Goal: Task Accomplishment & Management: Manage account settings

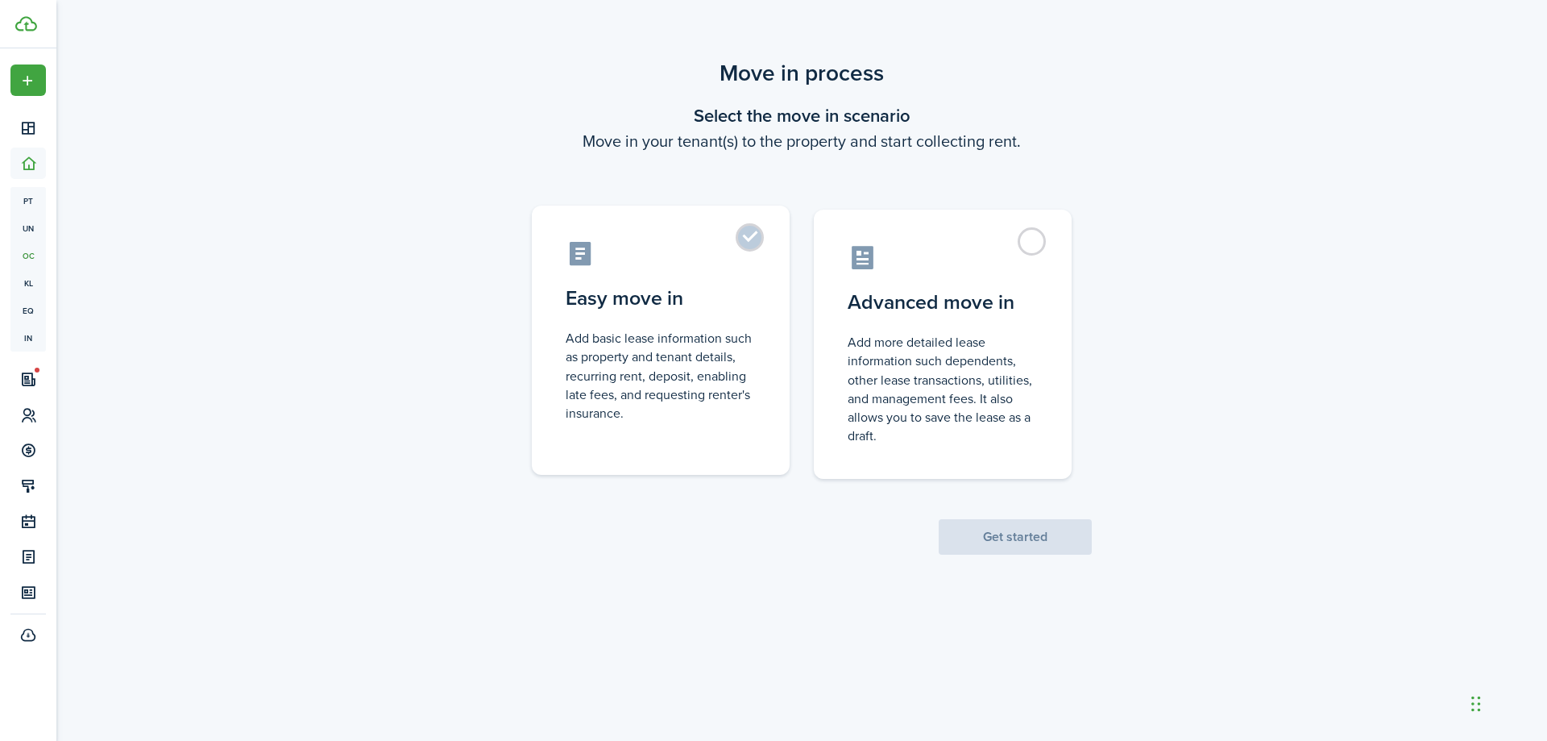
click at [758, 234] on label "Easy move in Add basic lease information such as property and tenant details, r…" at bounding box center [661, 339] width 258 height 269
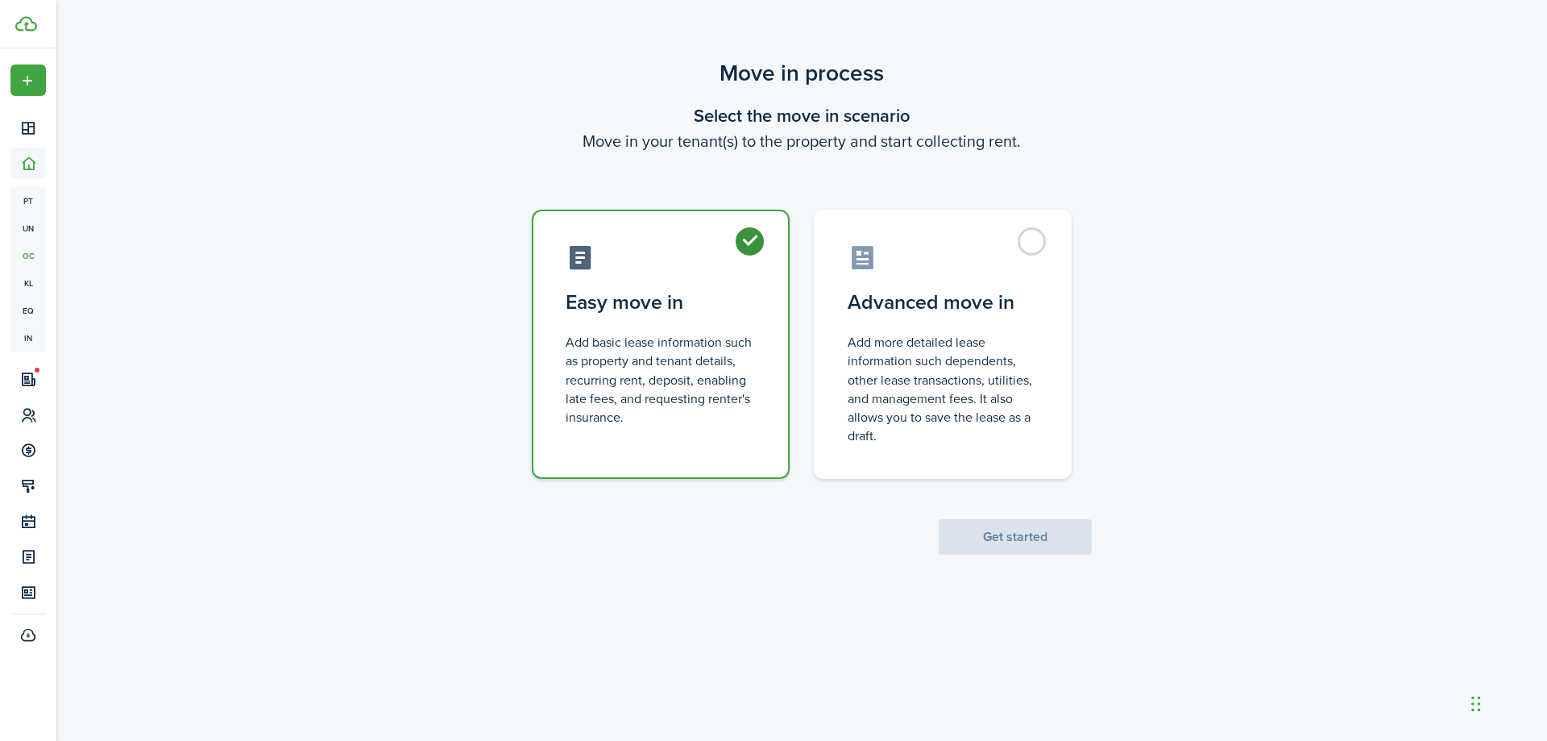
radio input "true"
click at [1023, 532] on button "Get started" at bounding box center [1015, 536] width 153 height 35
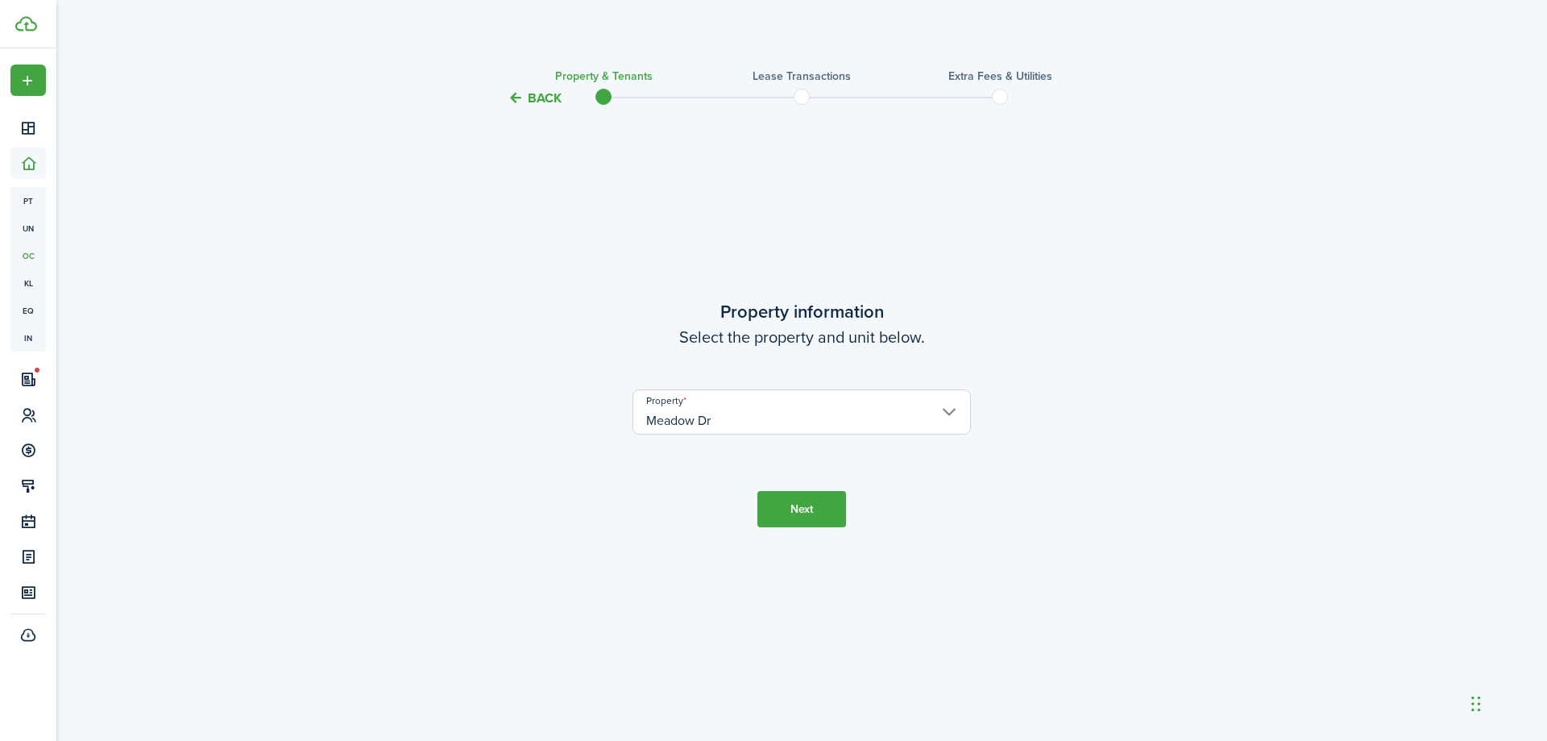
click at [793, 512] on button "Next" at bounding box center [802, 509] width 89 height 36
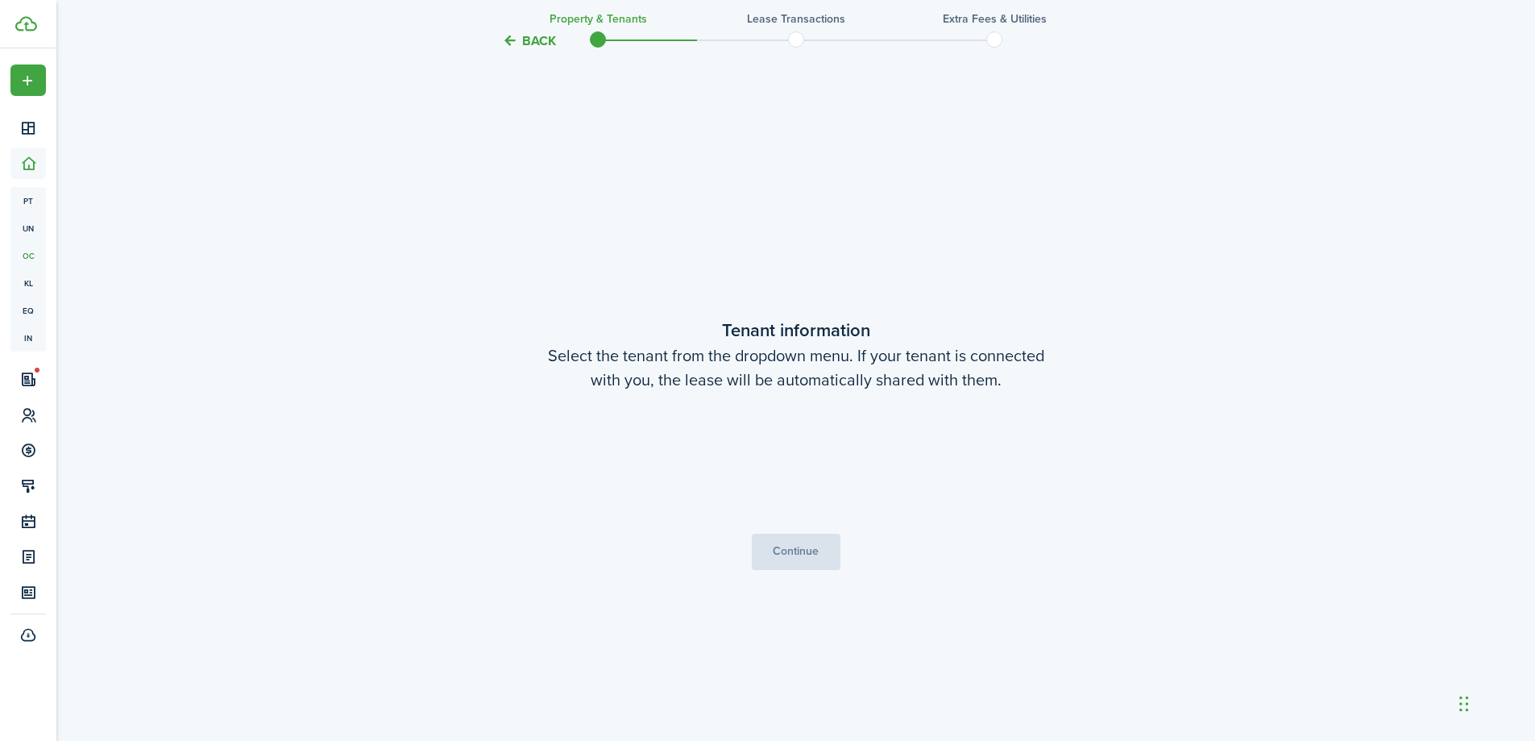
scroll to position [633, 0]
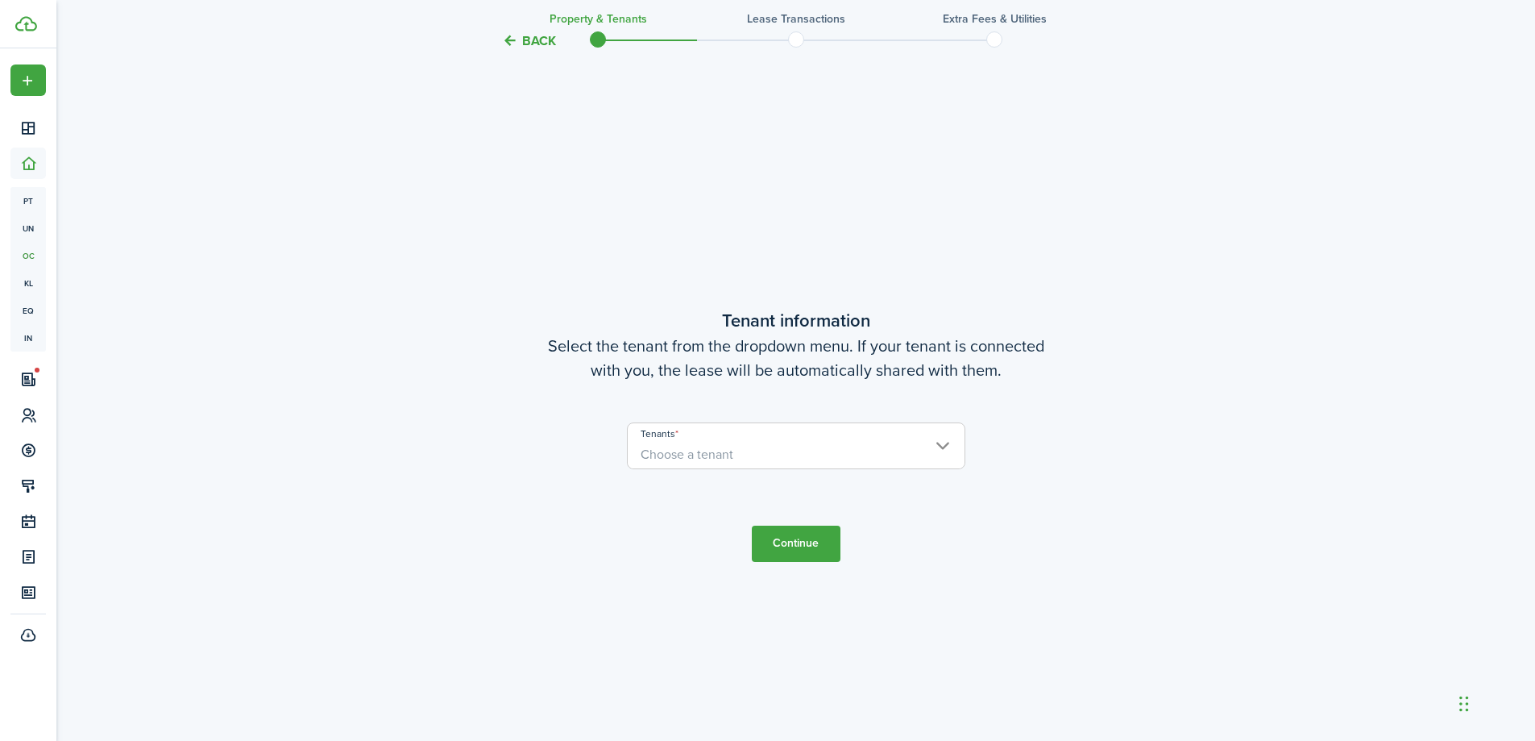
click at [802, 460] on span "Choose a tenant" at bounding box center [796, 454] width 337 height 27
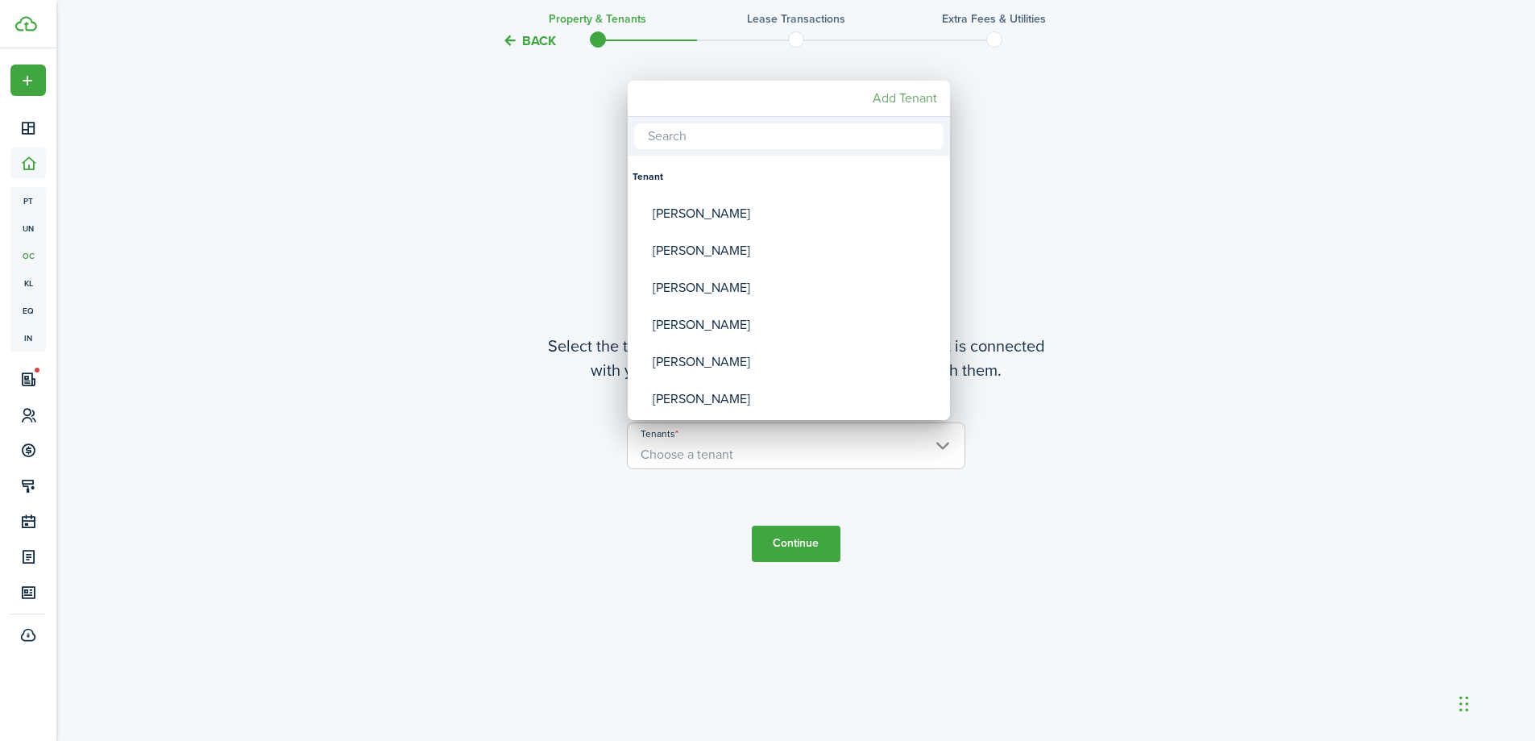
click at [902, 99] on mbsc-button "Add Tenant" at bounding box center [904, 98] width 77 height 29
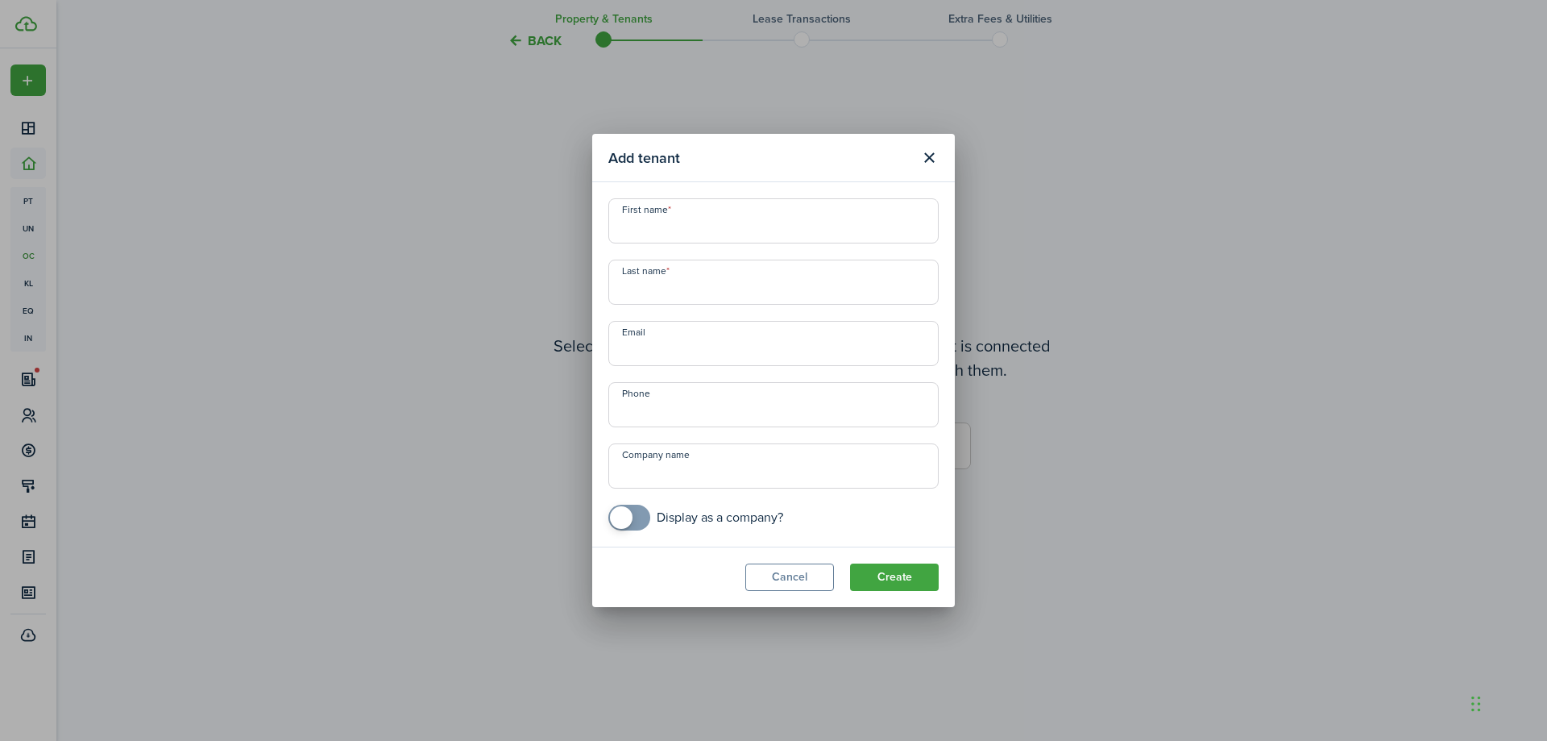
click at [720, 234] on input "First name" at bounding box center [773, 220] width 330 height 45
paste input "[PERSON_NAME]"
type input "[PERSON_NAME]"
paste input "[PERSON_NAME]"
type input "[PERSON_NAME]"
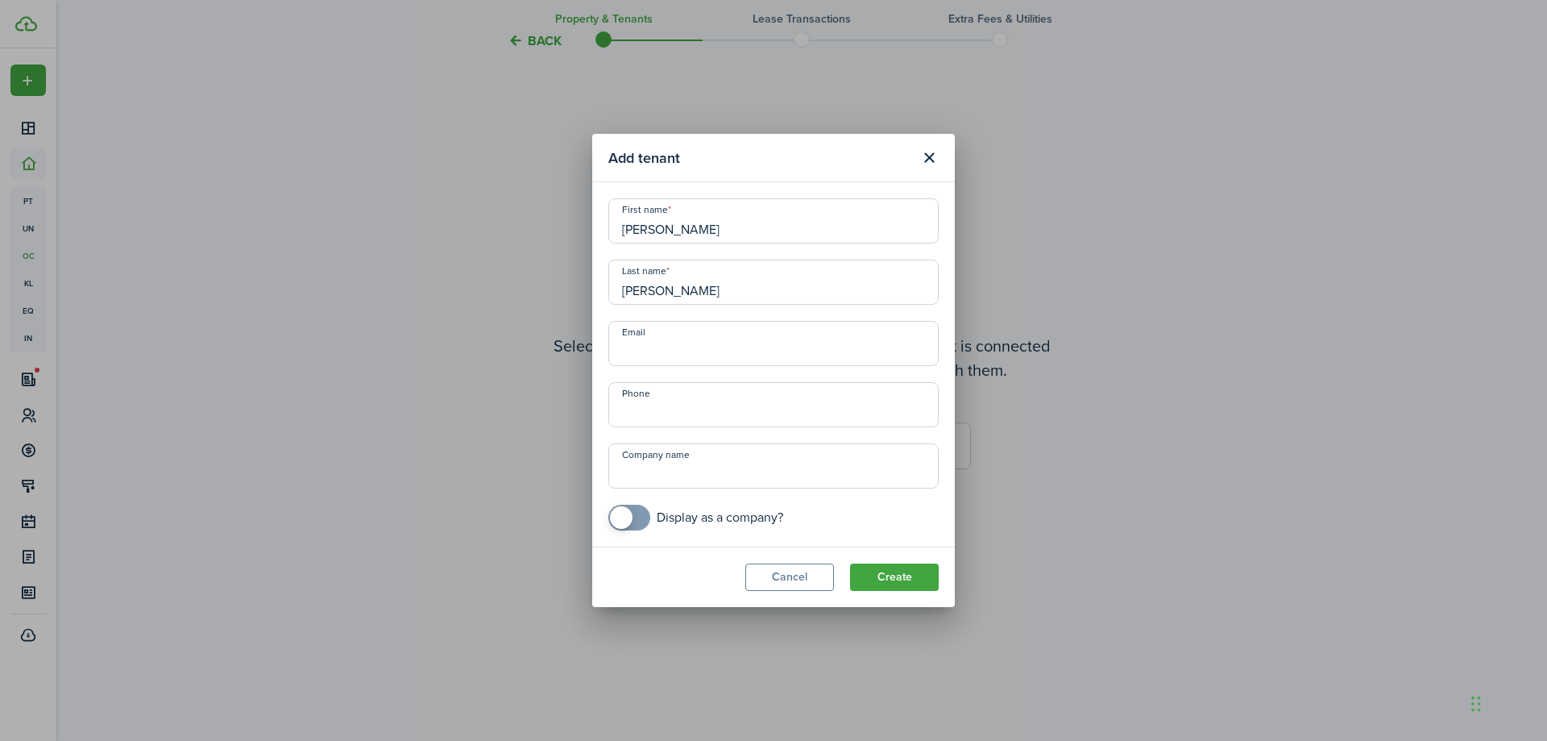
paste input "[EMAIL_ADDRESS][DOMAIN_NAME]"
type input "[EMAIL_ADDRESS][DOMAIN_NAME]"
paste input "[PHONE_NUMBER]"
type input "[PHONE_NUMBER]"
click at [885, 571] on button "Create" at bounding box center [894, 576] width 89 height 27
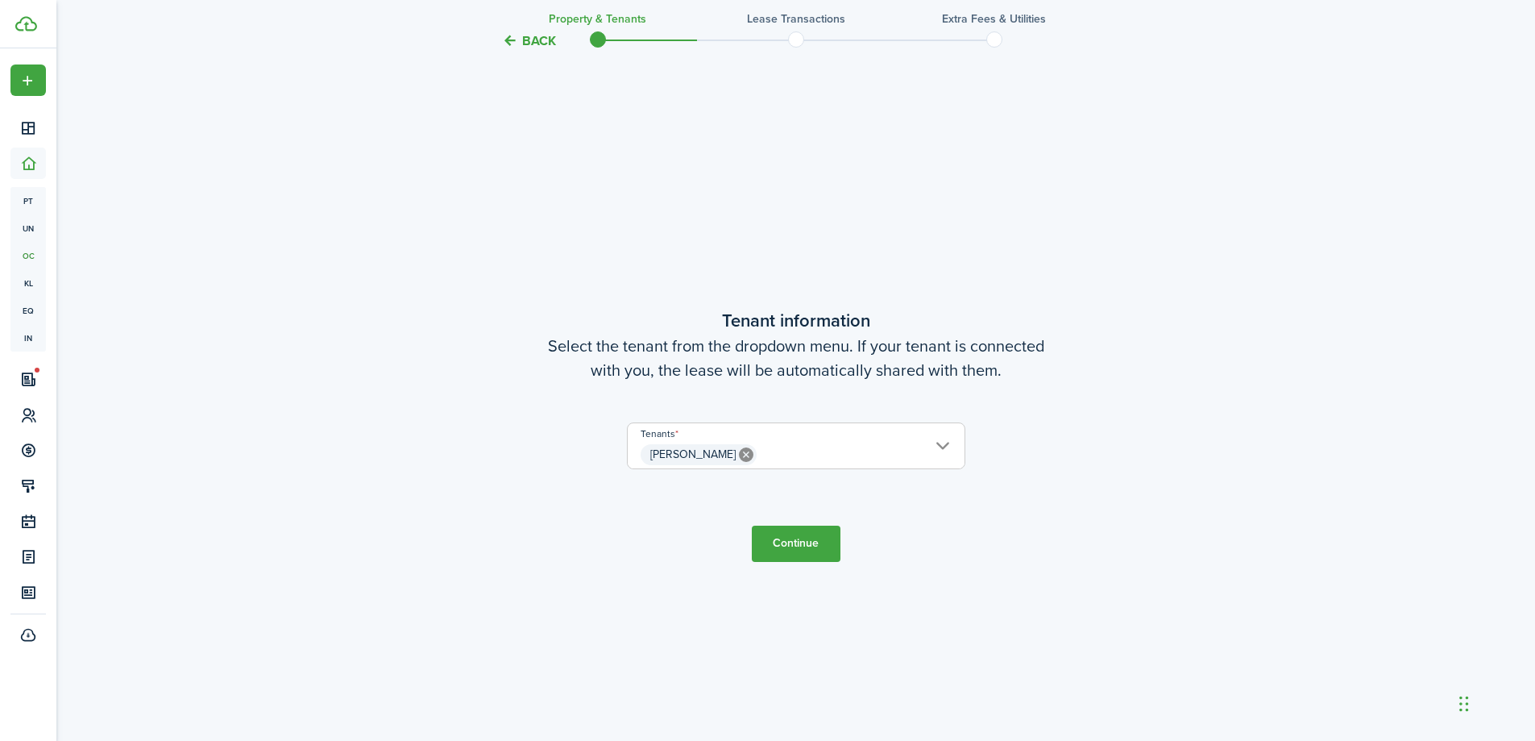
click at [799, 540] on button "Continue" at bounding box center [796, 543] width 89 height 36
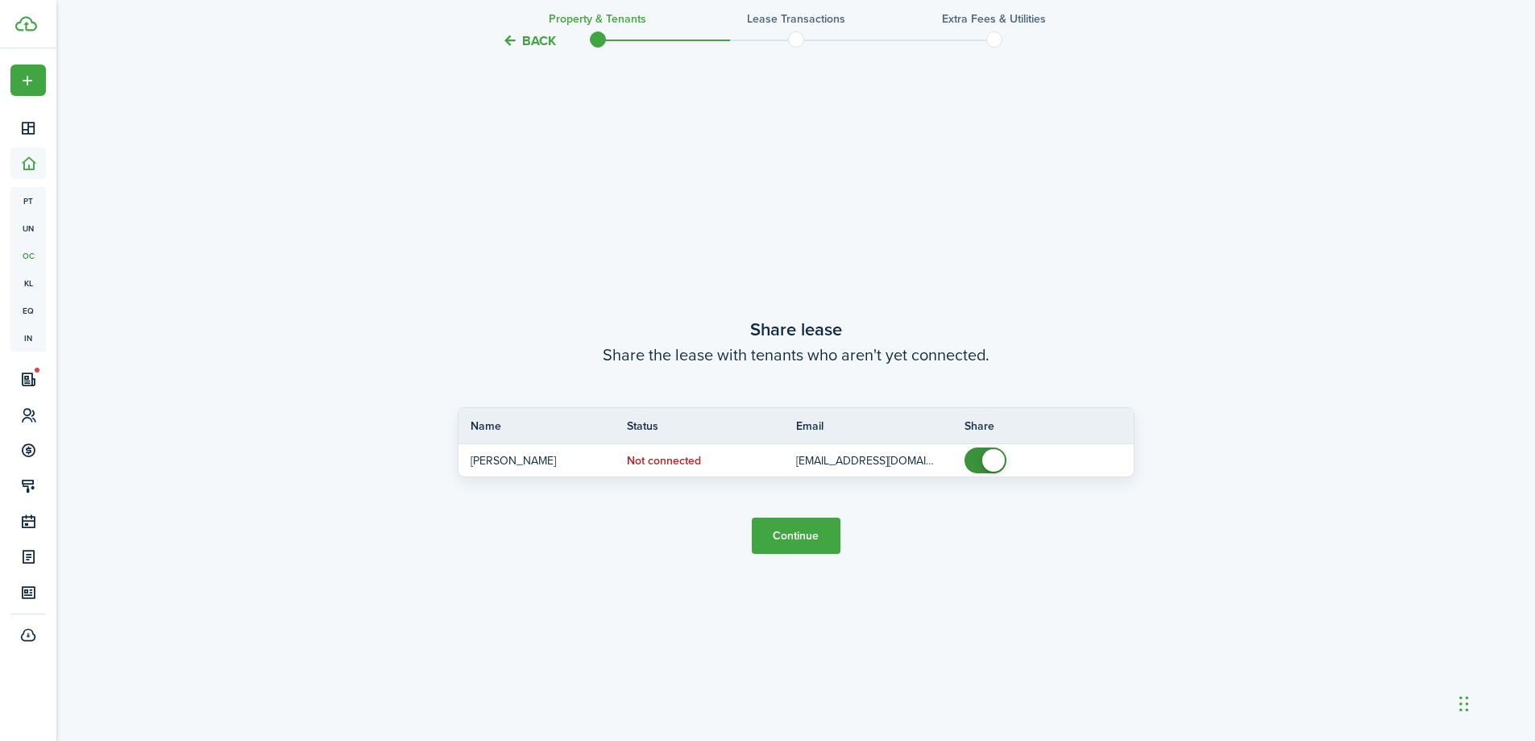
scroll to position [1373, 0]
click at [798, 534] on button "Continue" at bounding box center [796, 535] width 89 height 36
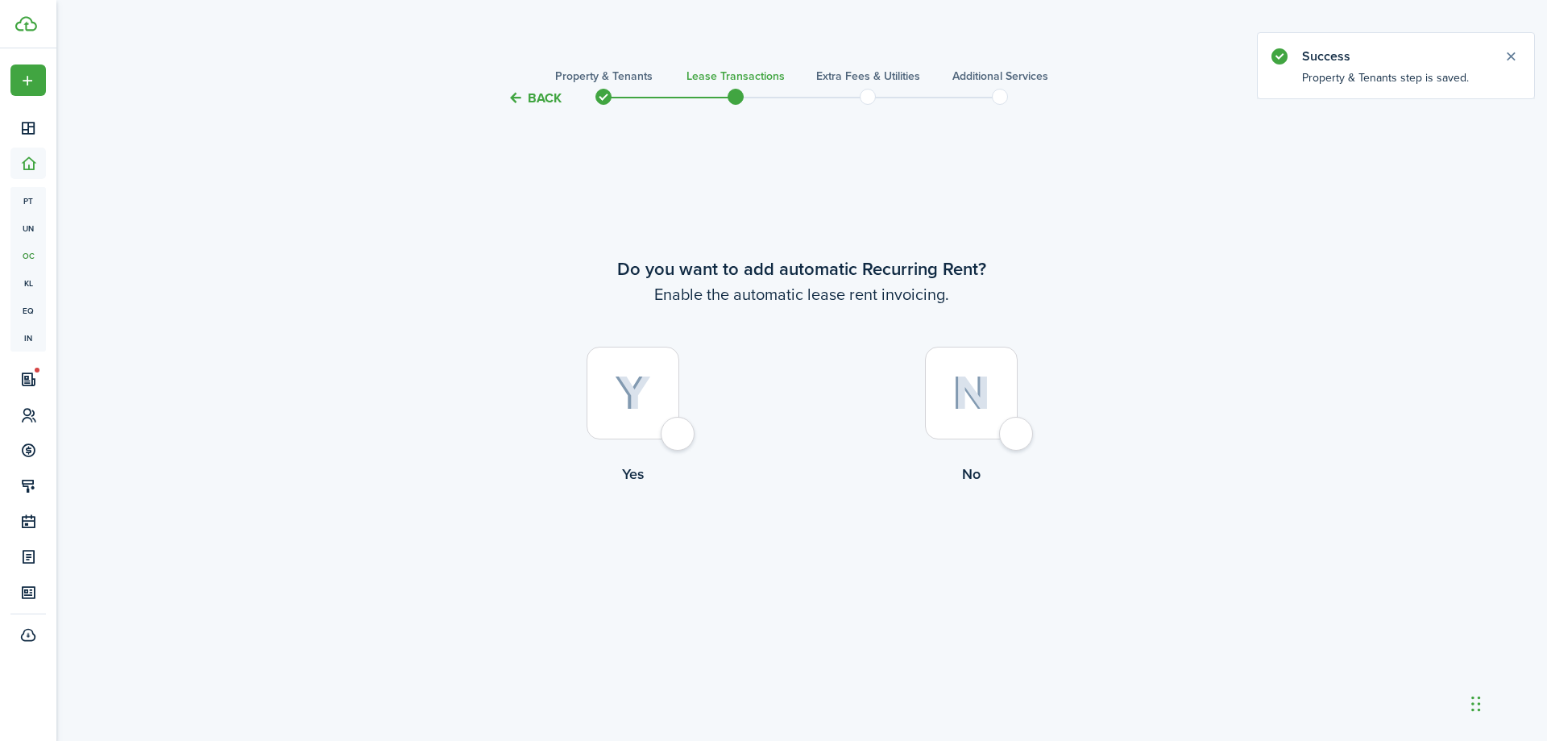
click at [677, 438] on div at bounding box center [633, 393] width 93 height 93
radio input "true"
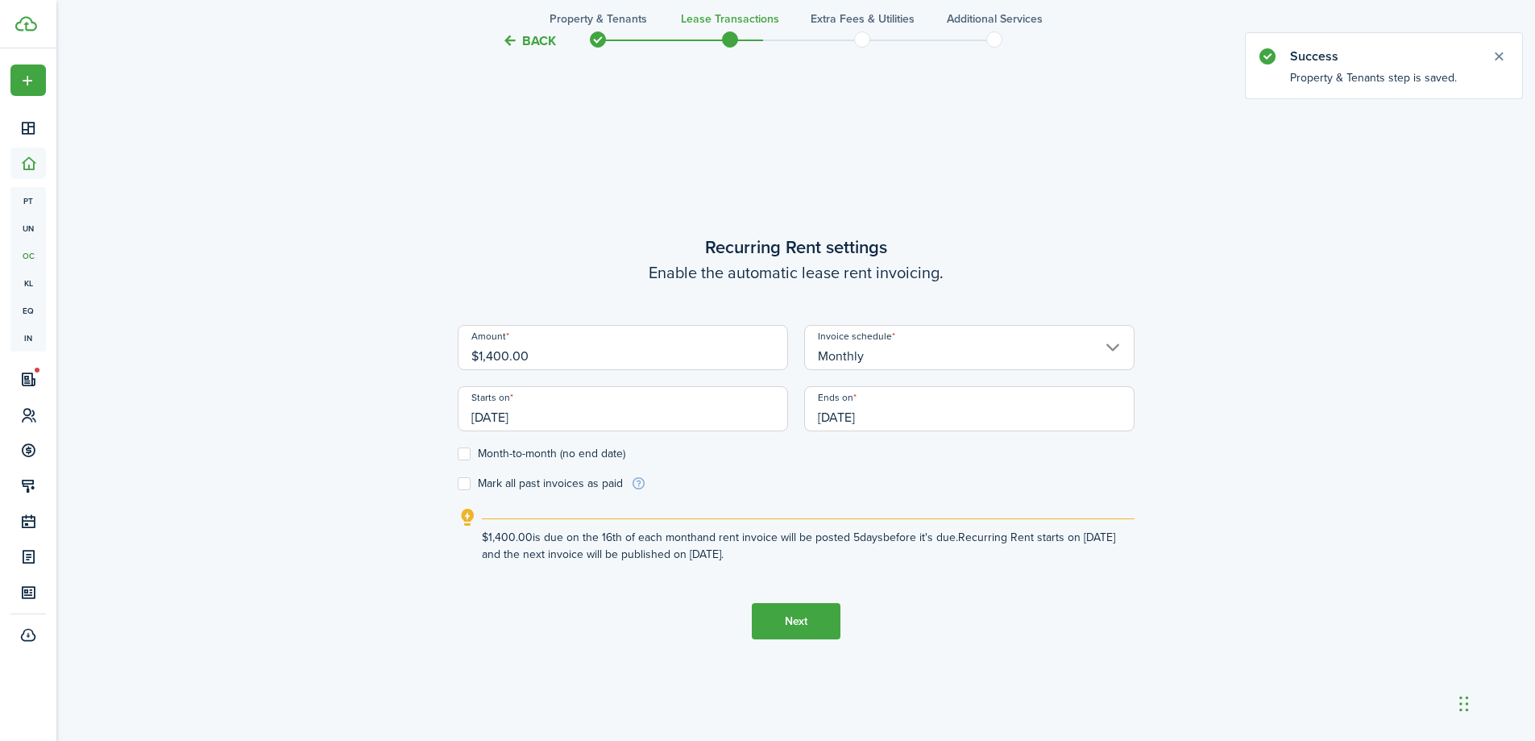
scroll to position [633, 0]
click at [658, 417] on input "[DATE]" at bounding box center [623, 406] width 330 height 45
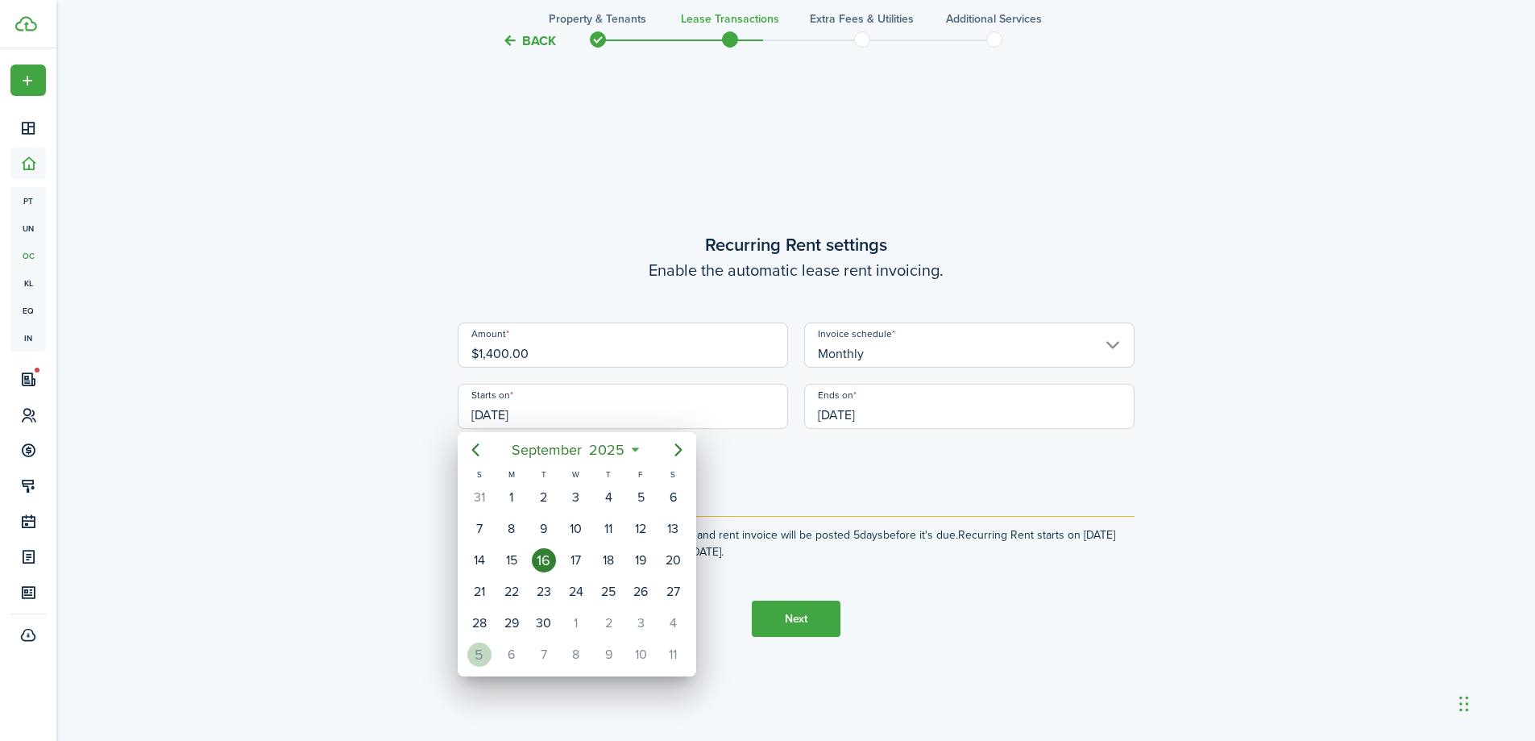
click at [482, 654] on div "5" at bounding box center [479, 654] width 24 height 24
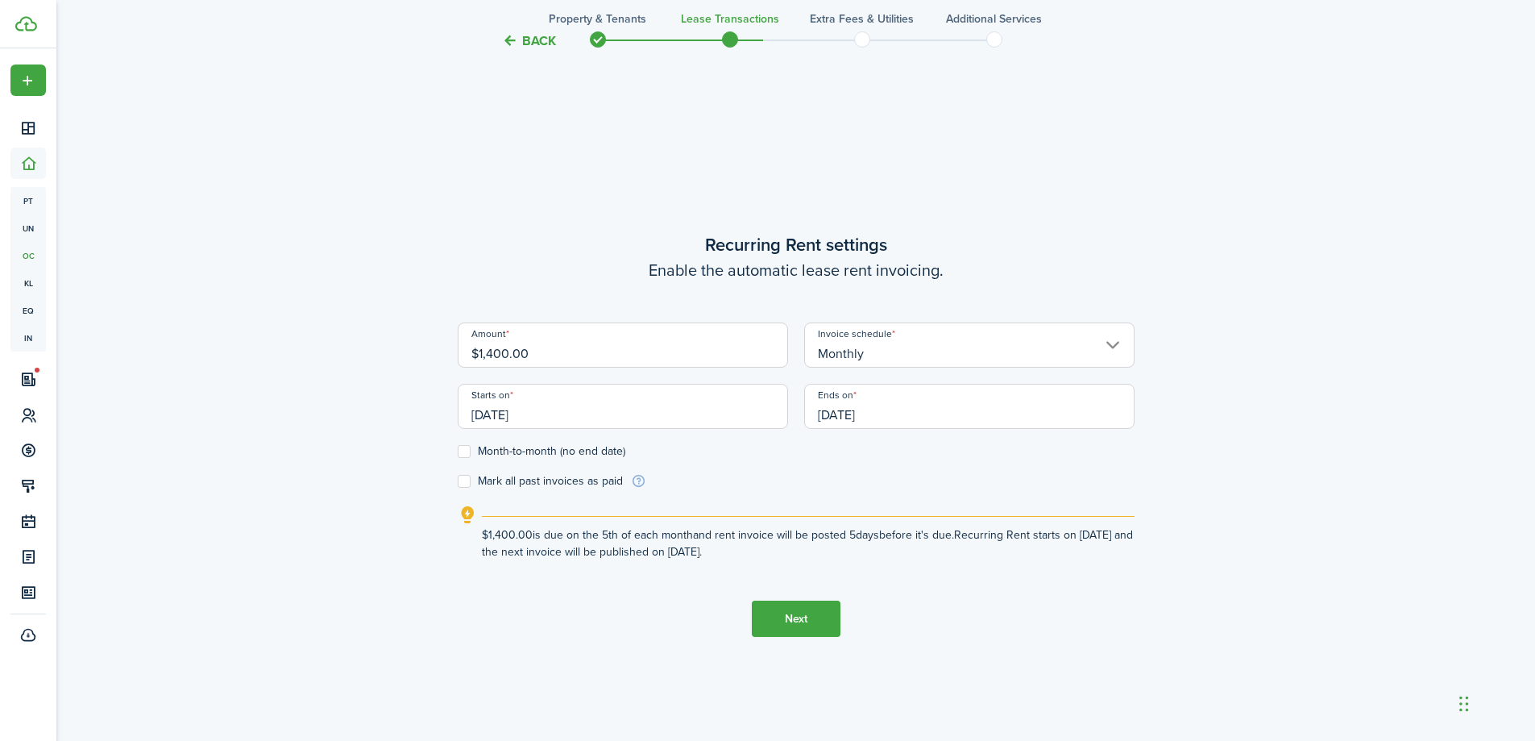
click at [591, 411] on input "[DATE]" at bounding box center [623, 406] width 330 height 45
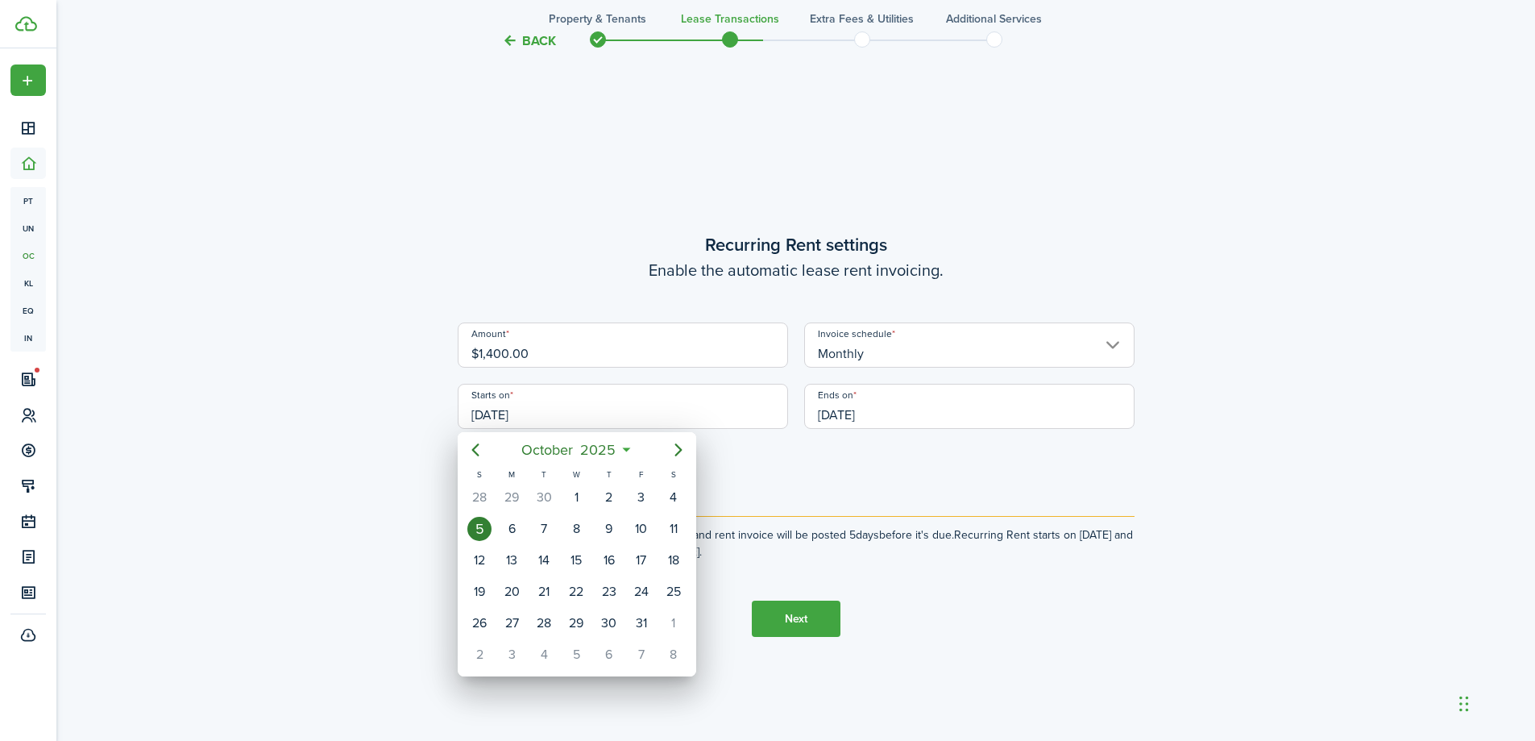
click at [413, 411] on div at bounding box center [767, 370] width 1793 height 998
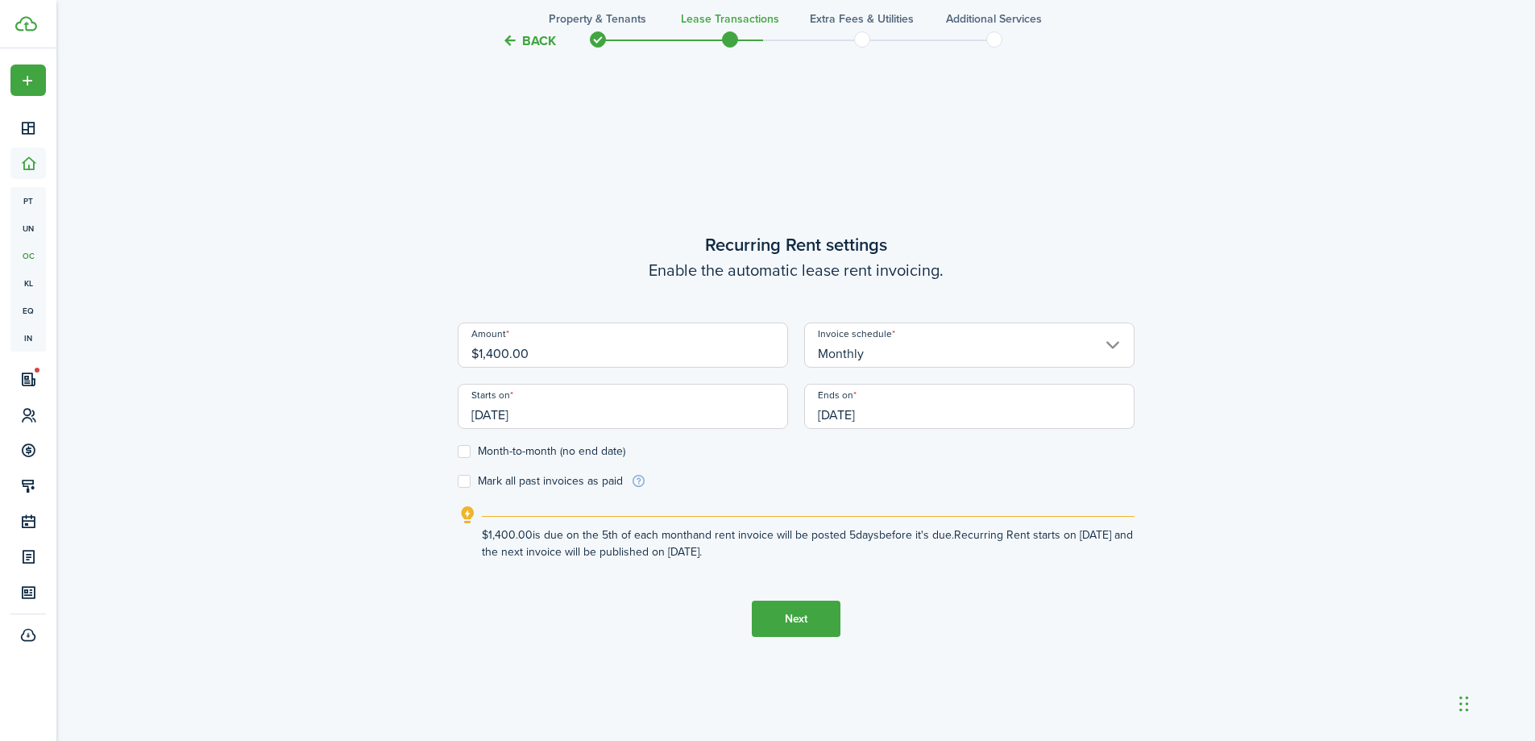
click at [596, 418] on input "[DATE]" at bounding box center [623, 406] width 330 height 45
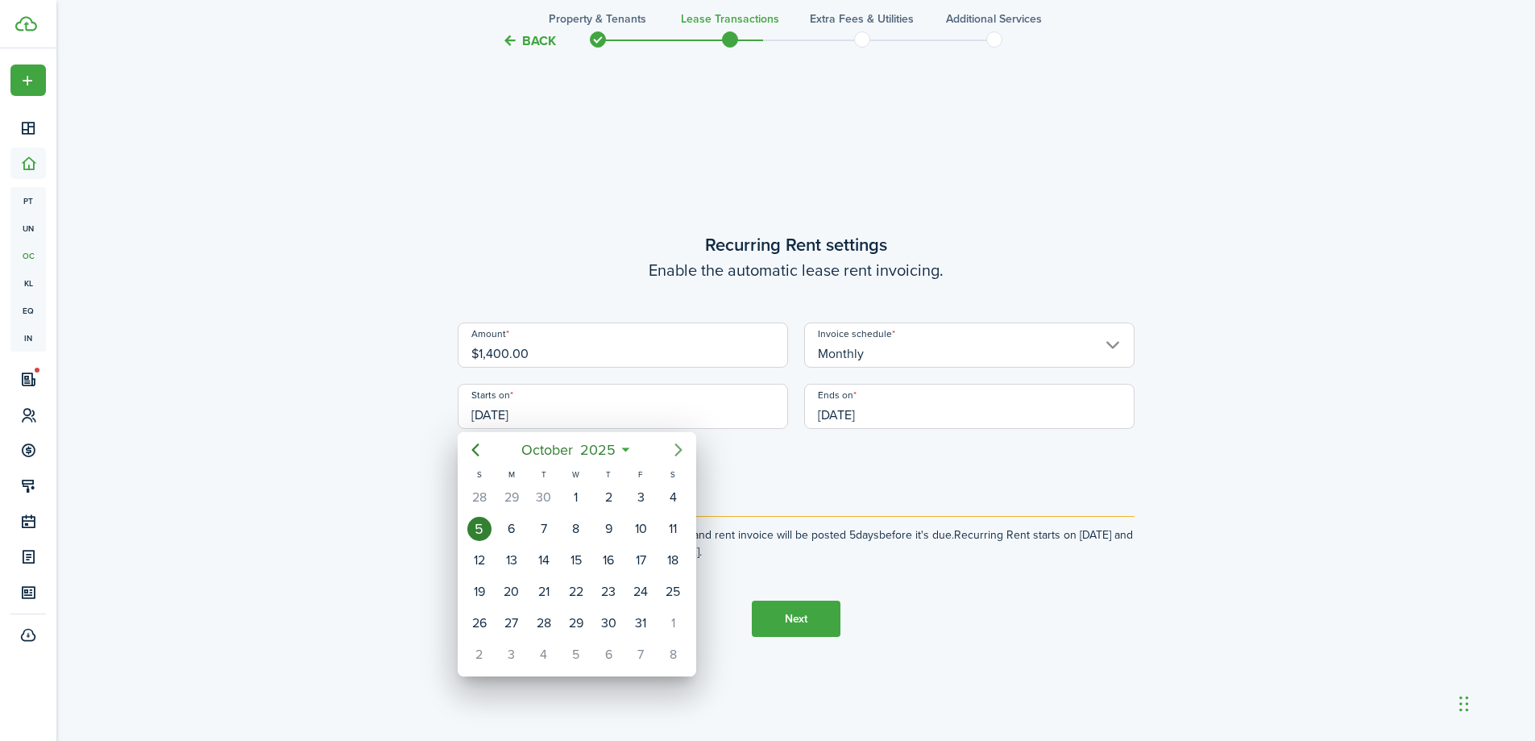
click at [681, 449] on icon "Next page" at bounding box center [678, 449] width 7 height 13
click at [665, 496] on div "1" at bounding box center [673, 497] width 24 height 24
type input "[DATE]"
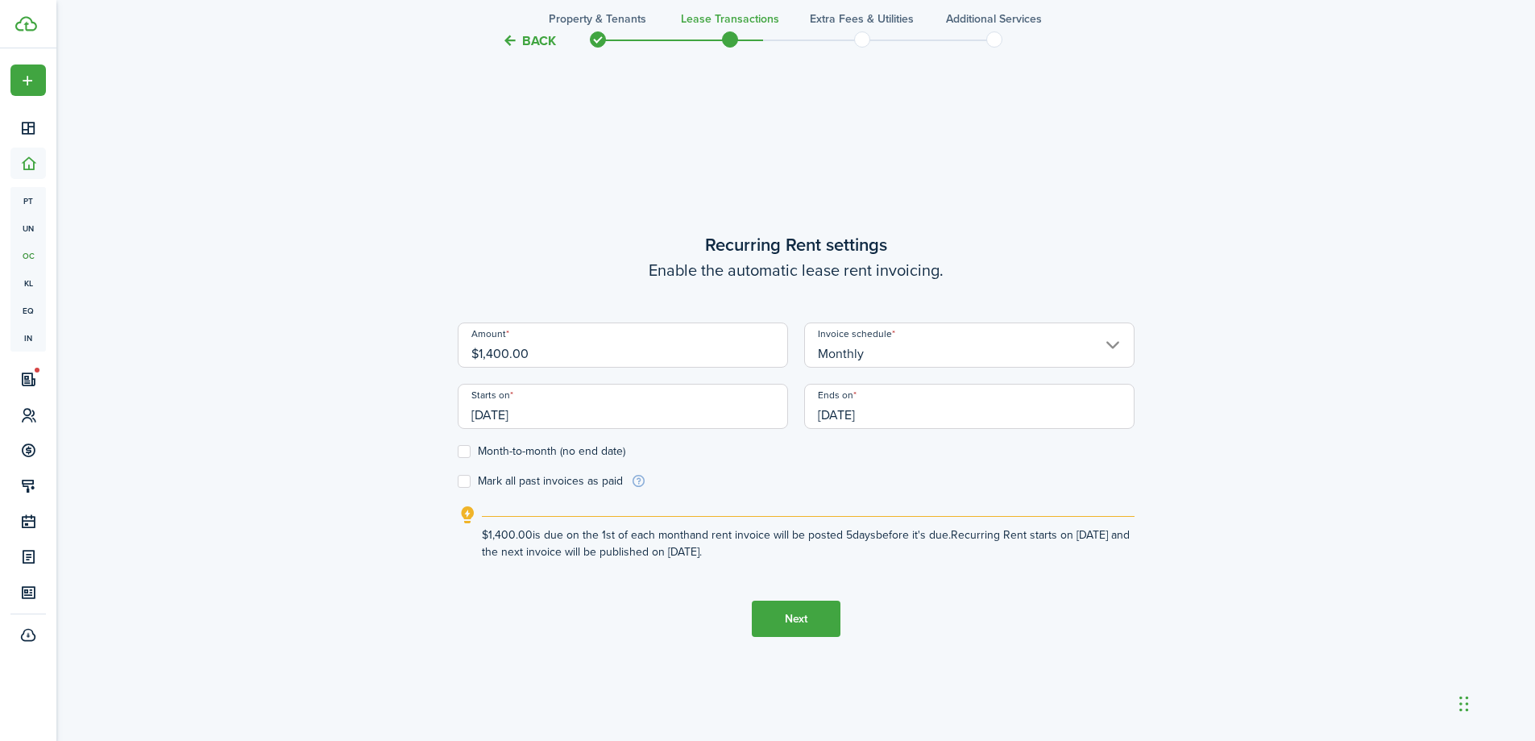
click at [920, 403] on input "[DATE]" at bounding box center [969, 406] width 330 height 45
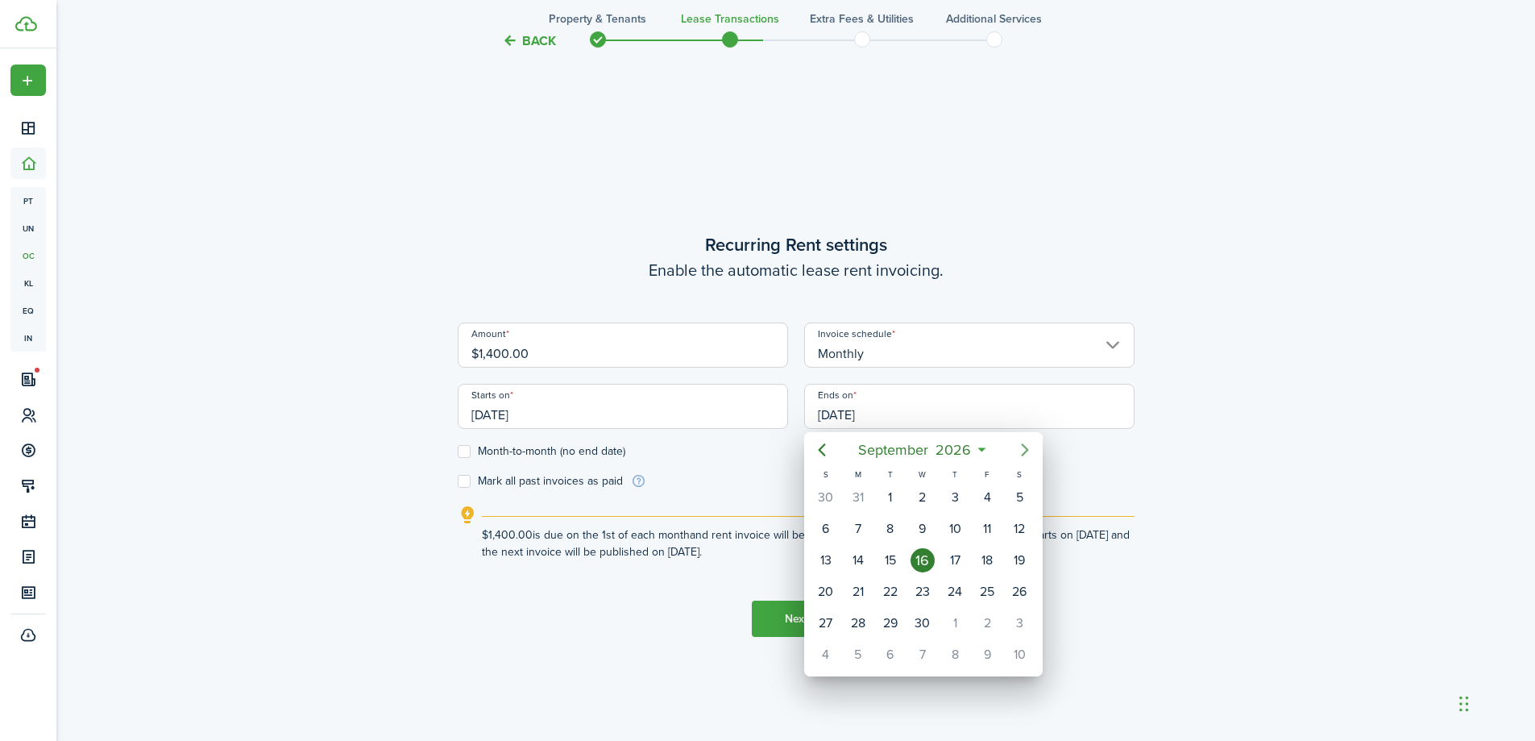
click at [1018, 446] on icon "Next page" at bounding box center [1024, 449] width 19 height 19
click at [857, 619] on div "30" at bounding box center [858, 623] width 24 height 24
type input "[DATE]"
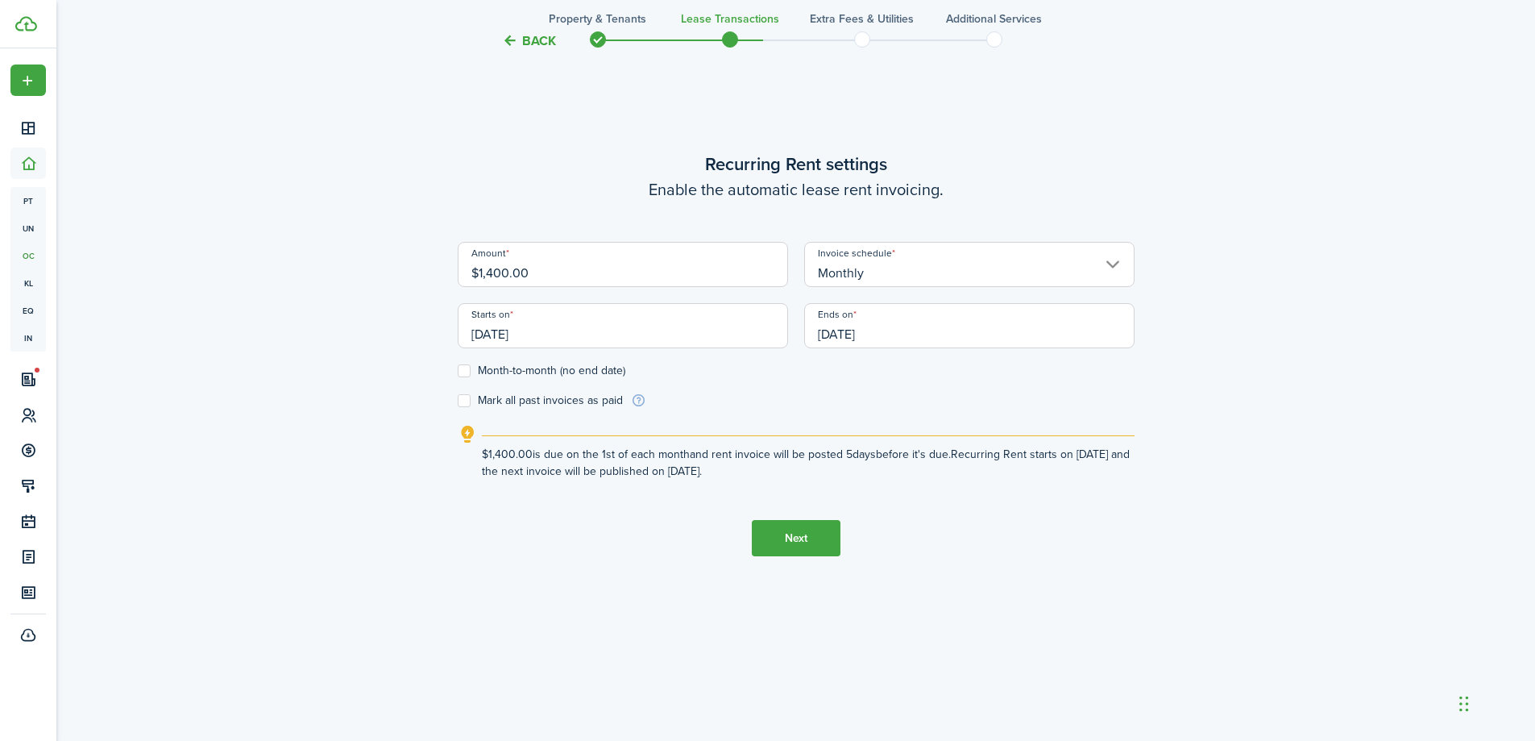
click at [795, 539] on button "Next" at bounding box center [796, 538] width 89 height 36
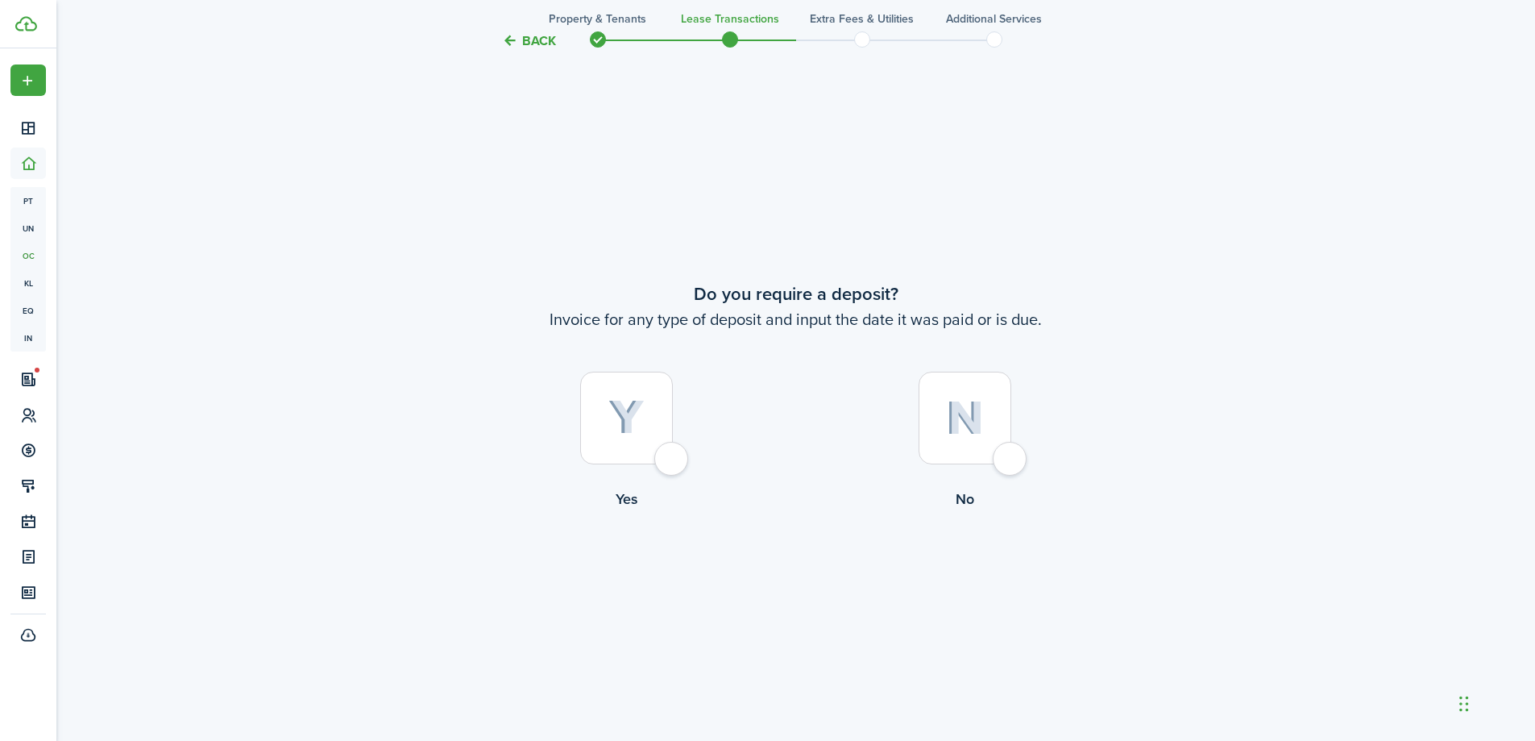
scroll to position [1373, 0]
click at [667, 450] on div at bounding box center [626, 414] width 93 height 93
radio input "true"
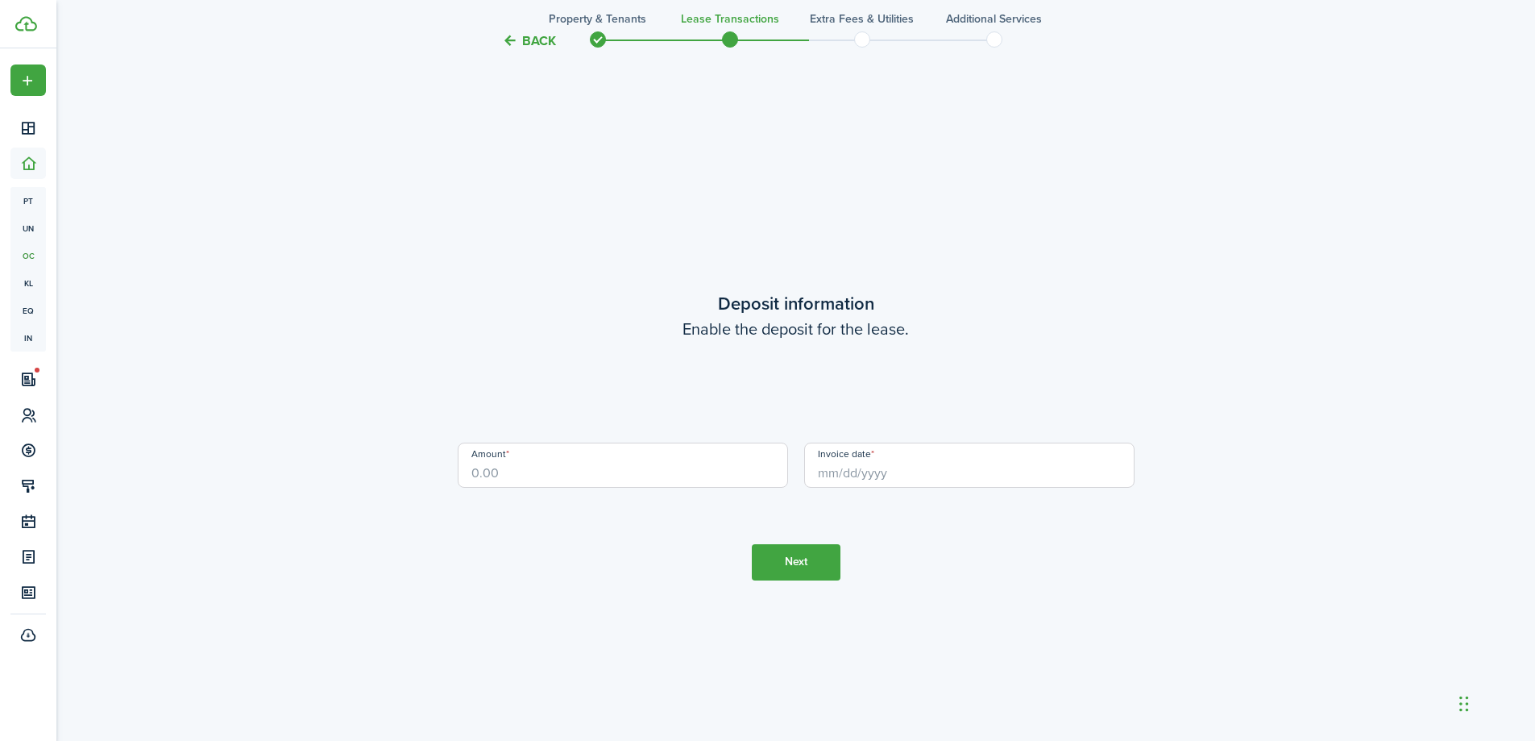
scroll to position [2114, 0]
click at [658, 478] on input "Amount" at bounding box center [623, 464] width 330 height 45
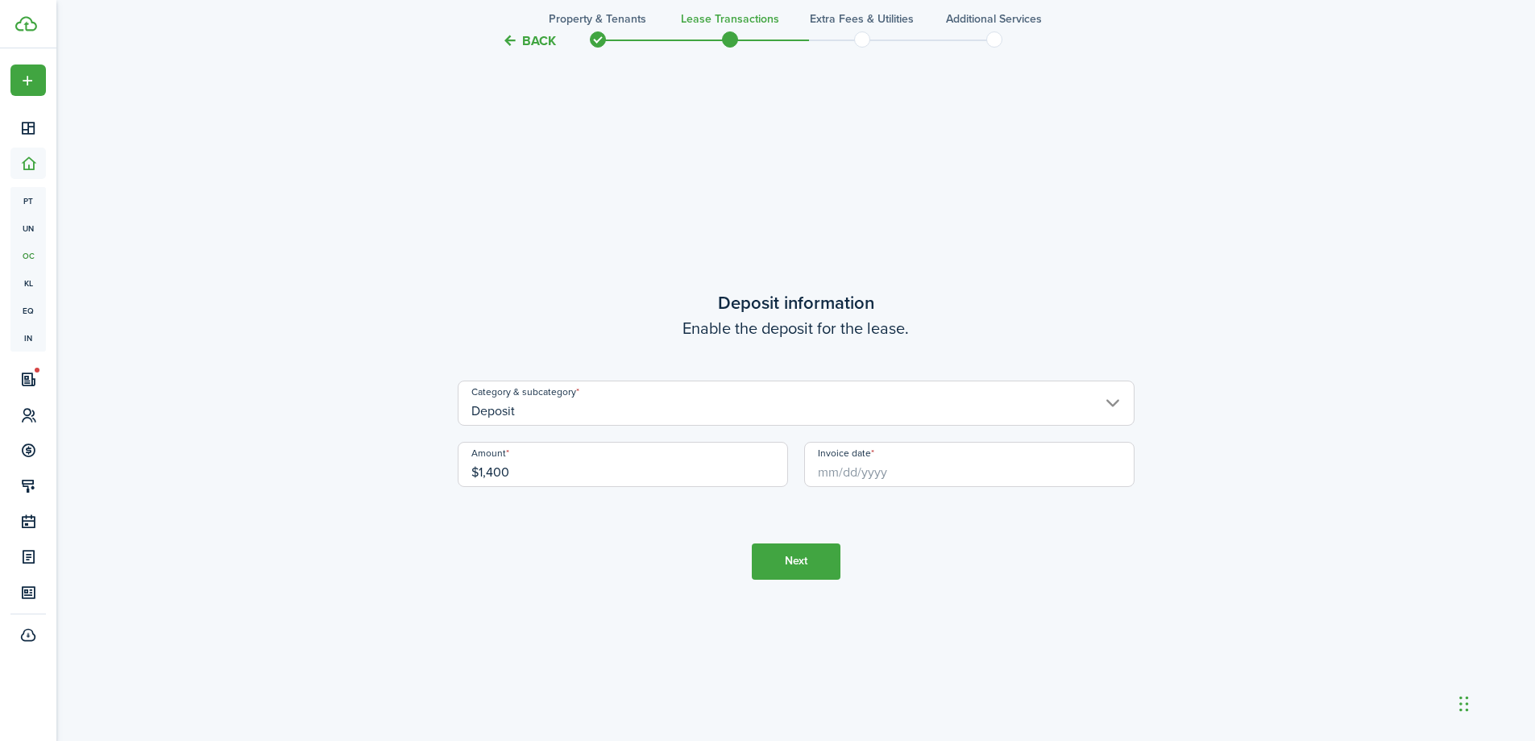
click at [901, 477] on input "Invoice date" at bounding box center [969, 464] width 330 height 45
type input "$1,400.00"
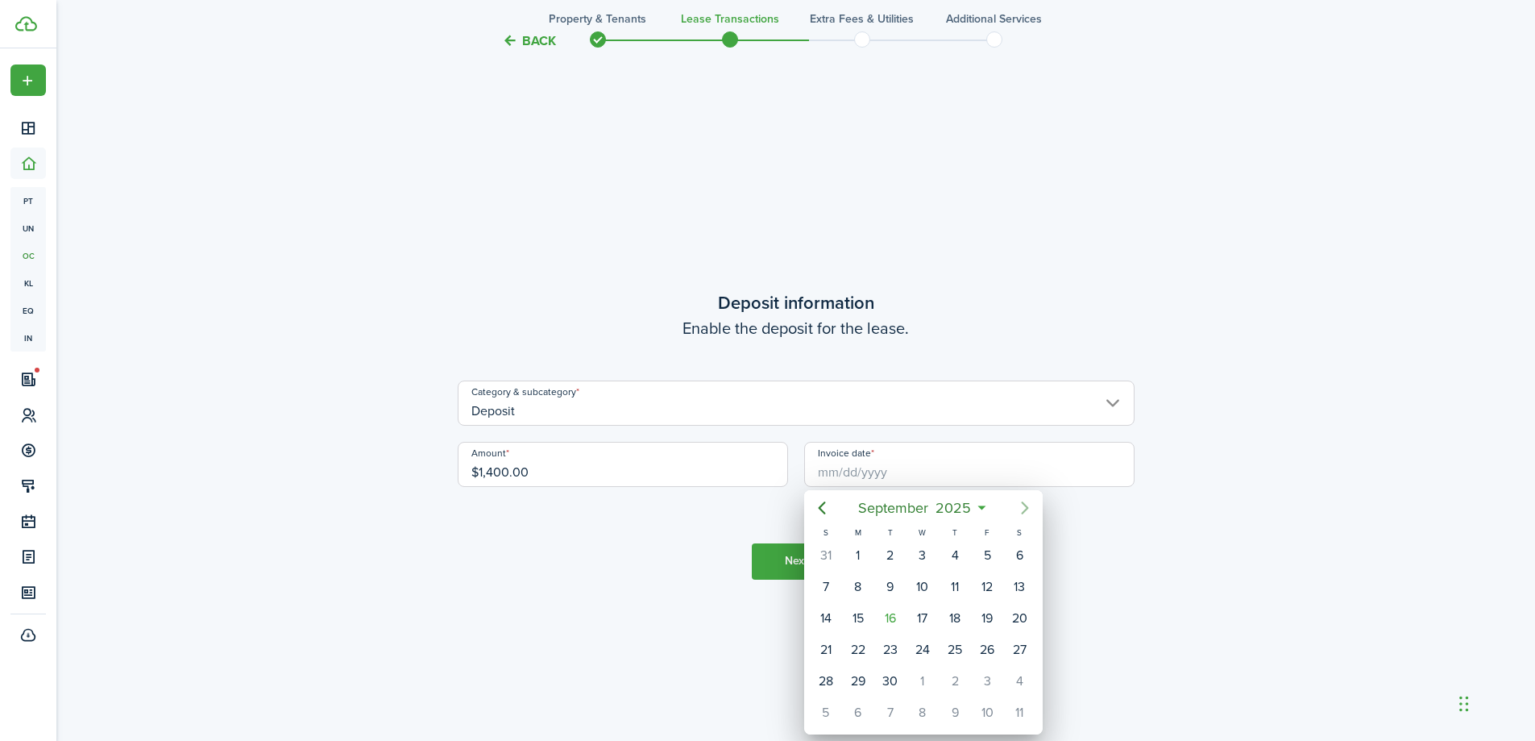
click at [1019, 508] on icon "Next page" at bounding box center [1024, 507] width 19 height 19
click at [817, 584] on div "5" at bounding box center [826, 587] width 24 height 24
type input "[DATE]"
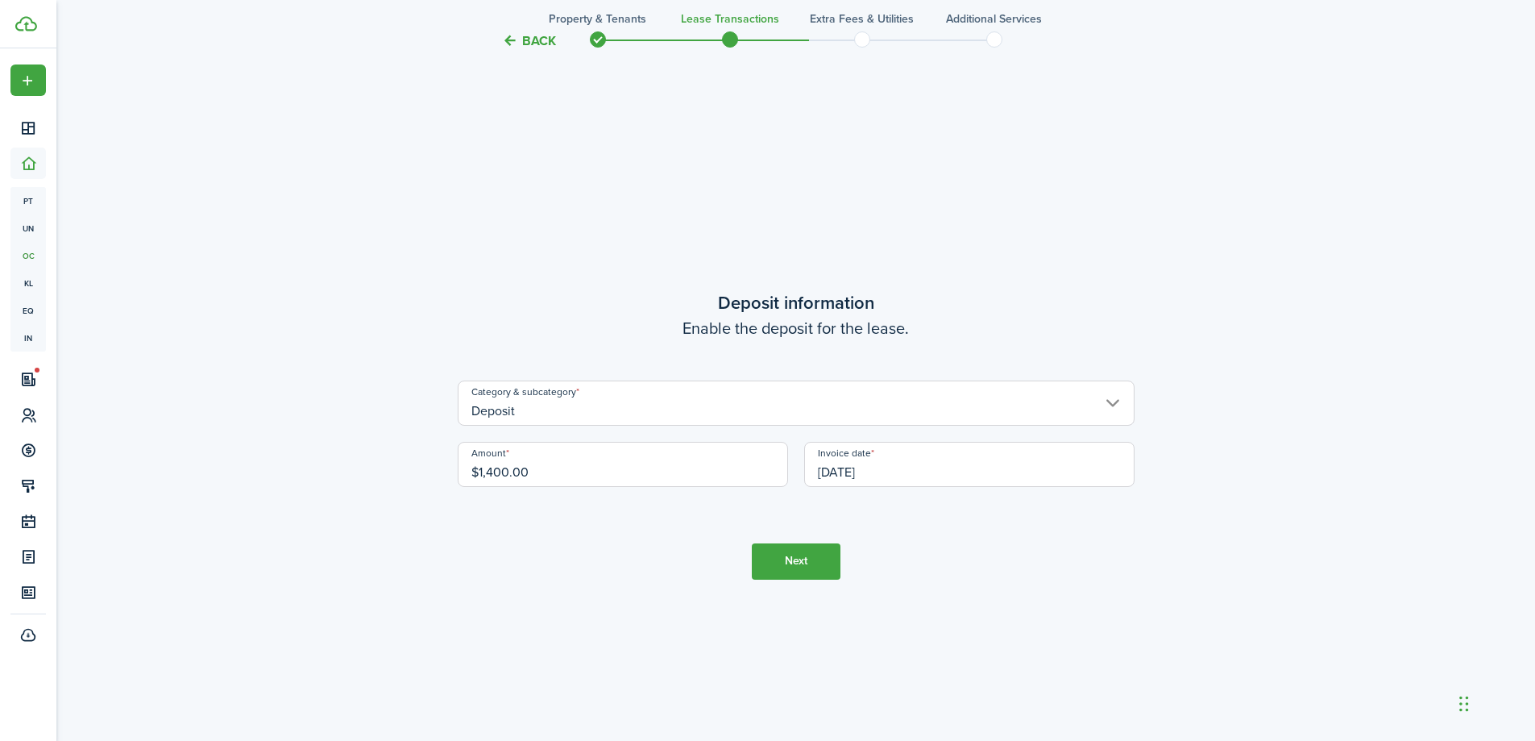
click at [647, 405] on input "Deposit" at bounding box center [796, 402] width 677 height 45
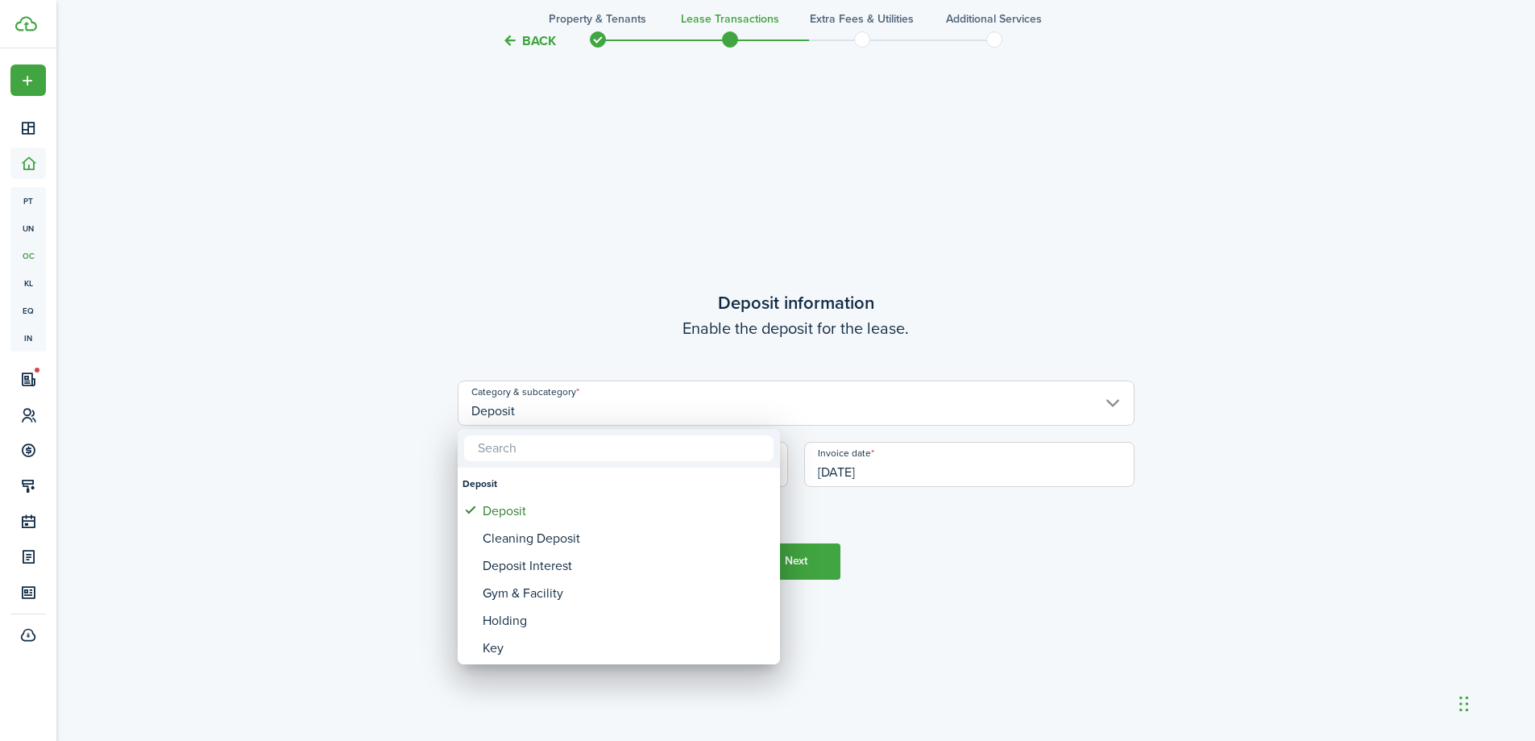
click at [647, 405] on div at bounding box center [767, 370] width 1793 height 998
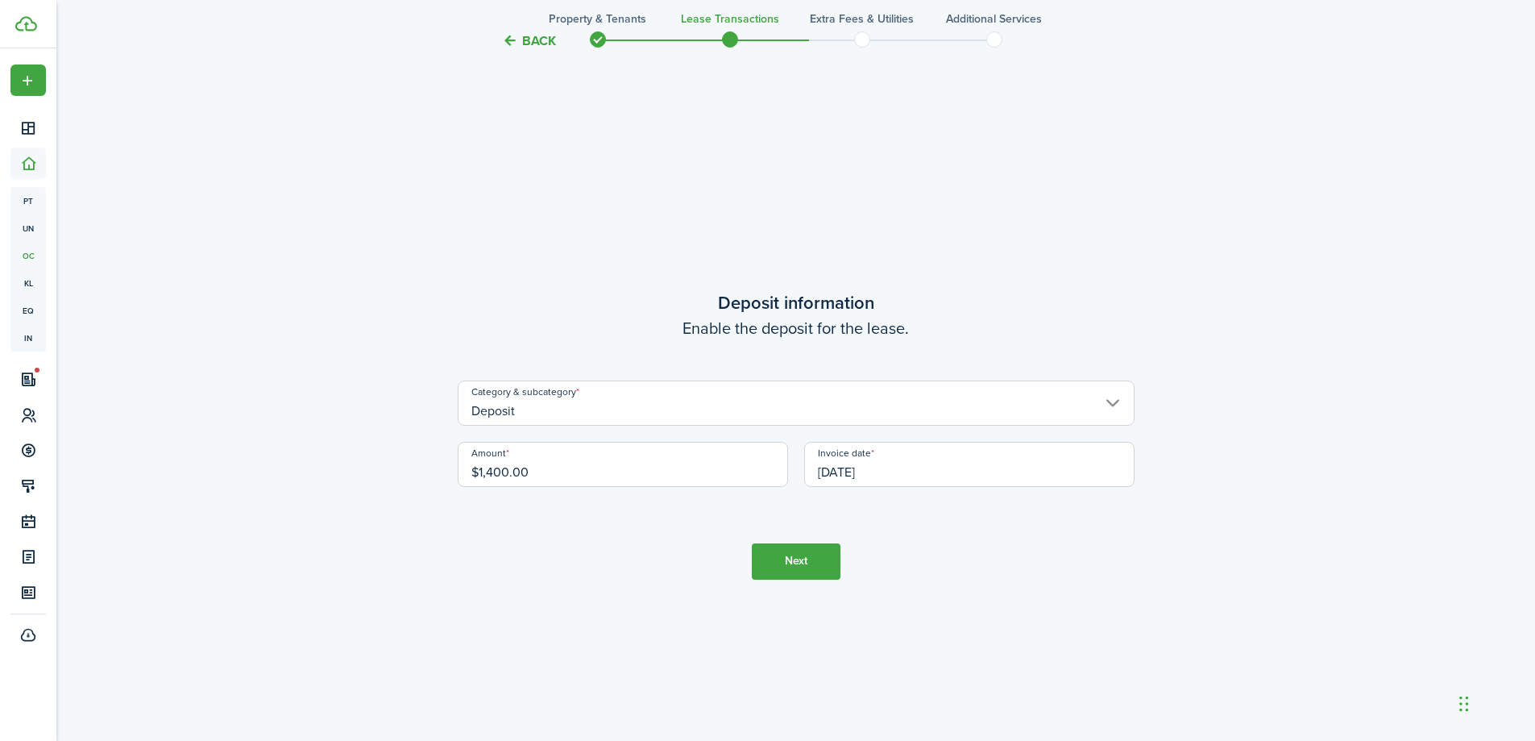
click at [785, 561] on button "Next" at bounding box center [796, 561] width 89 height 36
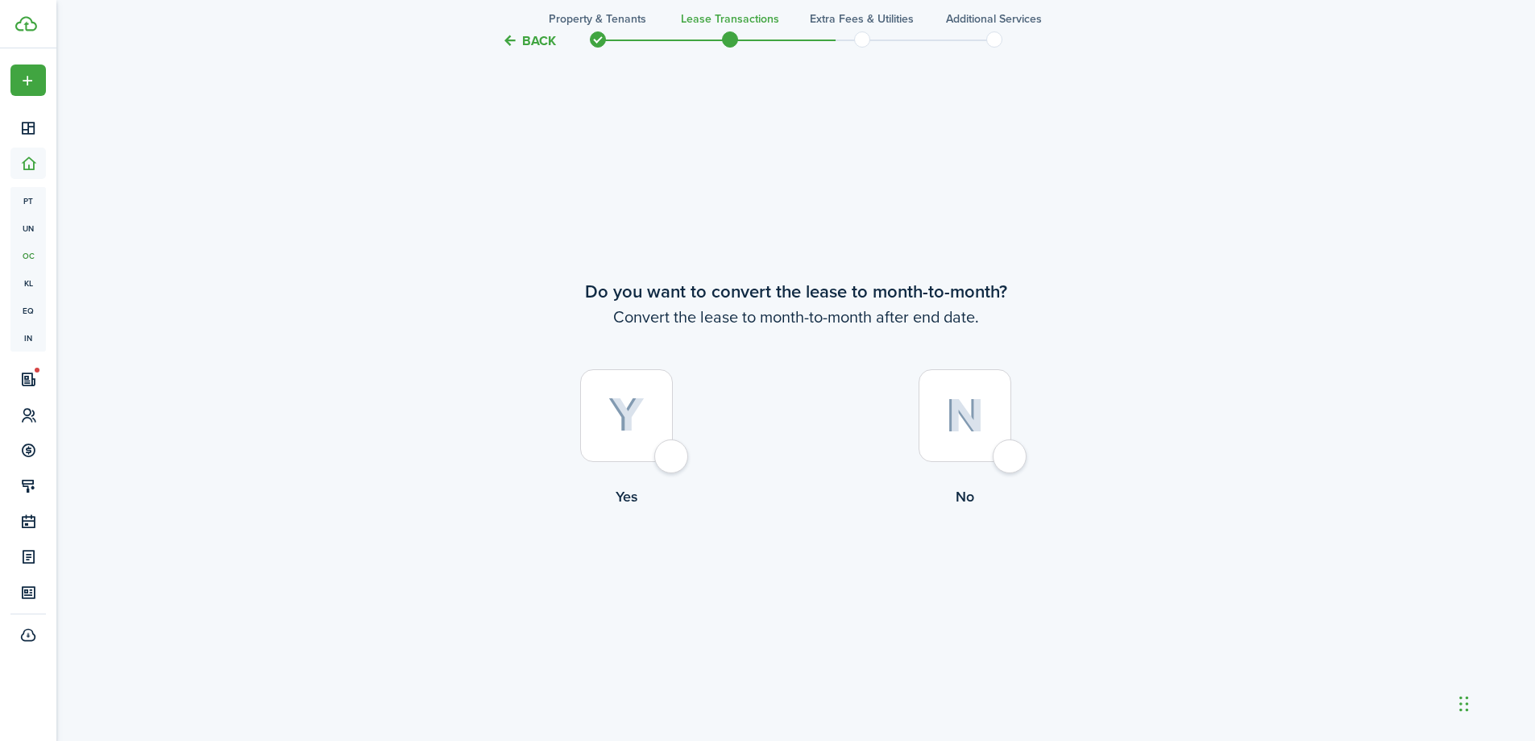
scroll to position [2854, 0]
click at [667, 445] on div at bounding box center [626, 414] width 93 height 93
radio input "true"
click at [795, 568] on button "Continue" at bounding box center [796, 572] width 89 height 36
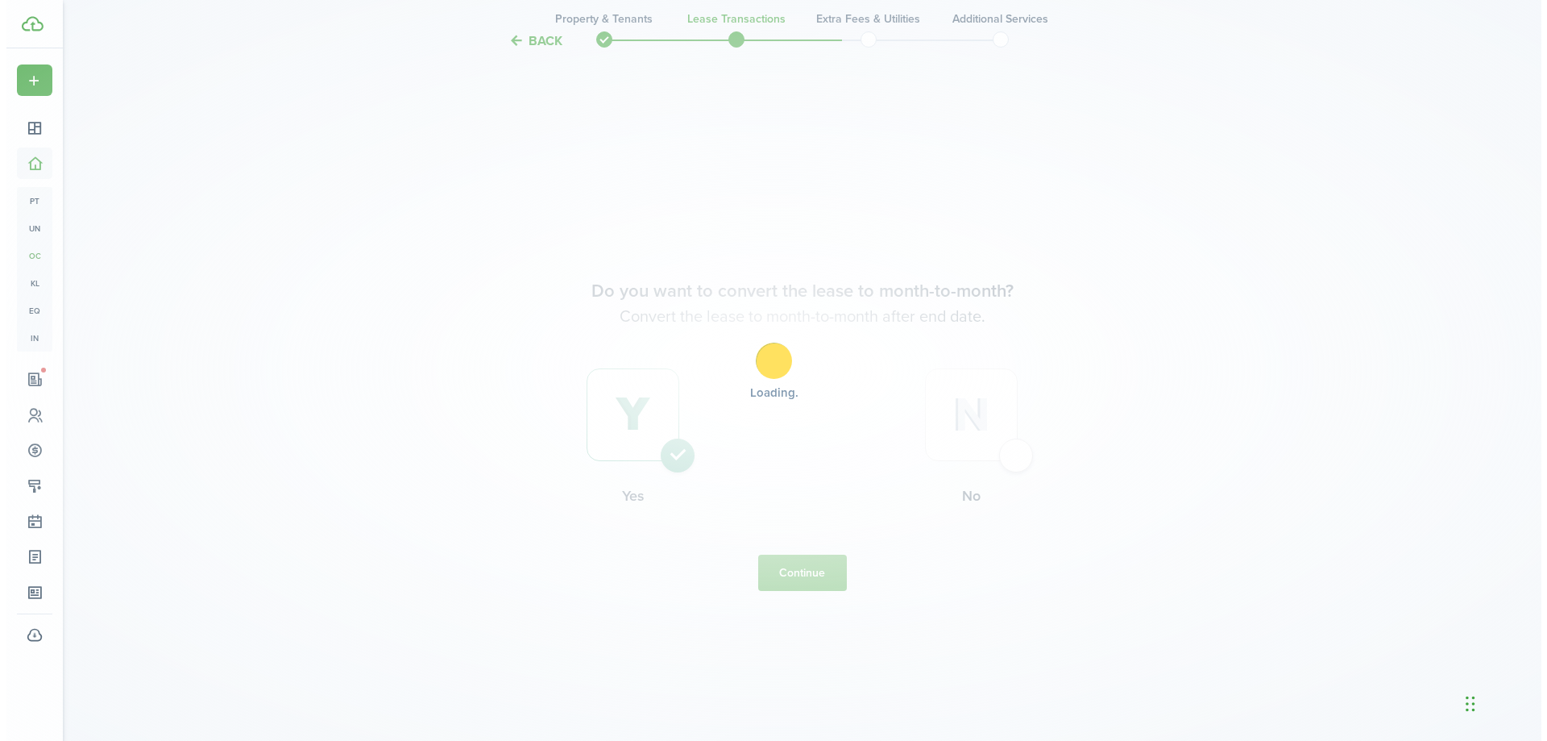
scroll to position [0, 0]
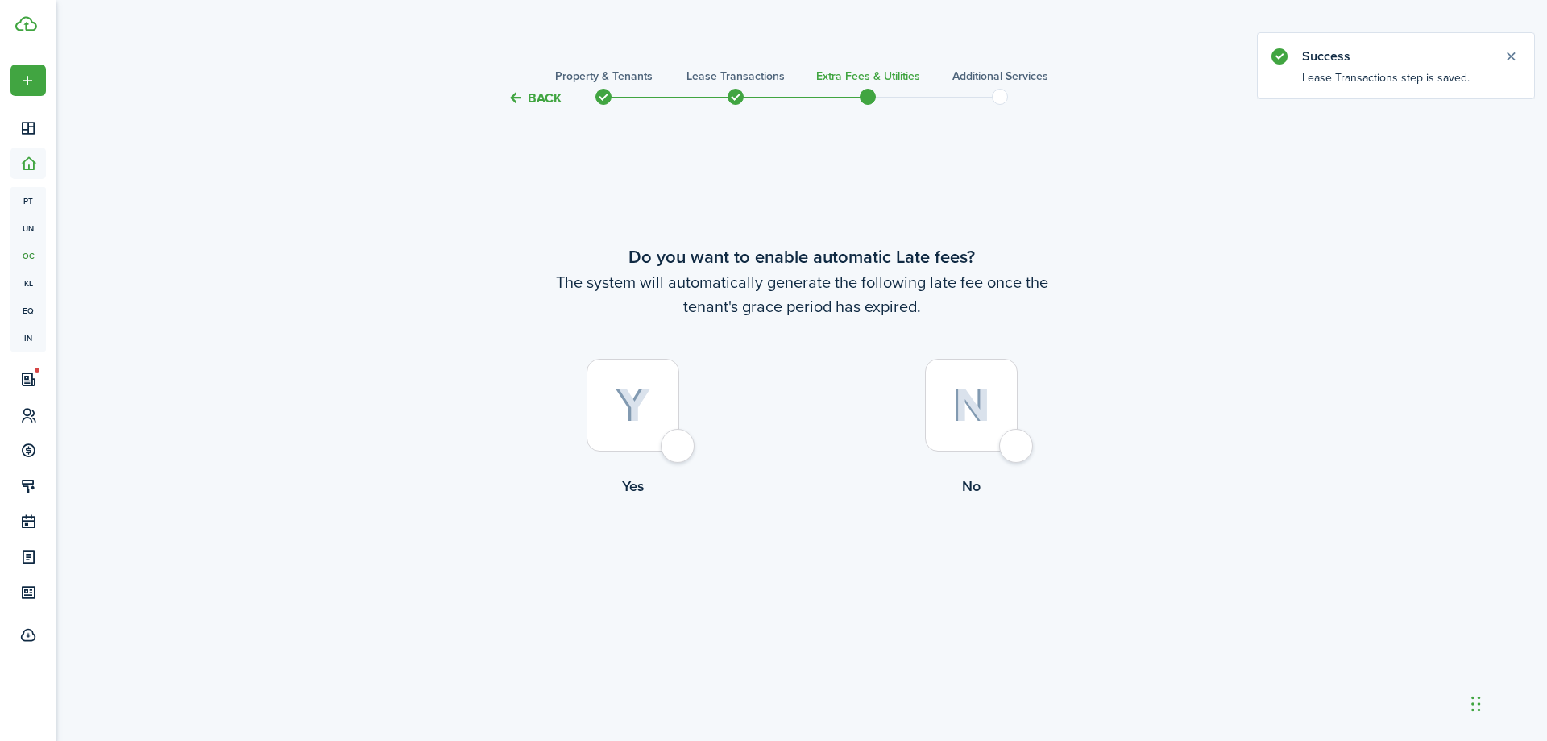
click at [679, 442] on div at bounding box center [633, 405] width 93 height 93
radio input "true"
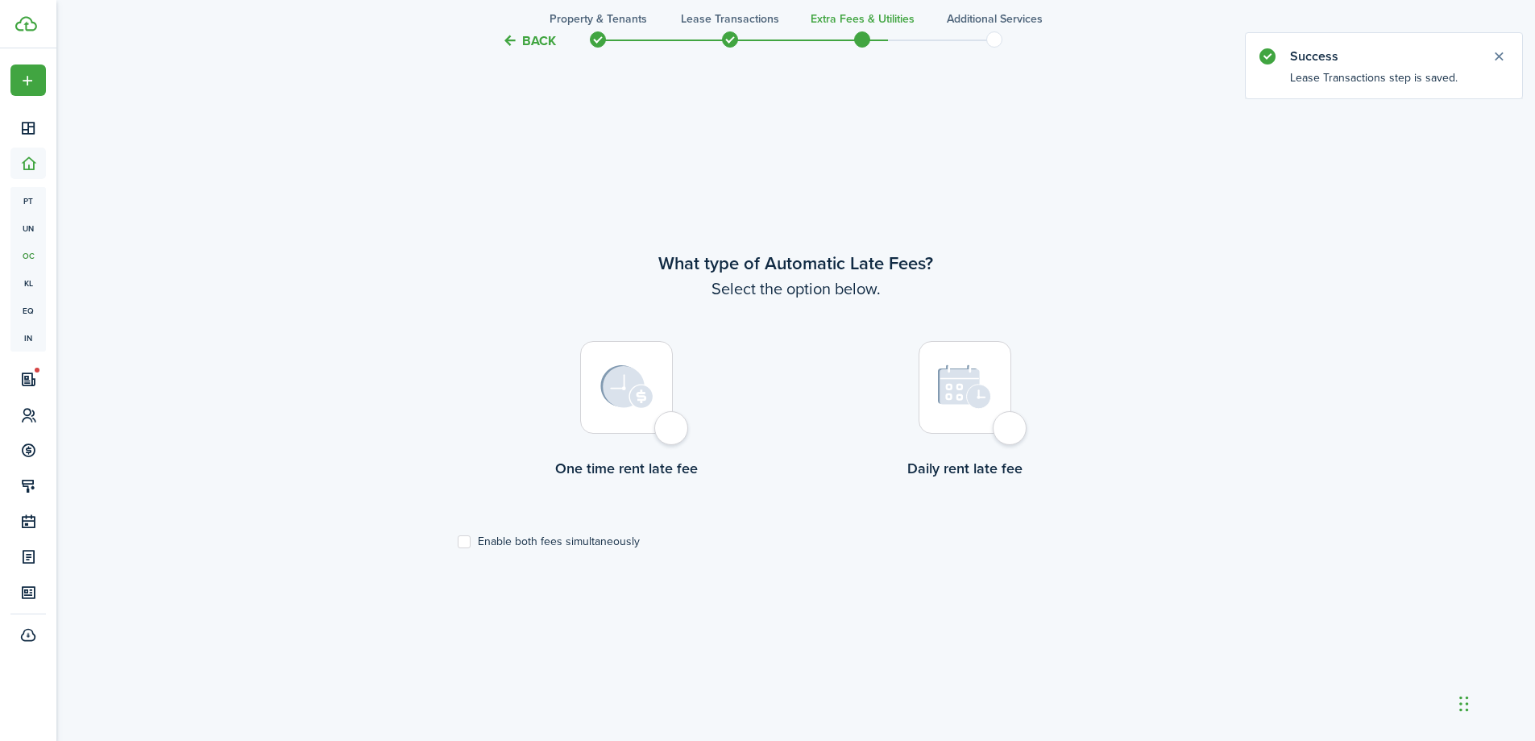
scroll to position [633, 0]
click at [673, 421] on div at bounding box center [626, 384] width 93 height 93
radio input "true"
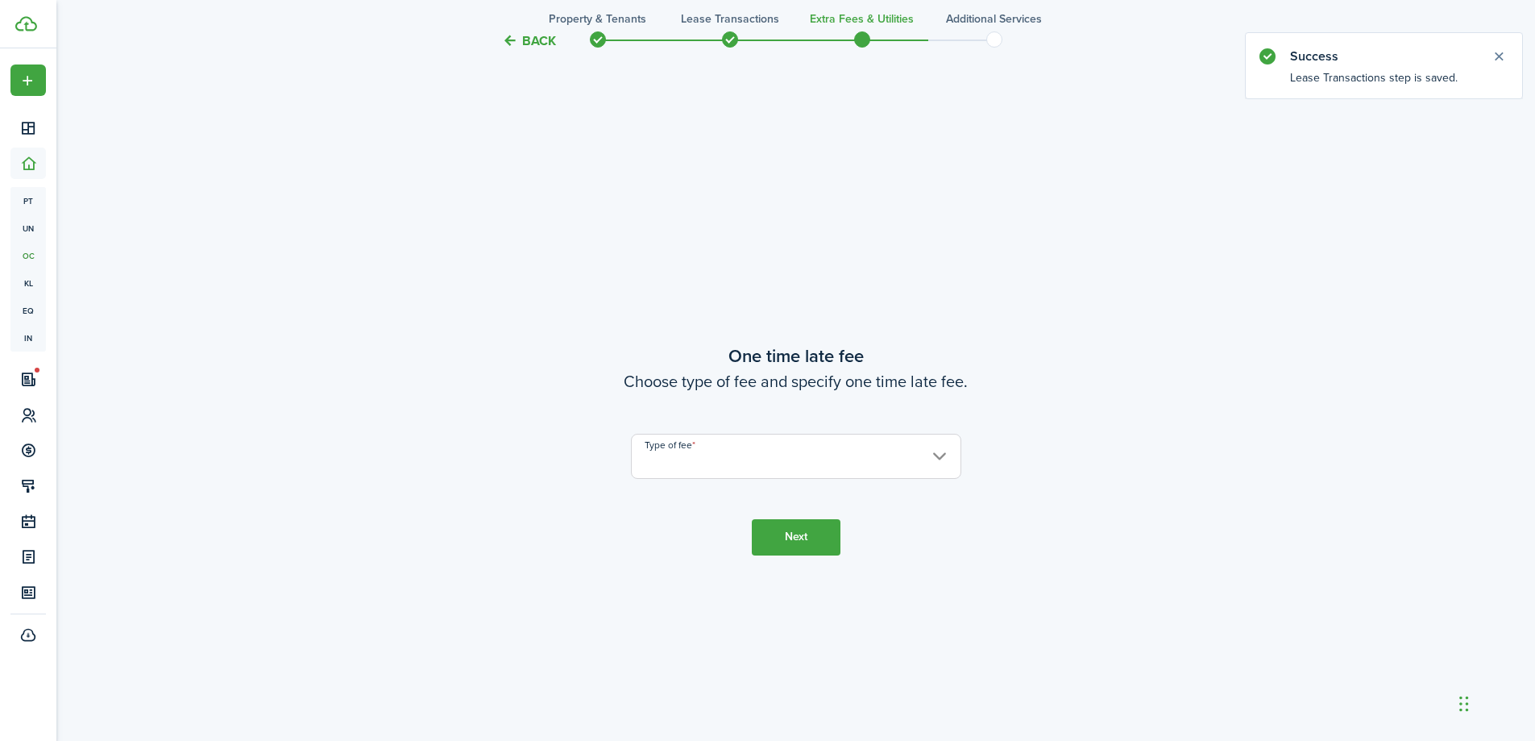
scroll to position [1373, 0]
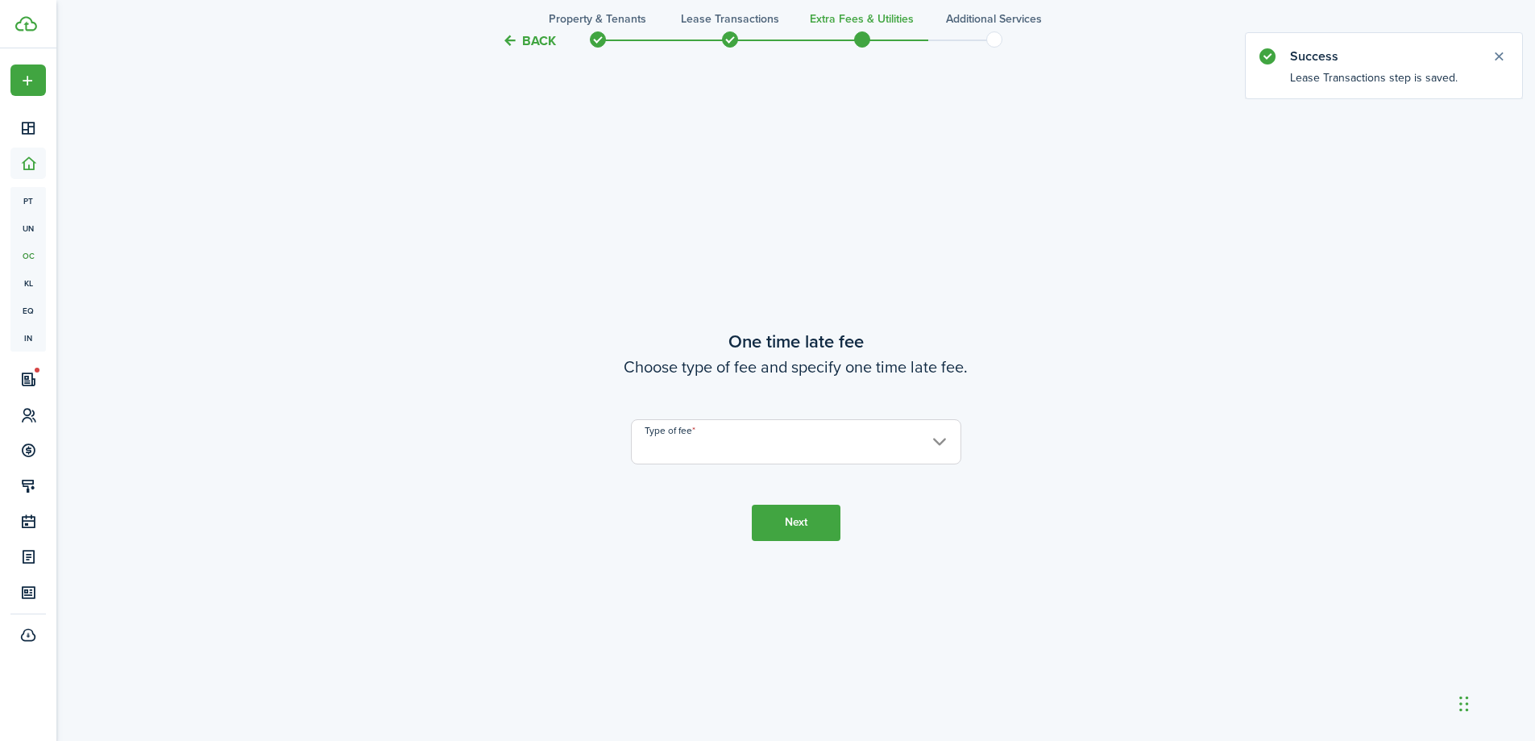
click at [720, 451] on input "Type of fee" at bounding box center [796, 441] width 330 height 45
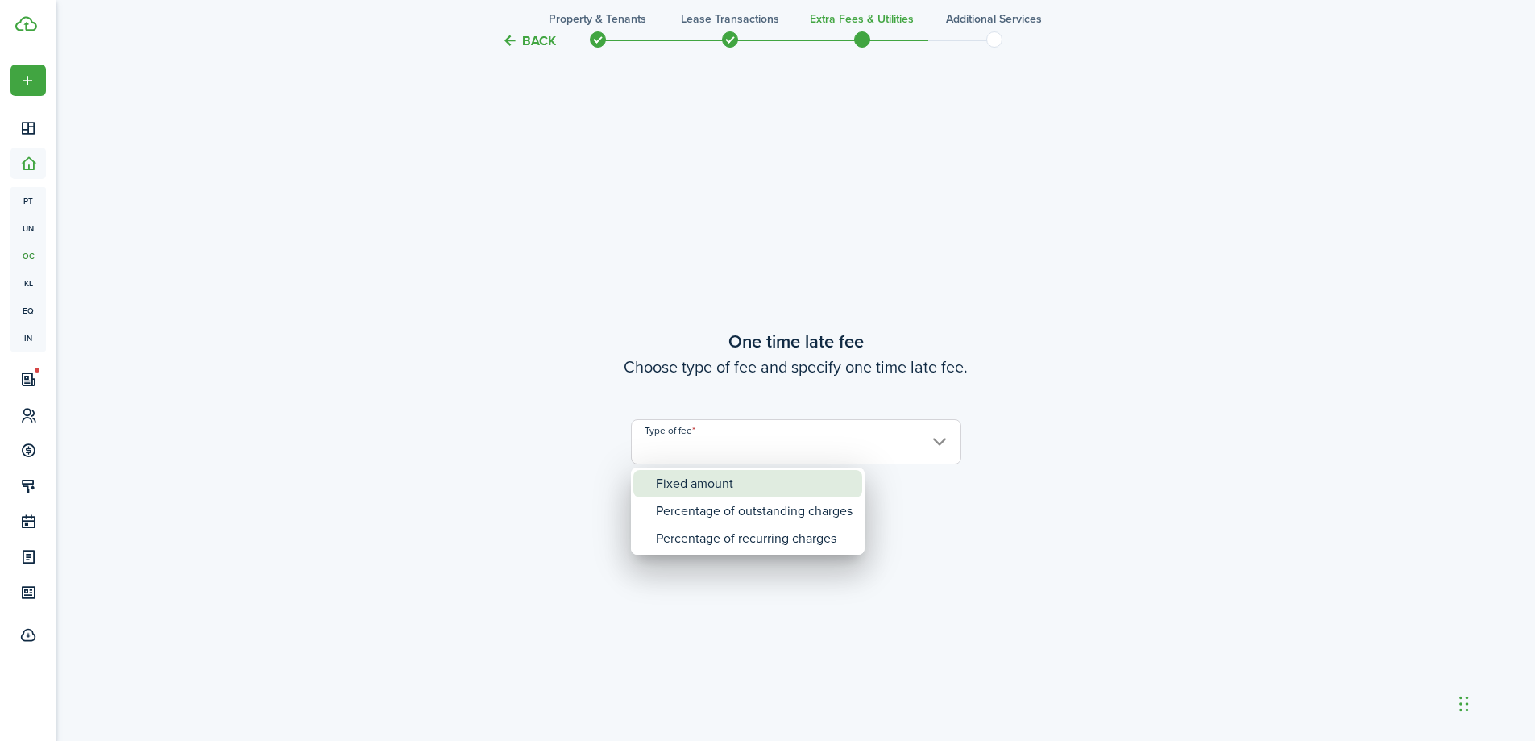
click at [720, 485] on div "Fixed amount" at bounding box center [754, 483] width 197 height 27
type input "Fixed amount"
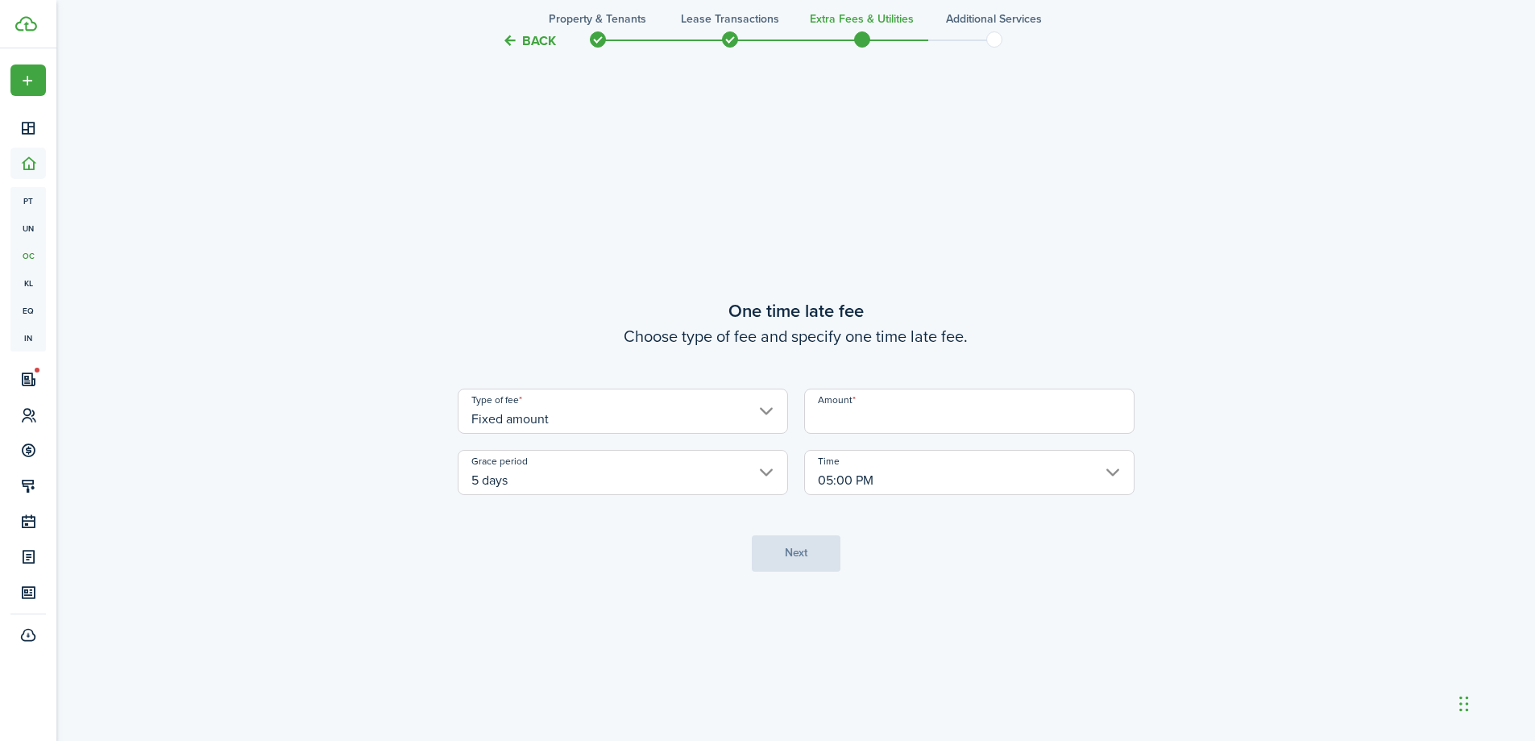
click at [866, 421] on input "Amount" at bounding box center [969, 410] width 330 height 45
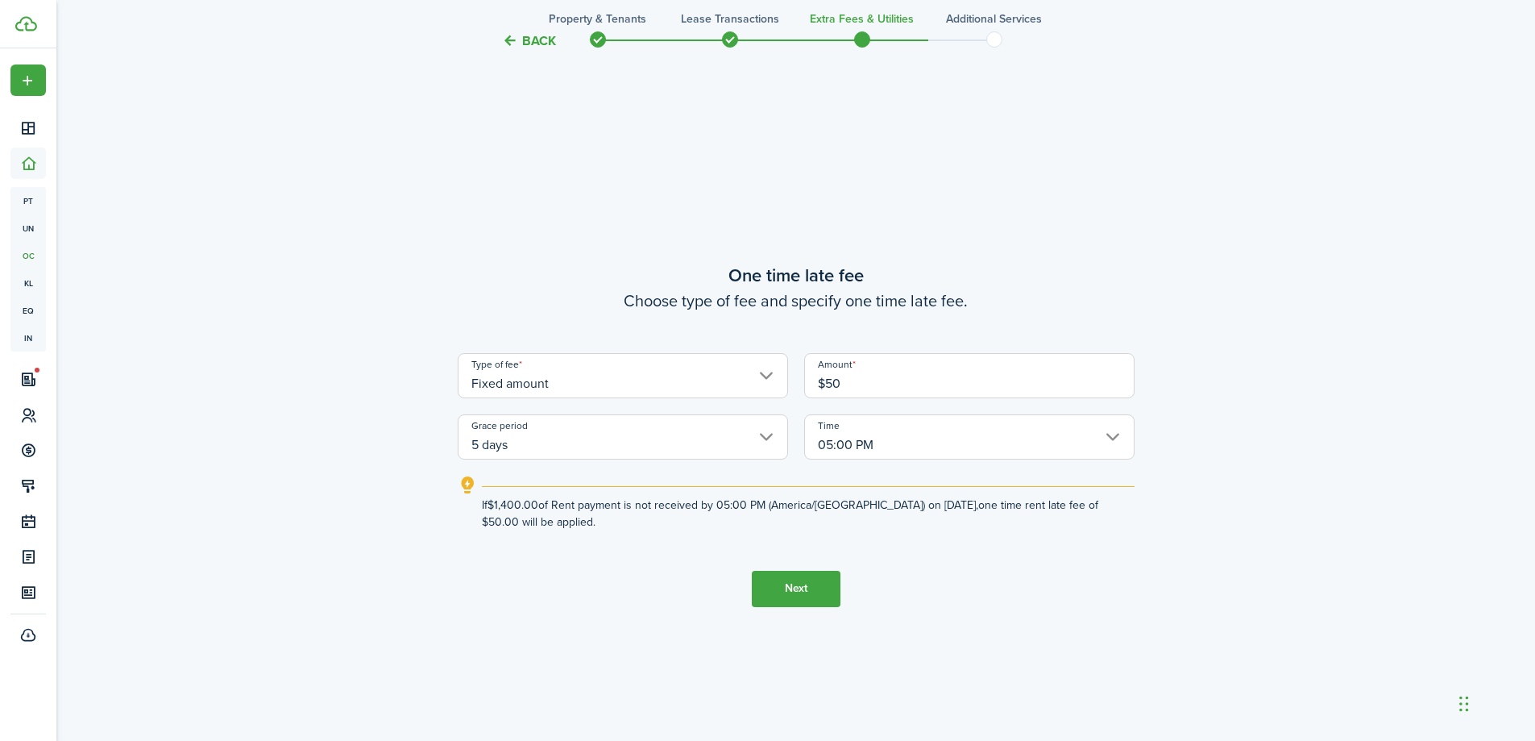
click at [894, 435] on input "05:00 PM" at bounding box center [969, 436] width 330 height 45
type input "$50.00"
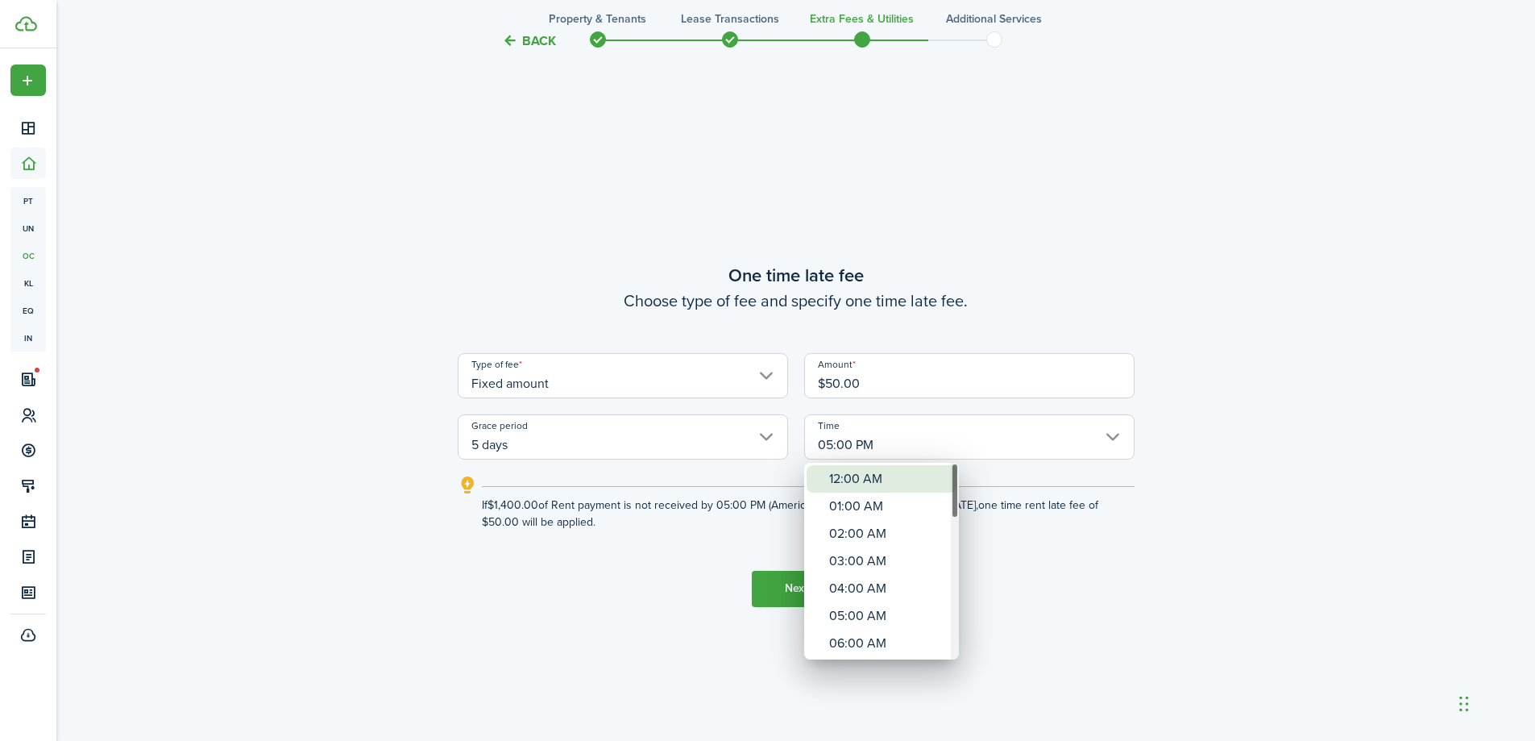
click at [849, 480] on div "12:00 AM" at bounding box center [888, 478] width 118 height 27
type input "12:00 AM"
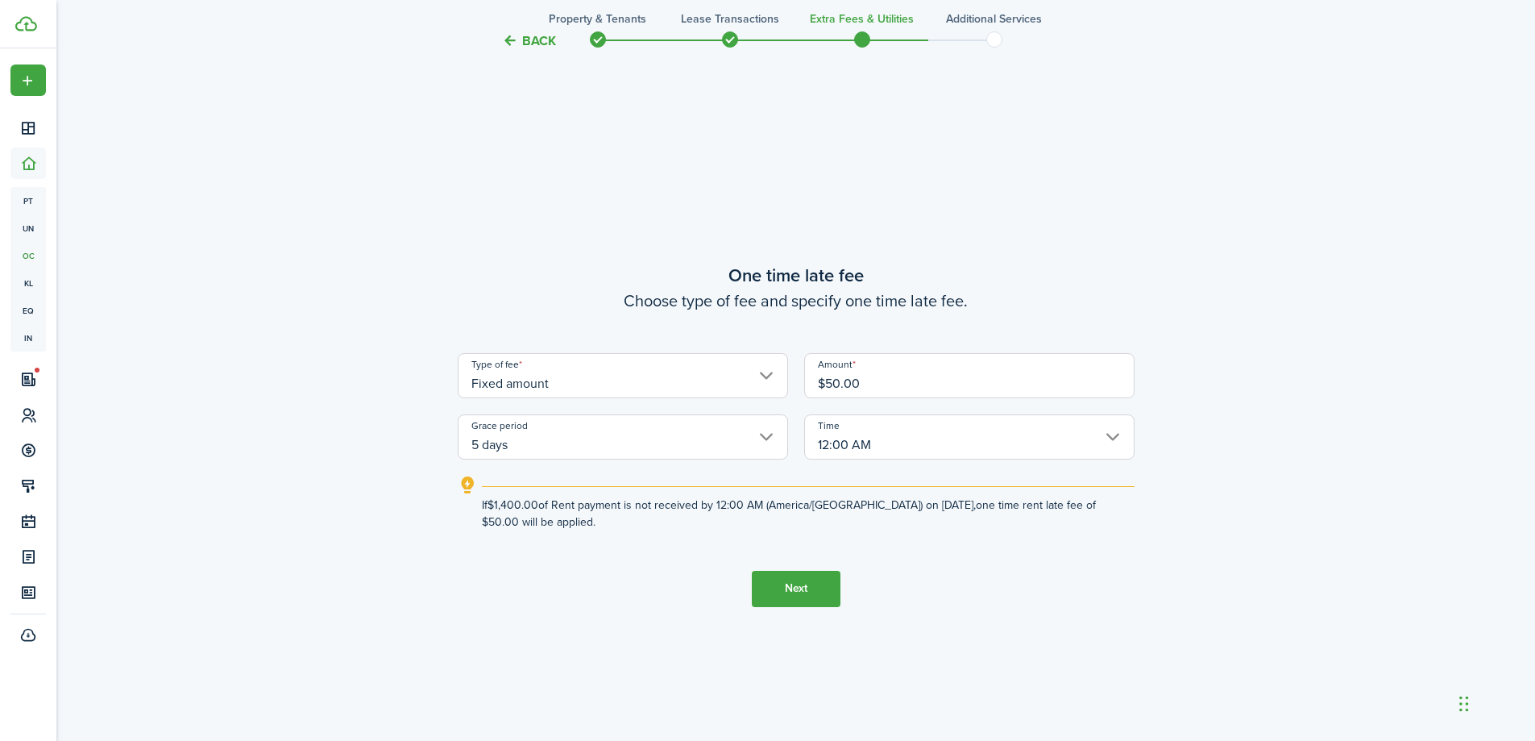
click at [793, 589] on button "Next" at bounding box center [796, 589] width 89 height 36
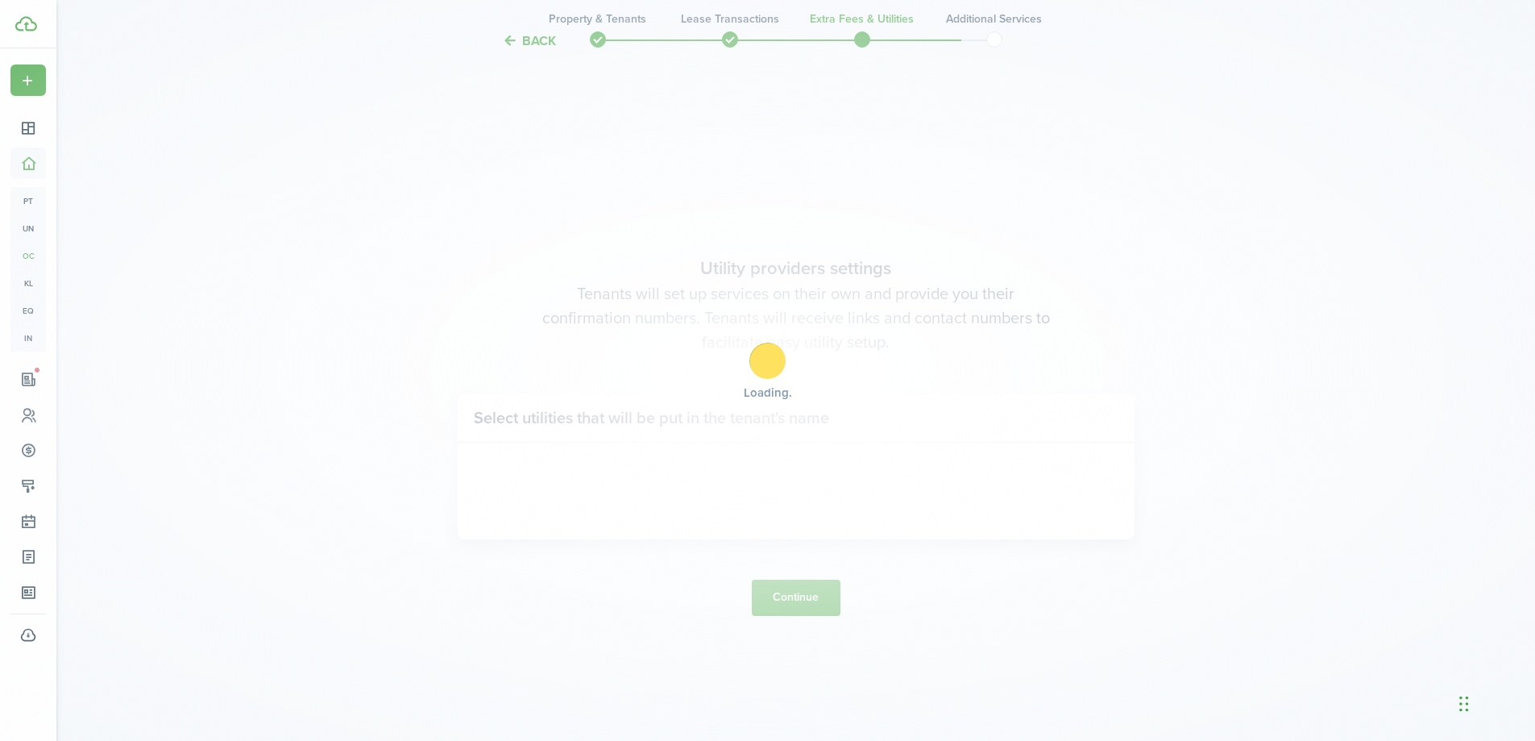
scroll to position [2114, 0]
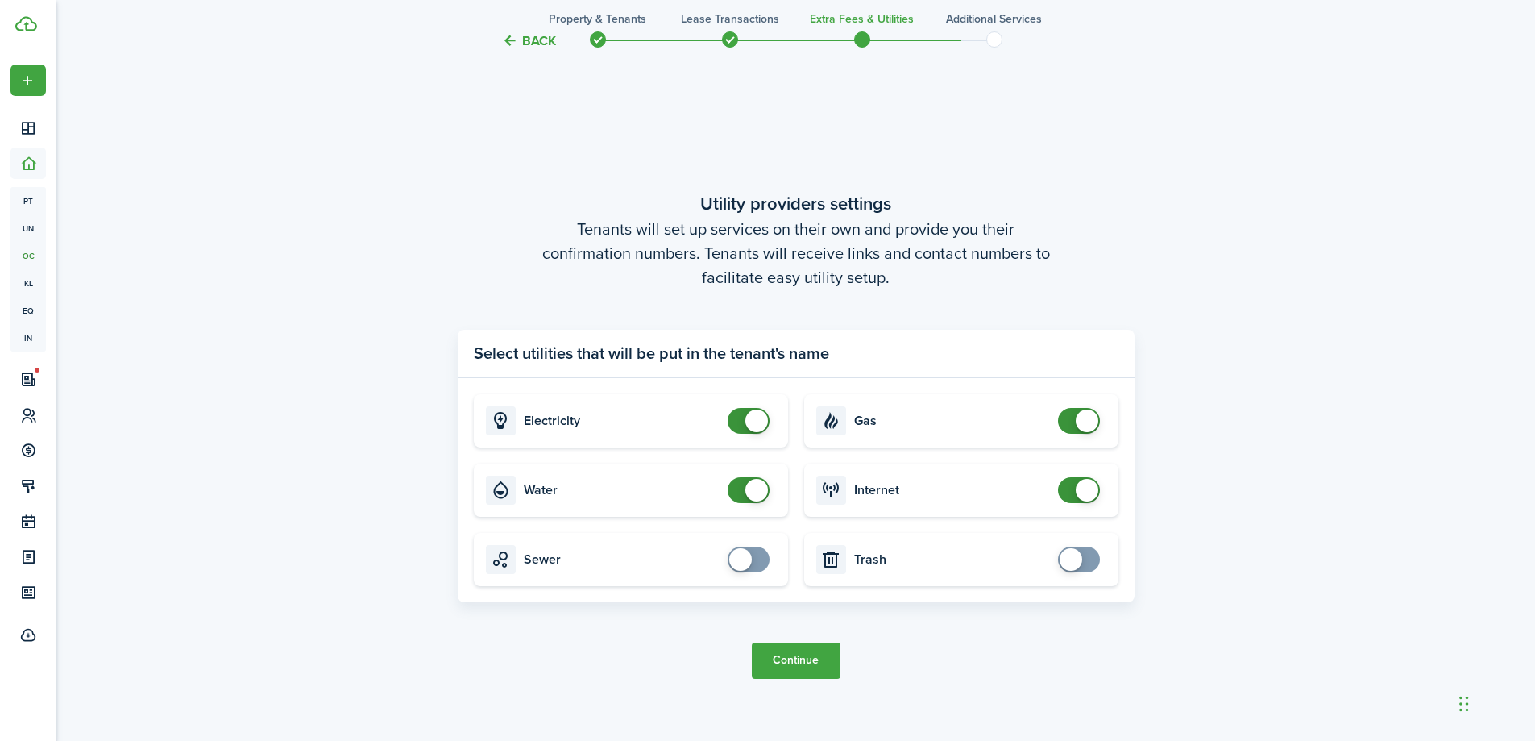
checkbox input "true"
click at [1073, 565] on span at bounding box center [1071, 559] width 23 height 23
checkbox input "true"
click at [752, 566] on span at bounding box center [749, 559] width 16 height 26
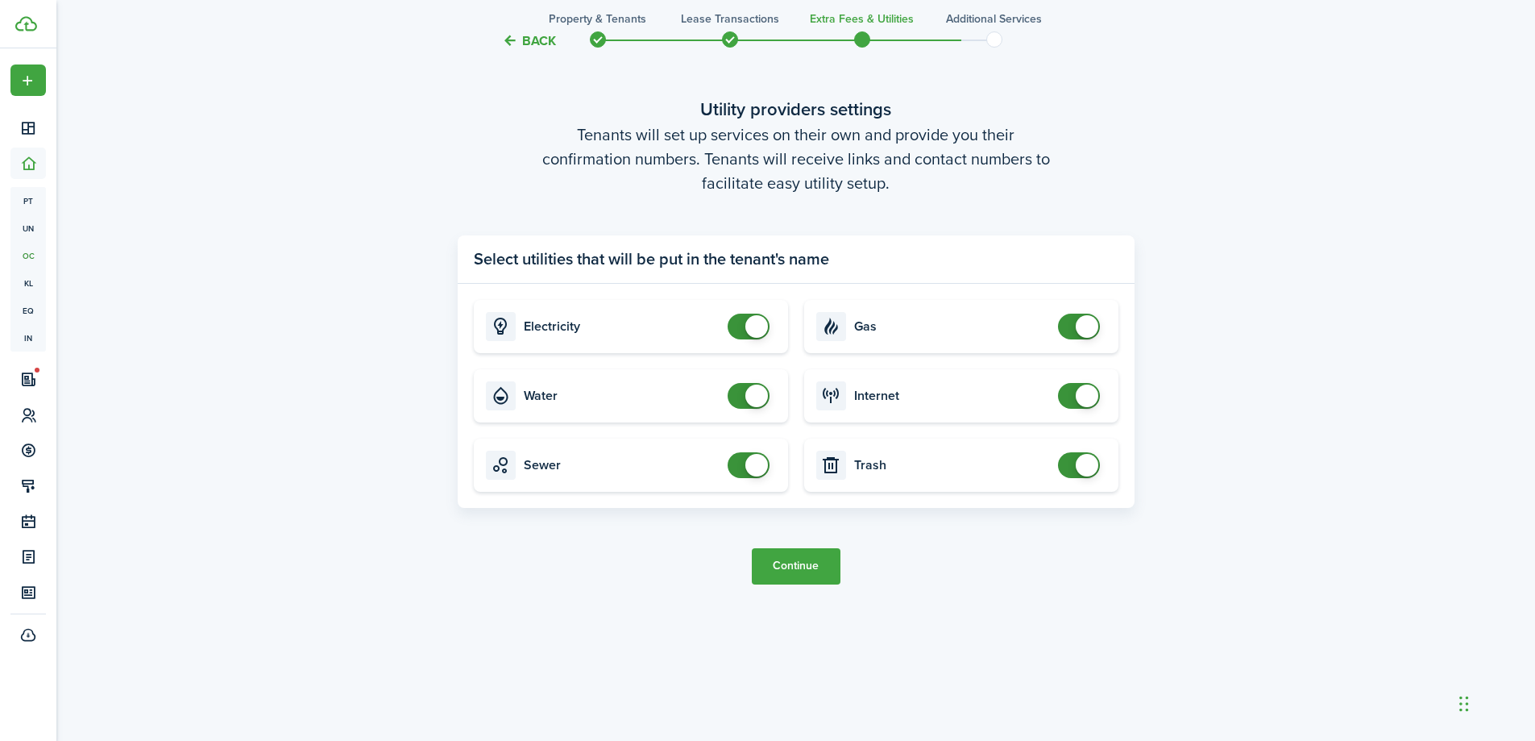
scroll to position [2222, 0]
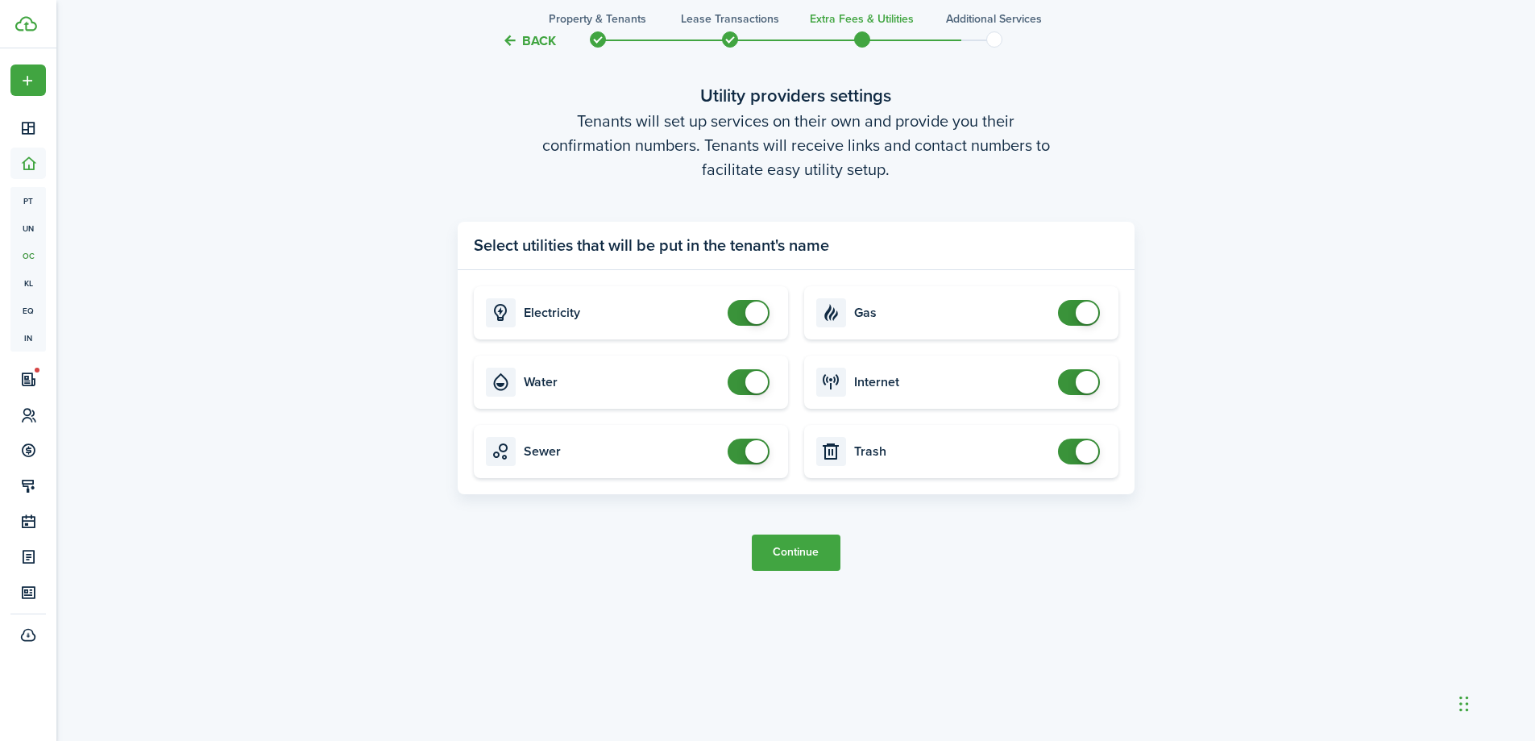
click at [799, 550] on button "Continue" at bounding box center [796, 552] width 89 height 36
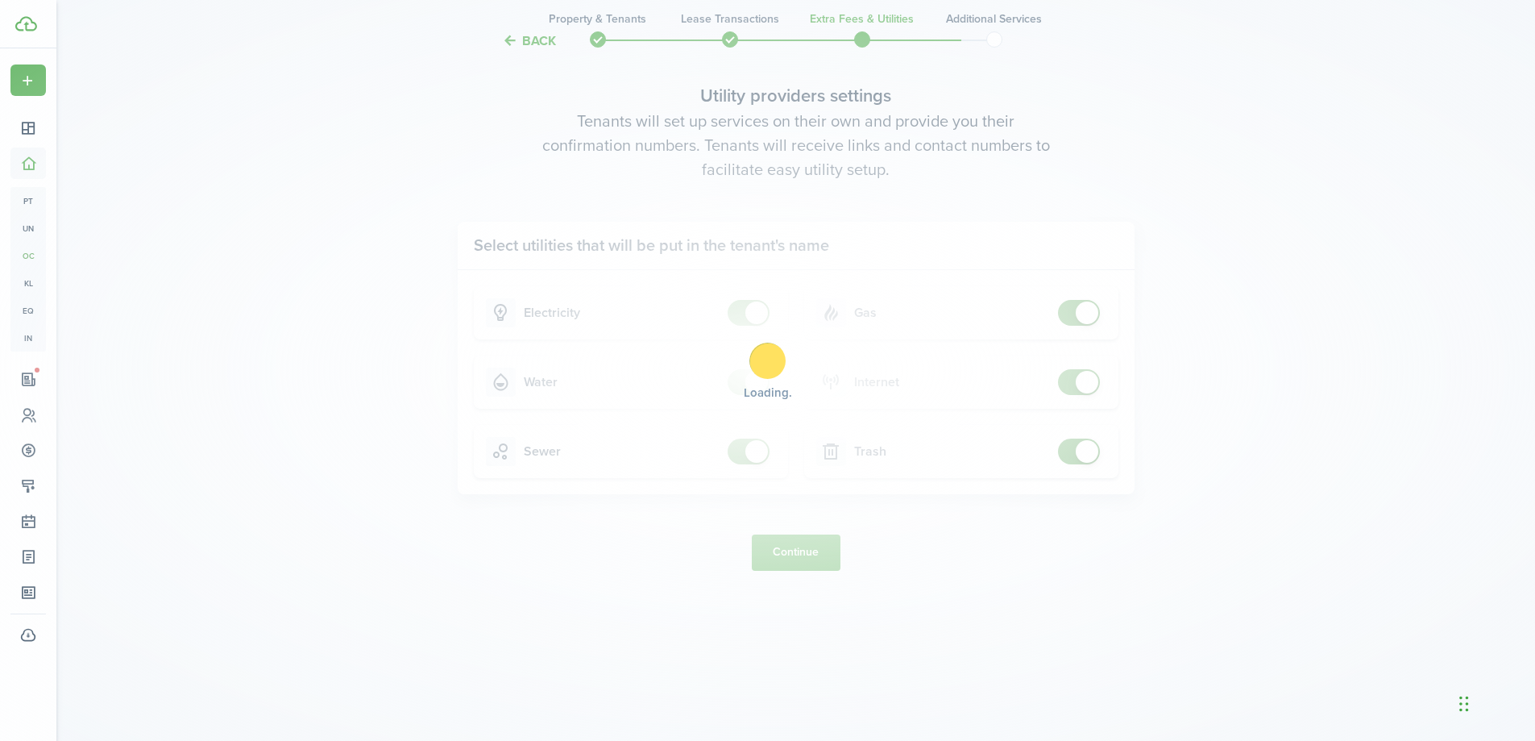
scroll to position [0, 0]
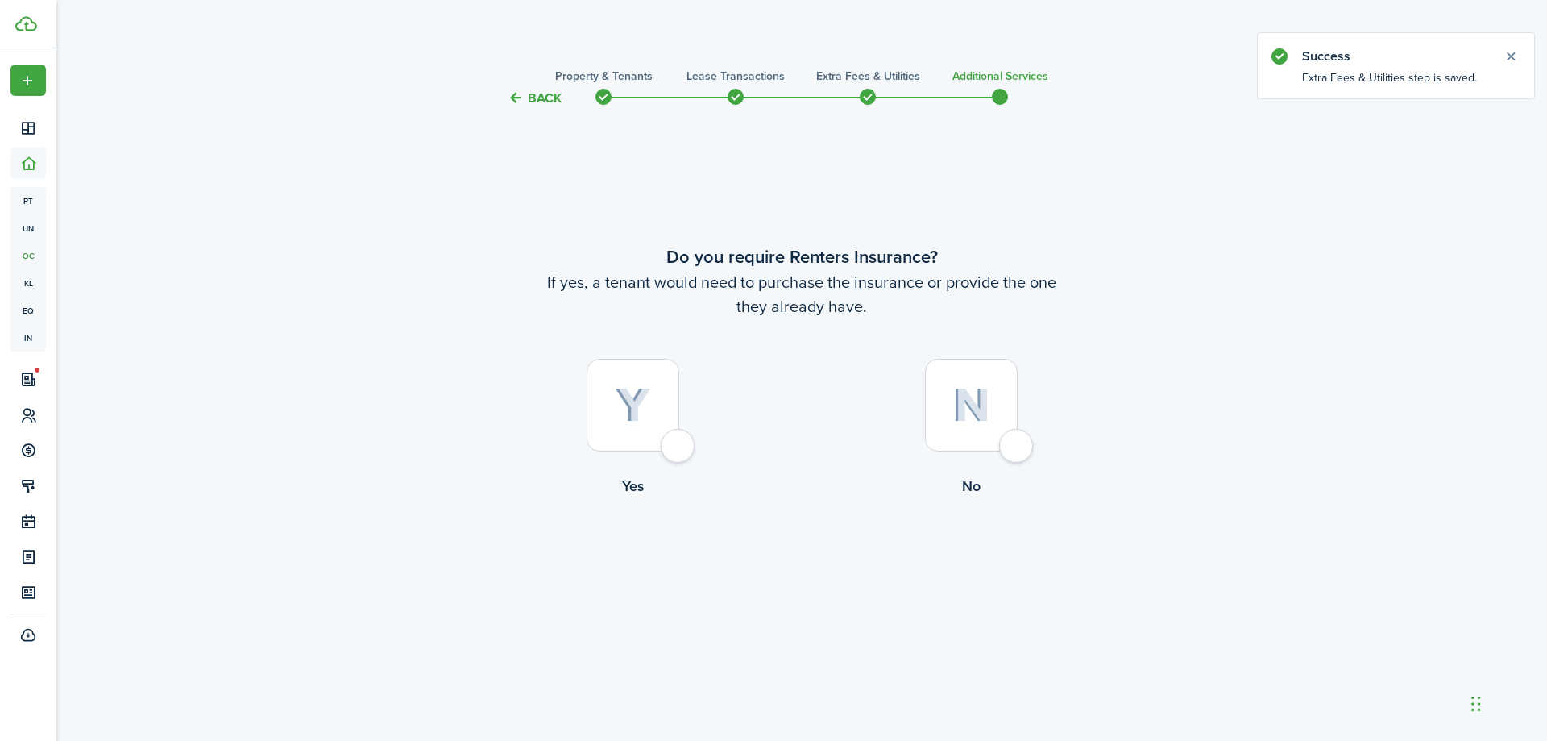
click at [984, 401] on img at bounding box center [972, 405] width 38 height 35
radio input "true"
click at [792, 576] on button "Complete move in" at bounding box center [802, 564] width 118 height 36
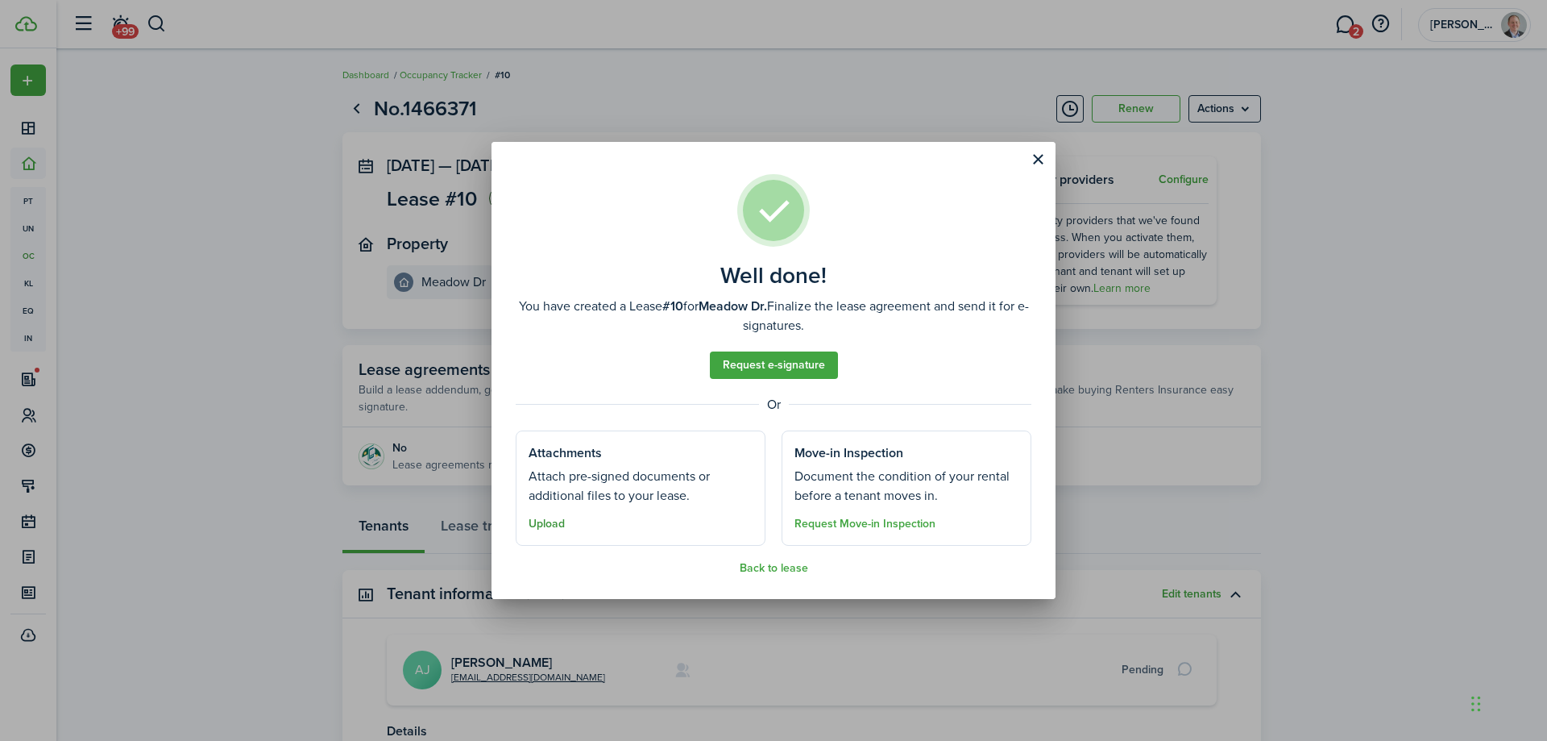
click at [538, 523] on button "Upload" at bounding box center [547, 523] width 36 height 13
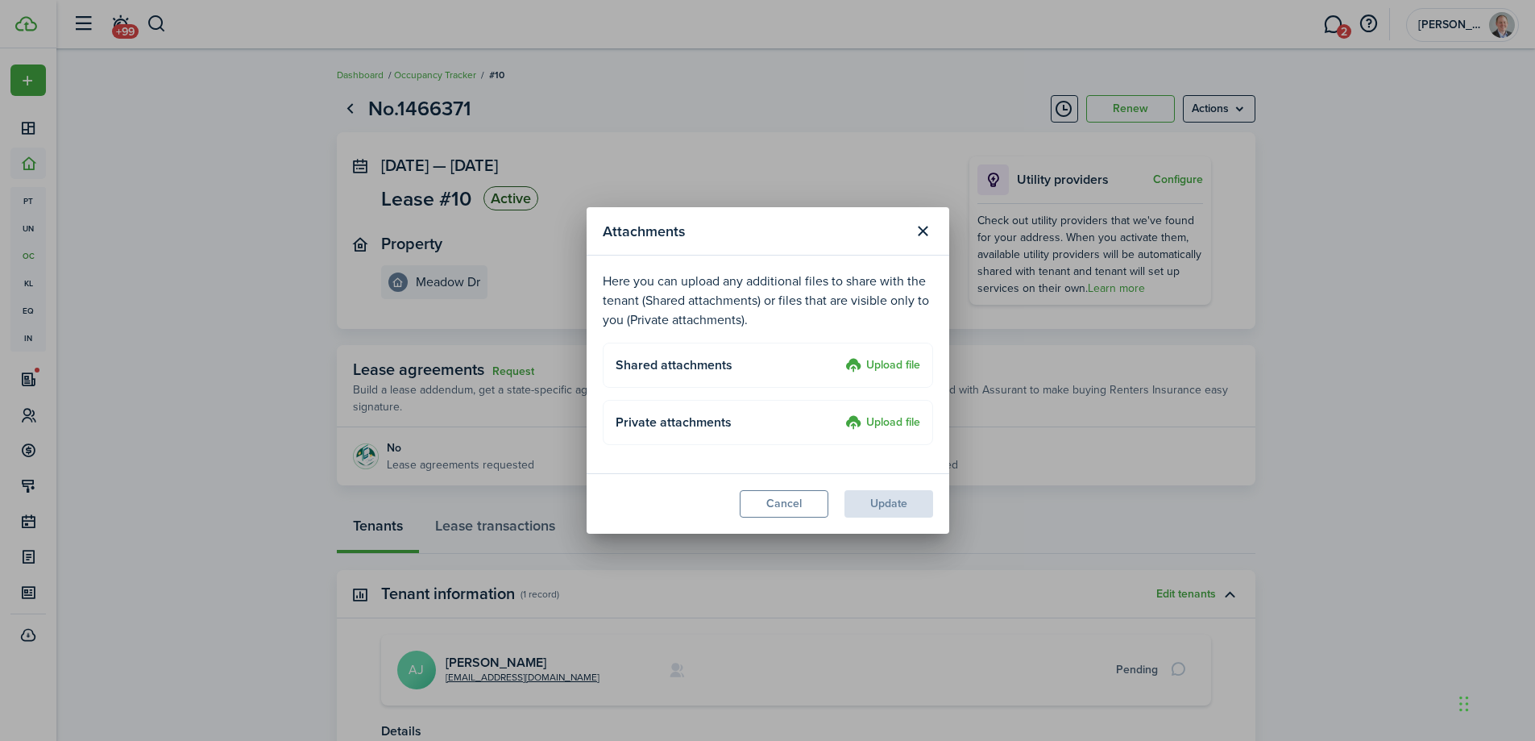
click at [886, 365] on label "Upload file" at bounding box center [882, 365] width 75 height 19
click at [840, 356] on input "Upload file" at bounding box center [840, 356] width 0 height 0
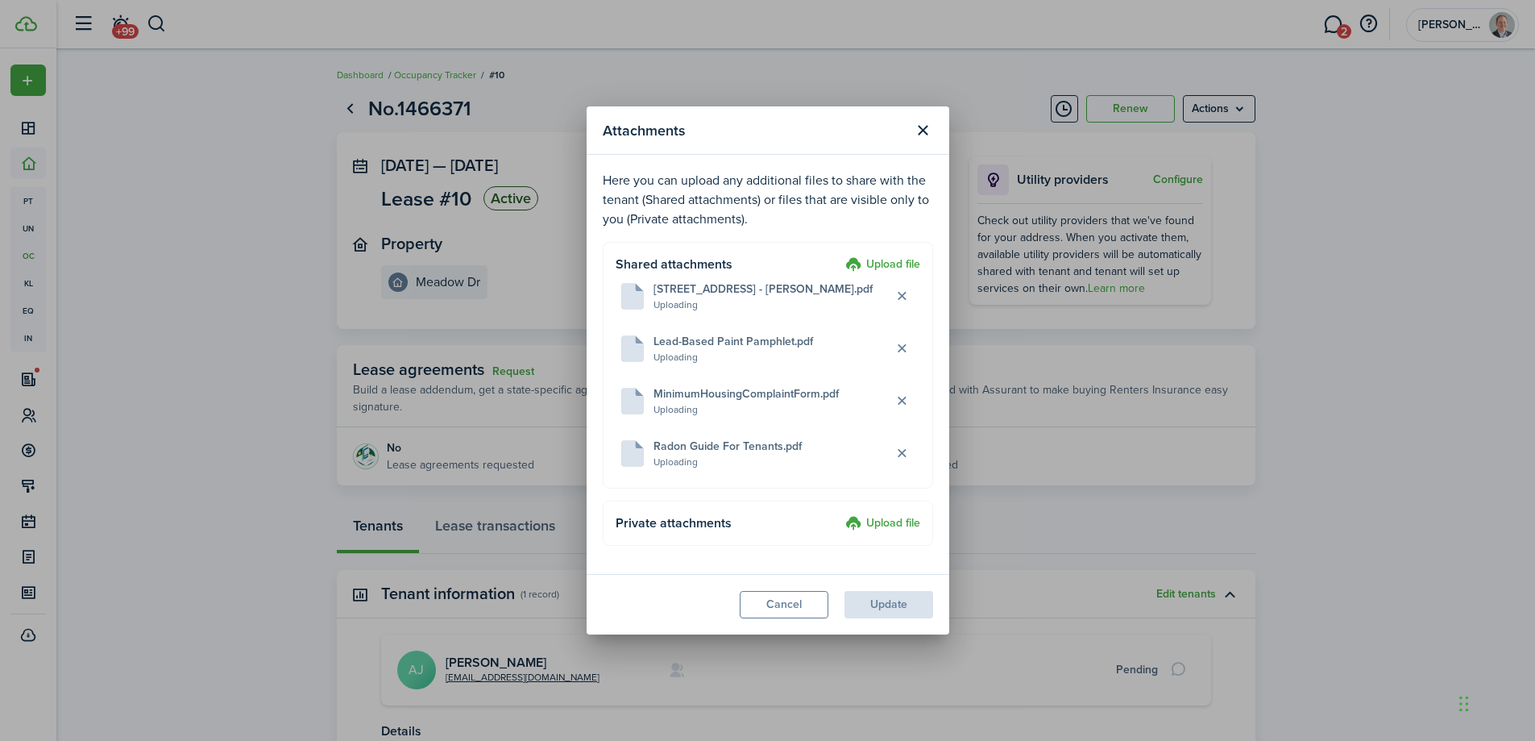
click at [878, 257] on label "Upload file" at bounding box center [882, 264] width 75 height 19
click at [840, 255] on input "Upload file" at bounding box center [840, 255] width 0 height 0
click at [866, 606] on button "Update" at bounding box center [889, 604] width 89 height 27
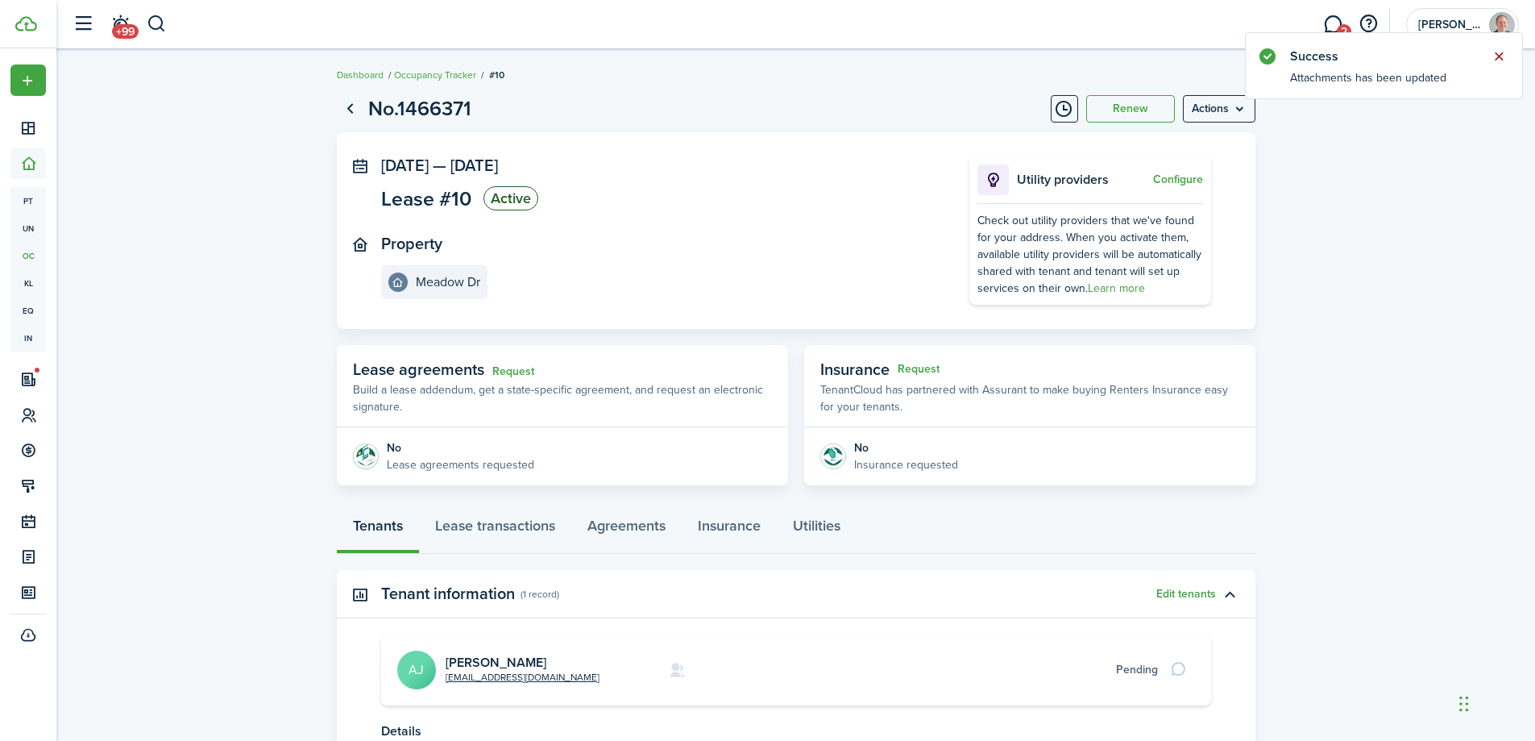
click at [1501, 57] on button "Close notify" at bounding box center [1499, 56] width 23 height 23
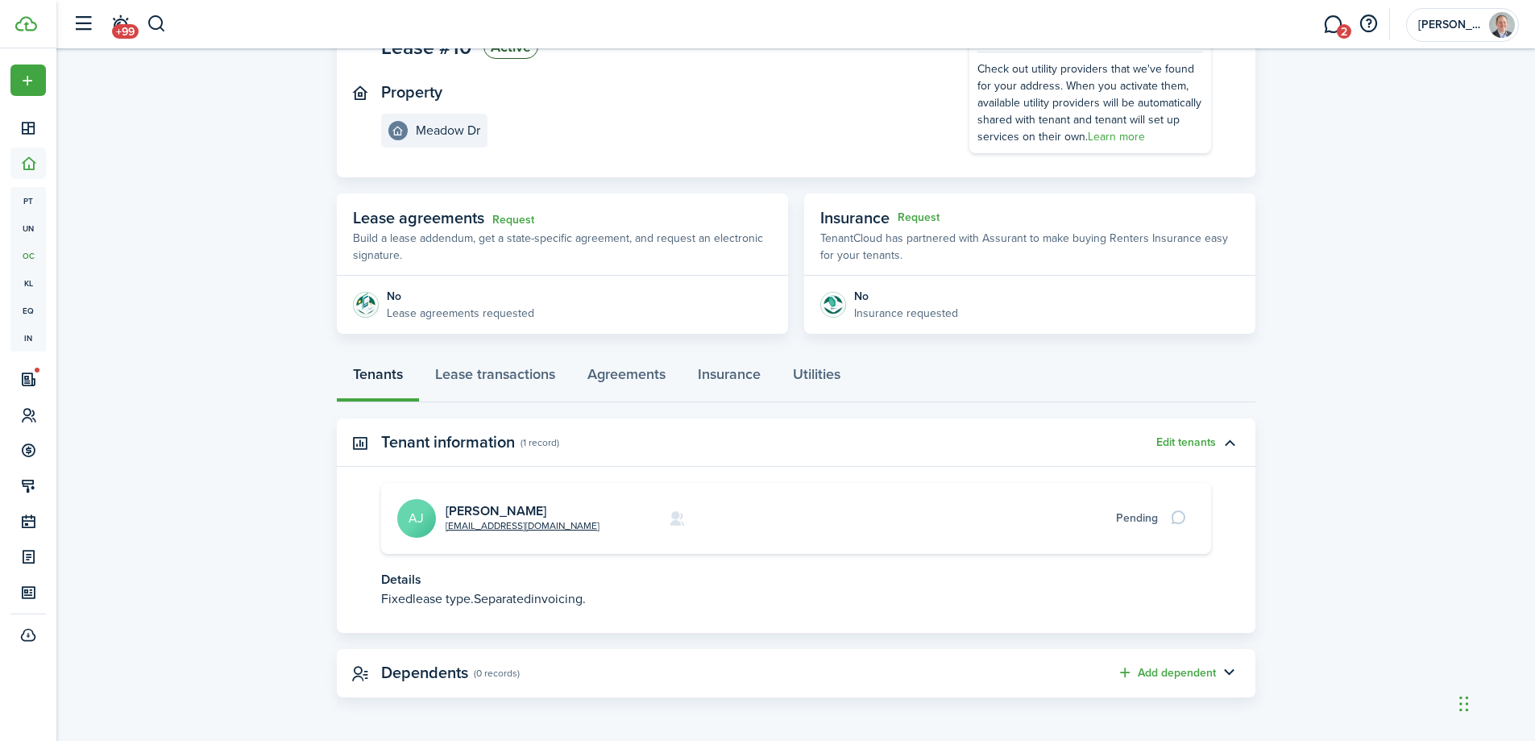
scroll to position [152, 0]
click at [534, 378] on link "Lease transactions" at bounding box center [495, 377] width 152 height 48
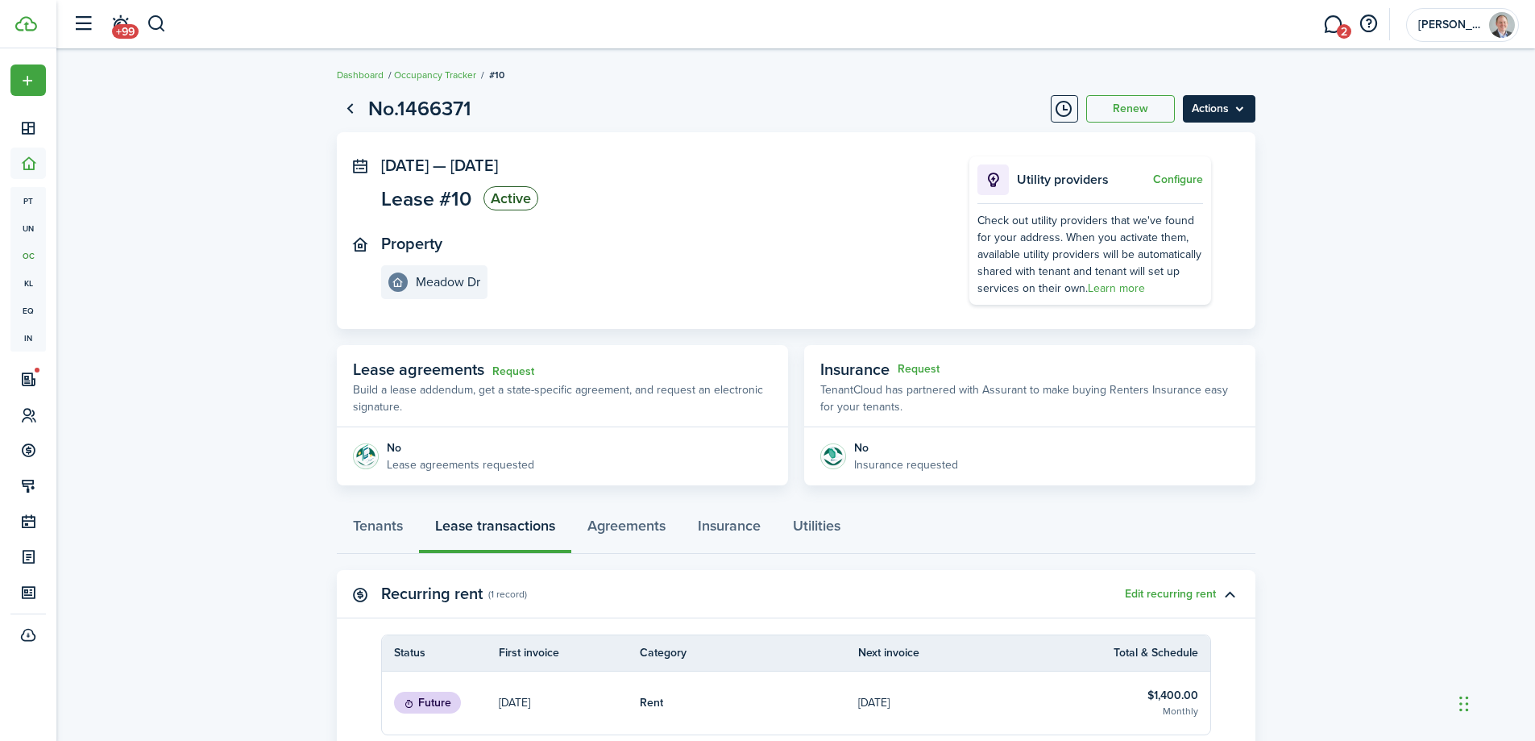
click at [1239, 114] on menu-btn "Actions" at bounding box center [1219, 108] width 73 height 27
click at [250, 260] on lease-view "No.1466371 Renew Actions [DATE] — [DATE] Lease #10 Active Property Meadow Dr Ut…" at bounding box center [795, 538] width 1479 height 906
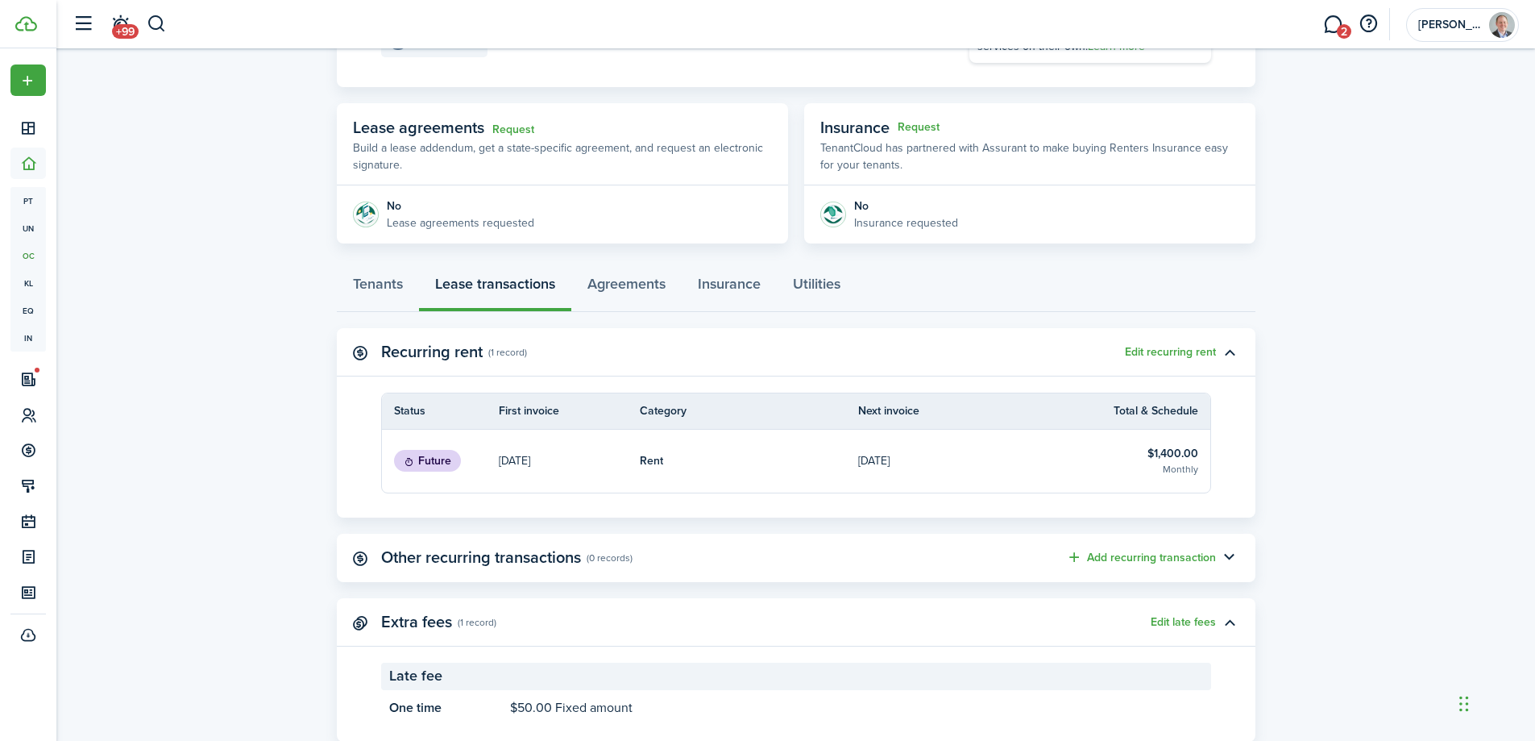
scroll to position [287, 0]
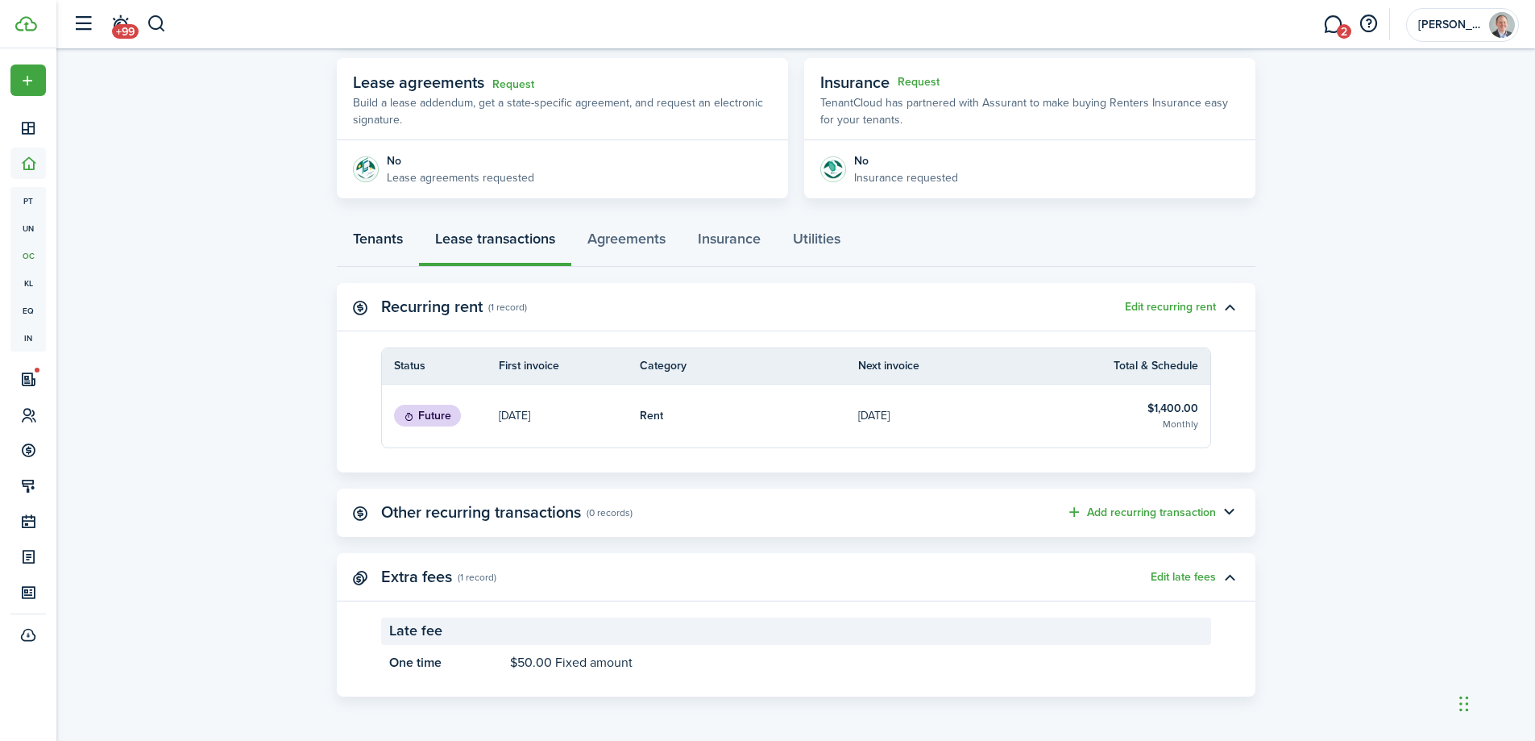
click at [387, 230] on link "Tenants" at bounding box center [378, 242] width 82 height 48
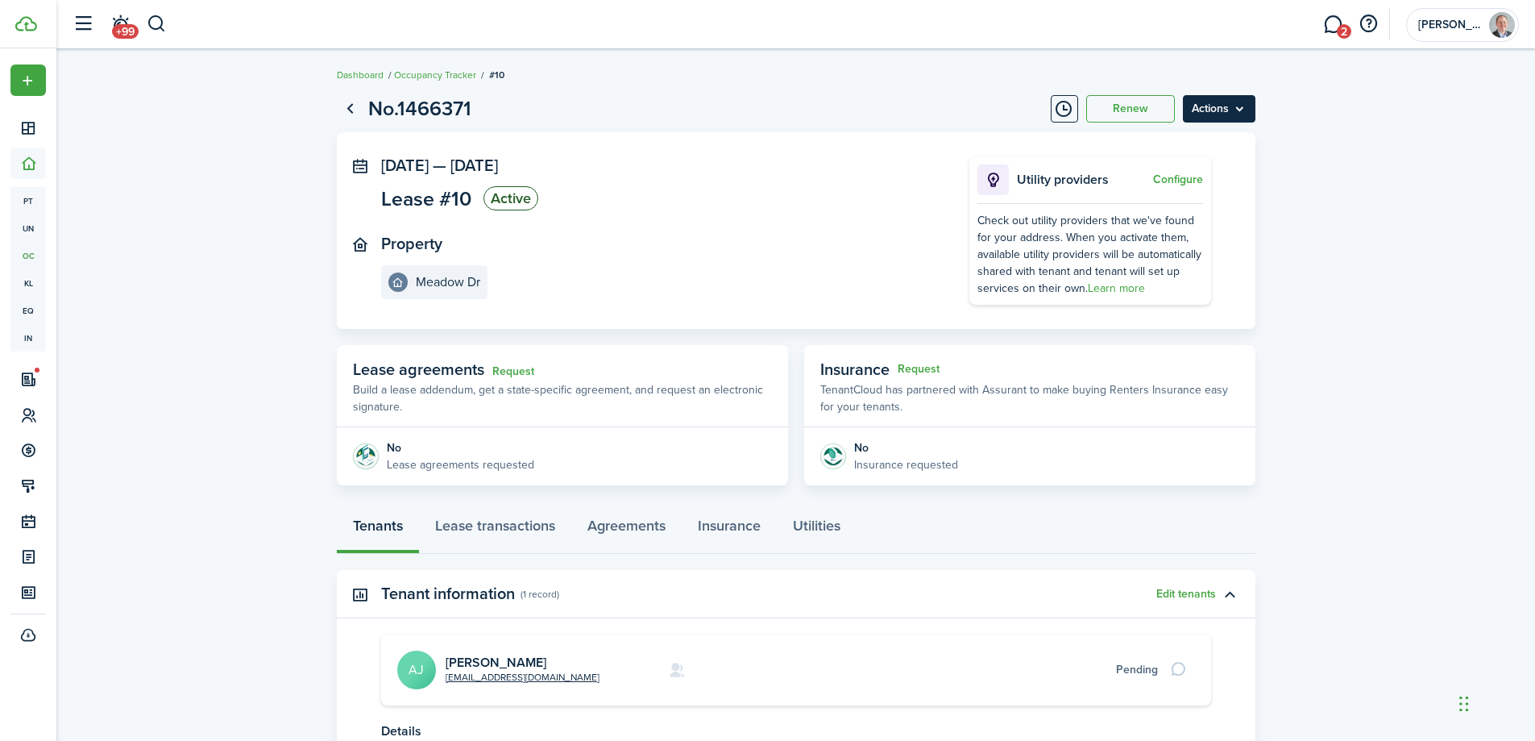
click at [1243, 111] on menu-btn "Actions" at bounding box center [1219, 108] width 73 height 27
click at [1173, 143] on button "Edit" at bounding box center [1185, 144] width 141 height 27
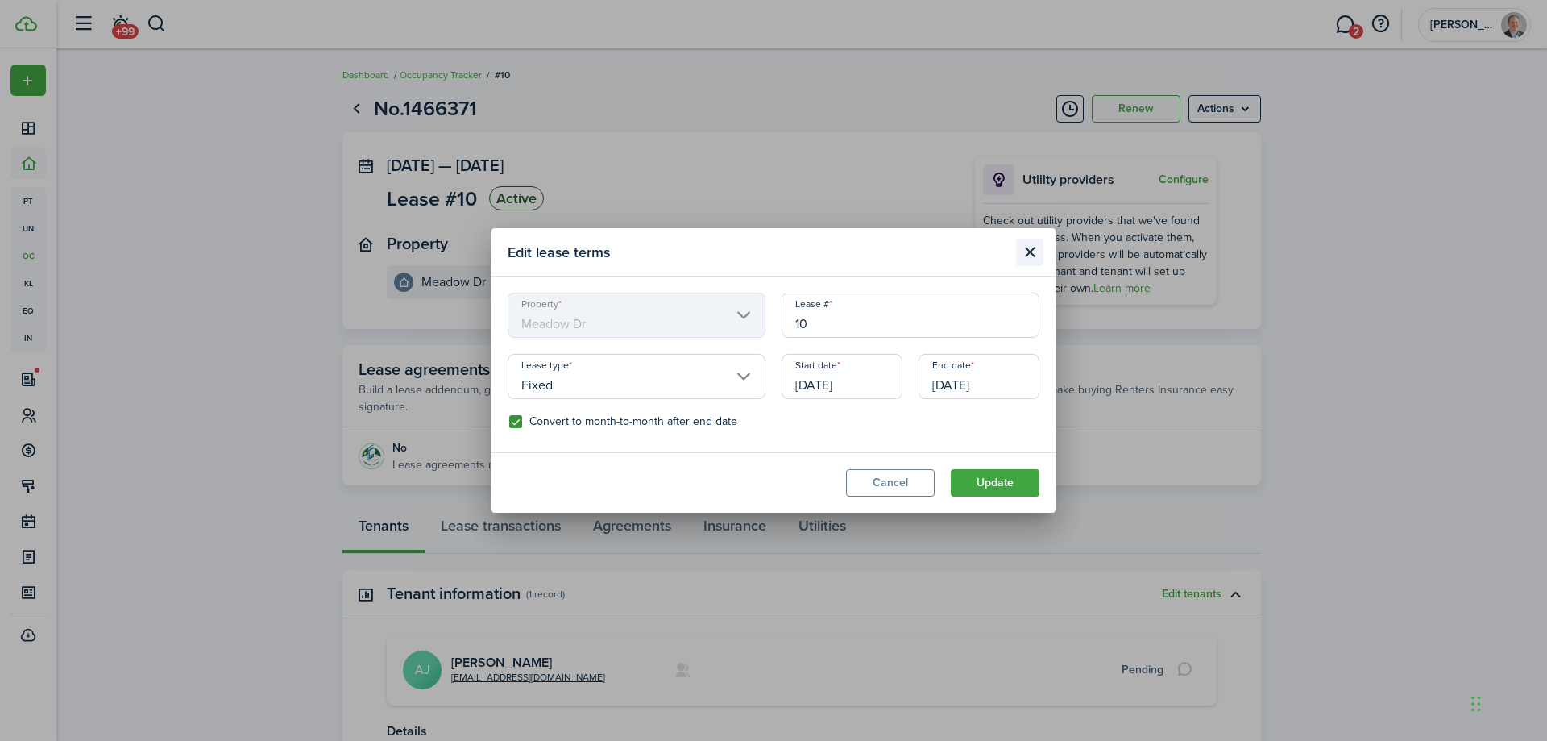
click at [1031, 254] on button "Close modal" at bounding box center [1029, 252] width 27 height 27
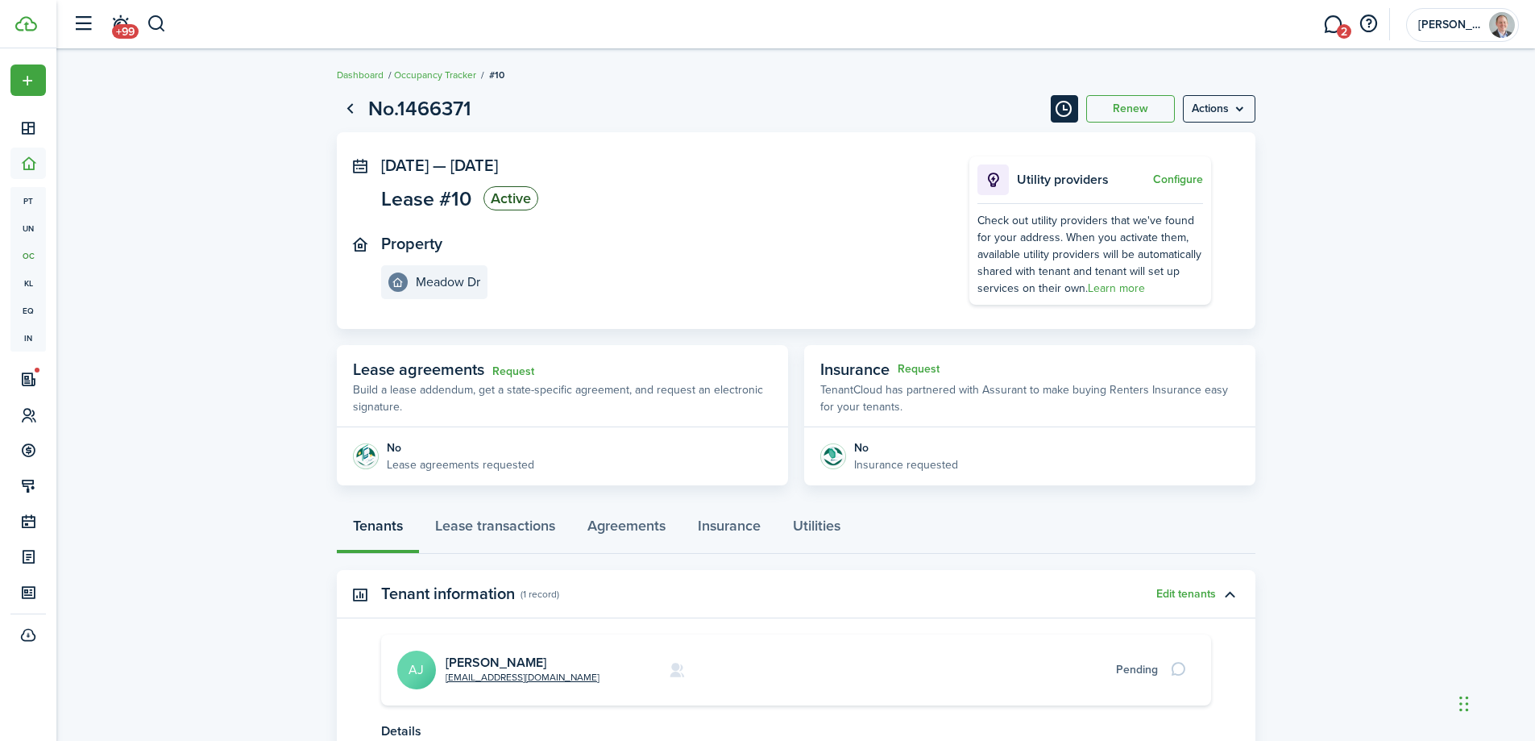
click at [1059, 105] on button "Timeline" at bounding box center [1064, 108] width 27 height 27
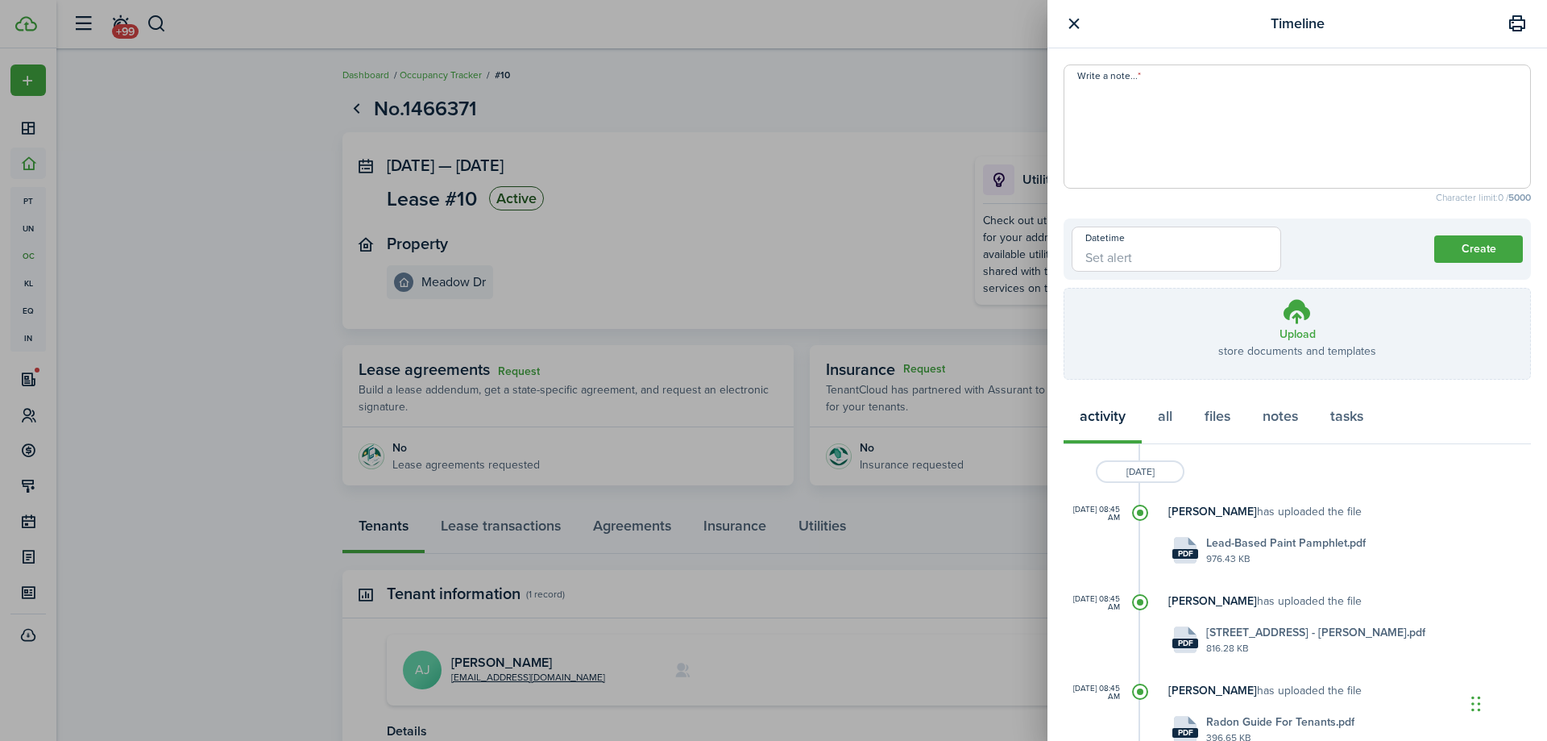
click at [1078, 27] on button "button" at bounding box center [1074, 24] width 20 height 20
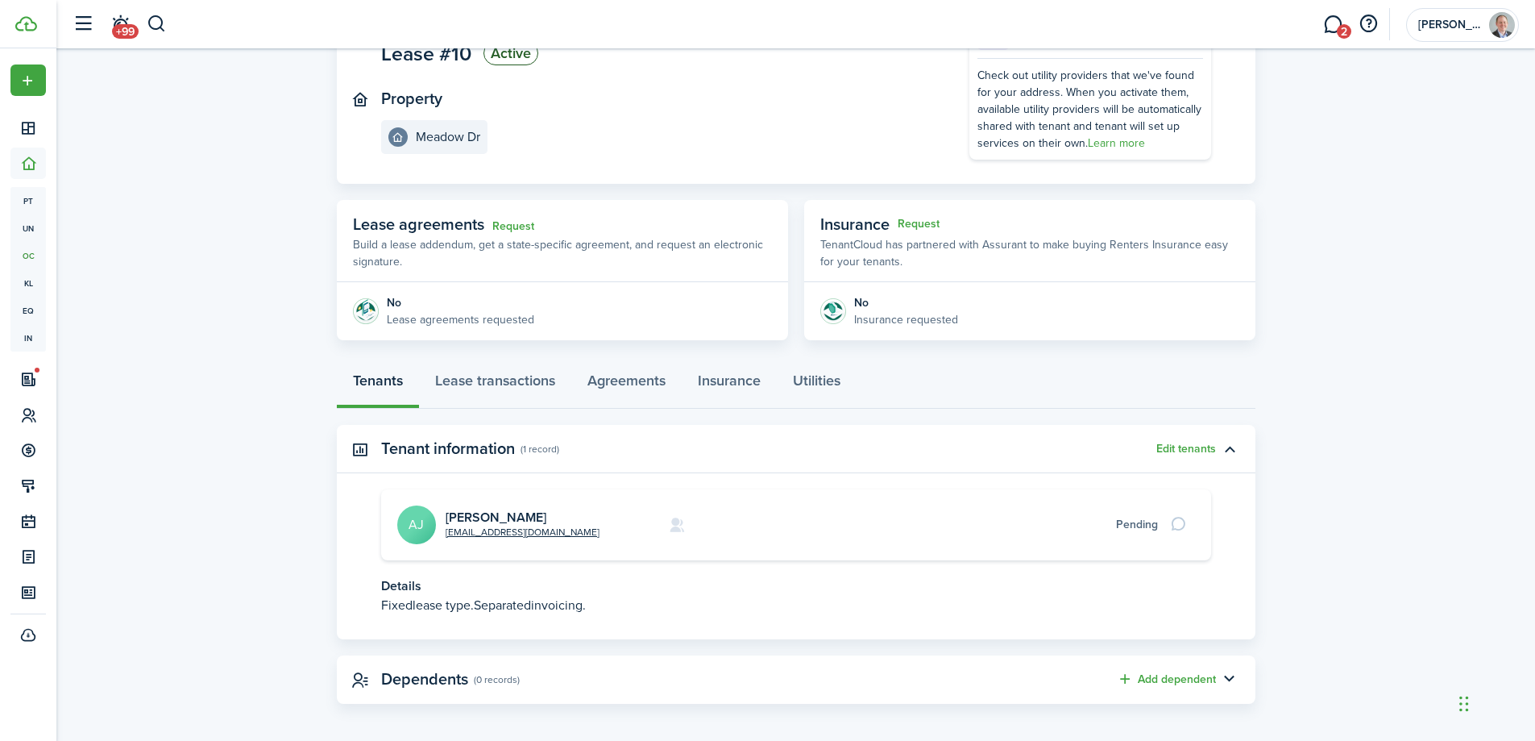
scroll to position [152, 0]
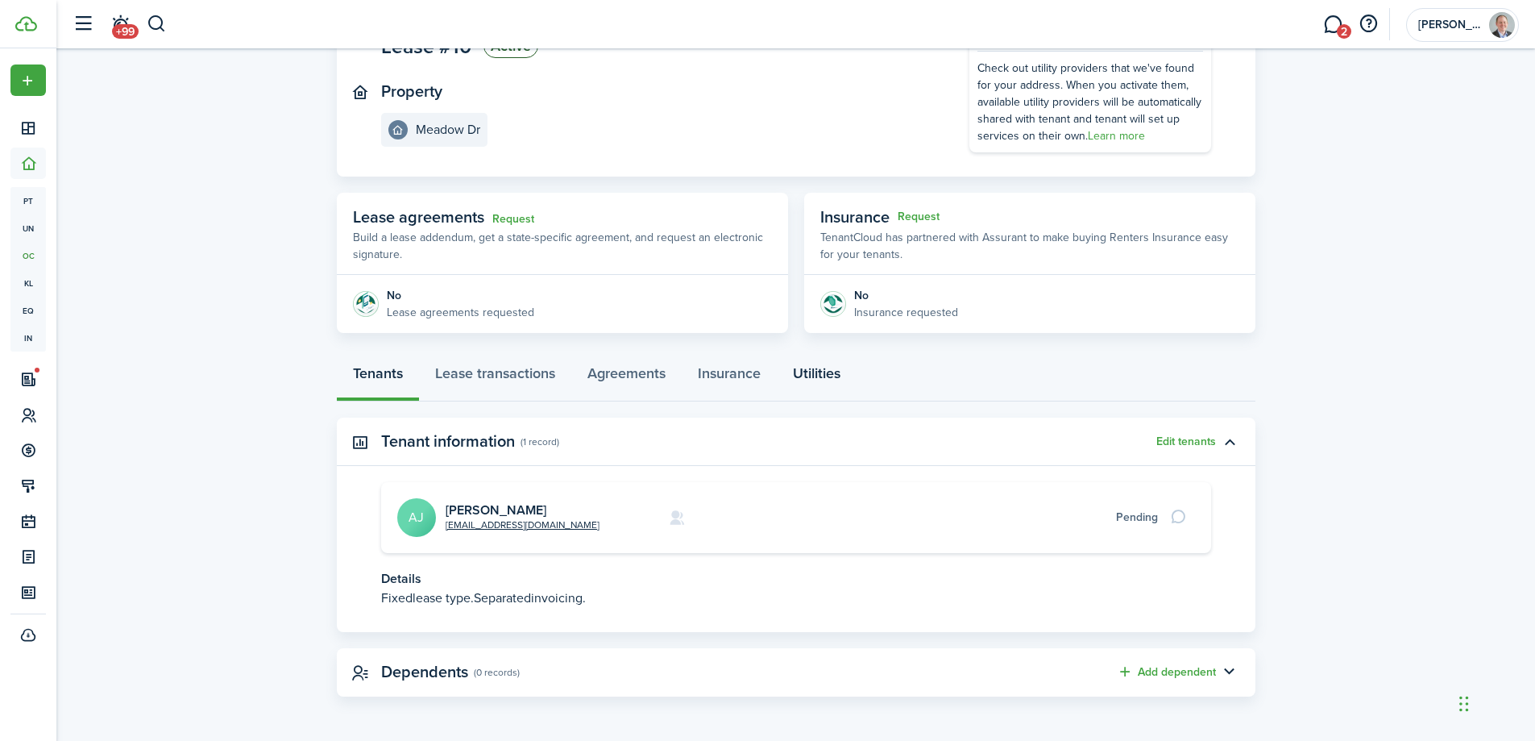
click at [818, 378] on link "Utilities" at bounding box center [817, 377] width 80 height 48
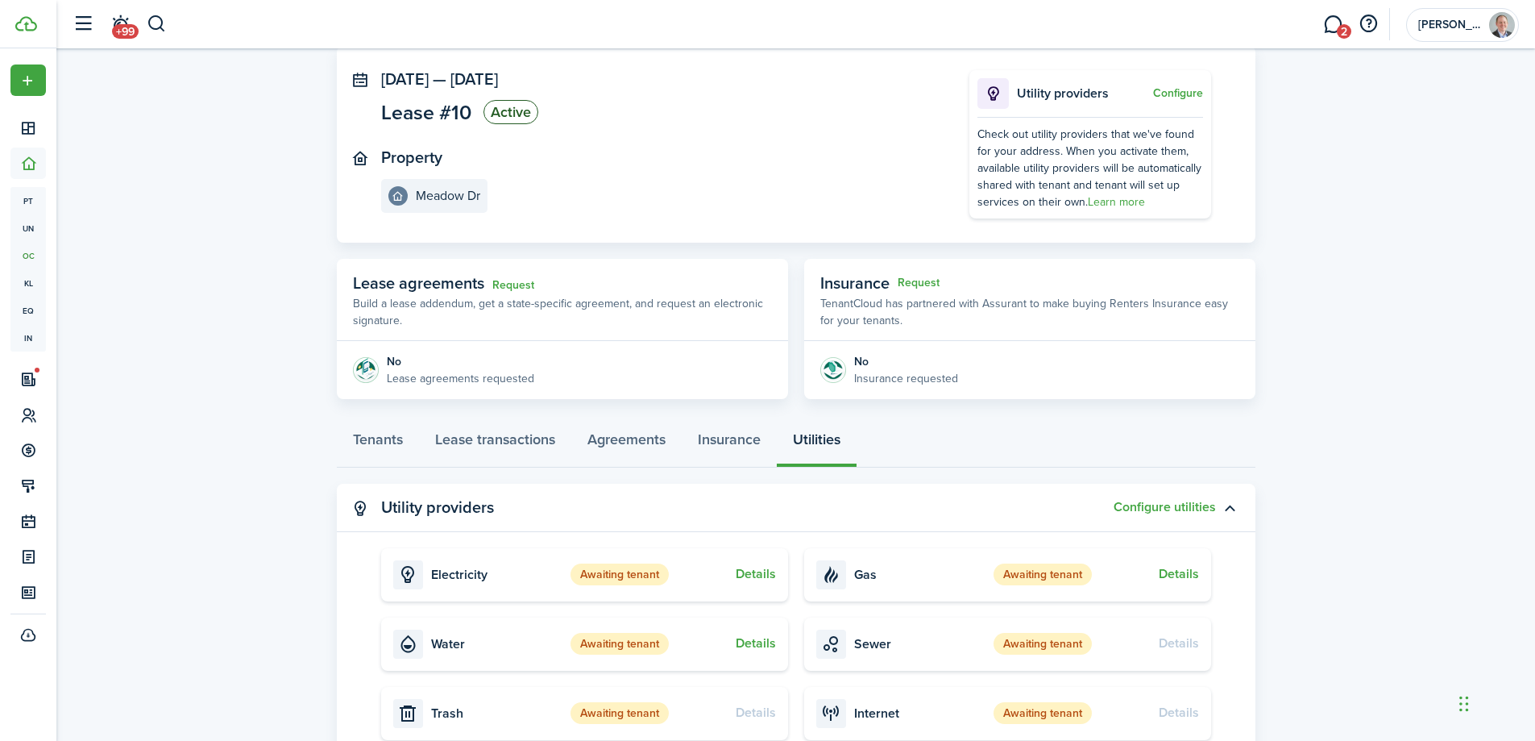
scroll to position [218, 0]
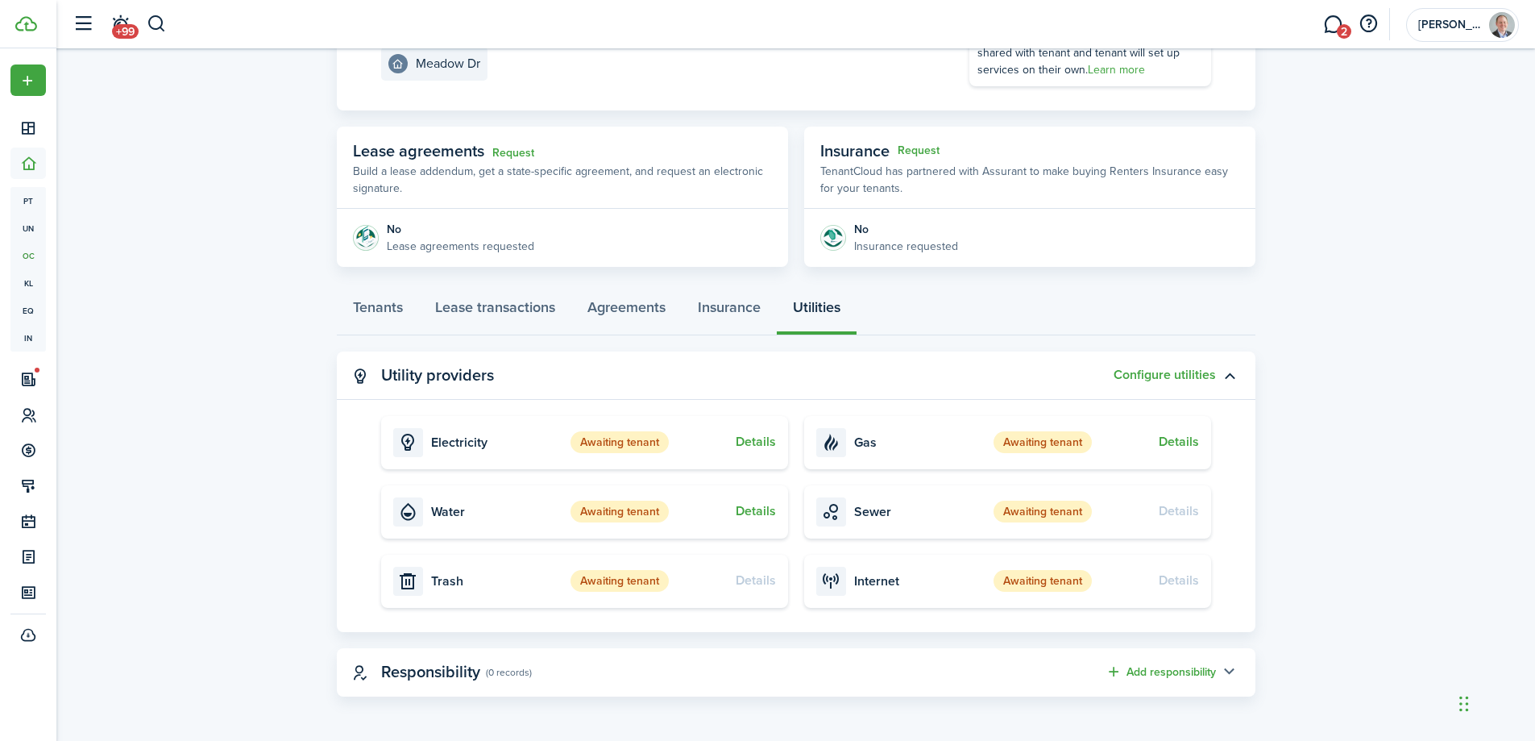
click at [1232, 670] on button "button" at bounding box center [1229, 671] width 27 height 27
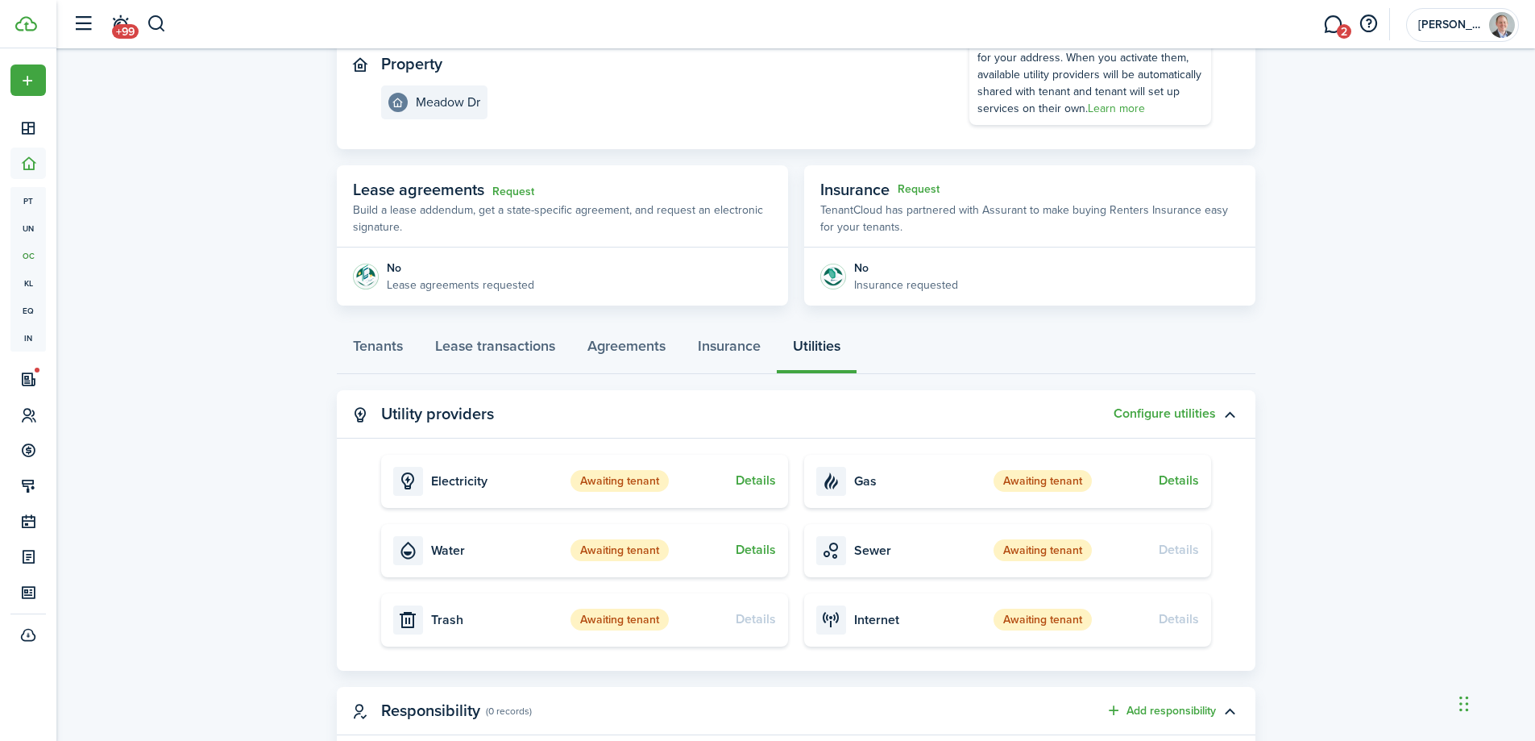
scroll to position [1, 0]
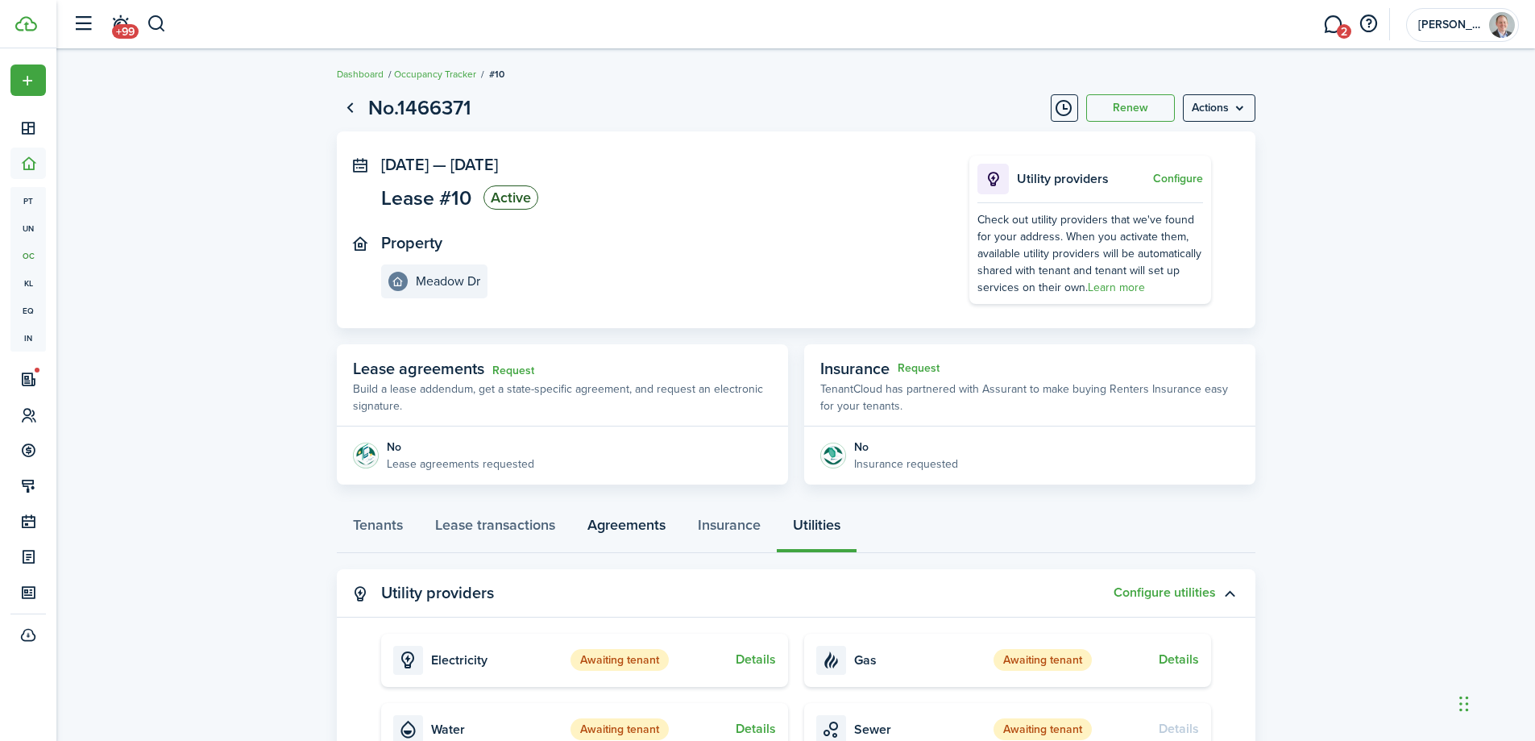
click at [617, 528] on link "Agreements" at bounding box center [626, 528] width 110 height 48
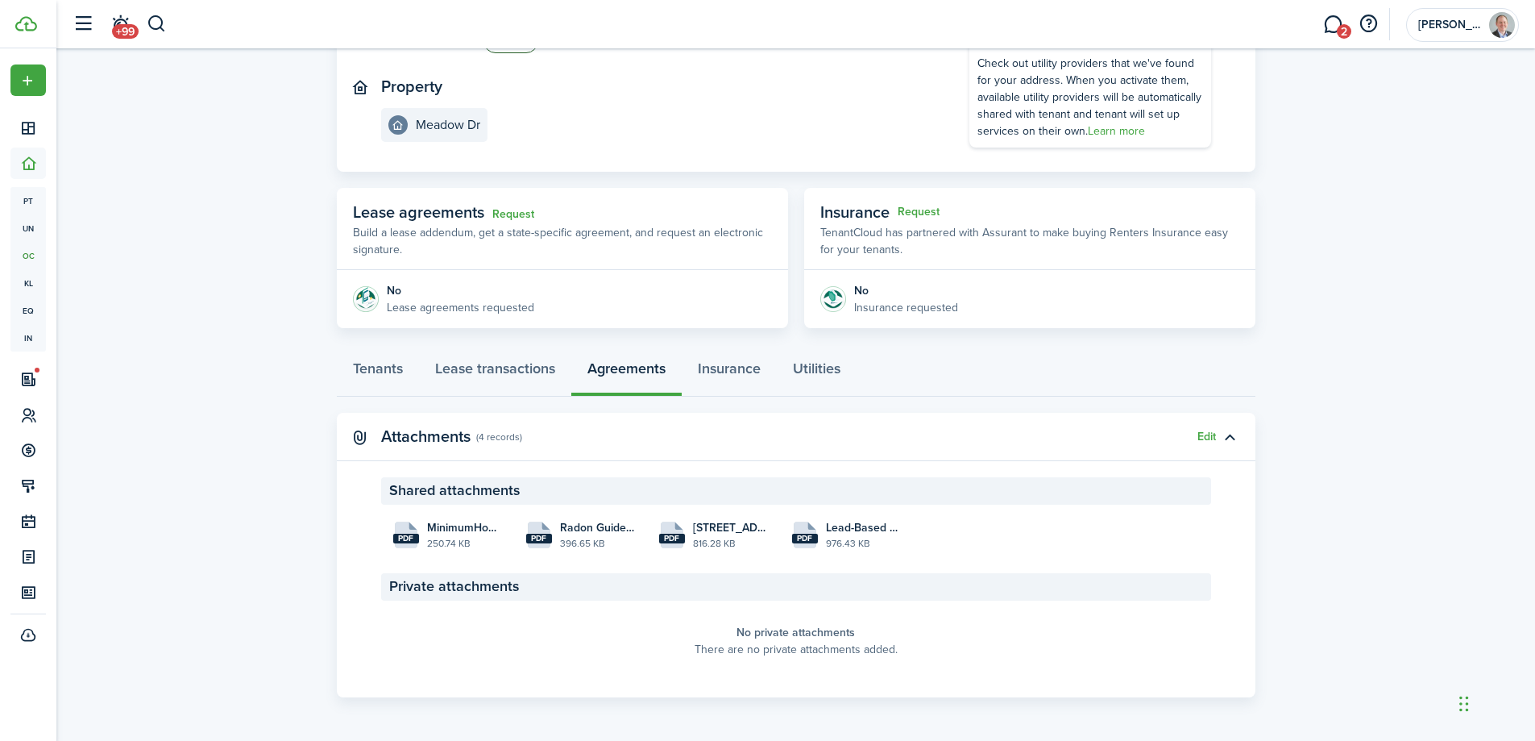
scroll to position [158, 0]
click at [513, 366] on link "Lease transactions" at bounding box center [495, 371] width 152 height 48
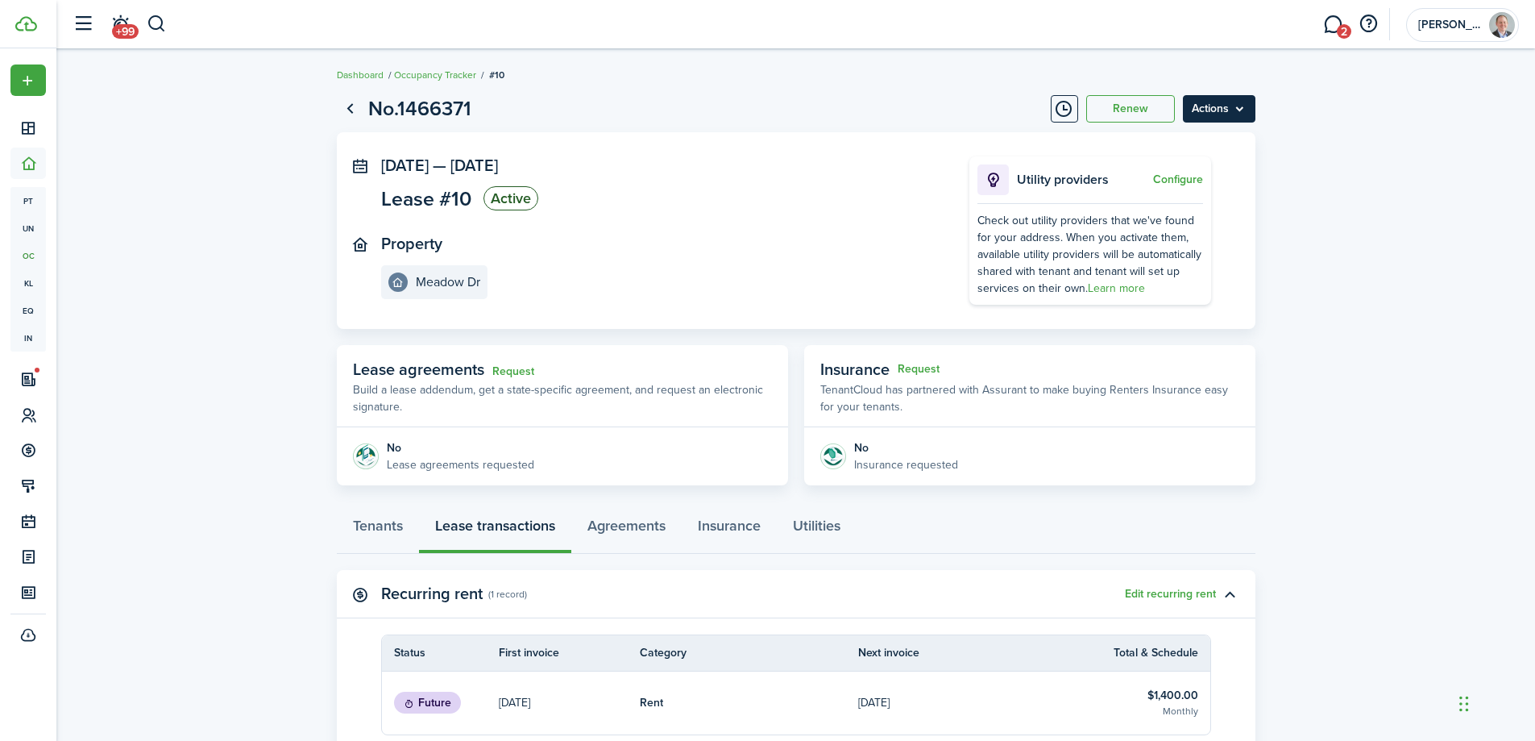
click at [1236, 105] on menu-btn "Actions" at bounding box center [1219, 108] width 73 height 27
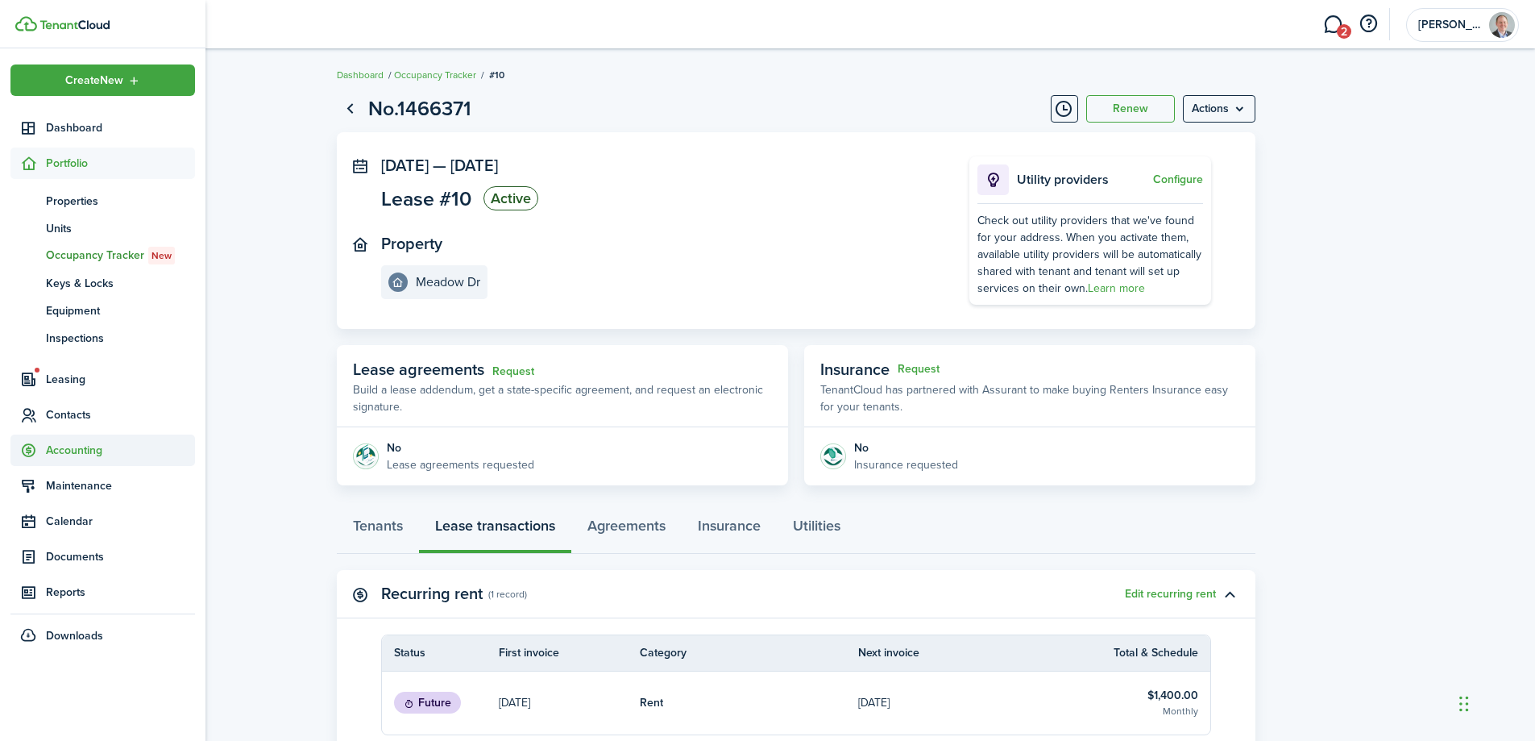
click at [64, 450] on span "Accounting" at bounding box center [120, 450] width 149 height 17
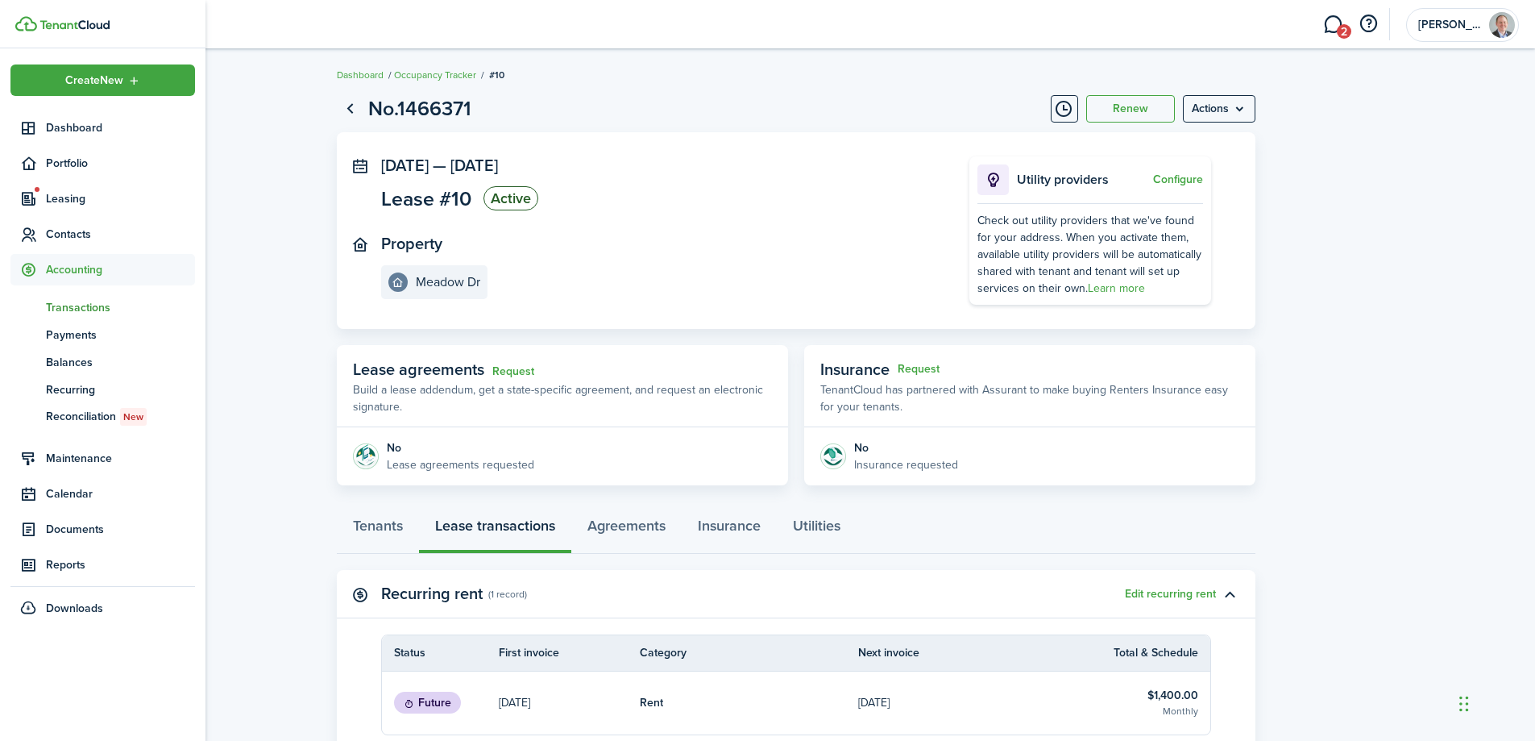
click at [77, 306] on span "Transactions" at bounding box center [120, 307] width 149 height 17
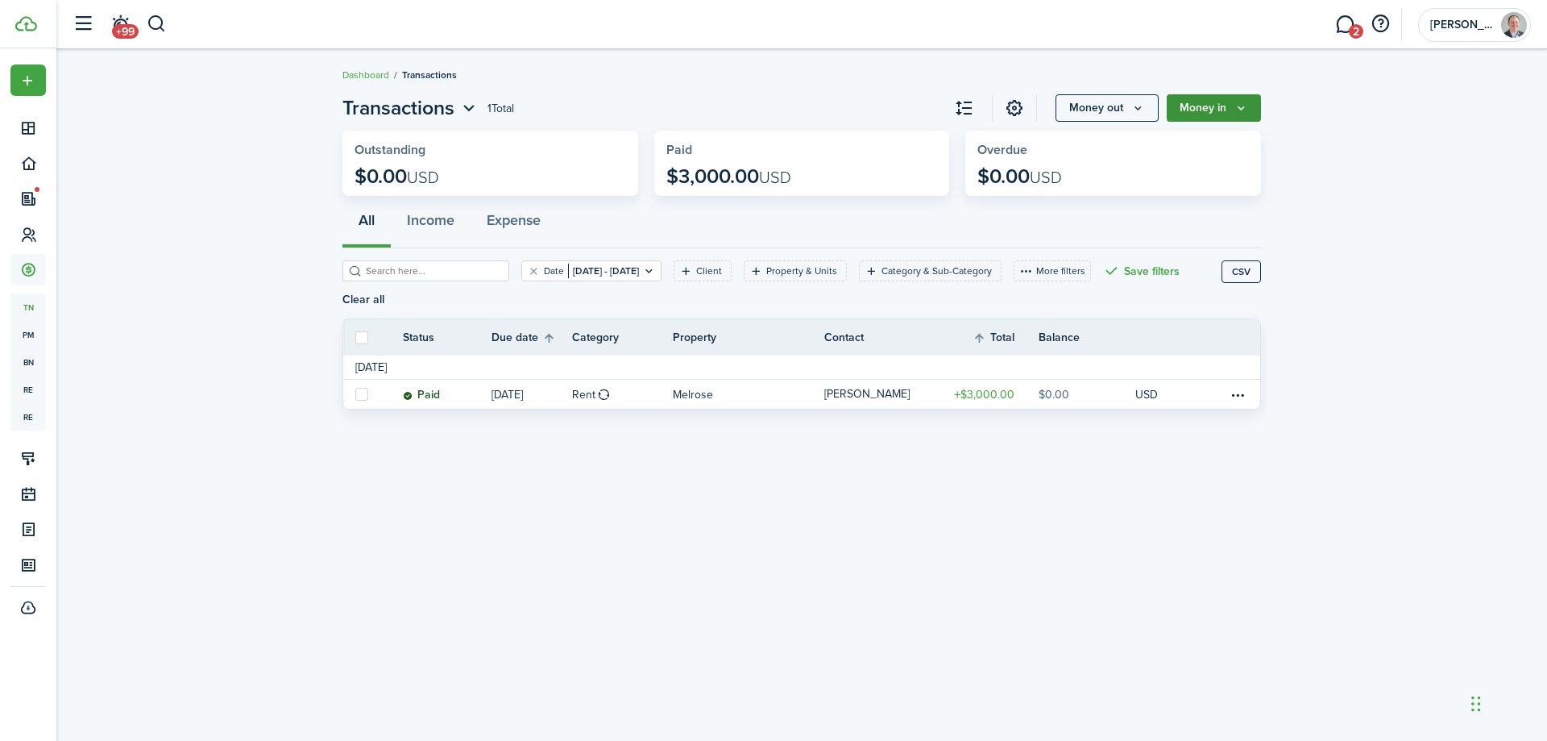
click at [1247, 102] on icon "Money in" at bounding box center [1242, 108] width 14 height 13
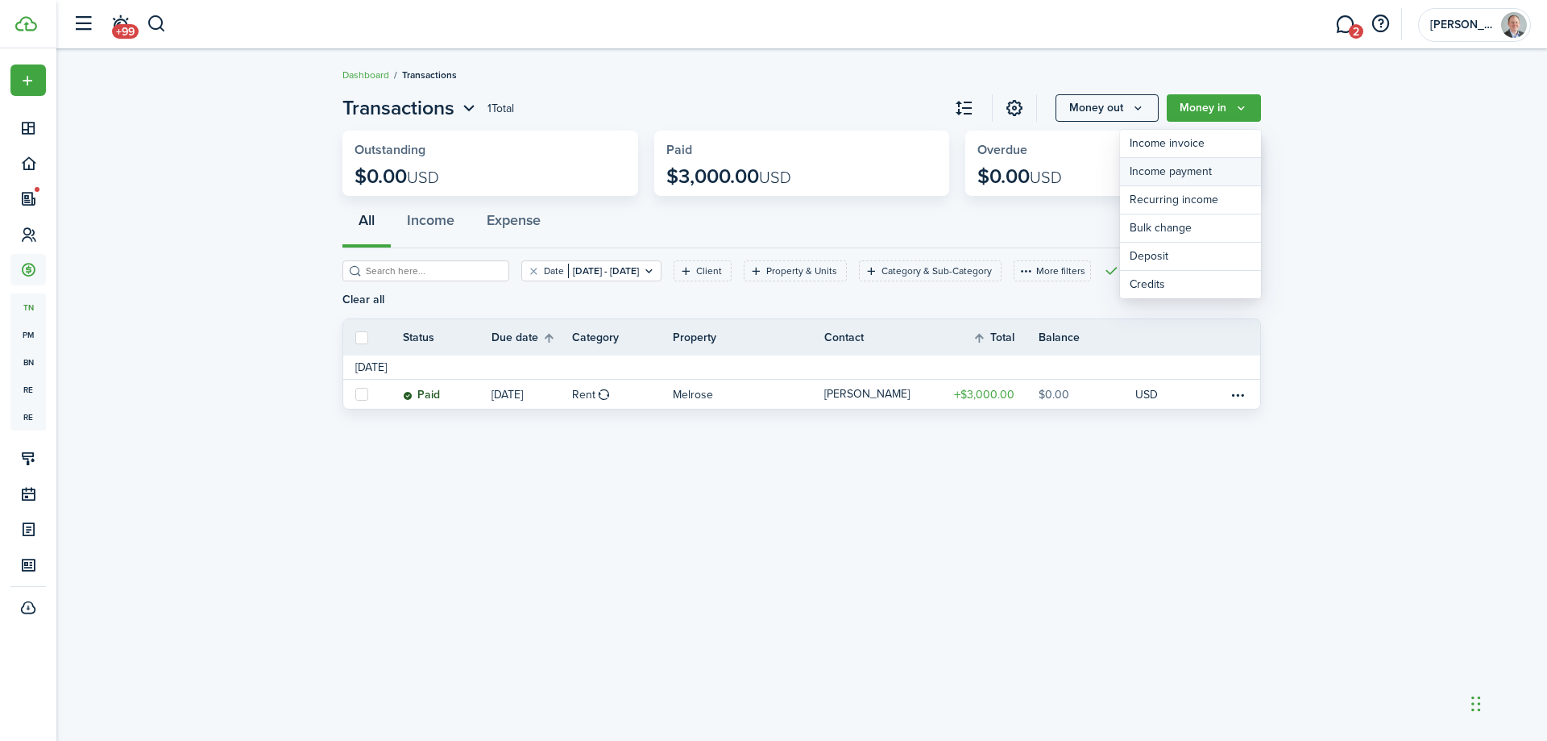
click at [1204, 172] on link "Income payment" at bounding box center [1190, 172] width 141 height 28
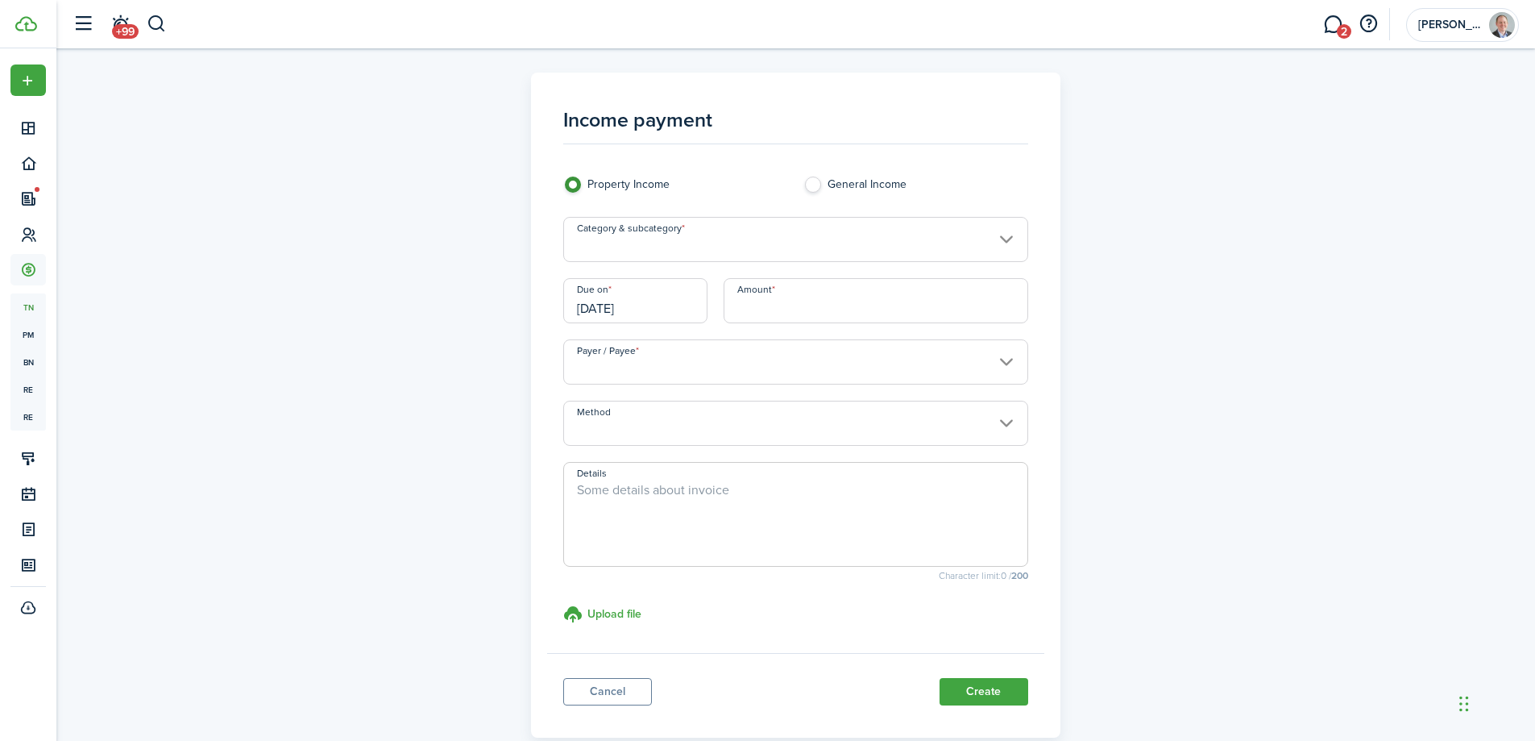
click at [677, 247] on input "Category & subcategory" at bounding box center [795, 239] width 465 height 45
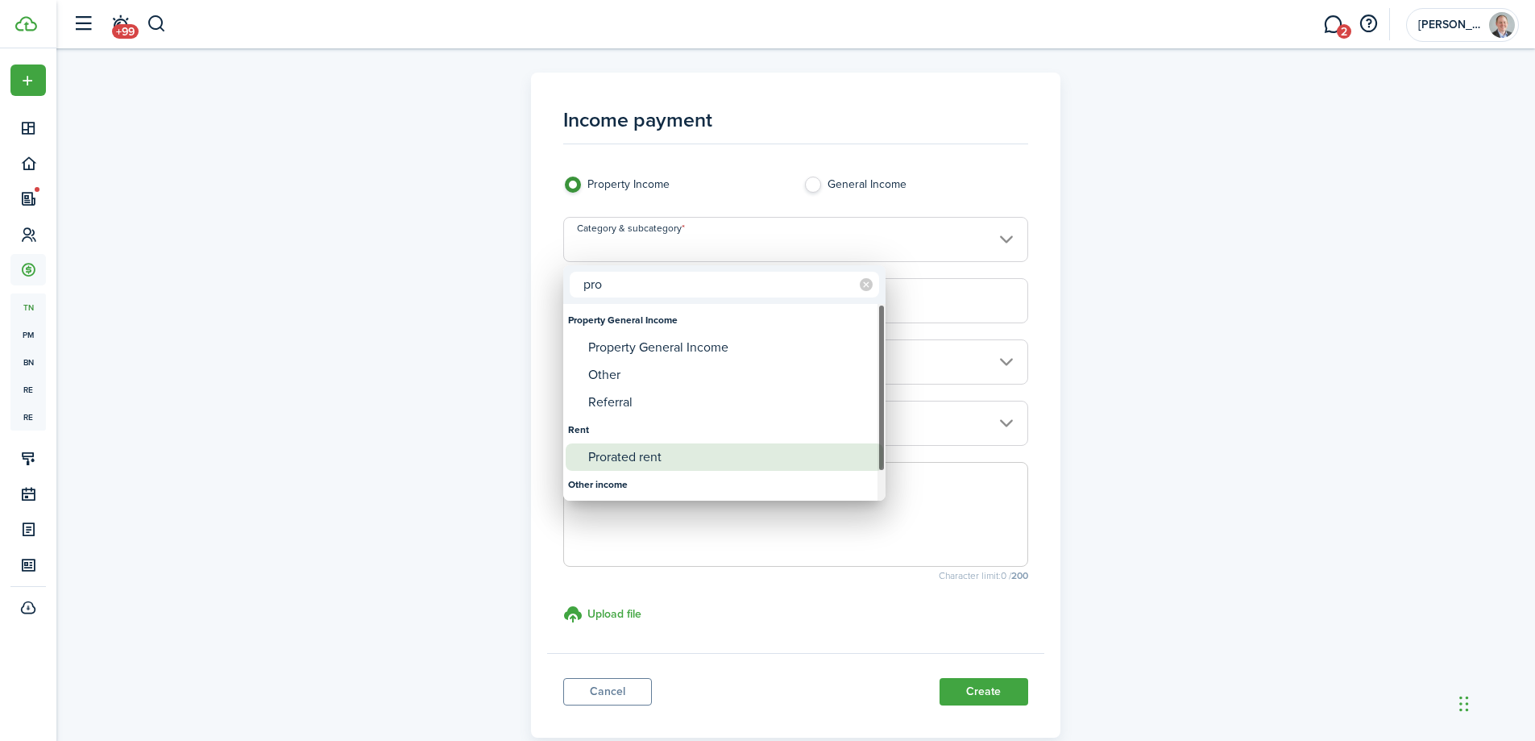
type input "pro"
click at [650, 447] on div "Prorated rent" at bounding box center [730, 456] width 285 height 27
type input "Rent / Prorated rent"
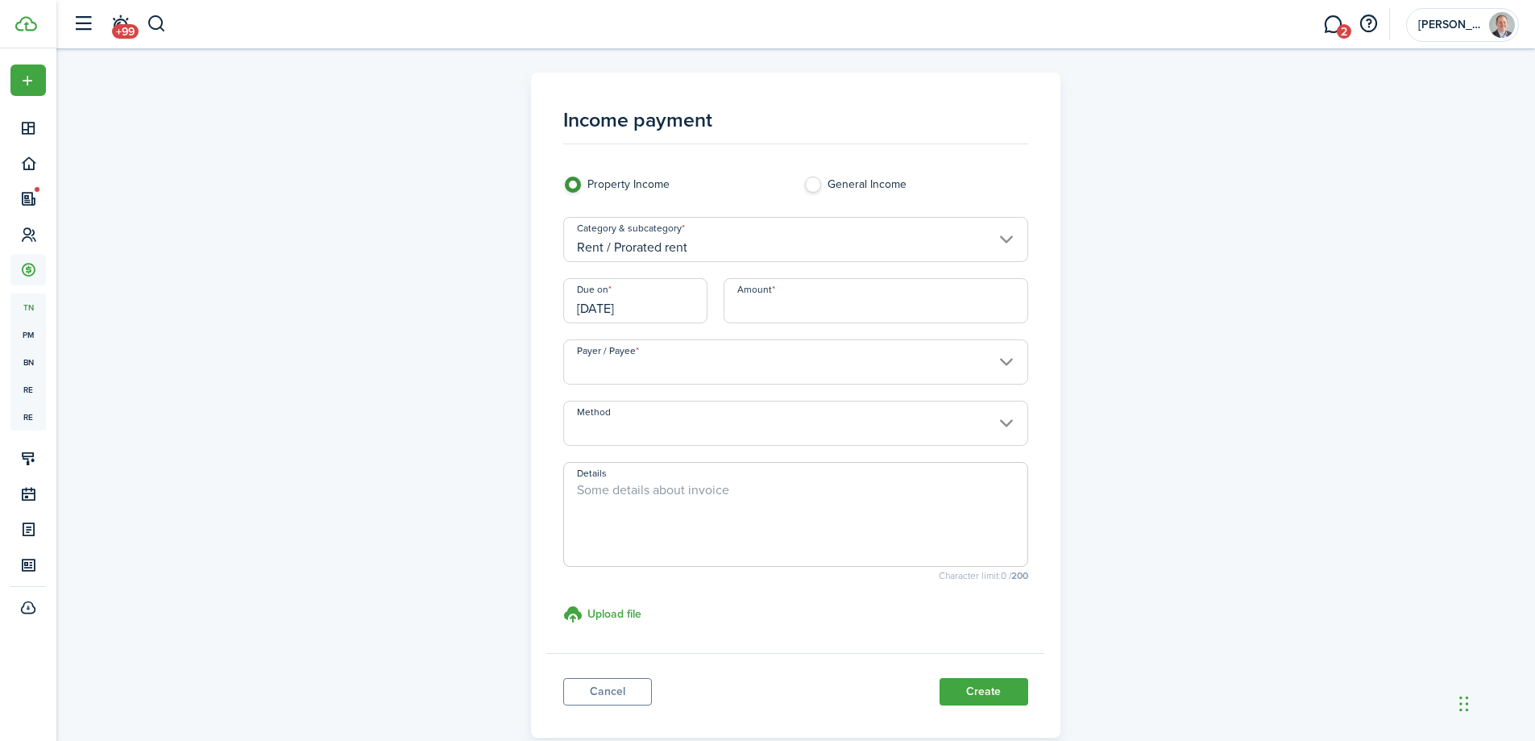
click at [670, 308] on input "[DATE]" at bounding box center [635, 300] width 144 height 45
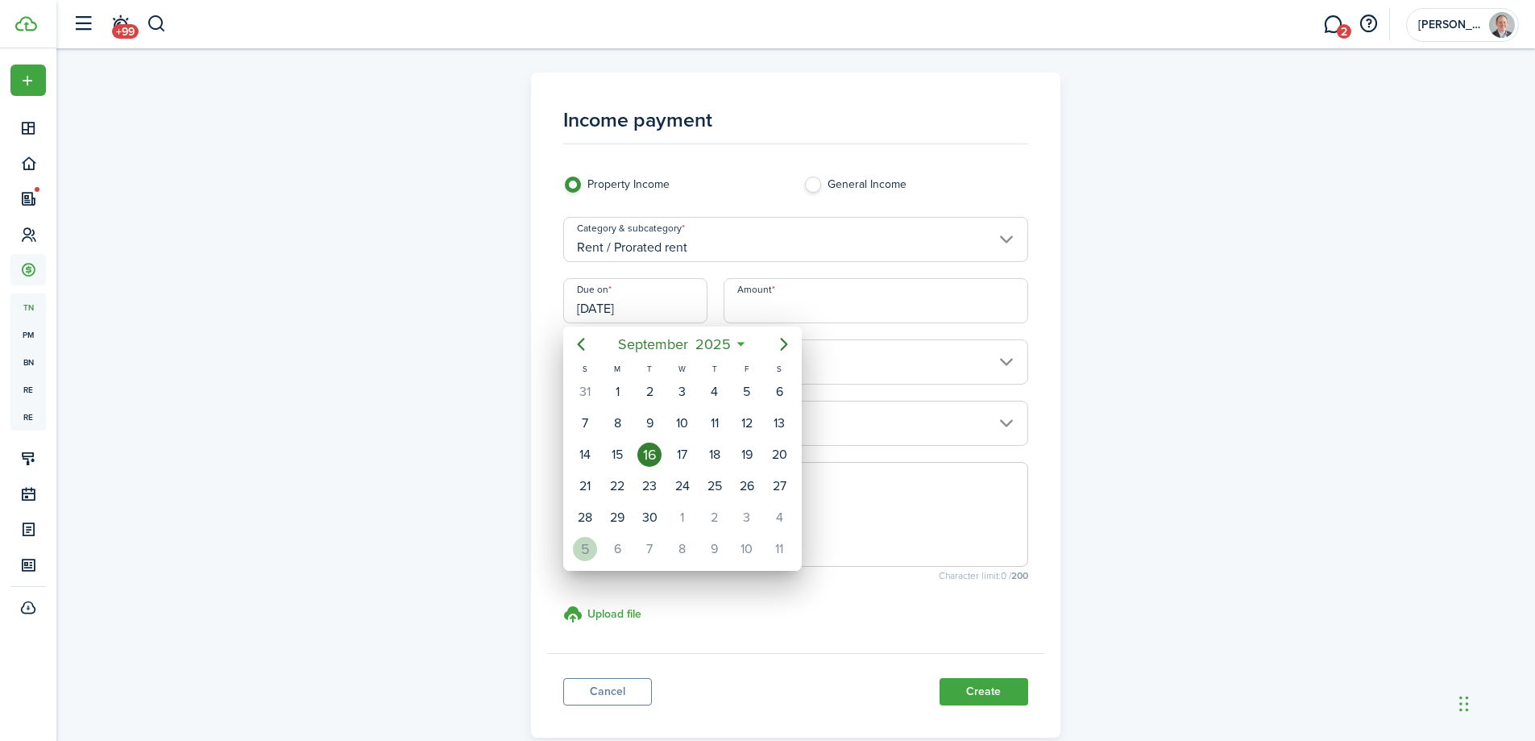
click at [579, 545] on div "5" at bounding box center [585, 549] width 24 height 24
type input "[DATE]"
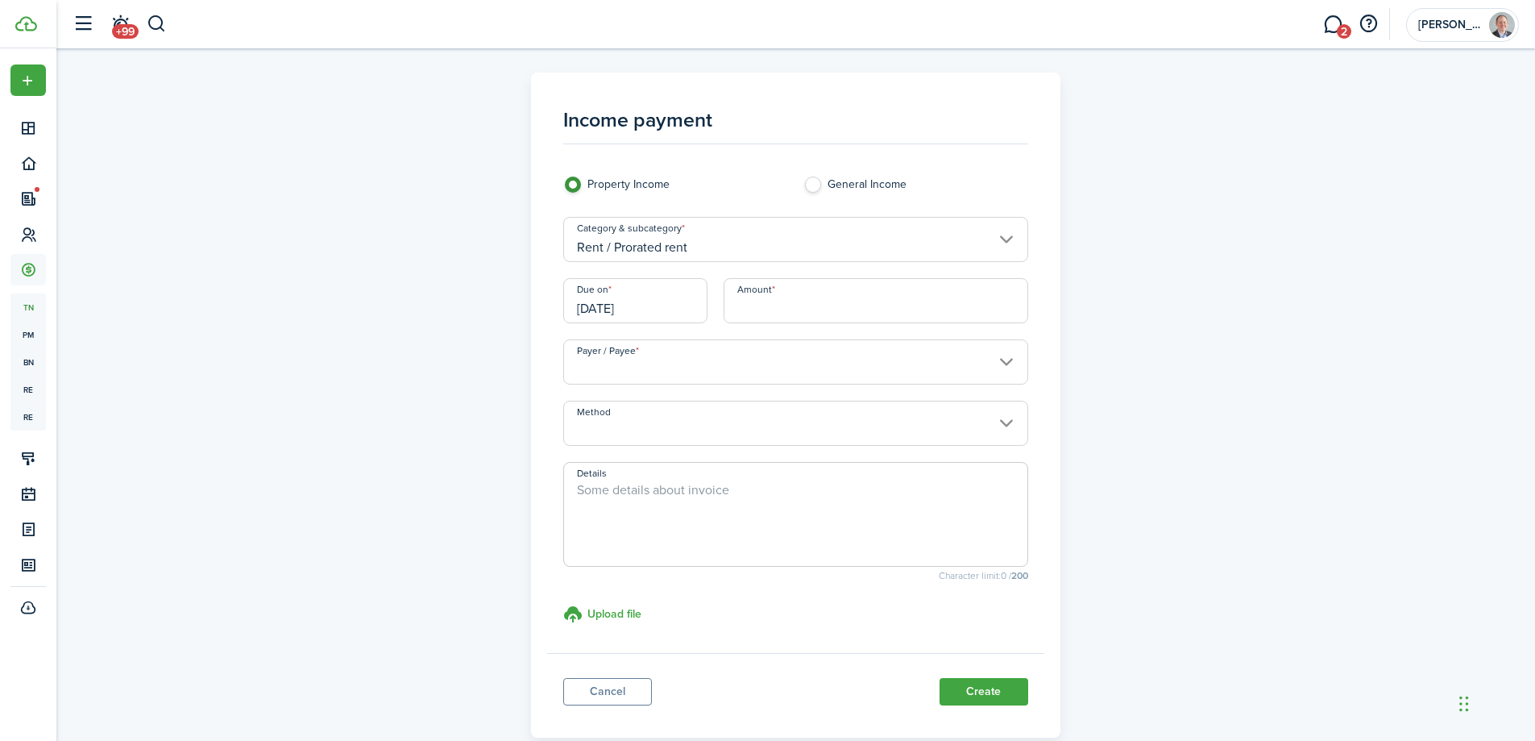
click at [807, 307] on input "Amount" at bounding box center [876, 300] width 305 height 45
click at [811, 359] on input "Payer / Payee" at bounding box center [795, 361] width 465 height 45
type input "$948.00"
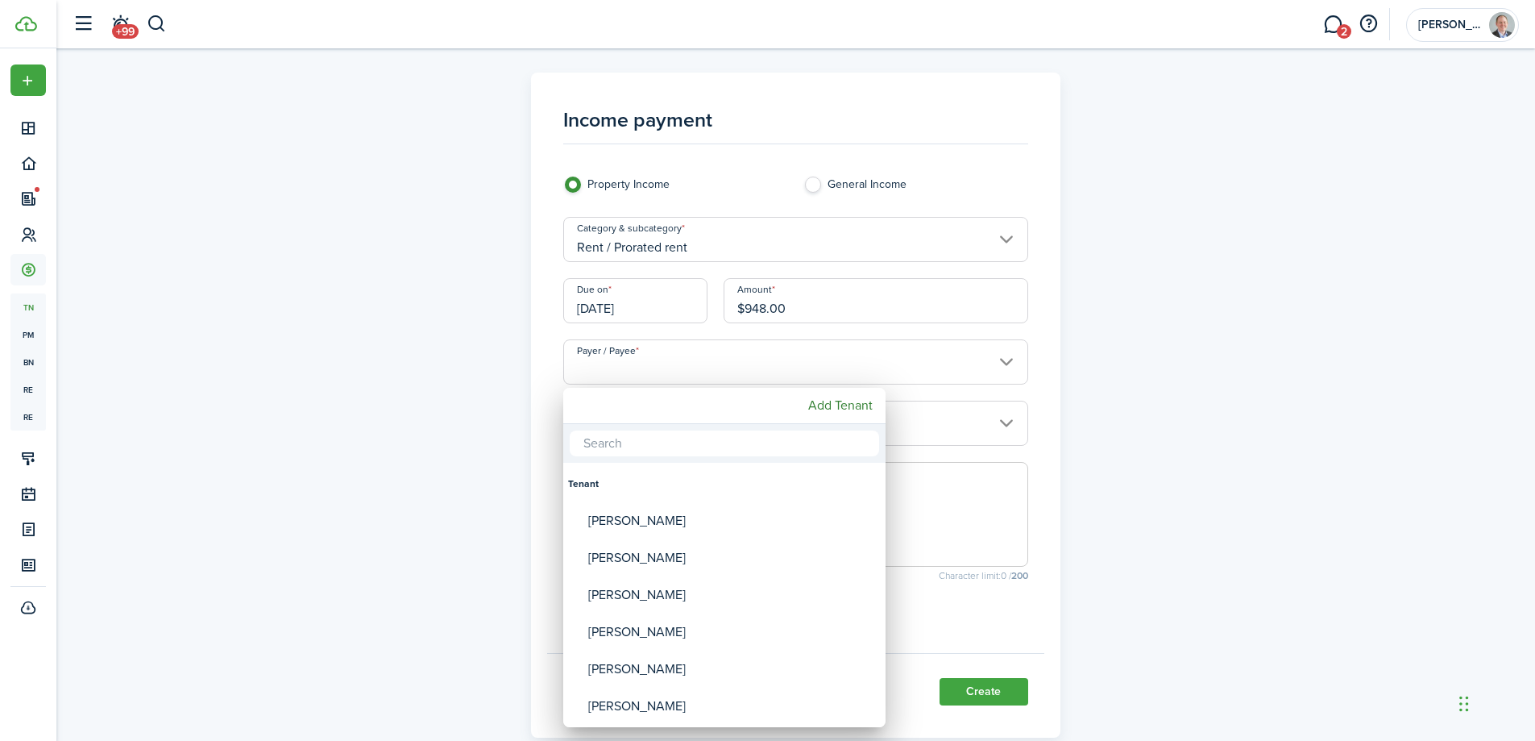
click at [422, 367] on div at bounding box center [767, 370] width 1793 height 998
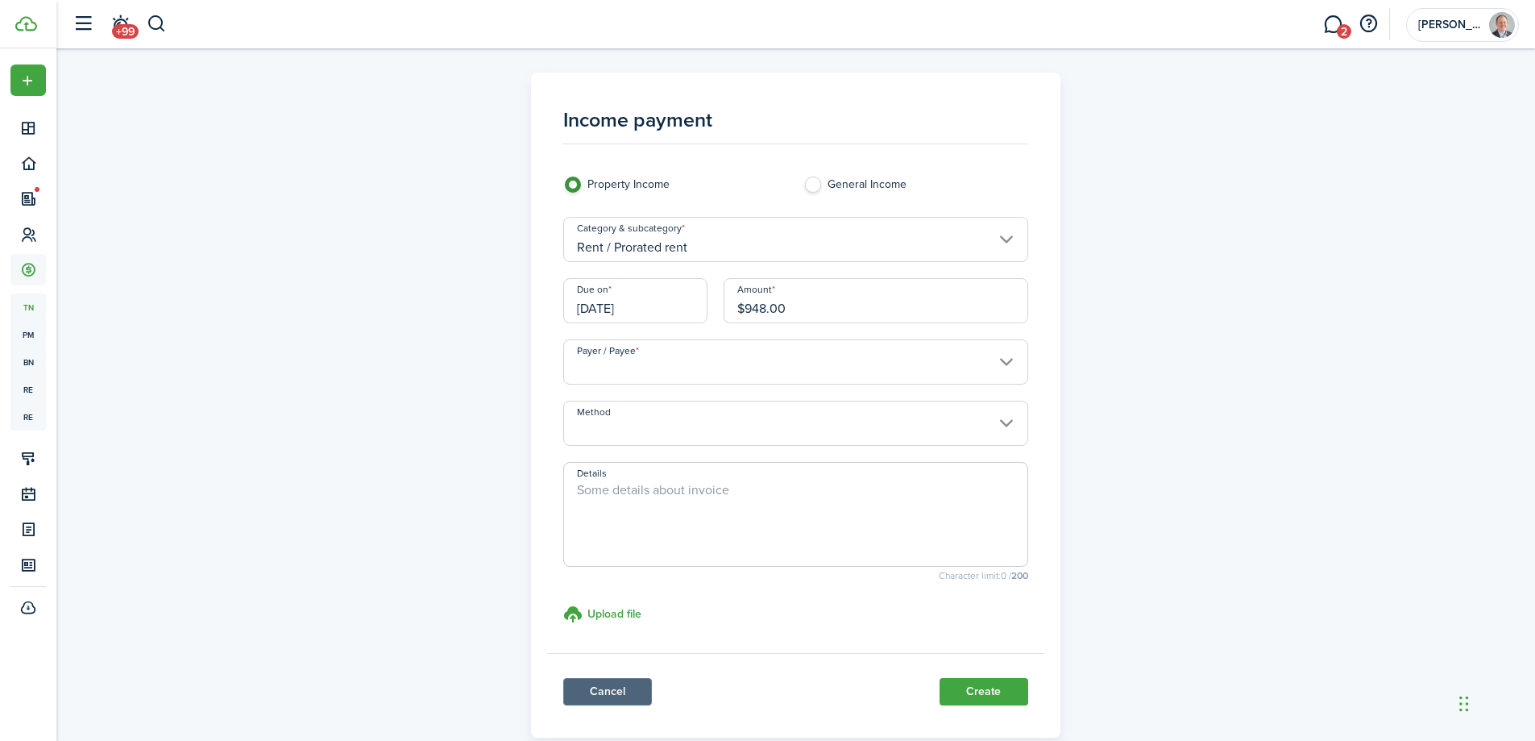
click at [615, 690] on link "Cancel" at bounding box center [607, 691] width 89 height 27
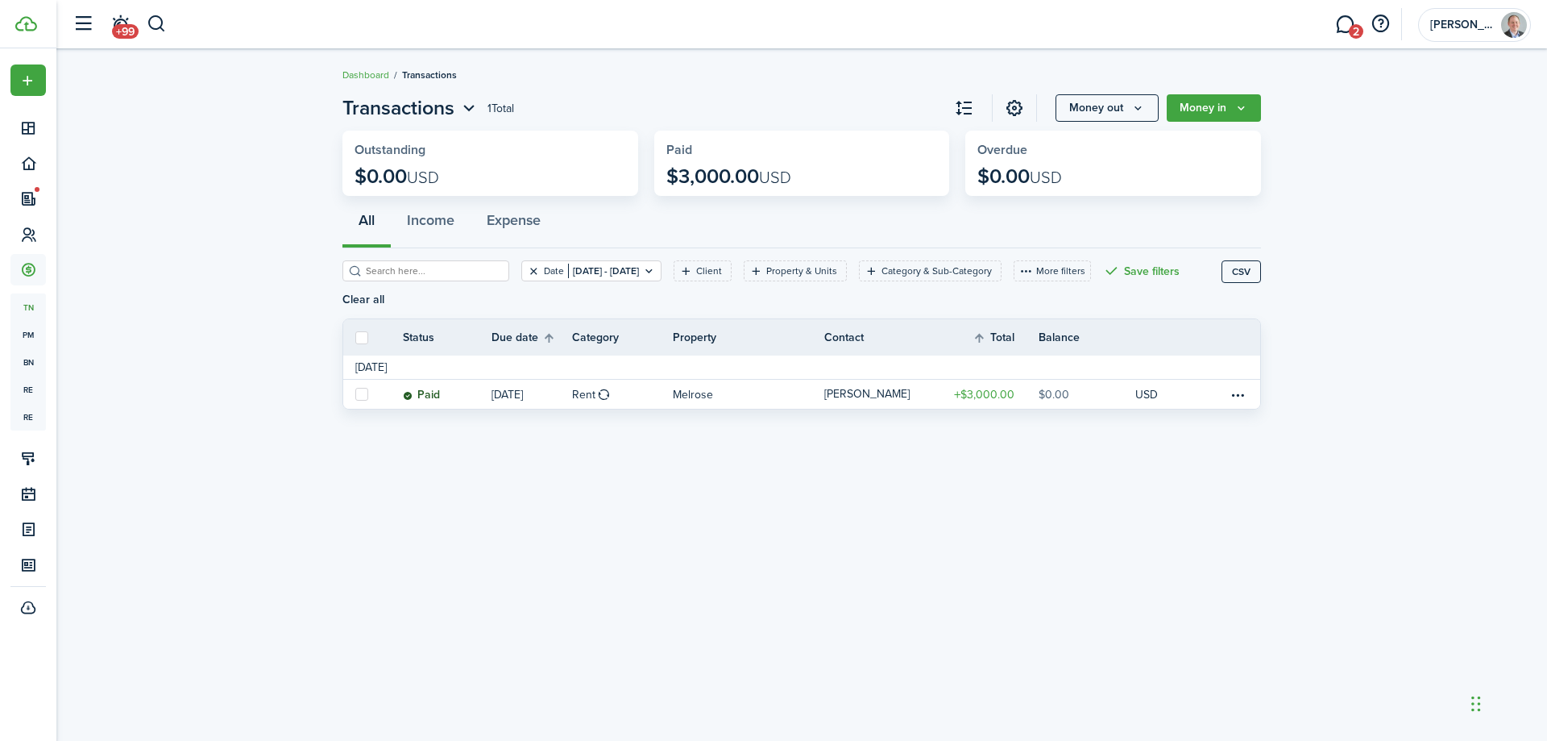
click at [527, 270] on button "Clear filter" at bounding box center [534, 270] width 14 height 13
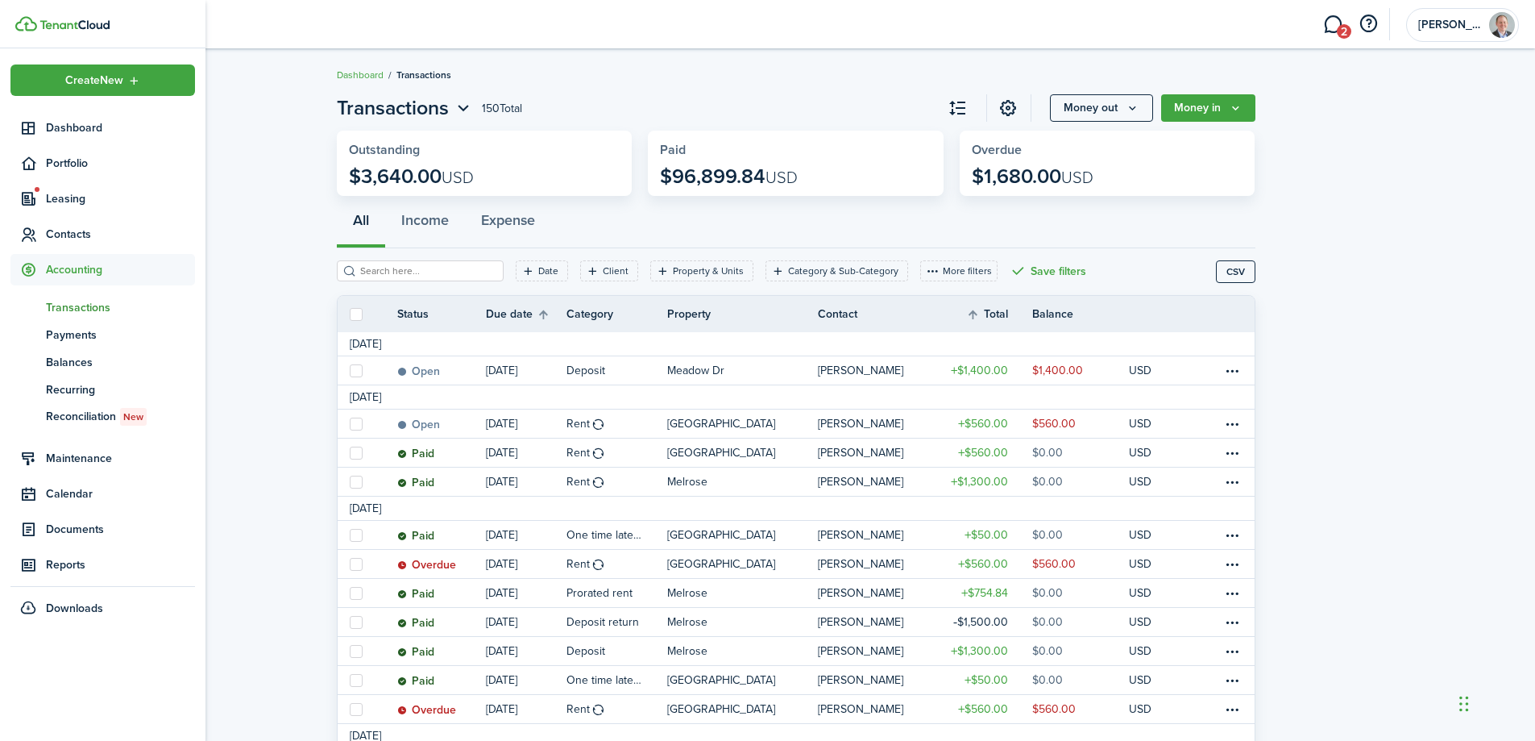
click at [79, 305] on span "Transactions" at bounding box center [120, 307] width 149 height 17
click at [78, 334] on span "Payments" at bounding box center [120, 334] width 149 height 17
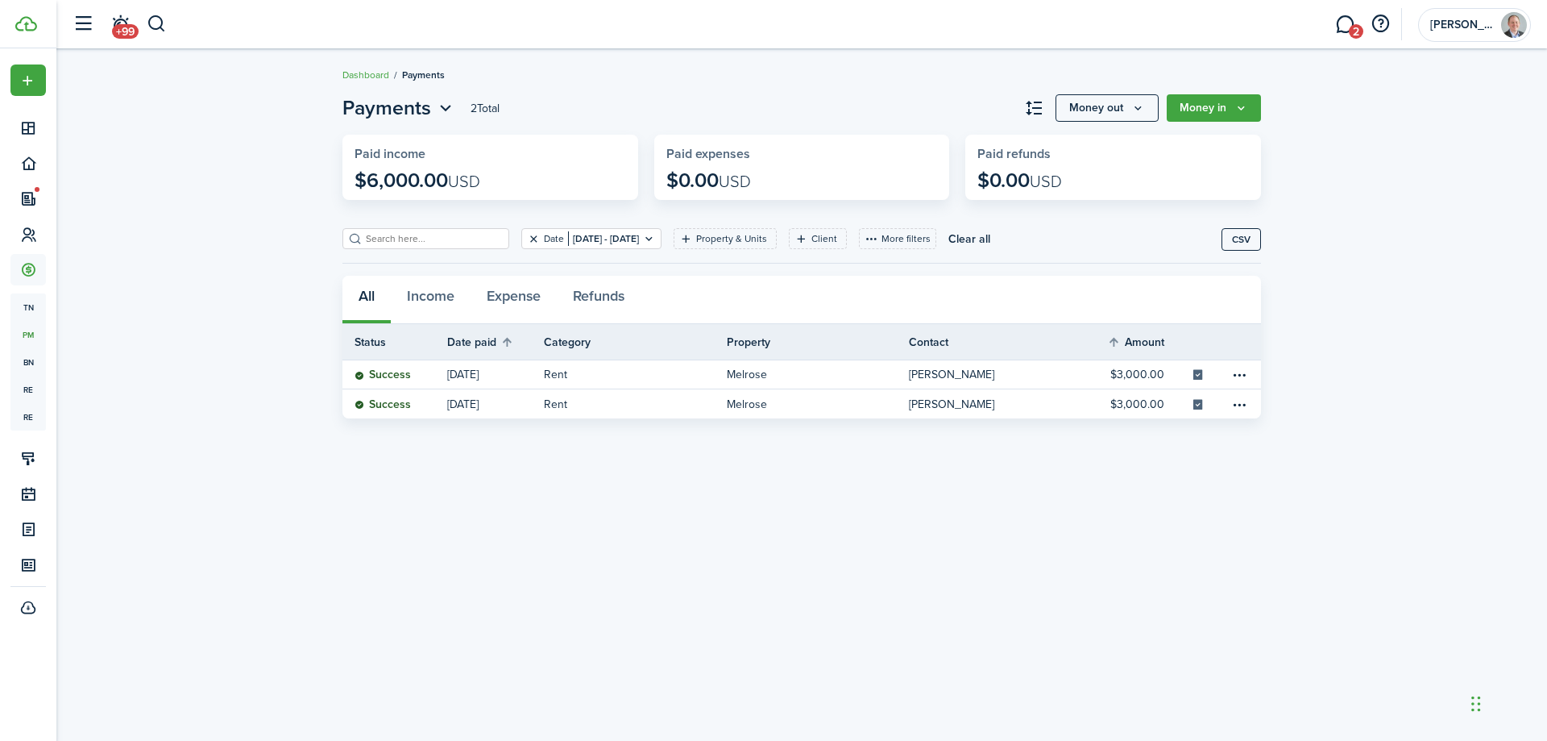
click at [527, 238] on button "Clear filter" at bounding box center [534, 238] width 14 height 13
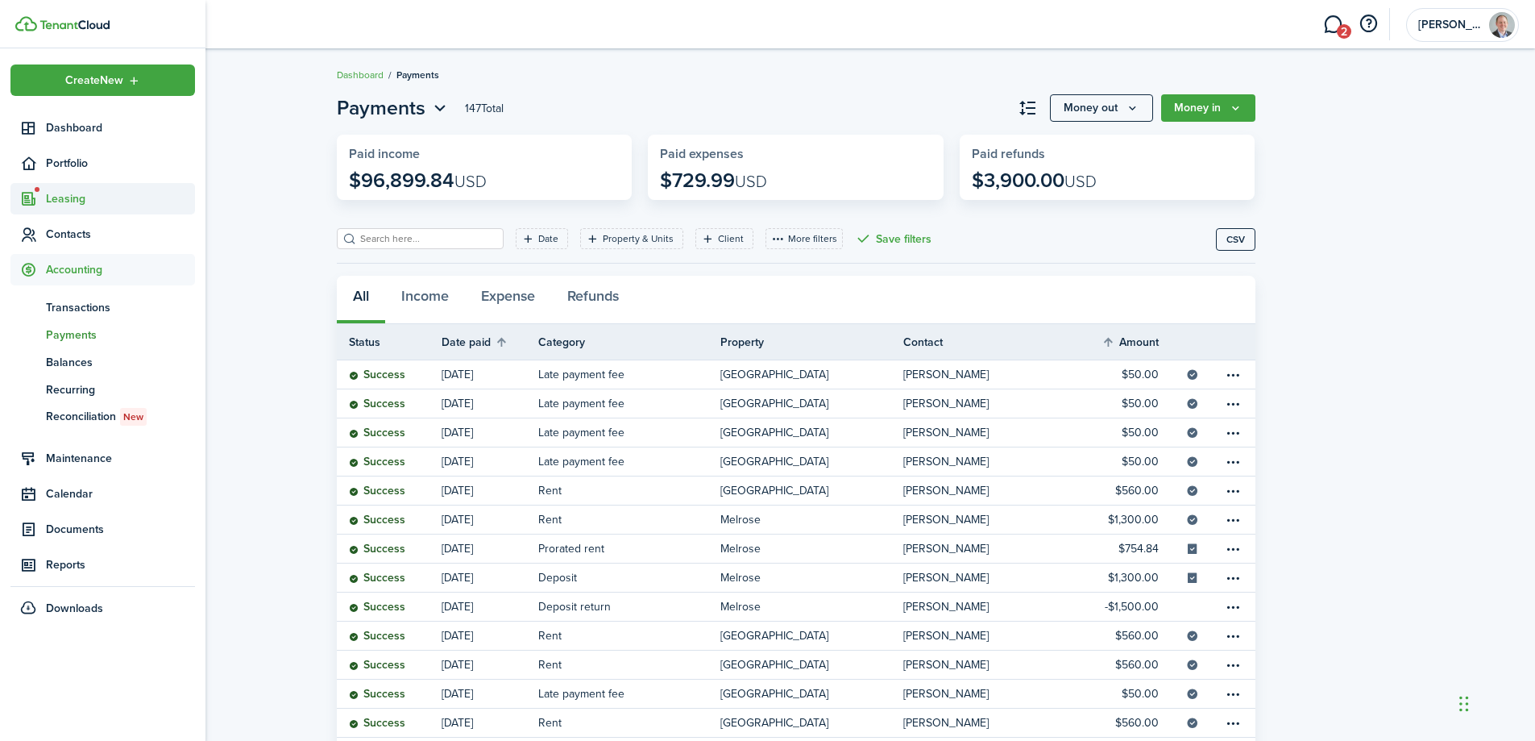
click at [60, 197] on span "Leasing" at bounding box center [120, 198] width 149 height 17
click at [77, 420] on span "Accounting" at bounding box center [120, 422] width 149 height 17
click at [98, 313] on span "Transactions" at bounding box center [120, 307] width 149 height 17
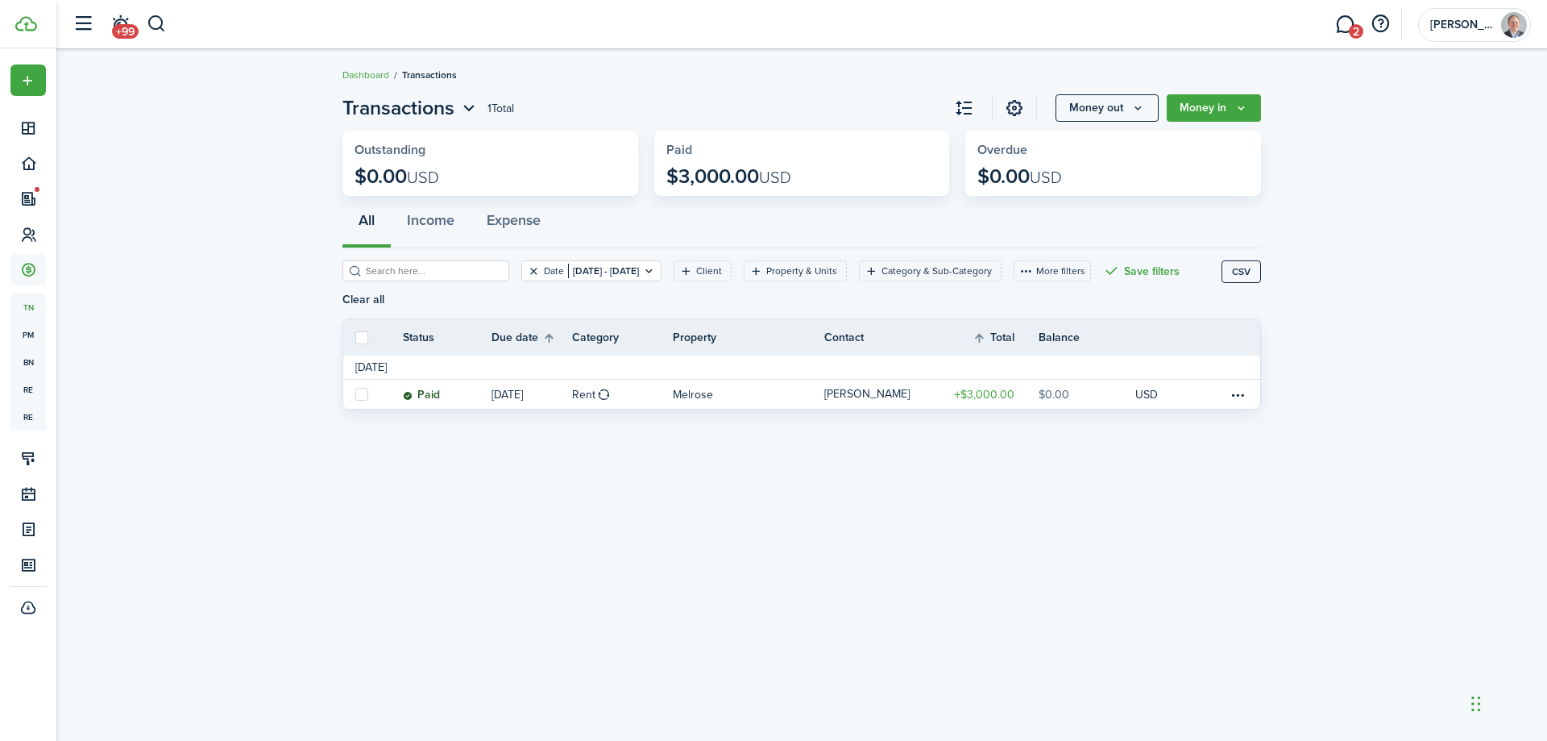
click at [527, 270] on button "Clear filter" at bounding box center [534, 270] width 14 height 13
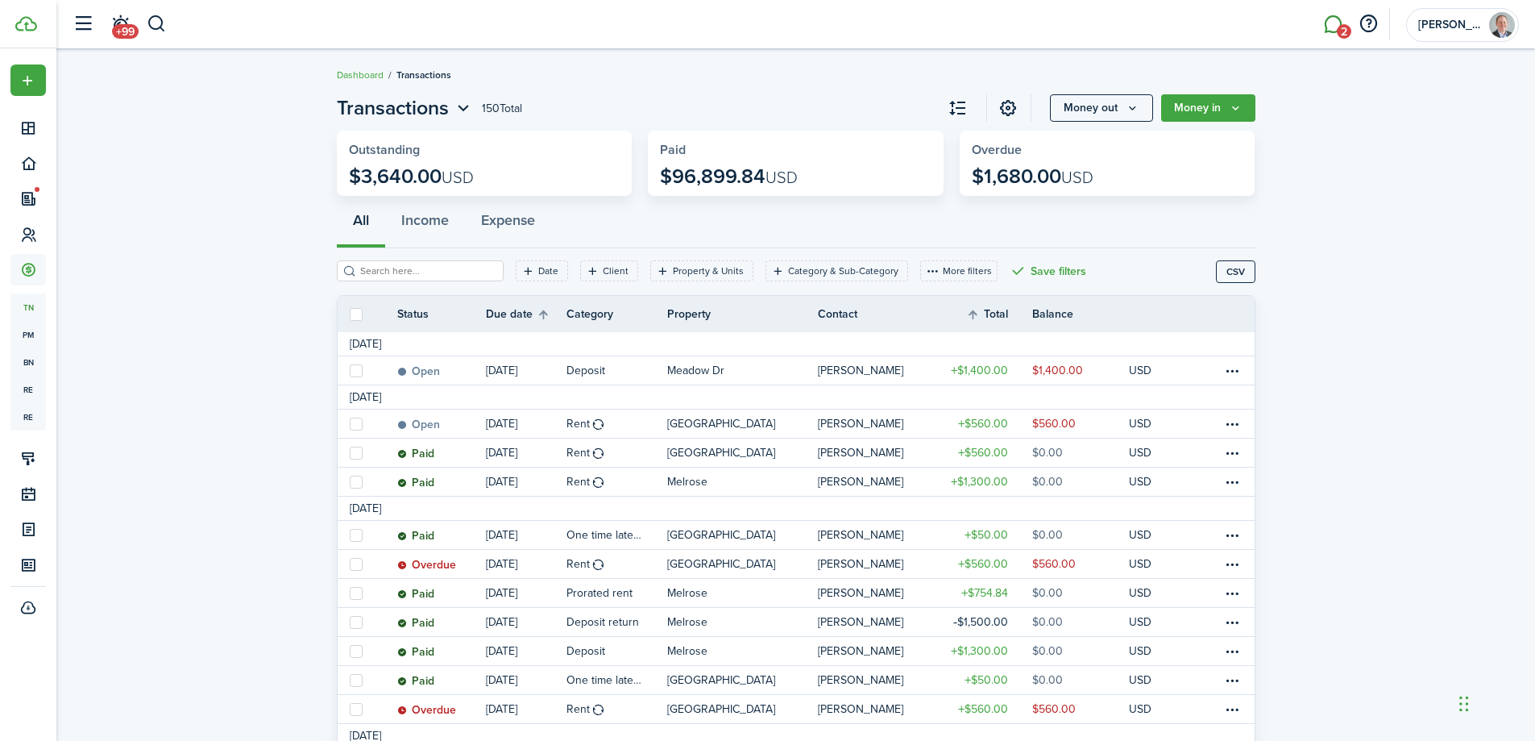
click at [1337, 23] on link "2" at bounding box center [1333, 24] width 31 height 41
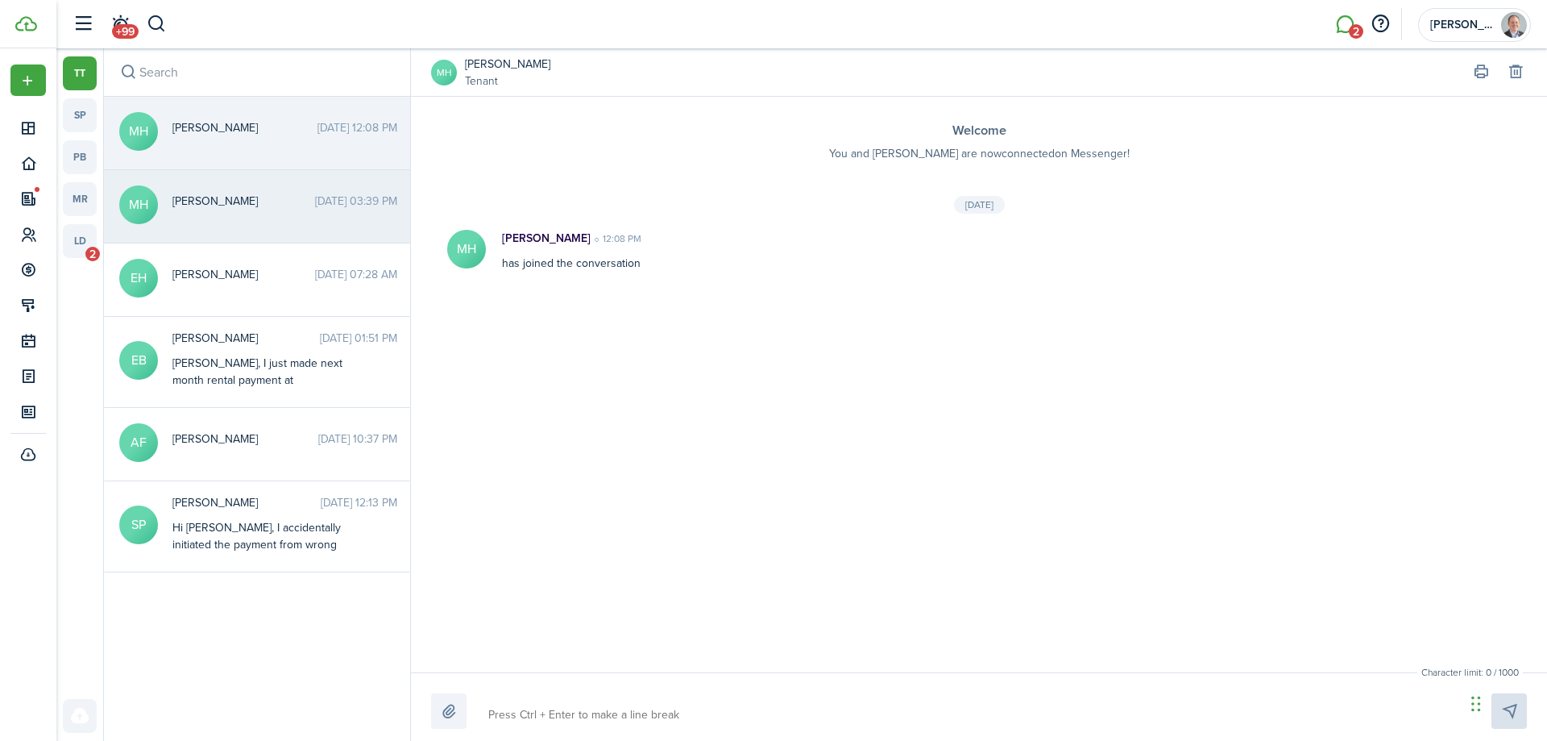
click at [204, 199] on span "[PERSON_NAME]" at bounding box center [243, 201] width 143 height 17
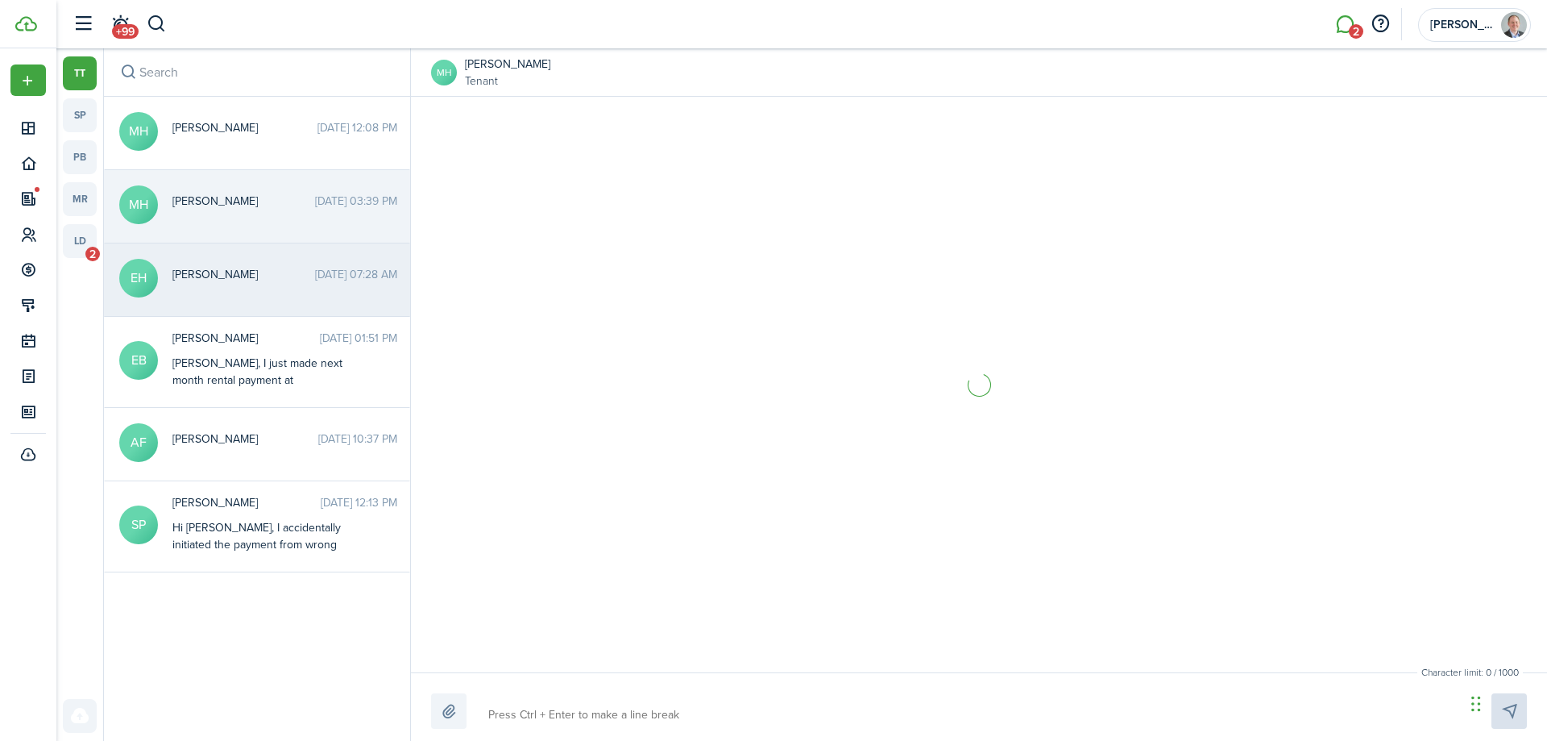
click at [217, 266] on span "[PERSON_NAME]" at bounding box center [243, 274] width 143 height 17
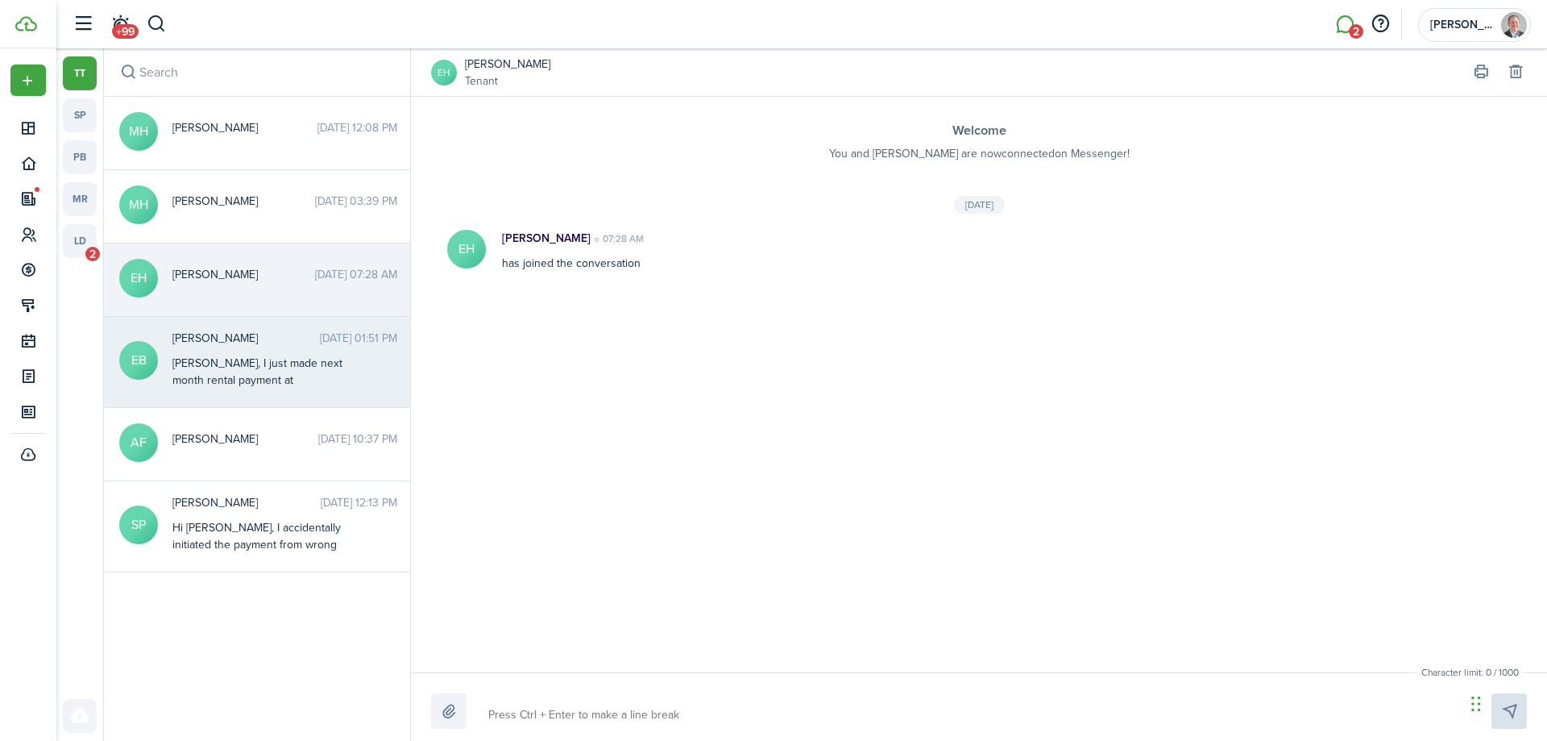
click at [230, 353] on div "[PERSON_NAME] [DATE] 01:51 PM [PERSON_NAME], I just made next month rental paym…" at bounding box center [284, 360] width 249 height 61
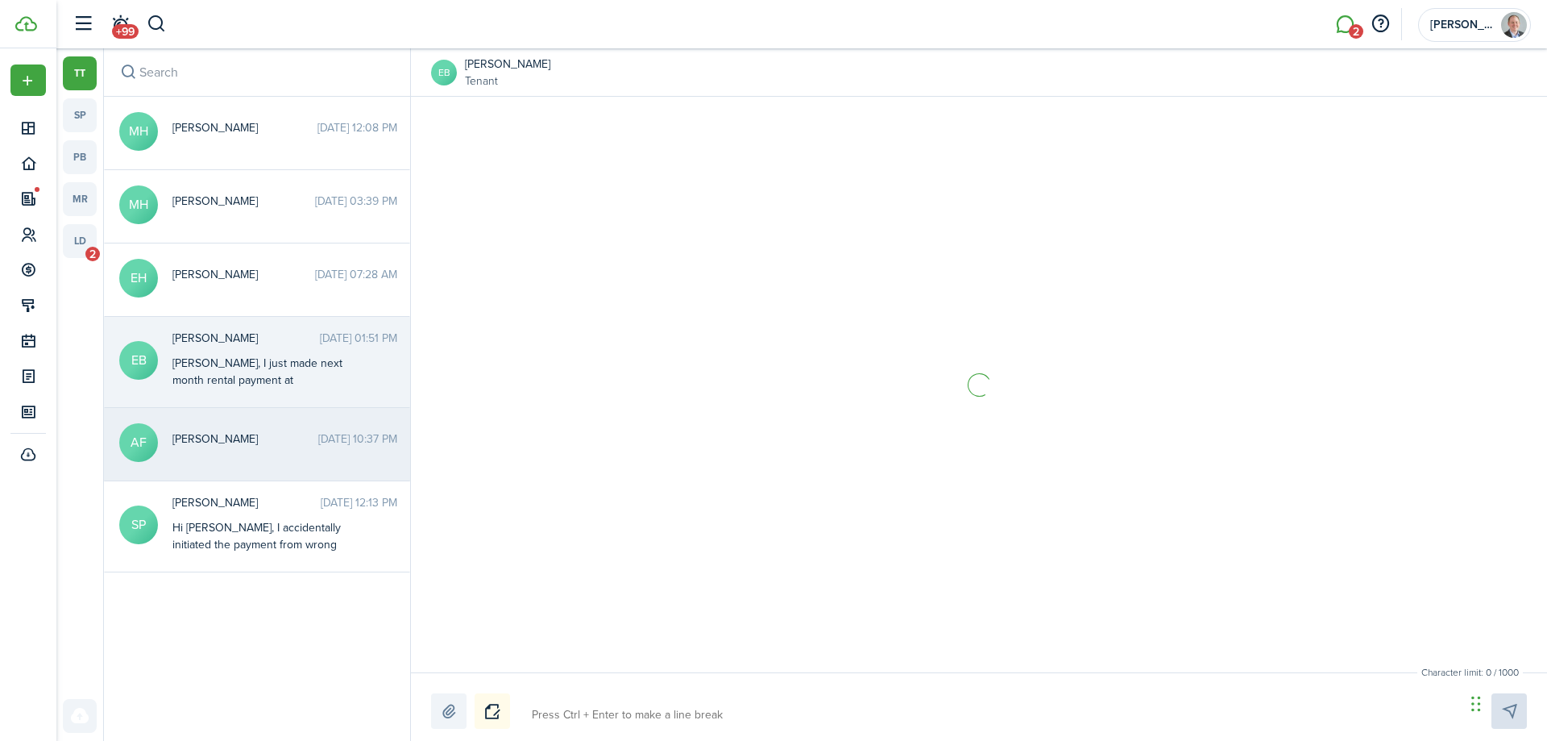
click at [226, 438] on span "[PERSON_NAME]" at bounding box center [245, 438] width 146 height 17
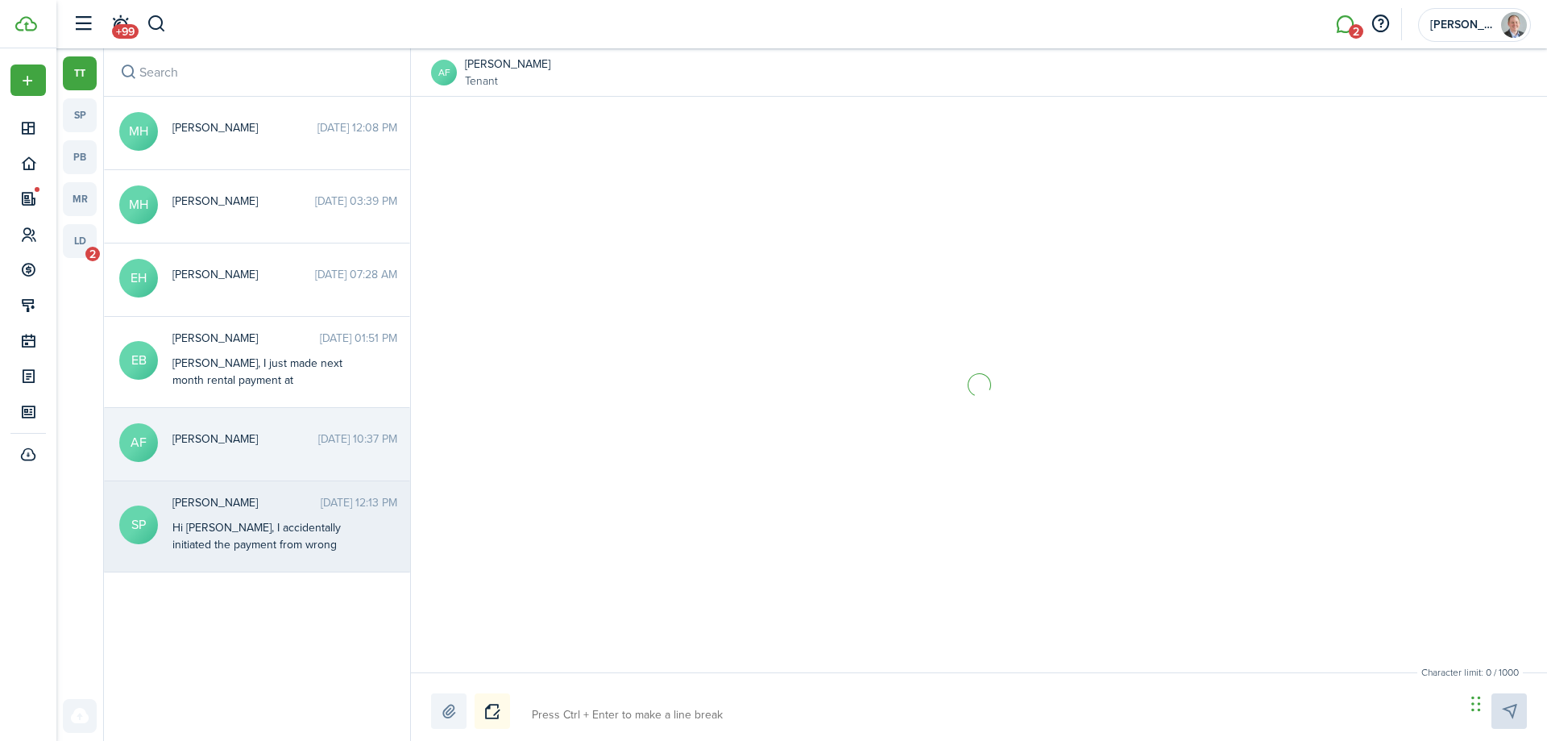
click at [243, 528] on div "Hi [PERSON_NAME], I accidentally initiated the payment from wrong account! Is t…" at bounding box center [272, 553] width 201 height 68
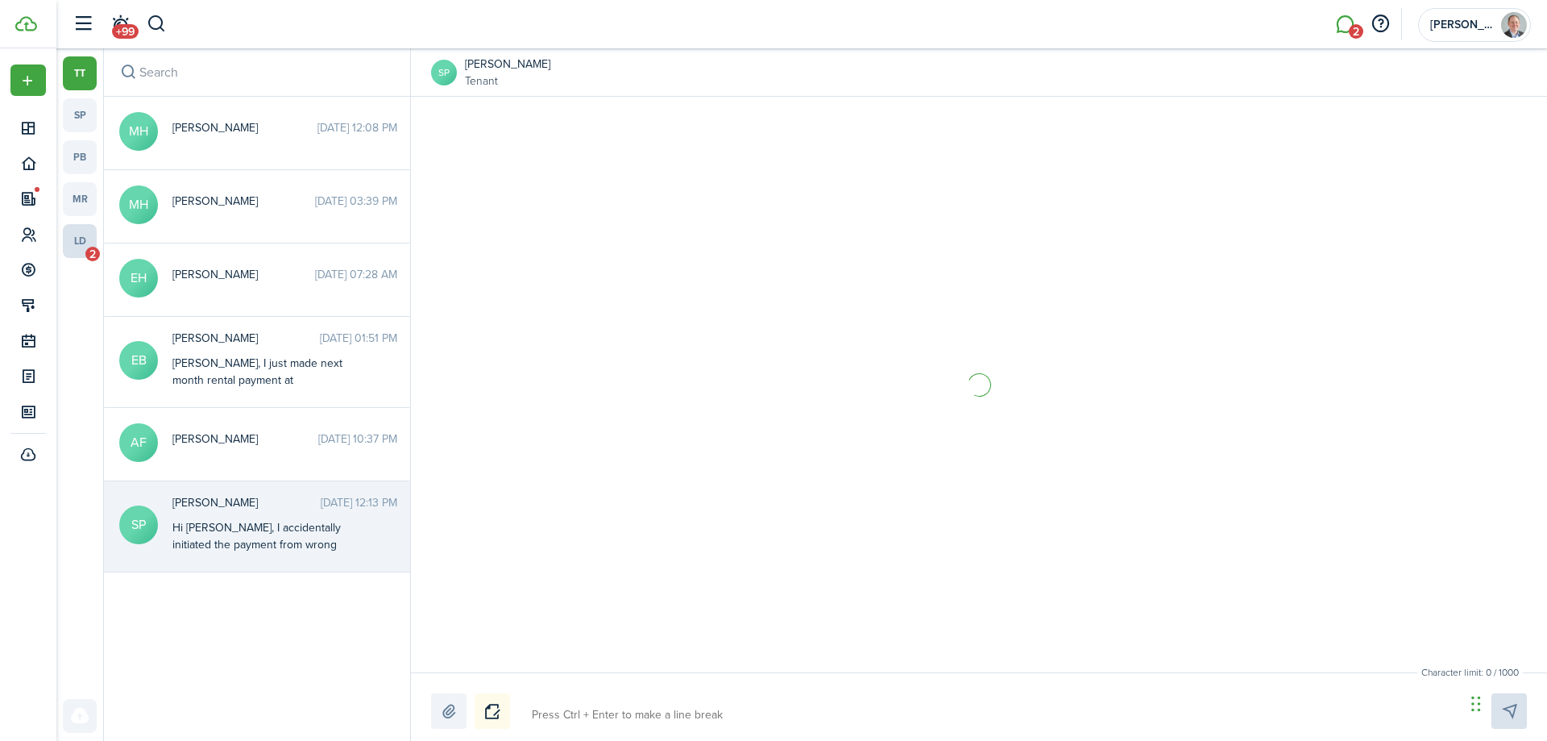
click at [79, 245] on link "ld 2" at bounding box center [80, 241] width 34 height 34
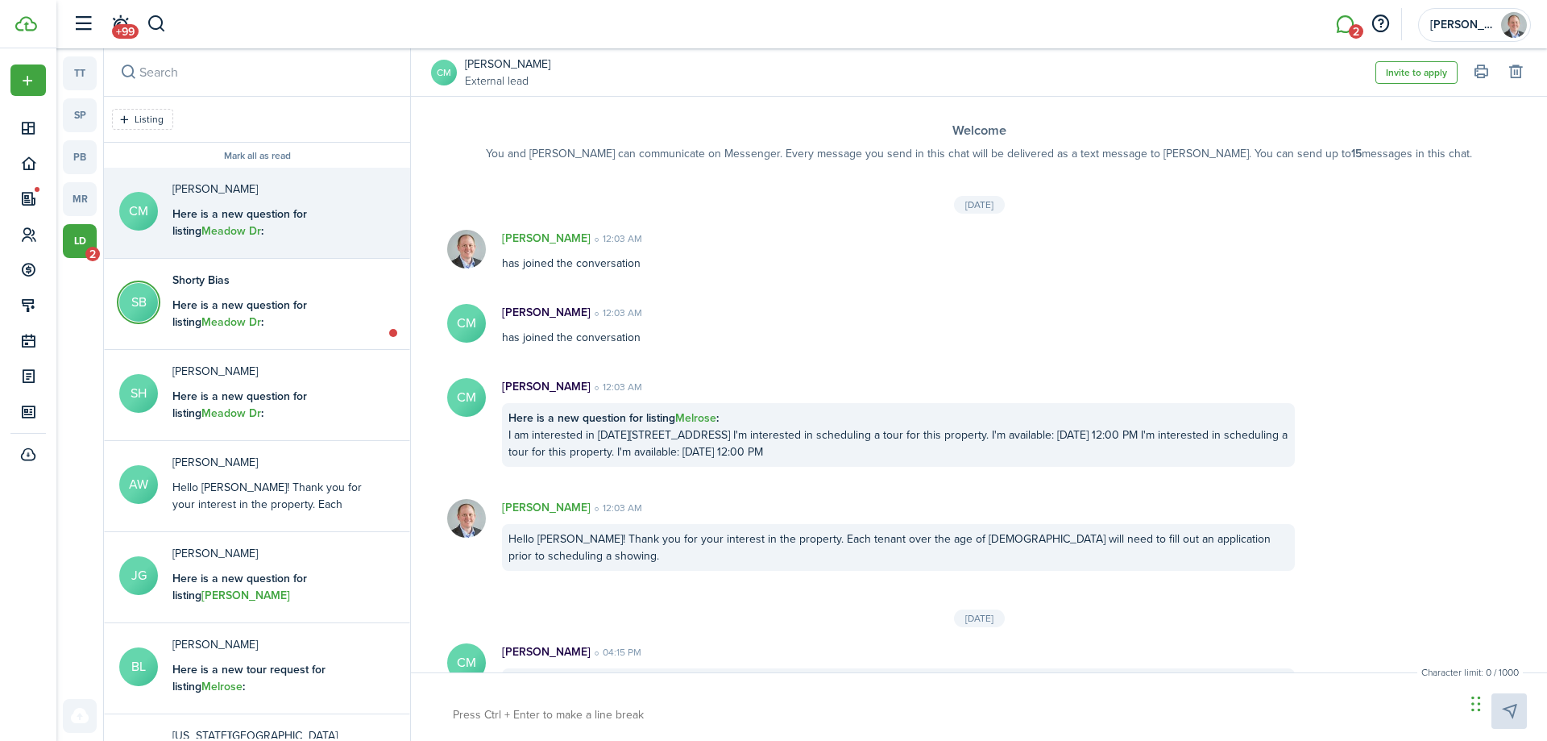
scroll to position [42, 0]
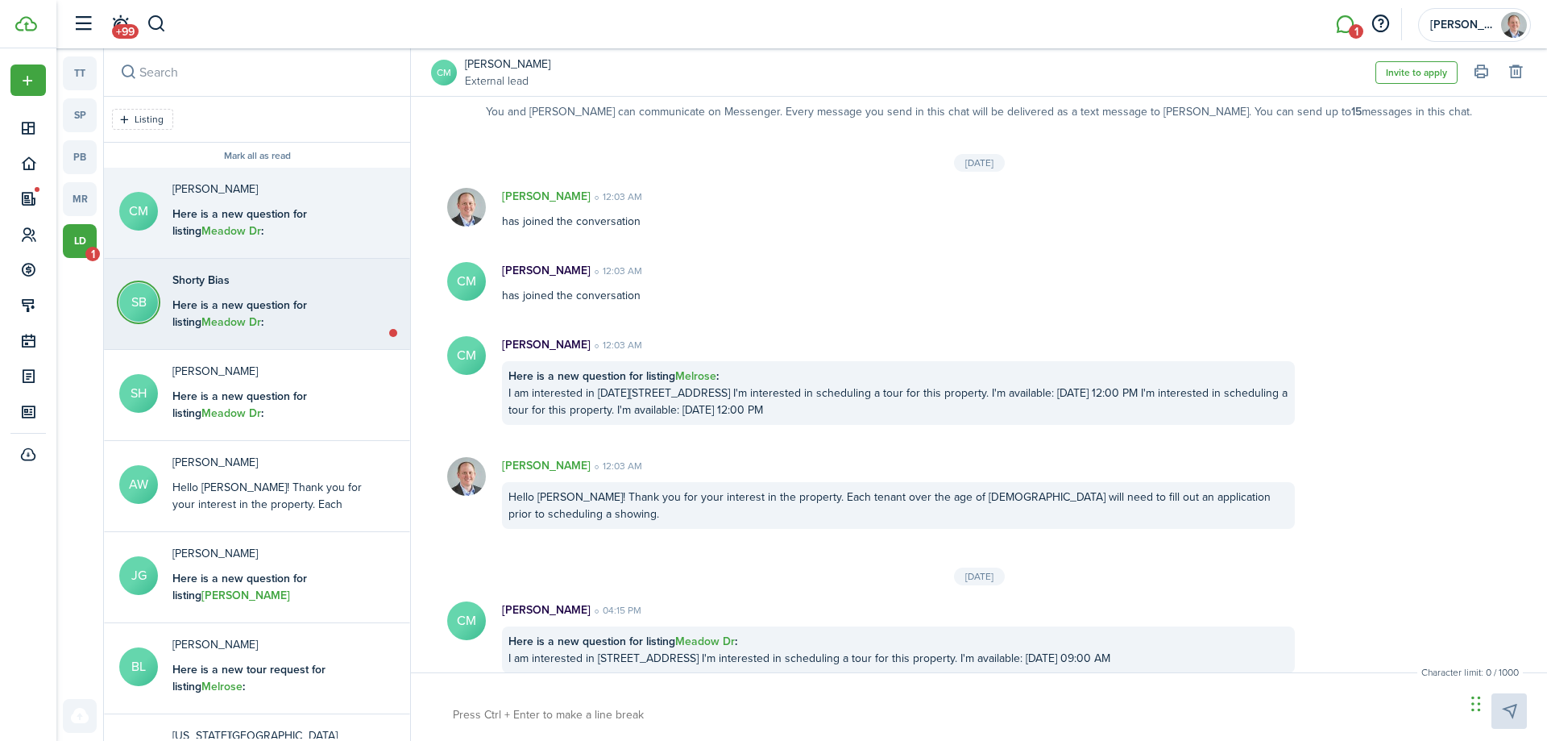
click at [307, 299] on b "Here is a new question for listing Meadow Dr :" at bounding box center [239, 314] width 135 height 34
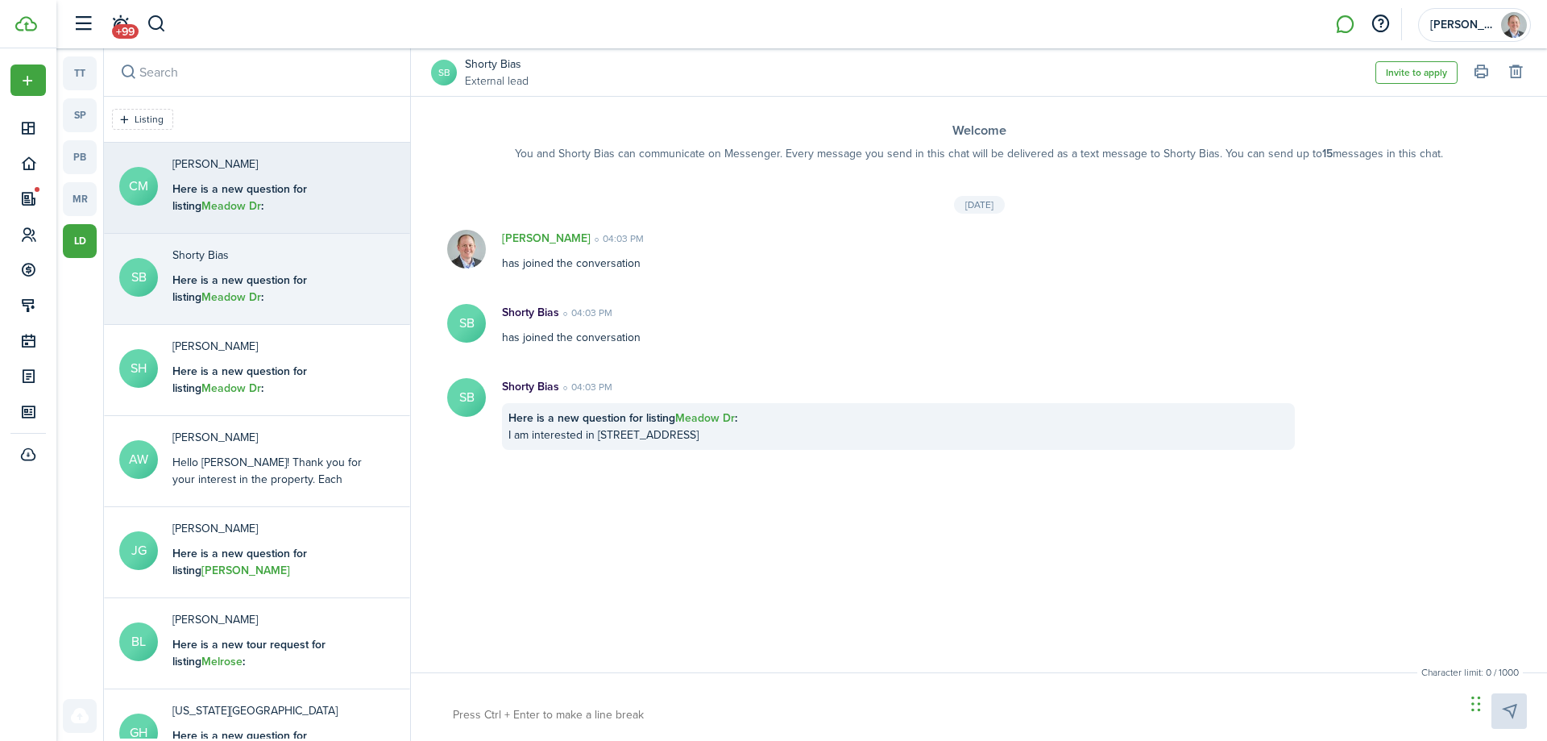
click at [307, 181] on b "Here is a new question for listing Meadow Dr :" at bounding box center [239, 198] width 135 height 34
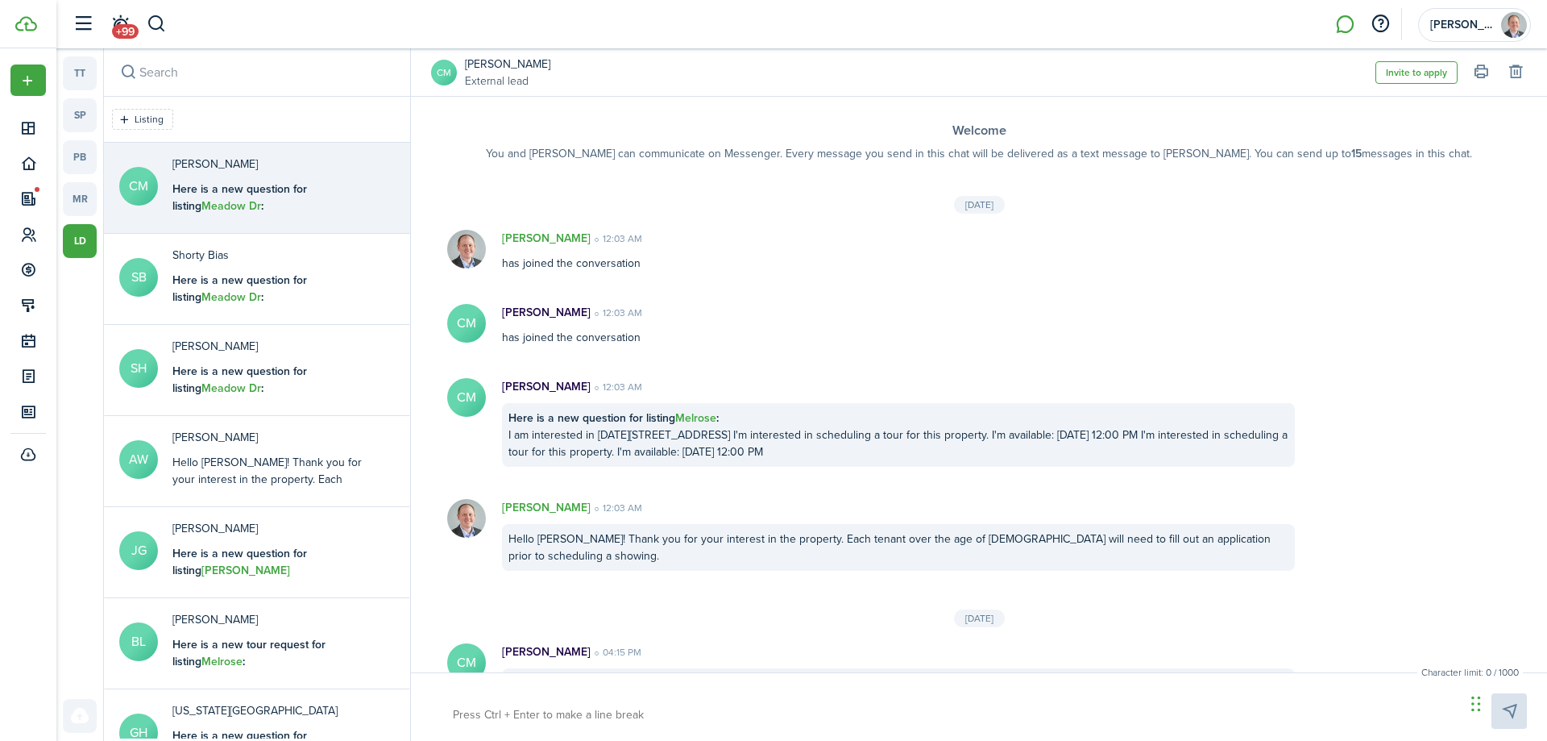
scroll to position [42, 0]
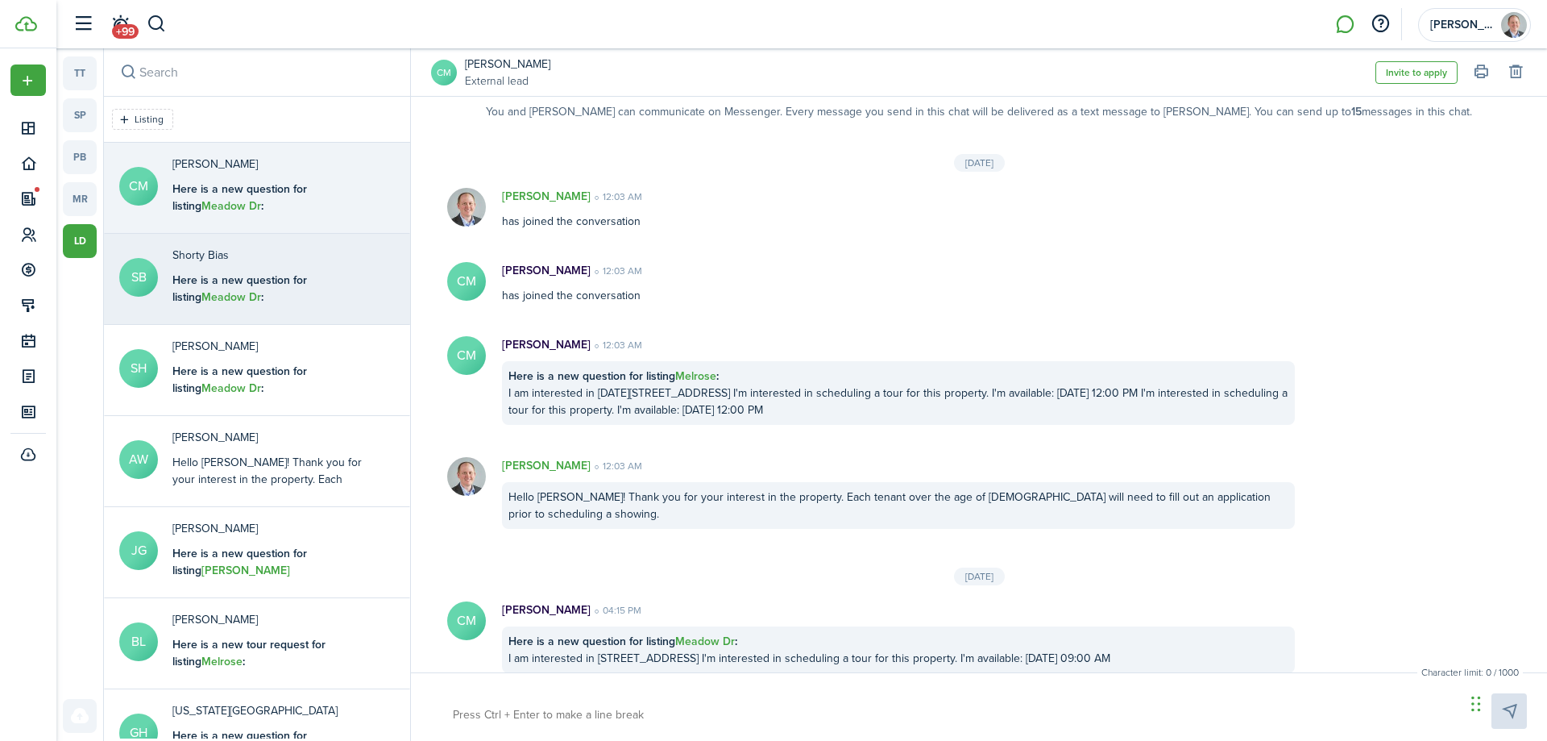
click at [307, 254] on p "Shorty Bias" at bounding box center [272, 255] width 201 height 17
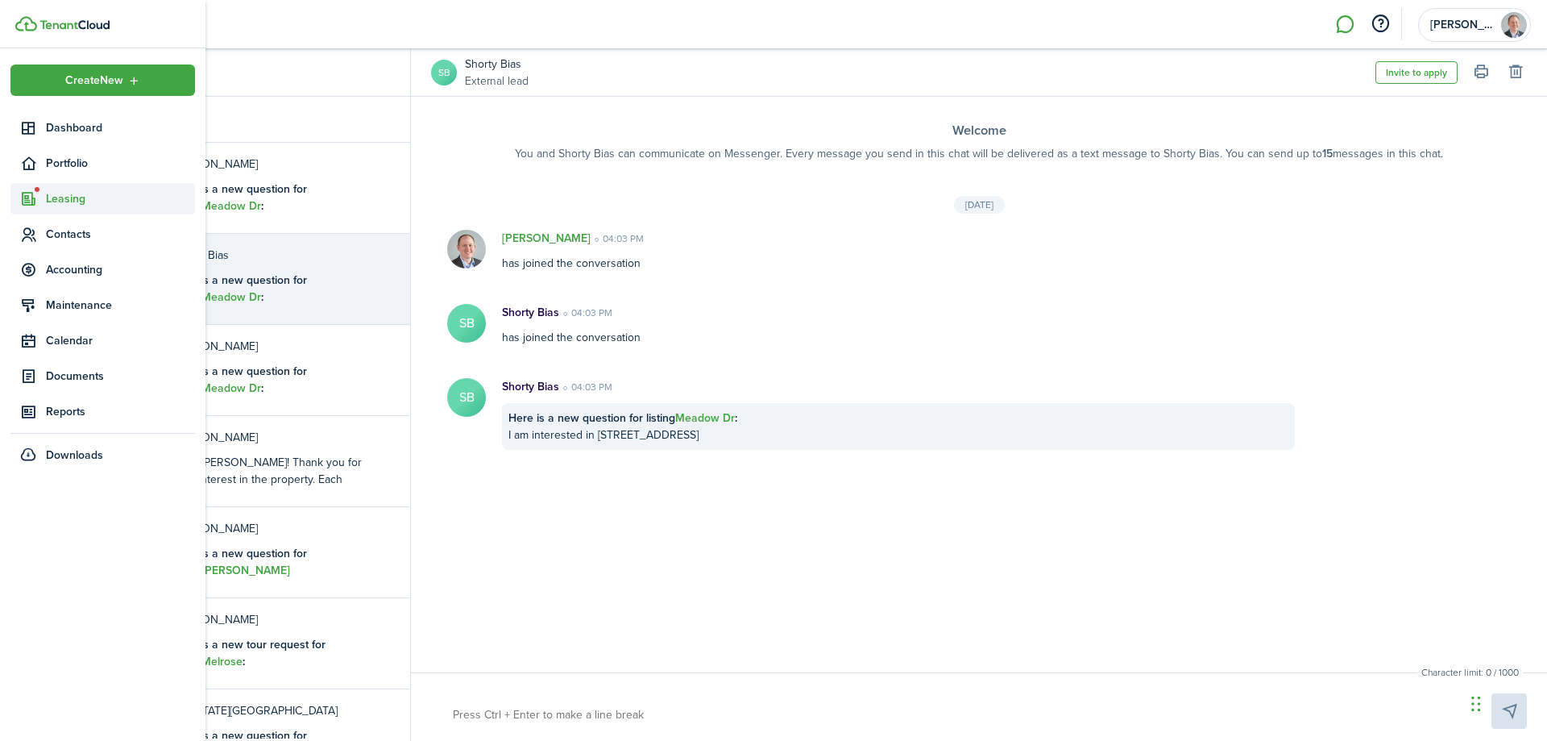
click at [19, 194] on sidebar-link-icon at bounding box center [27, 198] width 35 height 17
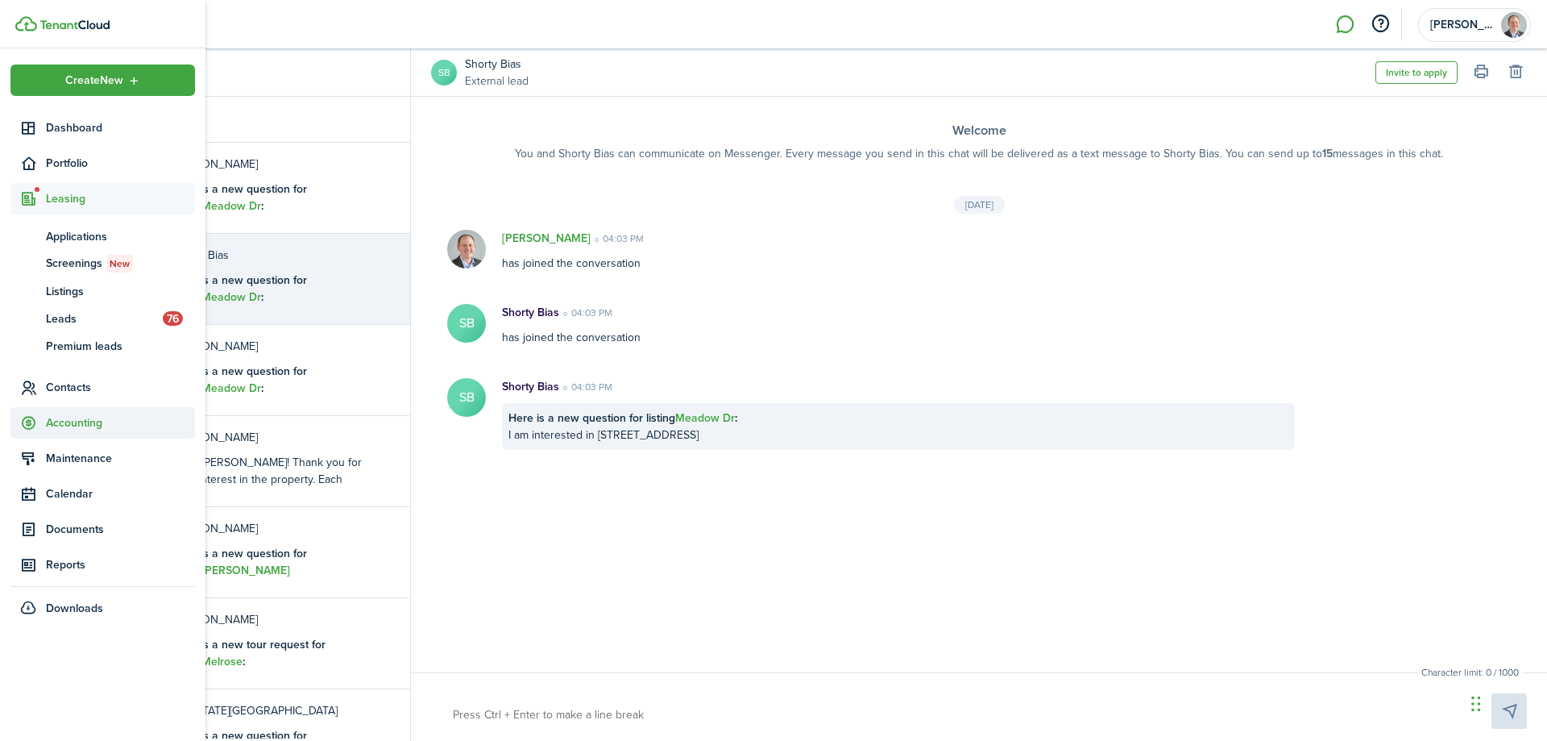
click at [83, 420] on span "Accounting" at bounding box center [120, 422] width 149 height 17
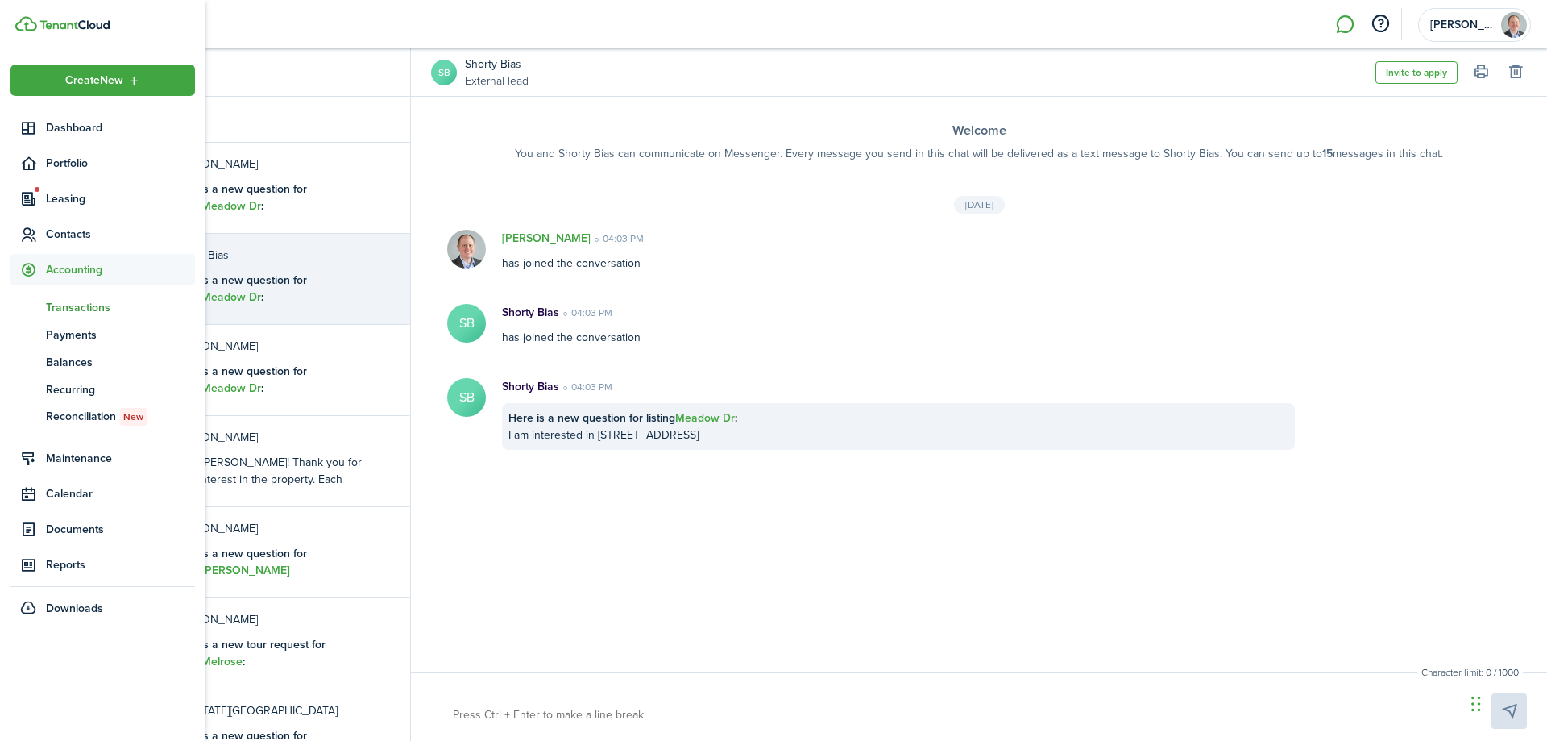
click at [90, 308] on span "Transactions" at bounding box center [120, 307] width 149 height 17
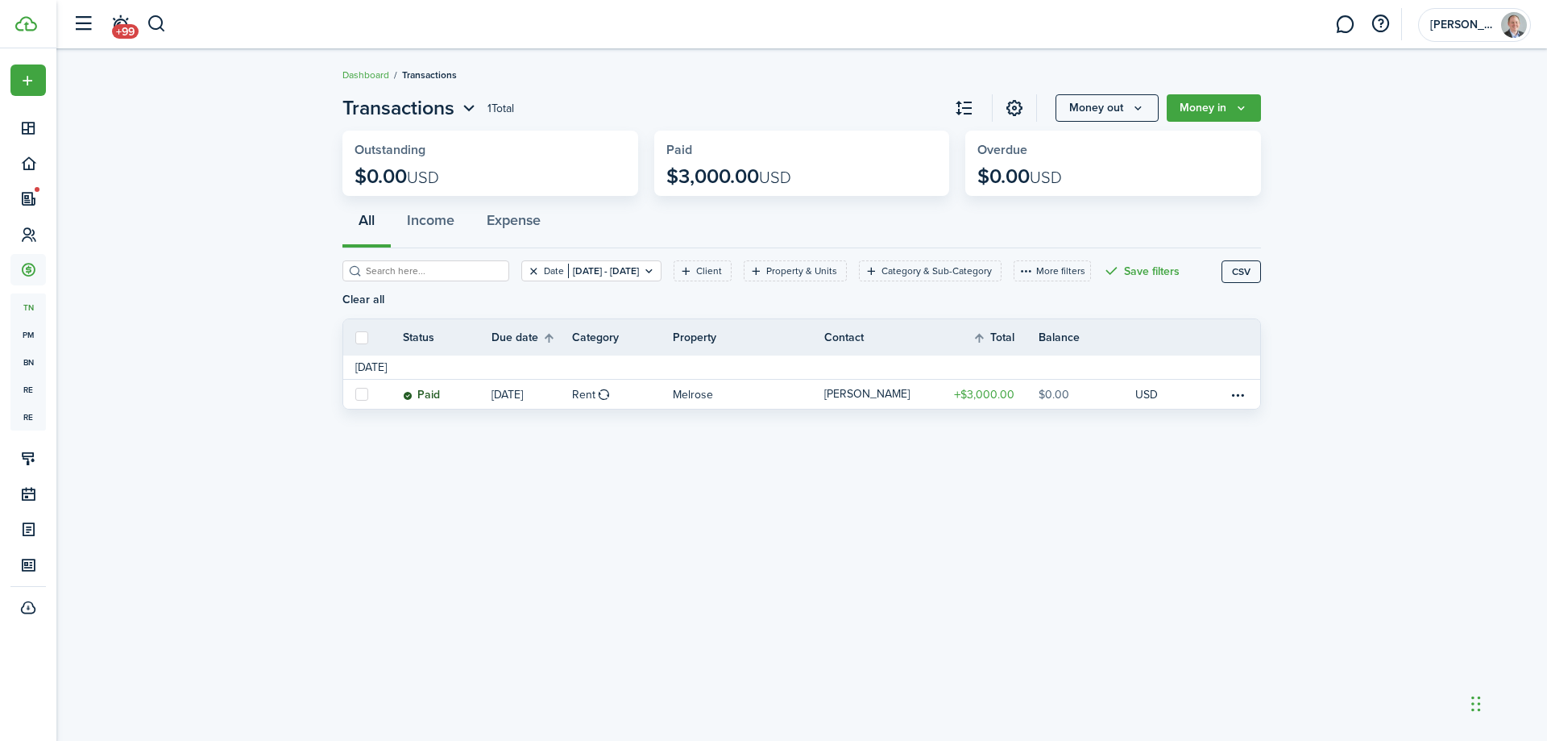
click at [527, 272] on button "Clear filter" at bounding box center [534, 270] width 14 height 13
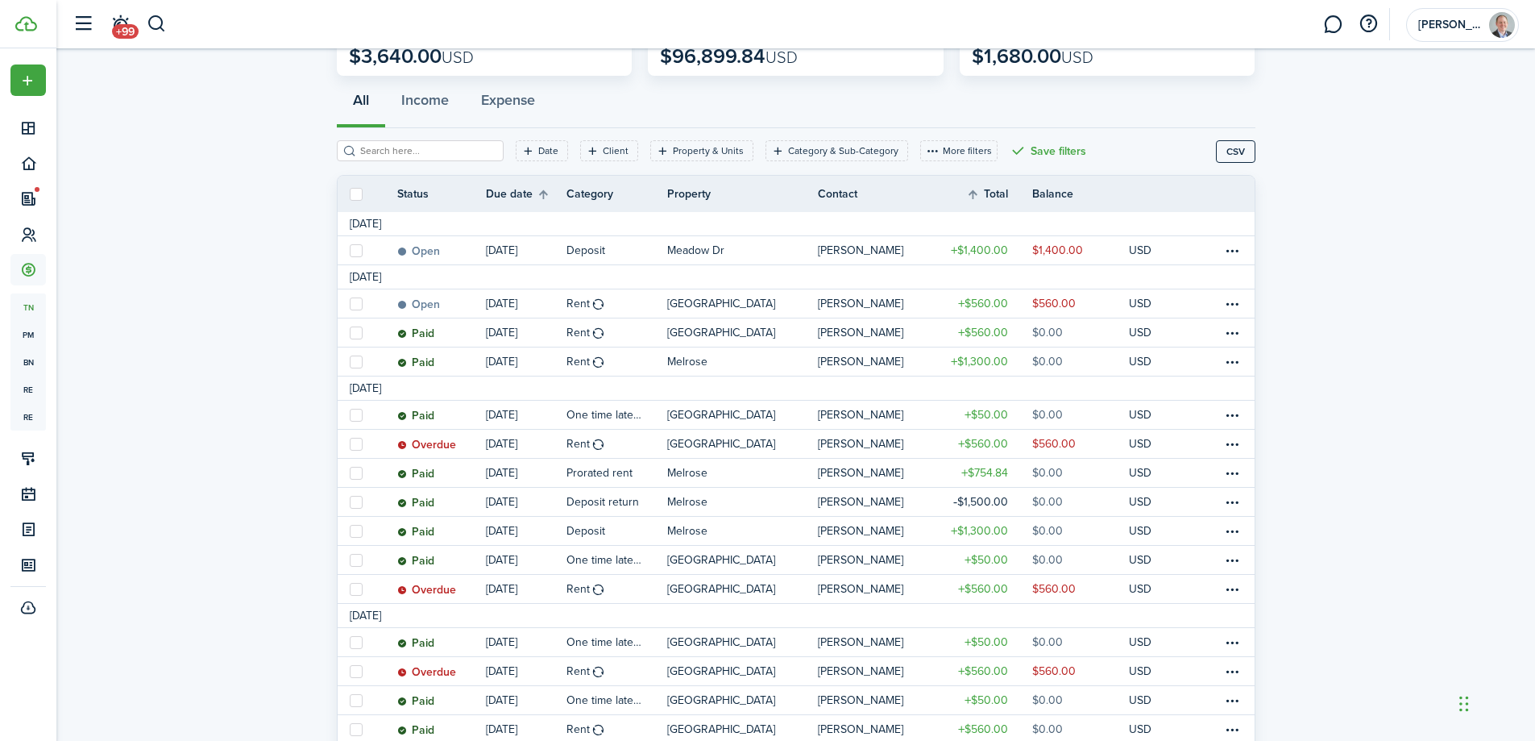
scroll to position [81, 0]
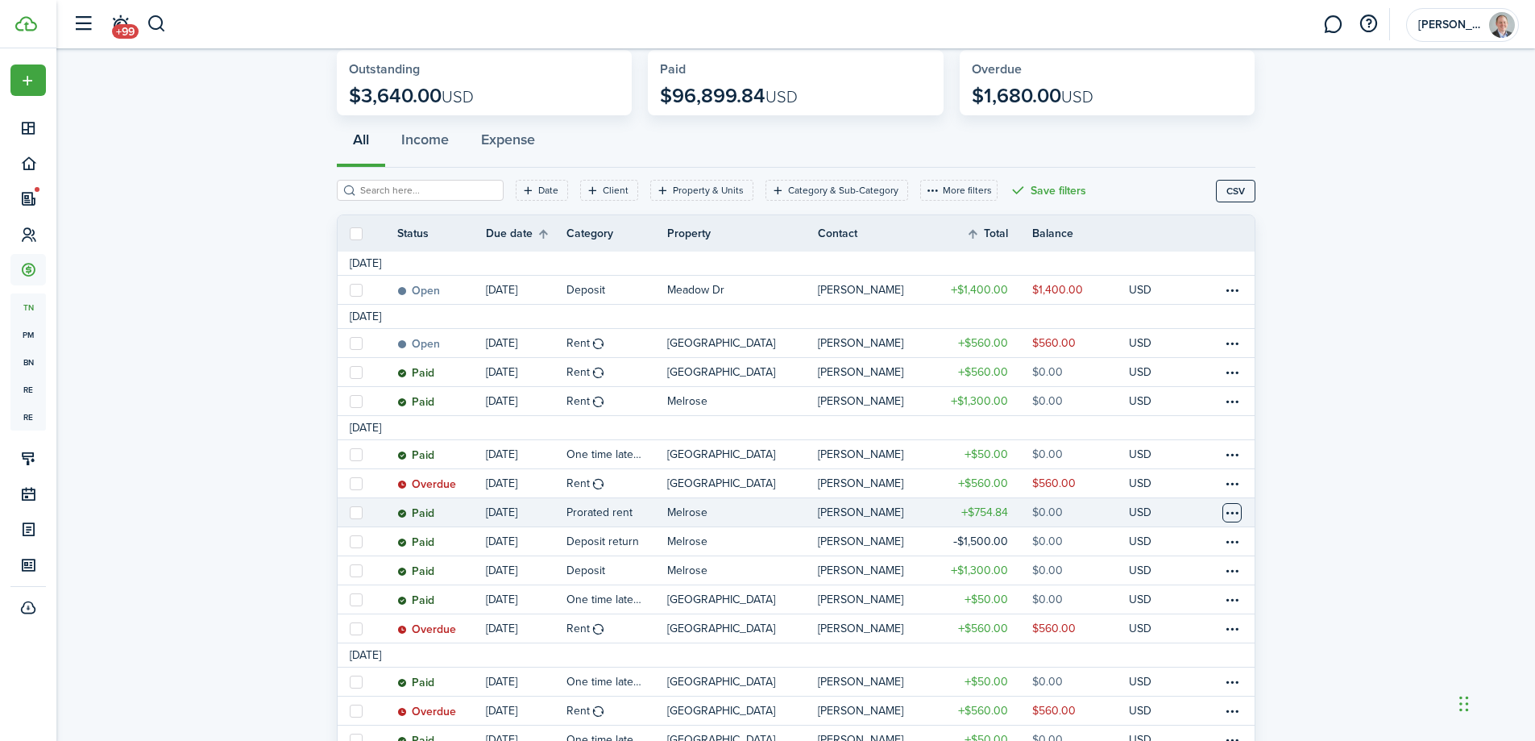
click at [1232, 513] on table-menu-btn-icon at bounding box center [1232, 512] width 19 height 19
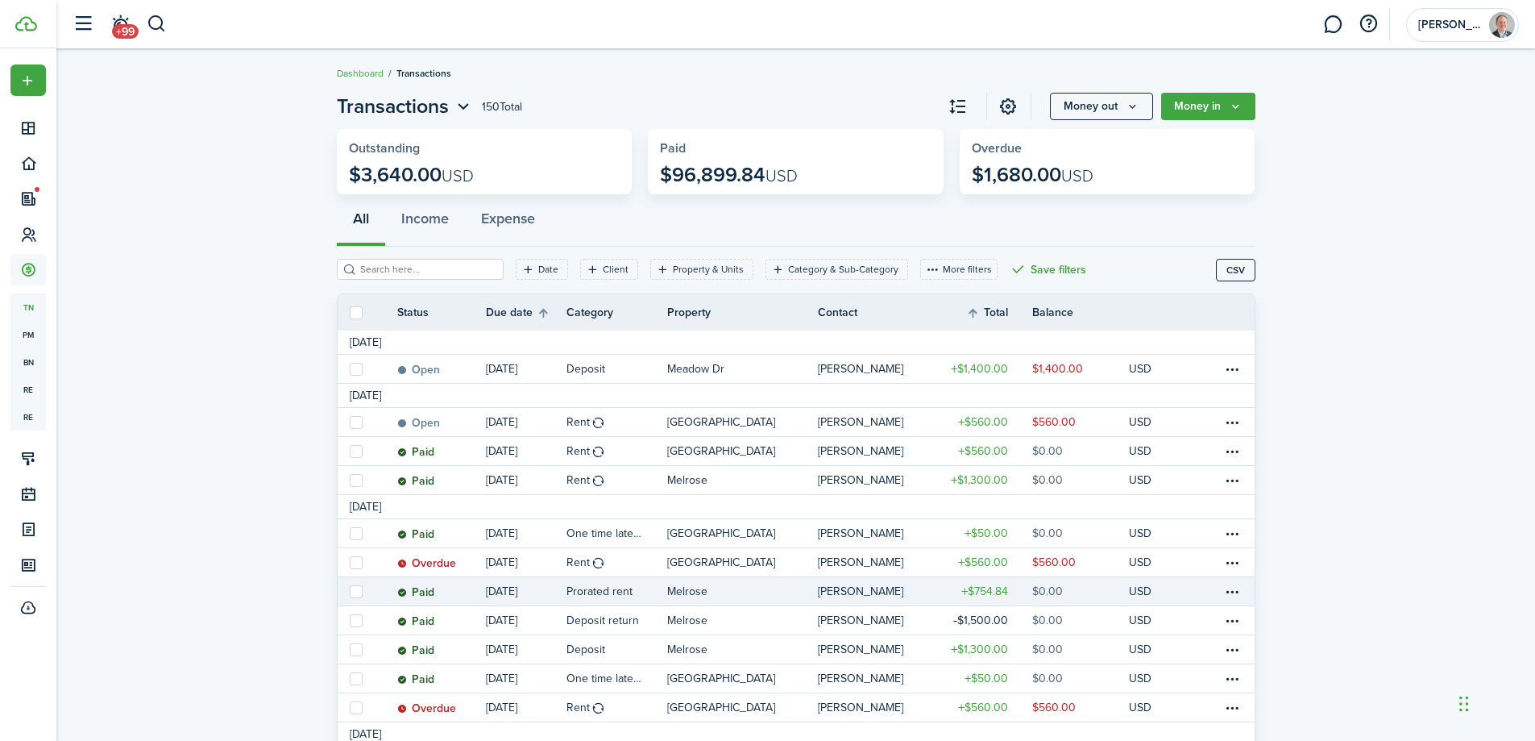
scroll to position [0, 0]
click at [1004, 106] on link at bounding box center [1008, 107] width 27 height 27
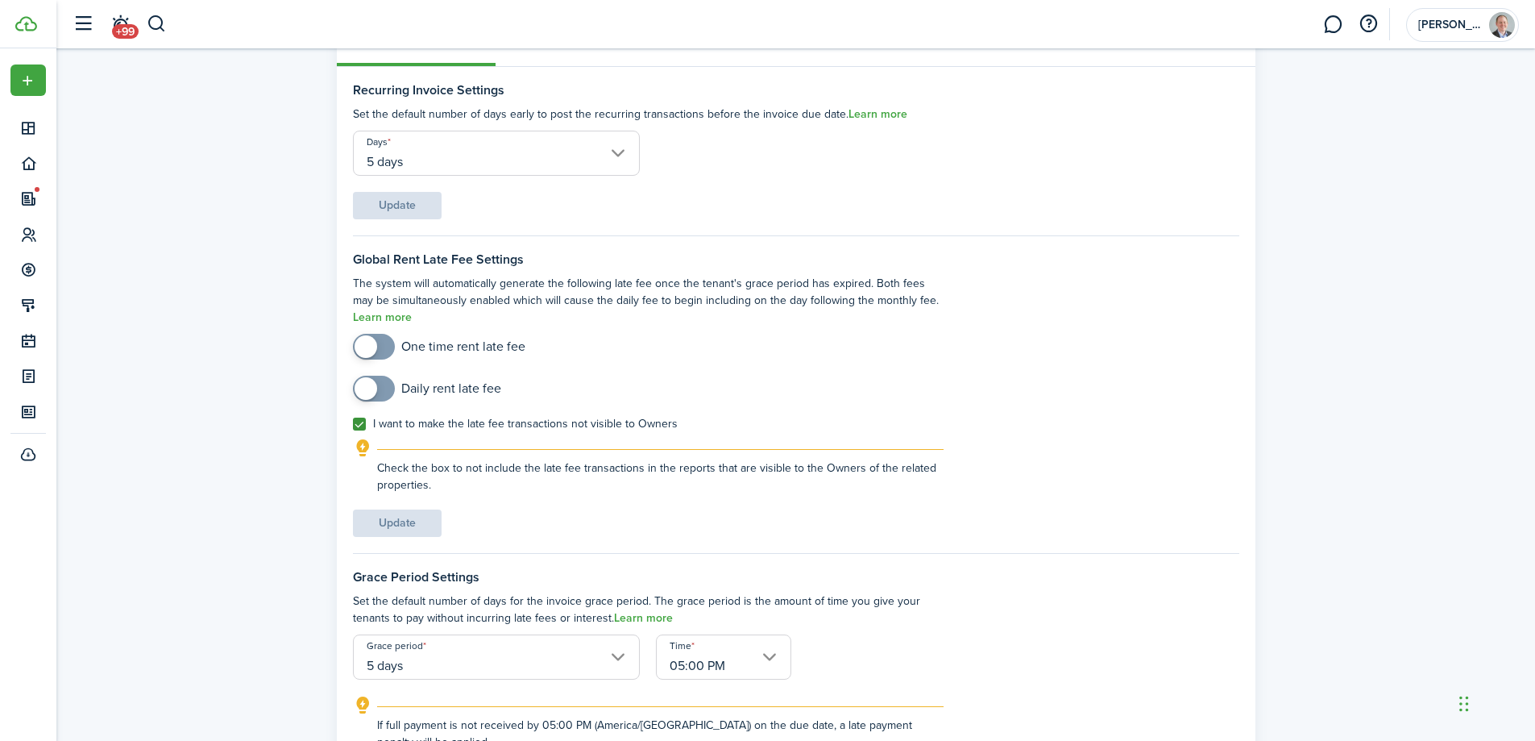
scroll to position [161, 0]
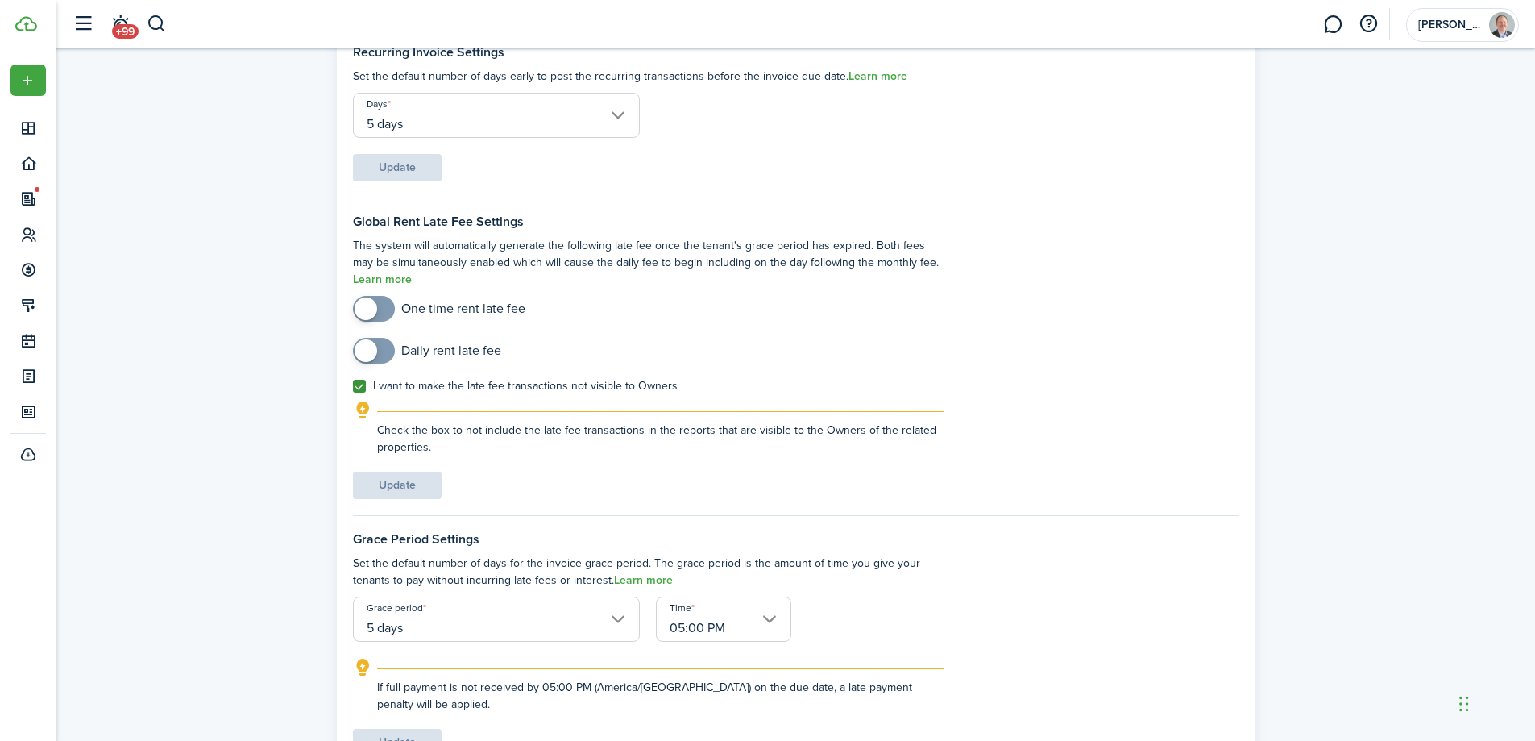
click at [376, 314] on span at bounding box center [374, 309] width 16 height 26
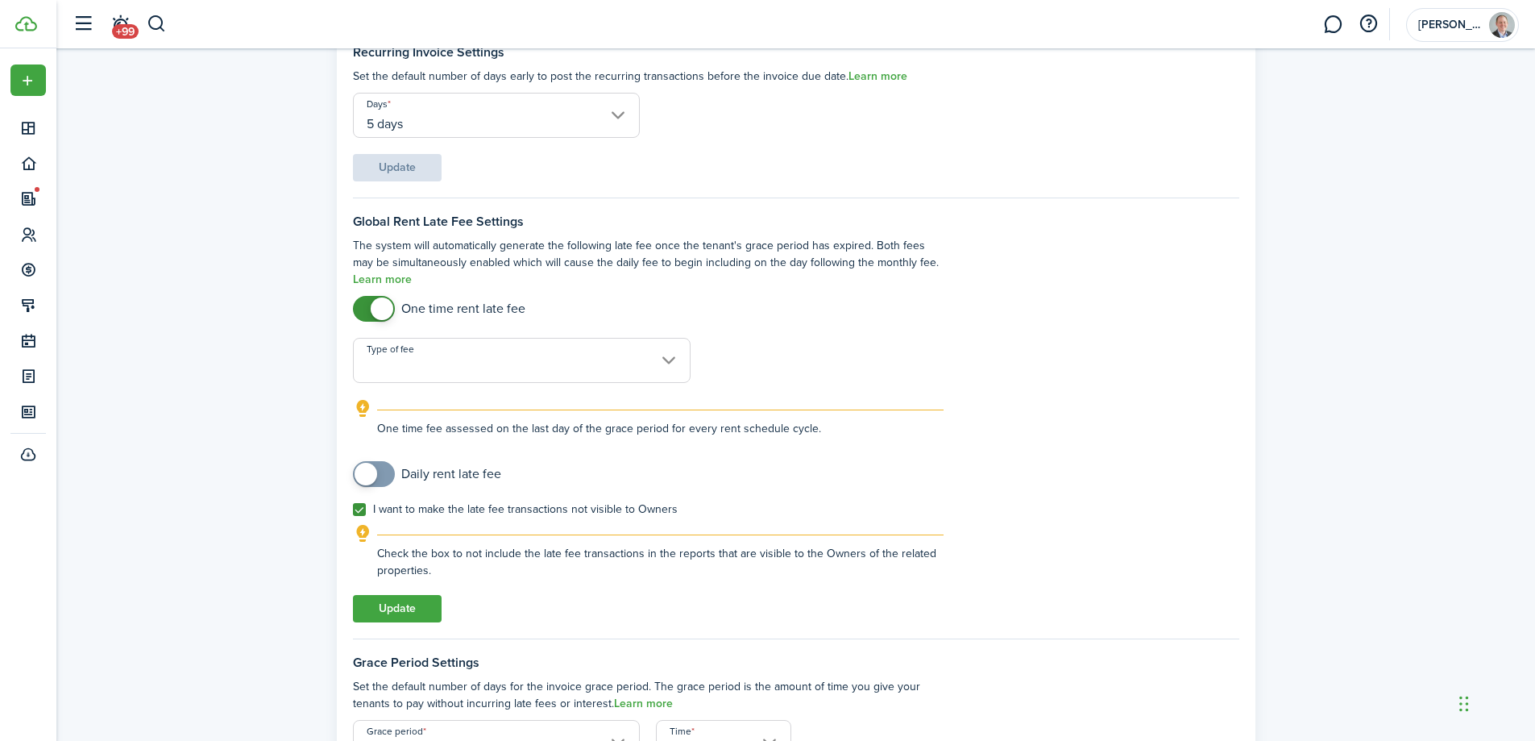
checkbox input "false"
click at [371, 309] on span at bounding box center [382, 308] width 23 height 23
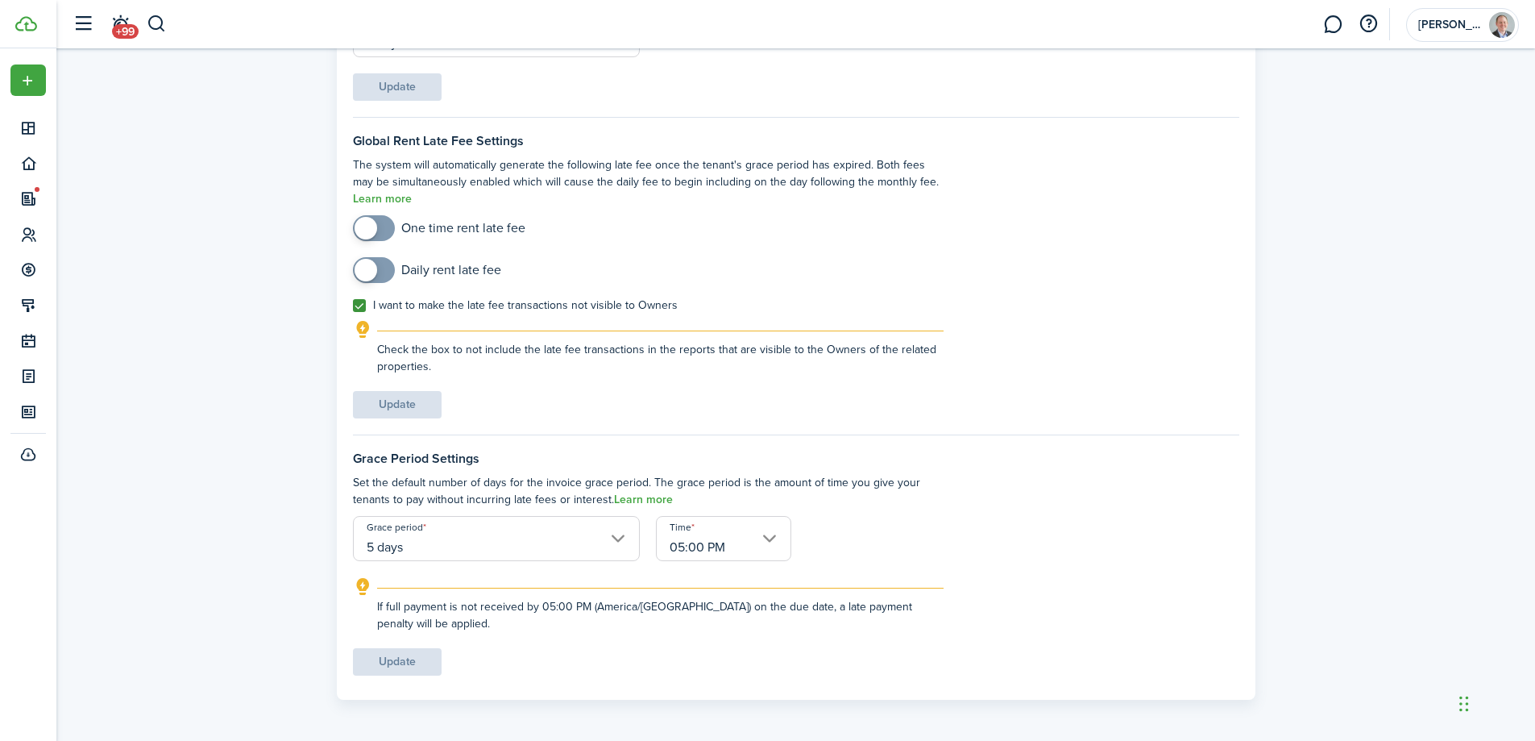
scroll to position [245, 0]
click at [721, 548] on input "05:00 PM" at bounding box center [723, 535] width 135 height 45
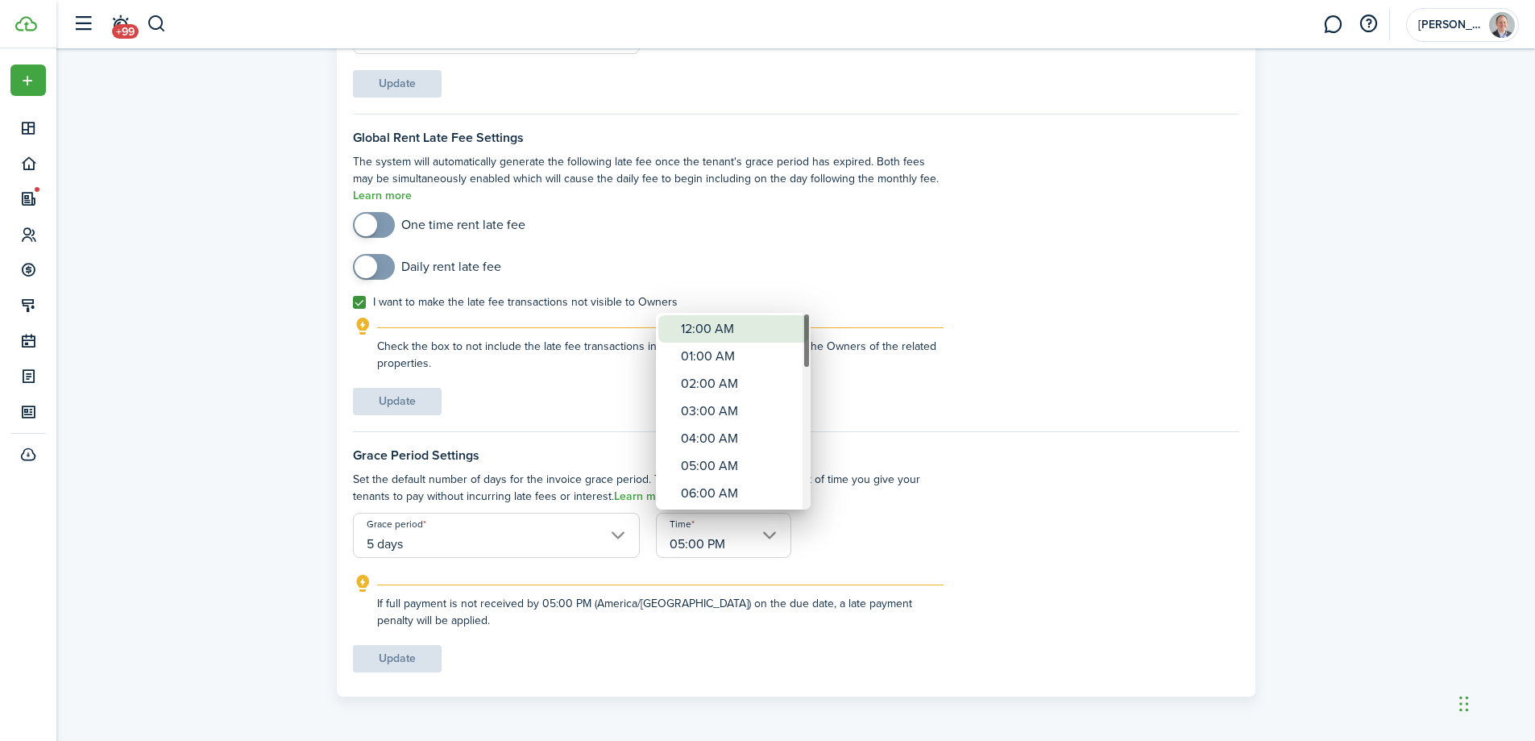
click at [739, 330] on div "12:00 AM" at bounding box center [740, 328] width 118 height 27
type input "12:00 AM"
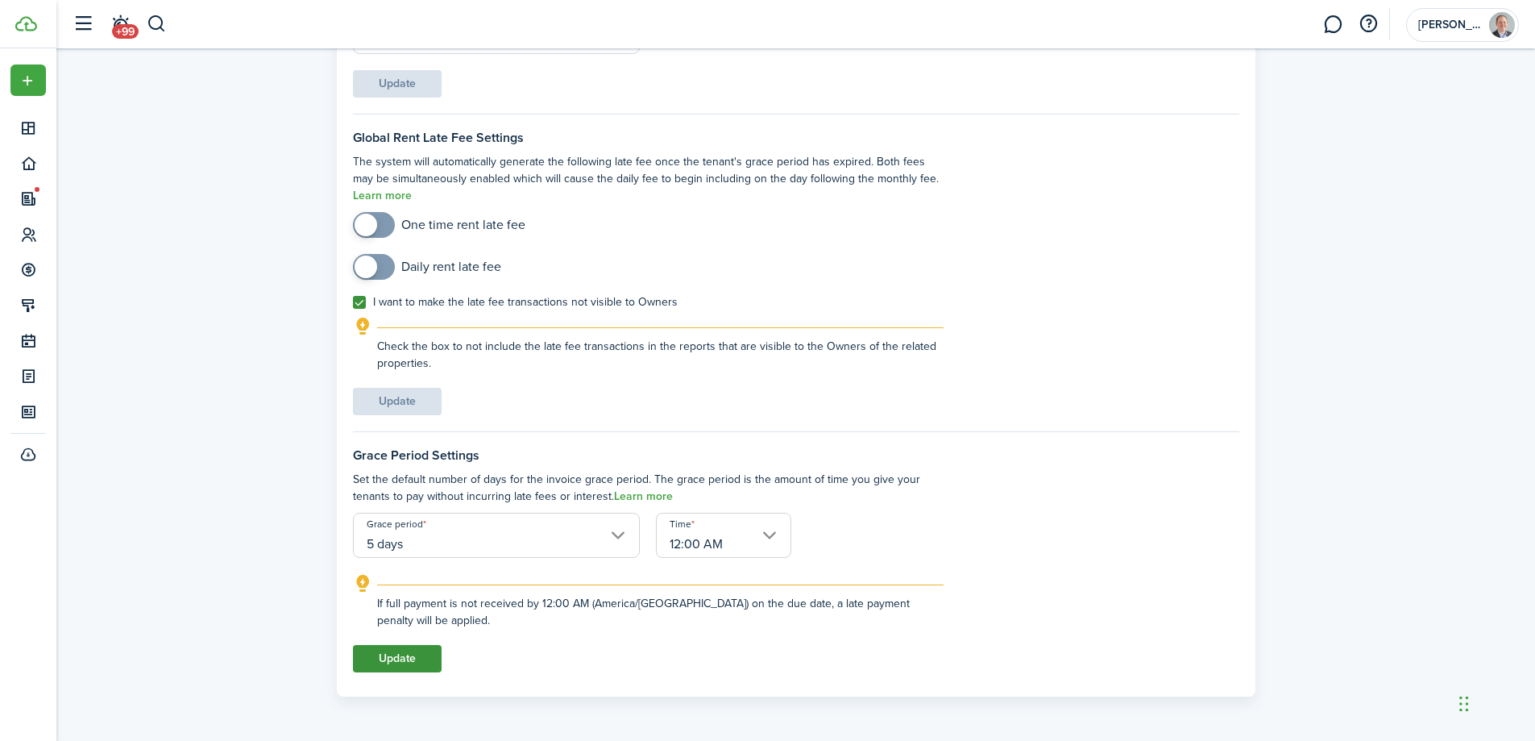
click at [391, 657] on button "Update" at bounding box center [397, 658] width 89 height 27
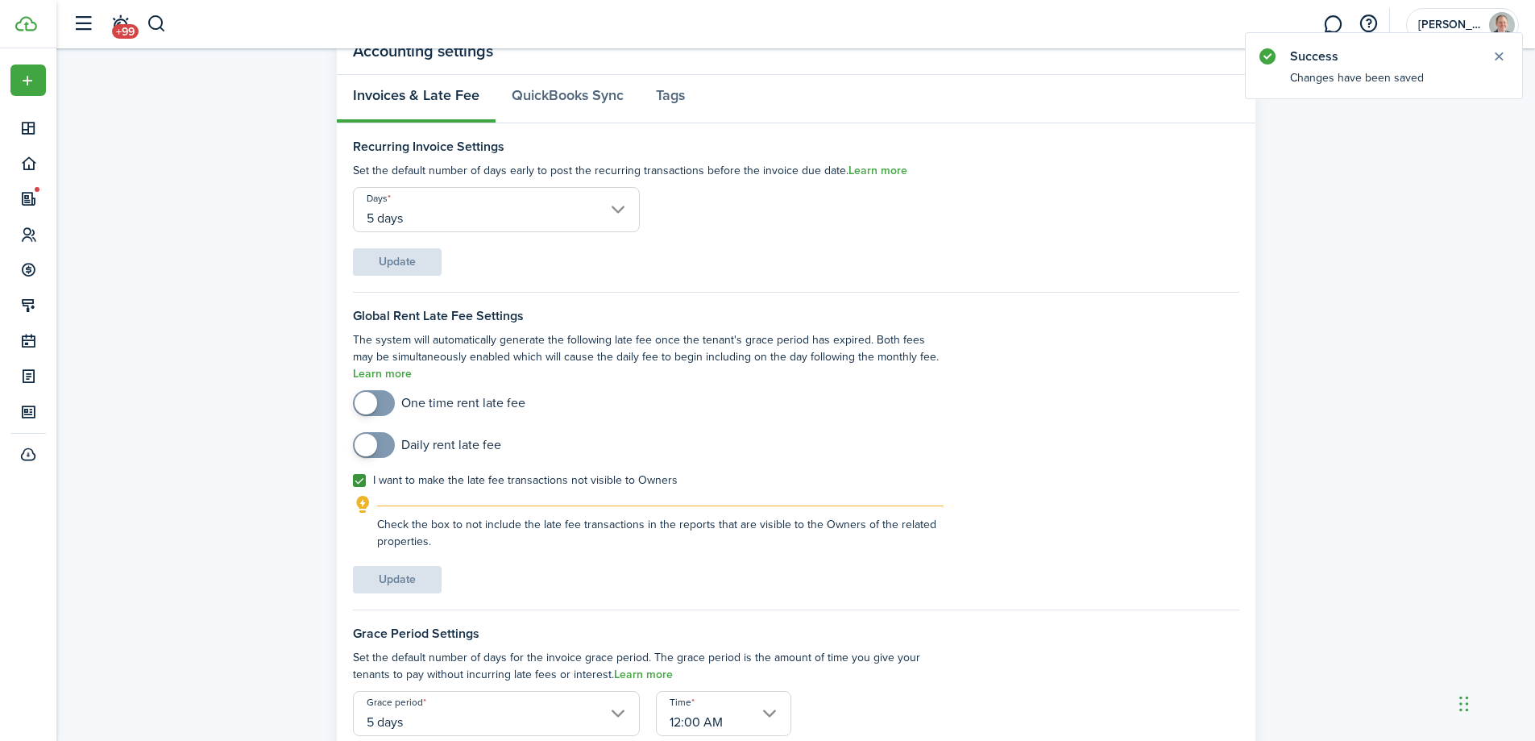
scroll to position [0, 0]
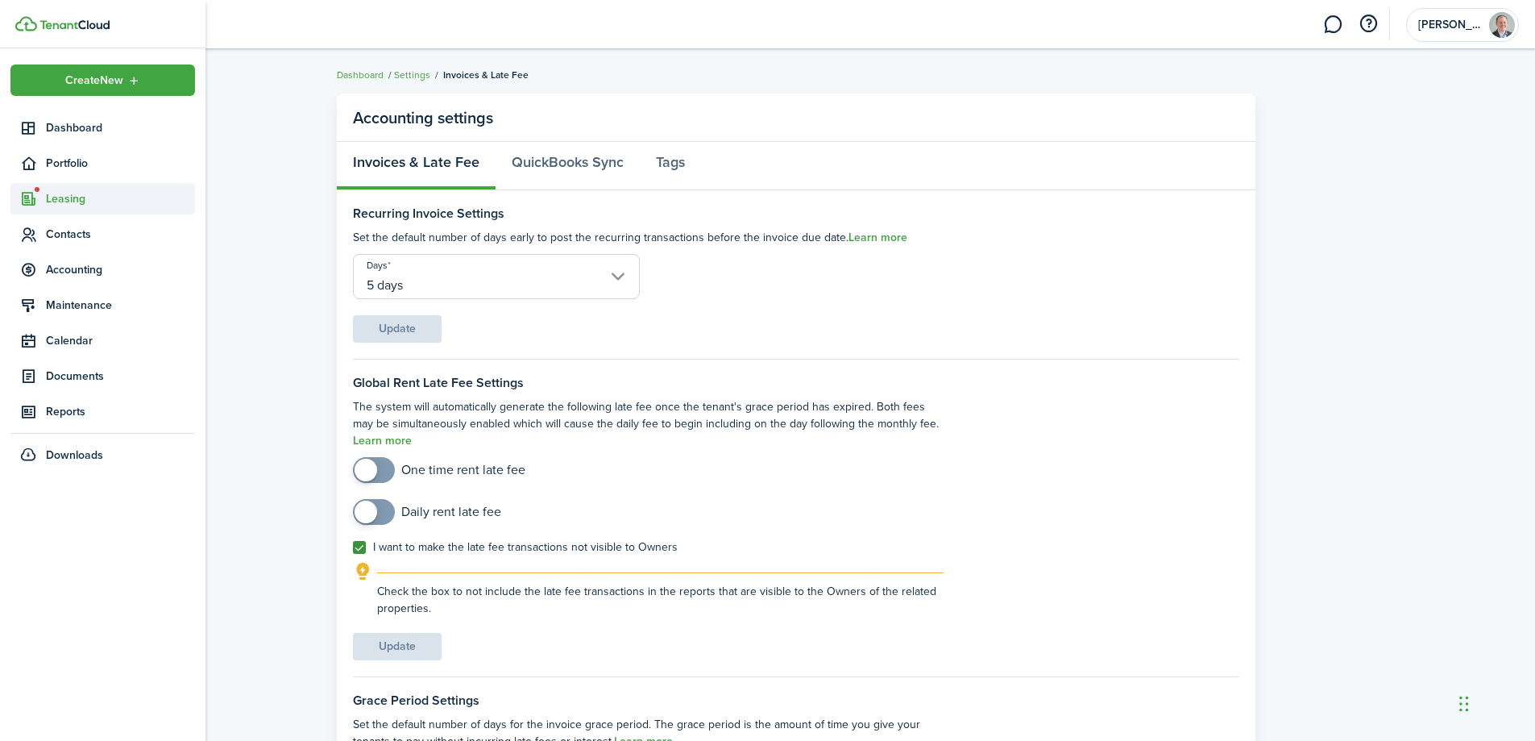
click at [62, 197] on span "Leasing" at bounding box center [120, 198] width 149 height 17
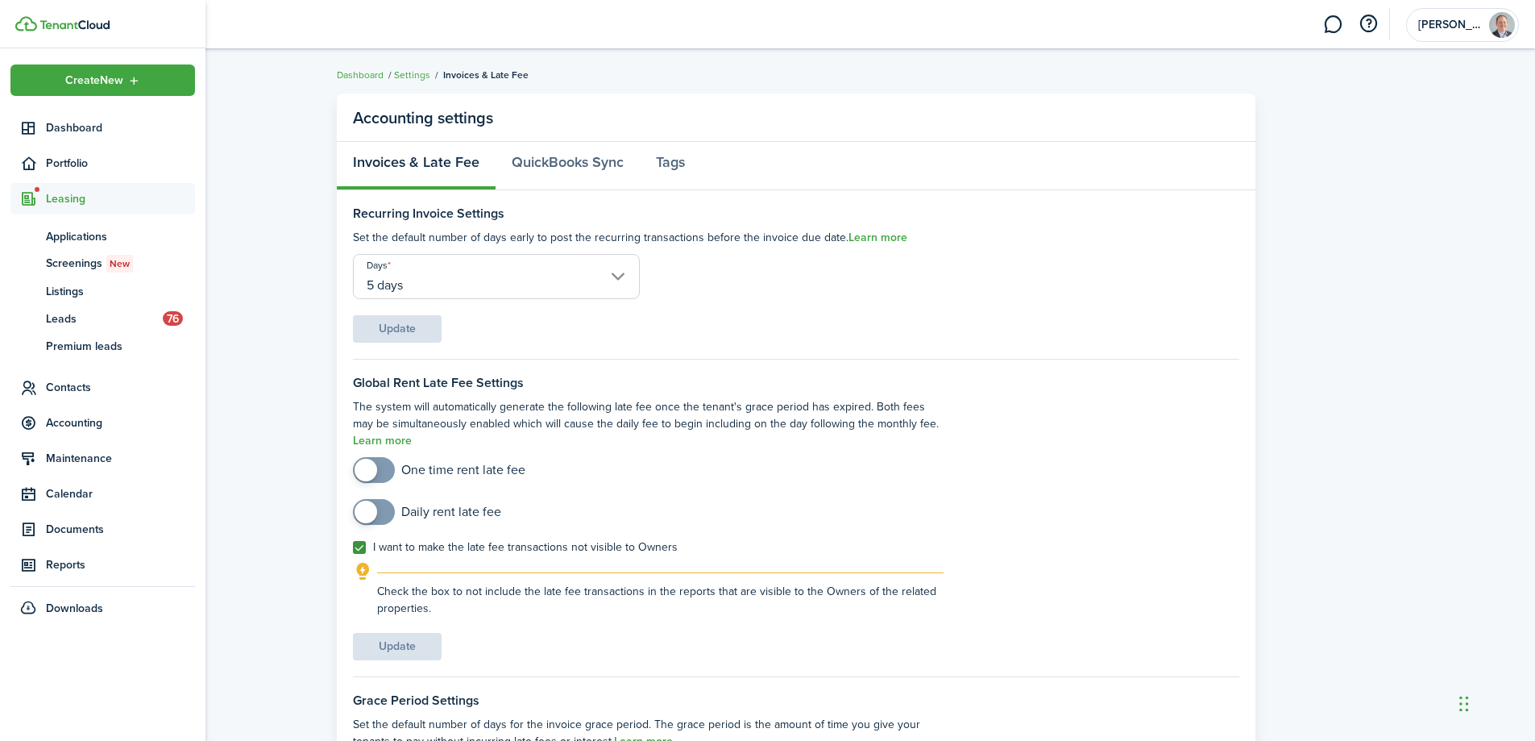
click at [77, 147] on ul "Create New Dashboard Portfolio Leasing ap Applications sc Screenings New ls Lis…" at bounding box center [102, 343] width 185 height 559
click at [77, 160] on span "Portfolio" at bounding box center [120, 163] width 149 height 17
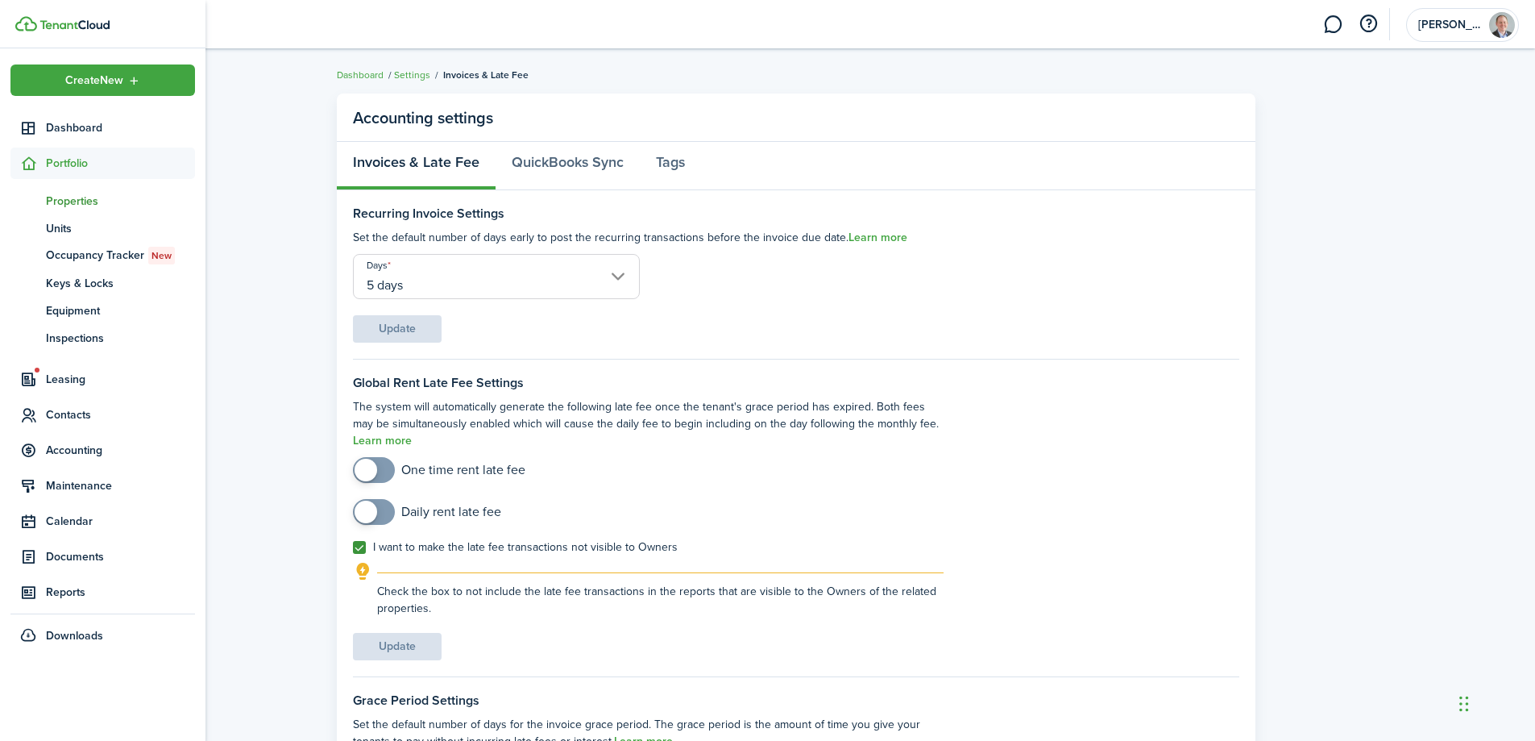
click at [76, 205] on span "Properties" at bounding box center [120, 201] width 149 height 17
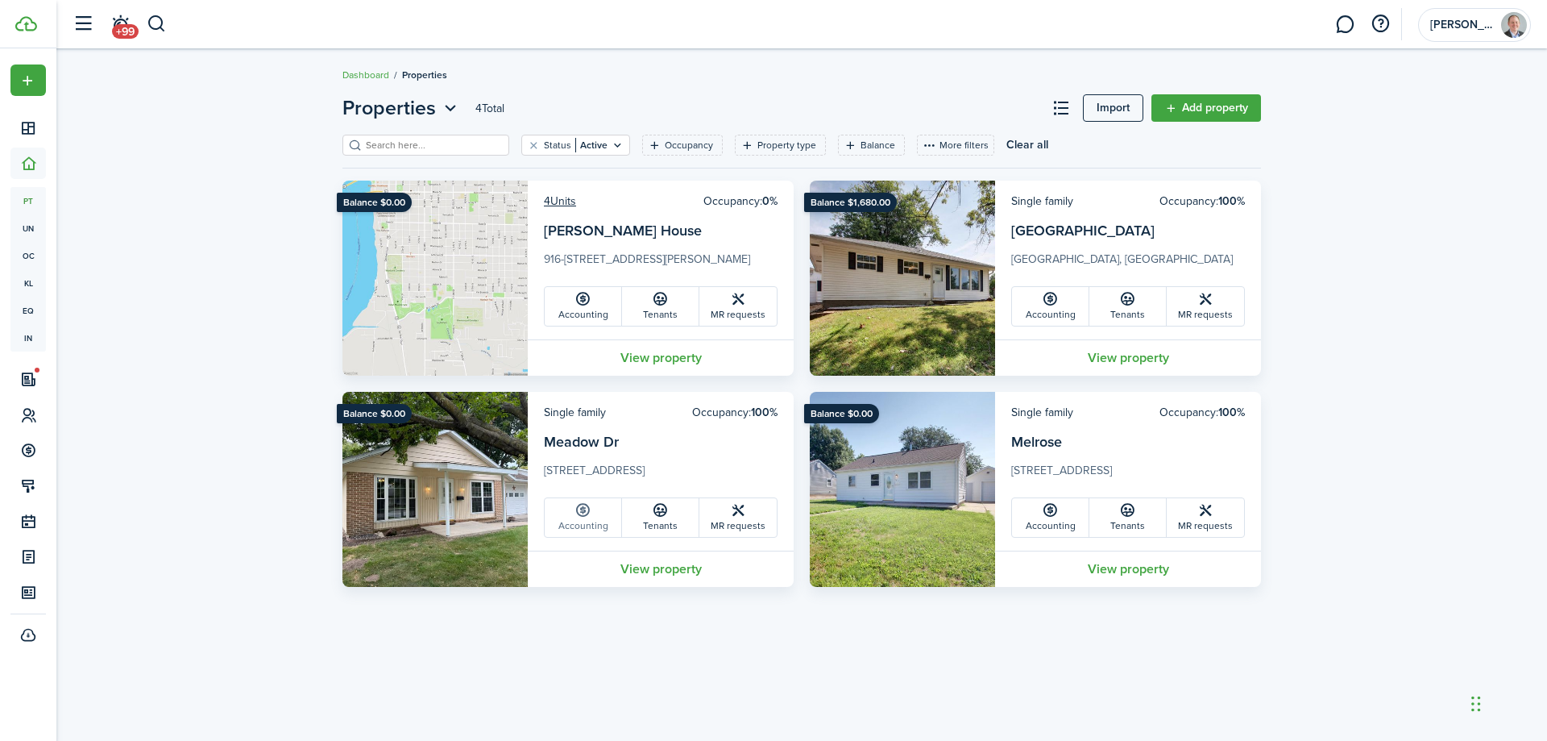
click at [573, 511] on link "Accounting" at bounding box center [583, 517] width 77 height 39
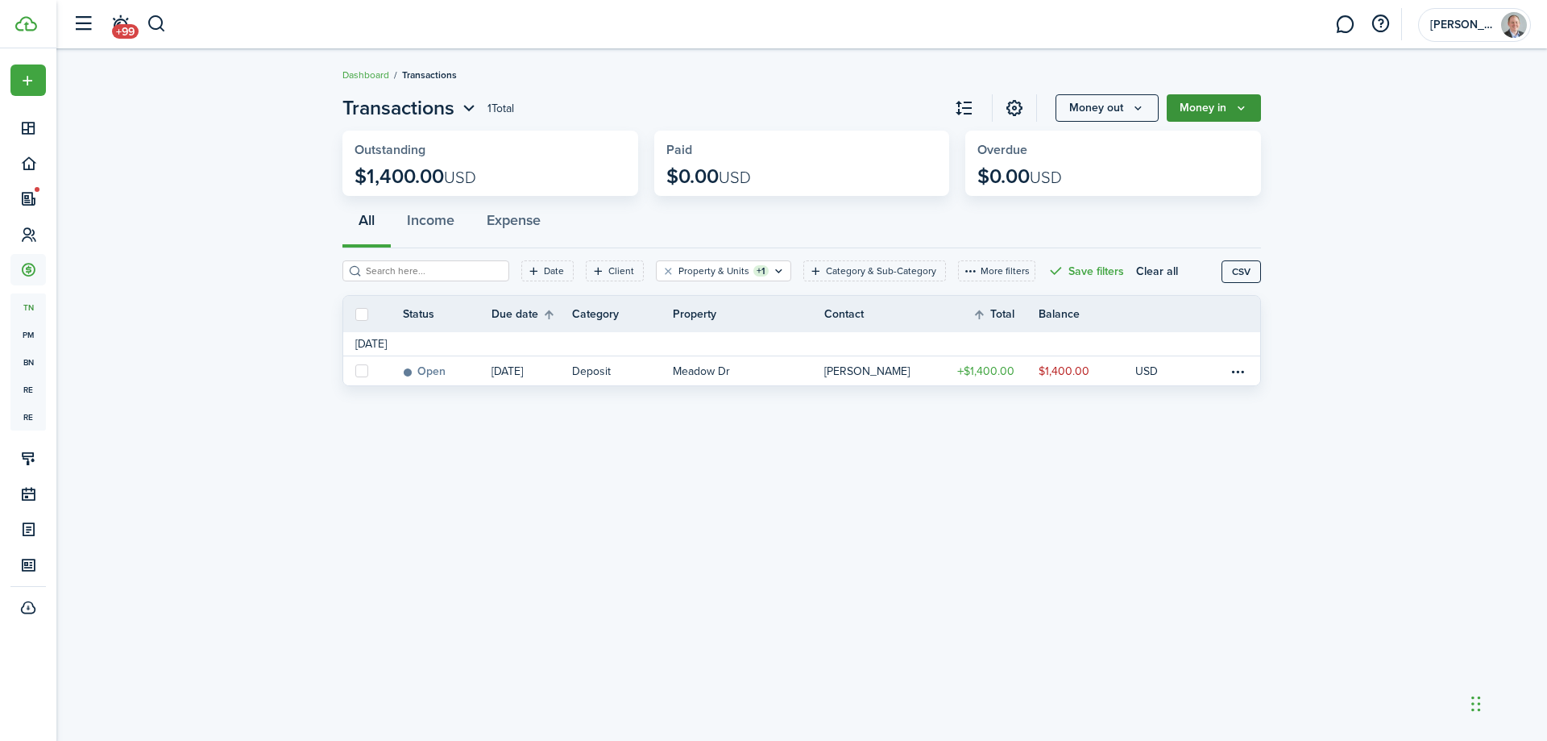
click at [1247, 110] on icon "Money in" at bounding box center [1242, 108] width 14 height 13
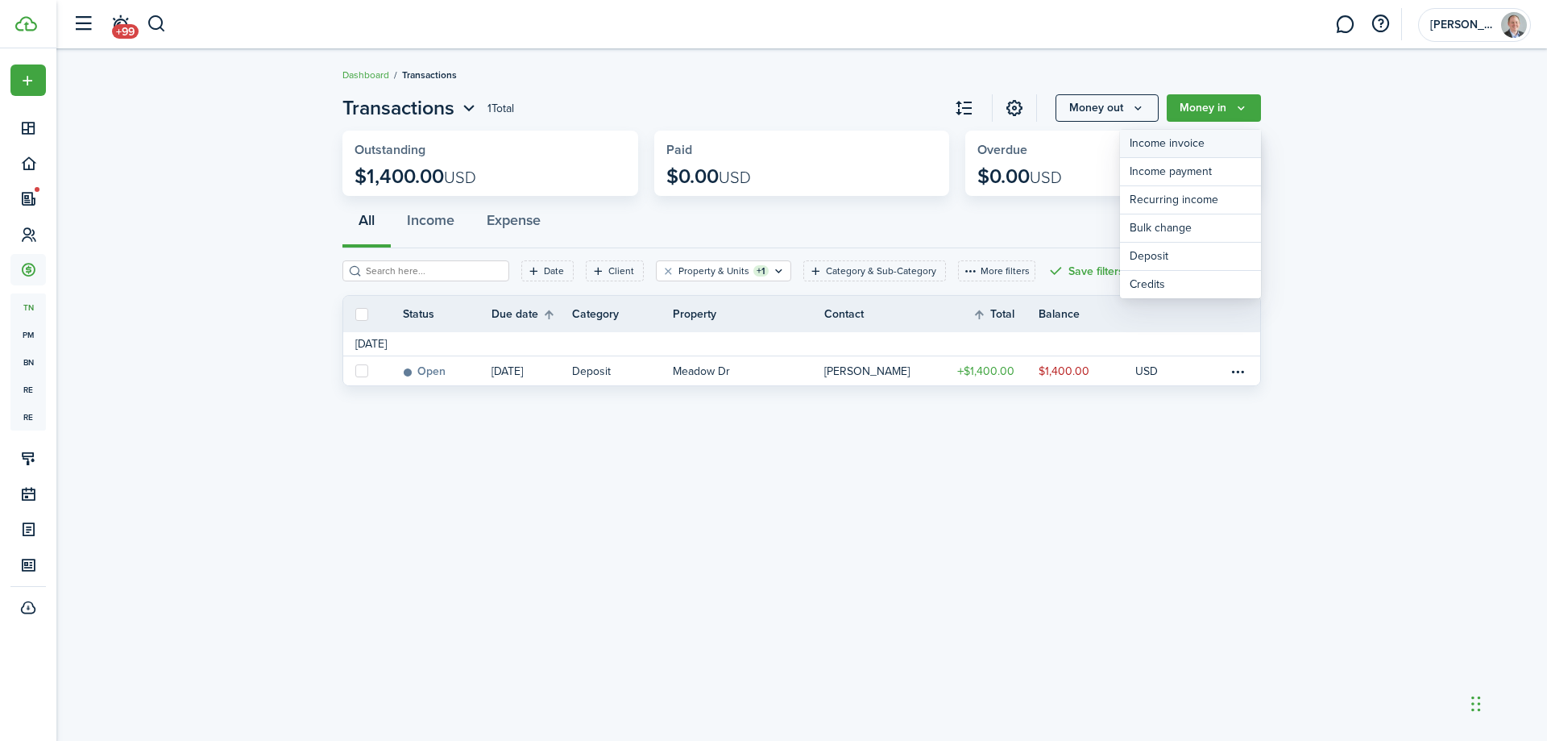
click at [1189, 141] on link "Income invoice" at bounding box center [1190, 144] width 141 height 28
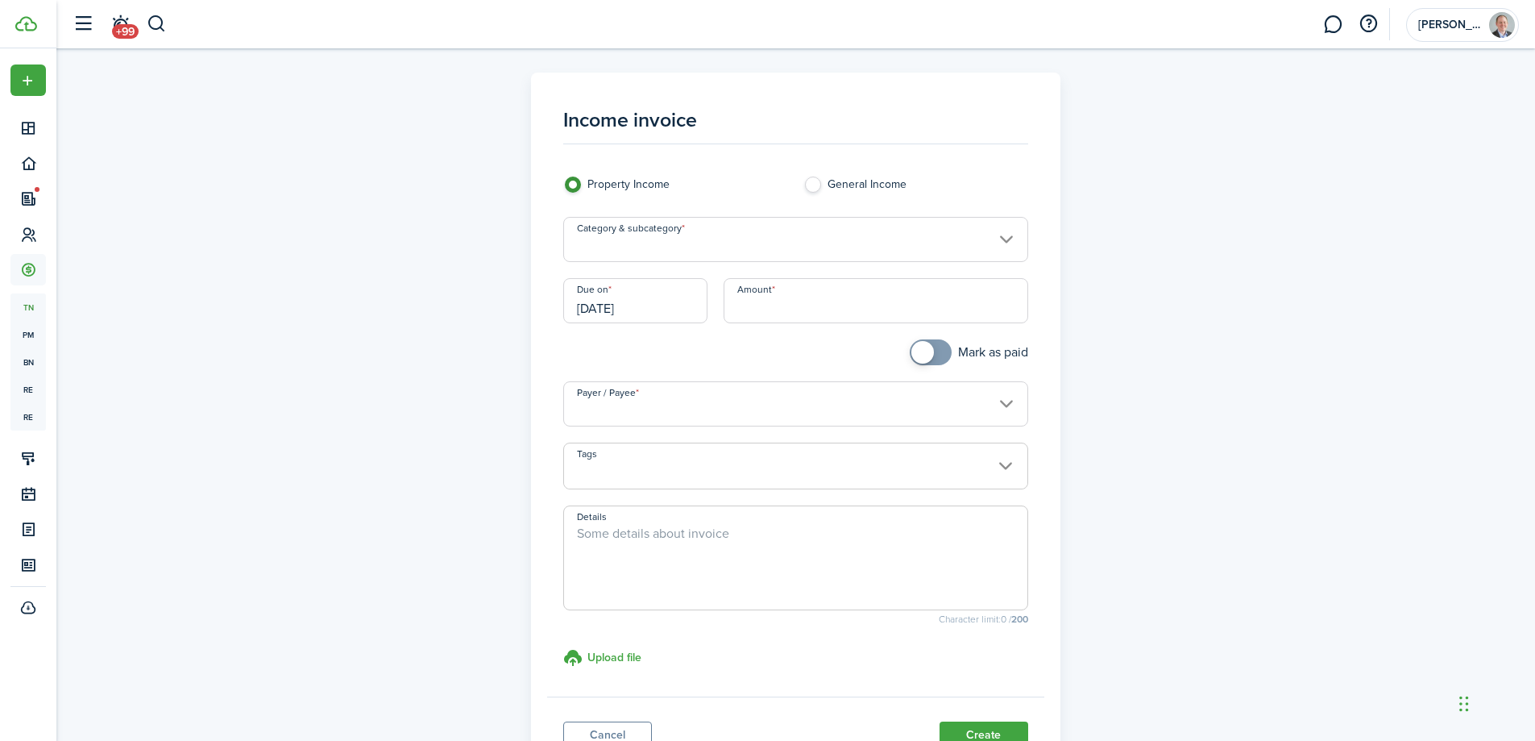
click at [680, 242] on input "Category & subcategory" at bounding box center [795, 239] width 465 height 45
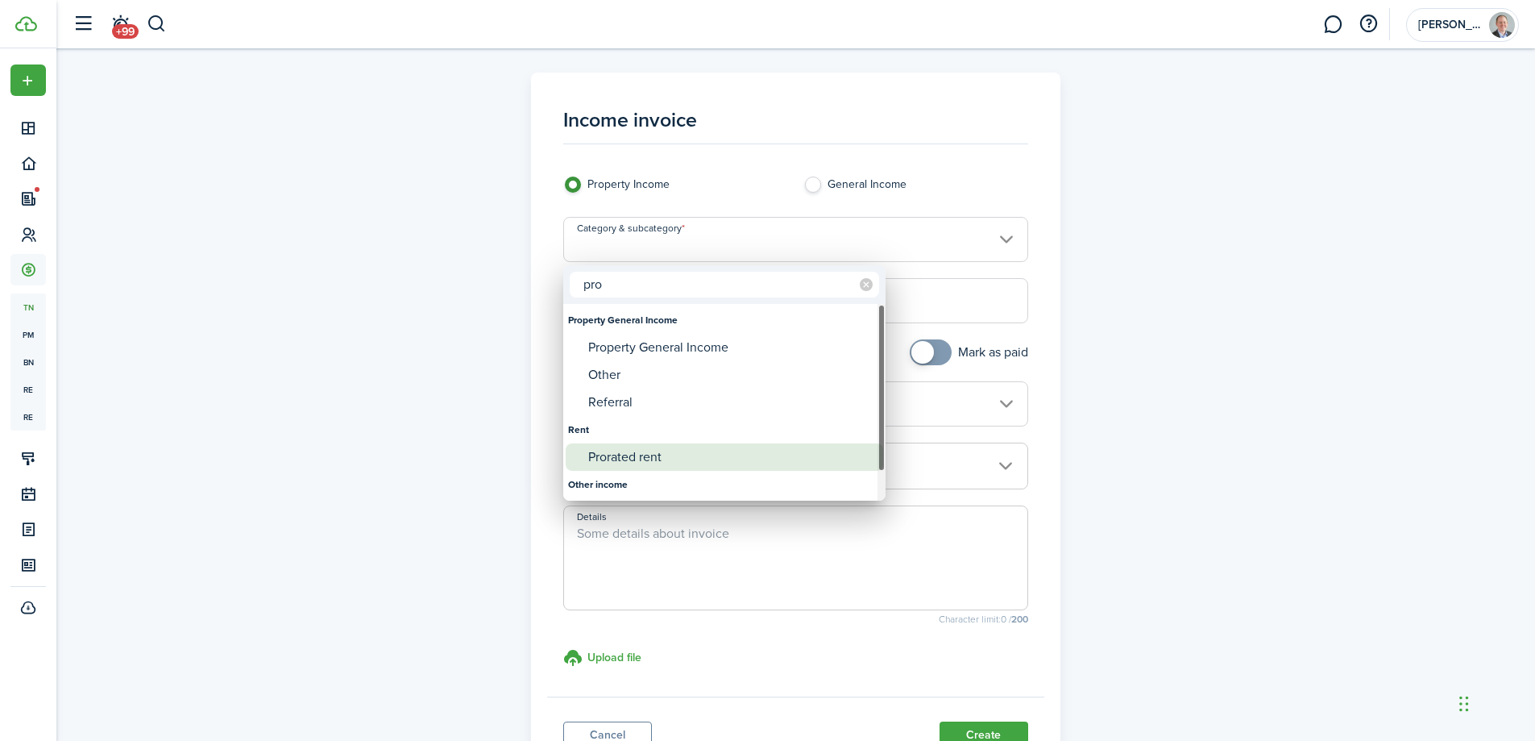
type input "pro"
click at [607, 453] on div "Prorated rent" at bounding box center [730, 456] width 285 height 27
type input "Rent / Prorated rent"
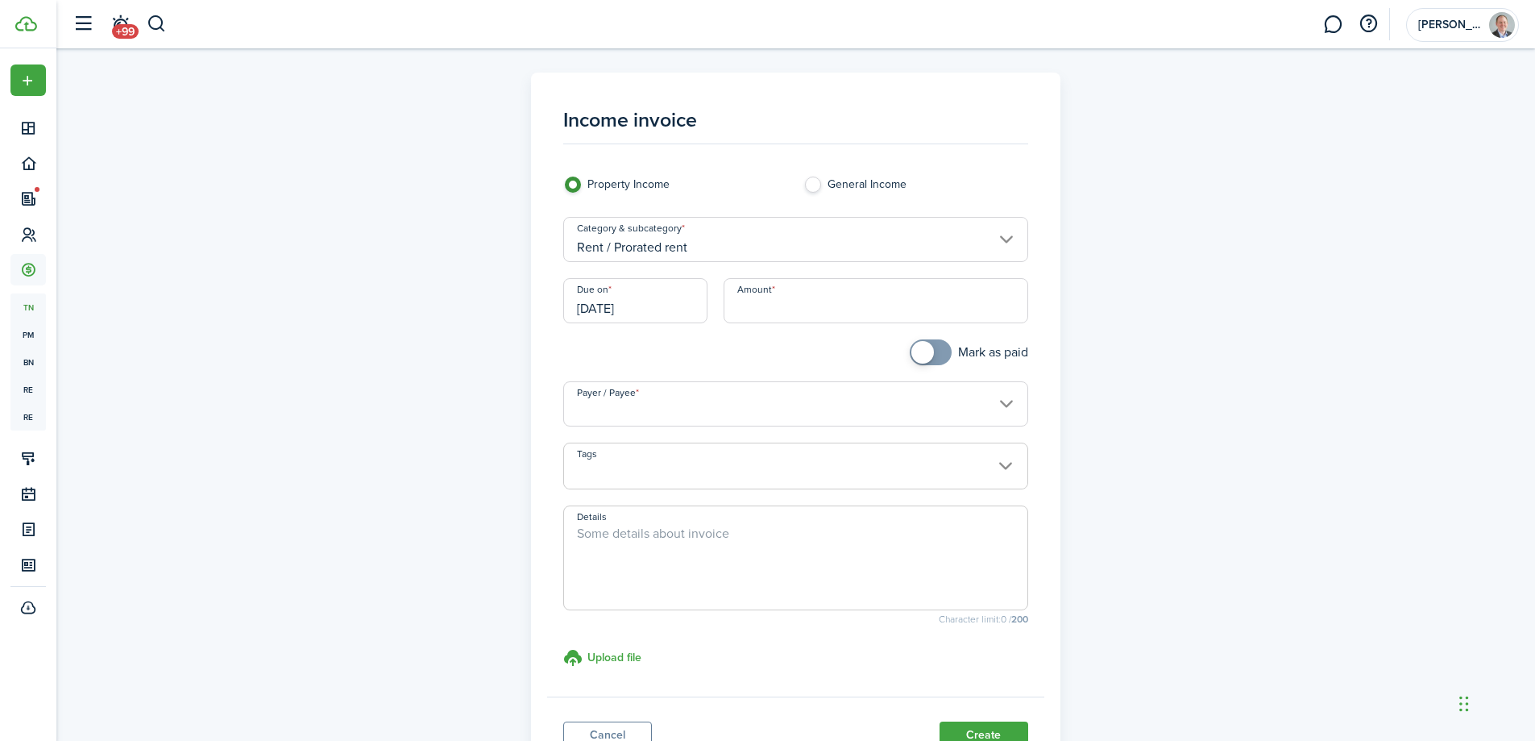
click at [659, 317] on input "[DATE]" at bounding box center [635, 300] width 144 height 45
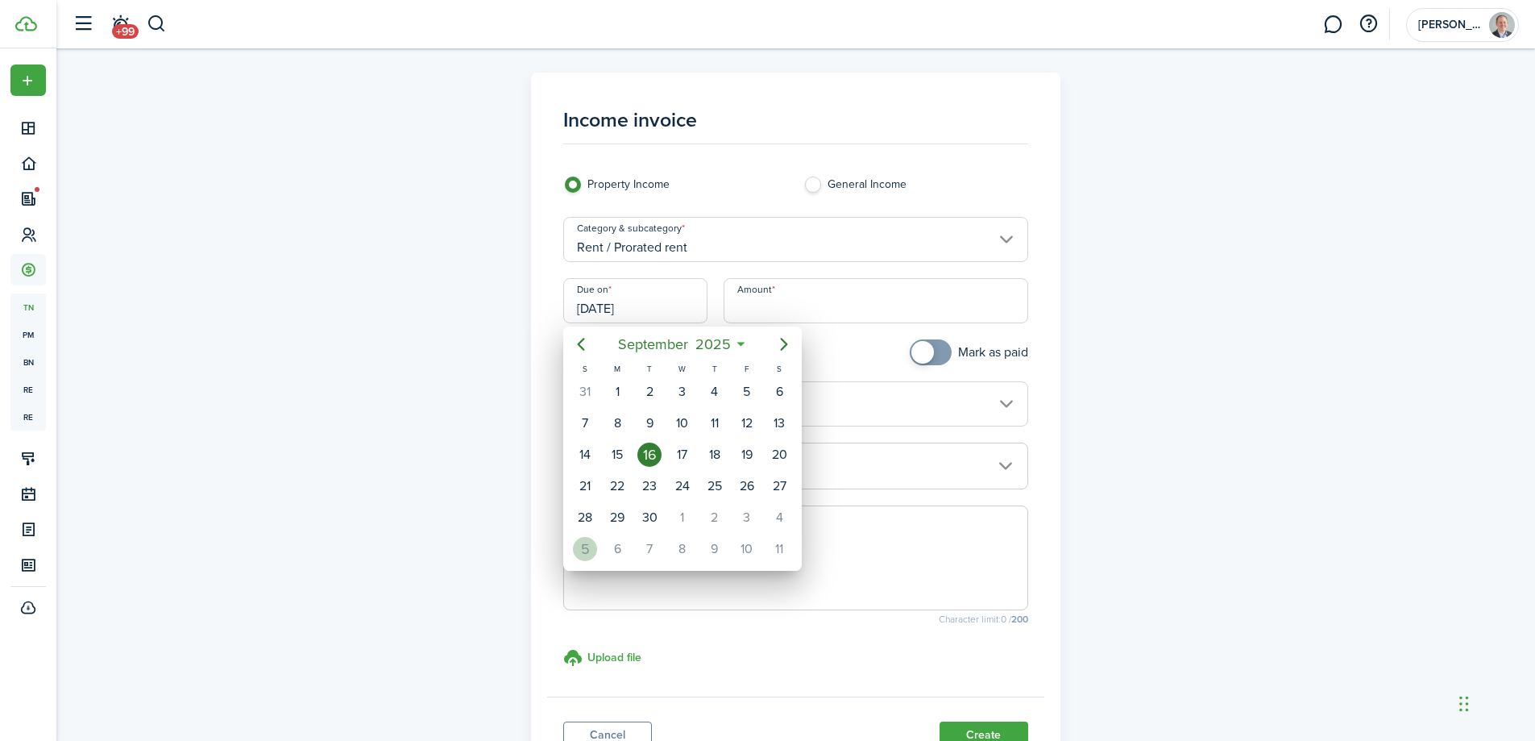
click at [587, 557] on div "5" at bounding box center [585, 549] width 24 height 24
type input "[DATE]"
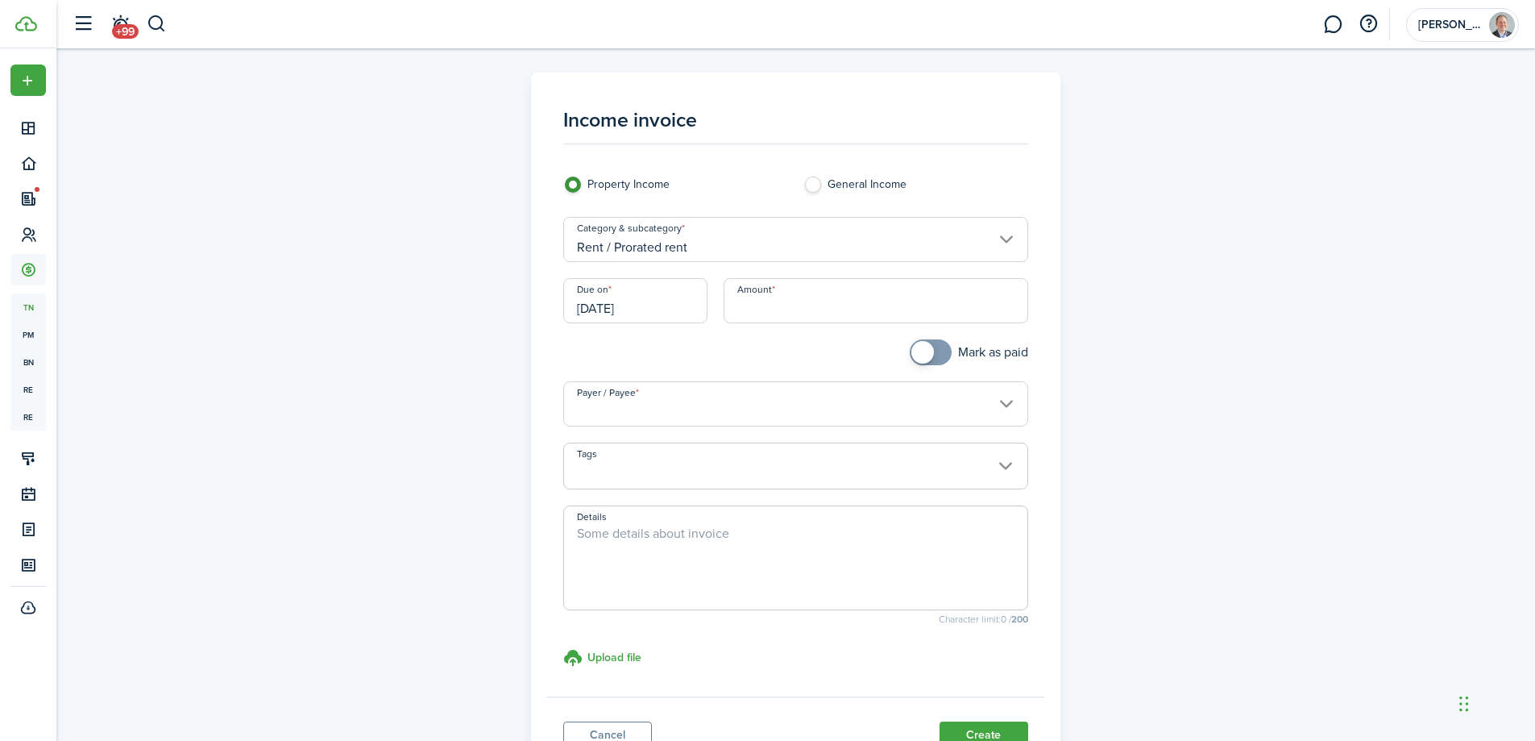
click at [792, 306] on input "Amount" at bounding box center [876, 300] width 305 height 45
click at [679, 411] on input "Payer / Payee" at bounding box center [795, 403] width 465 height 45
type input "$948.00"
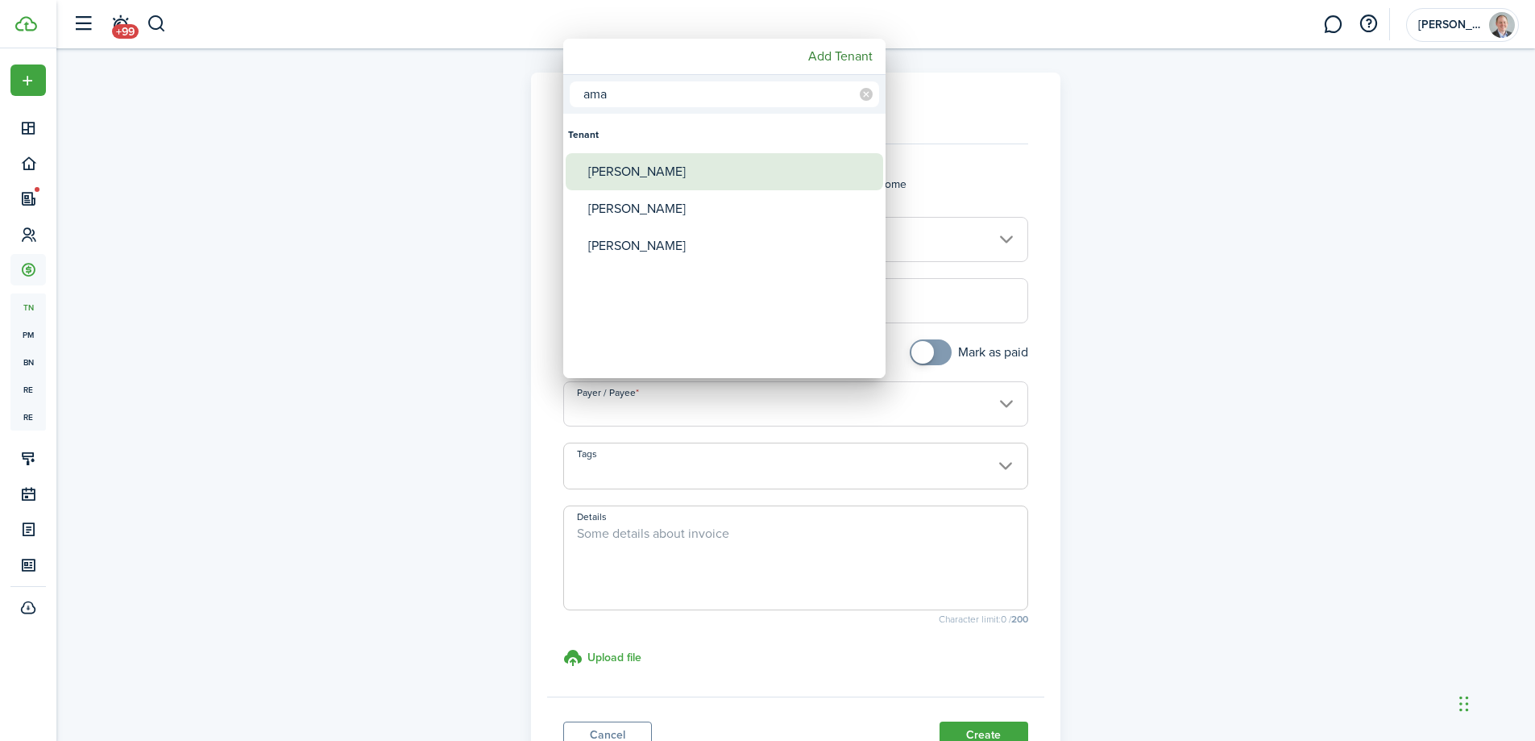
type input "ama"
click at [665, 173] on div "[PERSON_NAME]" at bounding box center [730, 171] width 285 height 37
type input "[PERSON_NAME]"
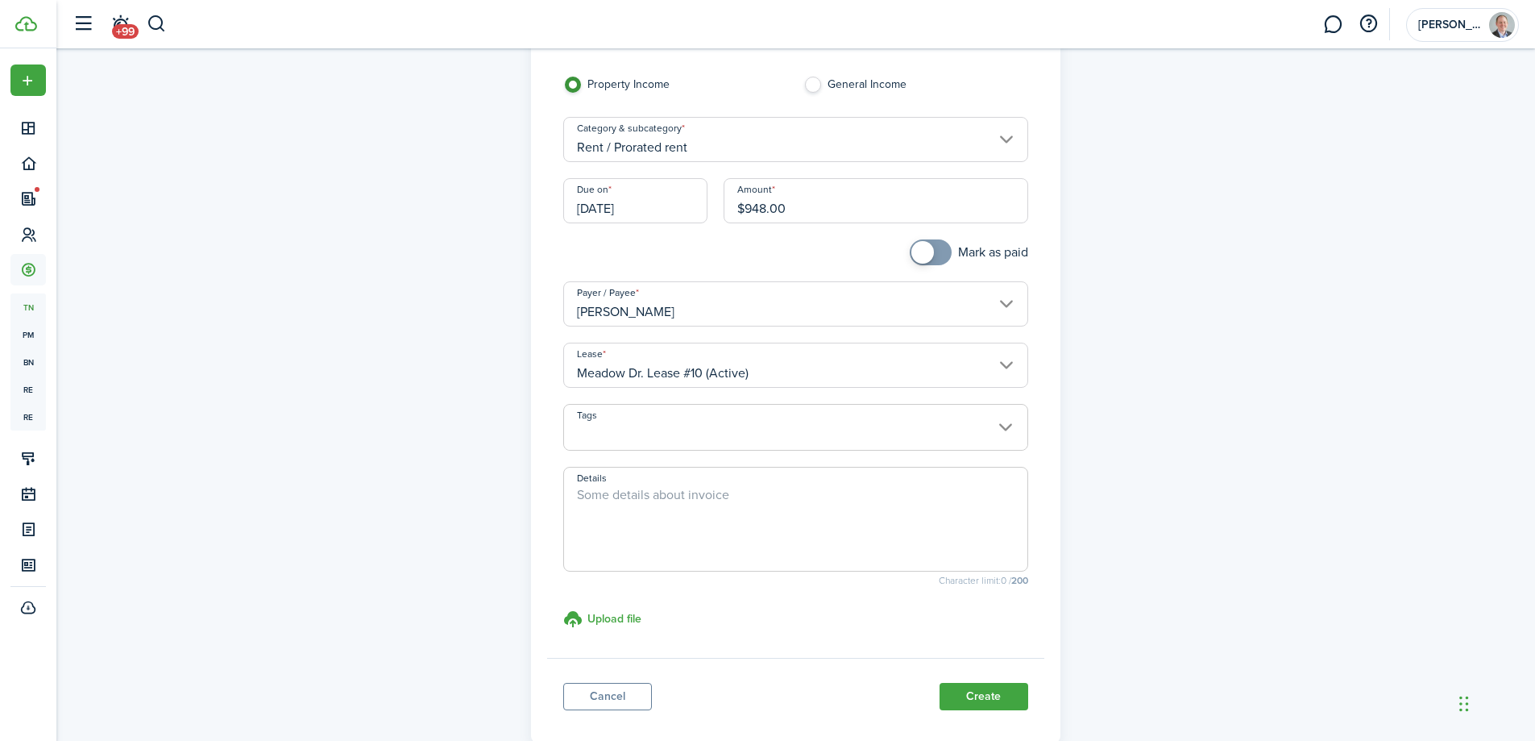
scroll to position [194, 0]
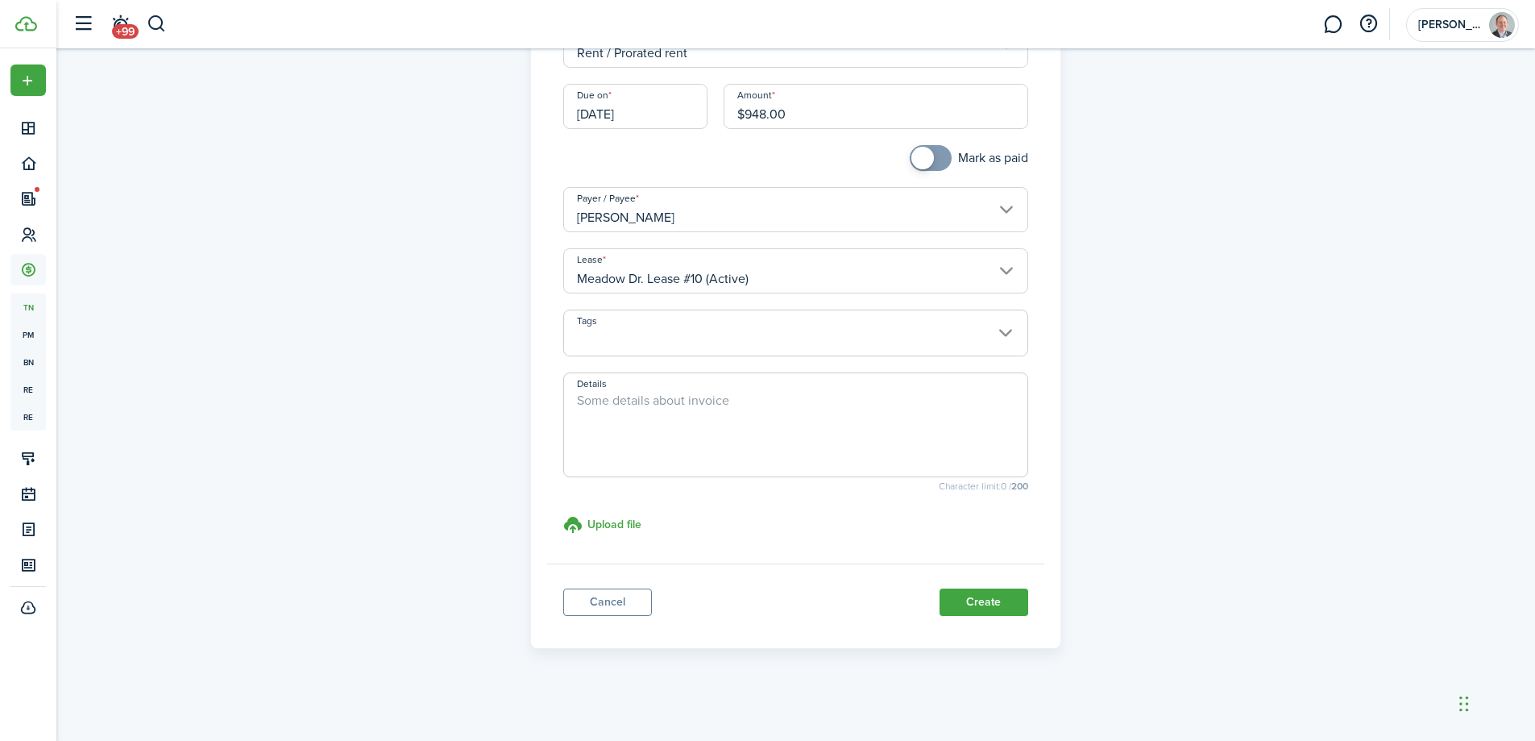
click at [674, 340] on span at bounding box center [795, 341] width 463 height 27
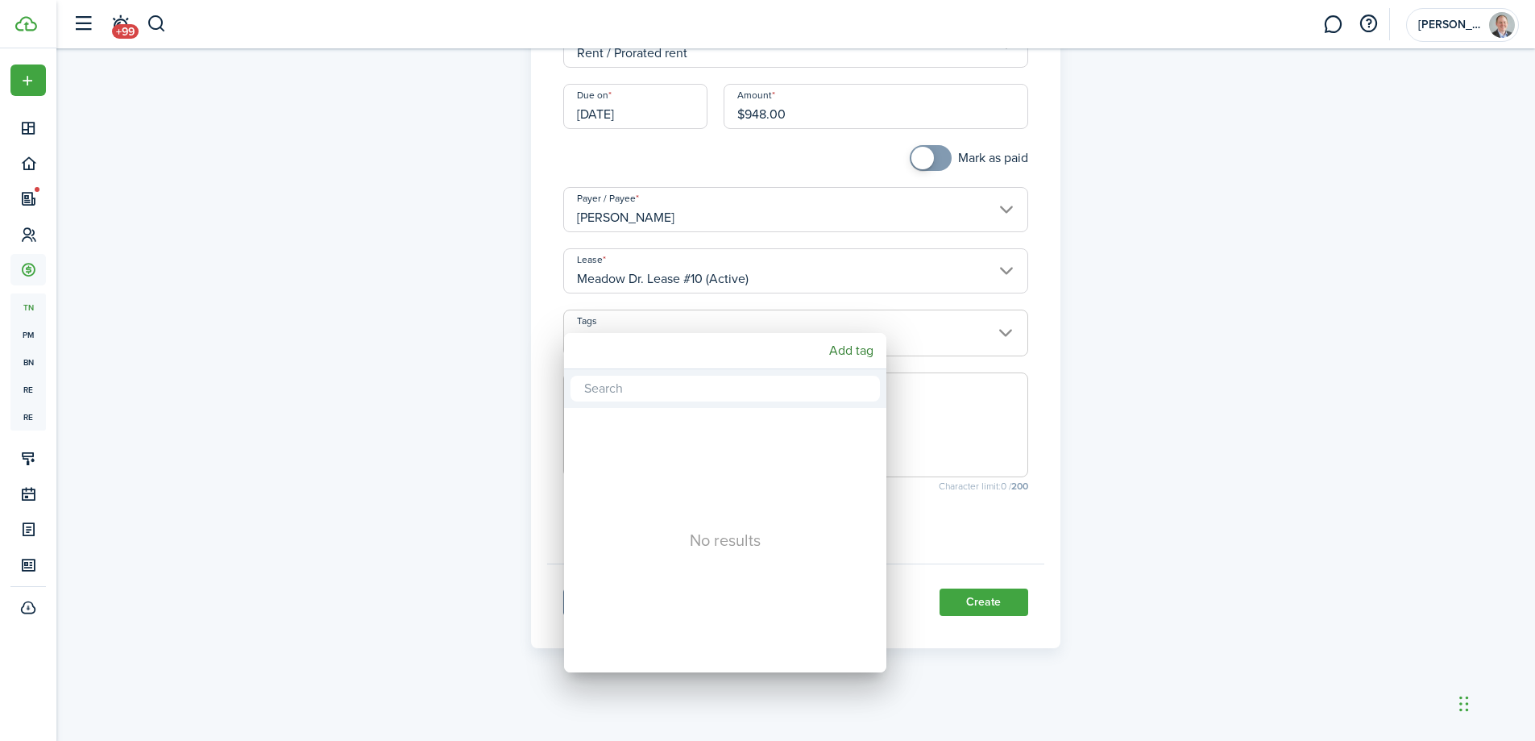
click at [494, 334] on div at bounding box center [767, 370] width 1793 height 998
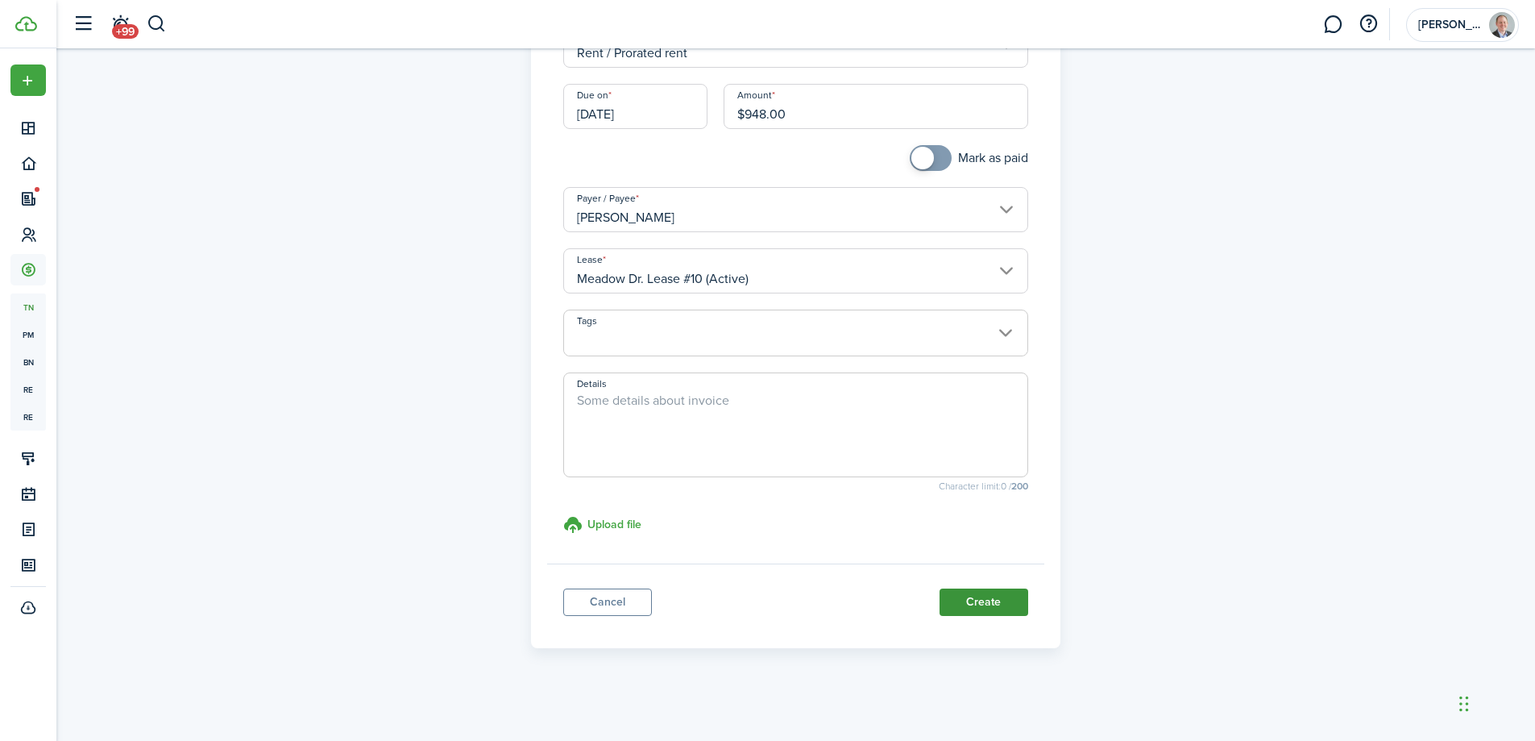
click at [986, 607] on button "Create" at bounding box center [984, 601] width 89 height 27
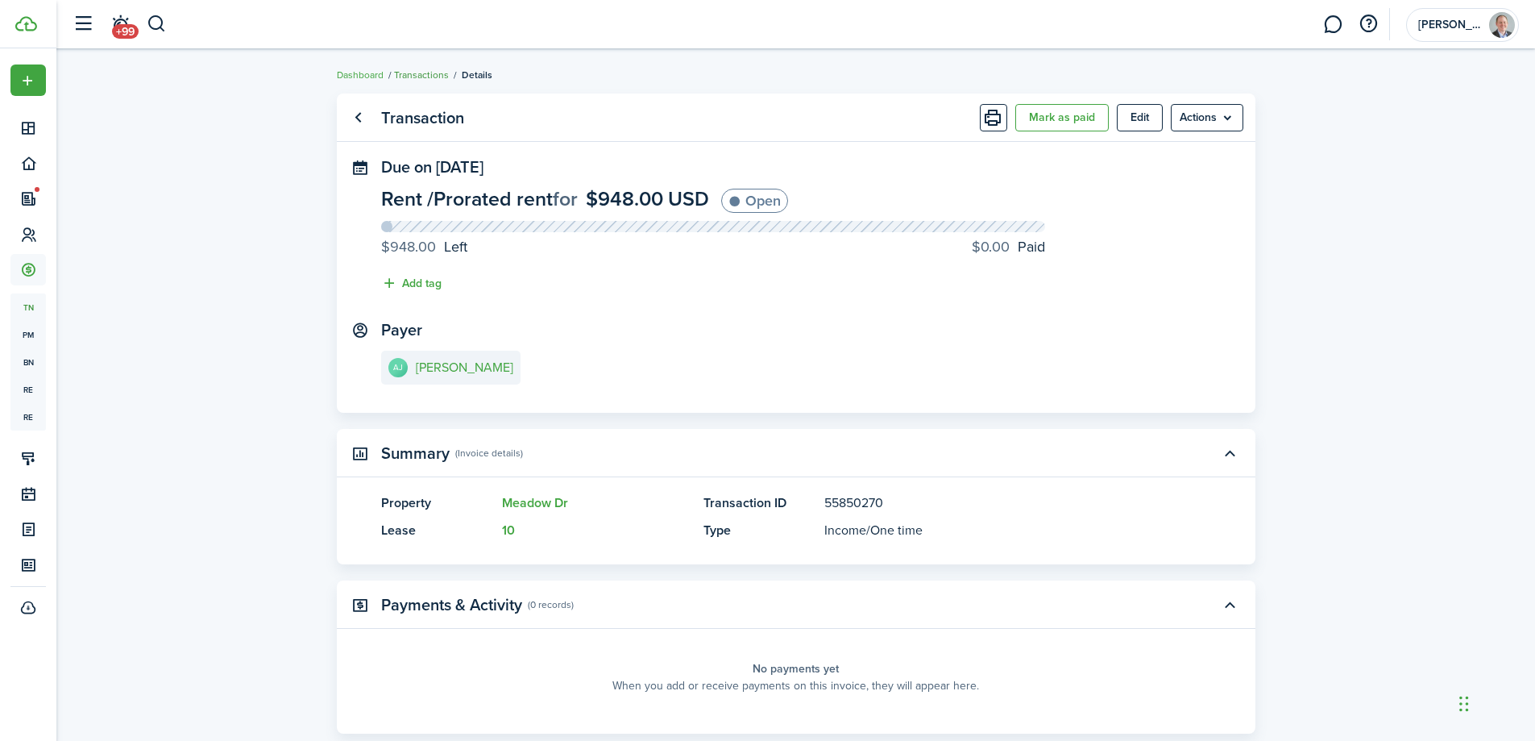
click at [424, 73] on link "Transactions" at bounding box center [421, 75] width 55 height 15
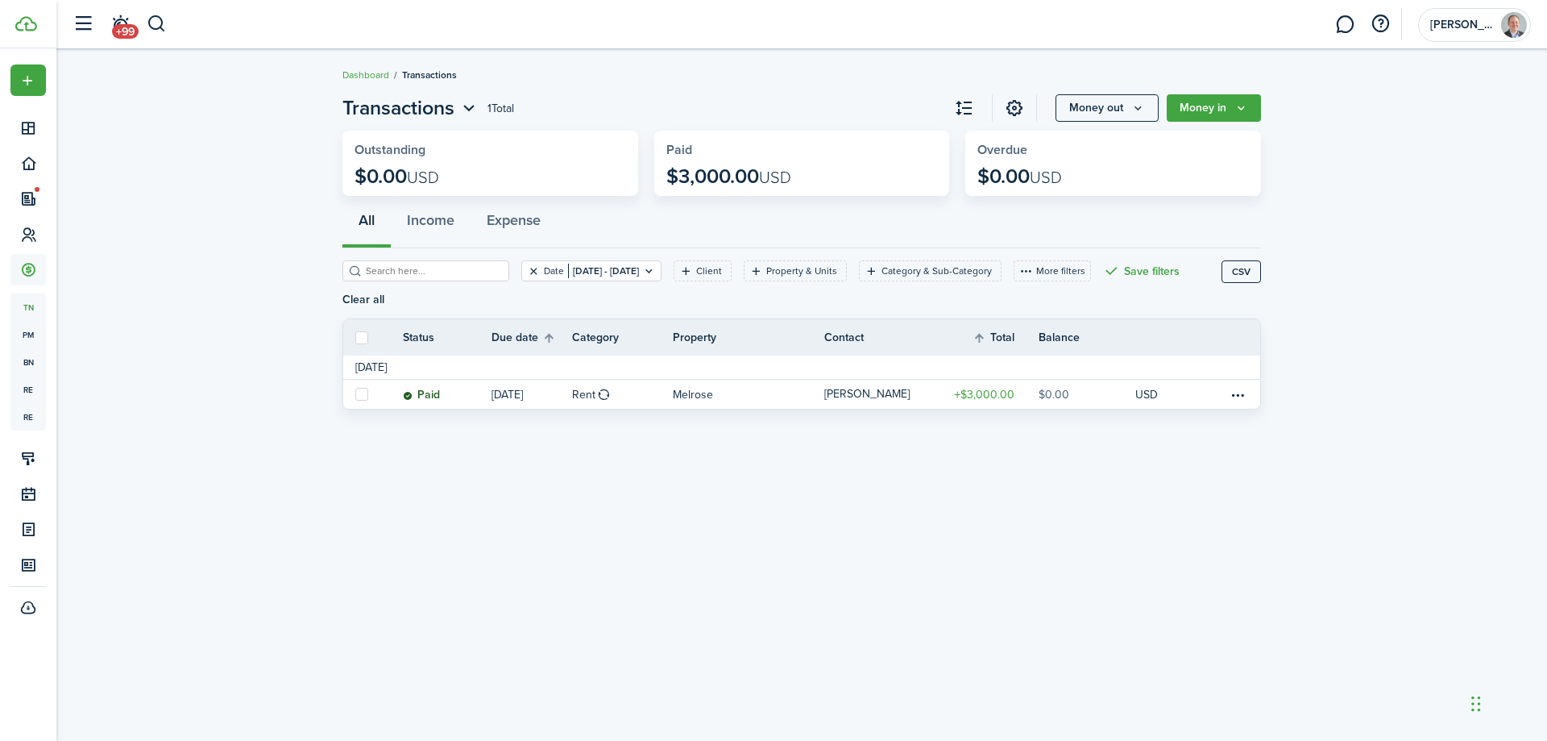
click at [527, 268] on button "Clear filter" at bounding box center [534, 270] width 14 height 13
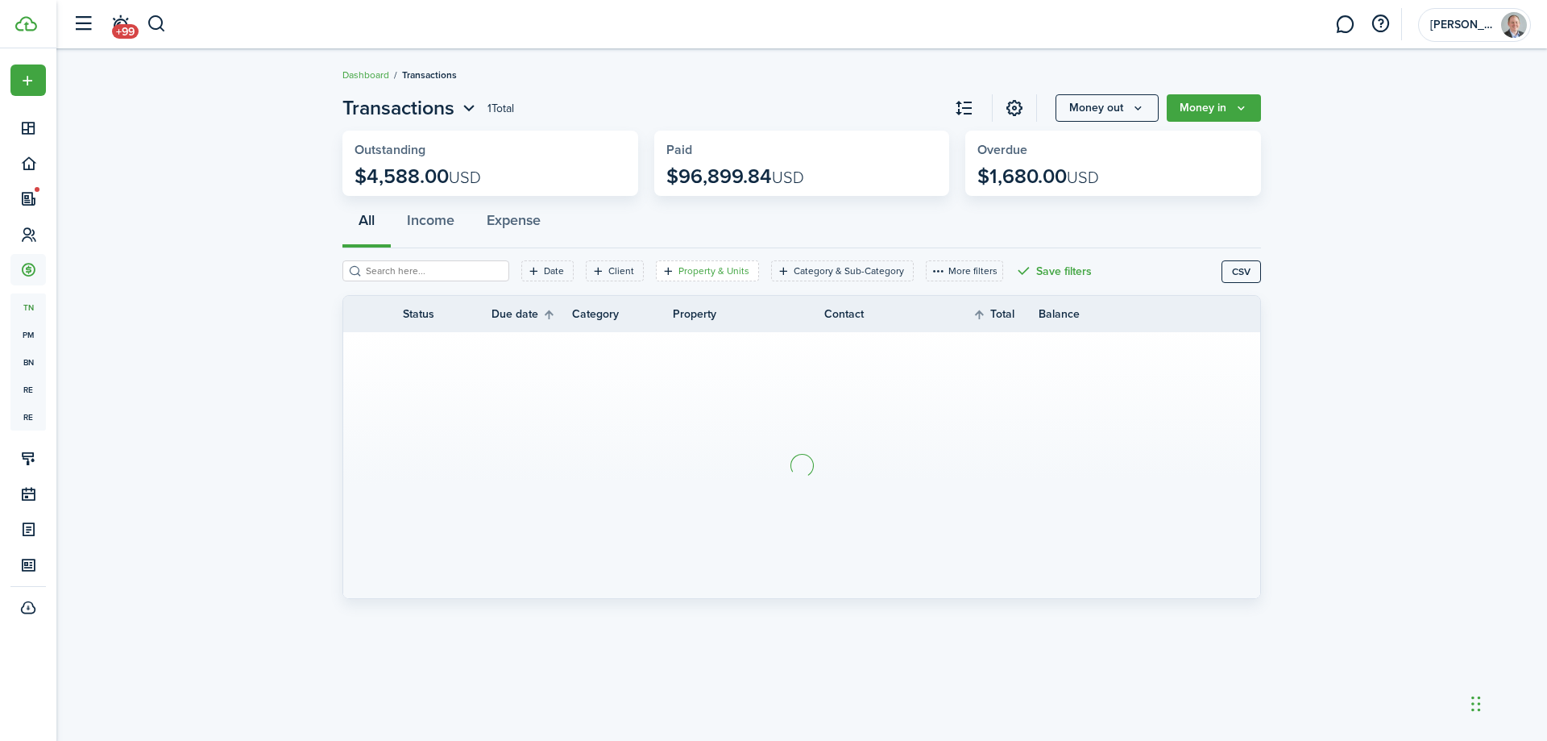
click at [662, 273] on icon "Open filter" at bounding box center [669, 270] width 14 height 13
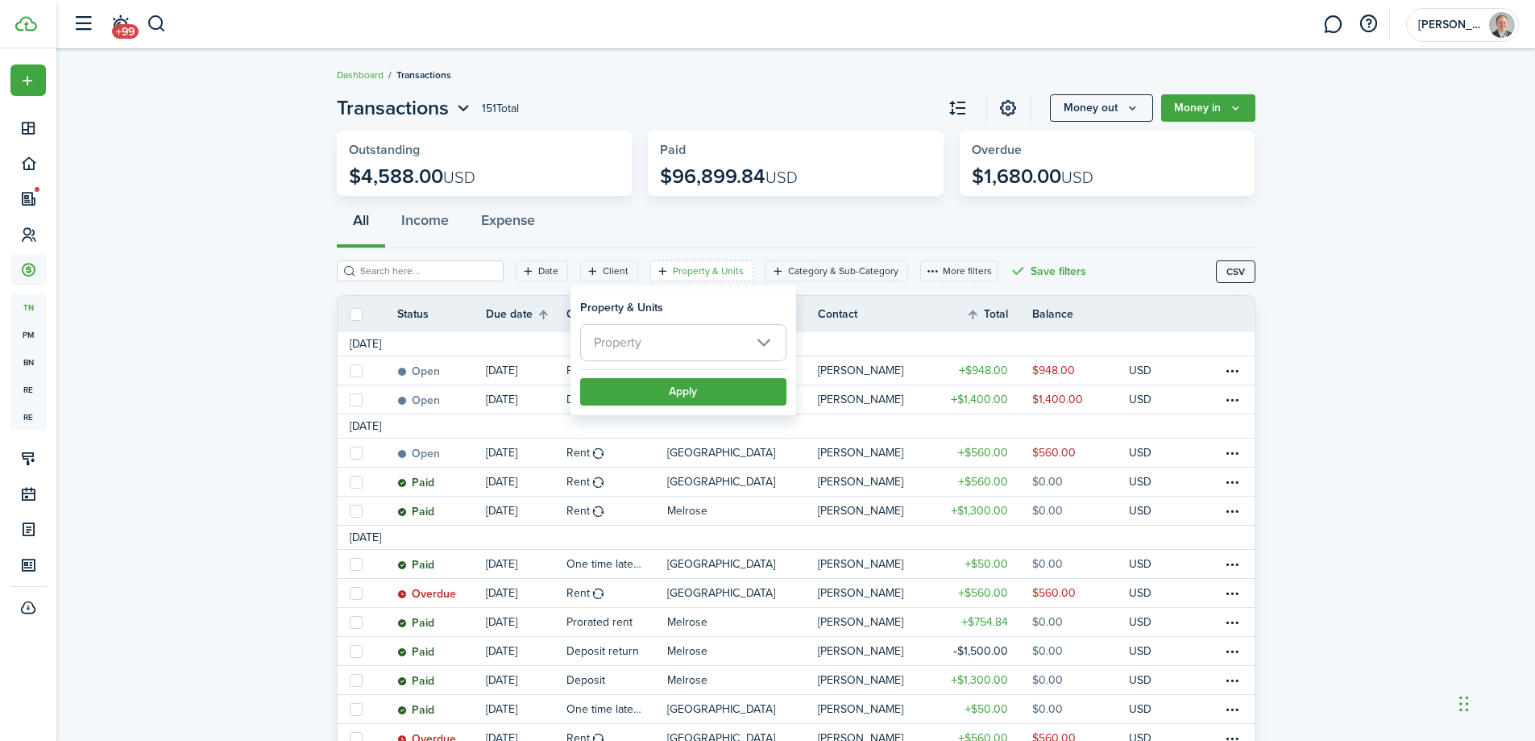
click at [661, 343] on span "Property" at bounding box center [683, 342] width 205 height 35
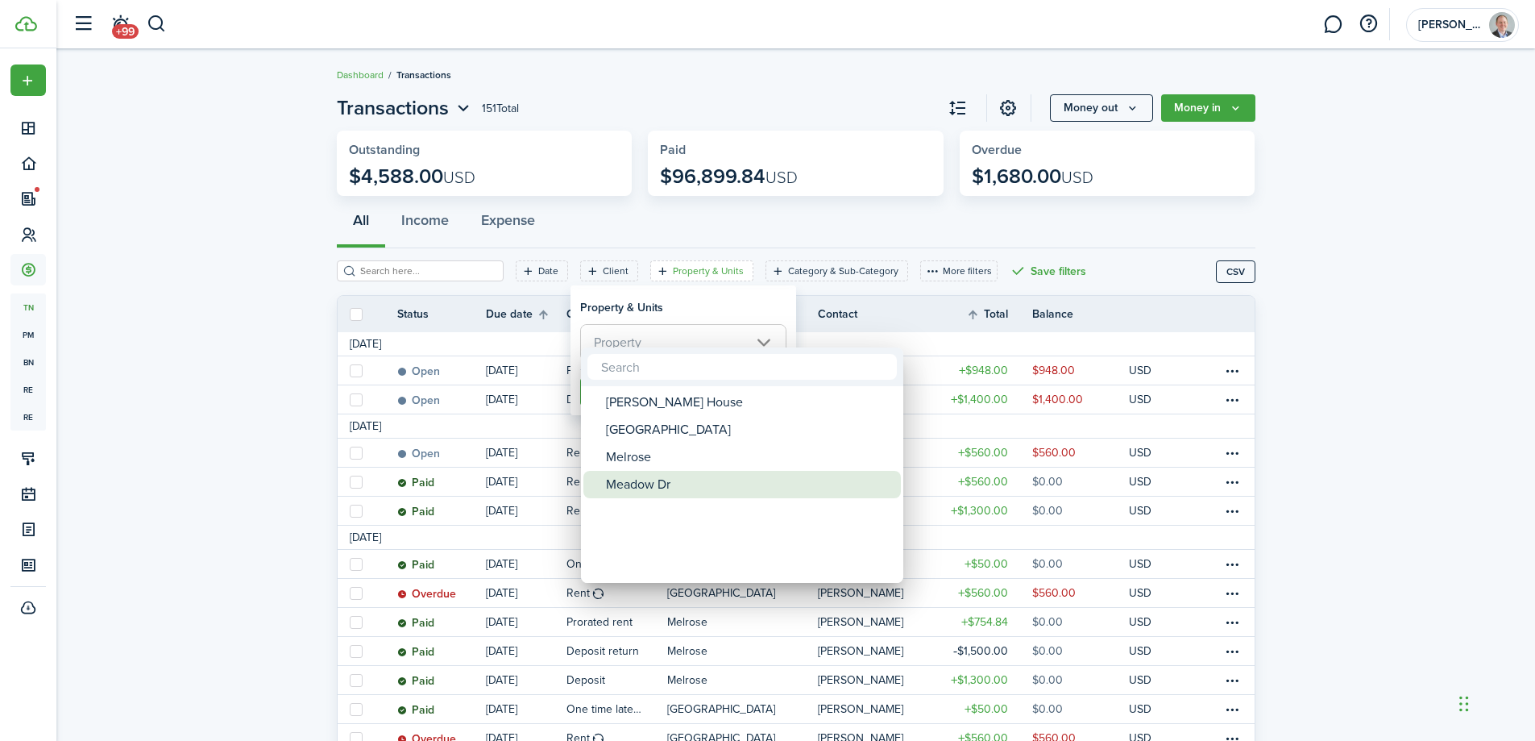
click at [643, 483] on div "Meadow Dr" at bounding box center [748, 484] width 285 height 27
type input "Meadow Dr"
click at [254, 357] on div at bounding box center [767, 370] width 1793 height 998
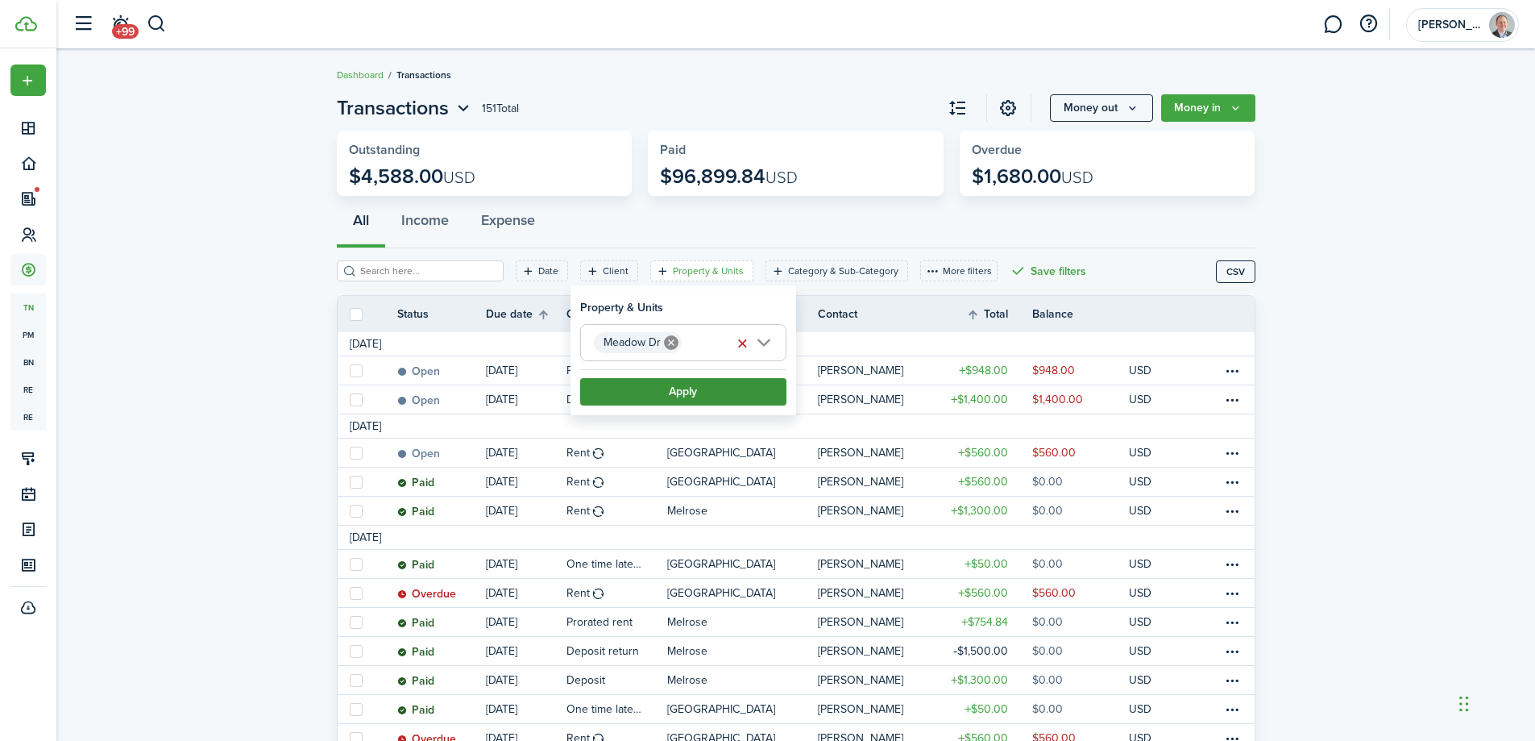
click at [643, 392] on button "Apply" at bounding box center [683, 391] width 206 height 27
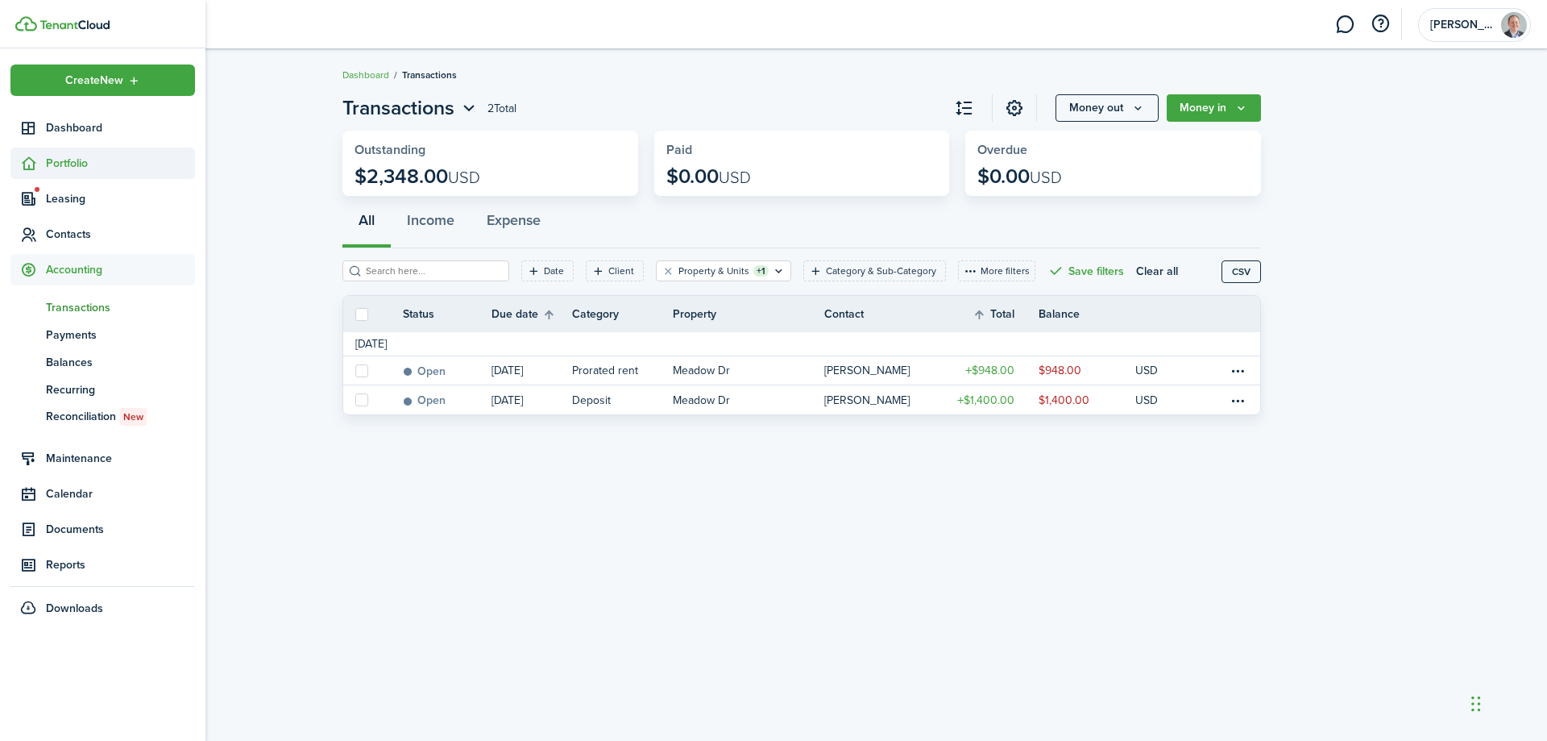
click at [84, 154] on span "Portfolio" at bounding box center [102, 162] width 185 height 31
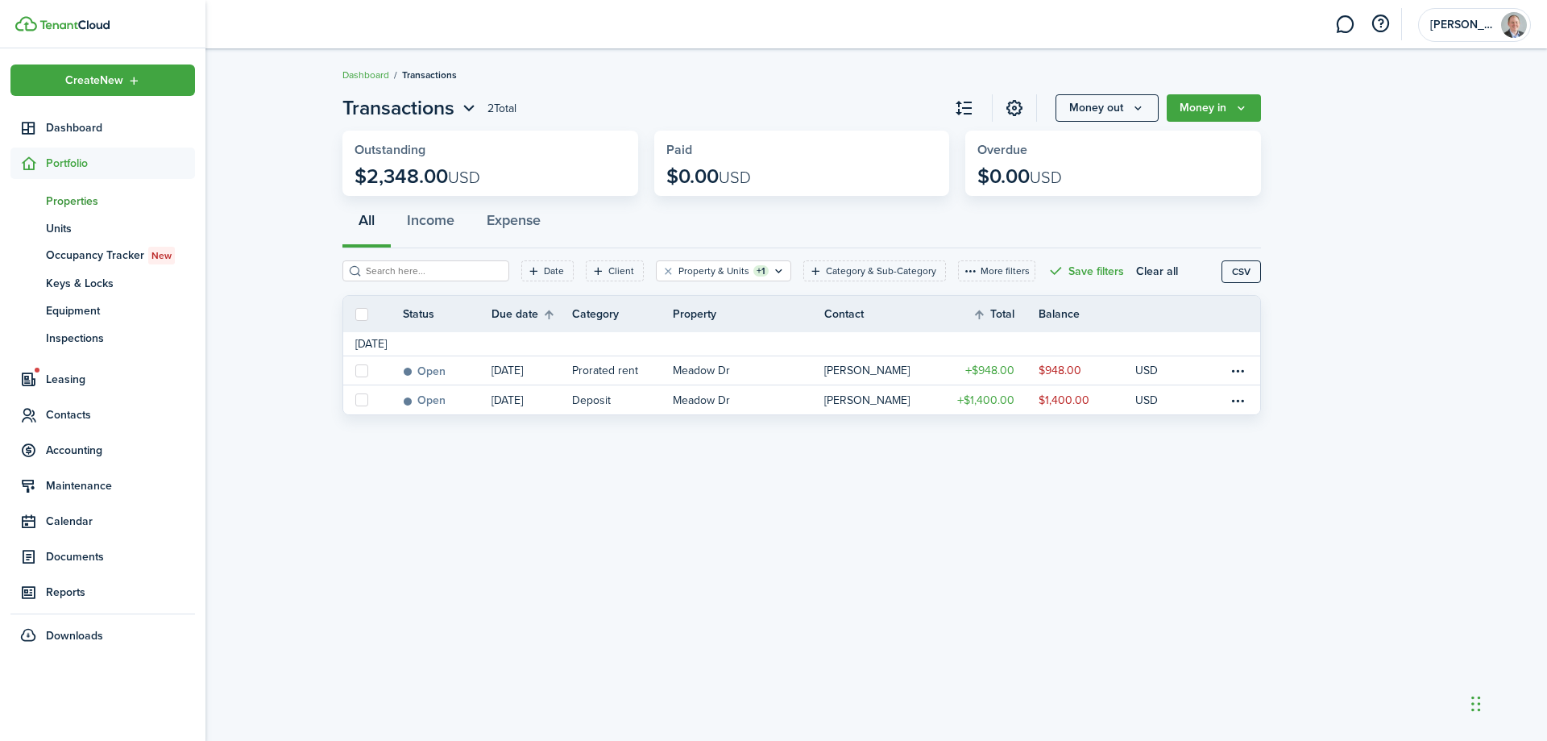
click at [76, 209] on span "Properties" at bounding box center [120, 201] width 149 height 17
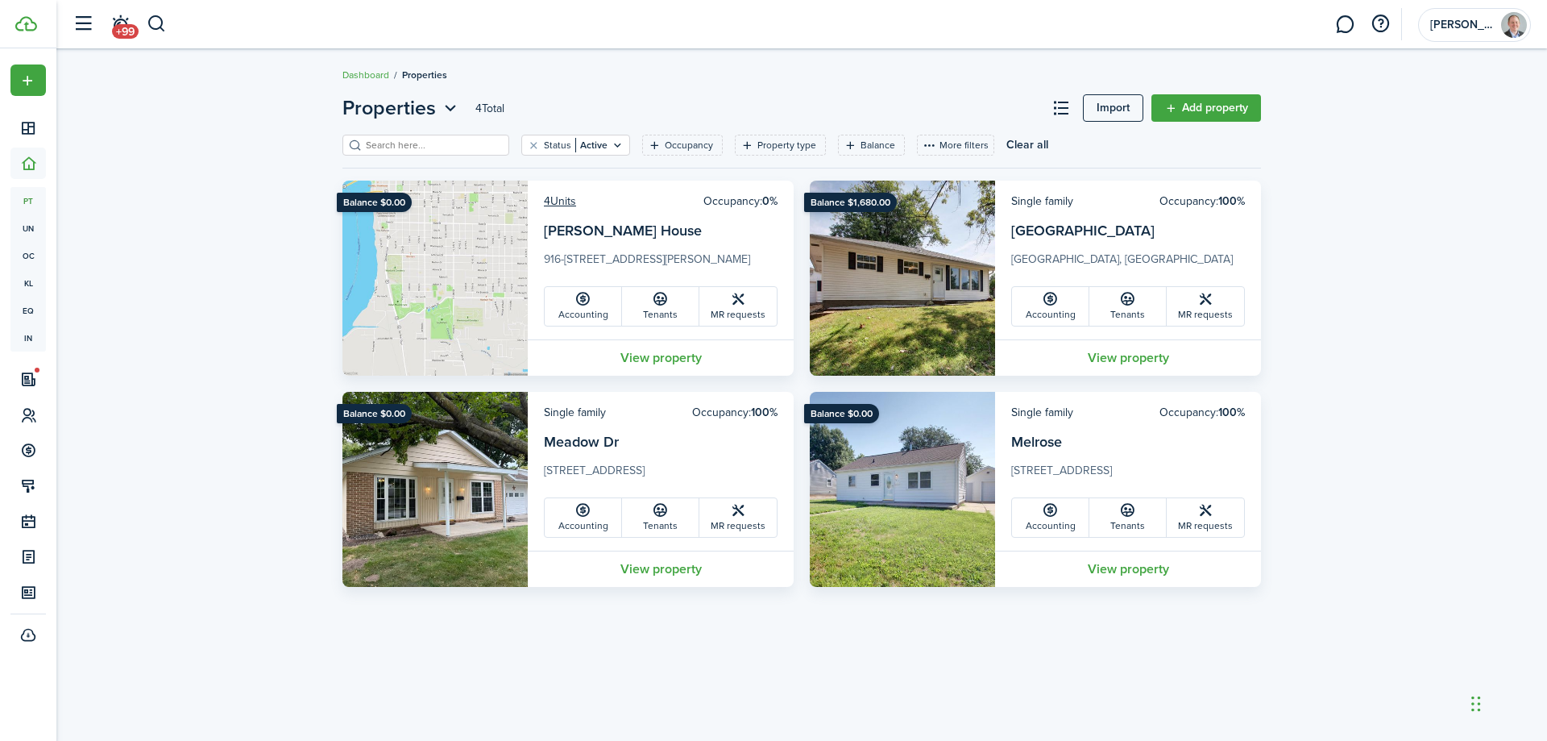
click at [466, 488] on img at bounding box center [434, 489] width 185 height 195
click at [650, 565] on link "View property" at bounding box center [661, 568] width 266 height 36
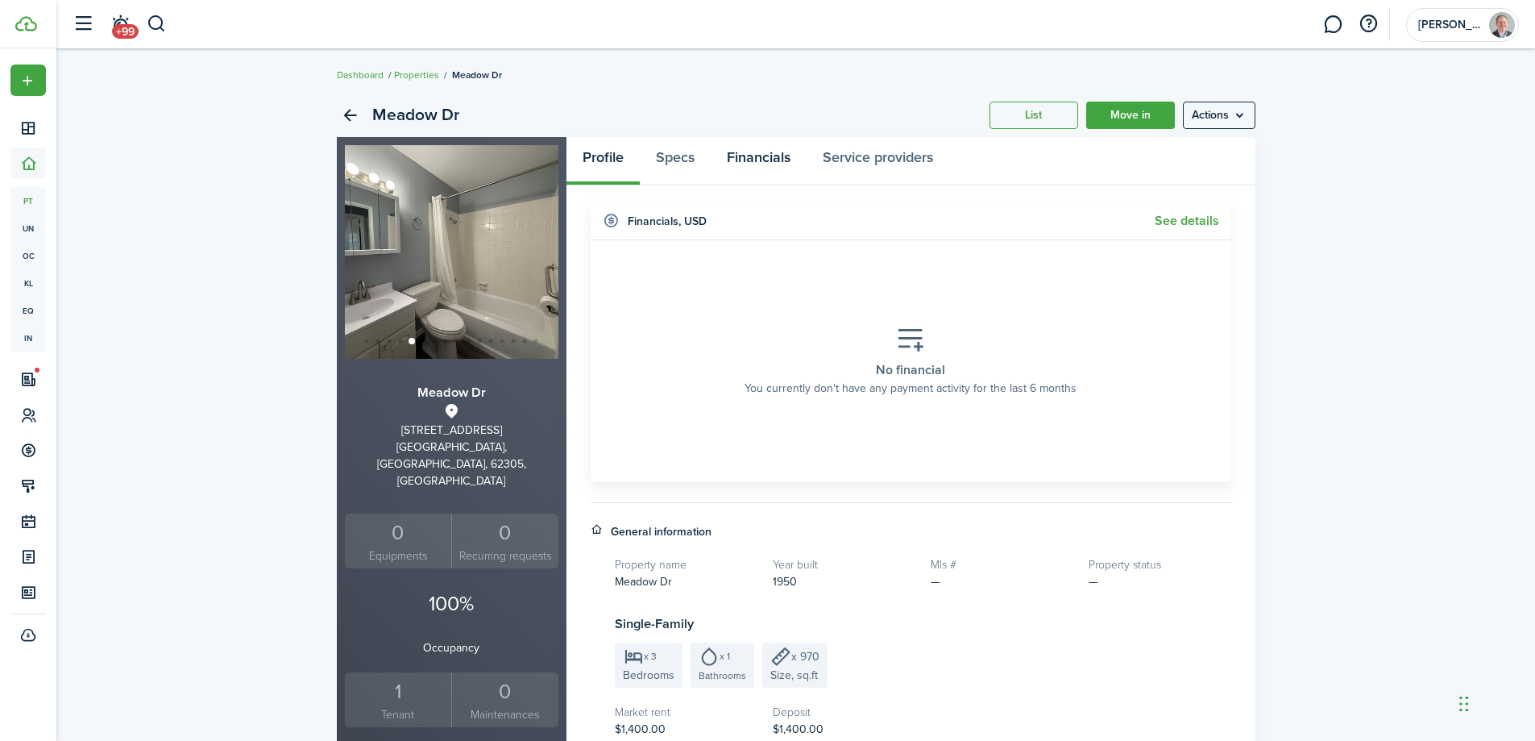
click at [766, 158] on link "Financials" at bounding box center [759, 161] width 96 height 48
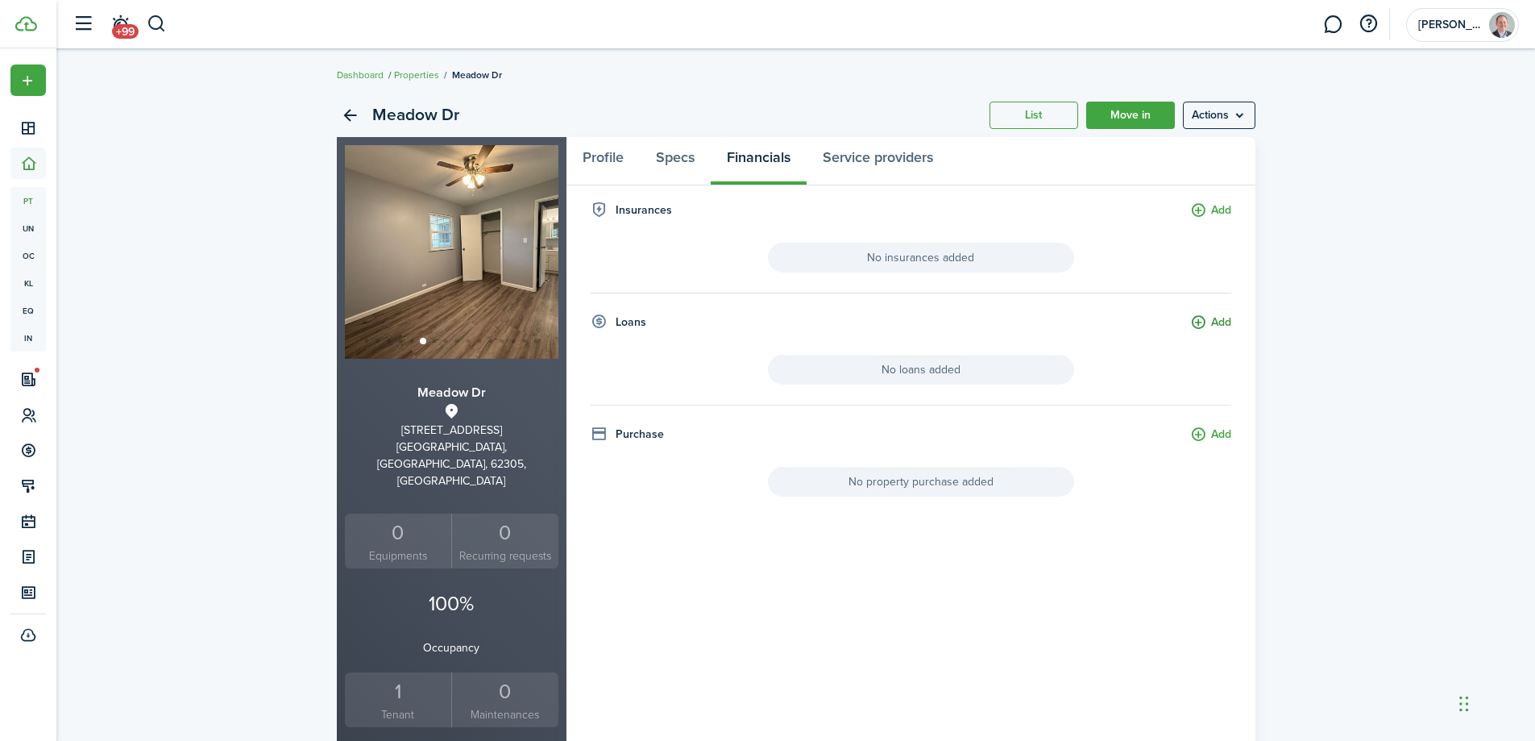
click at [1198, 322] on button "Add" at bounding box center [1210, 322] width 41 height 19
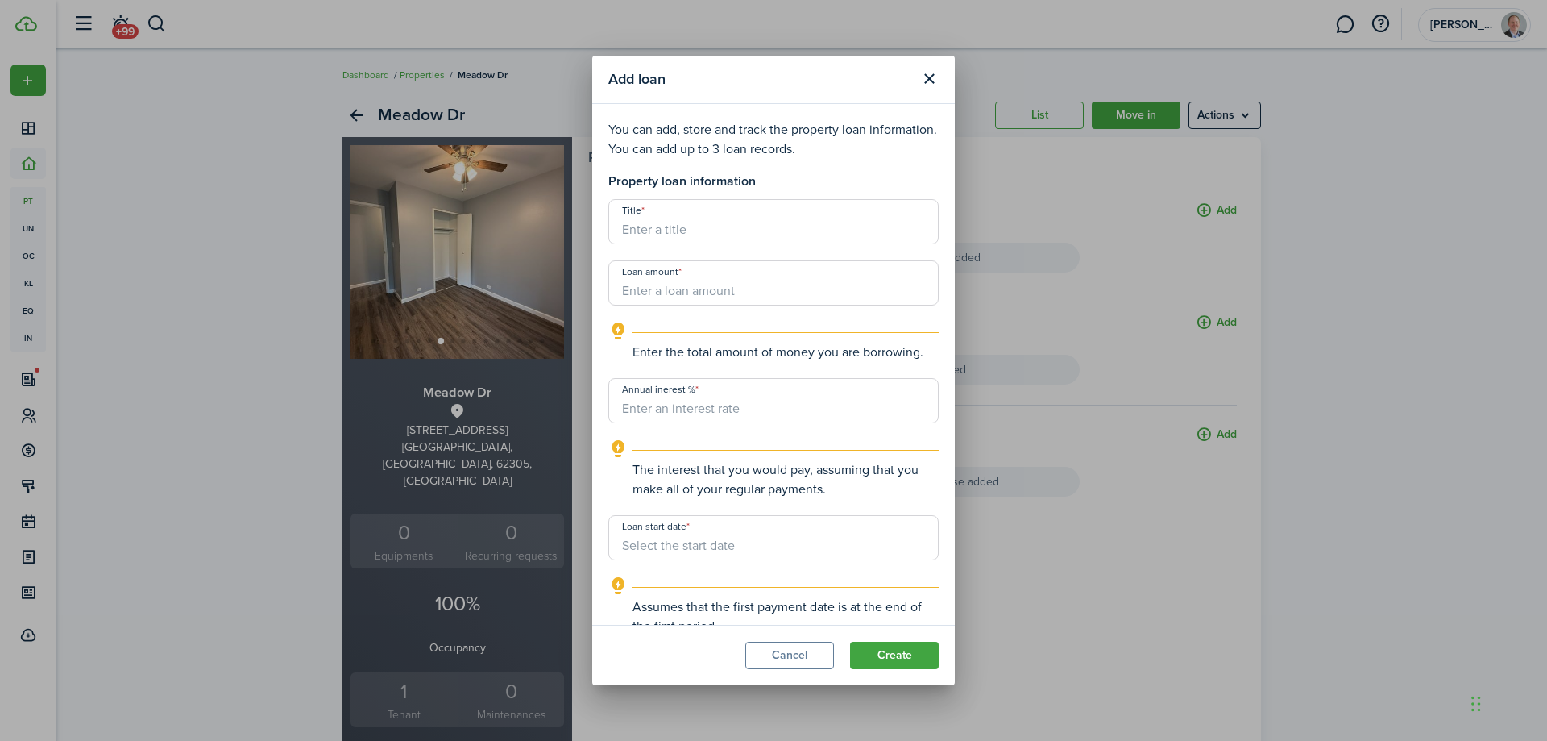
click at [687, 225] on input "Title" at bounding box center [773, 221] width 330 height 45
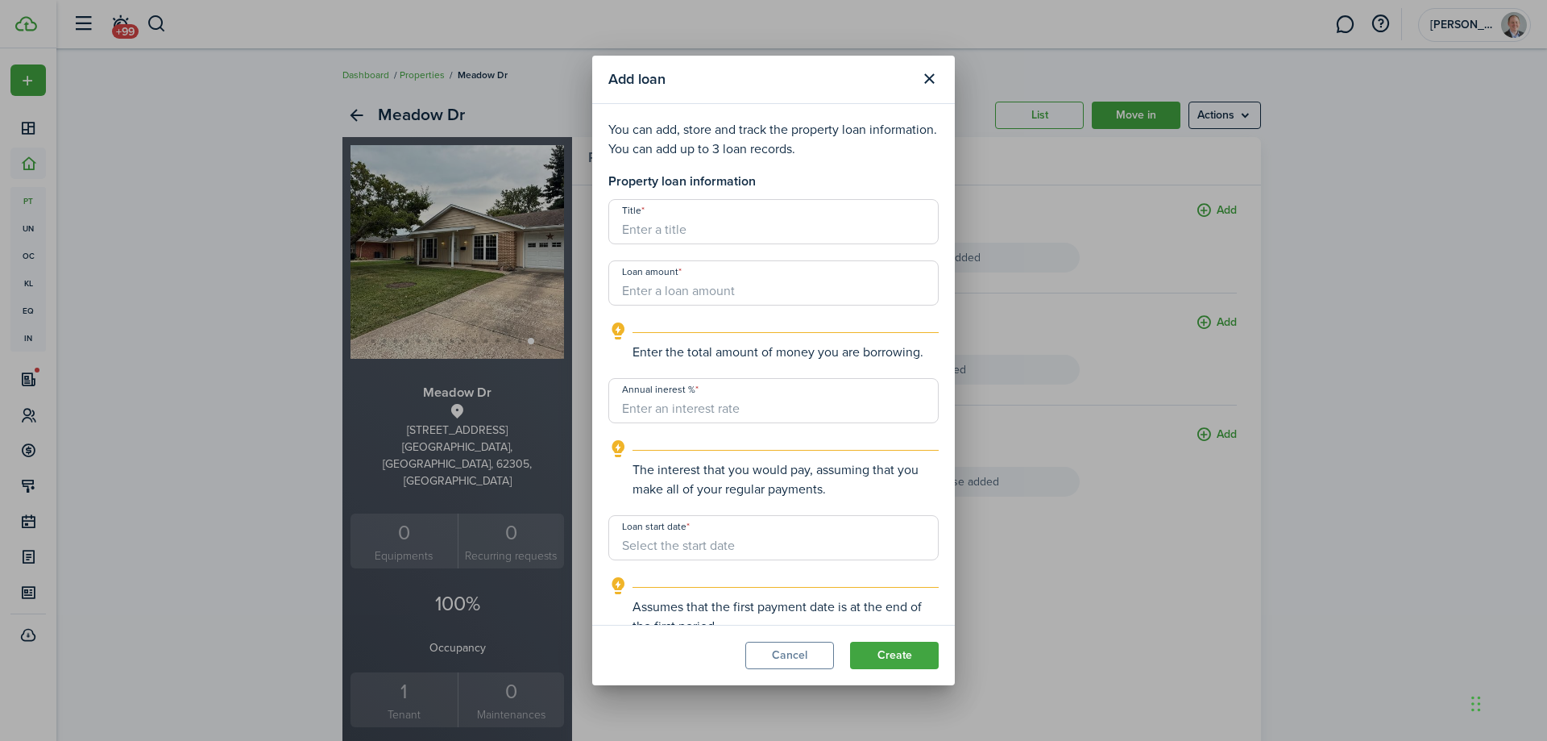
click at [669, 222] on input "Title" at bounding box center [773, 221] width 330 height 45
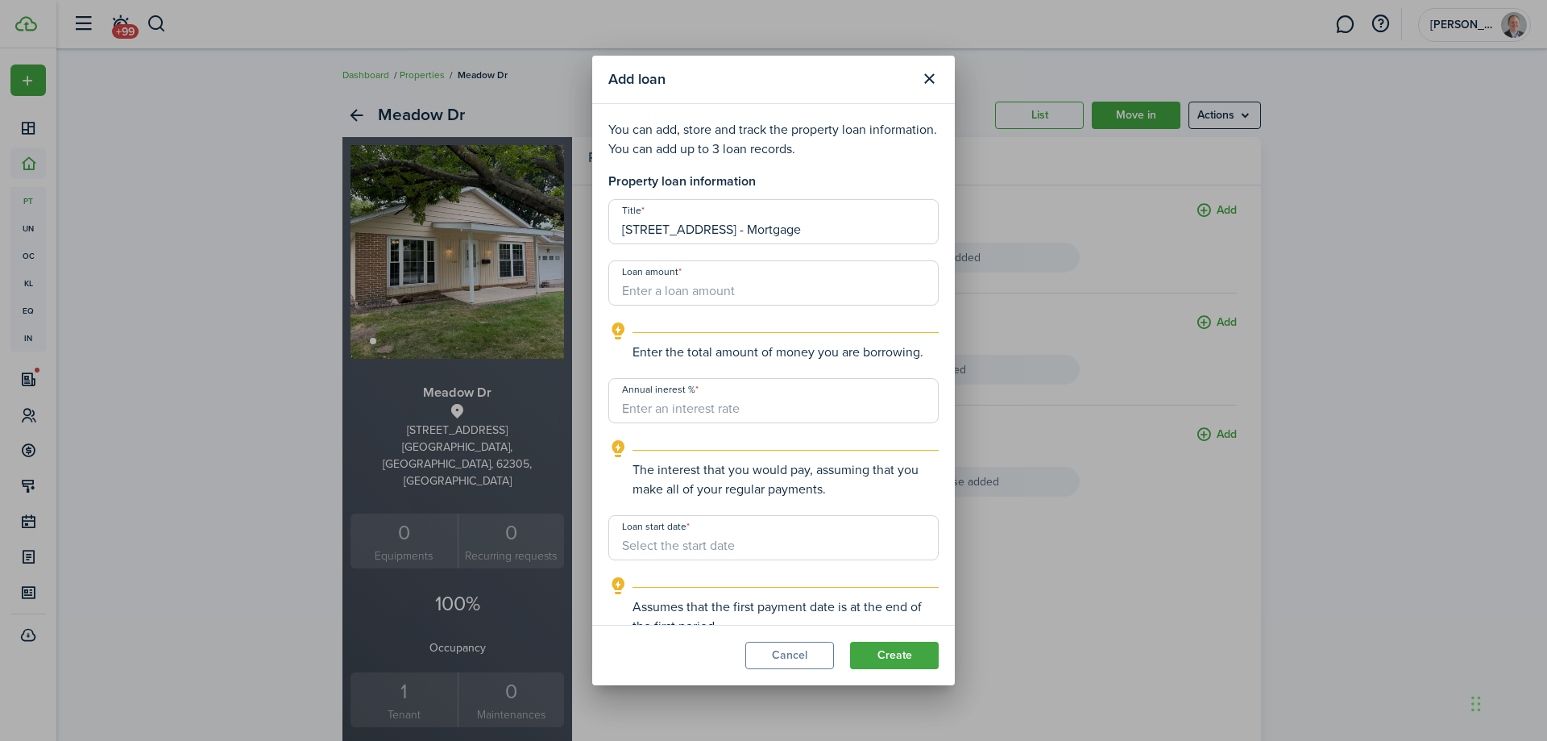
type input "[STREET_ADDRESS] - Mortgage"
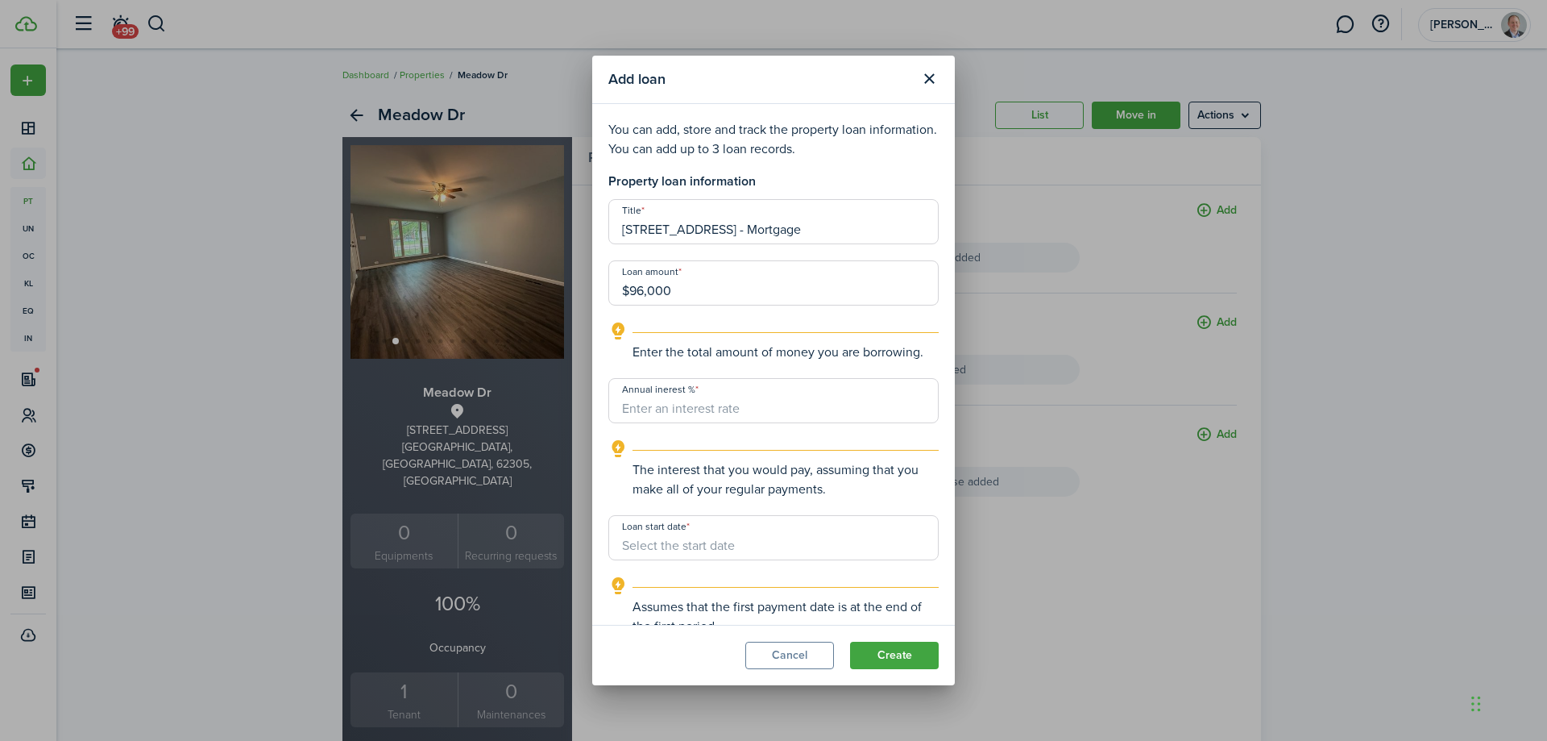
type input "$96,000.00"
click at [783, 406] on input "Annual inerest %" at bounding box center [773, 400] width 330 height 45
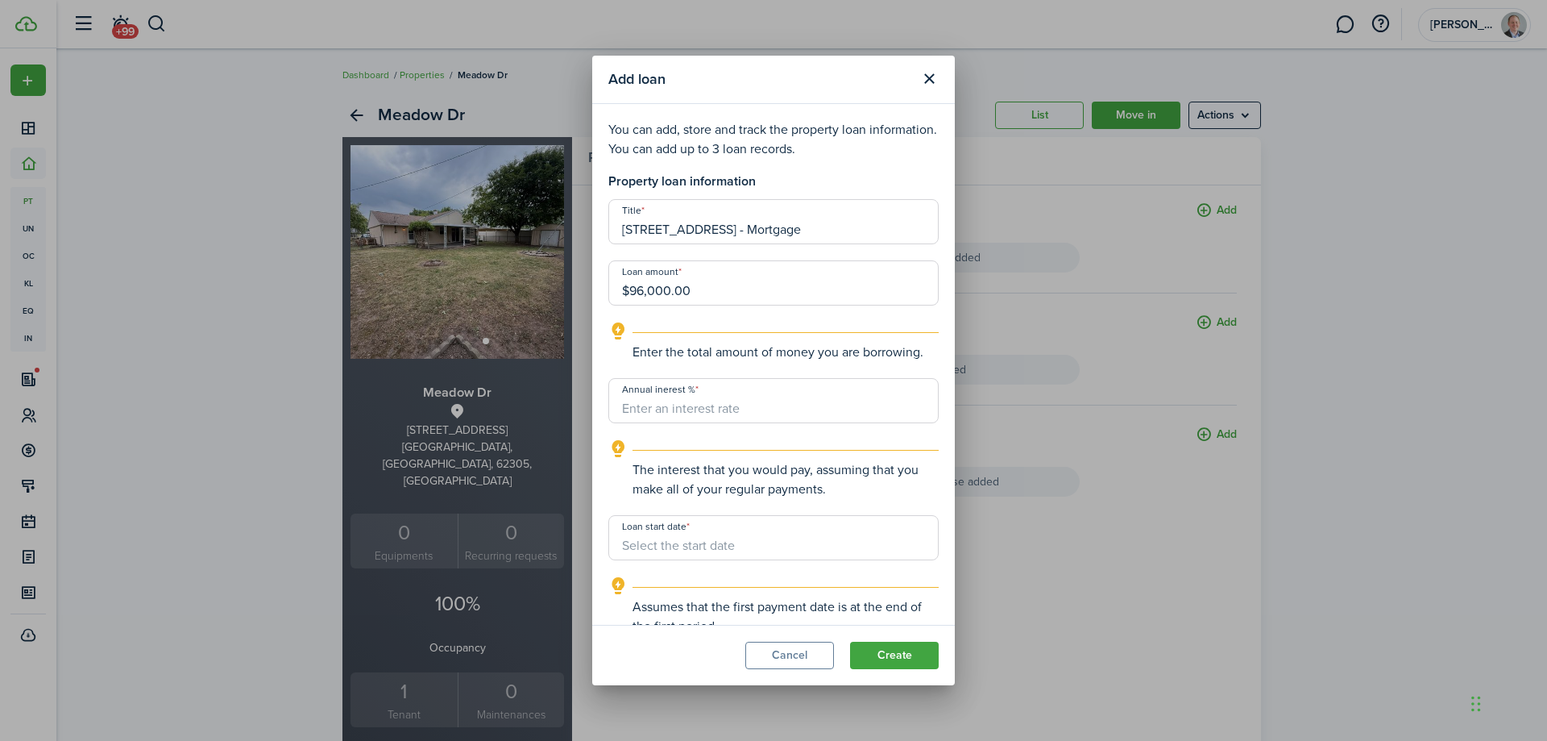
click at [802, 544] on input "Loan start date" at bounding box center [773, 537] width 330 height 45
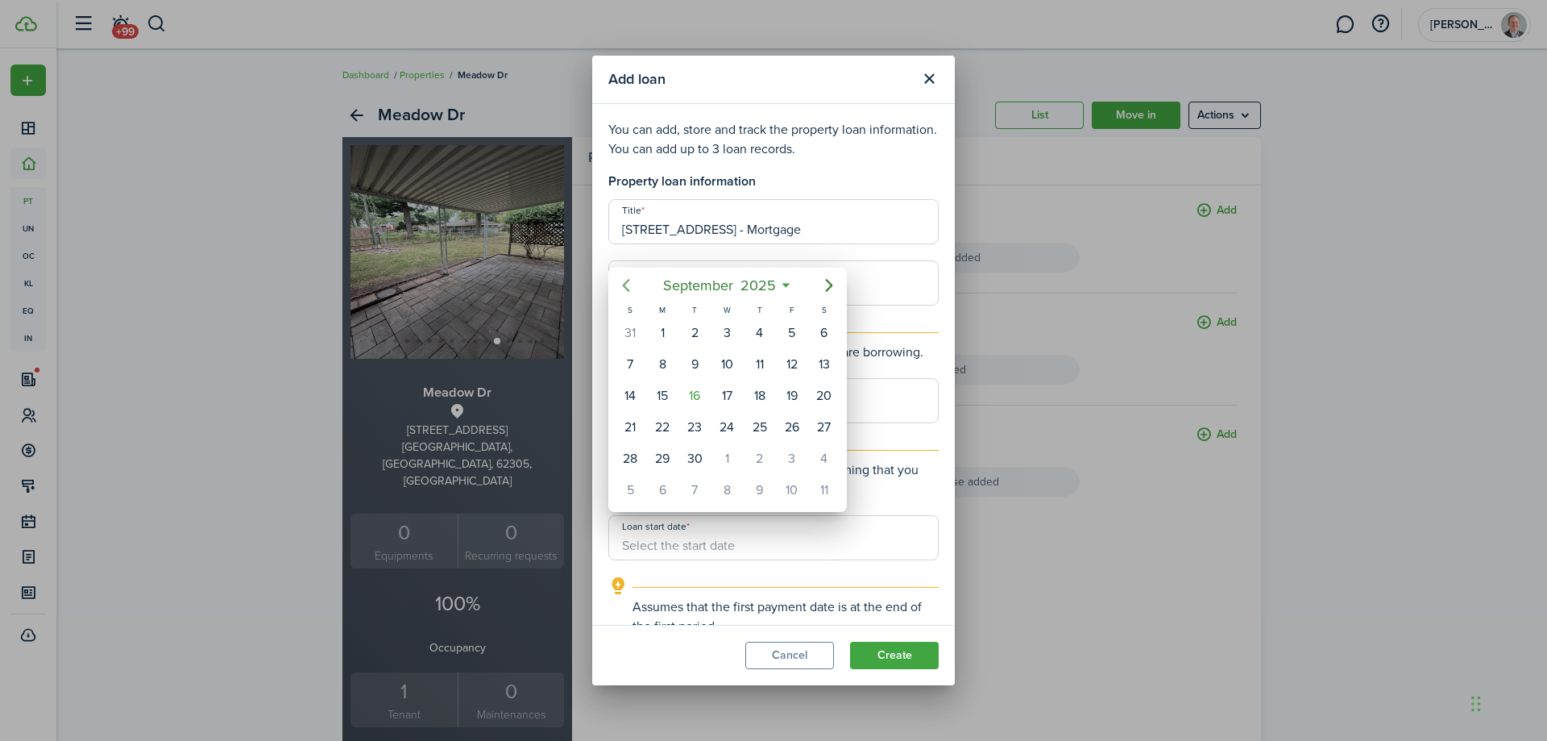
click at [625, 281] on icon "Previous page" at bounding box center [625, 285] width 19 height 19
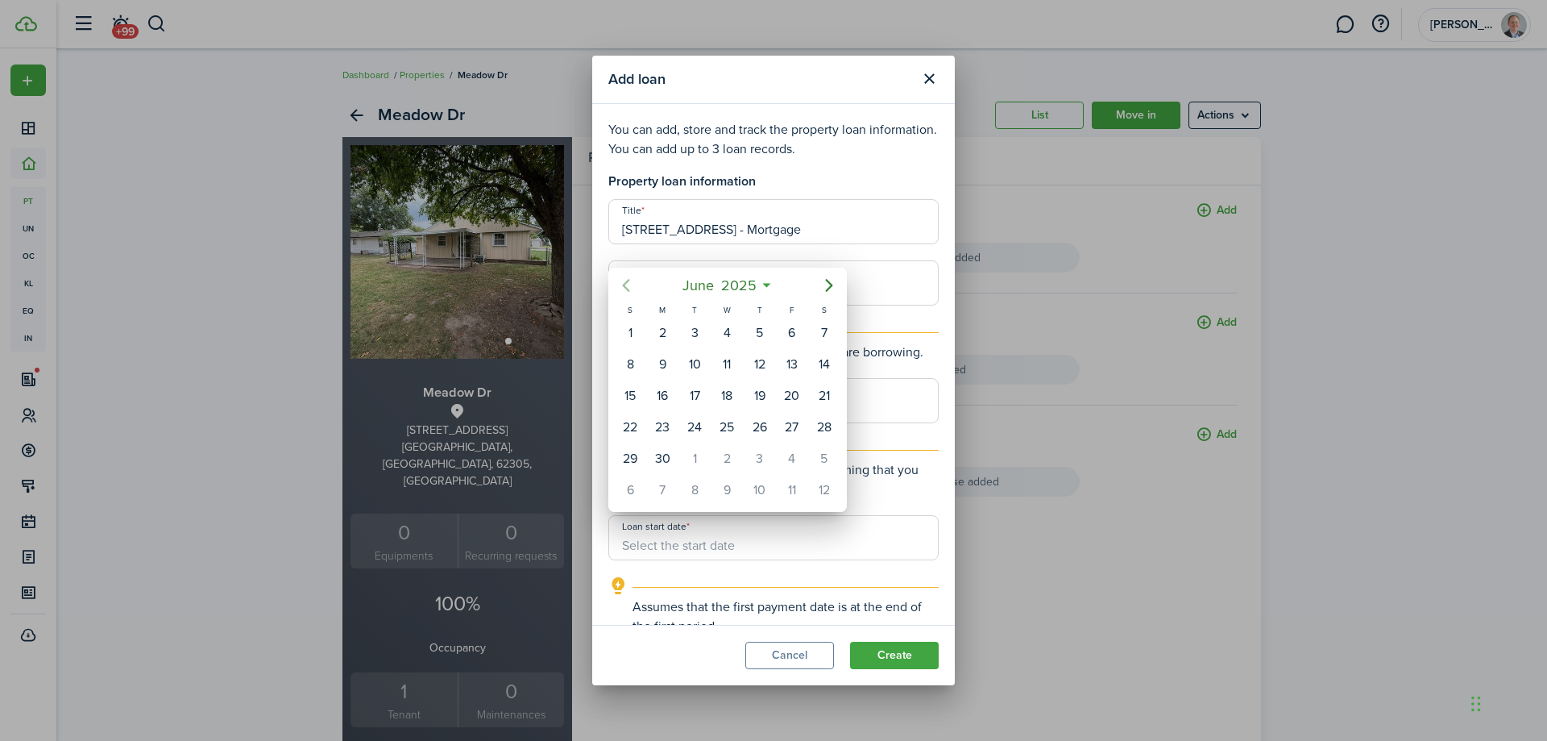
click at [625, 281] on icon "Previous page" at bounding box center [625, 285] width 19 height 19
click at [698, 459] on div "27" at bounding box center [695, 458] width 24 height 24
type input "[DATE]"
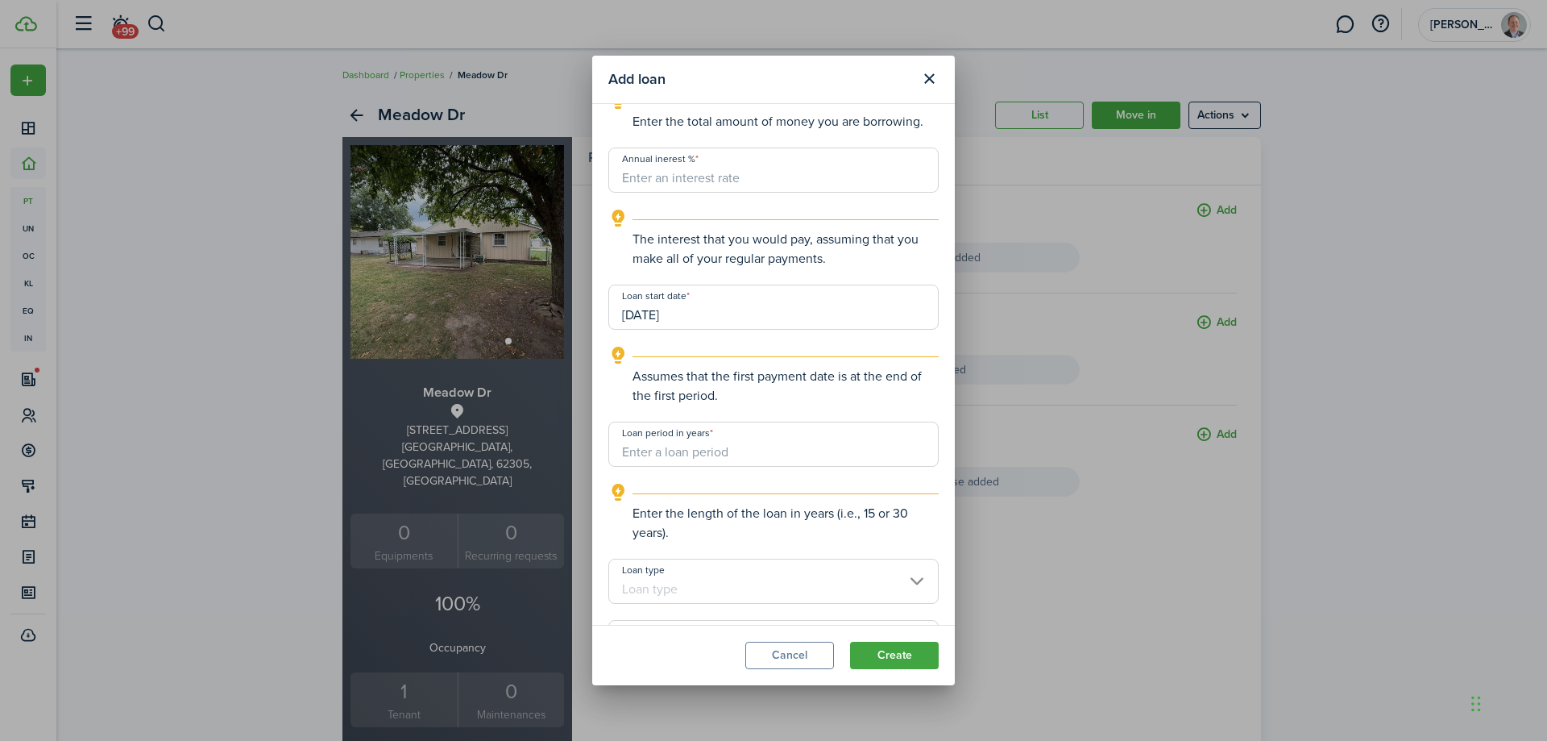
scroll to position [242, 0]
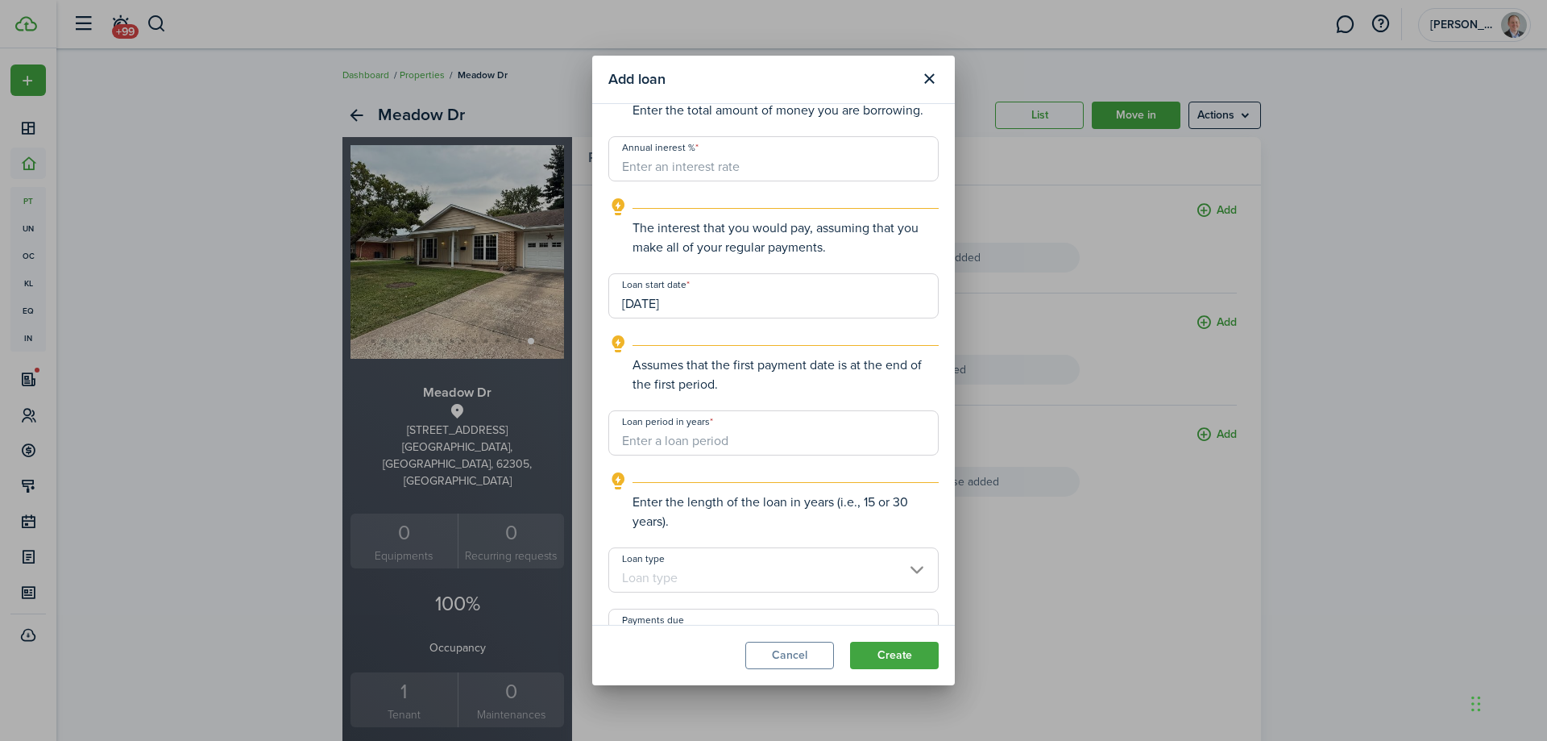
click at [691, 444] on input "Loan period in years" at bounding box center [773, 432] width 330 height 45
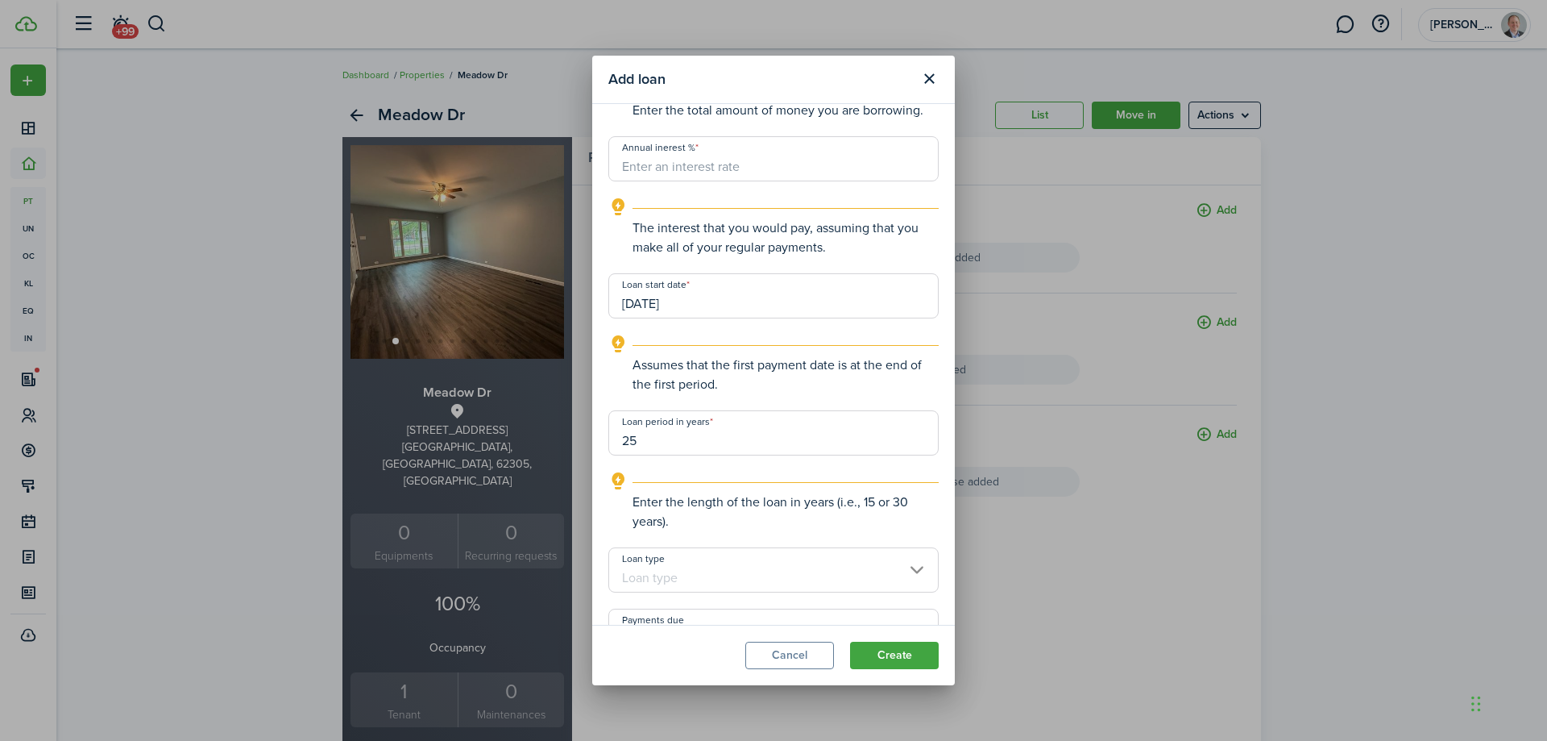
scroll to position [322, 0]
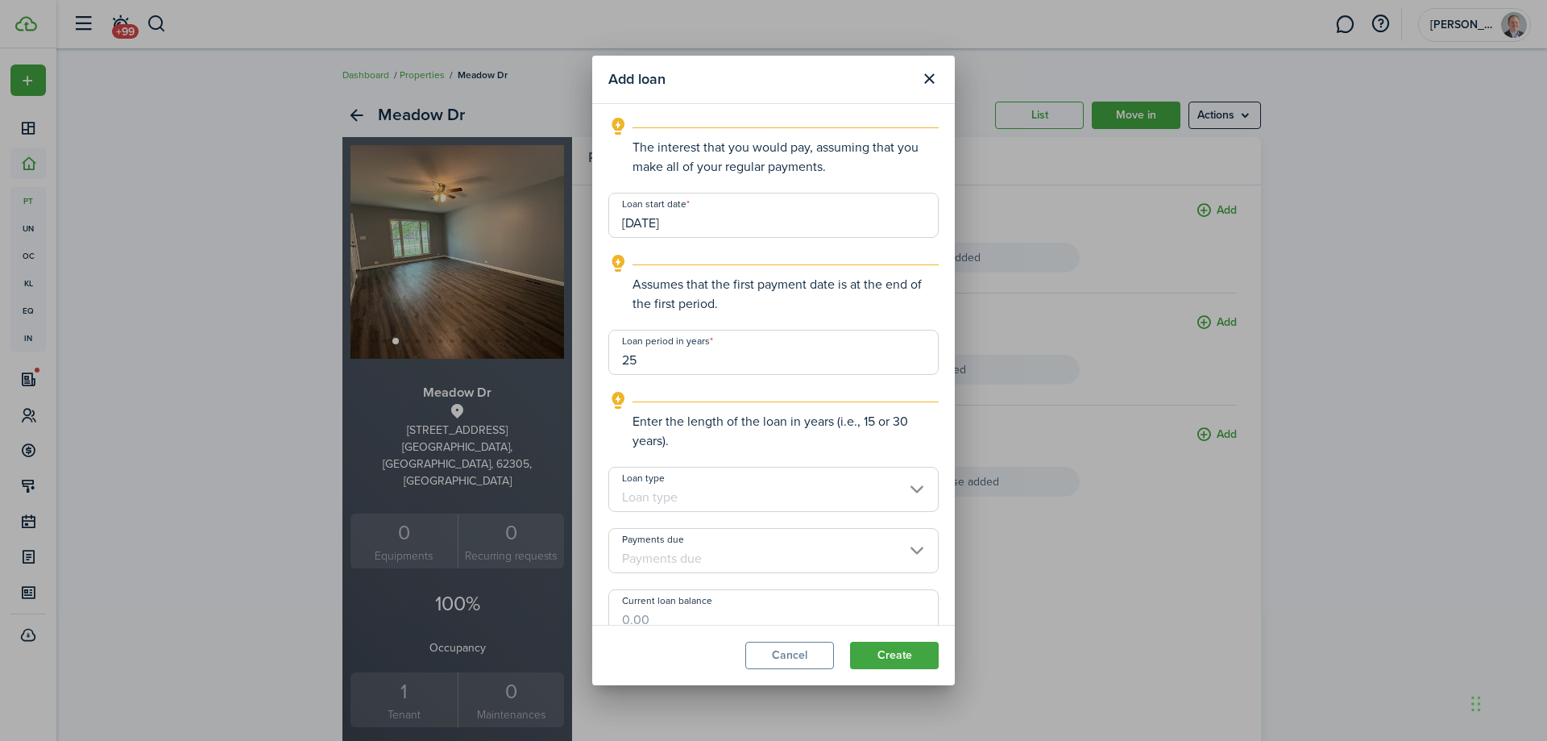
type input "25"
click at [716, 437] on explanation-description "Enter the length of the loan in years (i.e., 15 or 30 years)." at bounding box center [786, 431] width 306 height 39
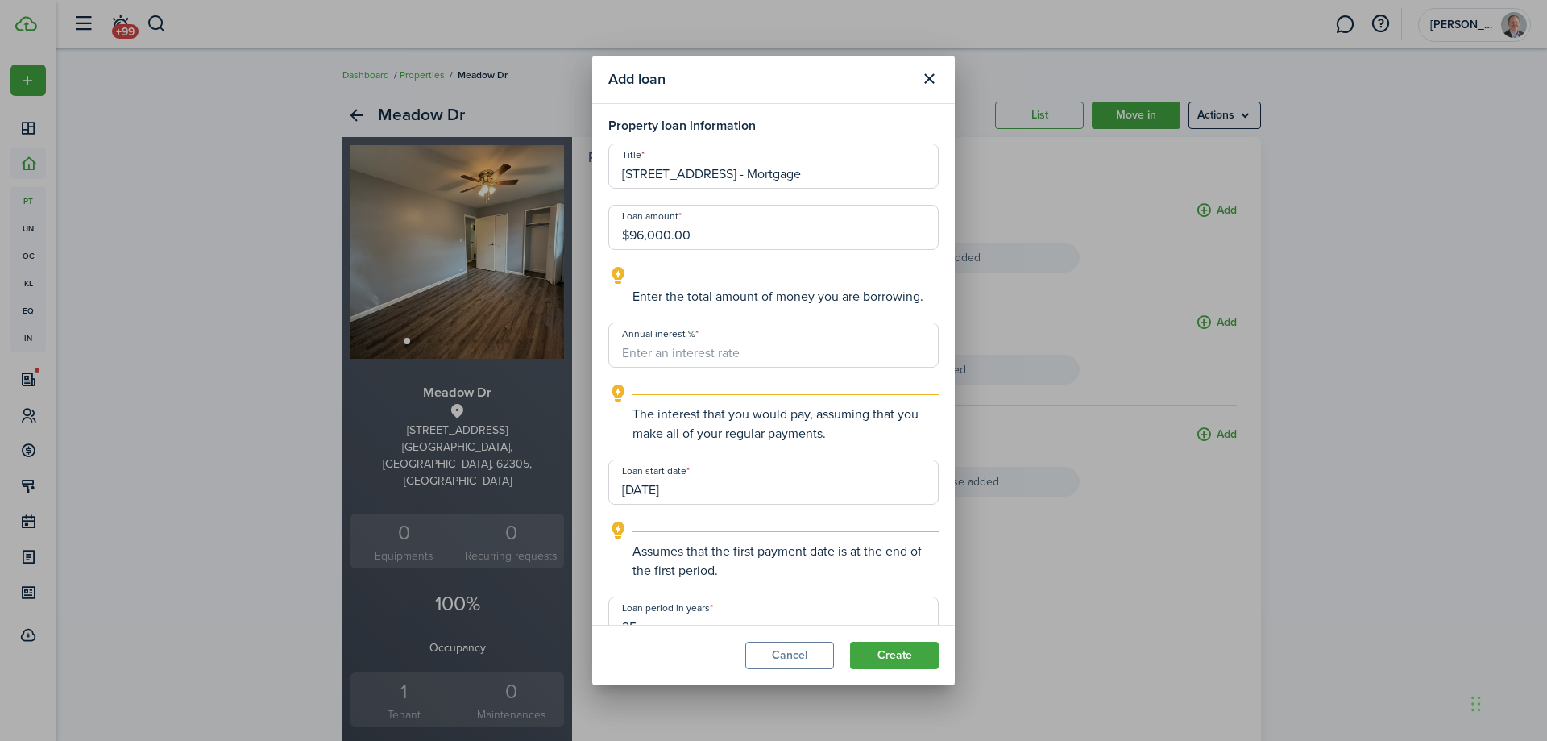
scroll to position [0, 0]
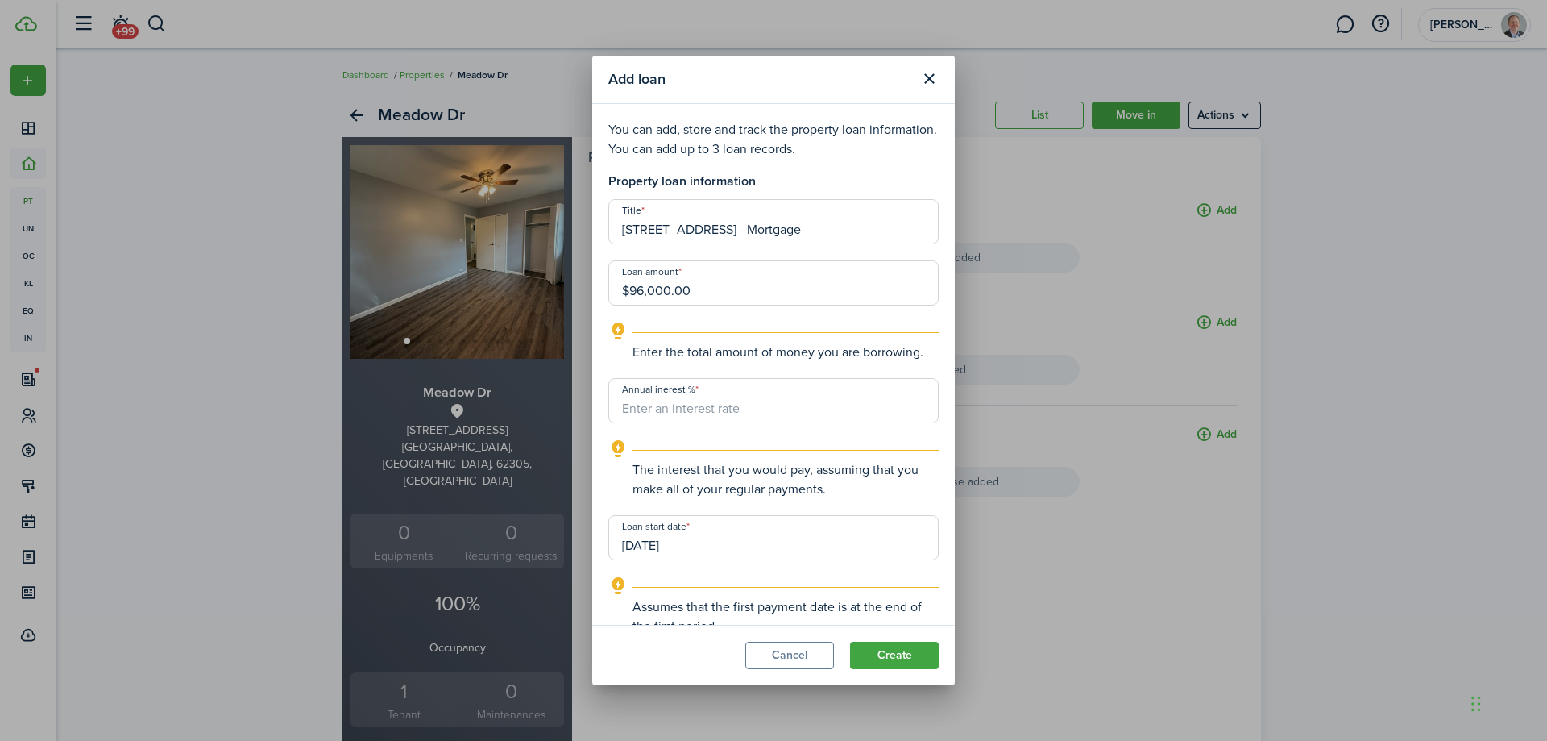
click at [720, 405] on input "Annual inerest %" at bounding box center [773, 400] width 330 height 45
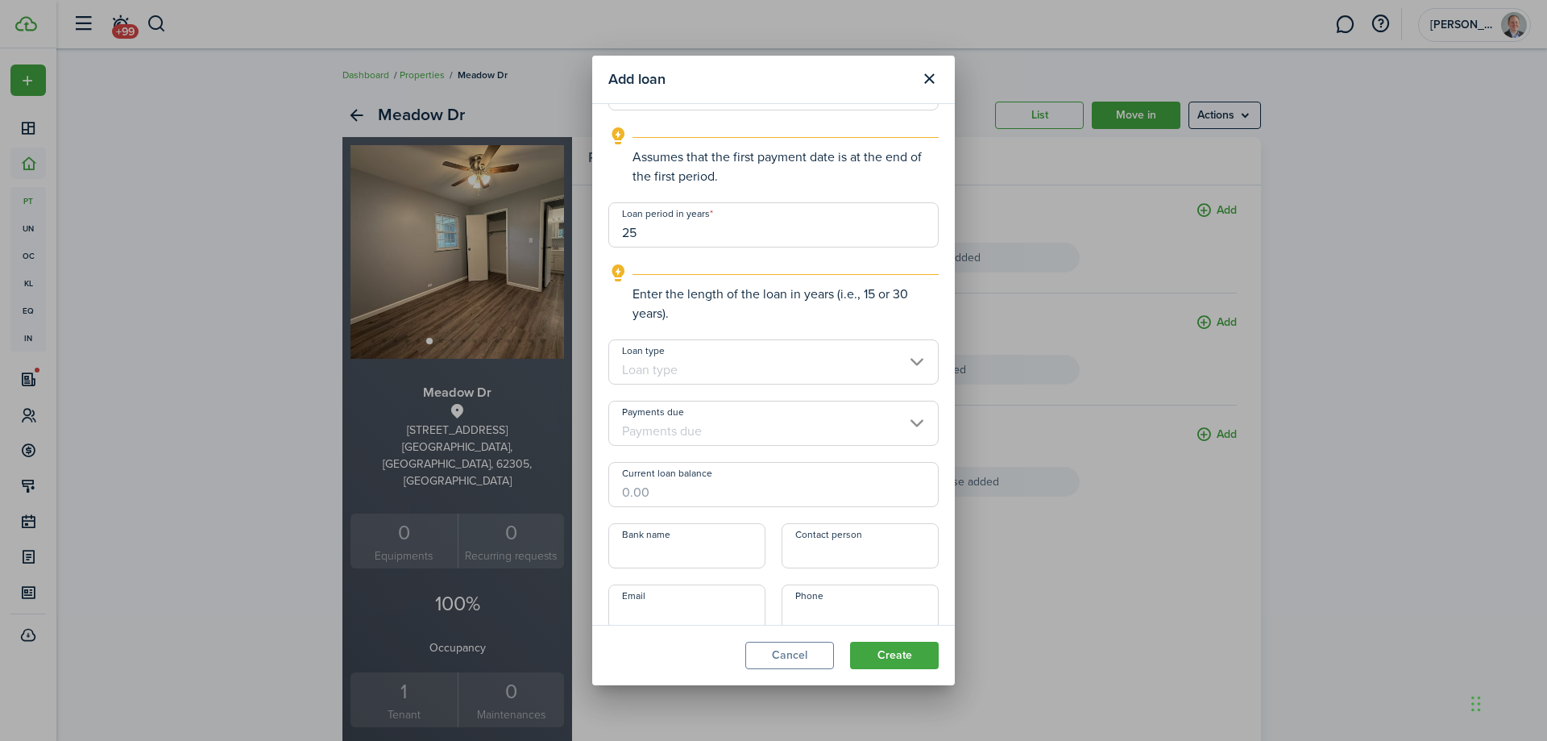
scroll to position [471, 0]
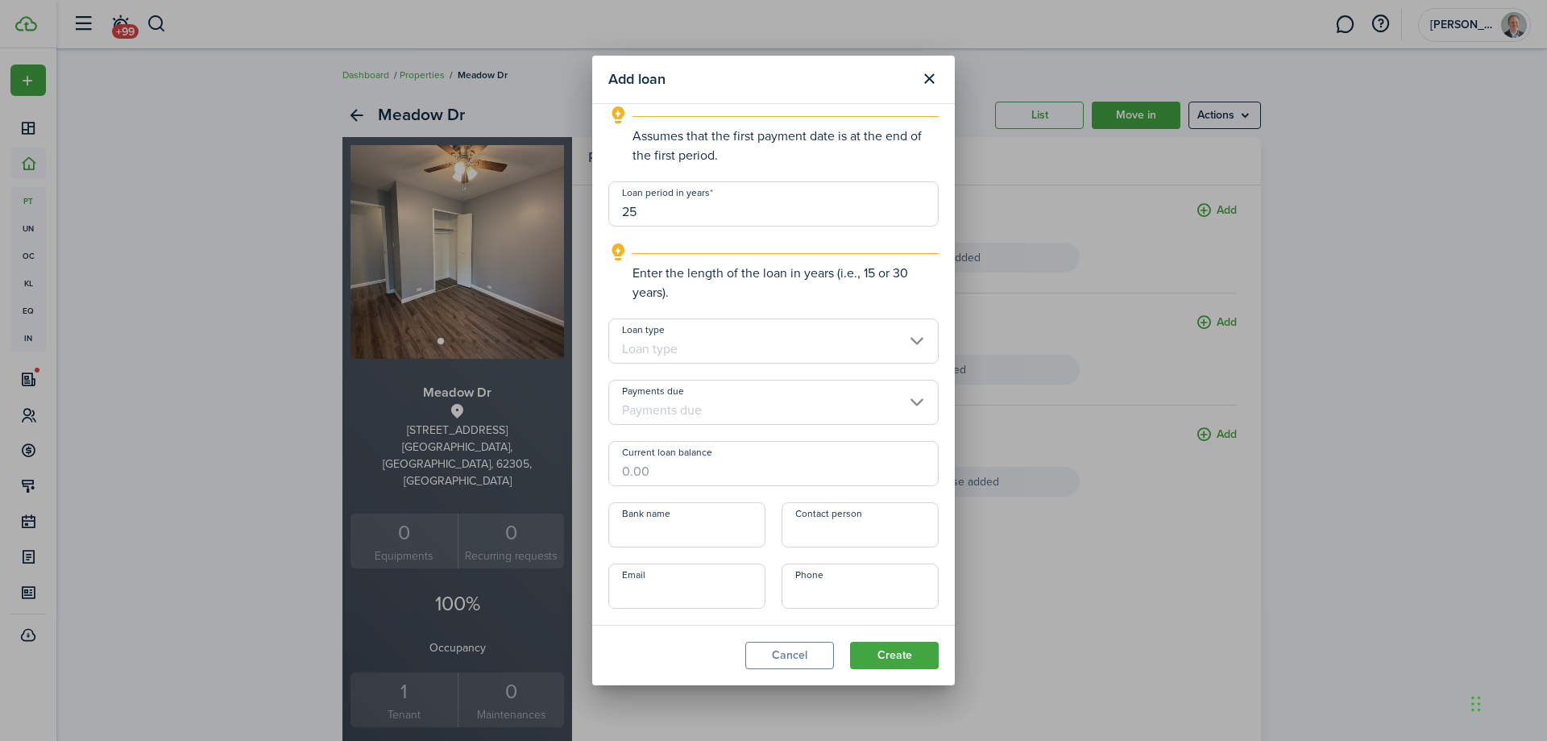
click at [745, 346] on input "Loan type" at bounding box center [773, 340] width 330 height 45
type input "6.95"
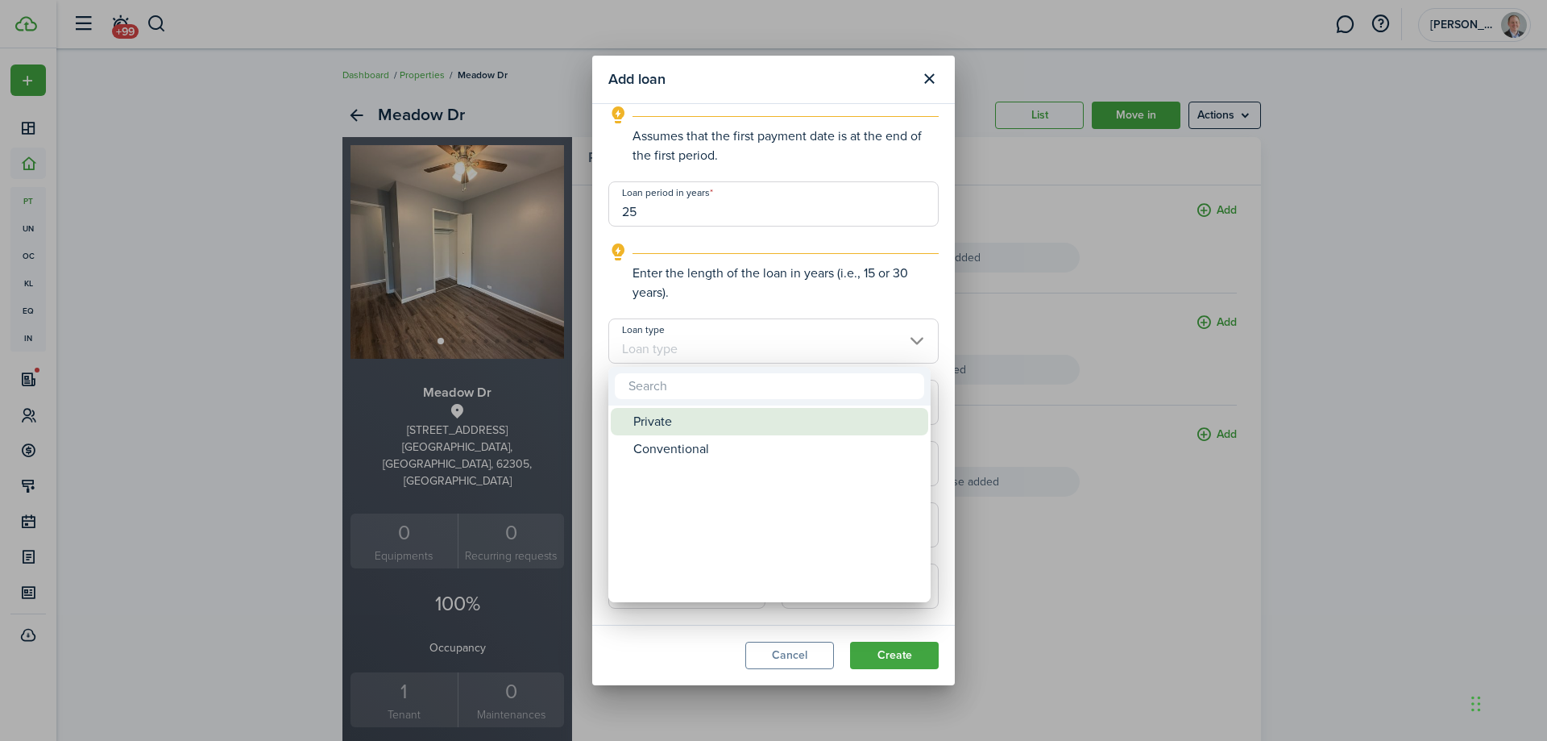
click at [681, 421] on div "Private" at bounding box center [775, 421] width 285 height 27
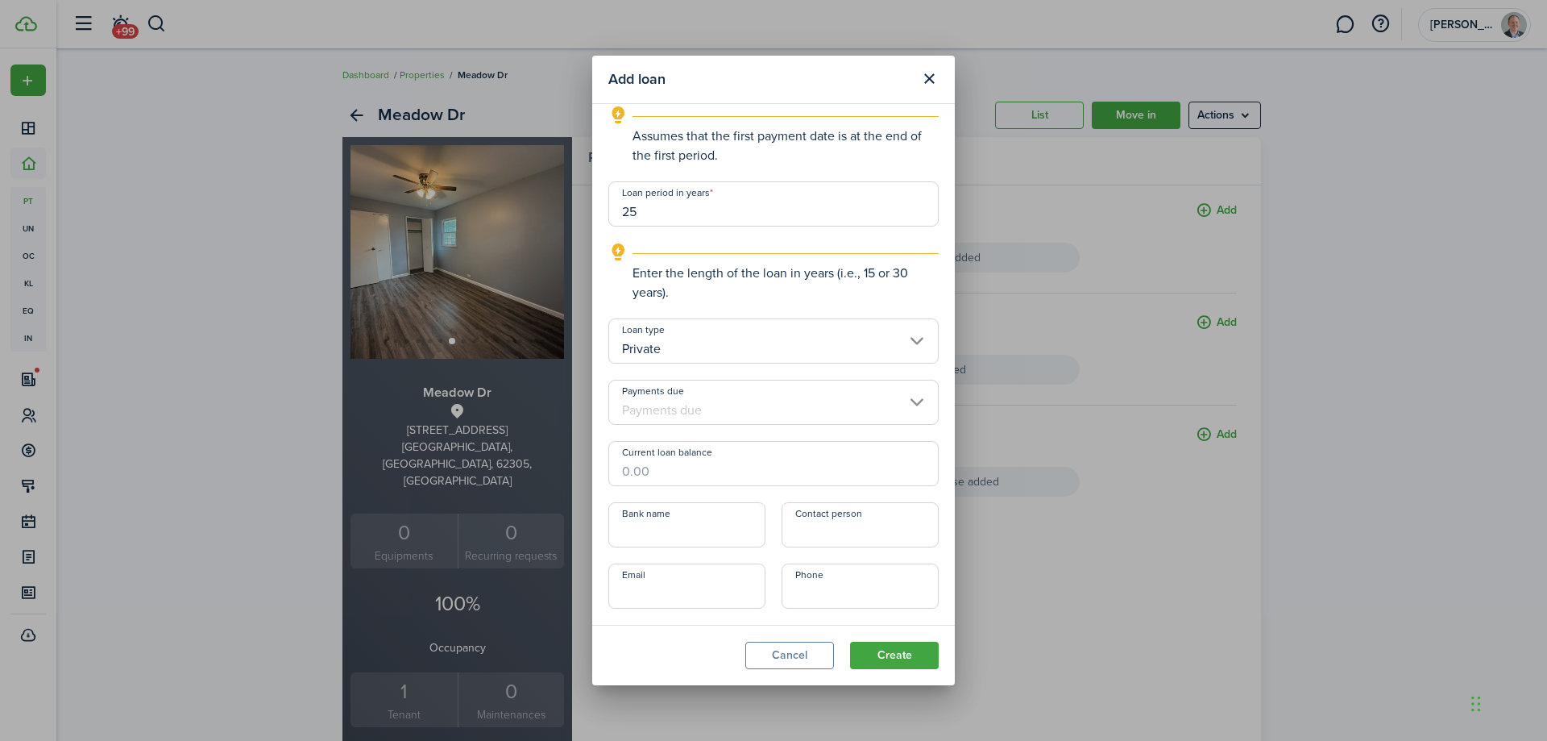
click at [731, 350] on input "Private" at bounding box center [773, 340] width 330 height 45
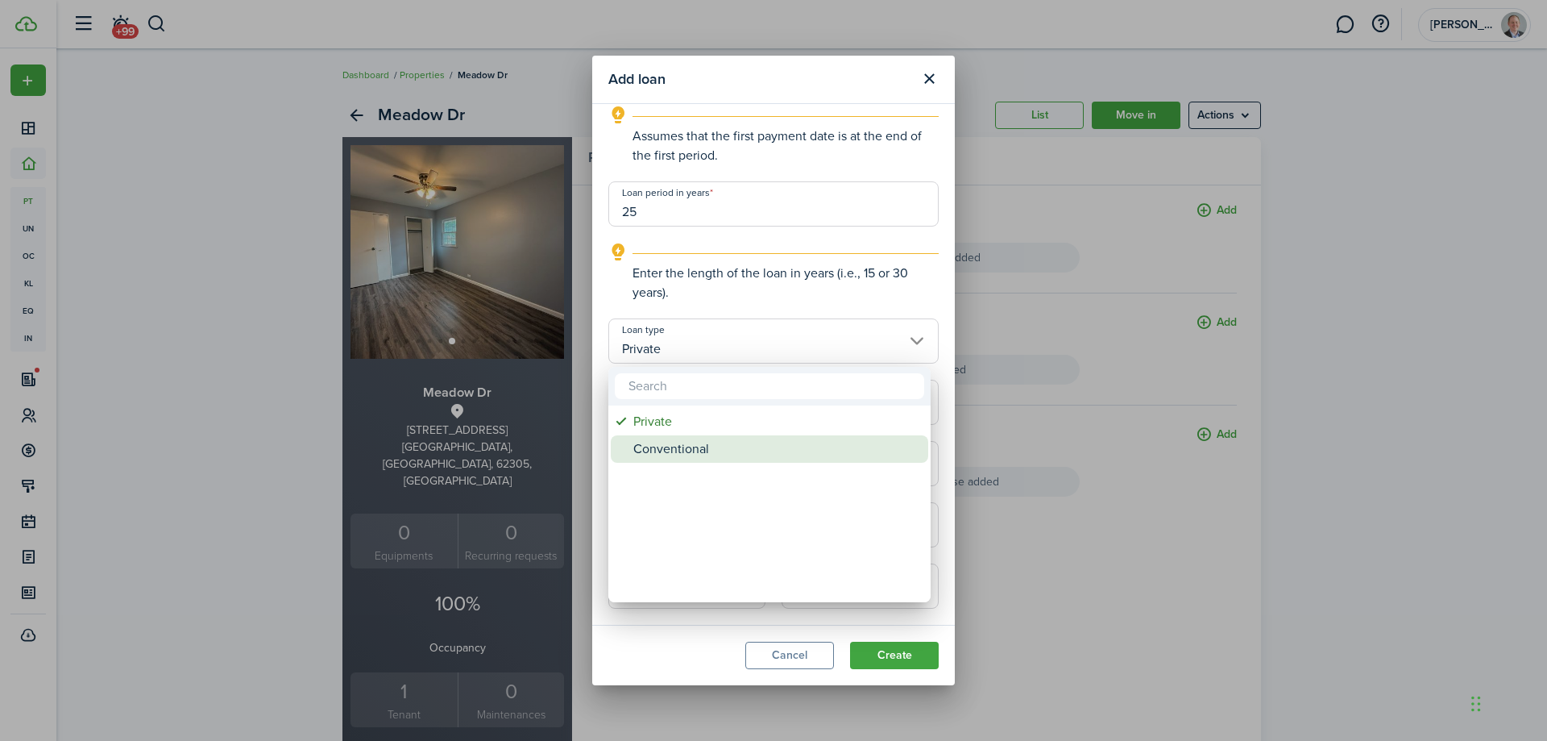
click at [680, 452] on div "Conventional" at bounding box center [775, 448] width 285 height 27
type input "Conventional"
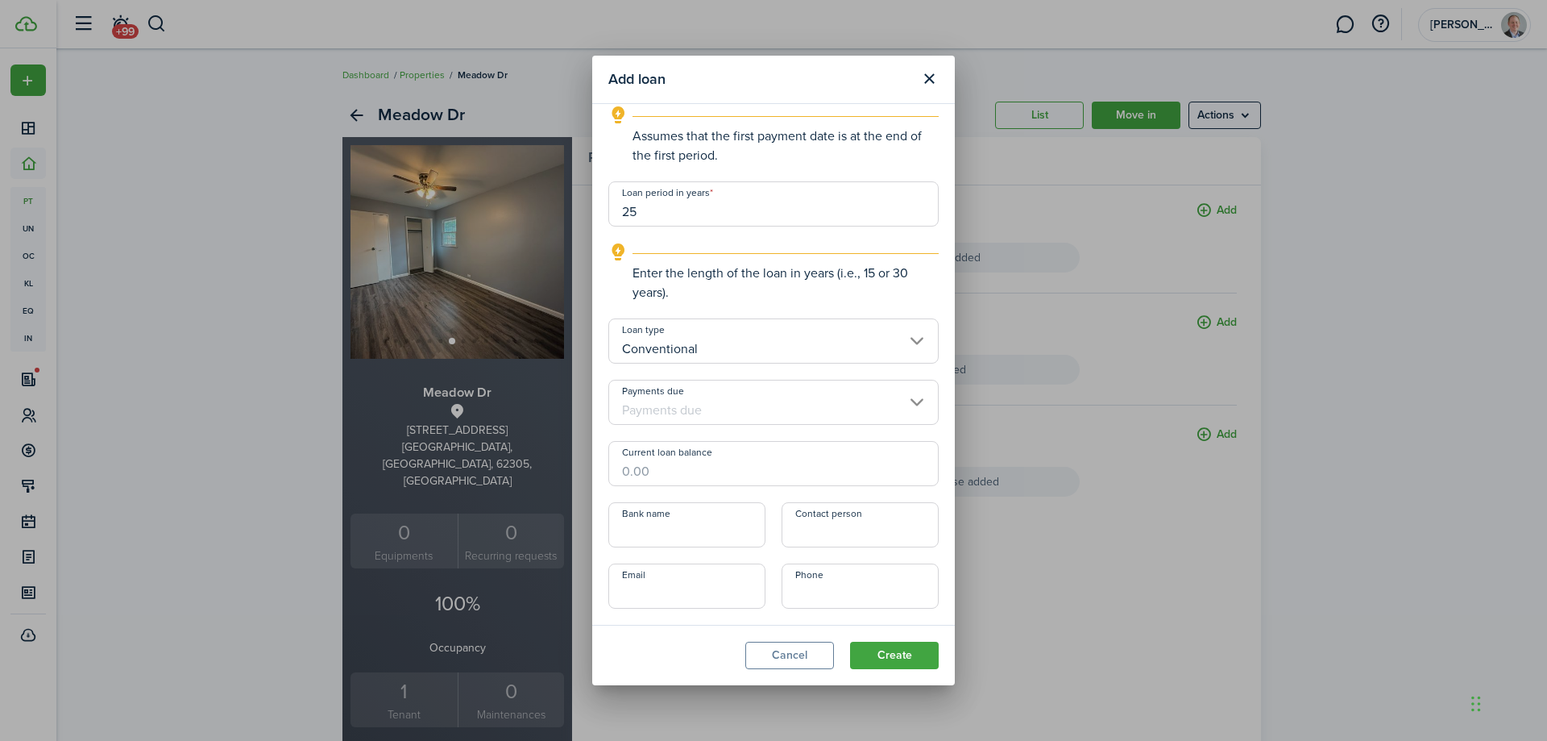
click at [714, 406] on input "Payments due" at bounding box center [773, 402] width 330 height 45
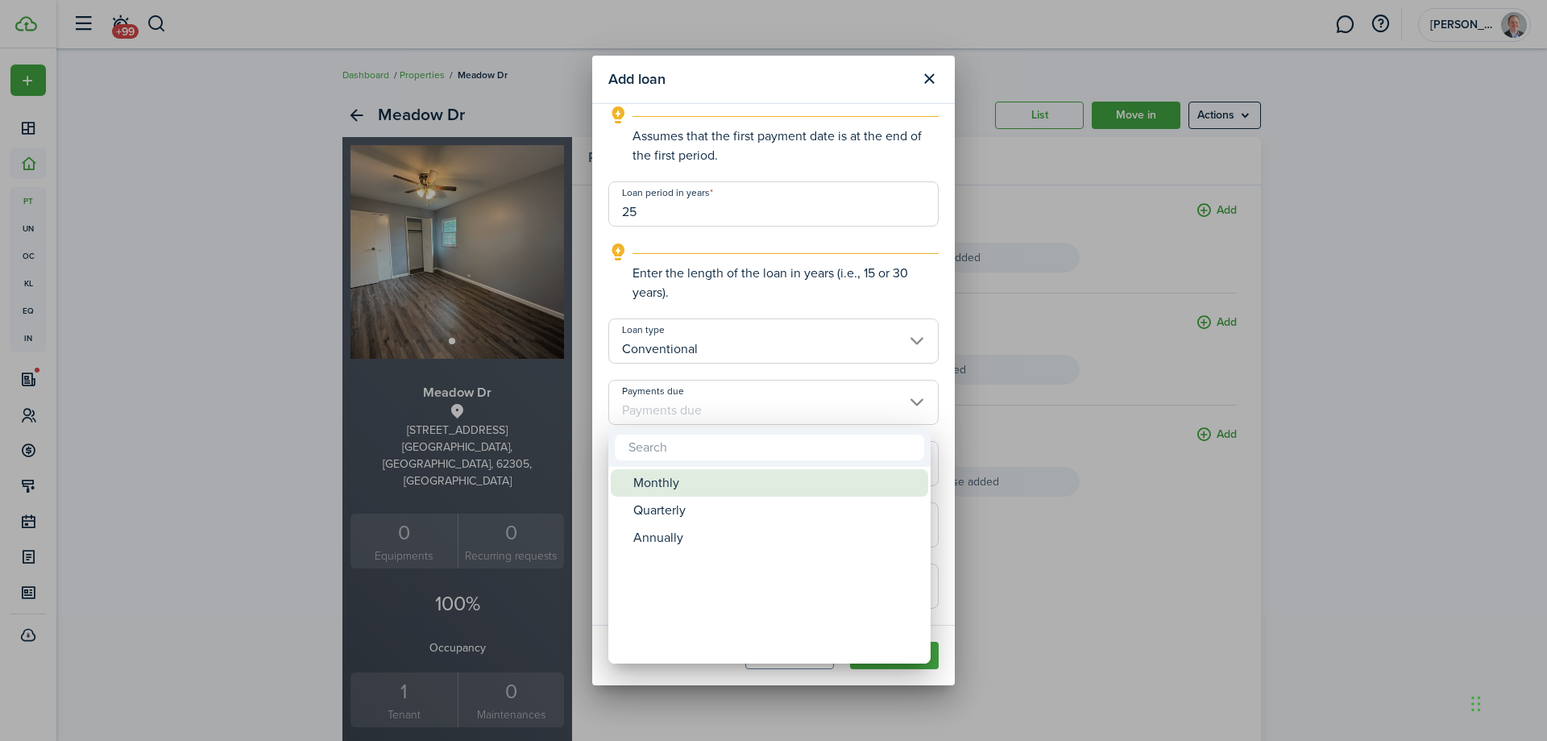
click at [658, 479] on div "Monthly" at bounding box center [775, 482] width 285 height 27
type input "Monthly"
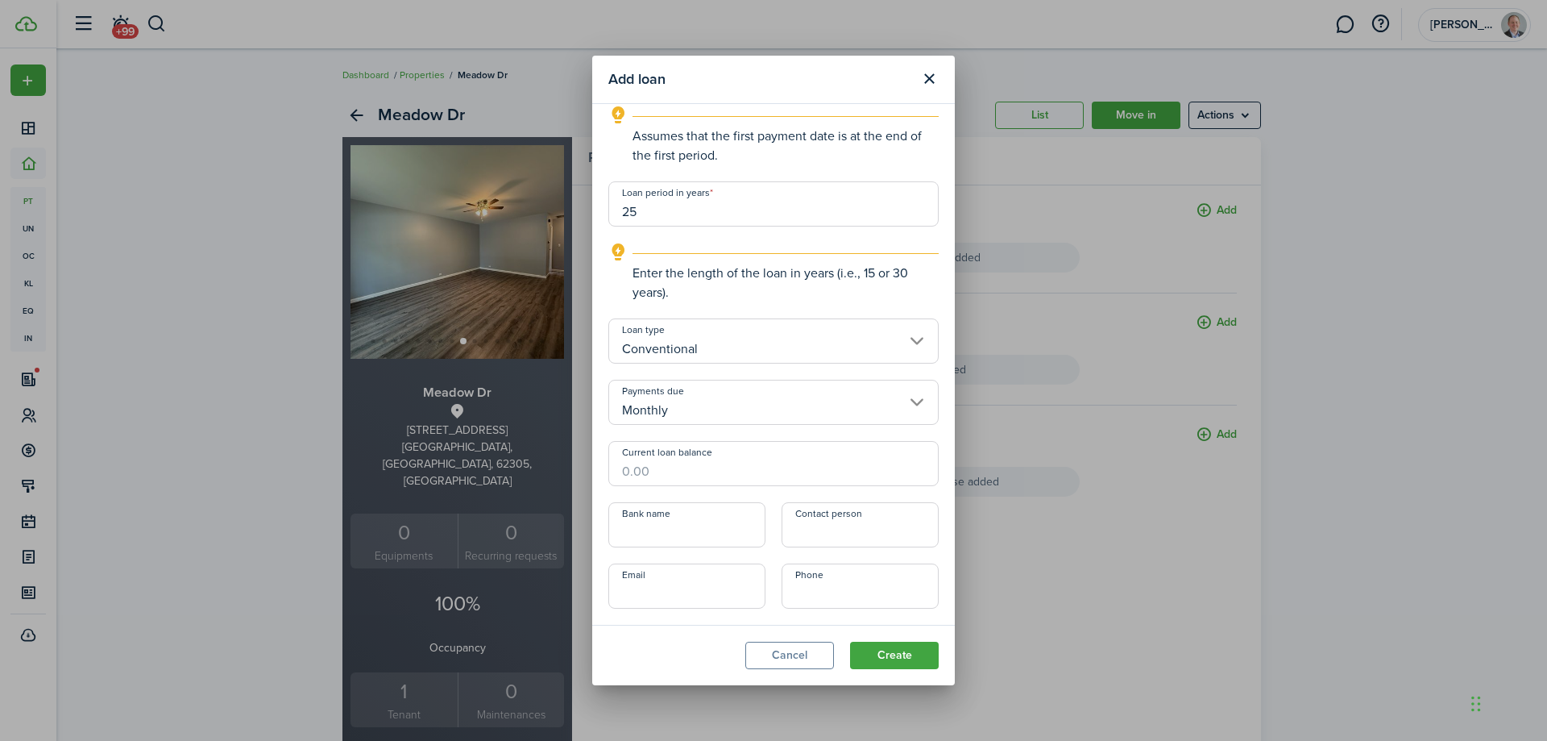
click at [680, 476] on input "Current loan balance" at bounding box center [773, 463] width 330 height 45
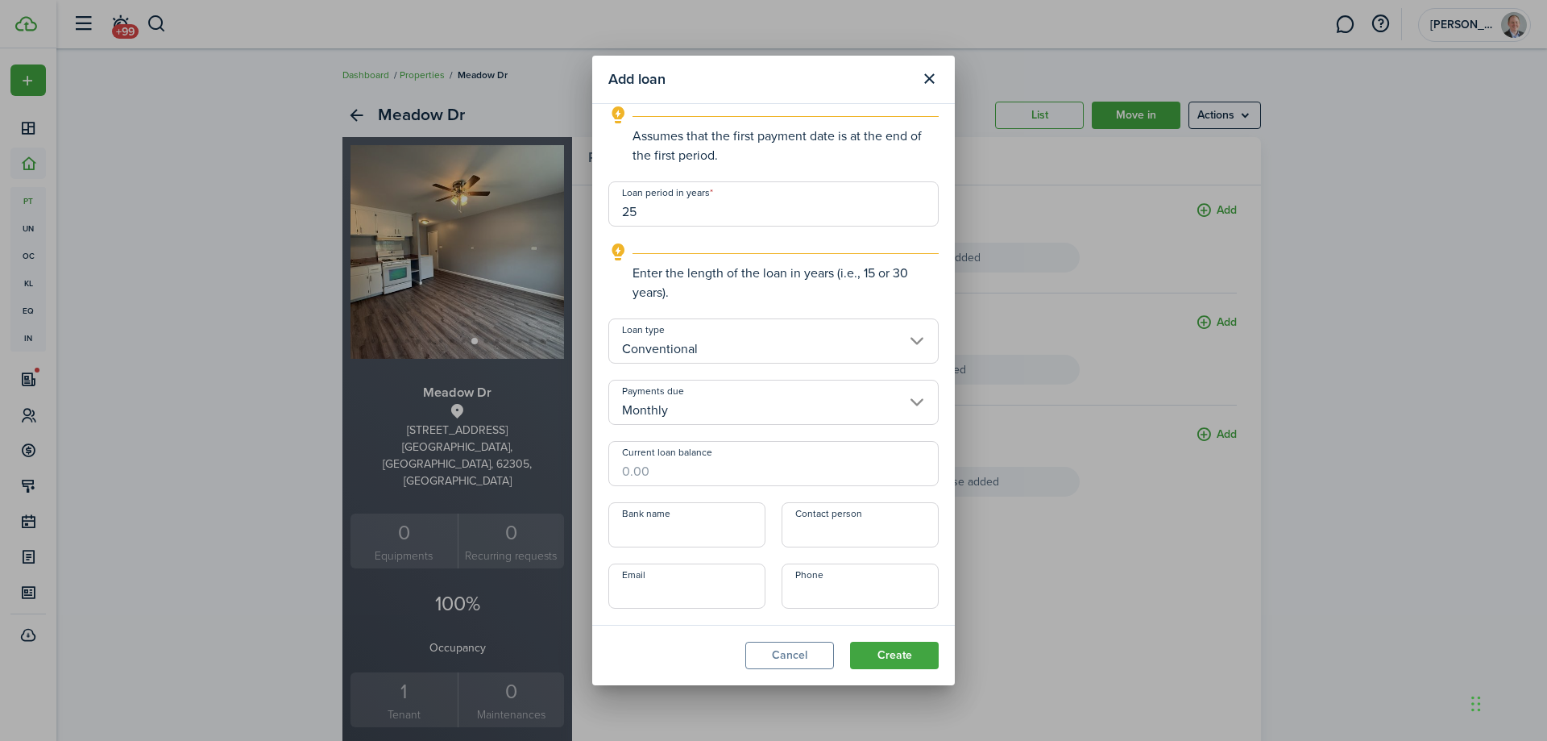
click at [674, 537] on input "Bank name" at bounding box center [686, 524] width 157 height 45
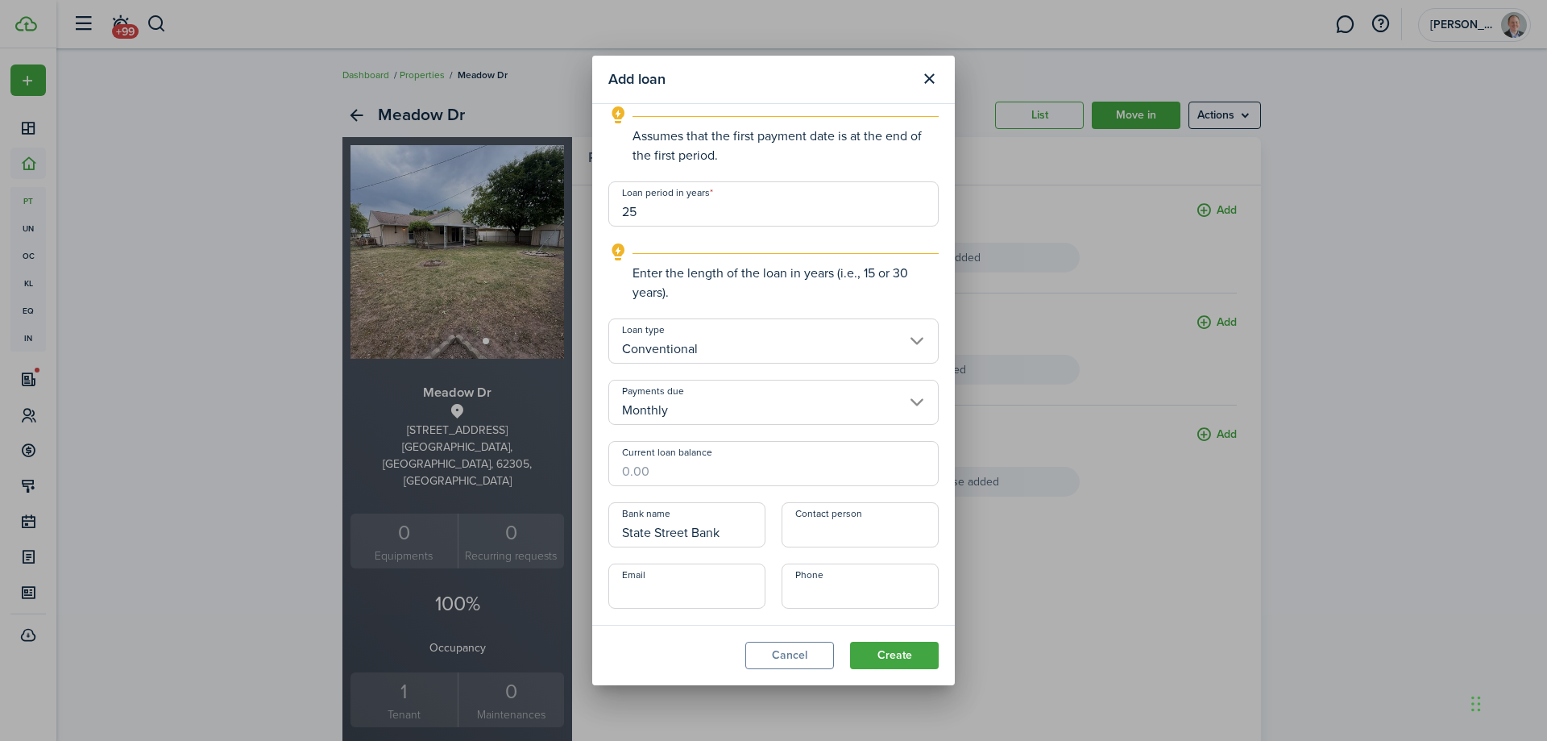
type input "State Street Bank"
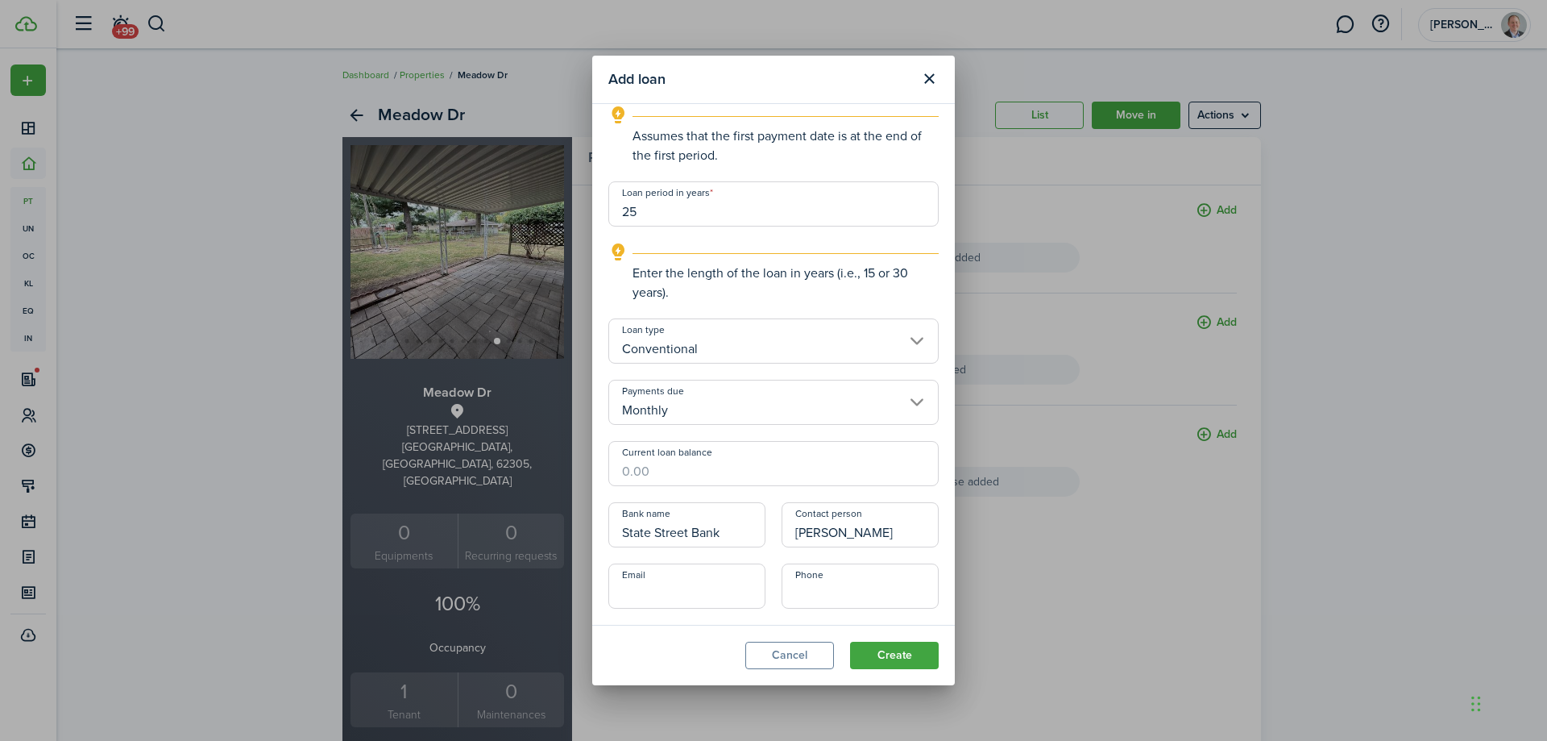
type input "[PERSON_NAME]"
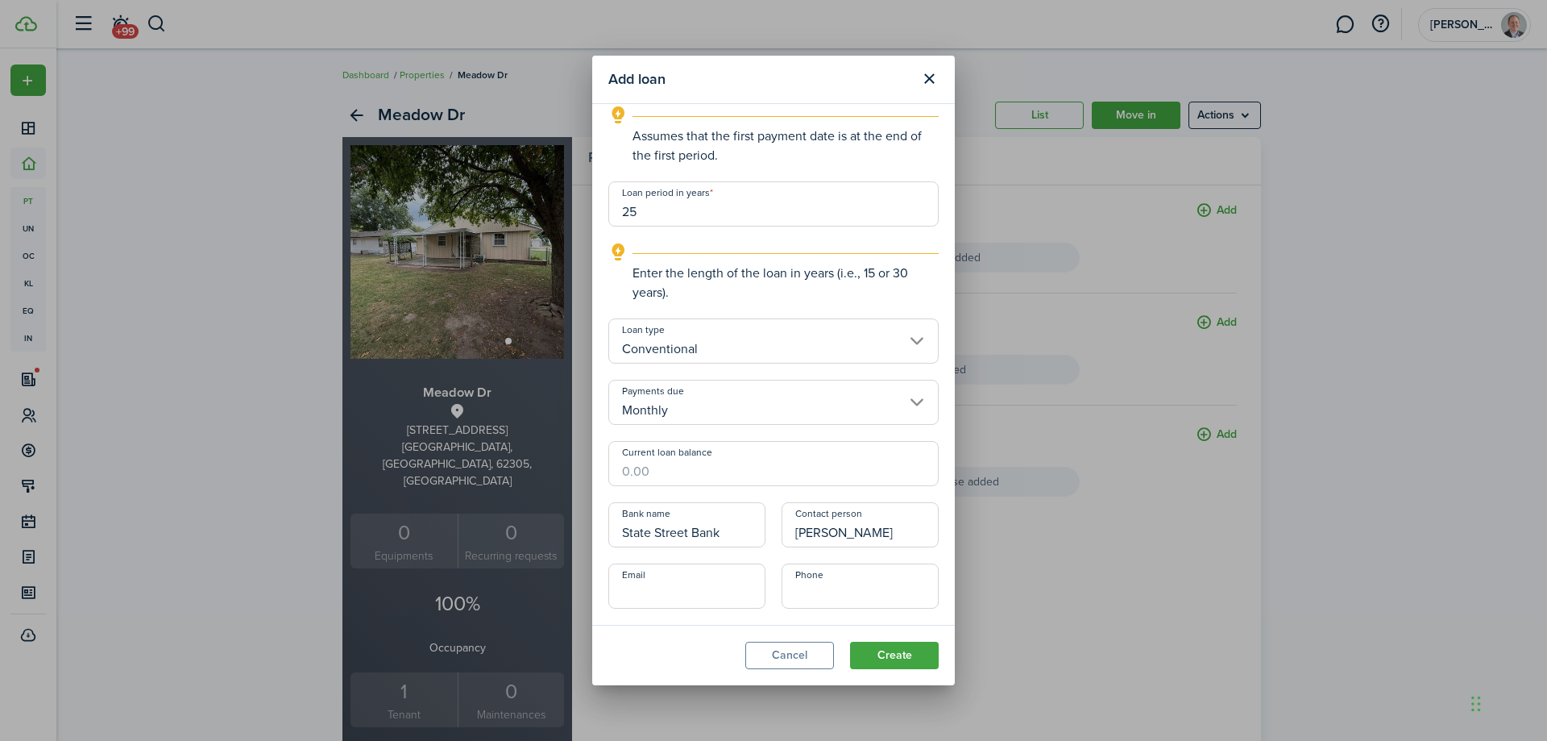
click at [703, 587] on input "Email" at bounding box center [686, 585] width 157 height 45
paste input "[EMAIL_ADDRESS][DOMAIN_NAME]"
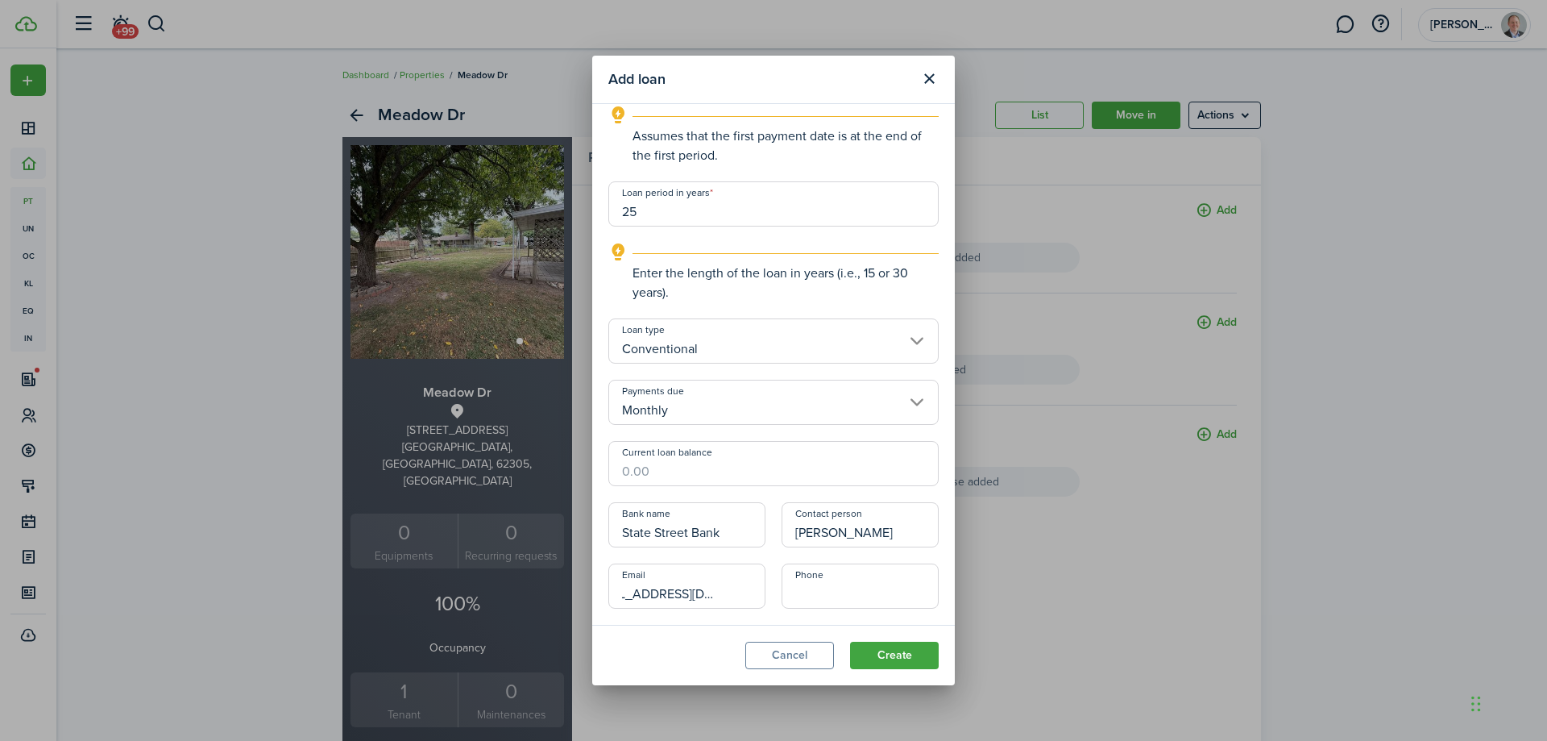
type input "[EMAIL_ADDRESS][DOMAIN_NAME]"
click at [846, 585] on input "+1" at bounding box center [860, 585] width 157 height 45
paste input "[PHONE_NUMBER]"
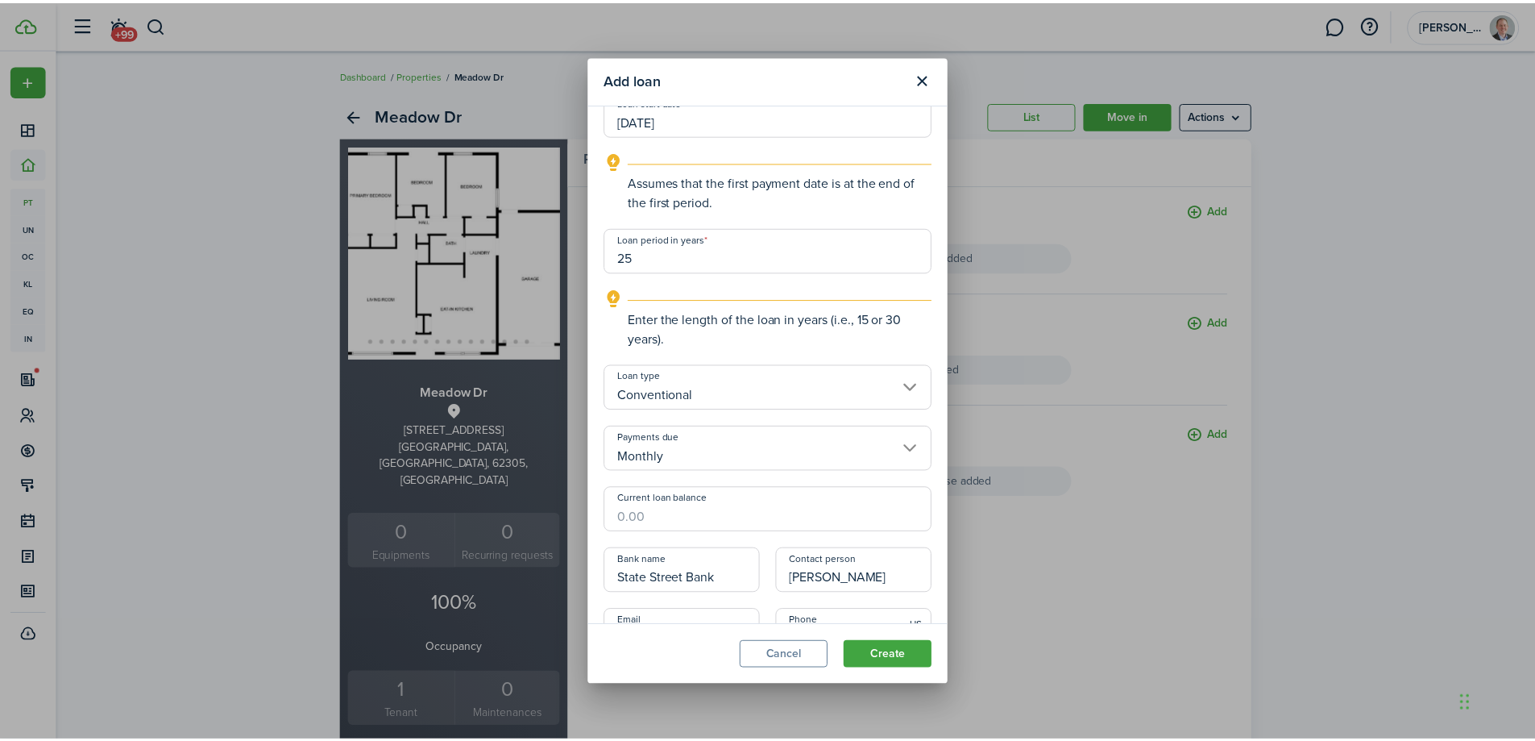
scroll to position [471, 0]
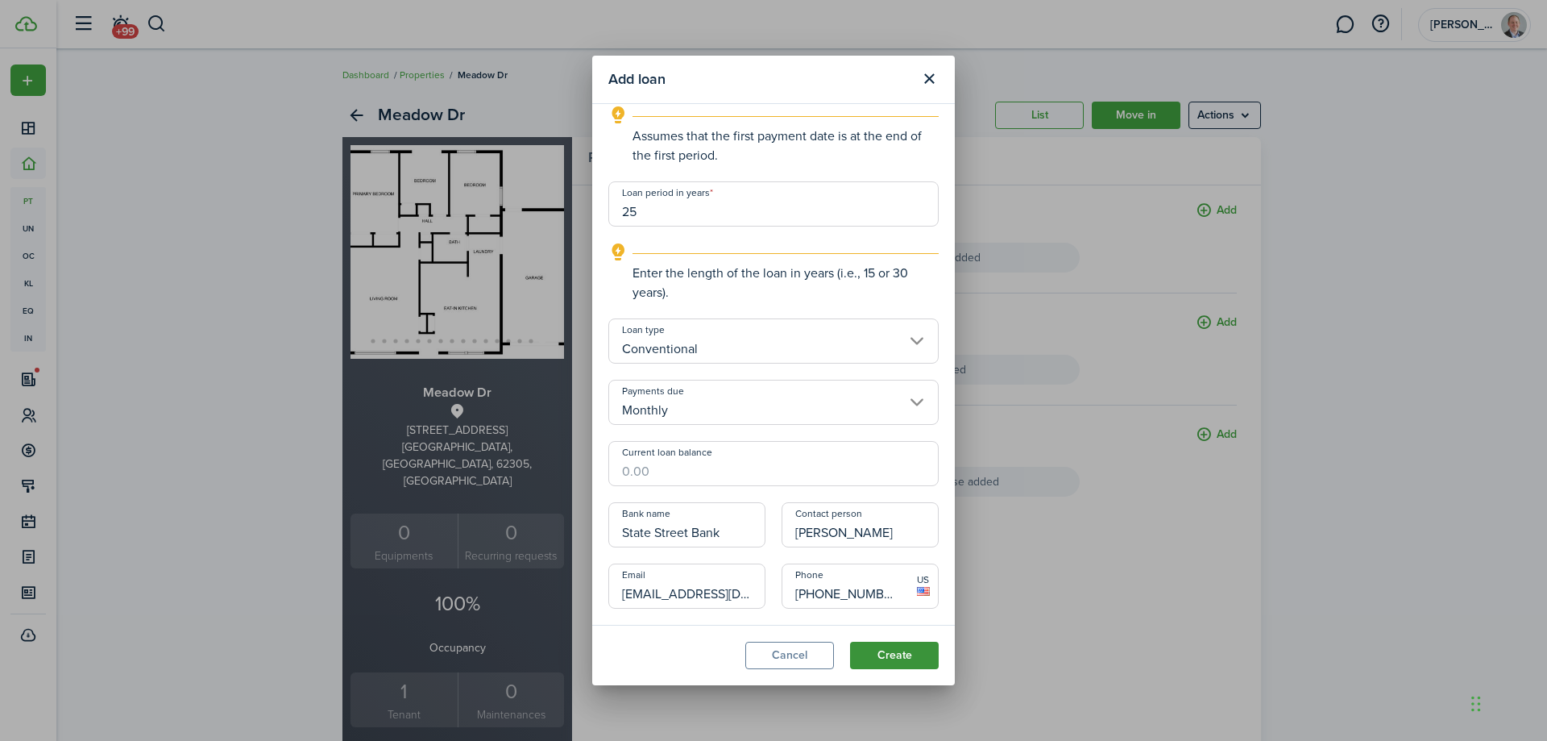
type input "[PHONE_NUMBER]"
click at [892, 648] on button "Create" at bounding box center [894, 654] width 89 height 27
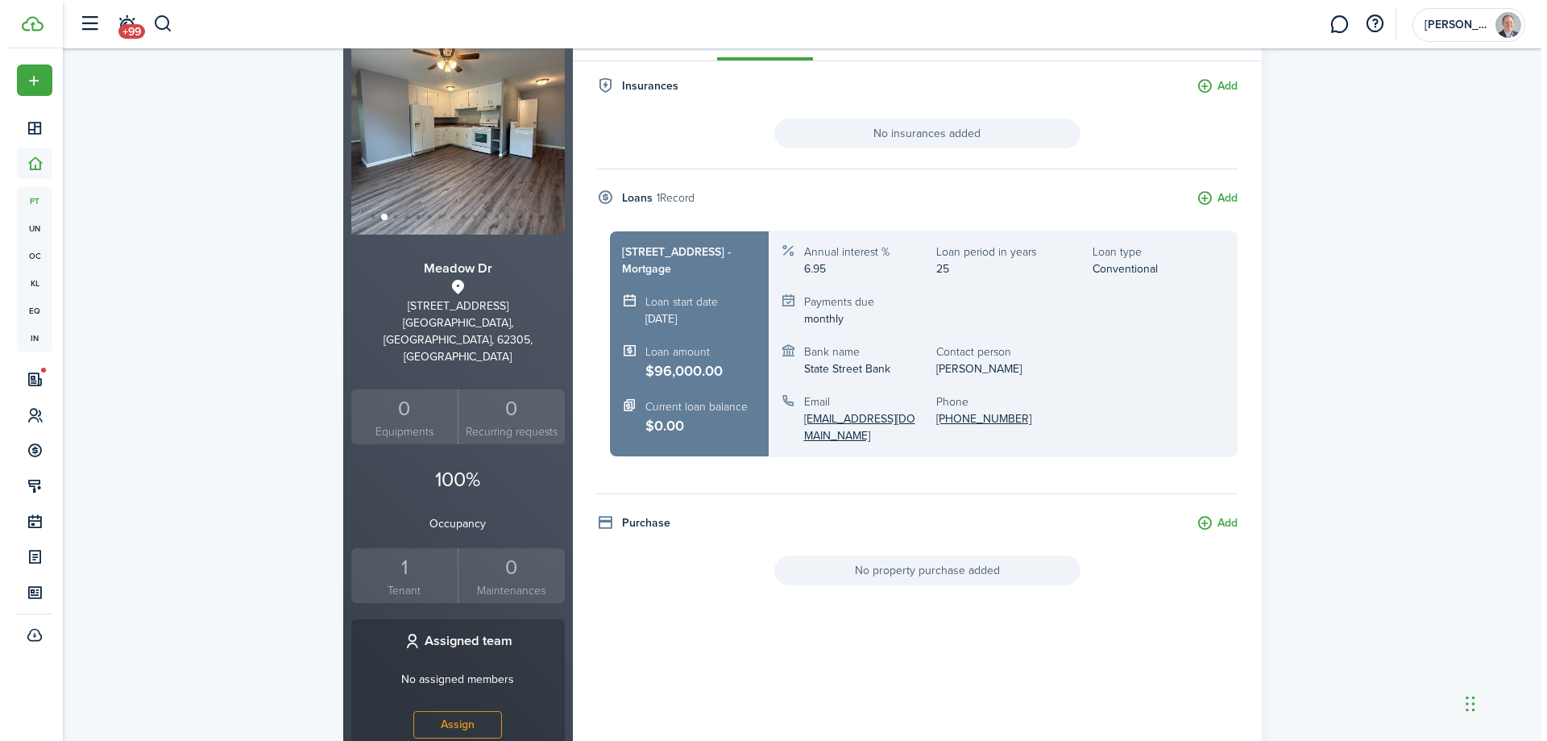
scroll to position [242, 0]
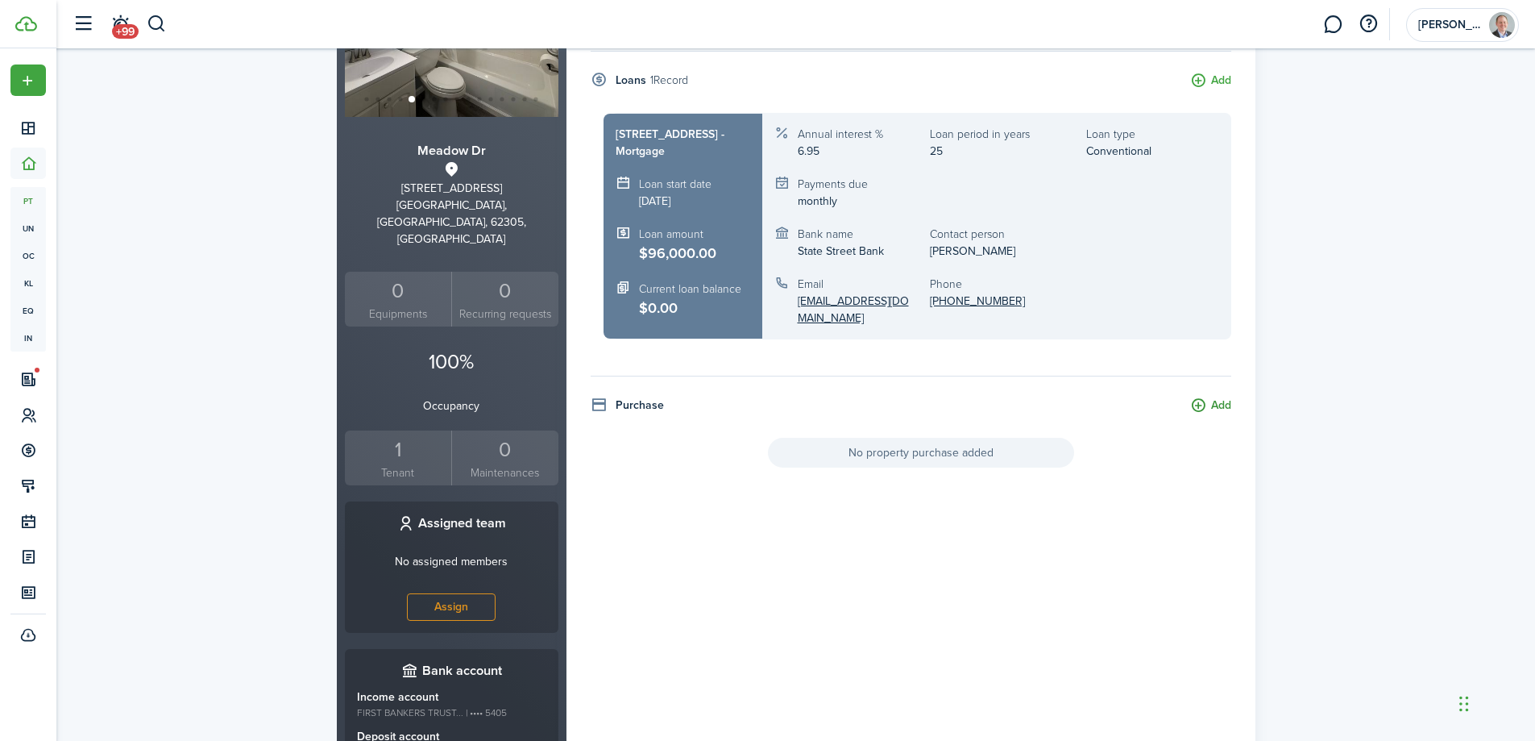
click at [1204, 407] on button "Add" at bounding box center [1210, 405] width 41 height 19
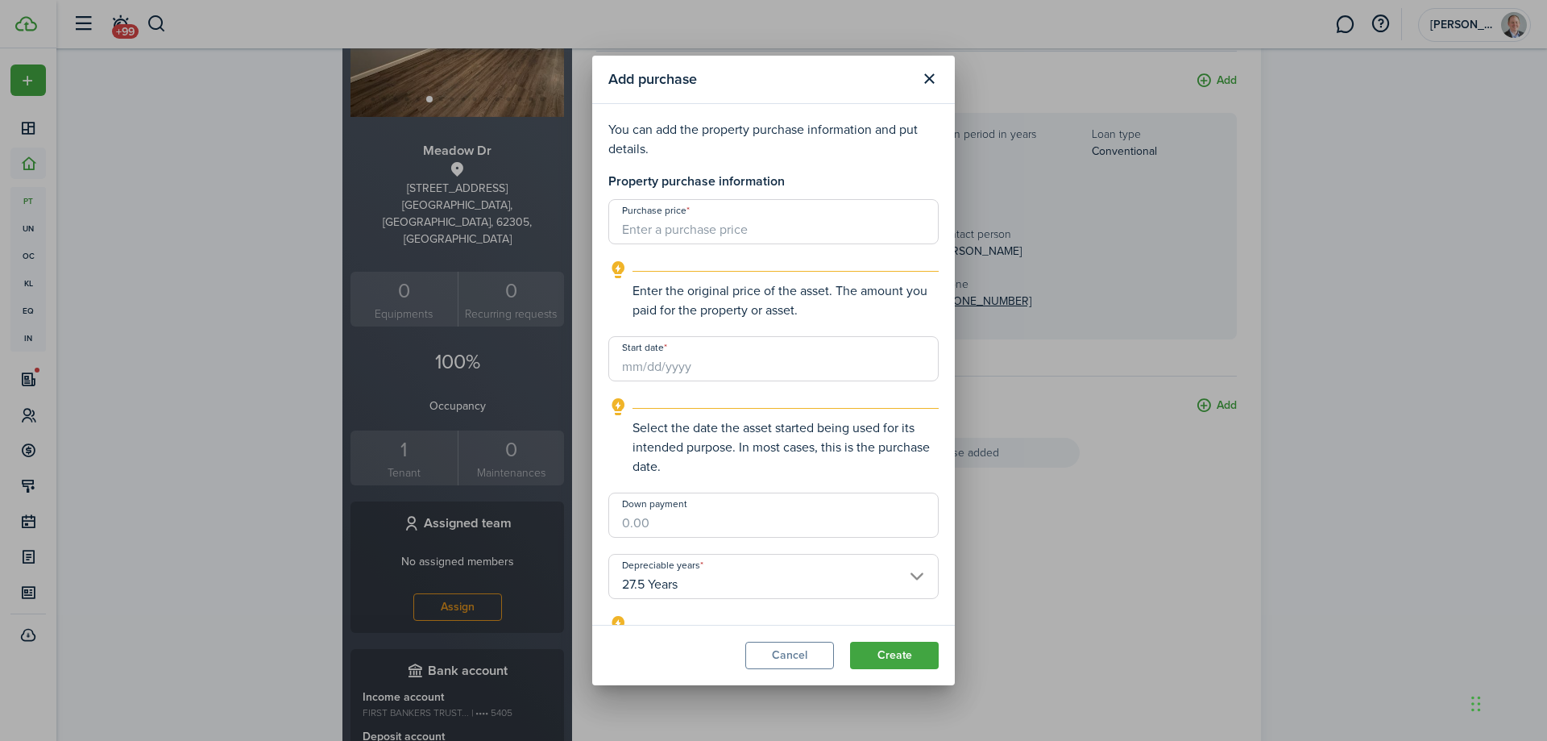
click at [740, 225] on input "Purchase price" at bounding box center [773, 221] width 330 height 45
click at [729, 232] on input "Purchase price" at bounding box center [773, 221] width 330 height 45
type input "$80,000.00"
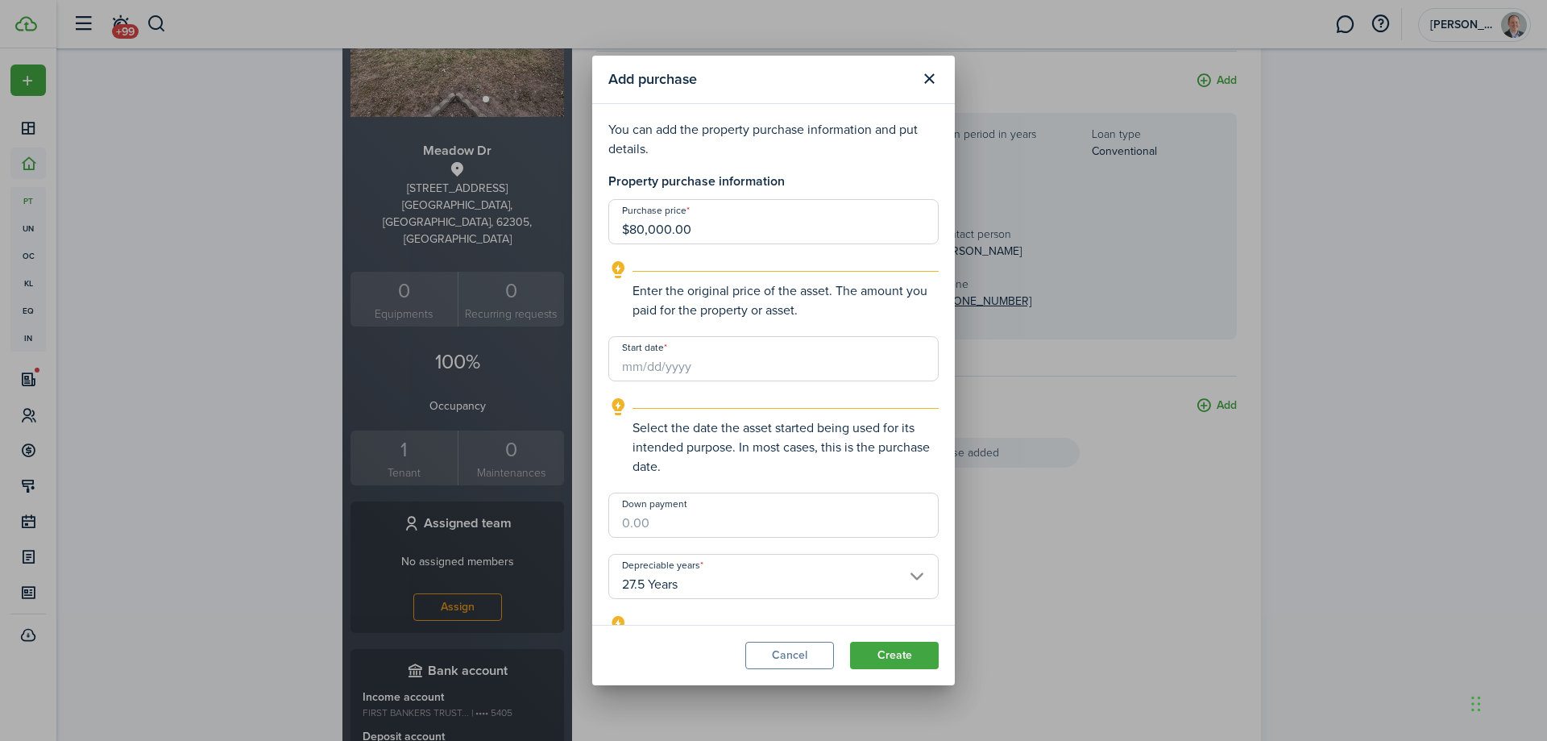
click at [697, 363] on input "Start date" at bounding box center [773, 358] width 330 height 45
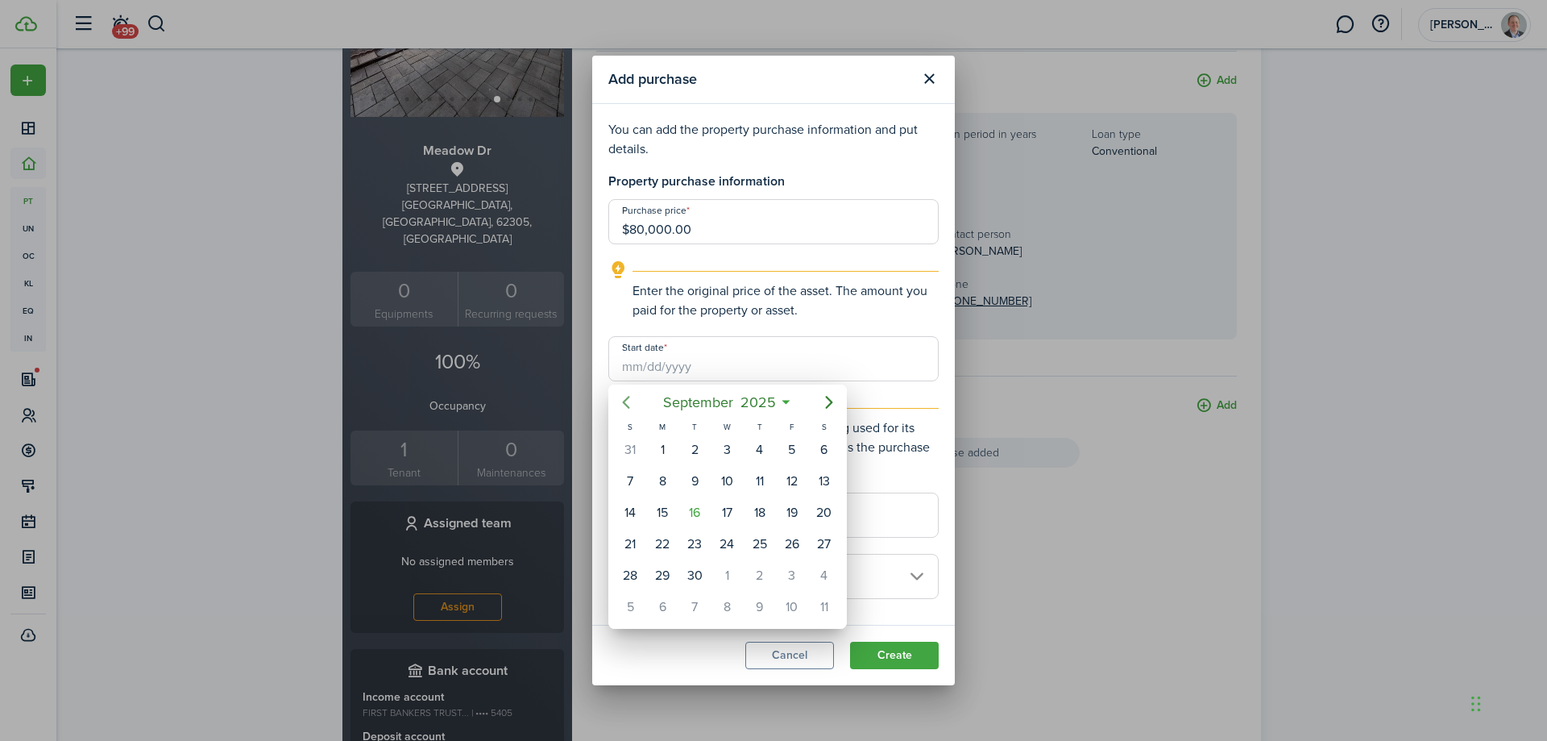
click at [628, 401] on icon "Previous page" at bounding box center [625, 401] width 19 height 19
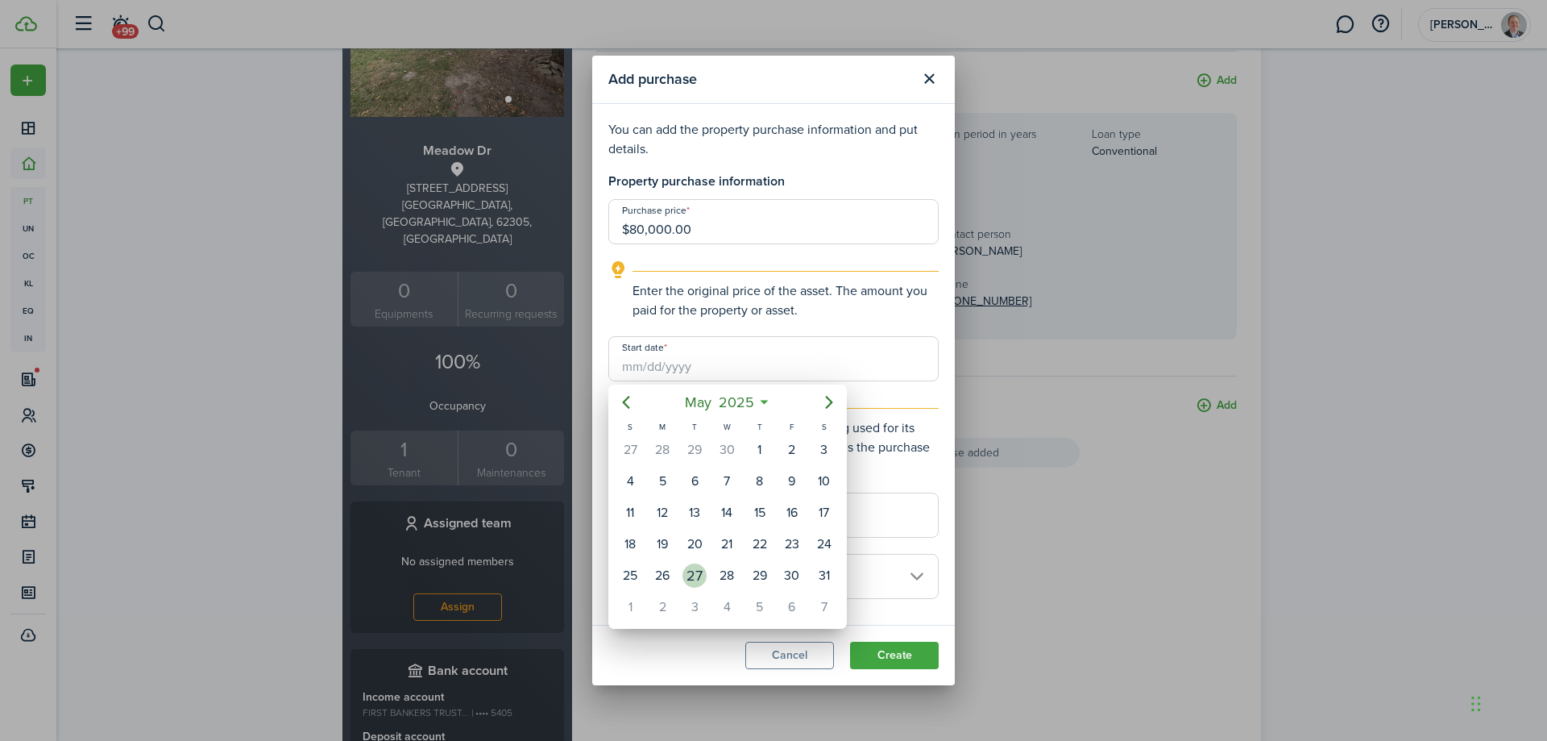
click at [692, 570] on div "27" at bounding box center [695, 575] width 24 height 24
type input "[DATE]"
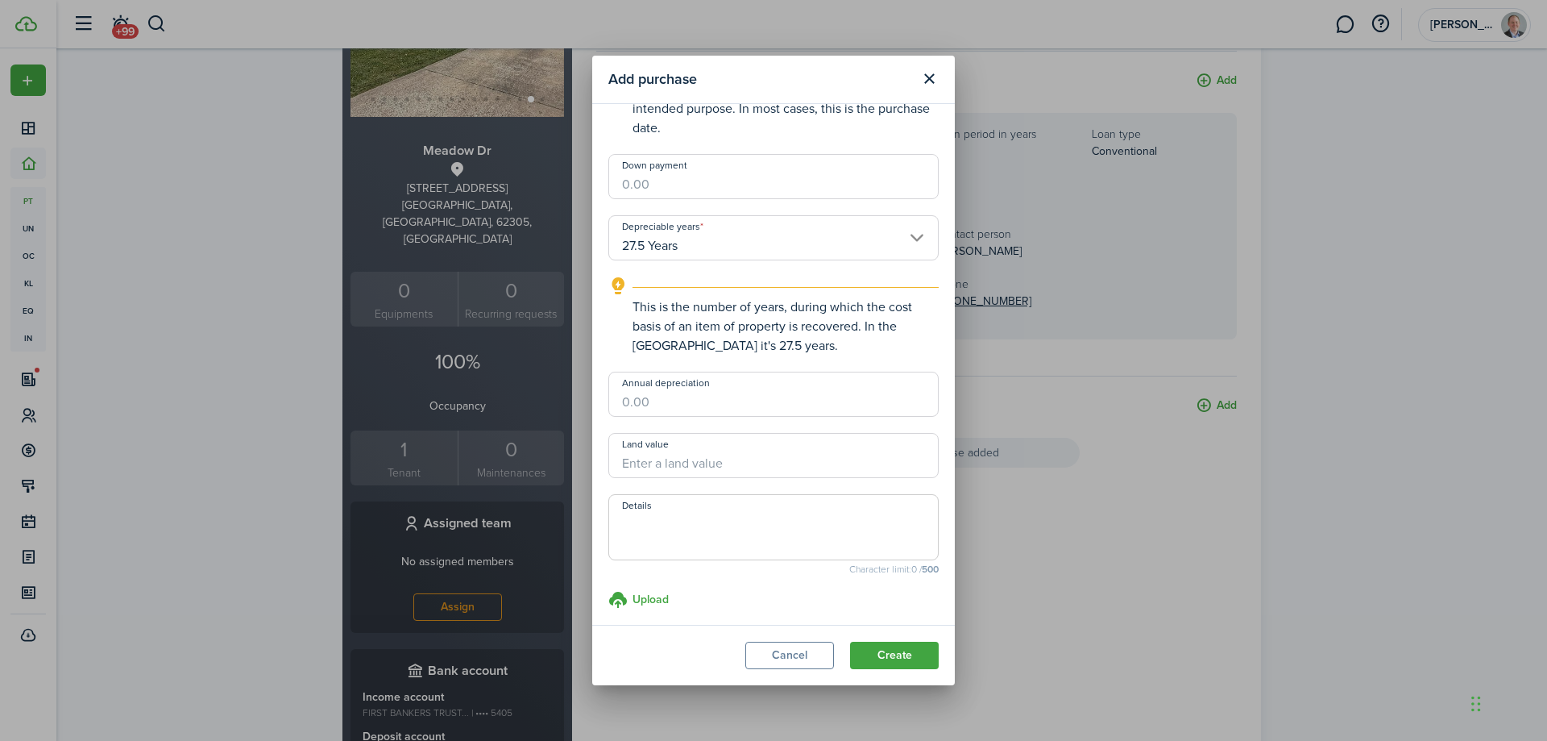
scroll to position [343, 0]
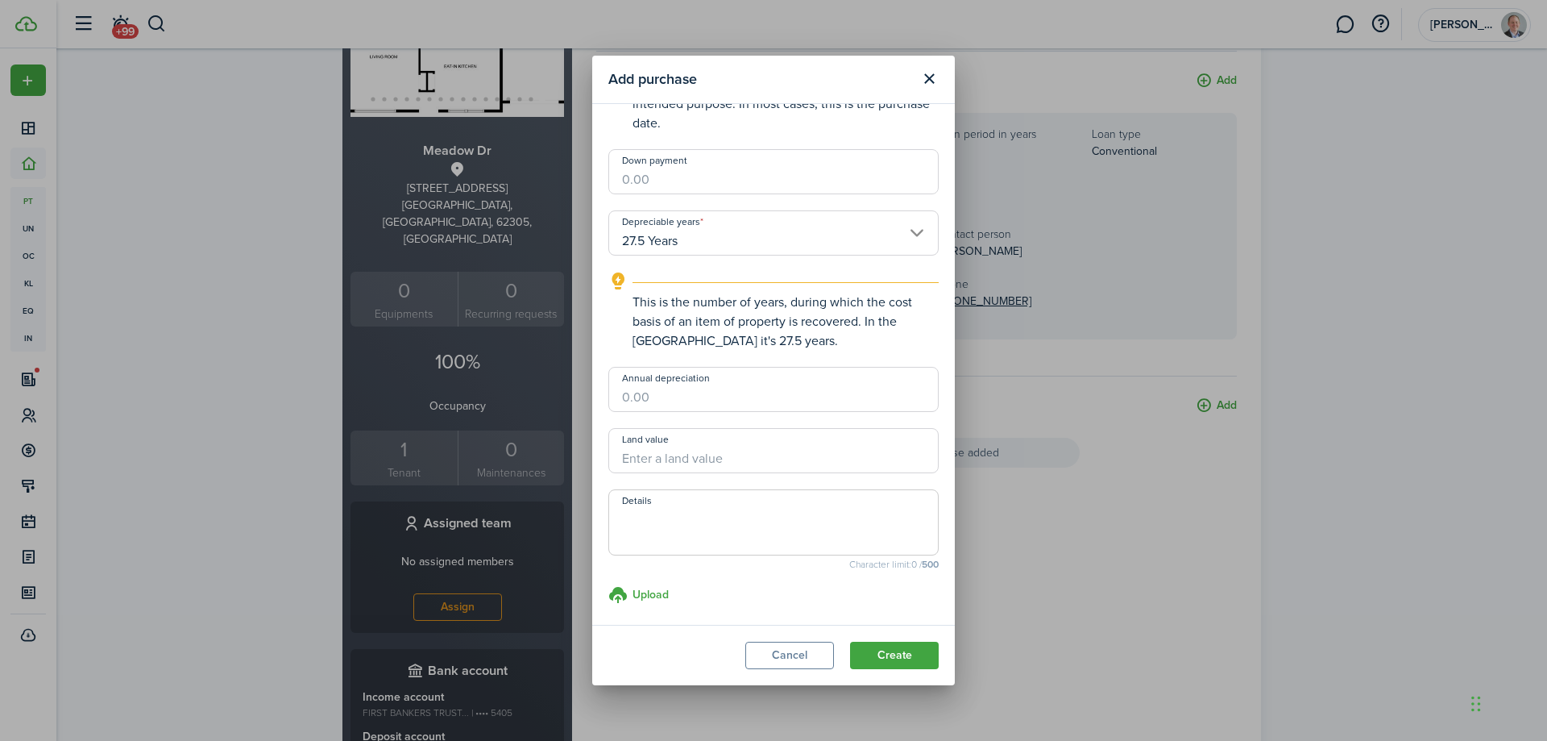
click at [722, 395] on input "Annual depreciation" at bounding box center [773, 389] width 330 height 45
click at [717, 460] on input "Land value" at bounding box center [773, 450] width 330 height 45
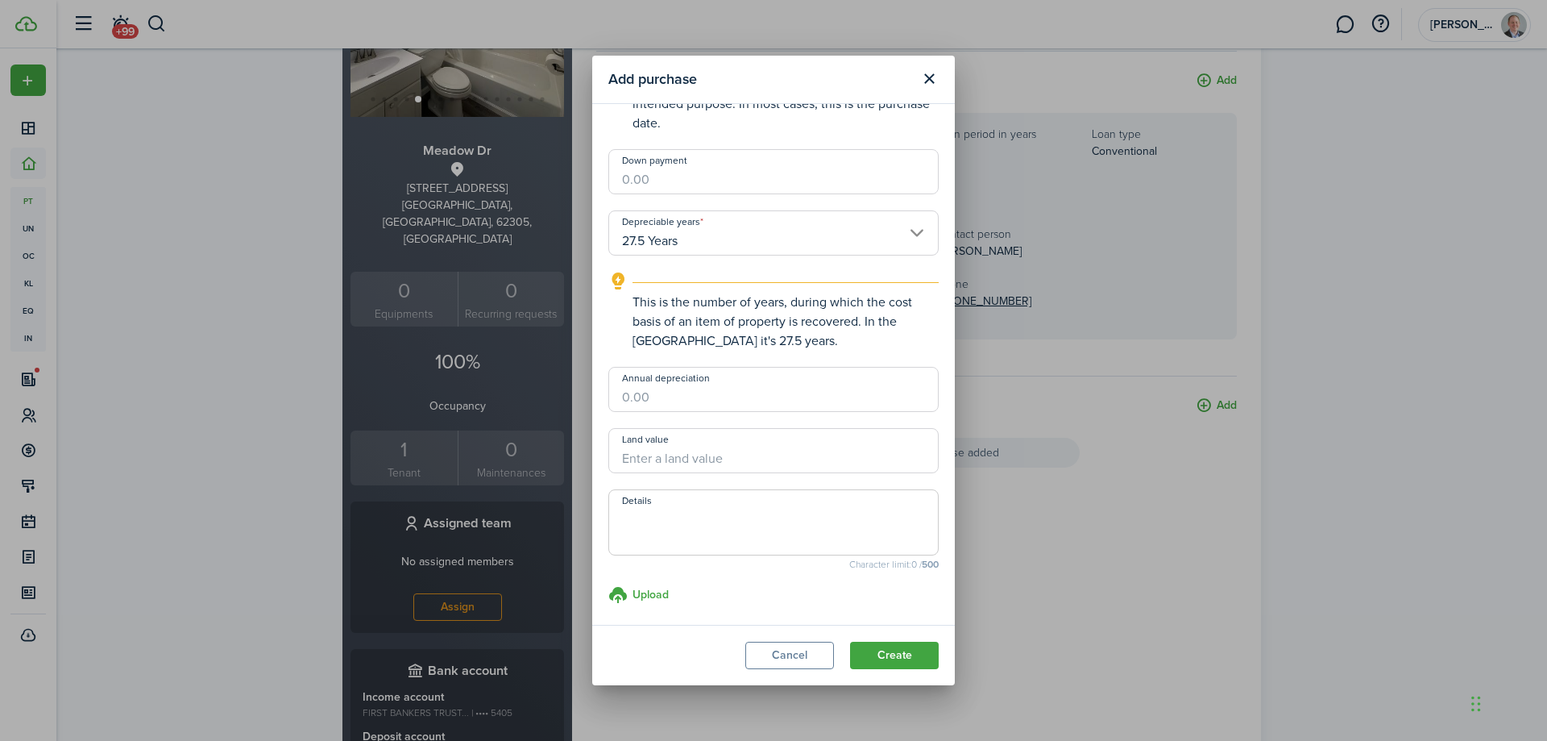
click at [733, 403] on input "Annual depreciation" at bounding box center [773, 389] width 330 height 45
click at [718, 452] on input "Land value" at bounding box center [773, 450] width 330 height 45
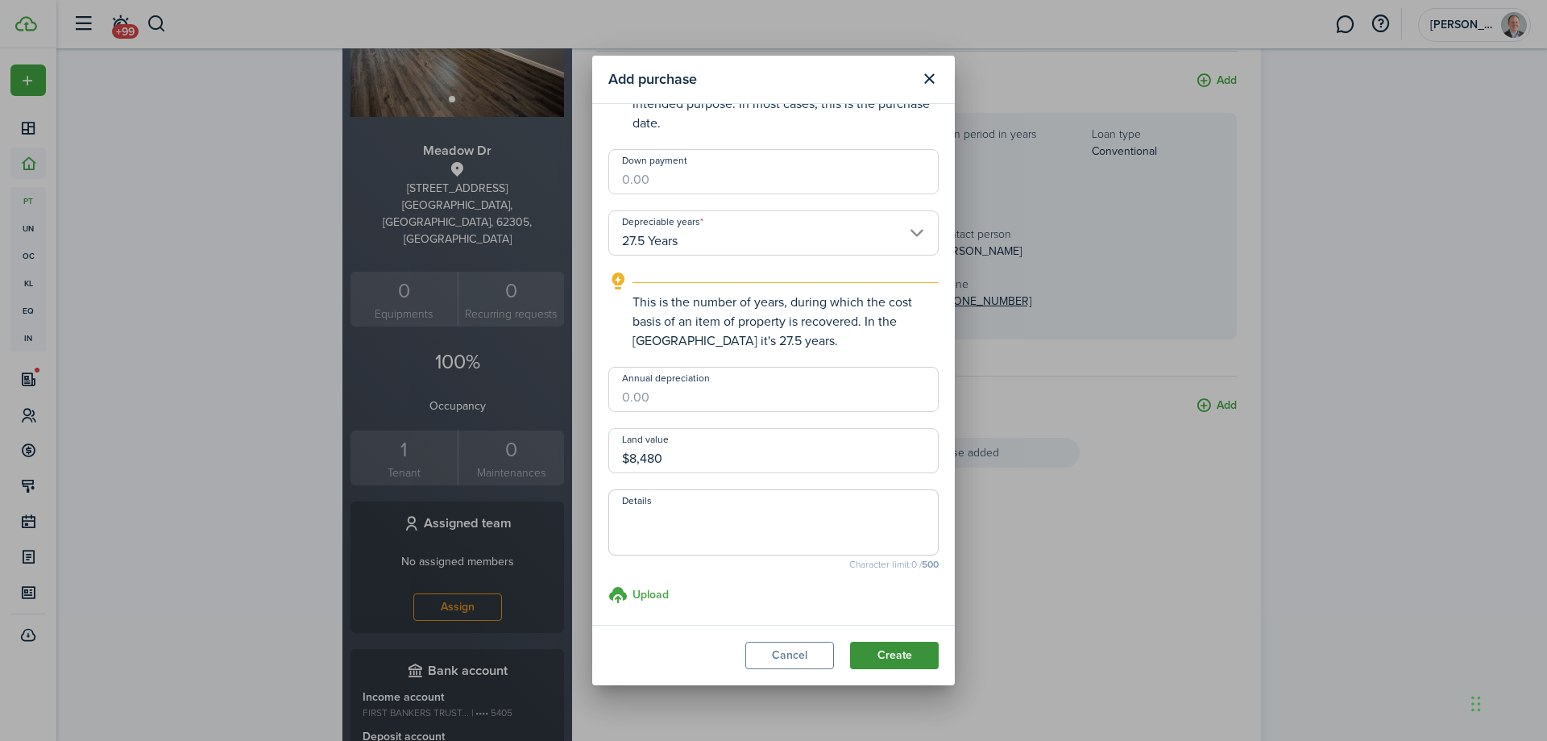
type input "$8,480.00"
click at [899, 658] on button "Create" at bounding box center [894, 654] width 89 height 27
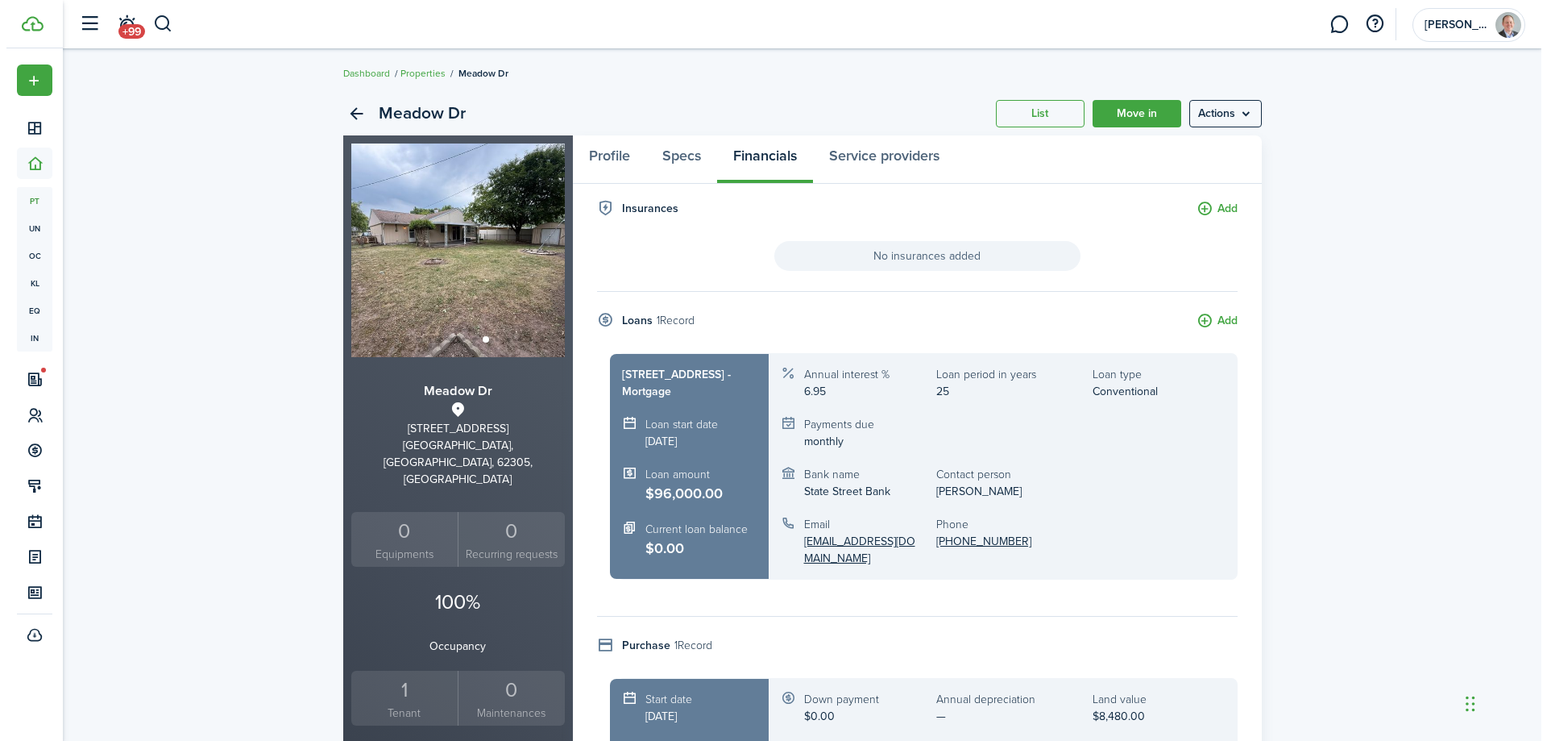
scroll to position [0, 0]
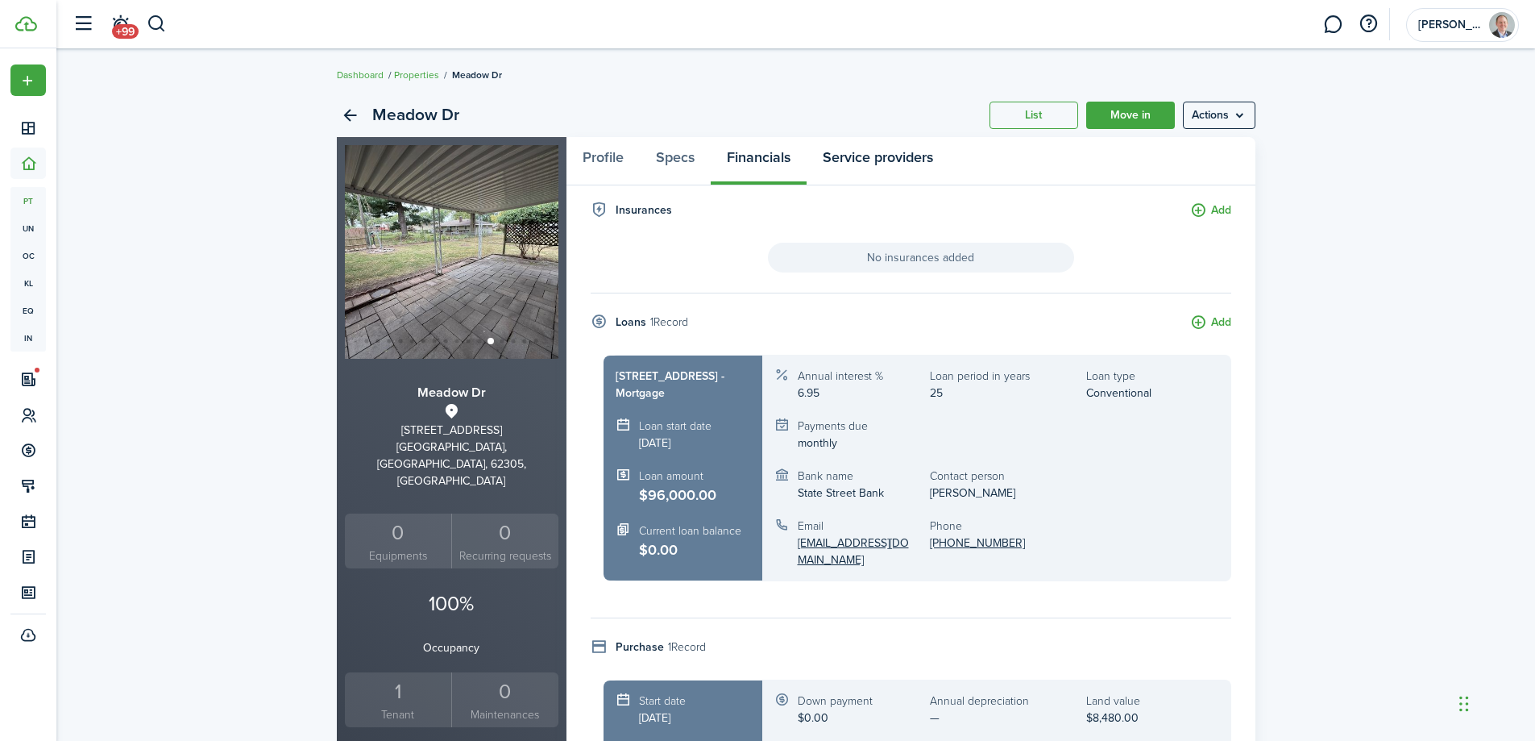
click at [871, 157] on link "Service providers" at bounding box center [878, 161] width 143 height 48
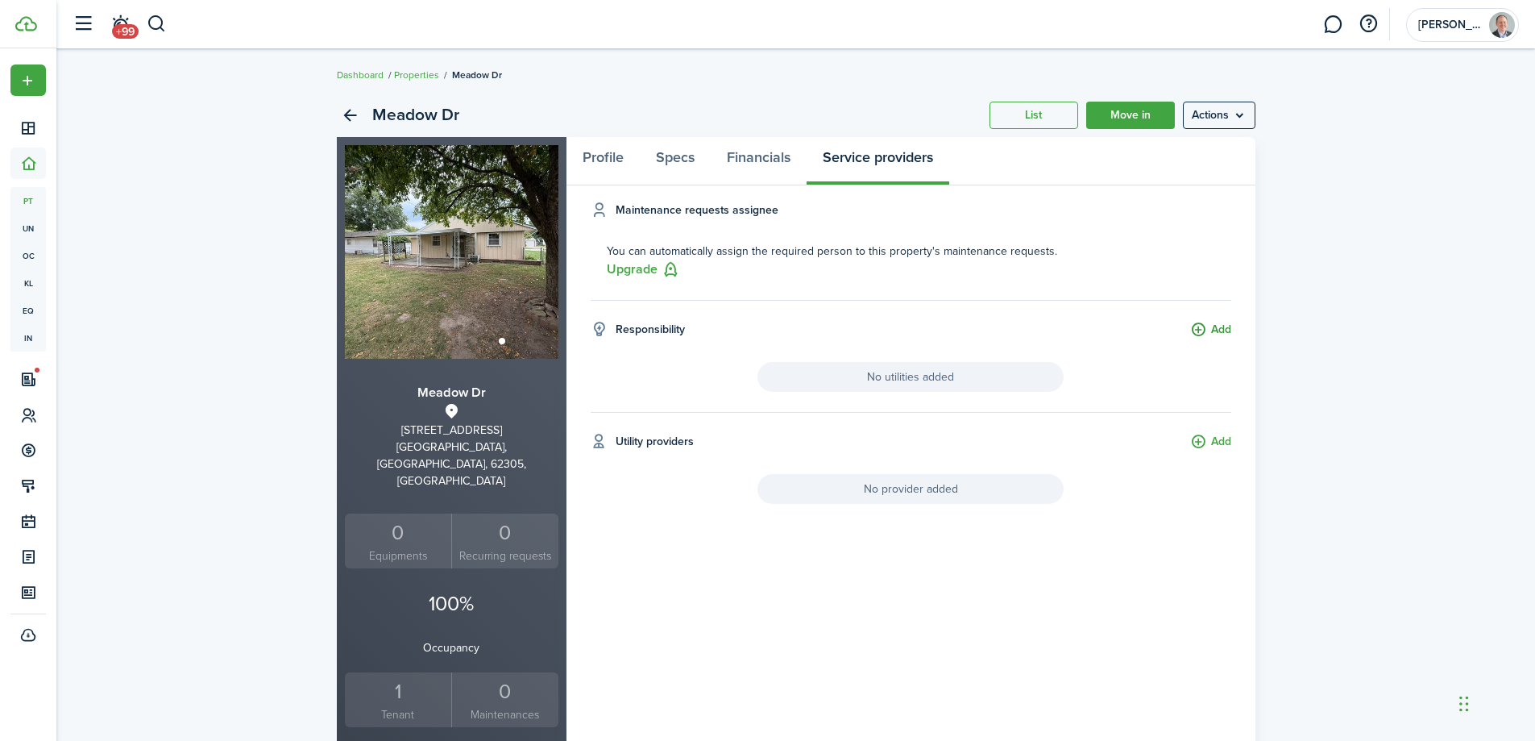
click at [1202, 330] on button "Add" at bounding box center [1210, 330] width 41 height 19
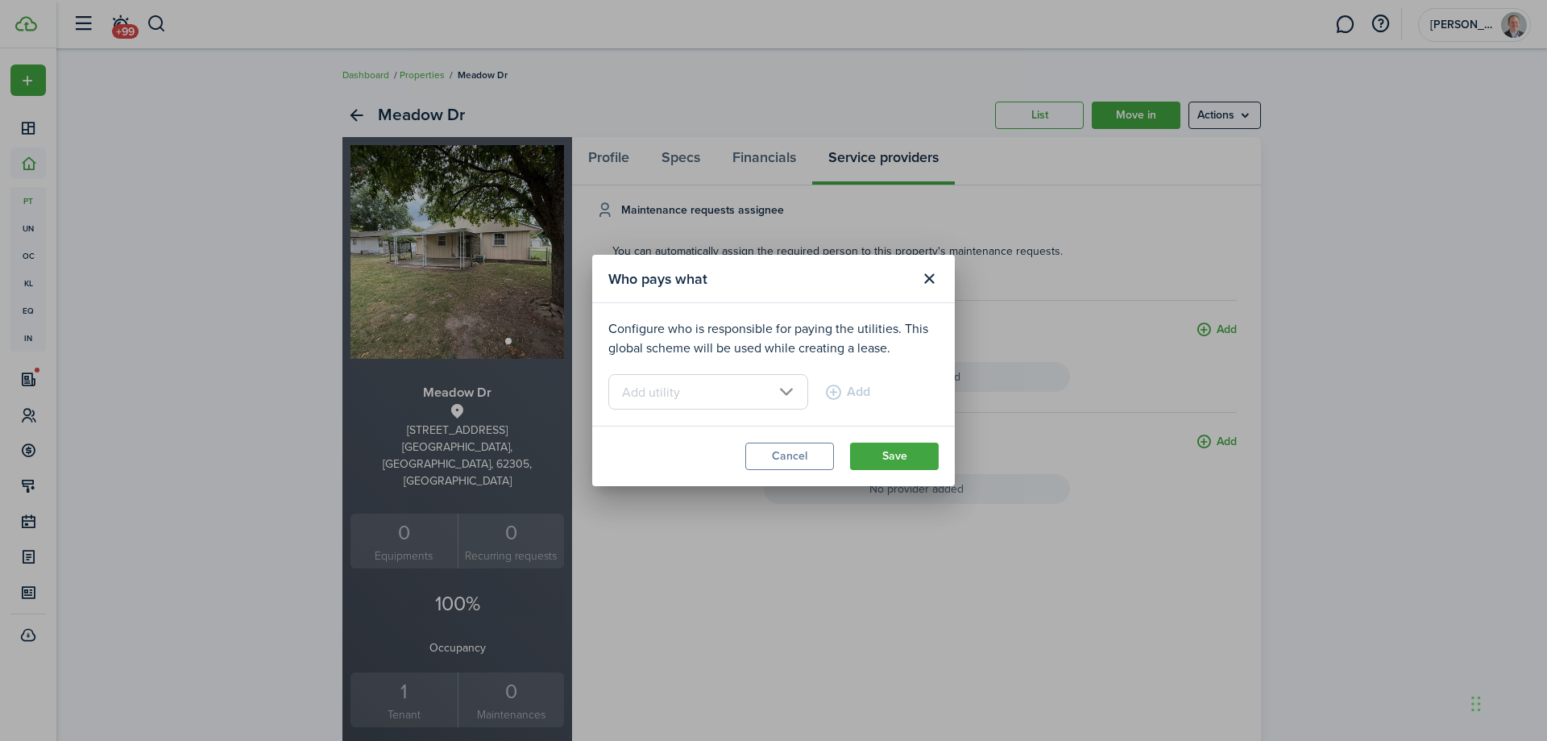
click at [708, 391] on input "text" at bounding box center [708, 391] width 200 height 35
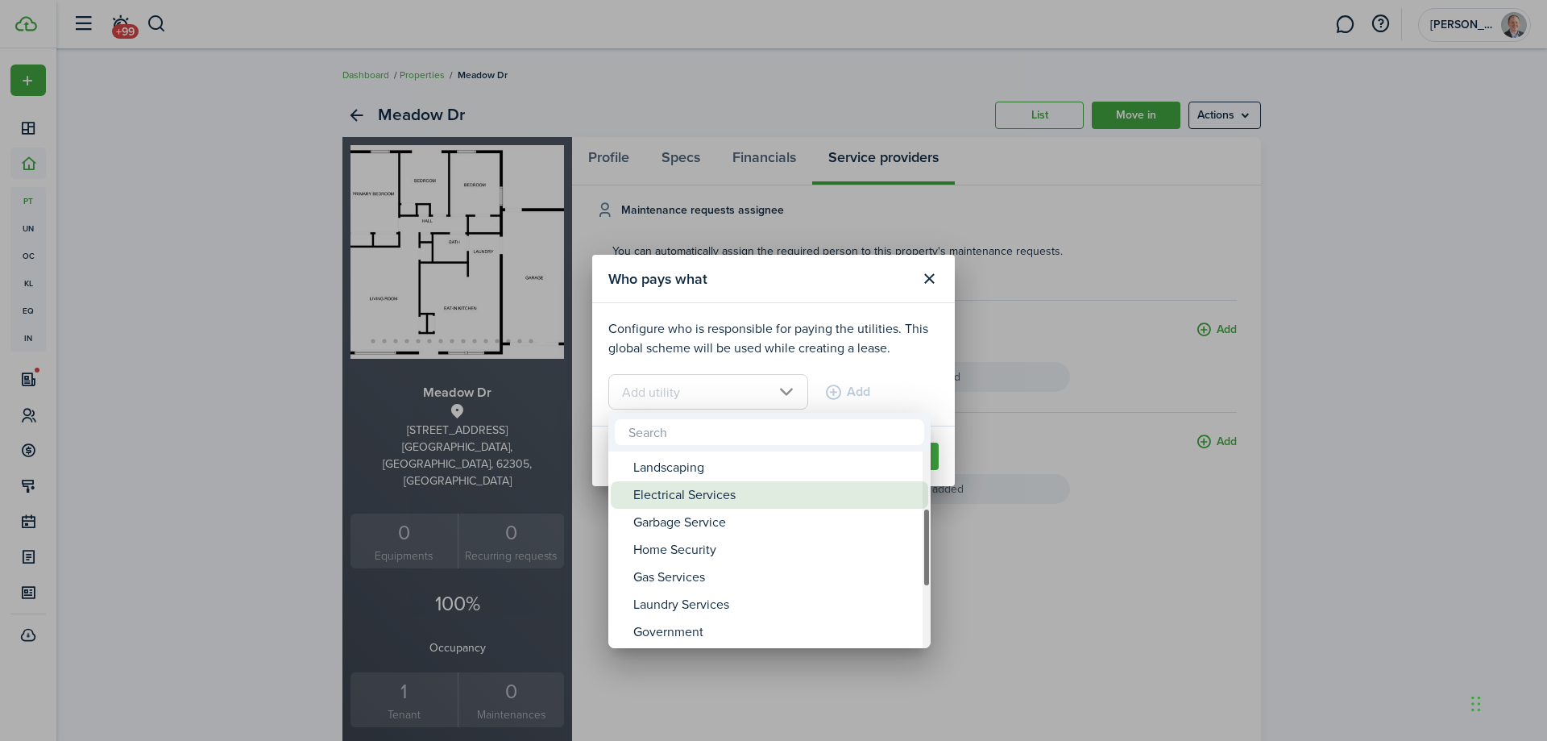
click at [724, 499] on div "Electrical Services" at bounding box center [775, 494] width 285 height 27
type input "Electrical Services"
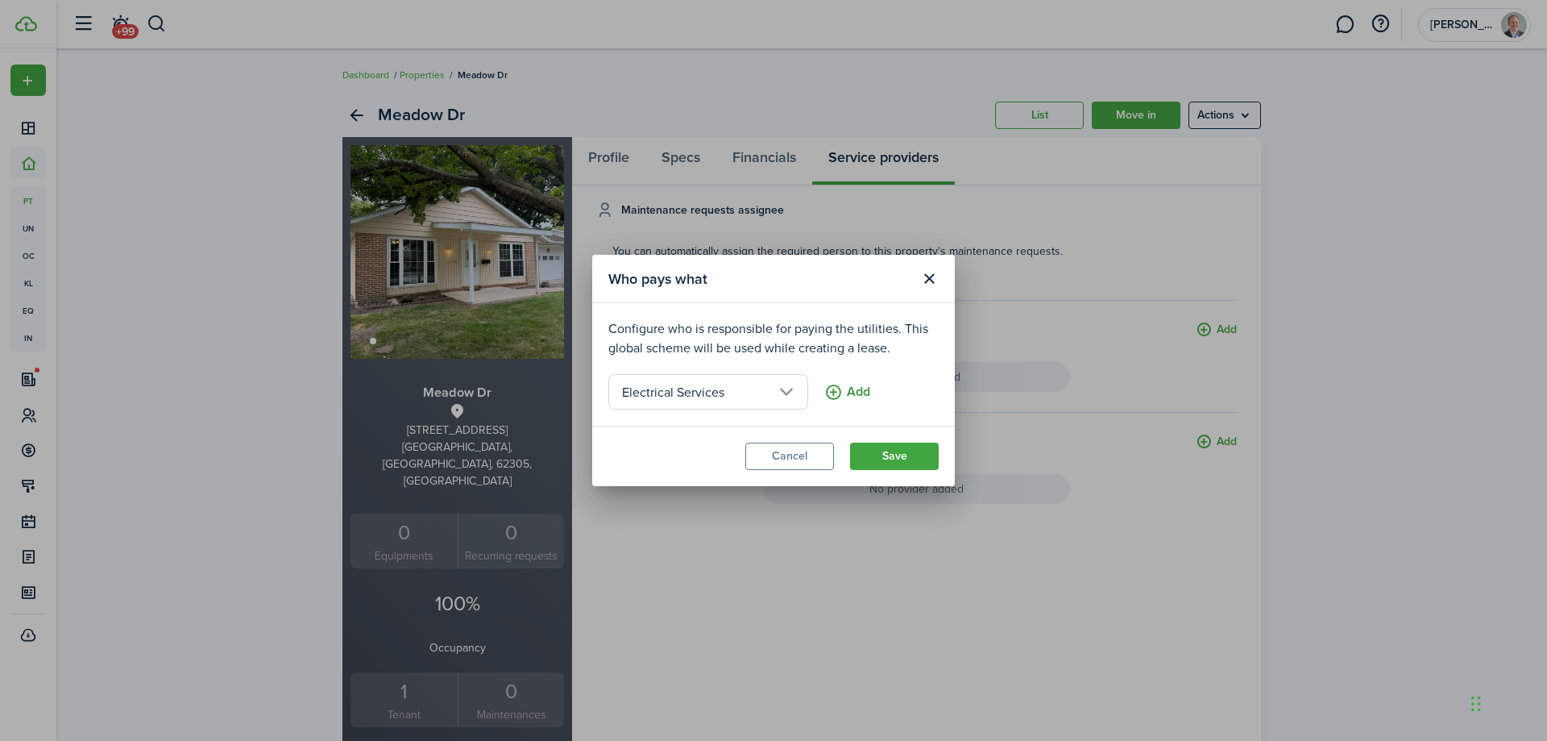
click at [824, 392] on button "Add" at bounding box center [847, 391] width 46 height 35
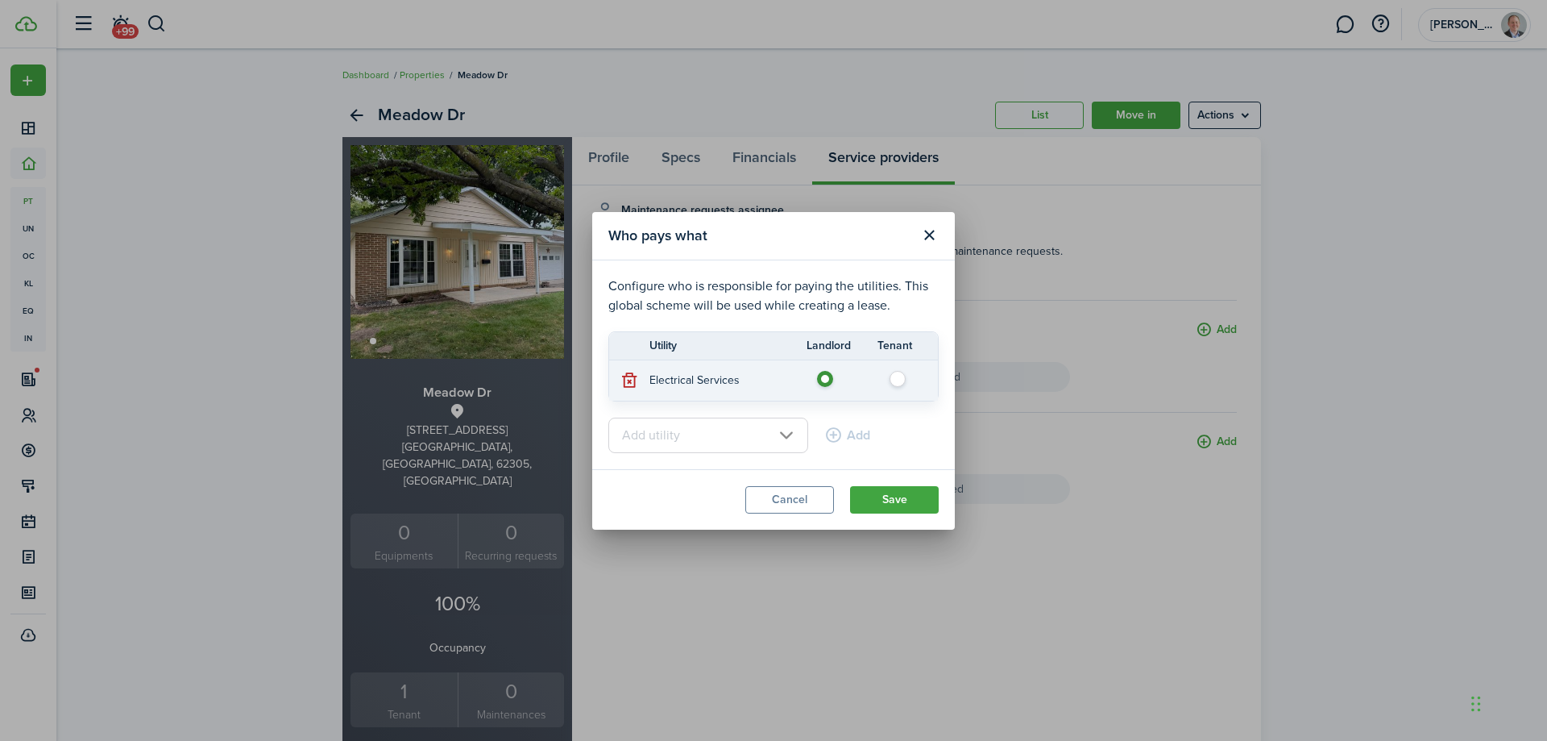
click at [899, 379] on label at bounding box center [902, 375] width 28 height 8
radio input "false"
radio input "true"
click at [767, 434] on input "text" at bounding box center [708, 434] width 200 height 35
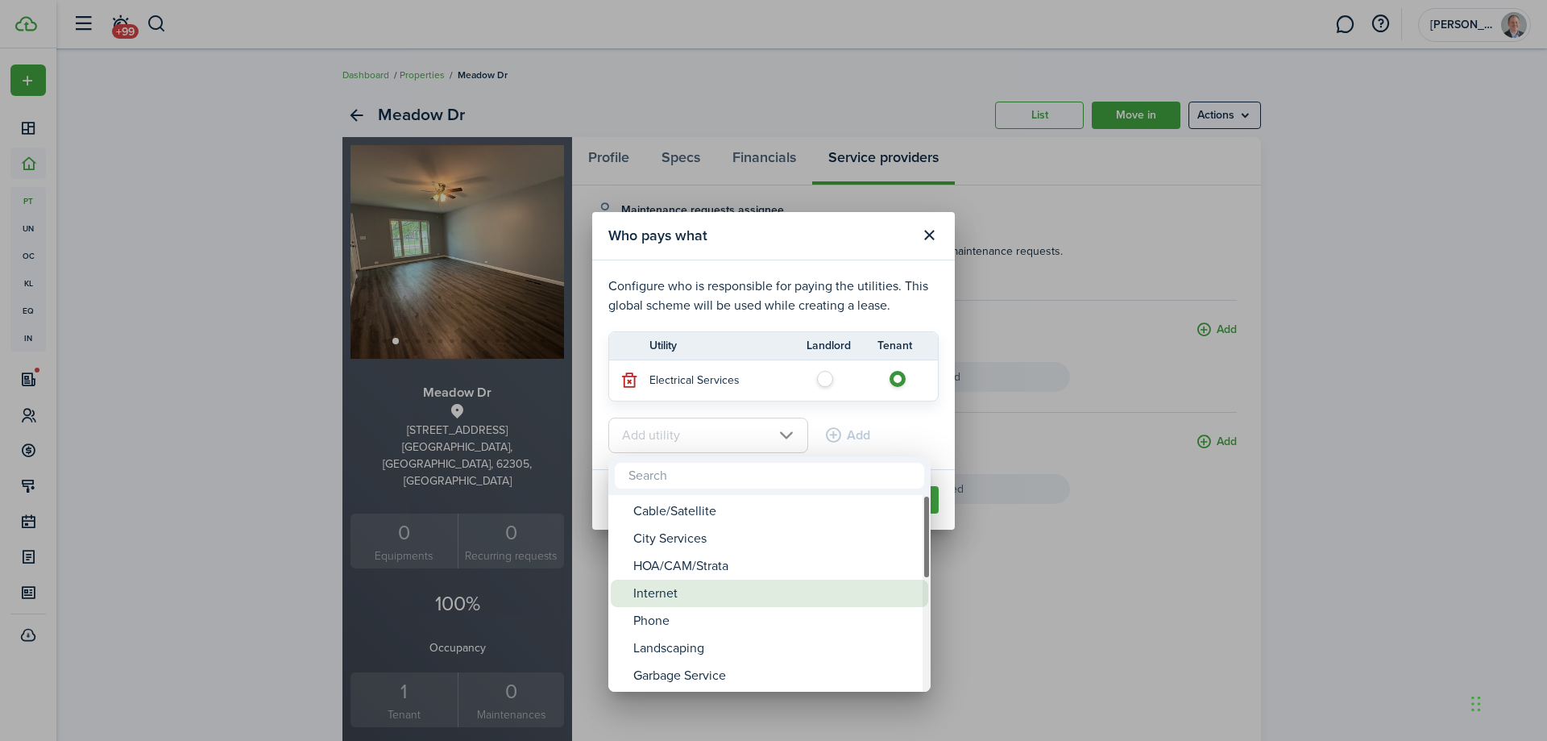
click at [713, 602] on div "Internet" at bounding box center [775, 592] width 285 height 27
type input "Internet"
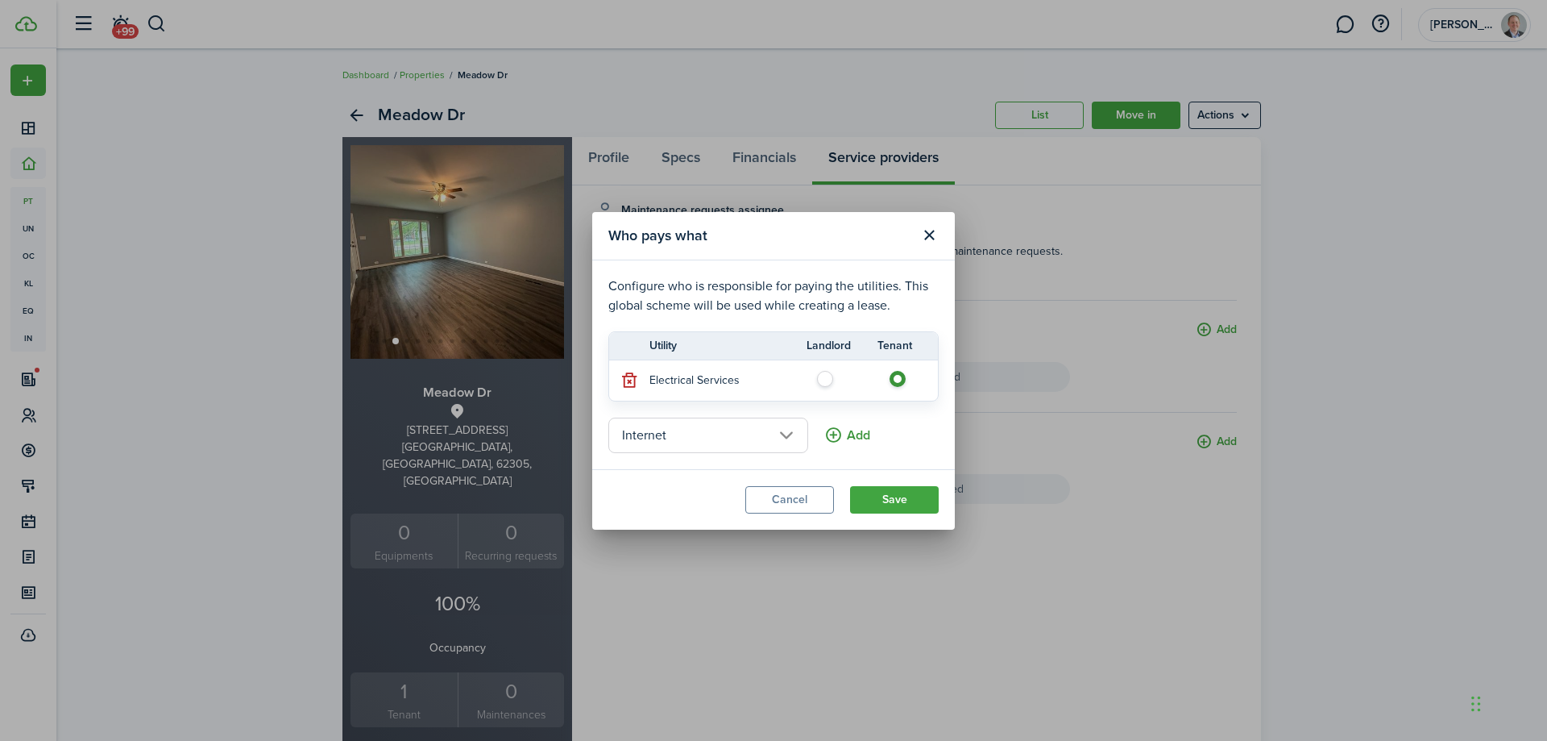
click at [824, 438] on button "Add" at bounding box center [847, 434] width 46 height 35
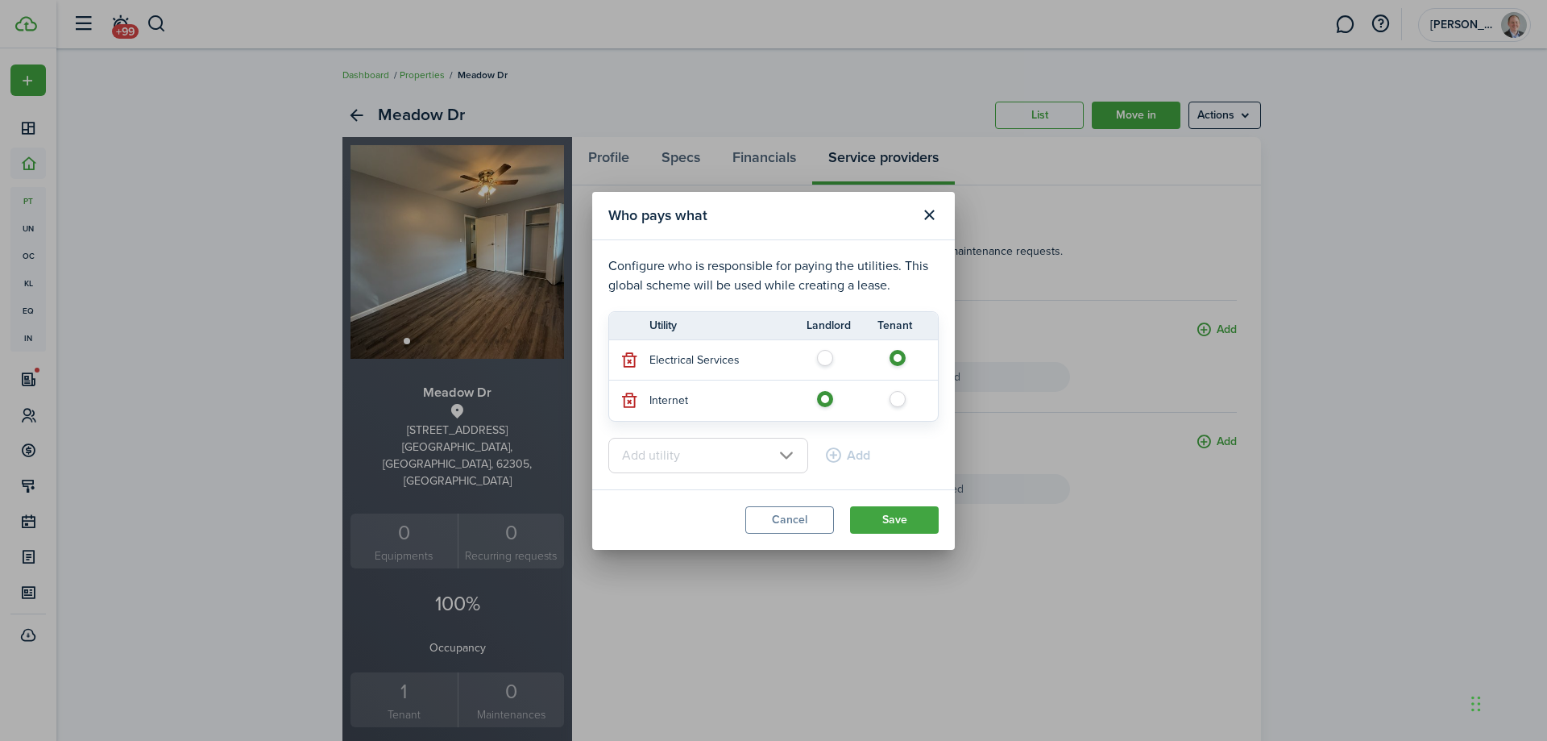
click at [778, 460] on input "text" at bounding box center [708, 455] width 200 height 35
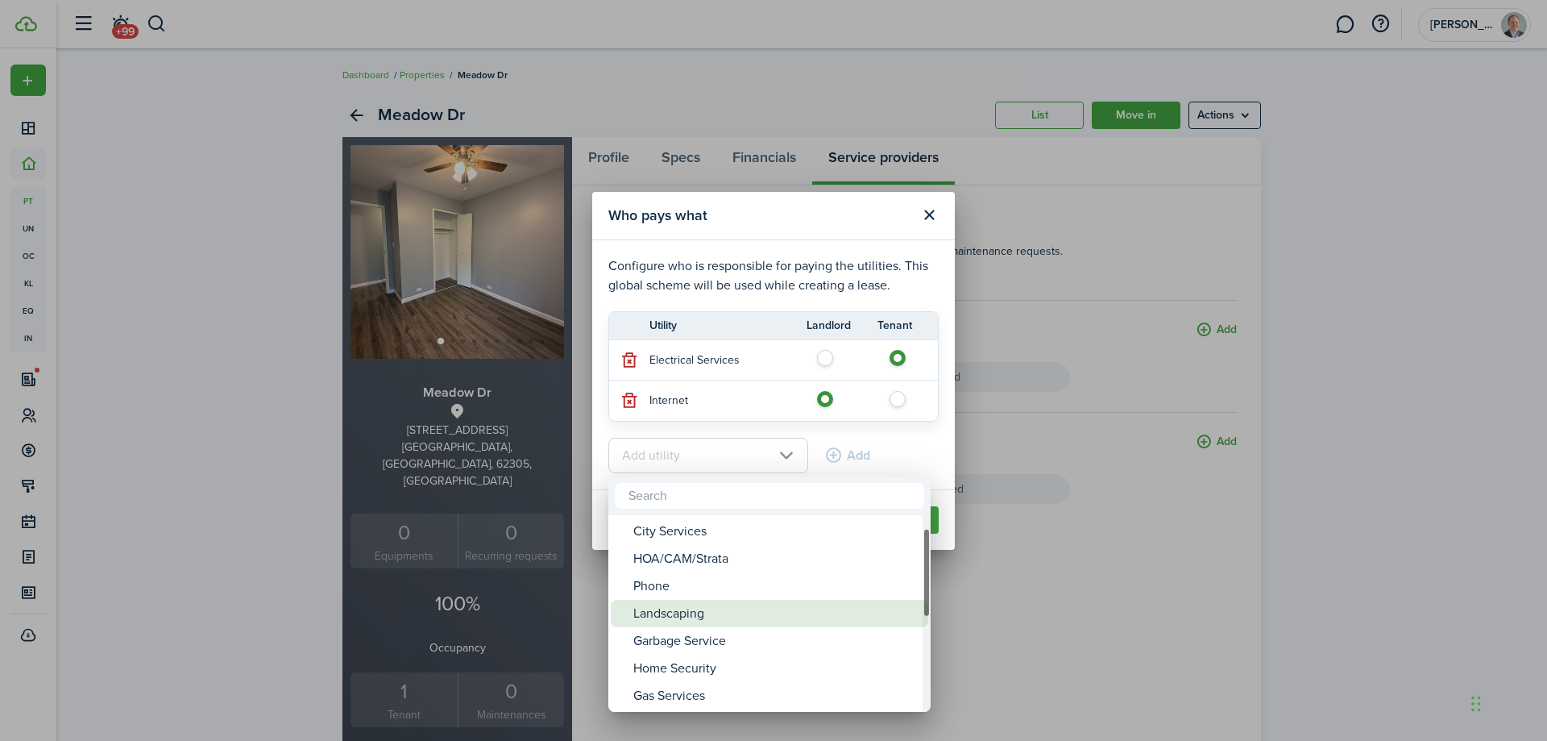
click at [717, 609] on div "Landscaping" at bounding box center [775, 613] width 285 height 27
type input "Landscaping"
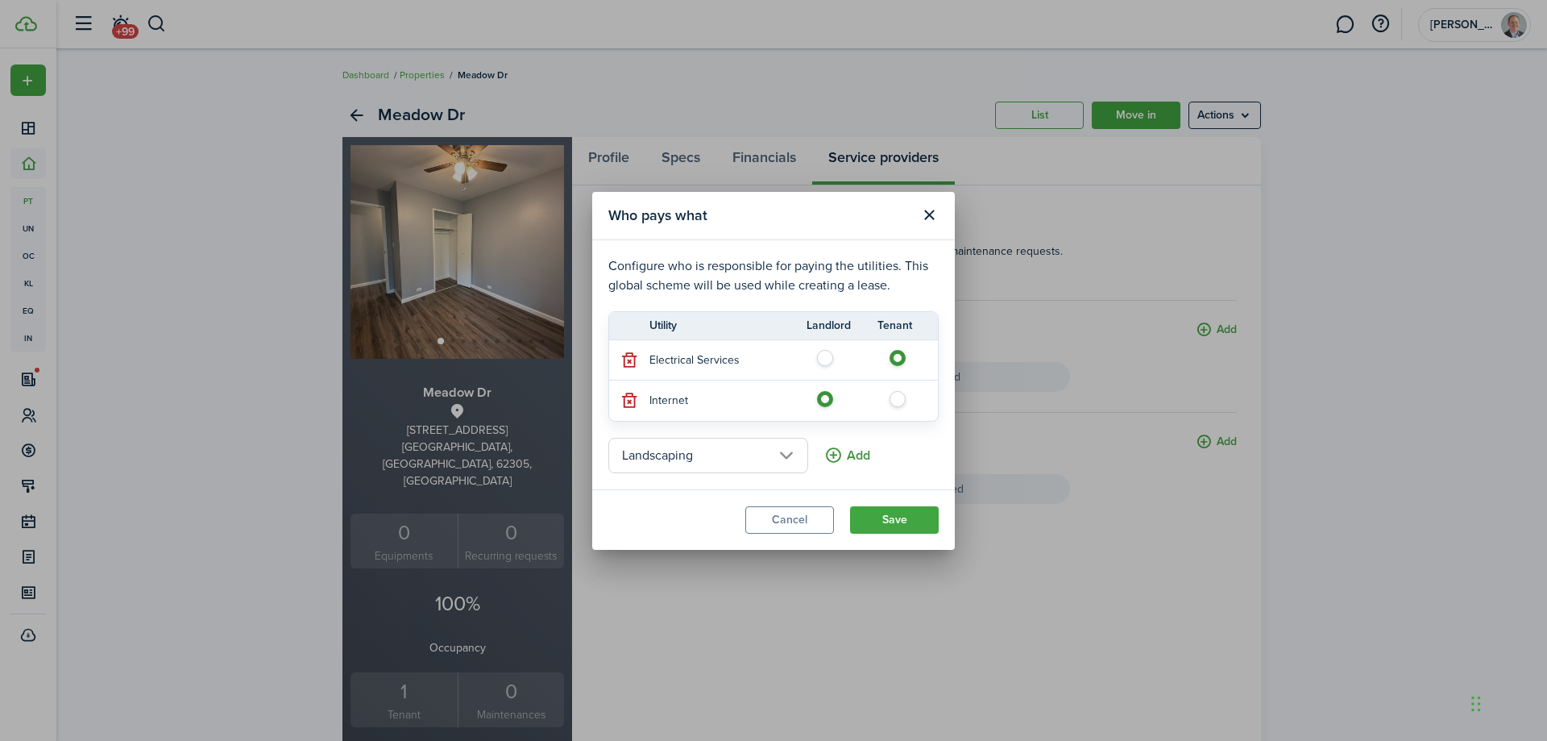
click at [824, 455] on button "Add" at bounding box center [847, 455] width 46 height 35
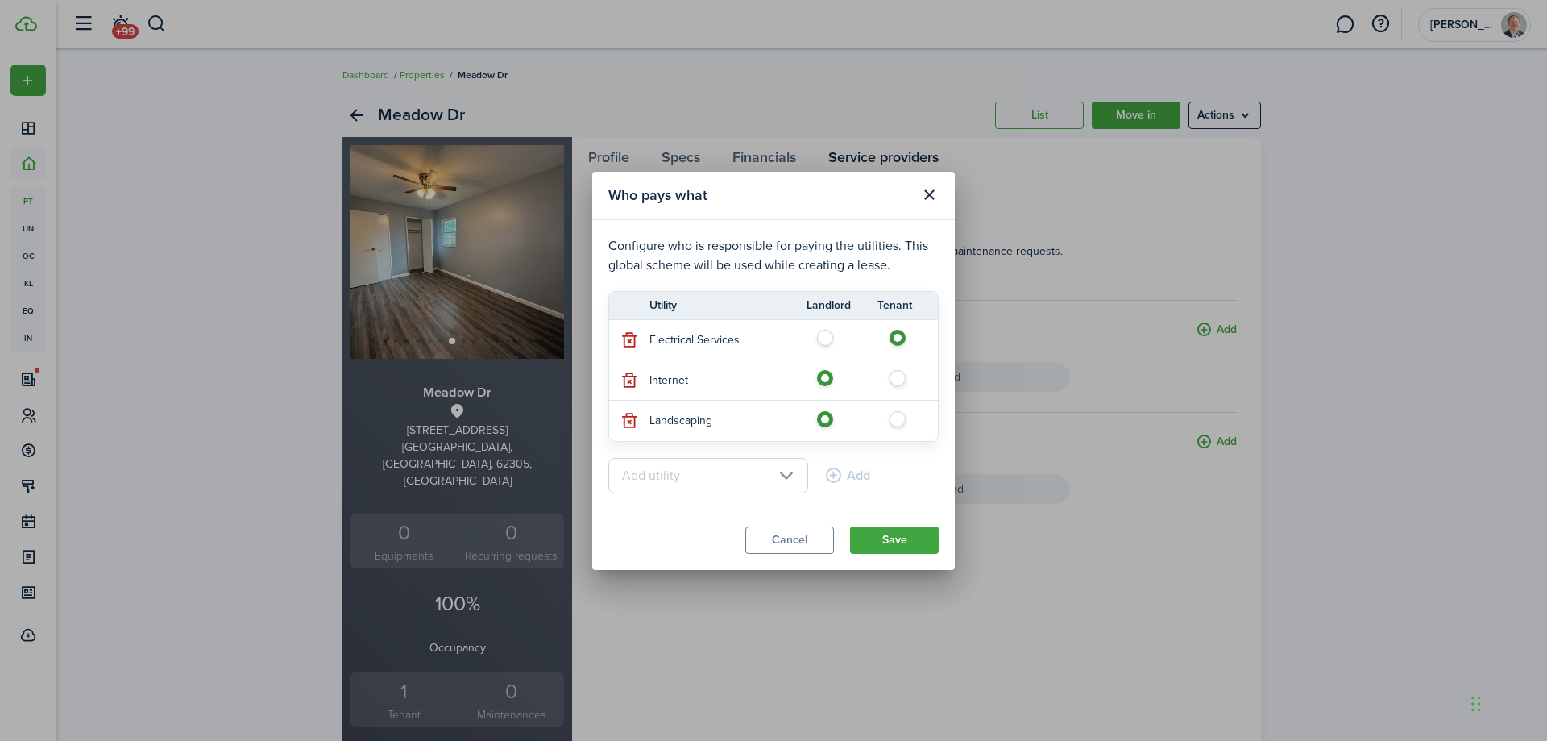
click at [767, 471] on input "text" at bounding box center [708, 475] width 200 height 35
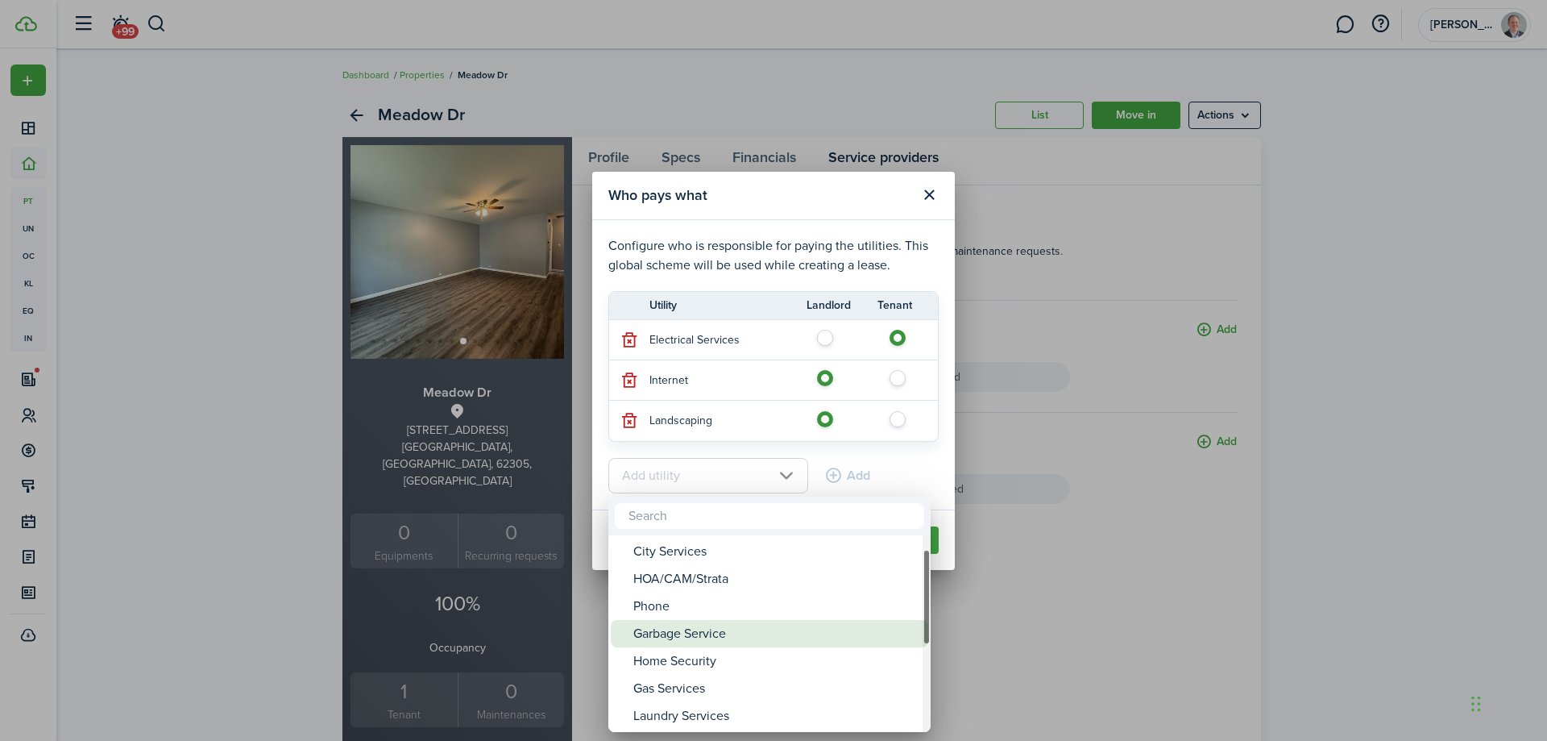
click at [741, 632] on div "Garbage Service" at bounding box center [775, 633] width 285 height 27
type input "Garbage Service"
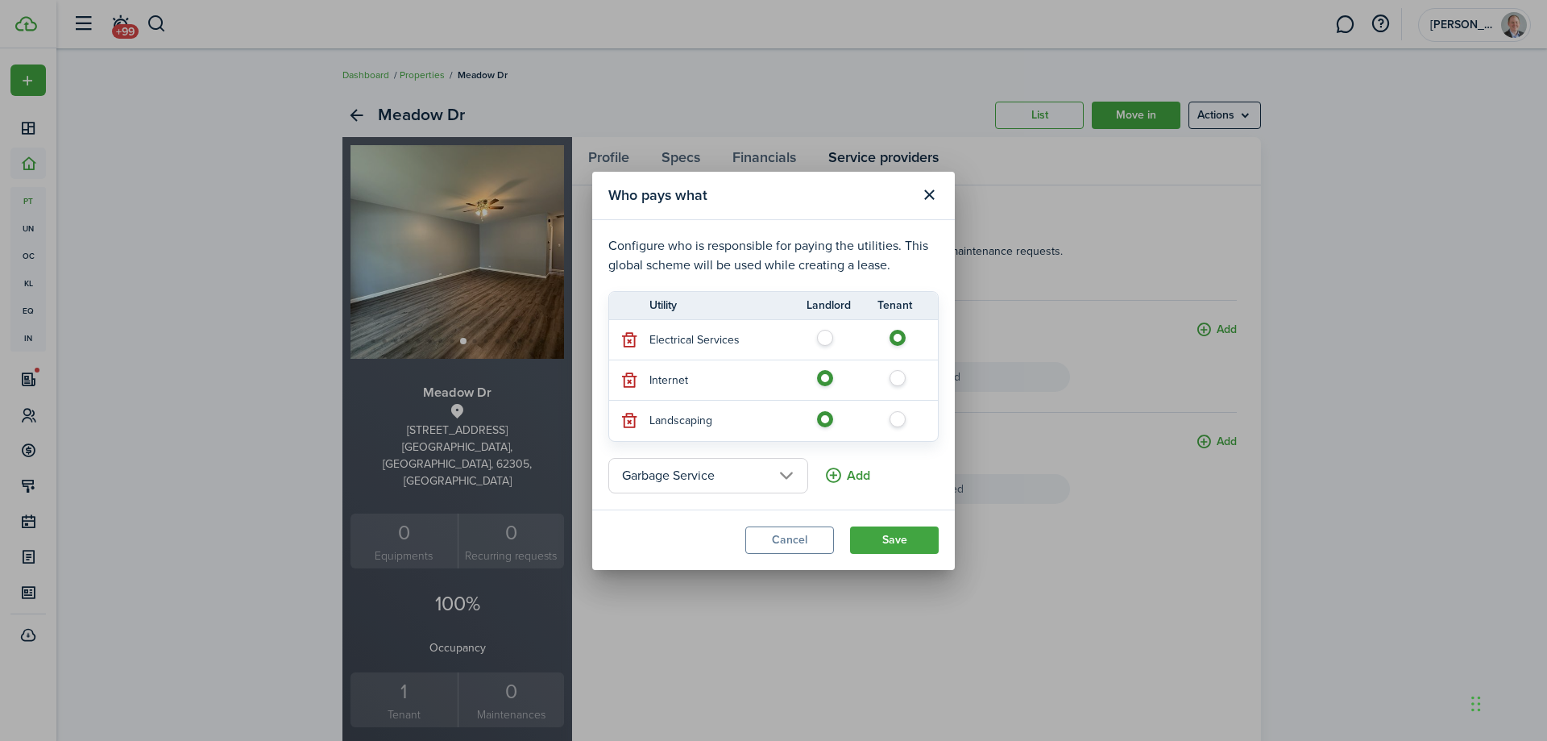
click at [832, 471] on button "Add" at bounding box center [847, 475] width 46 height 35
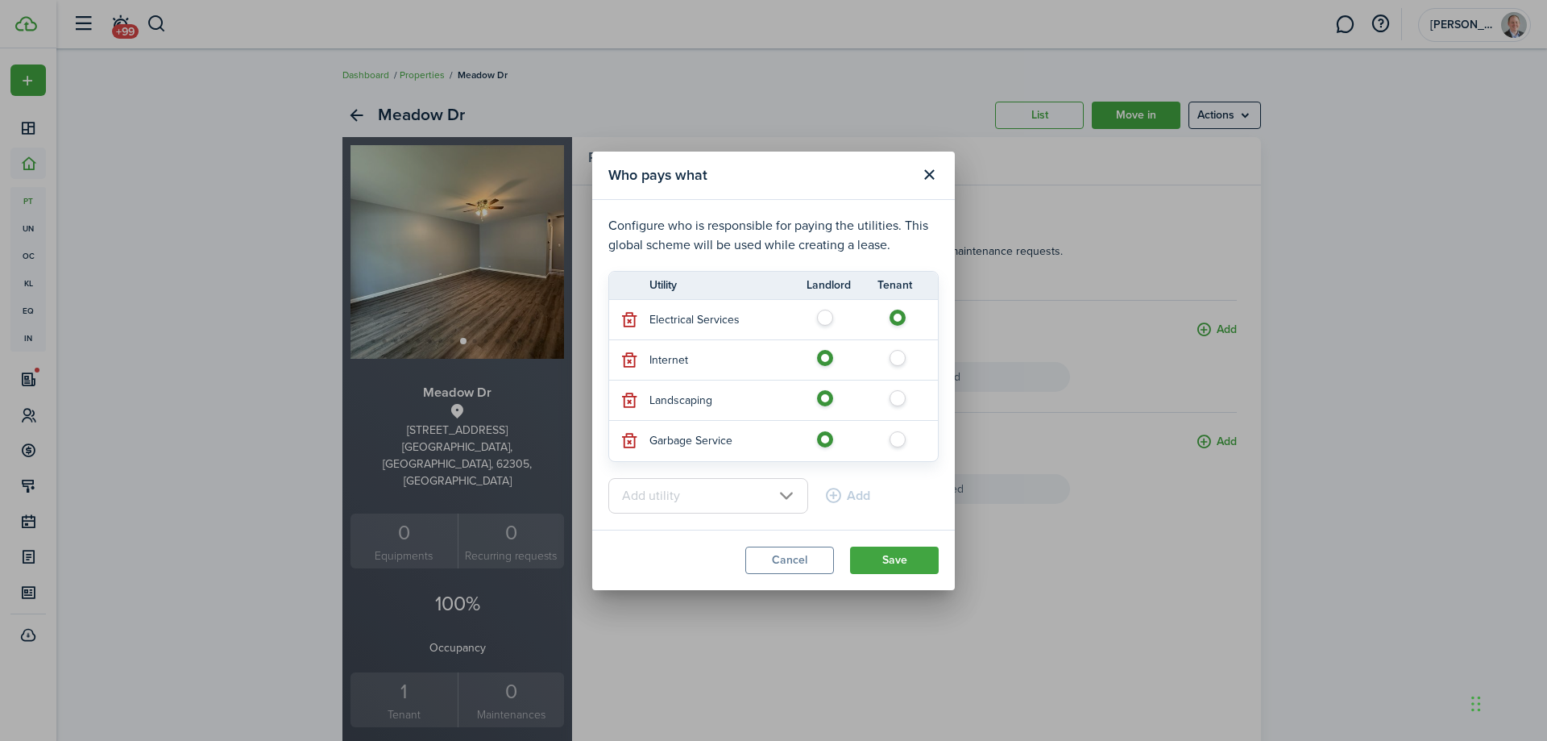
click at [770, 491] on input "text" at bounding box center [708, 495] width 200 height 35
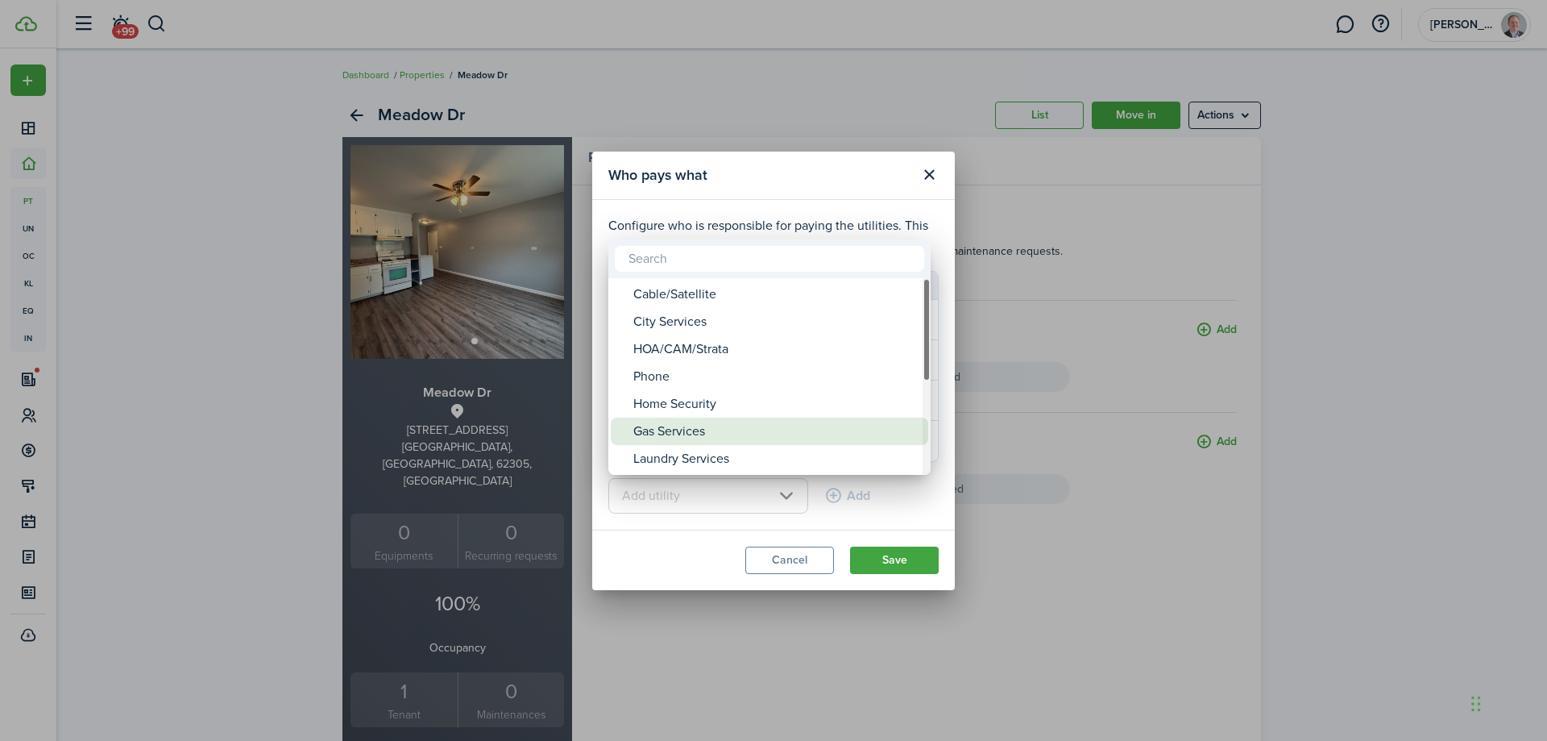
click at [729, 430] on div "Gas Services" at bounding box center [775, 430] width 285 height 27
type input "Gas Services"
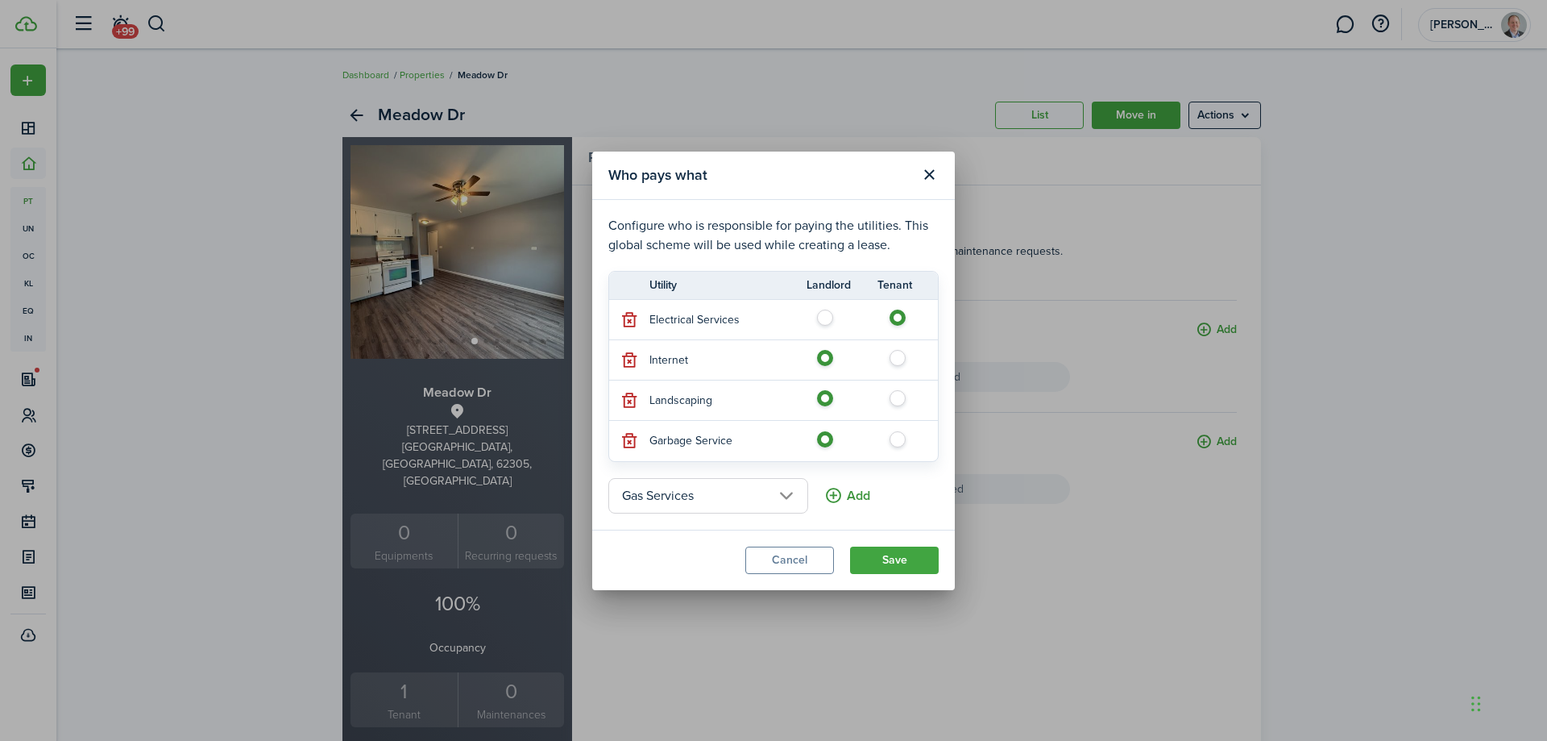
click at [824, 498] on button "Add" at bounding box center [847, 495] width 46 height 35
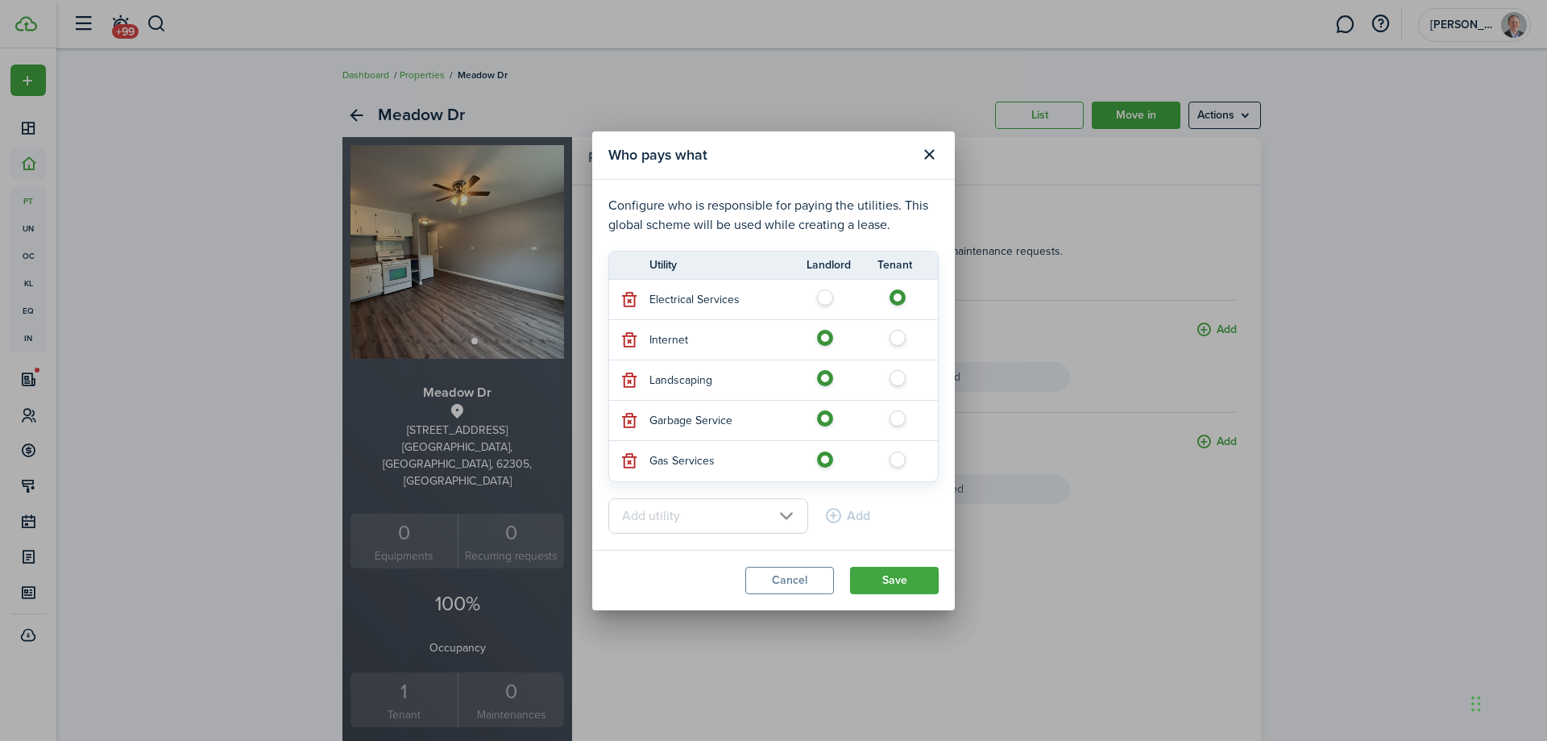
click at [773, 514] on input "text" at bounding box center [708, 515] width 200 height 35
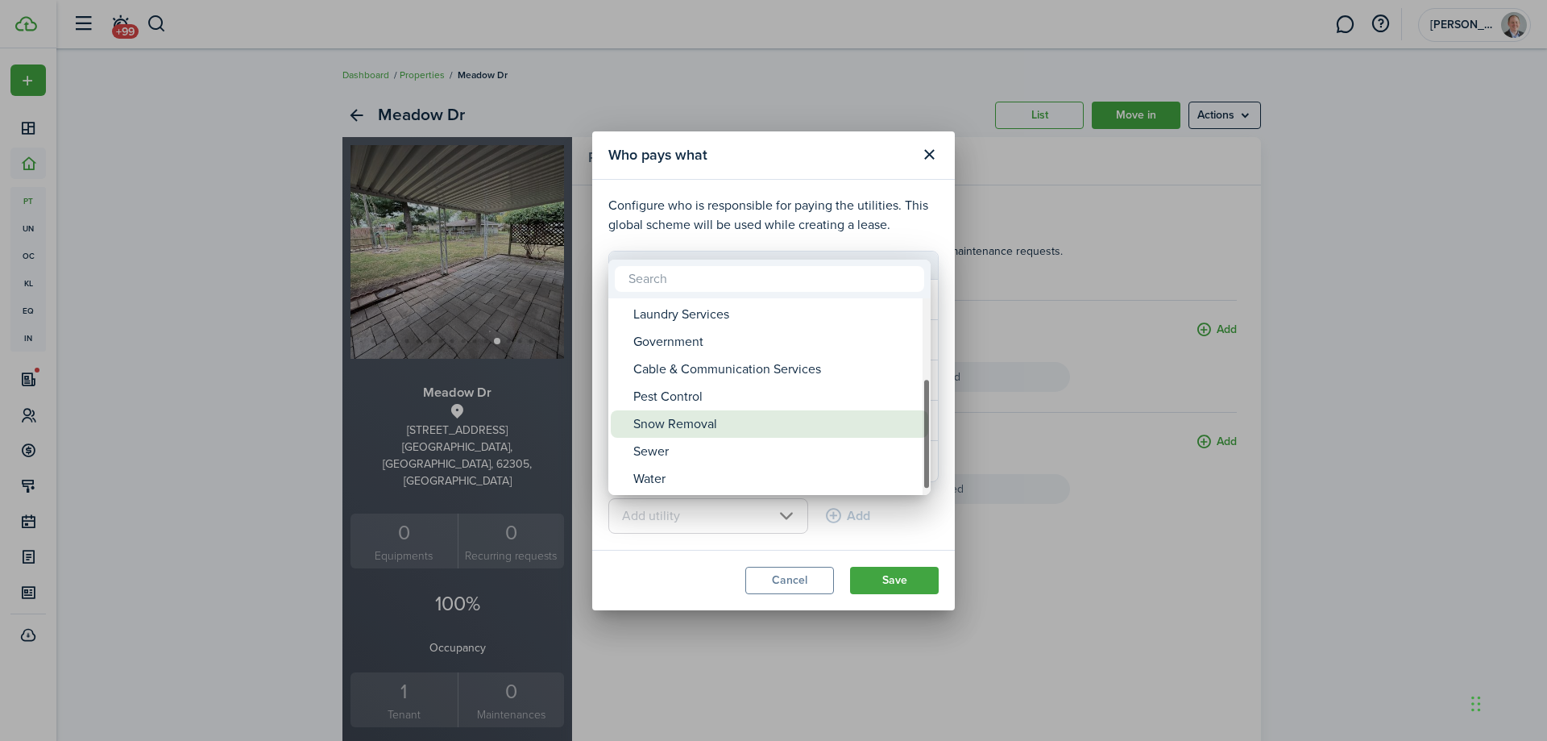
click at [717, 420] on div "Snow Removal" at bounding box center [775, 423] width 285 height 27
type input "Snow Removal"
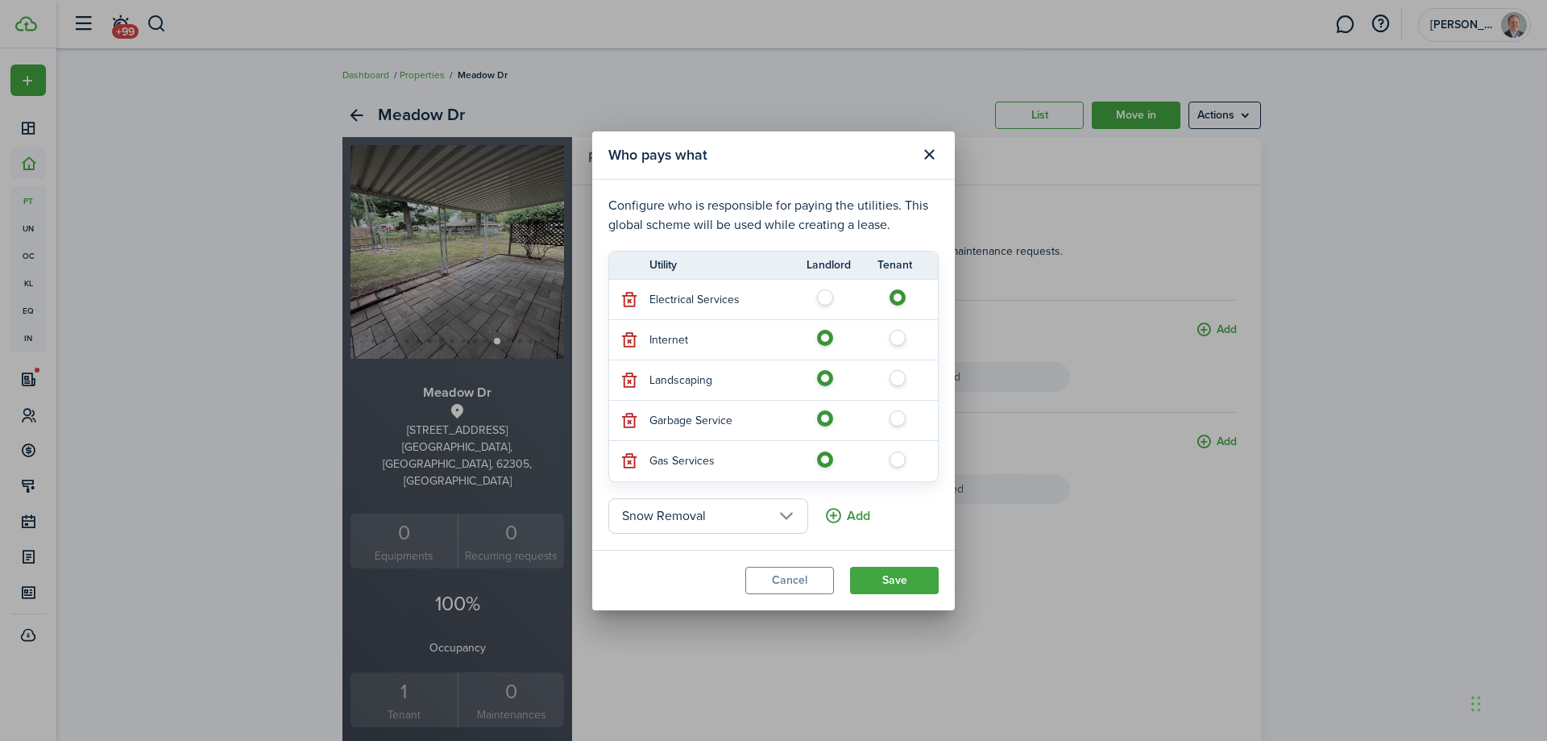
click at [824, 520] on button "Add" at bounding box center [847, 515] width 46 height 35
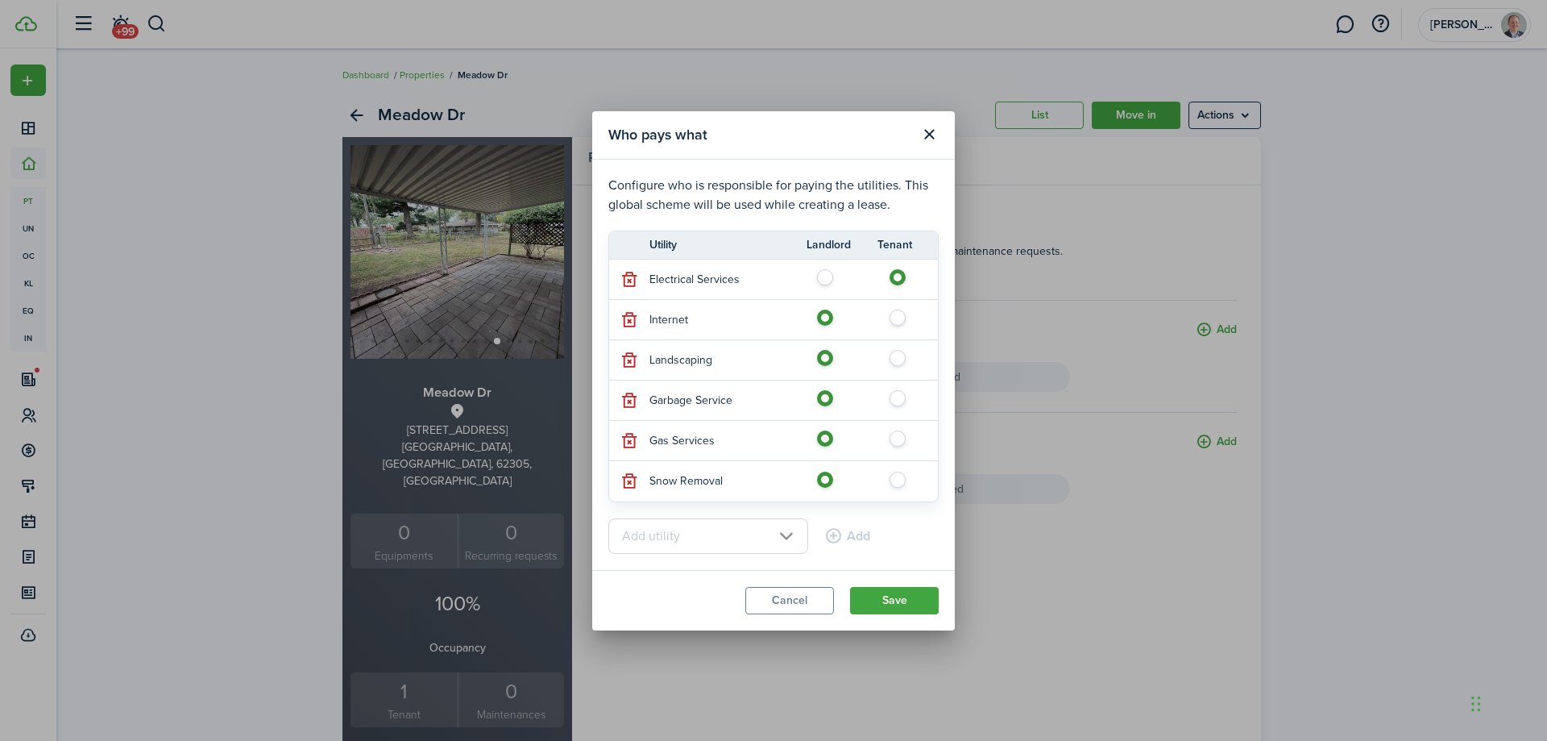
click at [773, 535] on input "text" at bounding box center [708, 535] width 200 height 35
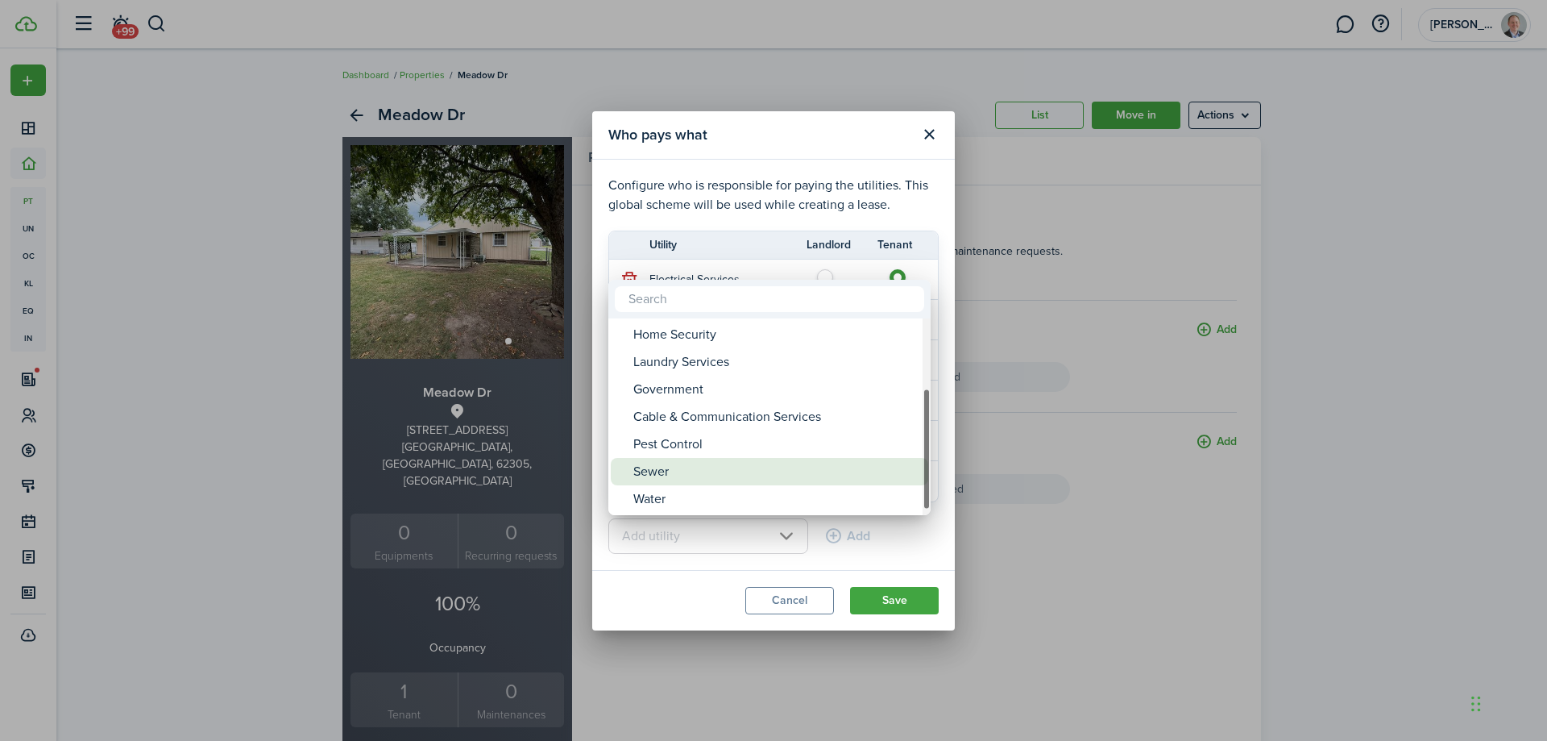
click at [736, 467] on div "Sewer" at bounding box center [775, 471] width 285 height 27
type input "Sewer"
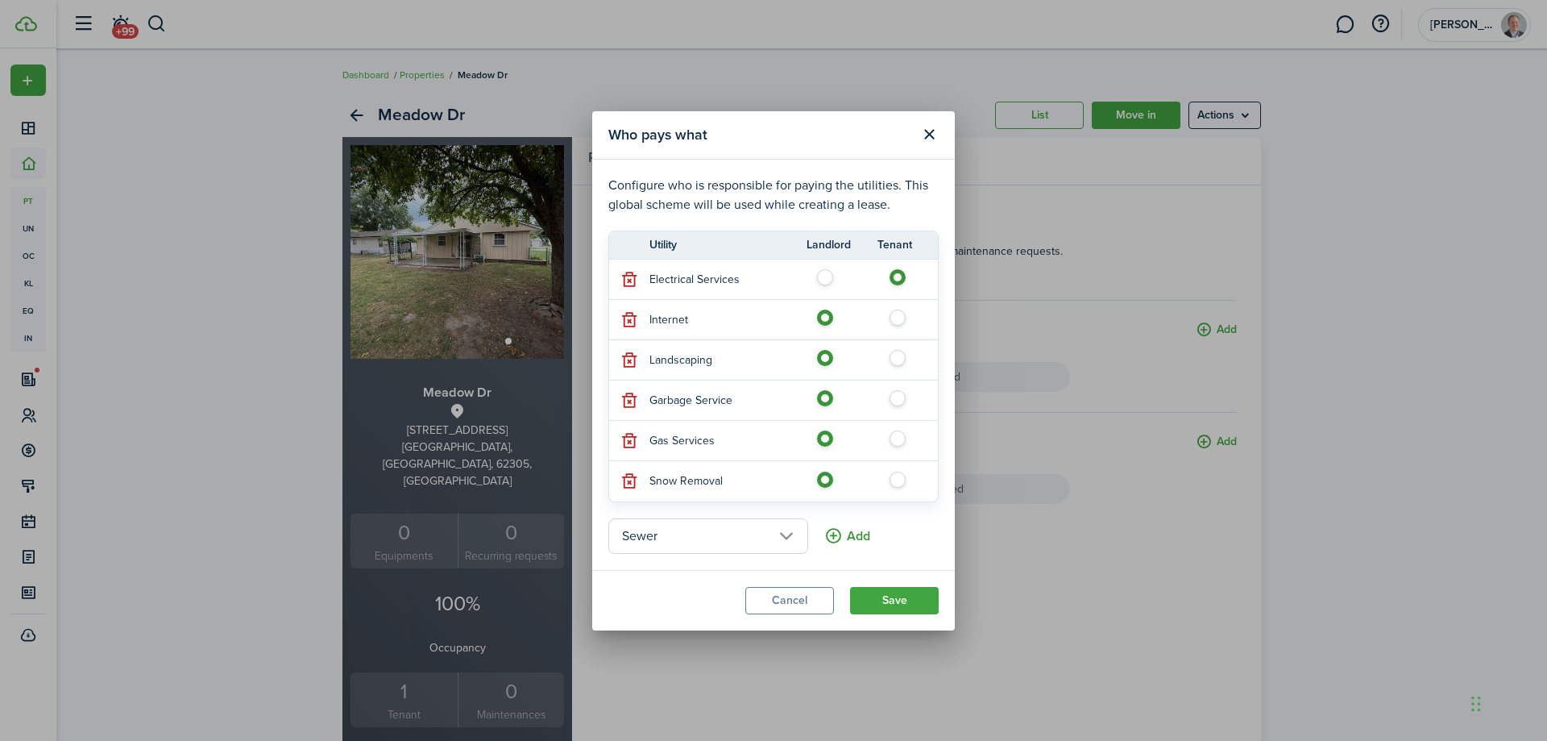
click at [824, 535] on button "Add" at bounding box center [847, 535] width 46 height 35
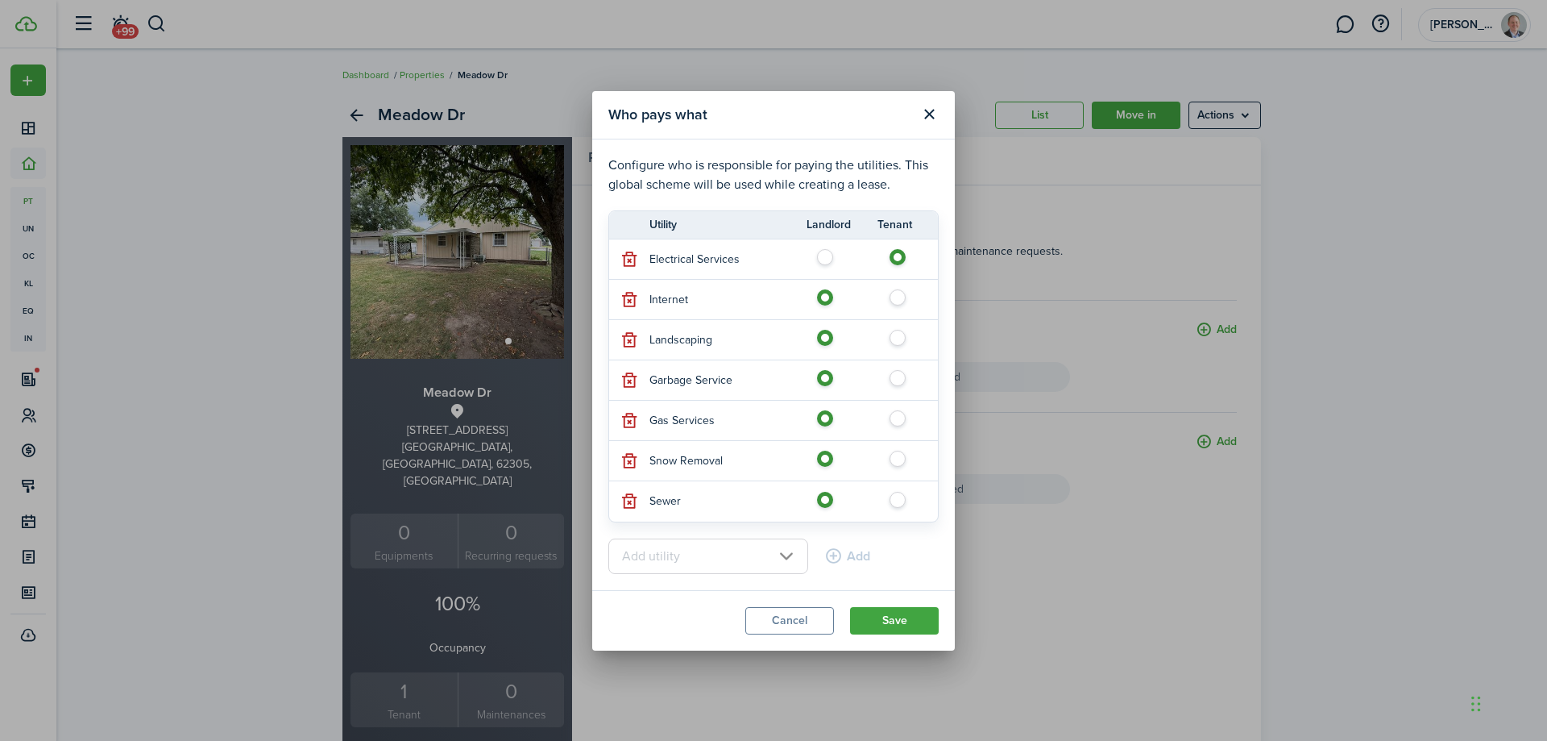
click at [766, 549] on input "text" at bounding box center [708, 555] width 200 height 35
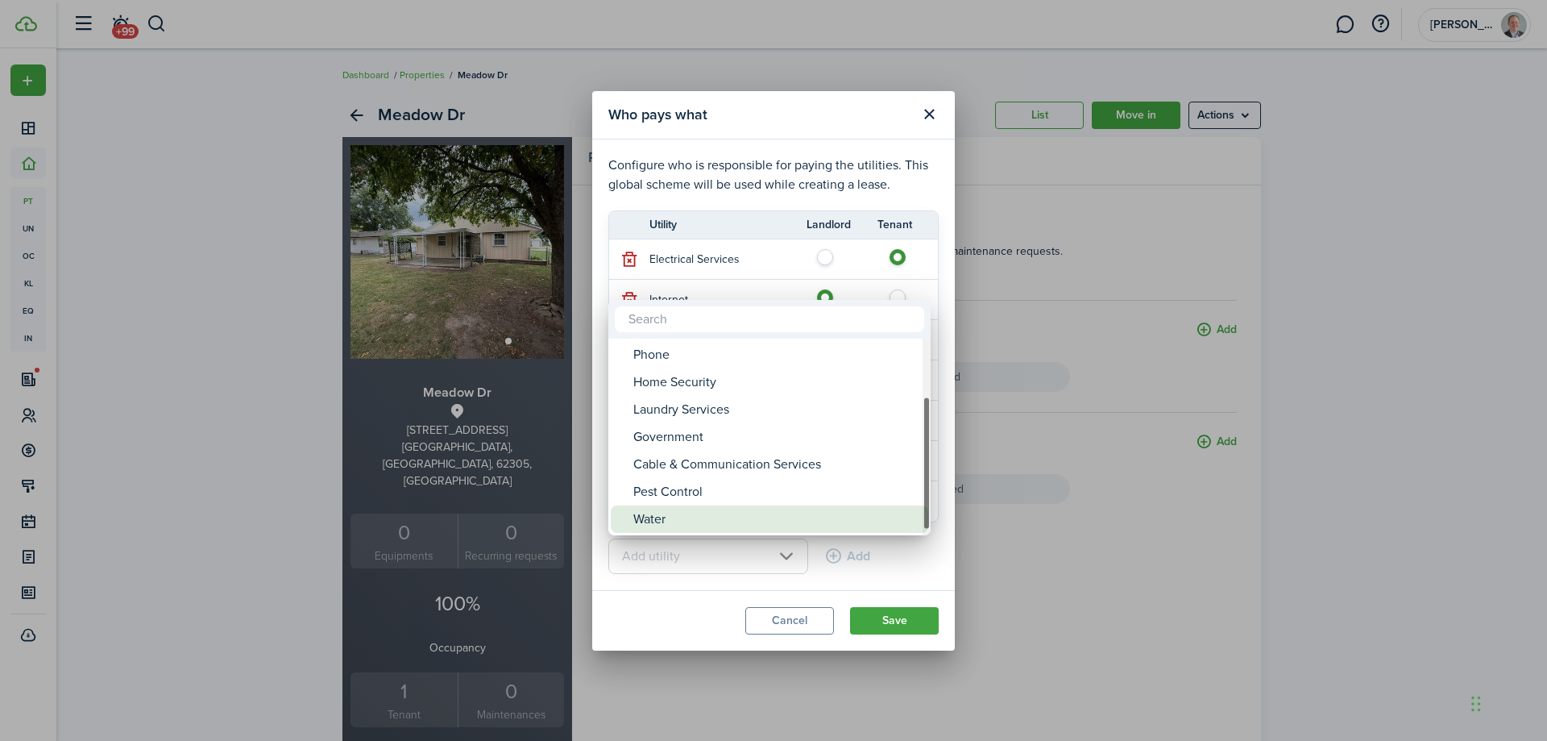
click at [722, 525] on div "Water" at bounding box center [775, 518] width 285 height 27
type input "Water"
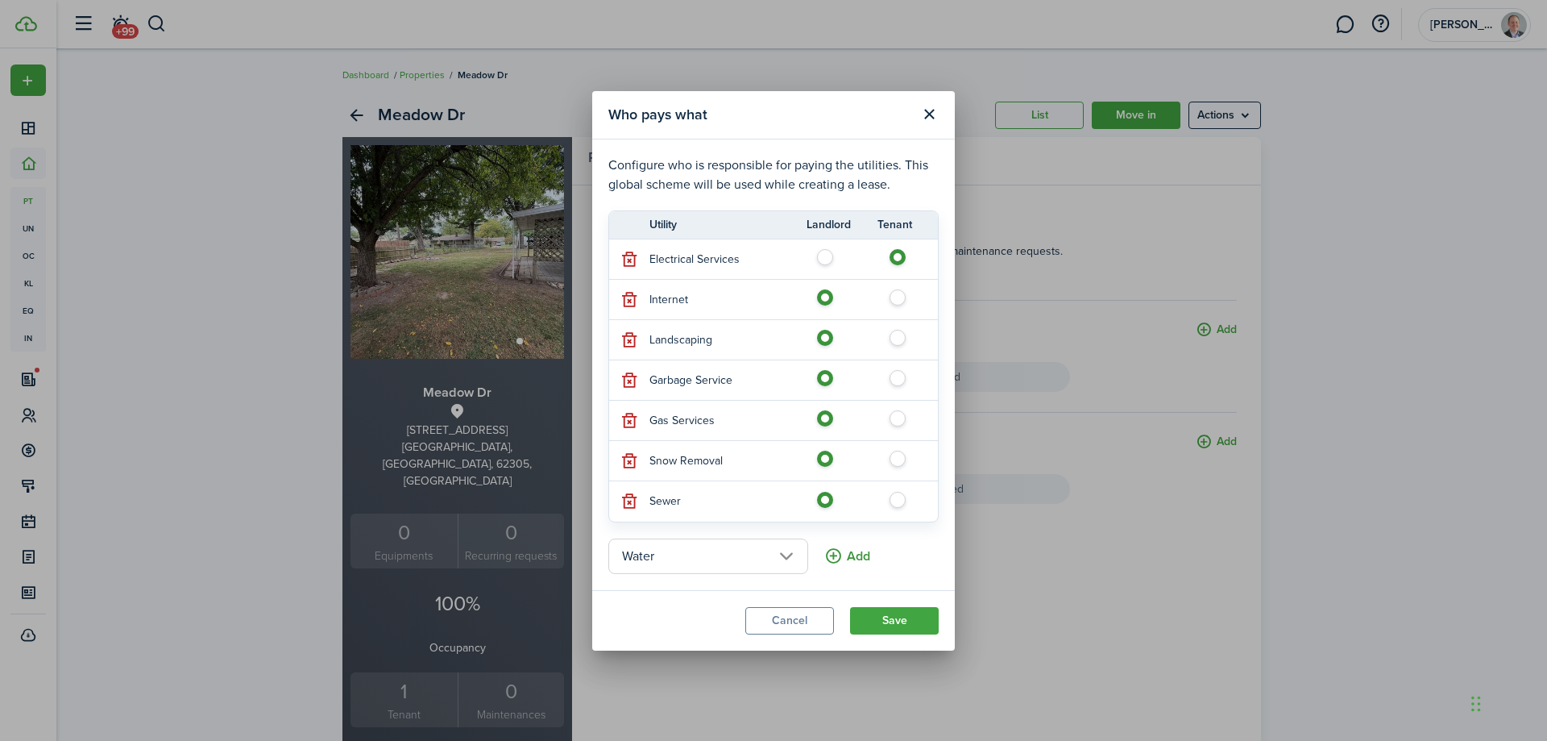
click at [824, 558] on button "Add" at bounding box center [847, 555] width 46 height 35
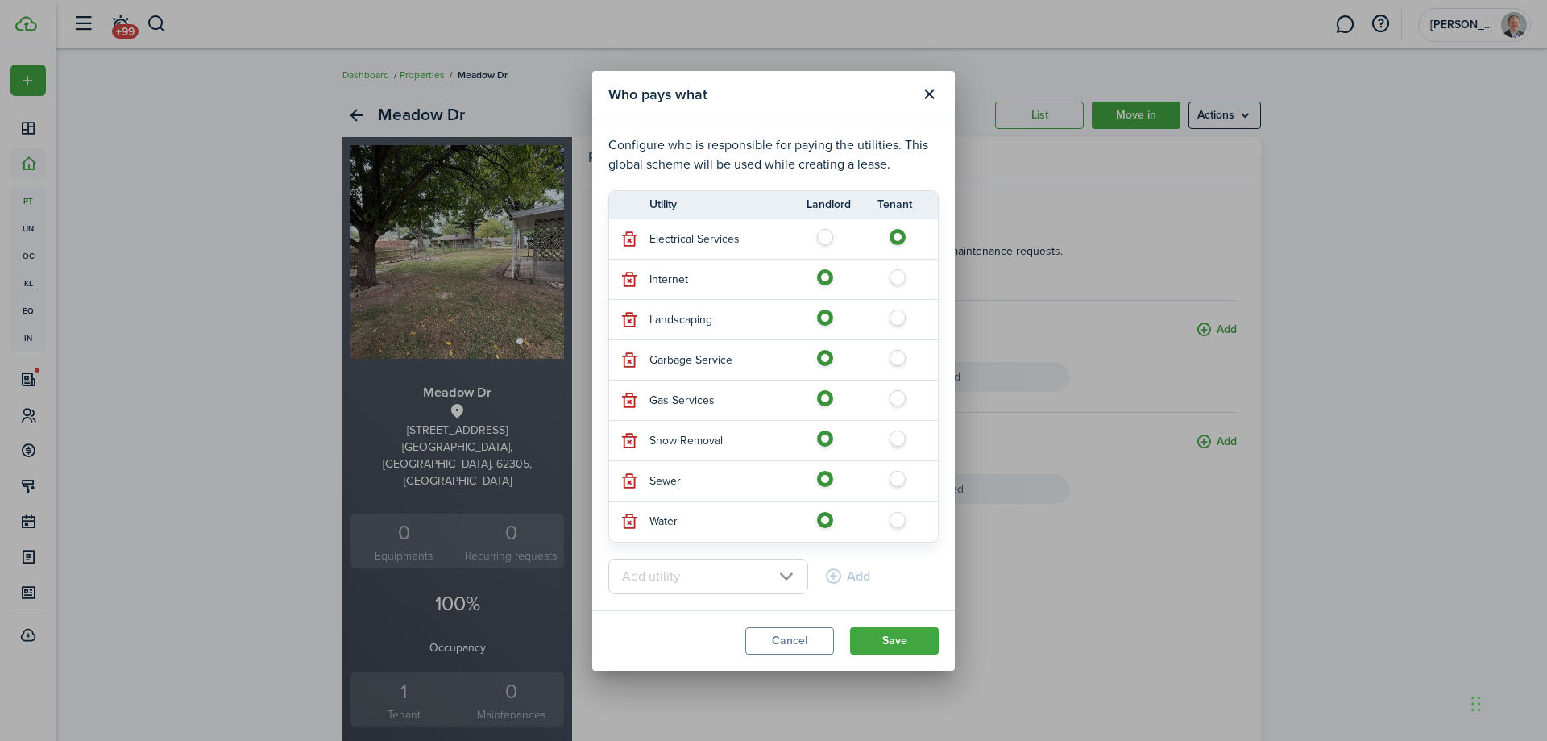
click at [774, 575] on input "text" at bounding box center [708, 575] width 200 height 35
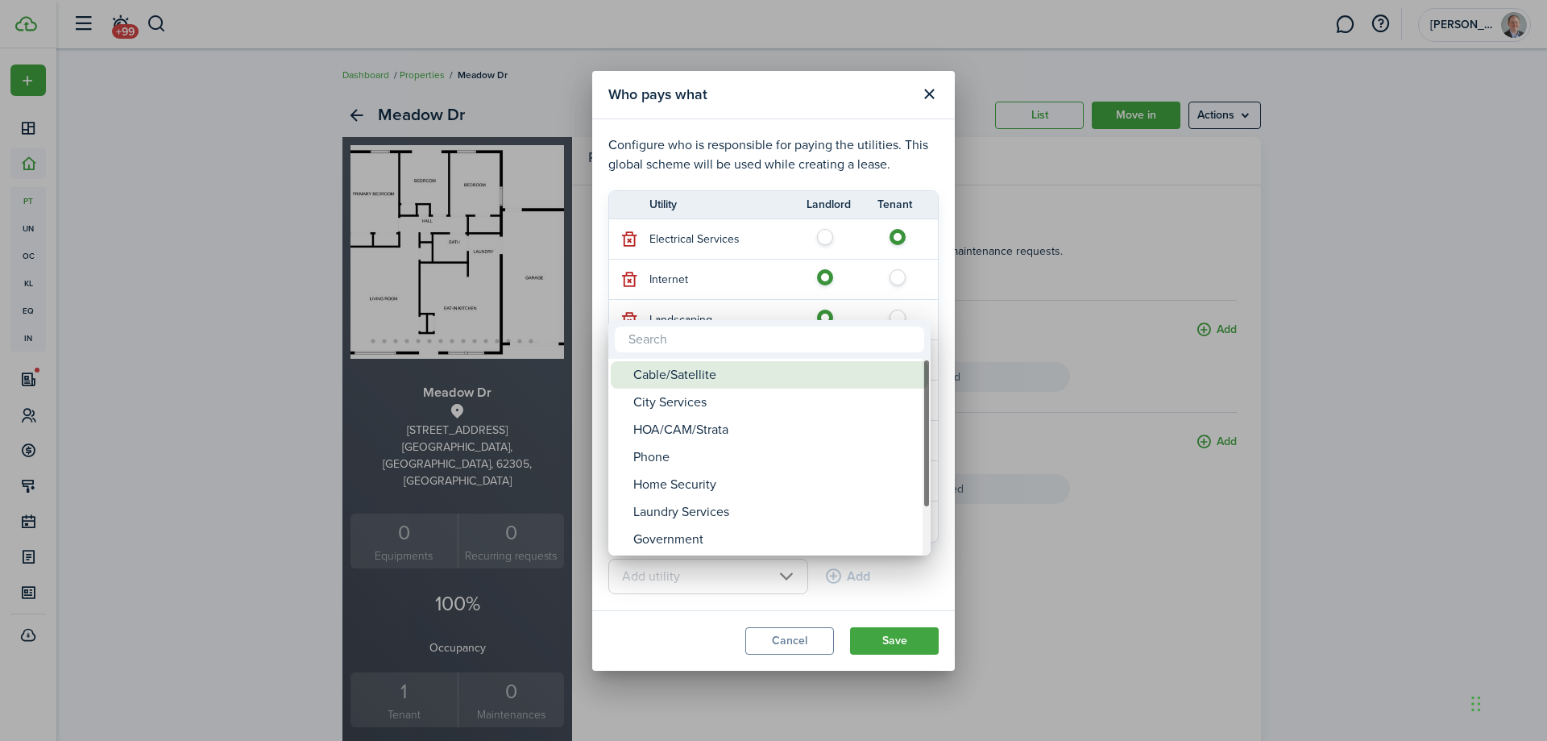
click at [744, 376] on div "Cable/Satellite" at bounding box center [775, 374] width 285 height 27
type input "Cable/Satellite"
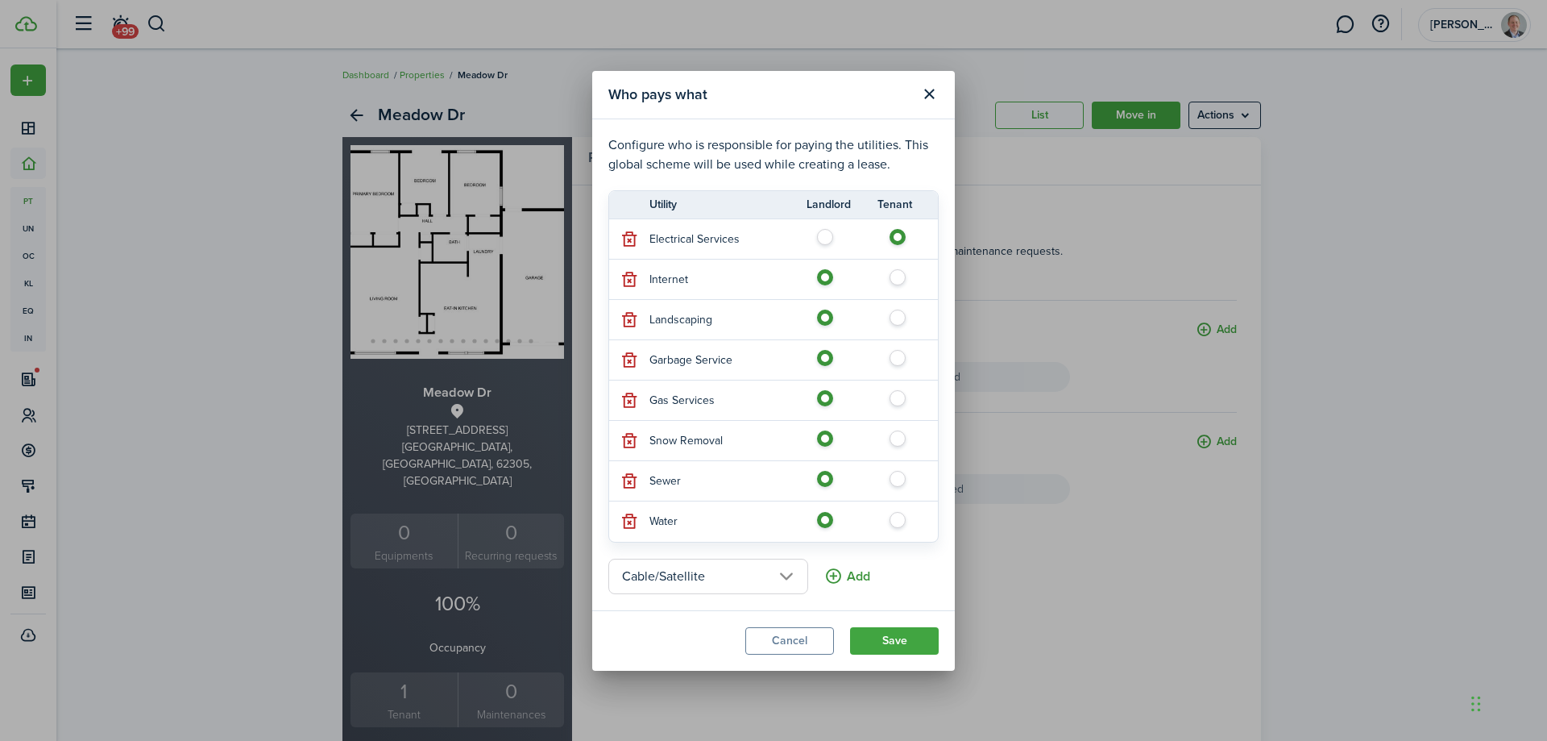
click at [824, 579] on button "Add" at bounding box center [847, 575] width 46 height 35
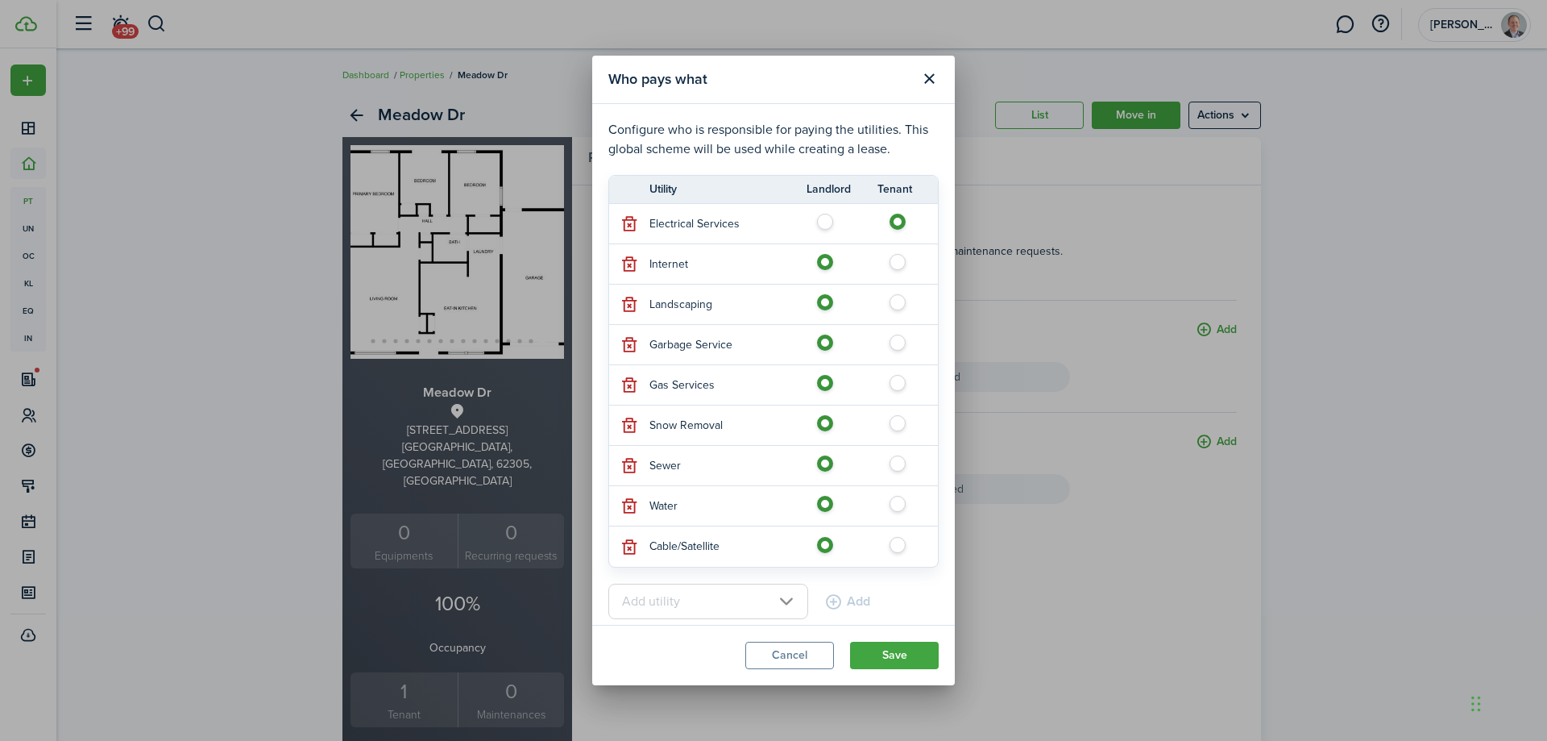
click at [766, 605] on input "text" at bounding box center [708, 600] width 200 height 35
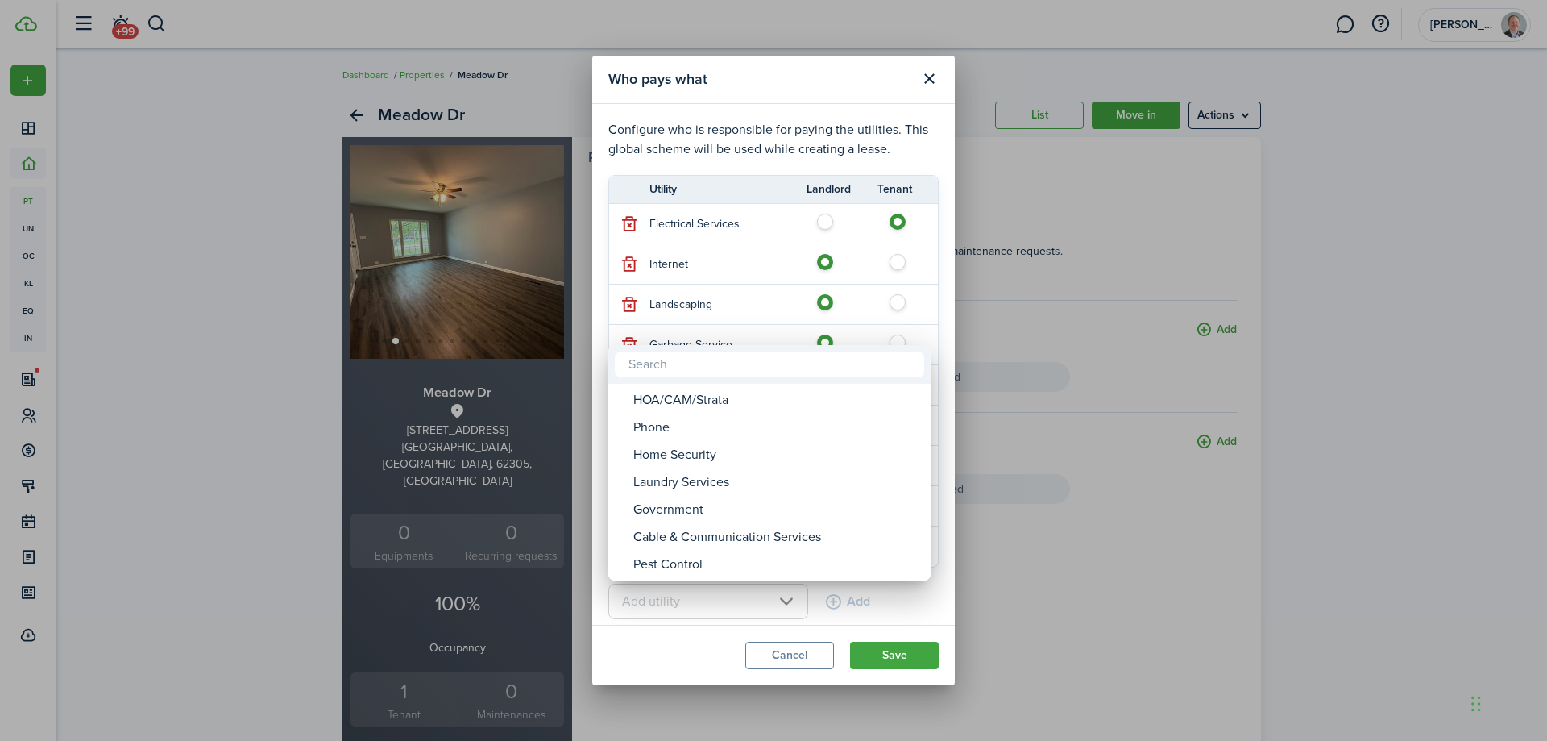
click at [675, 654] on div at bounding box center [773, 370] width 1805 height 998
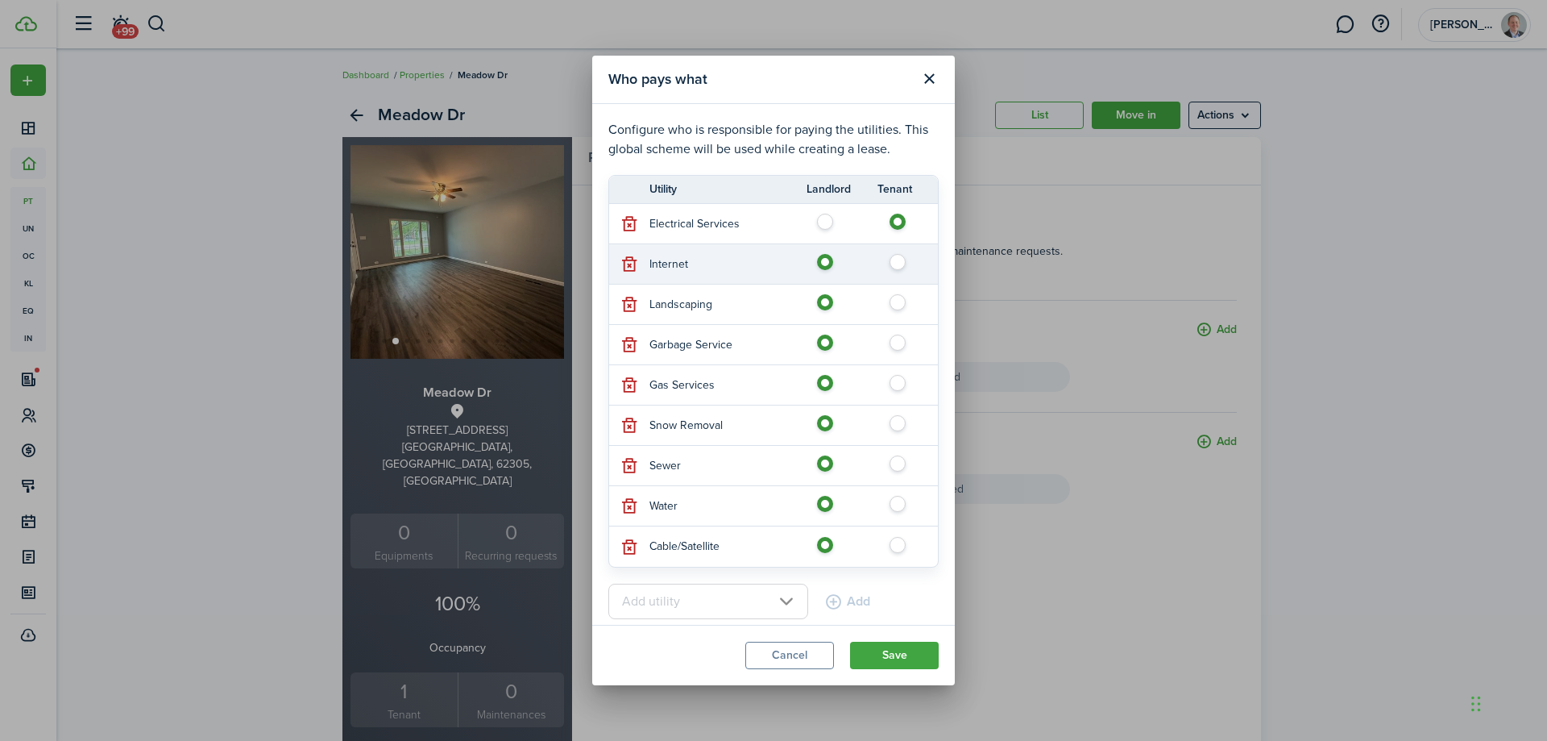
click at [888, 262] on label at bounding box center [902, 258] width 28 height 8
radio input "false"
radio input "true"
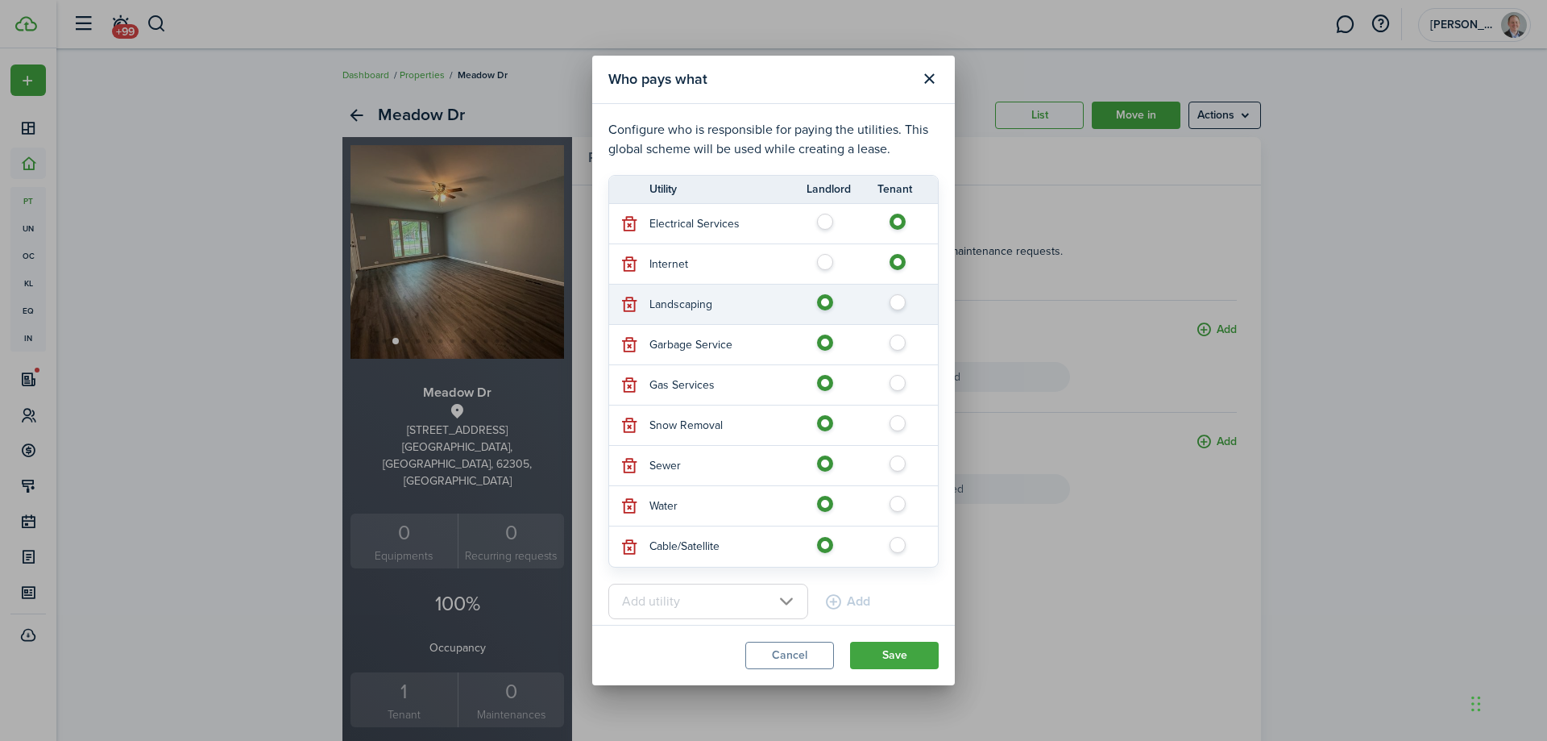
click at [888, 296] on label at bounding box center [902, 298] width 28 height 8
radio input "false"
radio input "true"
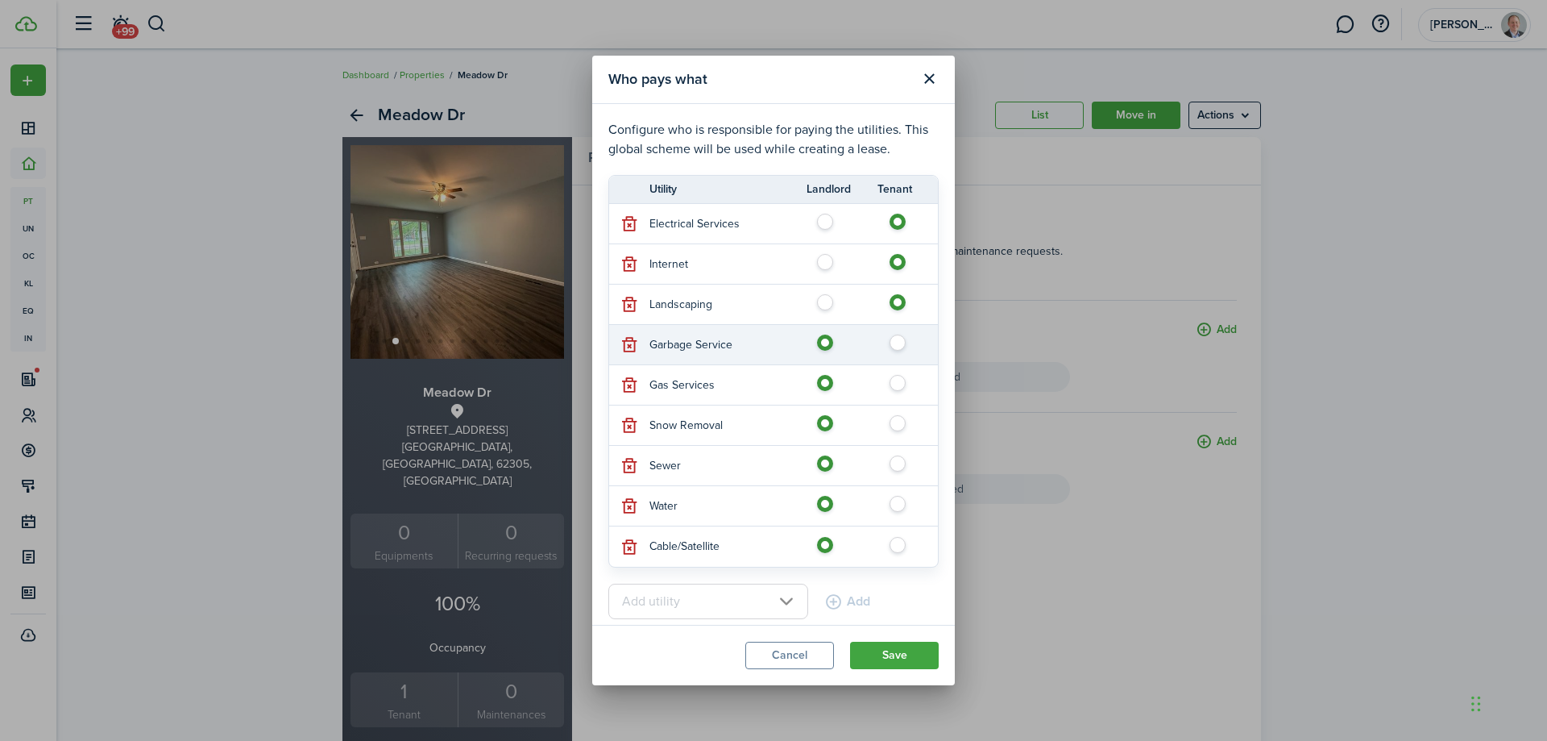
click at [893, 342] on label at bounding box center [902, 338] width 28 height 8
radio input "false"
radio input "true"
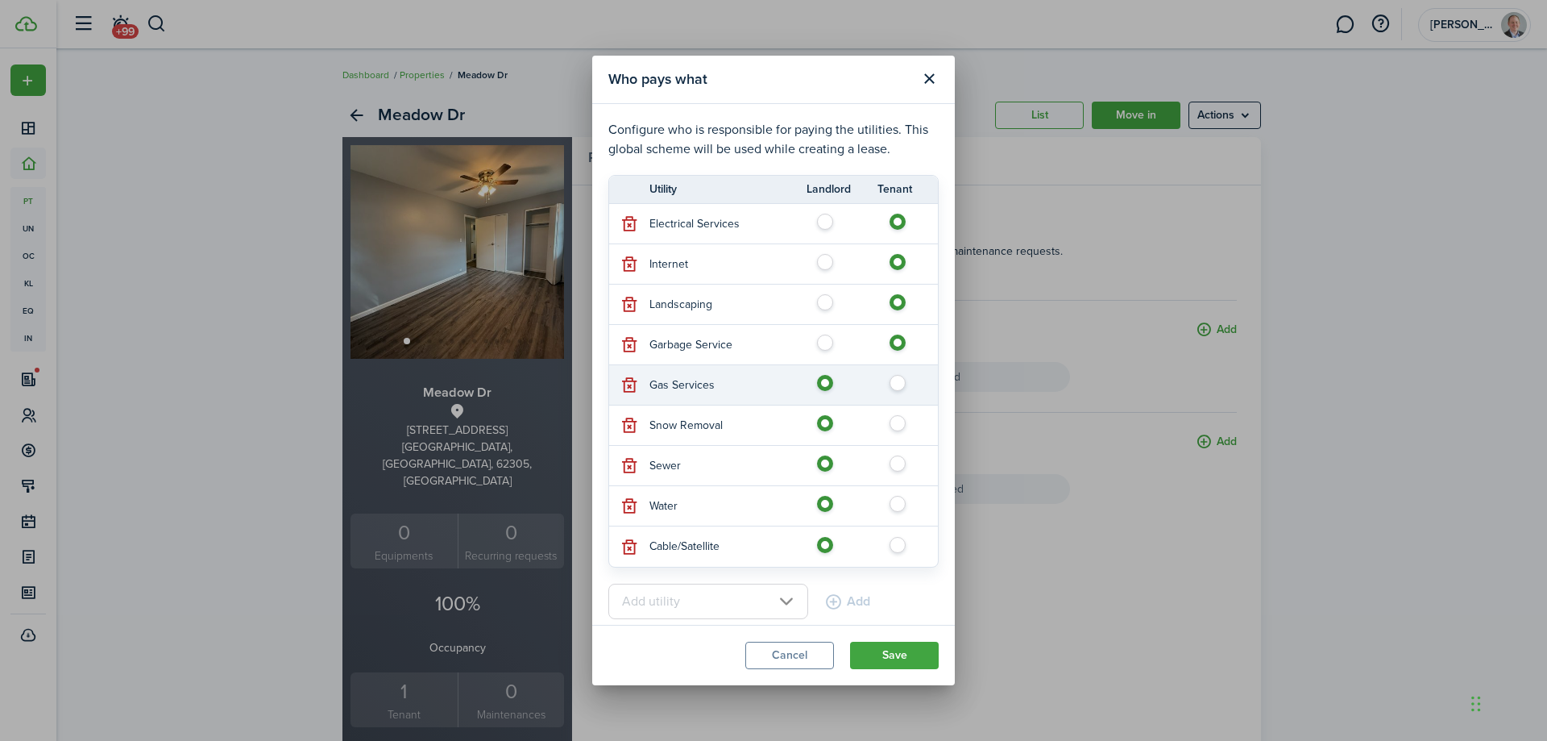
click at [888, 380] on label at bounding box center [902, 379] width 28 height 8
radio input "false"
radio input "true"
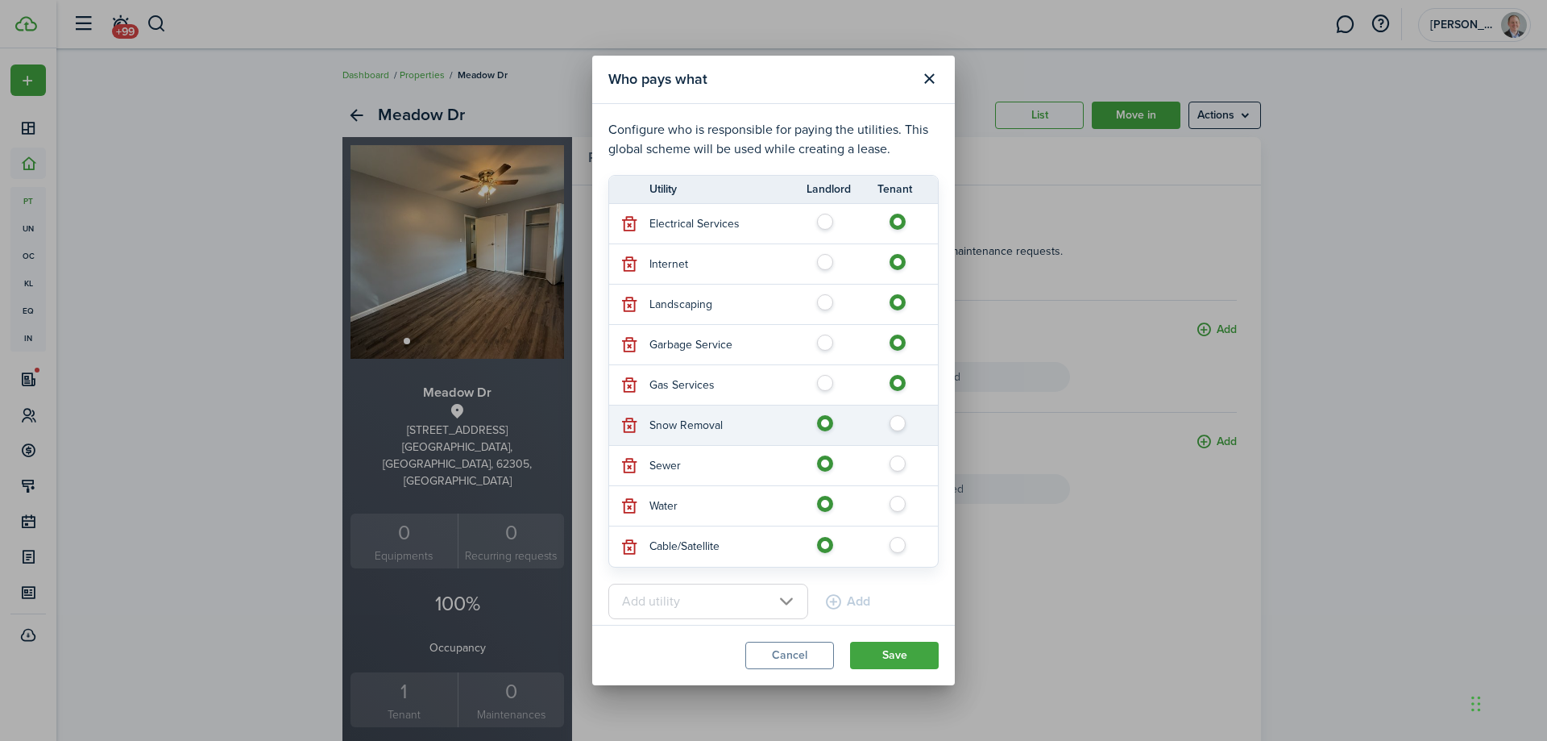
click at [888, 423] on label at bounding box center [902, 419] width 28 height 8
radio input "false"
radio input "true"
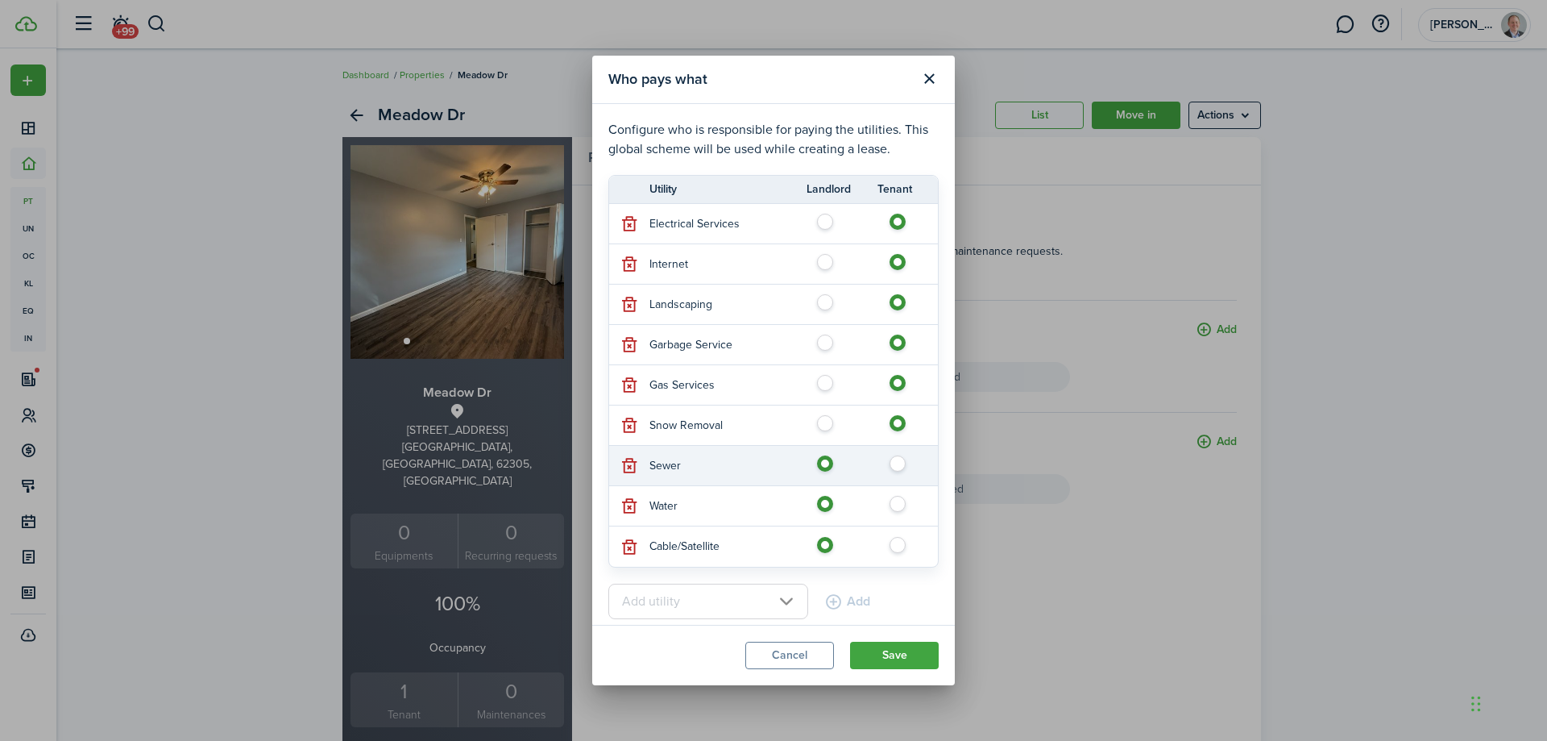
click at [888, 462] on label at bounding box center [902, 459] width 28 height 8
radio input "false"
radio input "true"
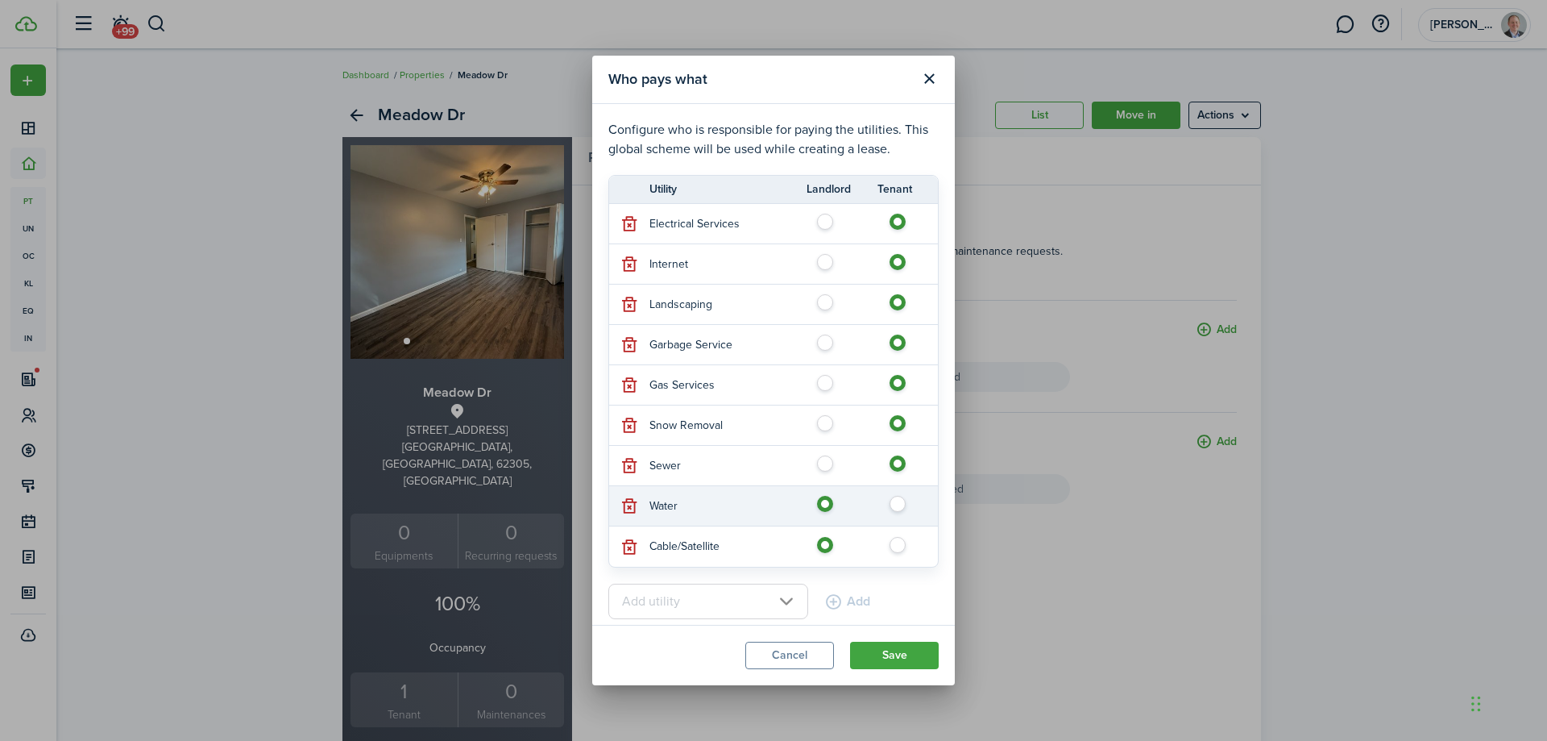
drag, startPoint x: 882, startPoint y: 493, endPoint x: 886, endPoint y: 505, distance: 13.0
click at [882, 495] on td at bounding box center [865, 505] width 145 height 24
click at [888, 504] on label at bounding box center [902, 500] width 28 height 8
radio input "false"
radio input "true"
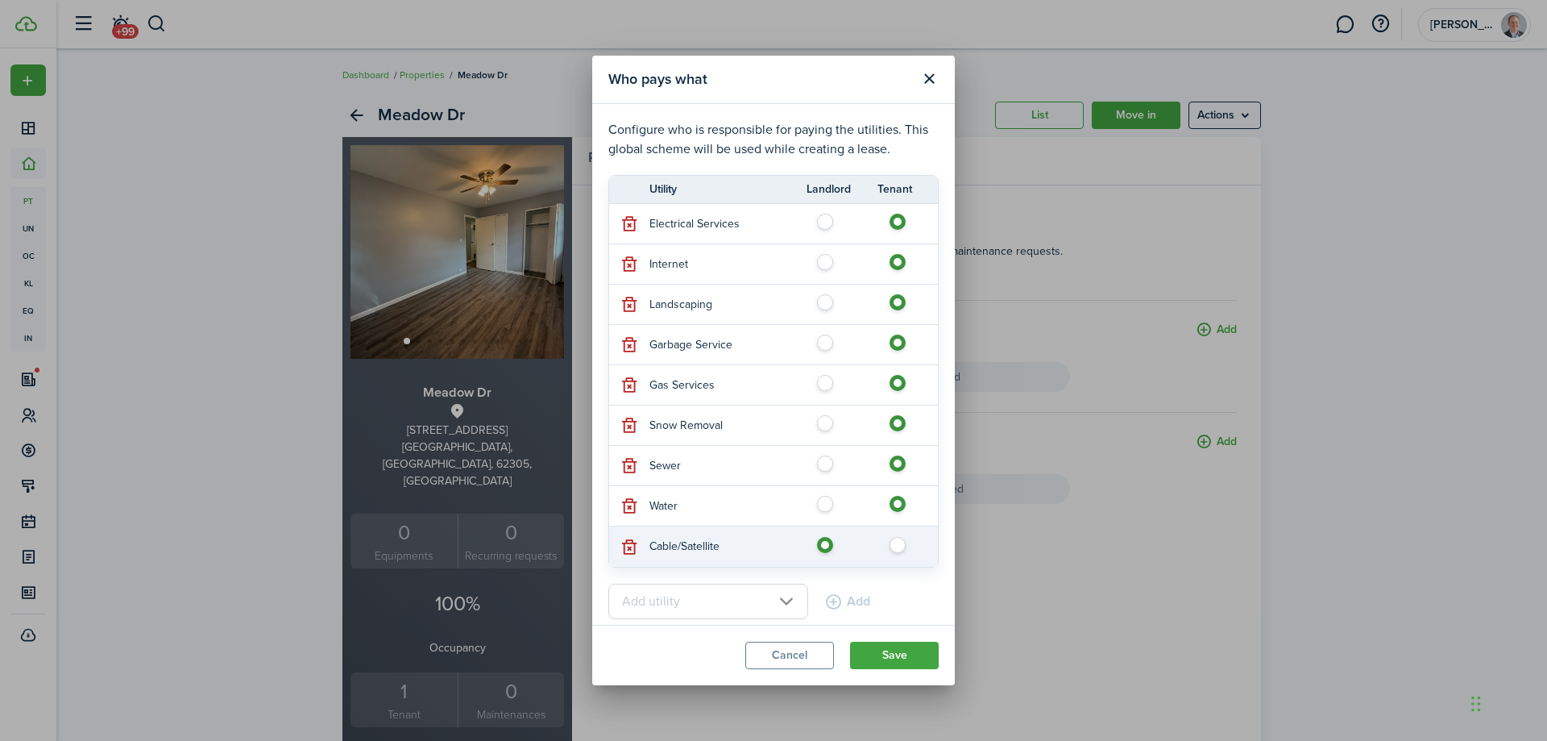
click at [888, 545] on label at bounding box center [902, 541] width 28 height 8
radio input "false"
radio input "true"
click at [892, 658] on button "Save" at bounding box center [894, 654] width 89 height 27
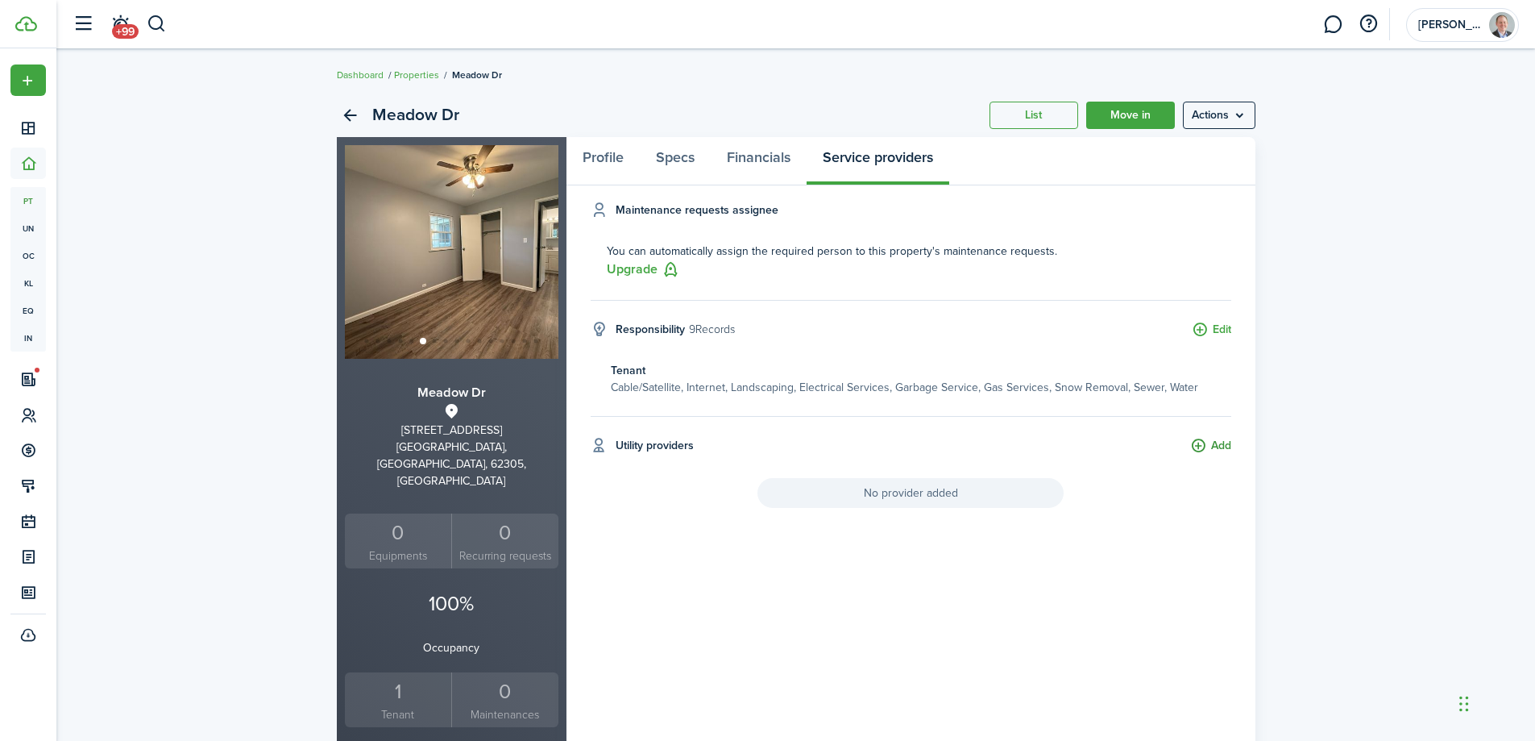
click at [1211, 446] on button "Add" at bounding box center [1210, 446] width 41 height 19
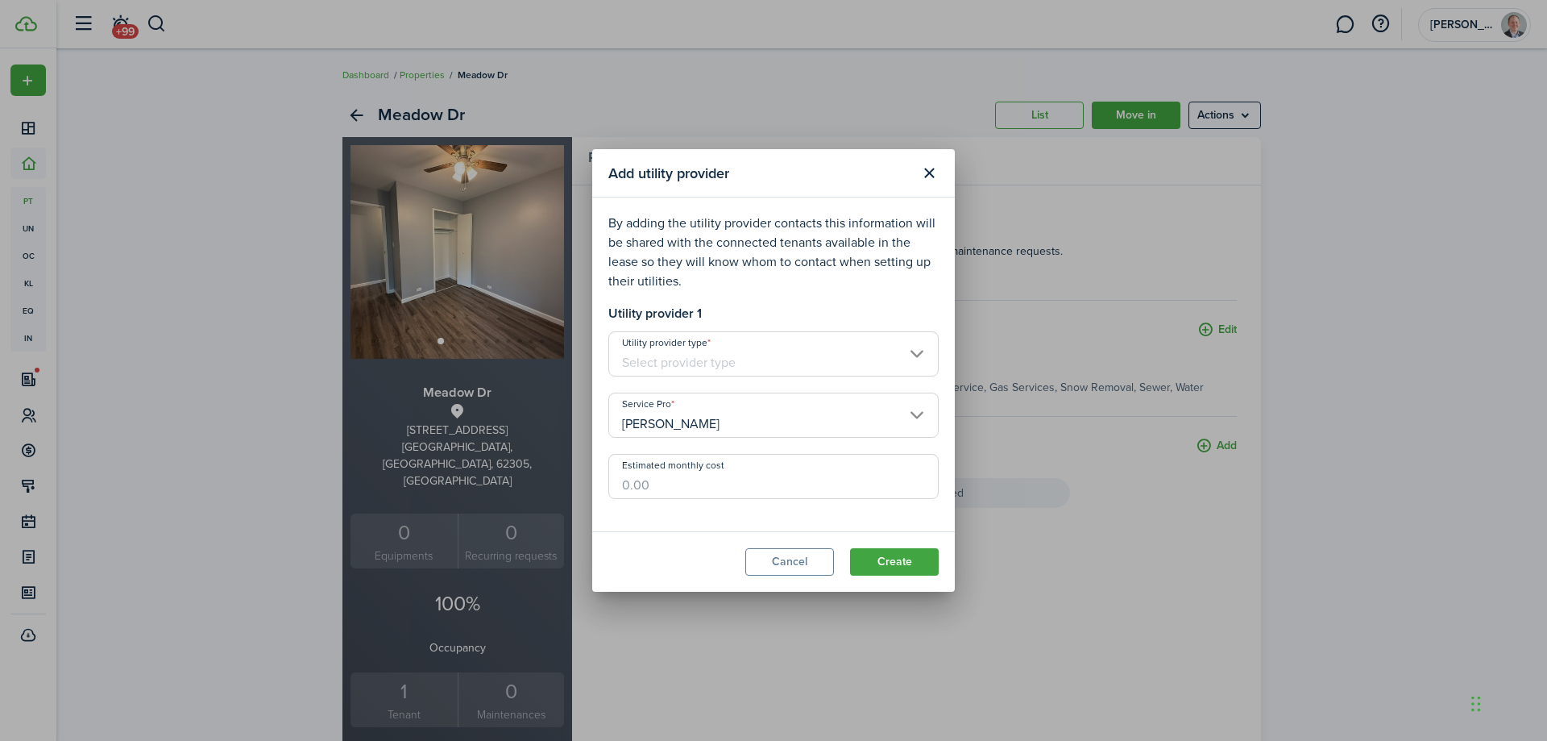
click at [805, 356] on input "Utility provider type" at bounding box center [773, 353] width 330 height 45
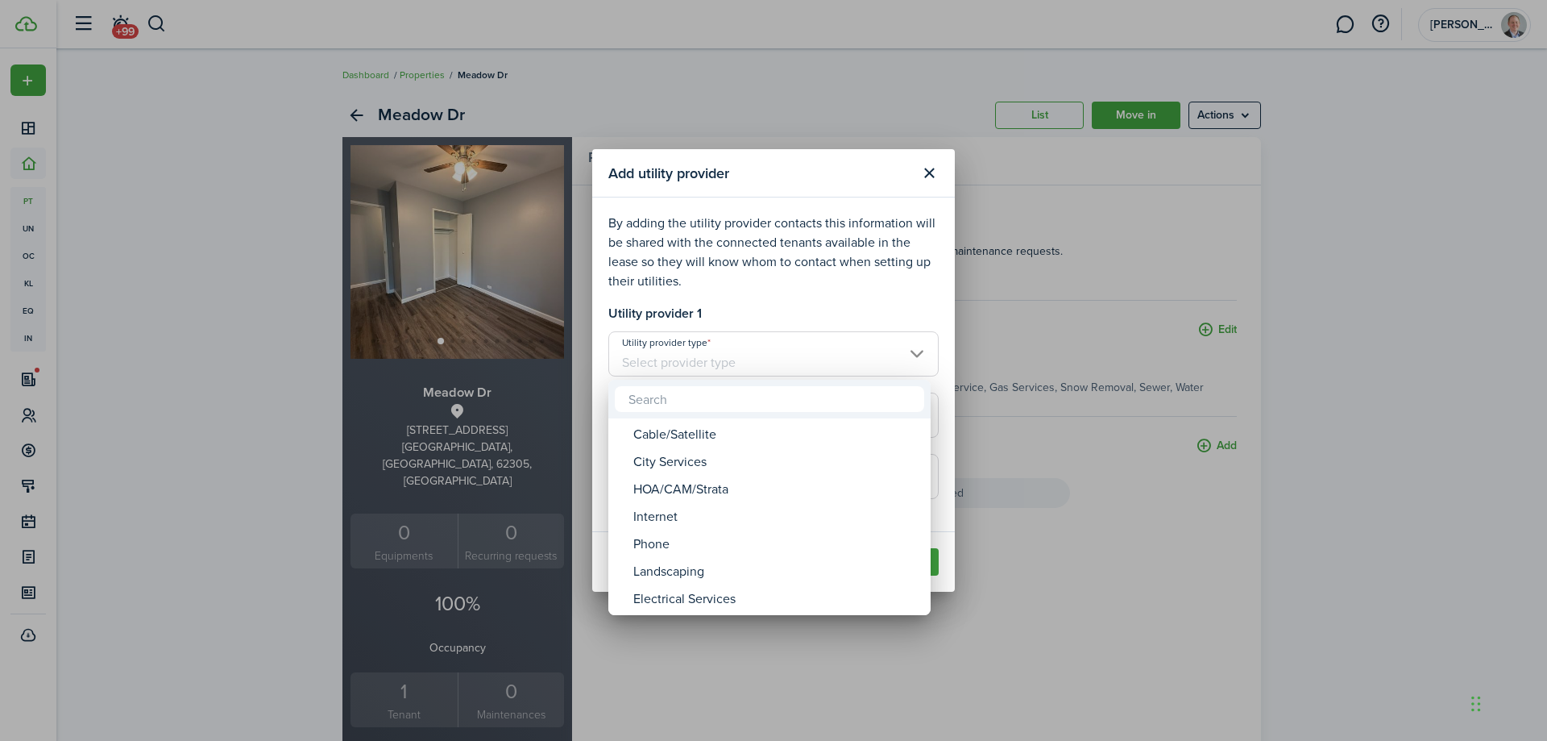
click at [799, 356] on div at bounding box center [773, 370] width 1805 height 998
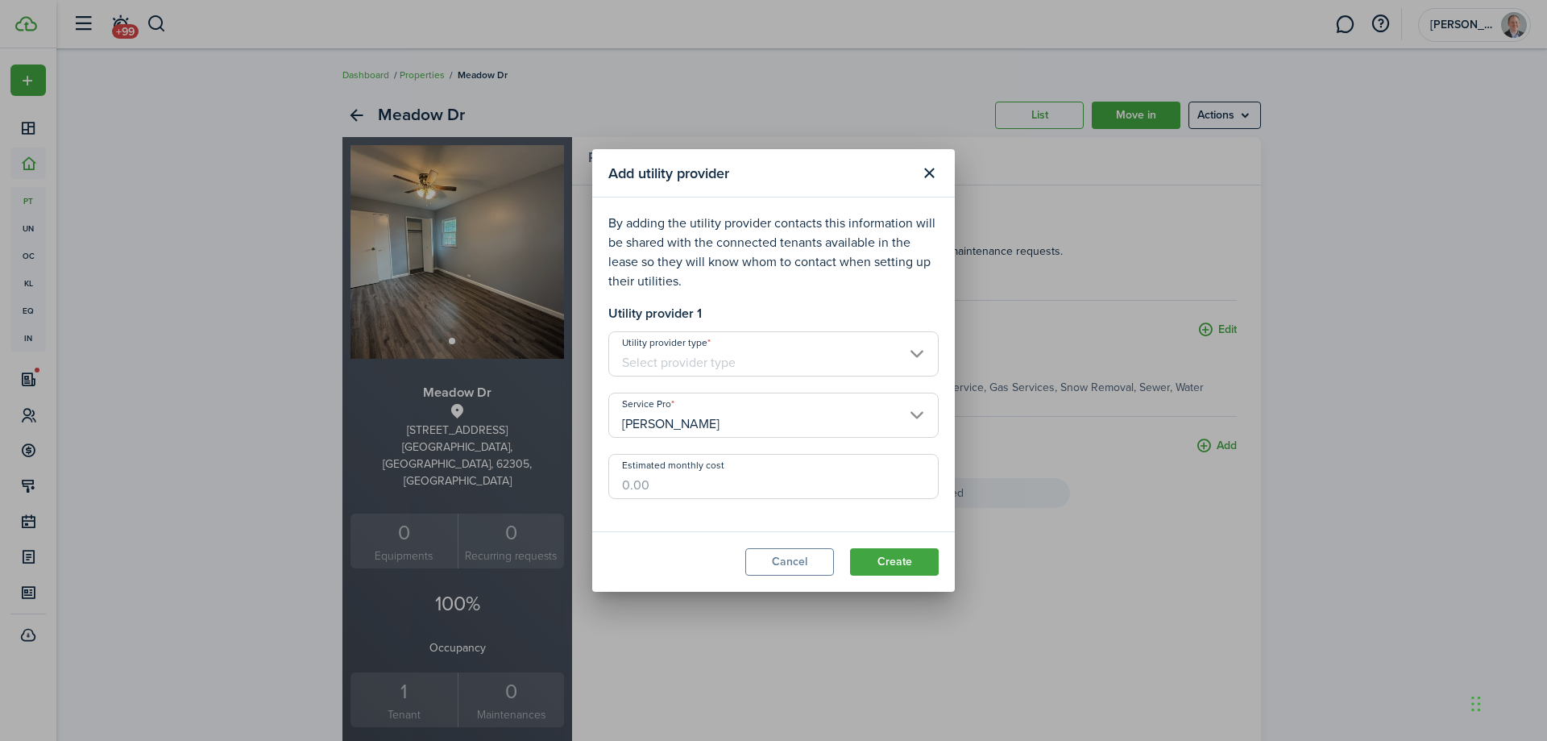
click at [755, 426] on input "[PERSON_NAME]" at bounding box center [773, 414] width 330 height 45
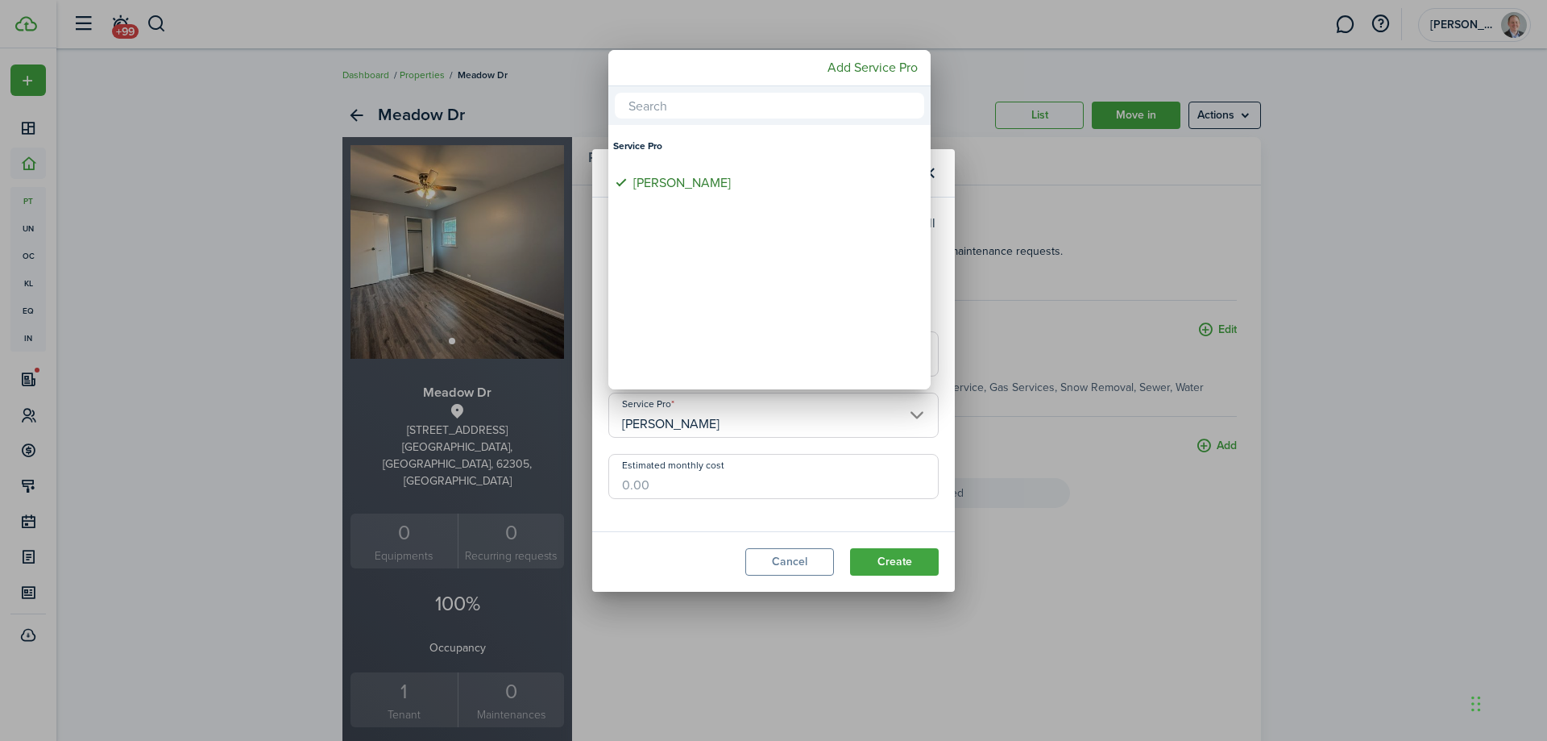
click at [755, 426] on div at bounding box center [773, 370] width 1805 height 998
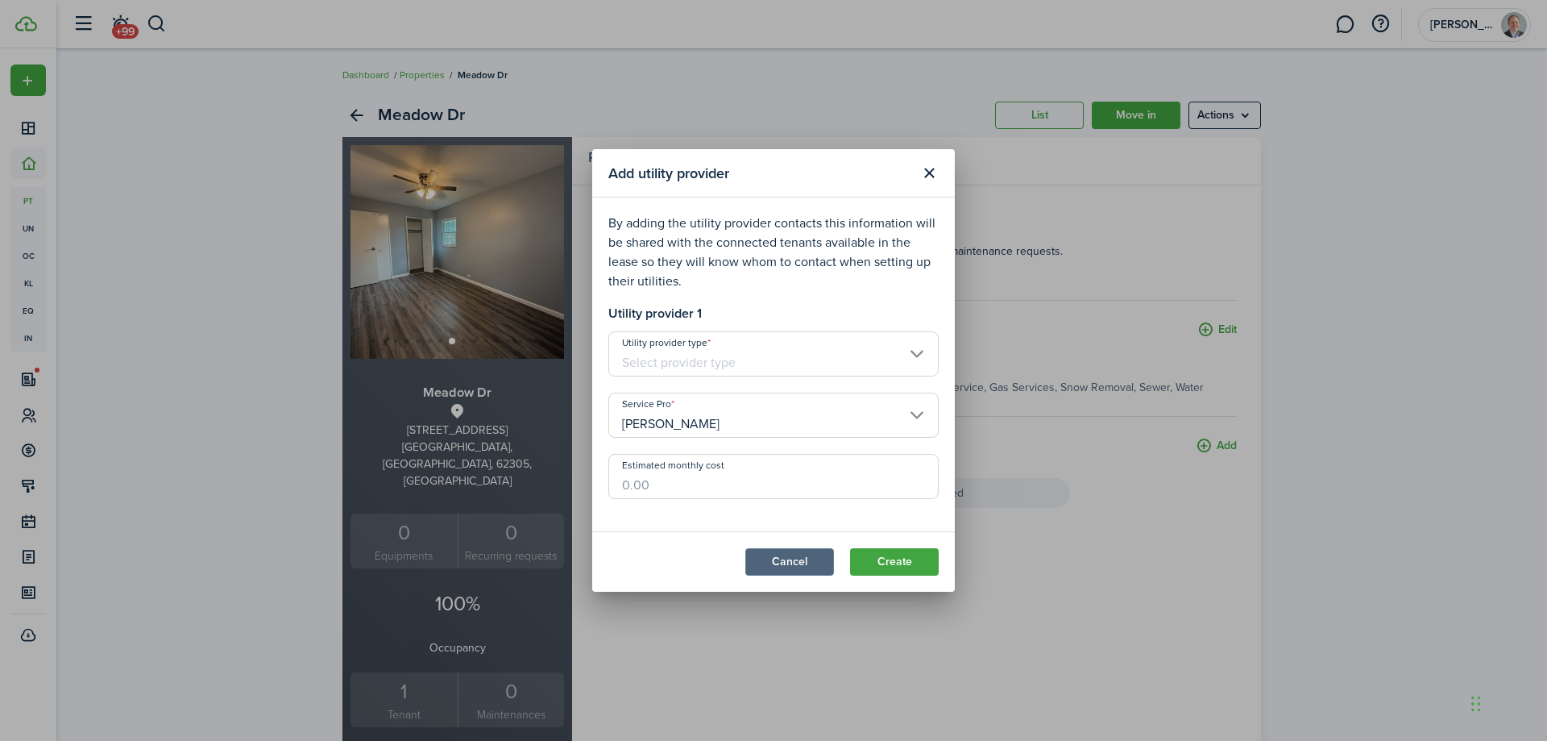
click at [800, 562] on button "Cancel" at bounding box center [789, 561] width 89 height 27
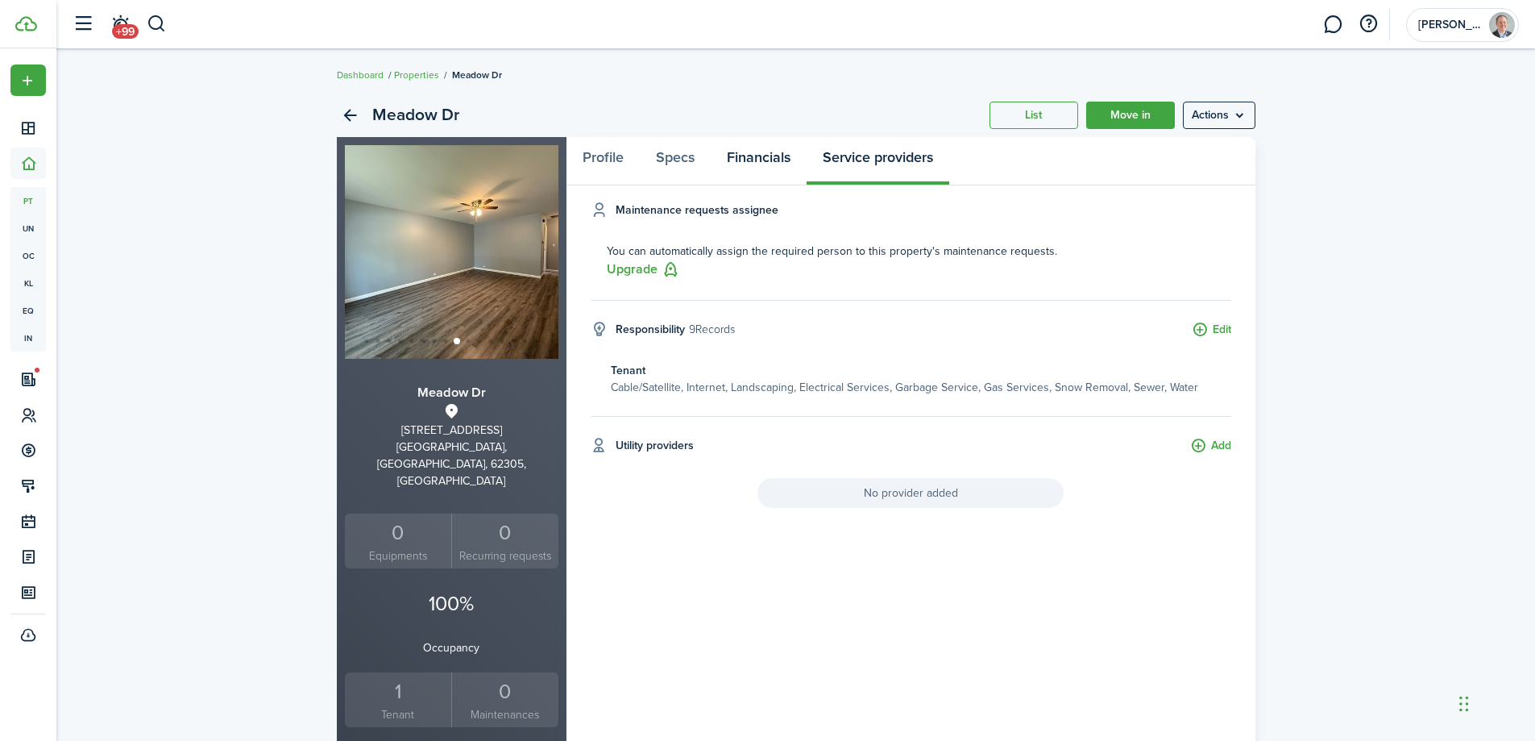
click at [768, 168] on link "Financials" at bounding box center [759, 161] width 96 height 48
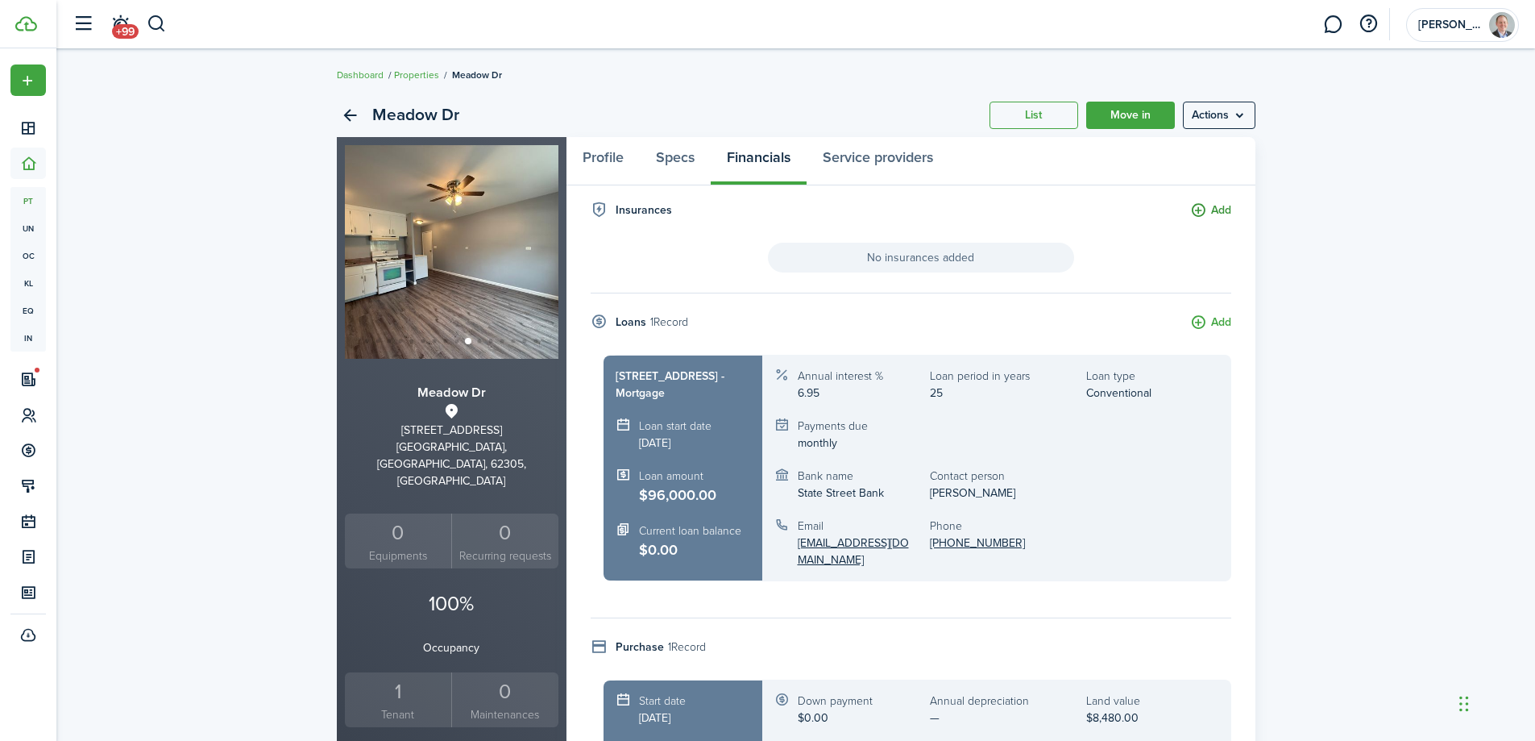
click at [1203, 208] on button "Add" at bounding box center [1210, 210] width 41 height 19
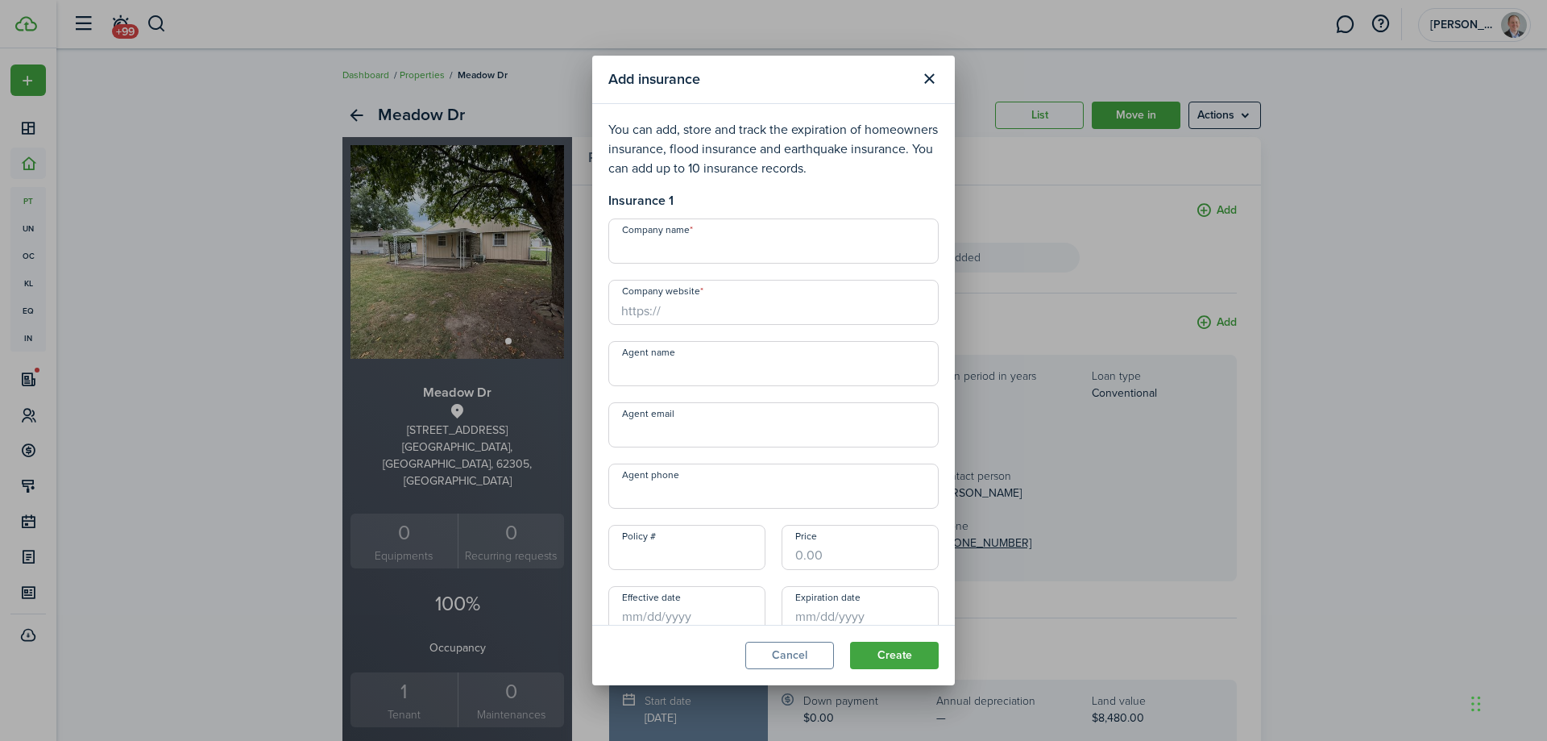
click at [706, 259] on input "Company name" at bounding box center [773, 240] width 330 height 45
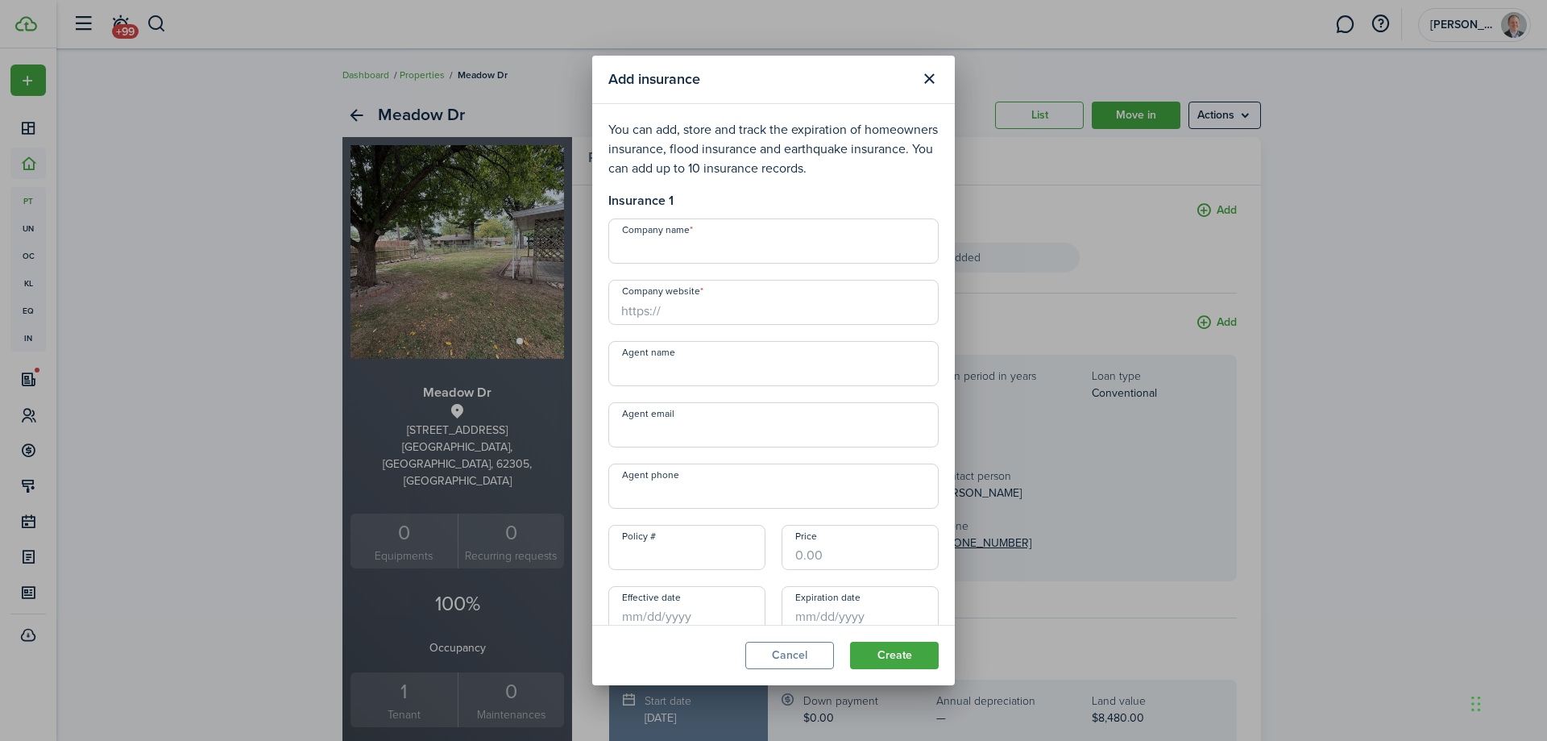
click at [687, 558] on input "Policy #" at bounding box center [686, 547] width 157 height 45
paste input "55-429-583-01"
type input "55-429-583-01"
click at [705, 255] on input "Company name" at bounding box center [773, 240] width 330 height 45
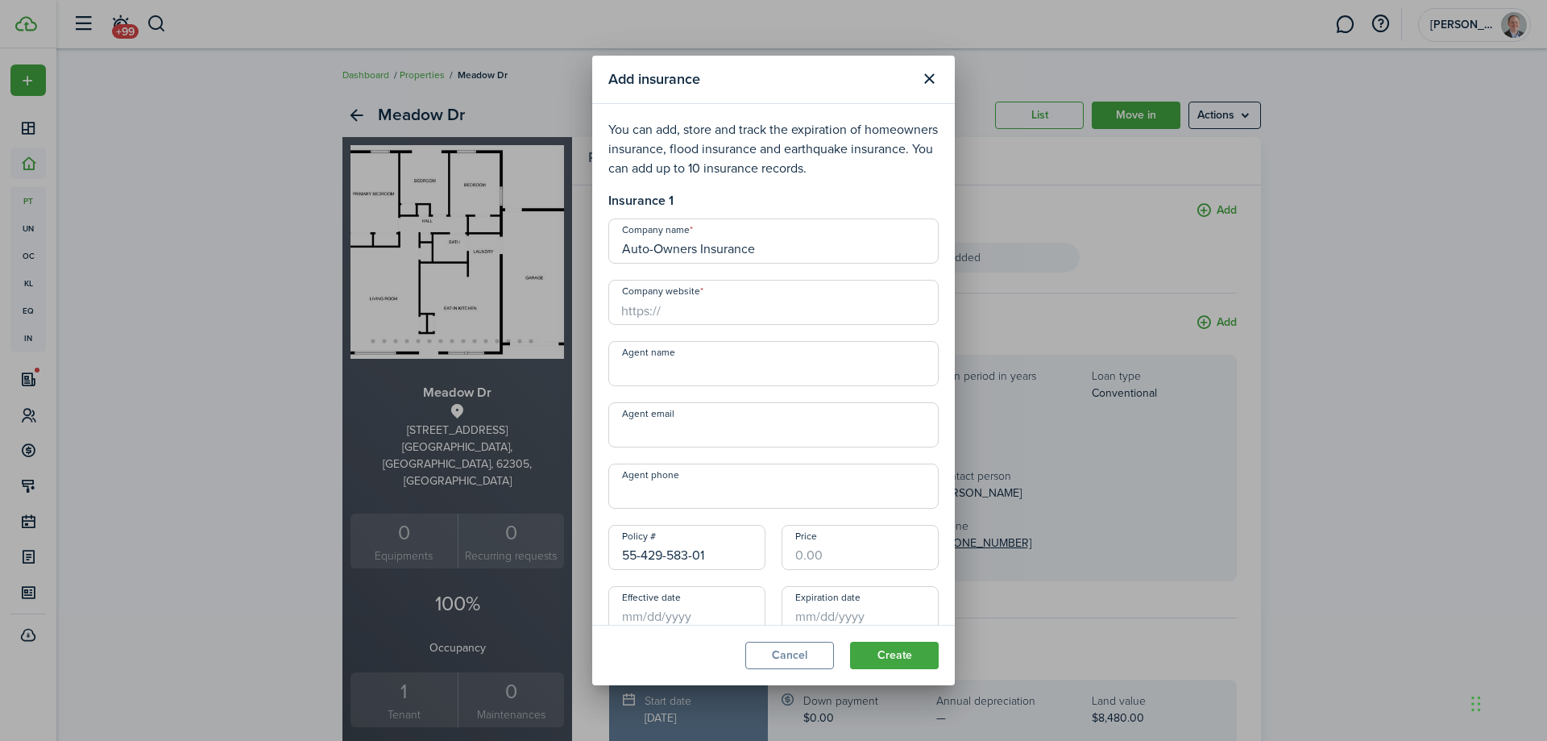
type input "Auto-Owners Insurance"
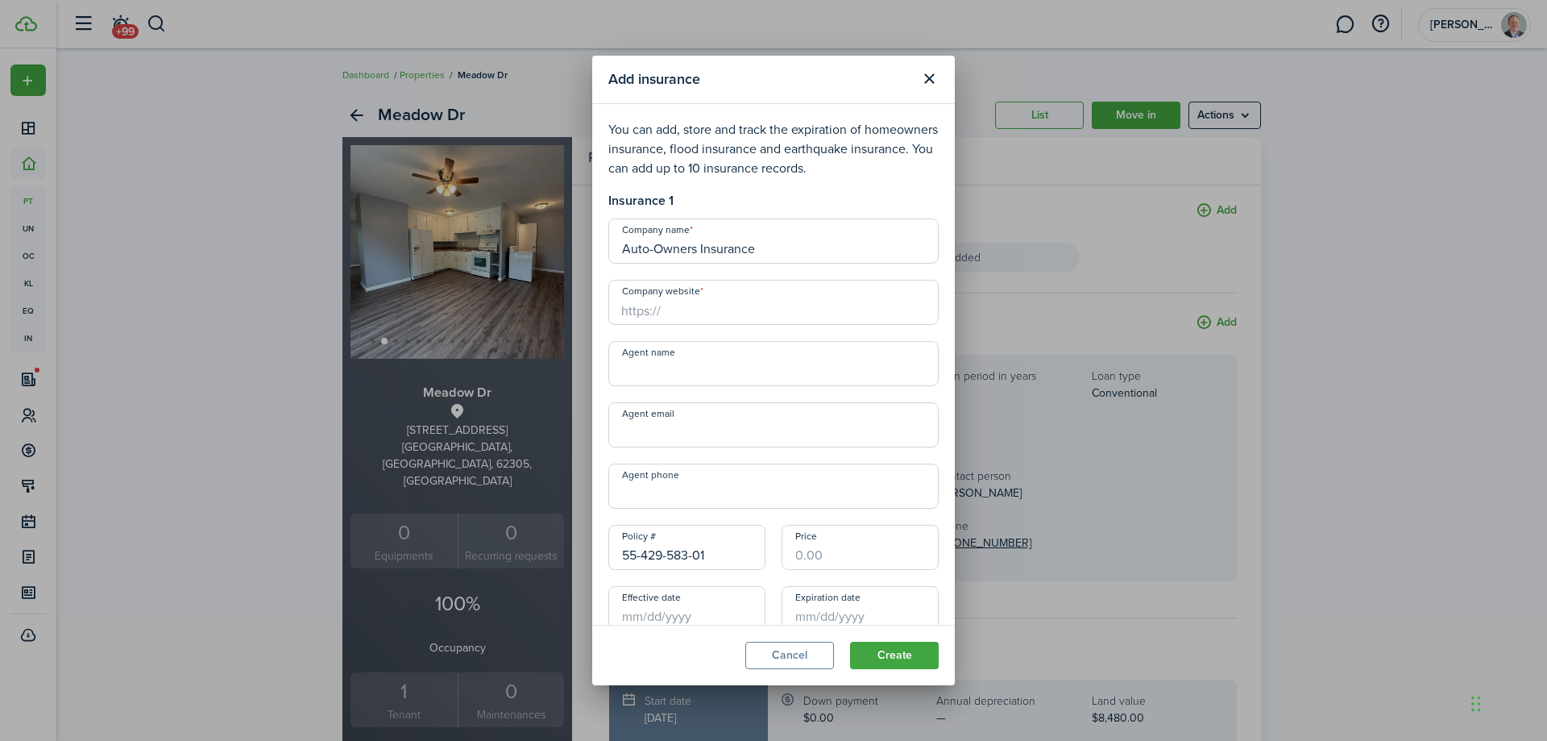
click at [741, 318] on input "https://" at bounding box center [773, 302] width 330 height 45
paste input "[DOMAIN_NAME]"
type input "[DOMAIN_NAME]"
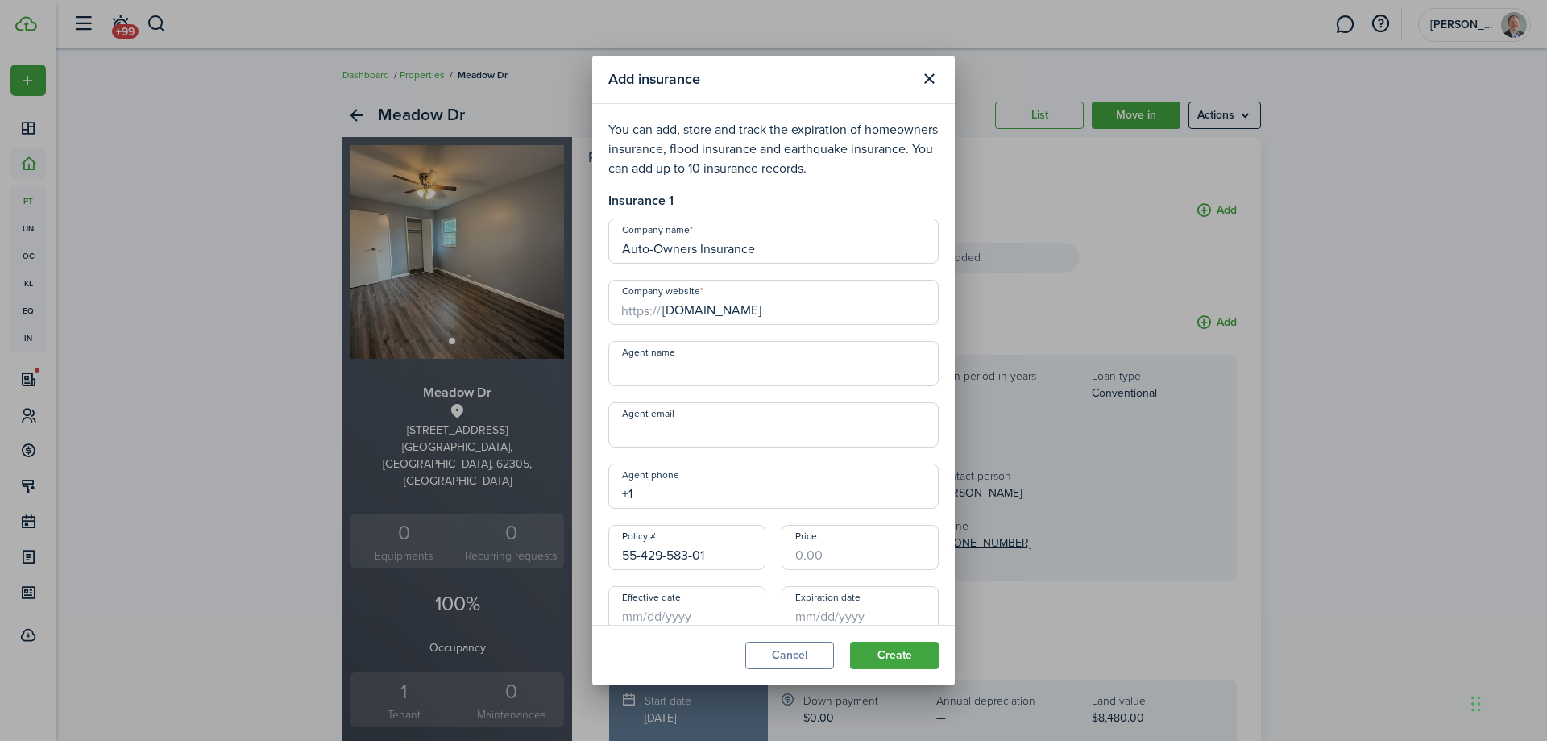
click at [702, 481] on input "+1" at bounding box center [773, 485] width 330 height 45
paste input "[PHONE_NUMBER]"
type input "[PHONE_NUMBER]"
click at [732, 377] on input "Agent name" at bounding box center [773, 363] width 330 height 45
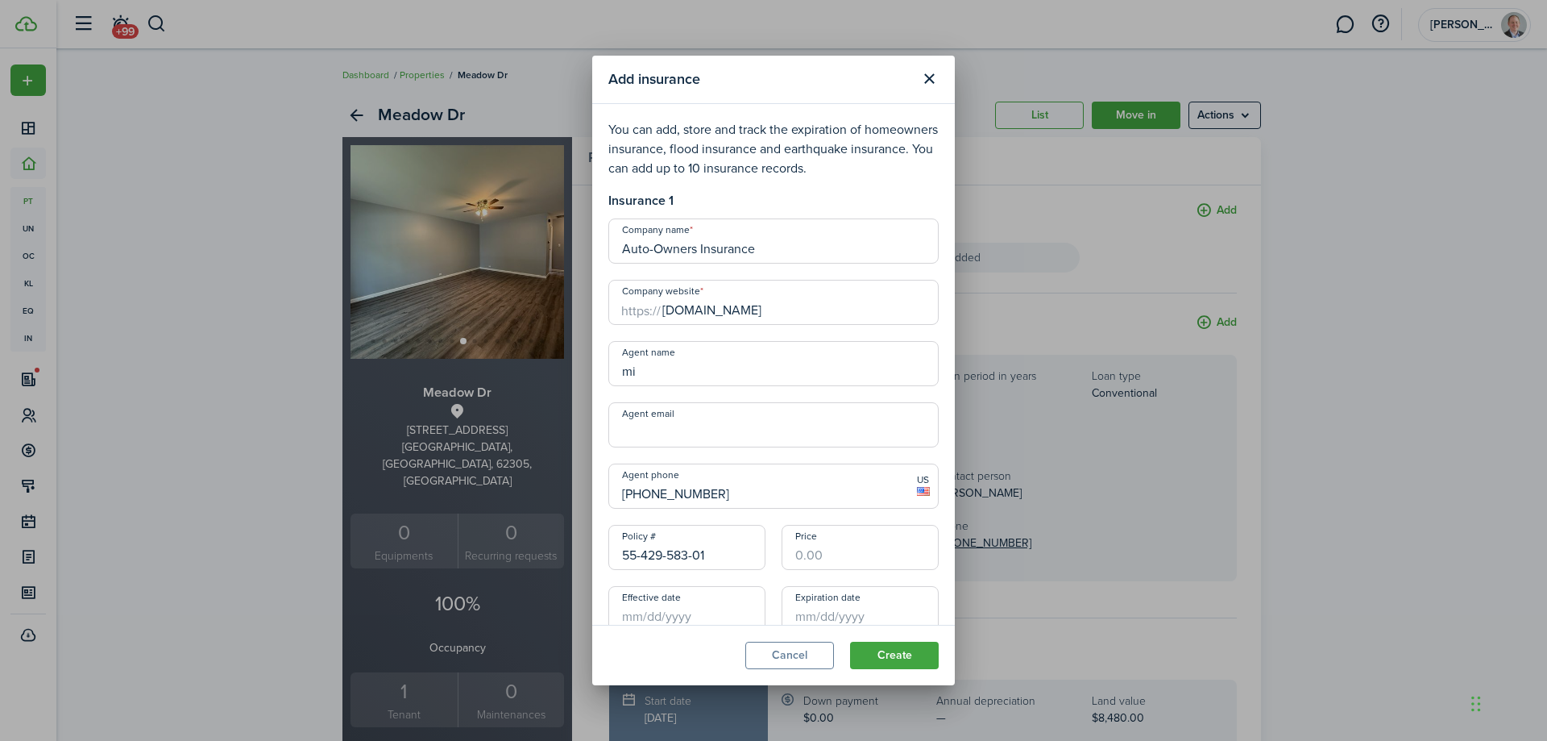
type input "m"
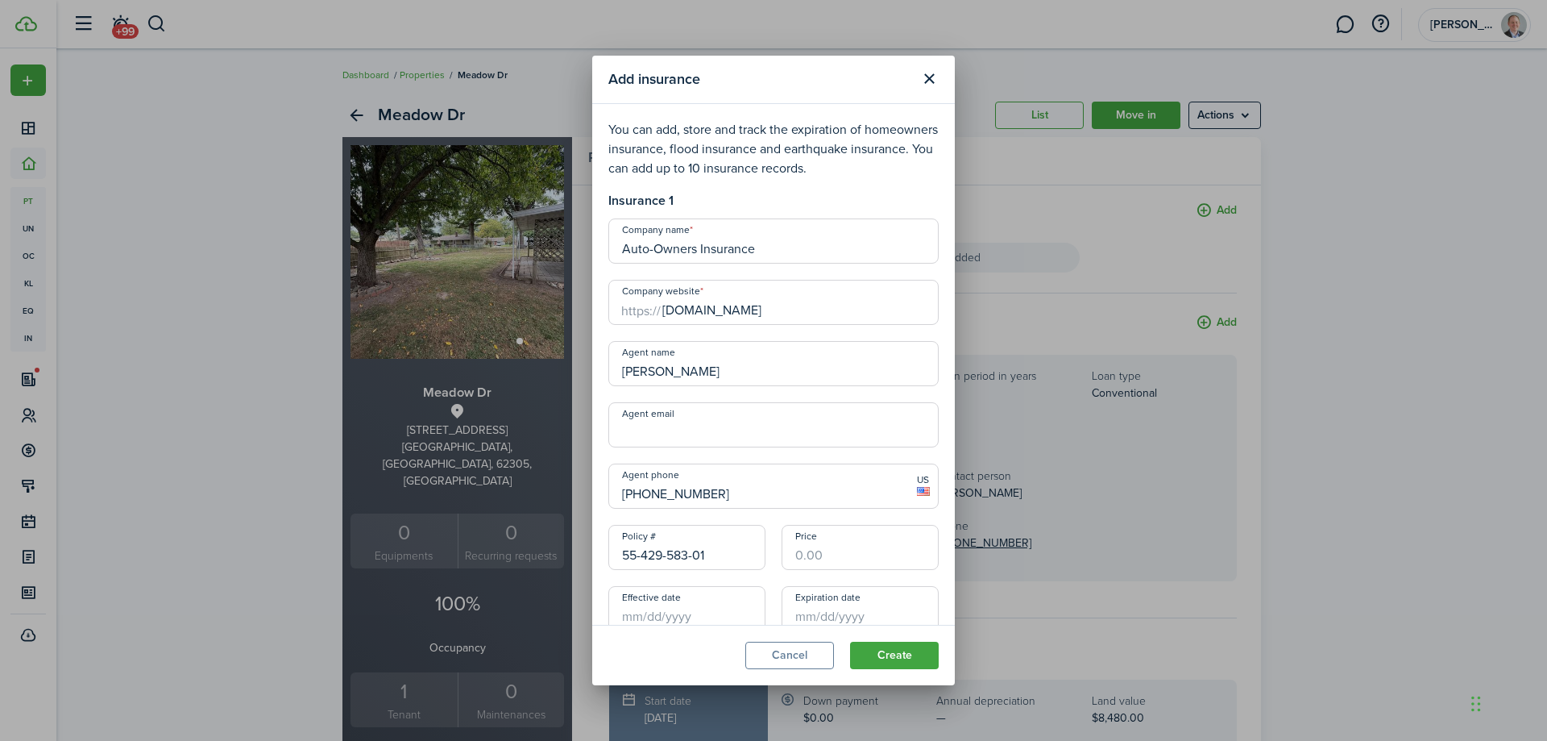
type input "[PERSON_NAME]"
click at [708, 444] on input "Agent email" at bounding box center [773, 424] width 330 height 45
paste input "[PERSON_NAME][EMAIL_ADDRESS][DOMAIN_NAME]"
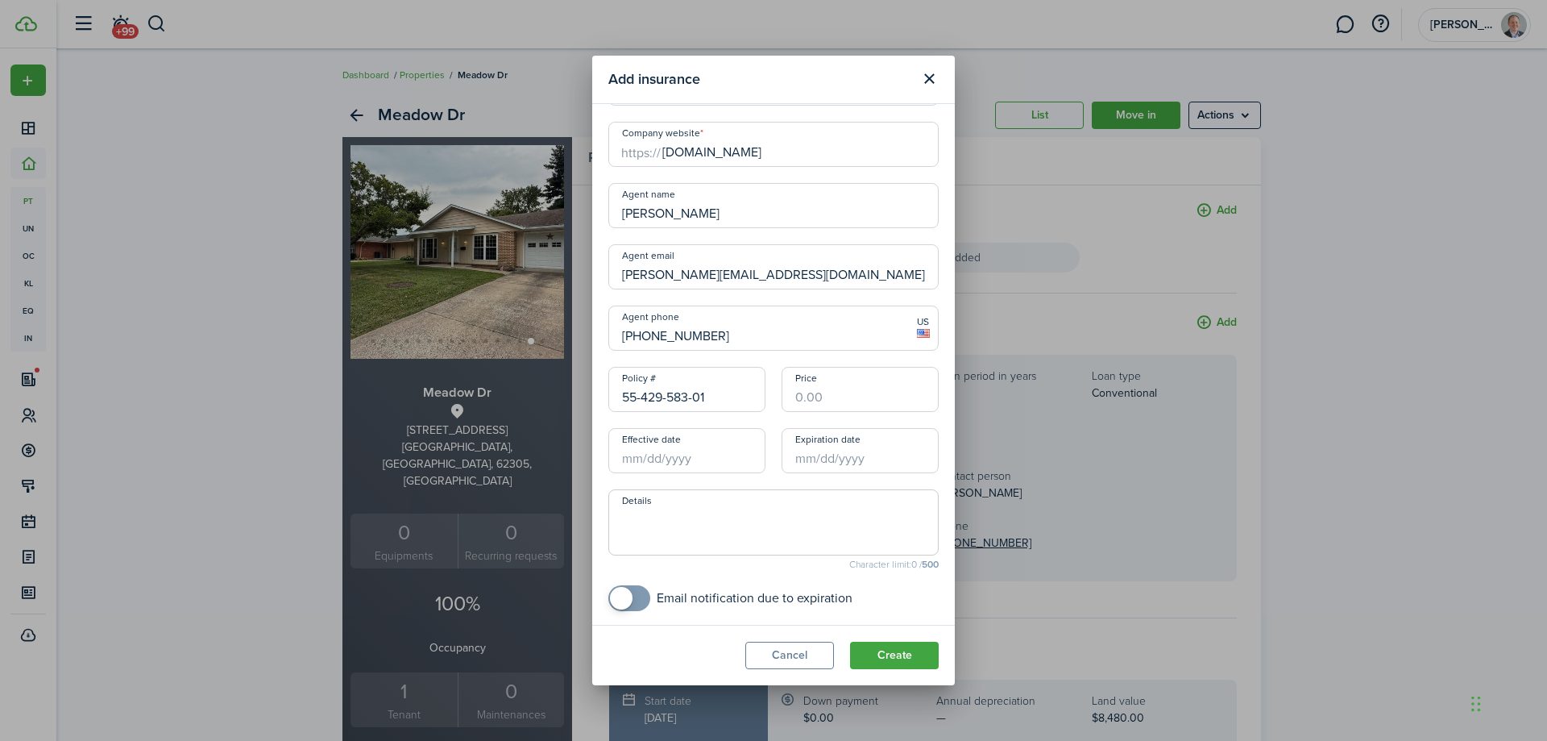
scroll to position [176, 0]
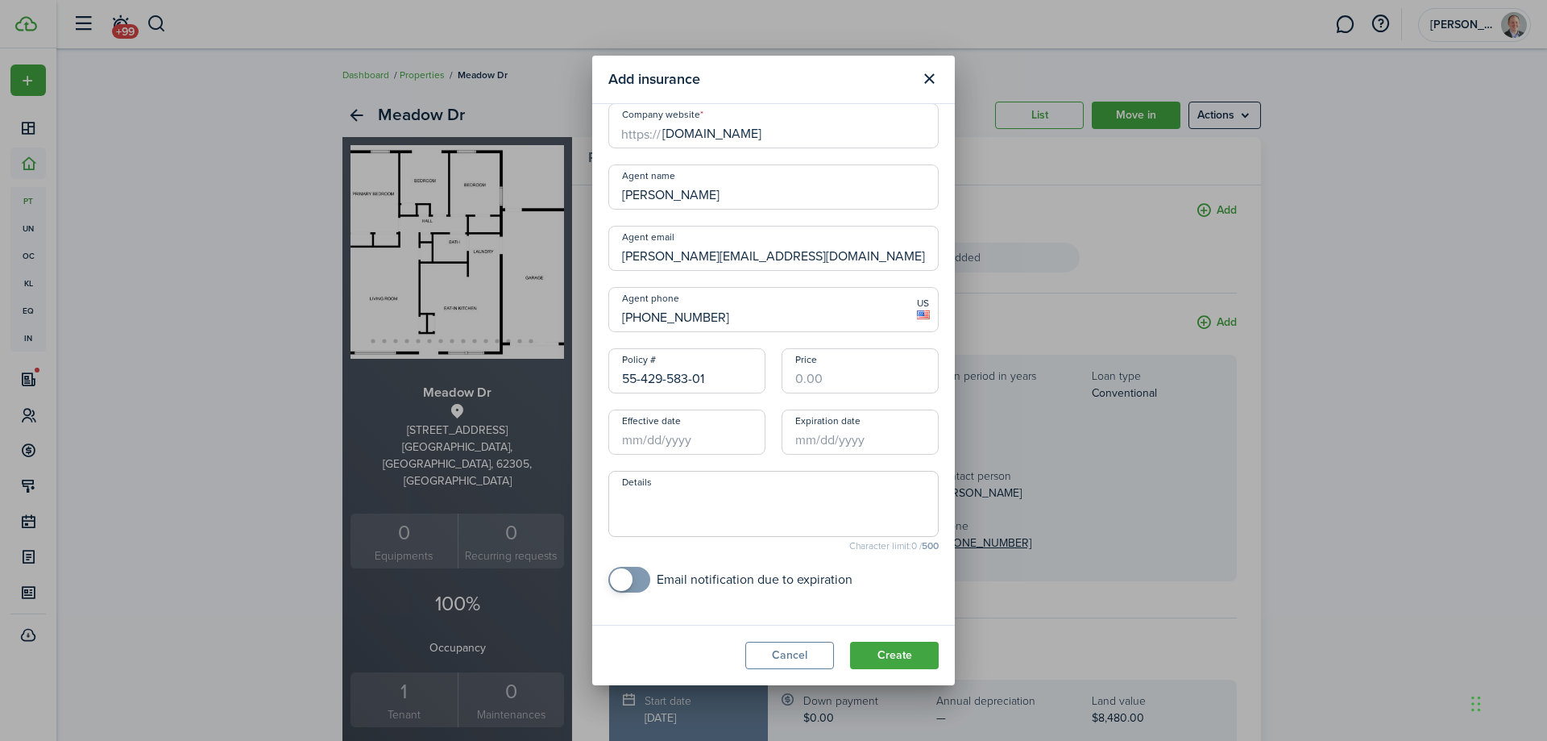
type input "[PERSON_NAME][EMAIL_ADDRESS][DOMAIN_NAME]"
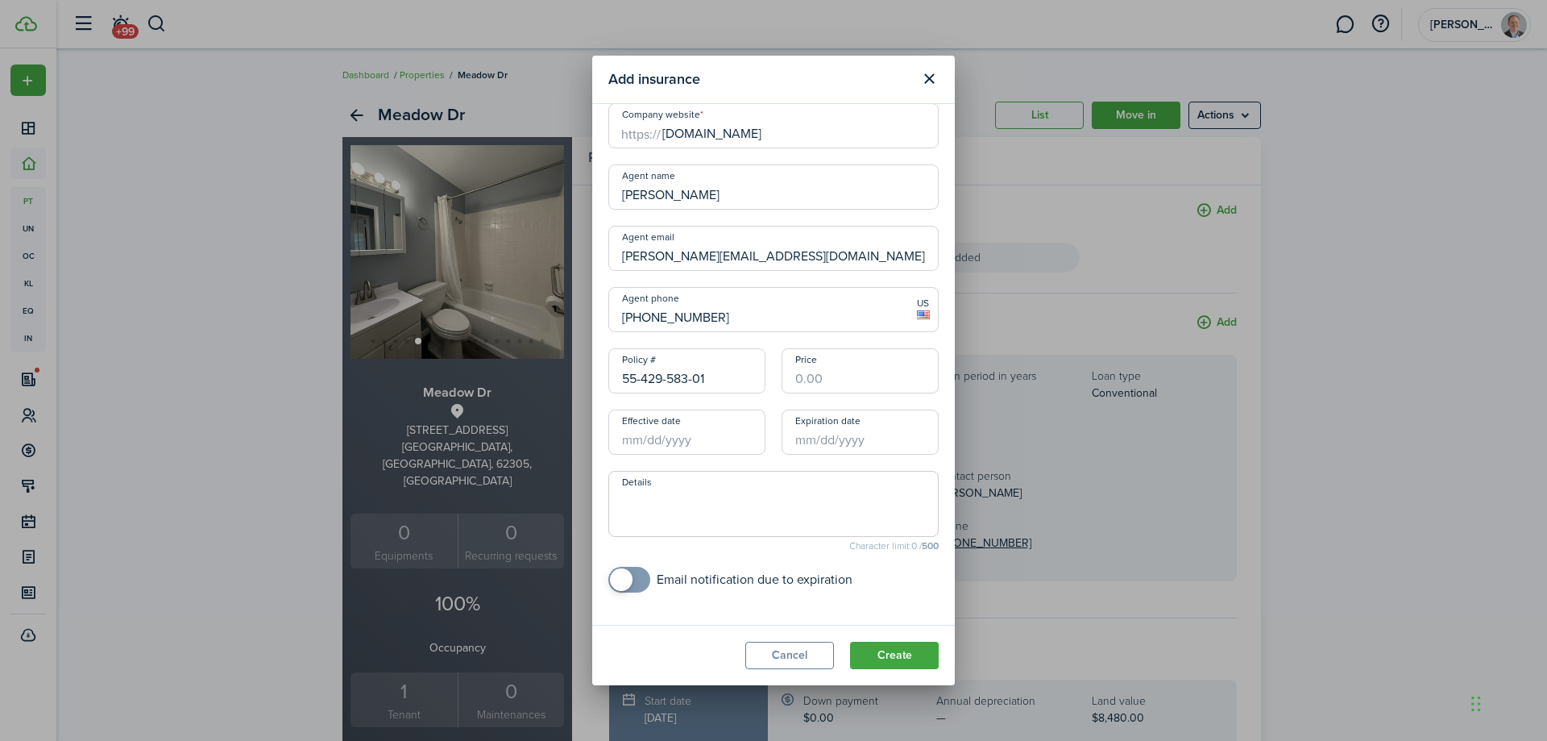
click at [828, 382] on input "Price" at bounding box center [860, 370] width 157 height 45
type input "$1,231.33"
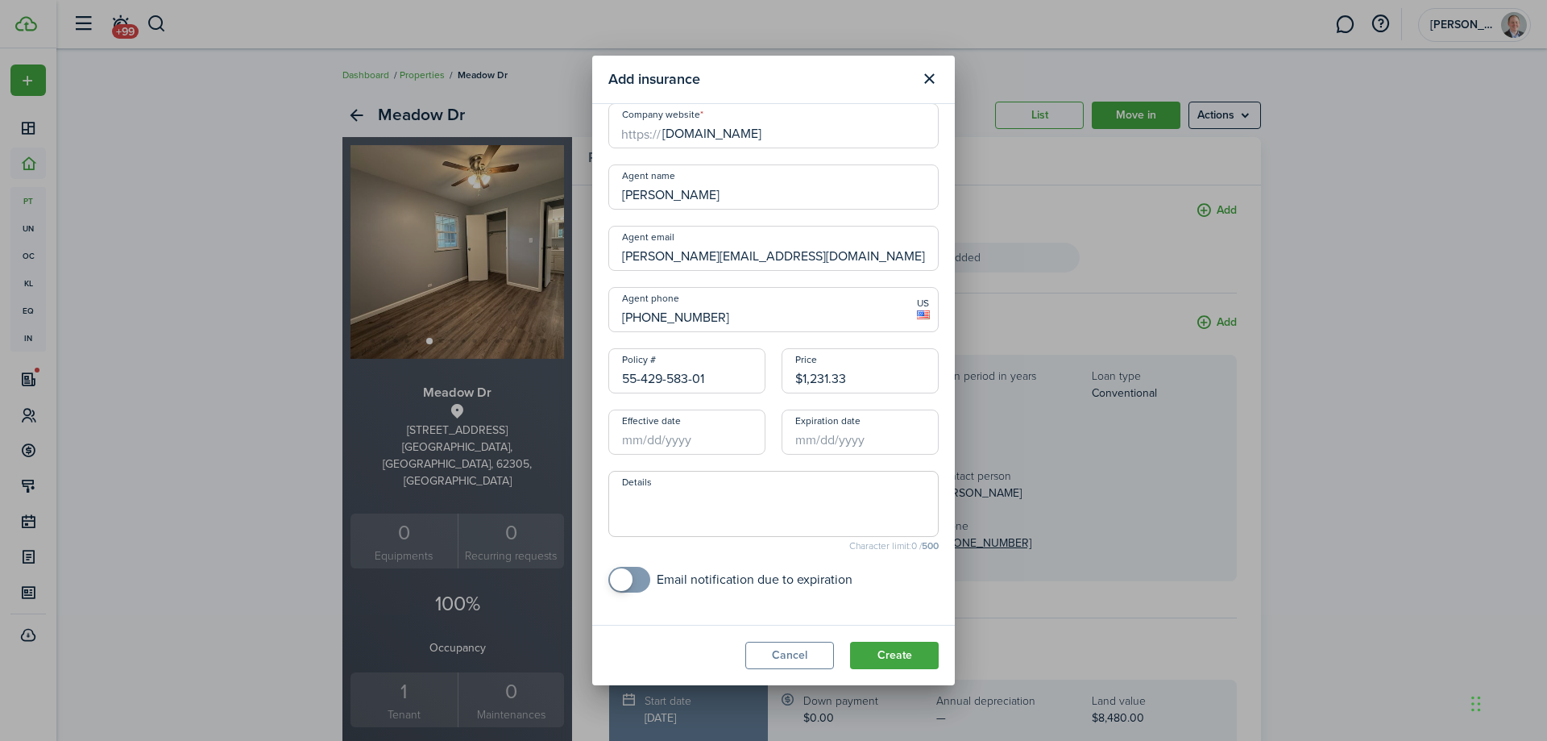
click at [679, 448] on input "Effective date" at bounding box center [686, 431] width 157 height 45
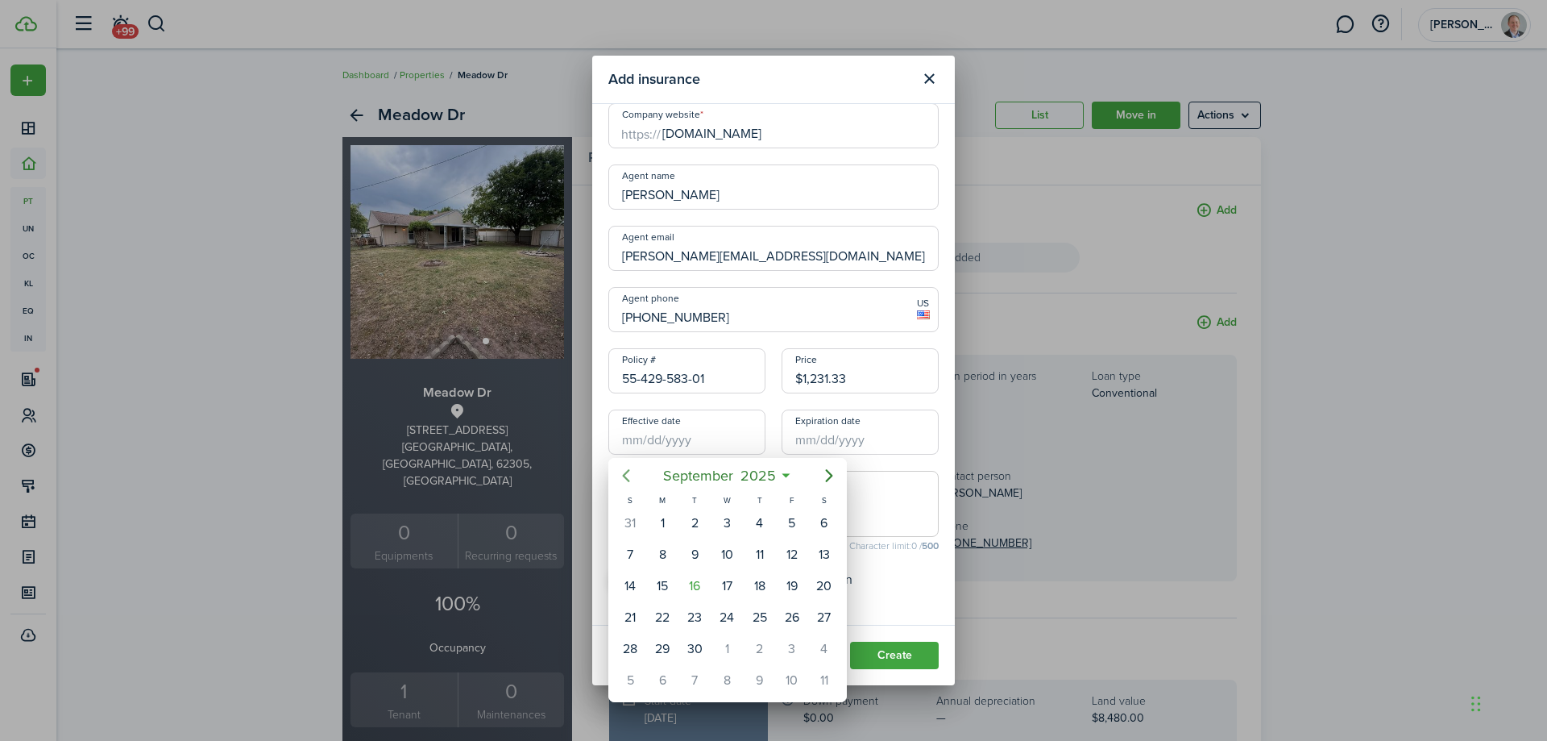
click at [628, 471] on icon "Previous page" at bounding box center [626, 475] width 7 height 13
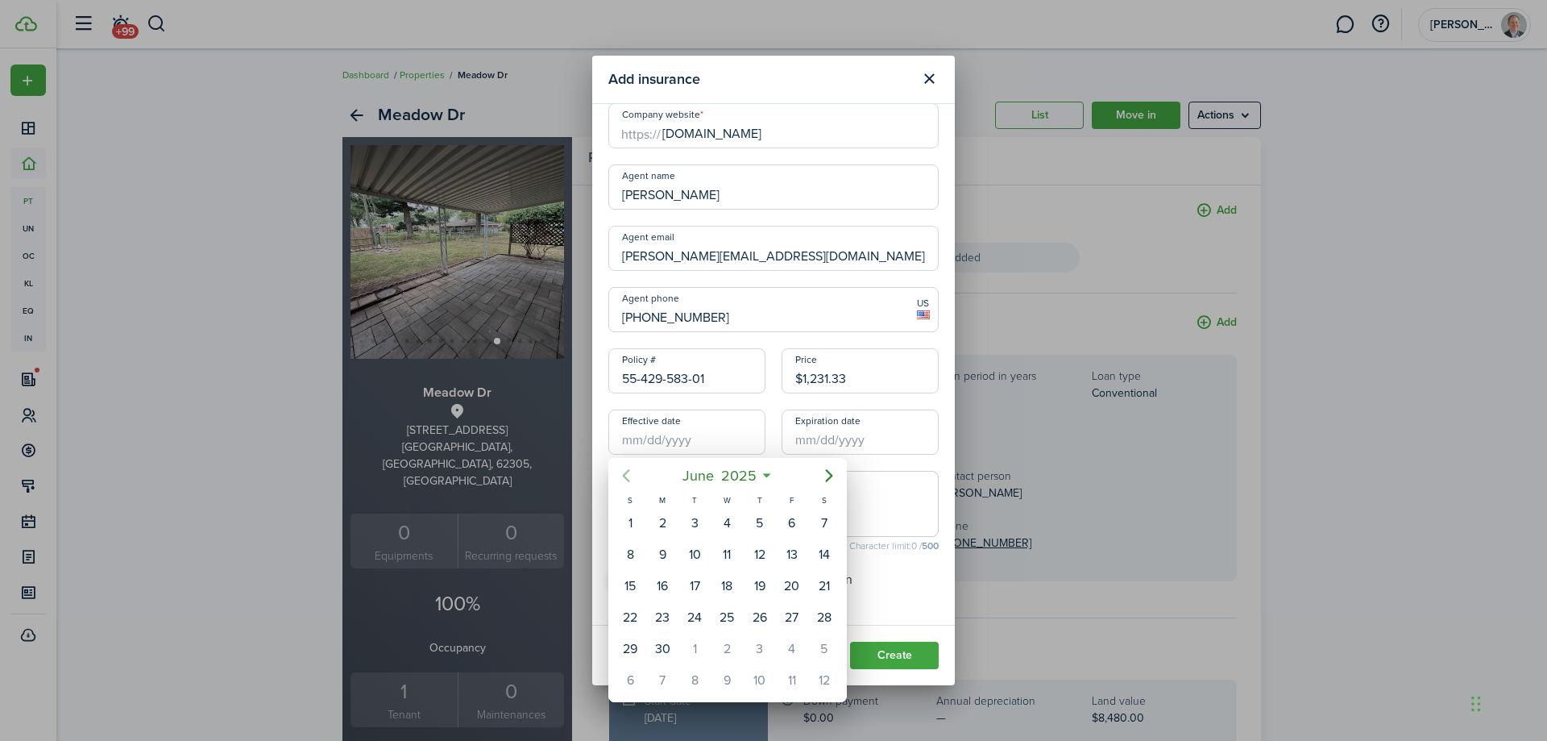
click at [628, 471] on icon "Previous page" at bounding box center [626, 475] width 7 height 13
click at [687, 643] on div "27" at bounding box center [695, 649] width 24 height 24
type input "[DATE]"
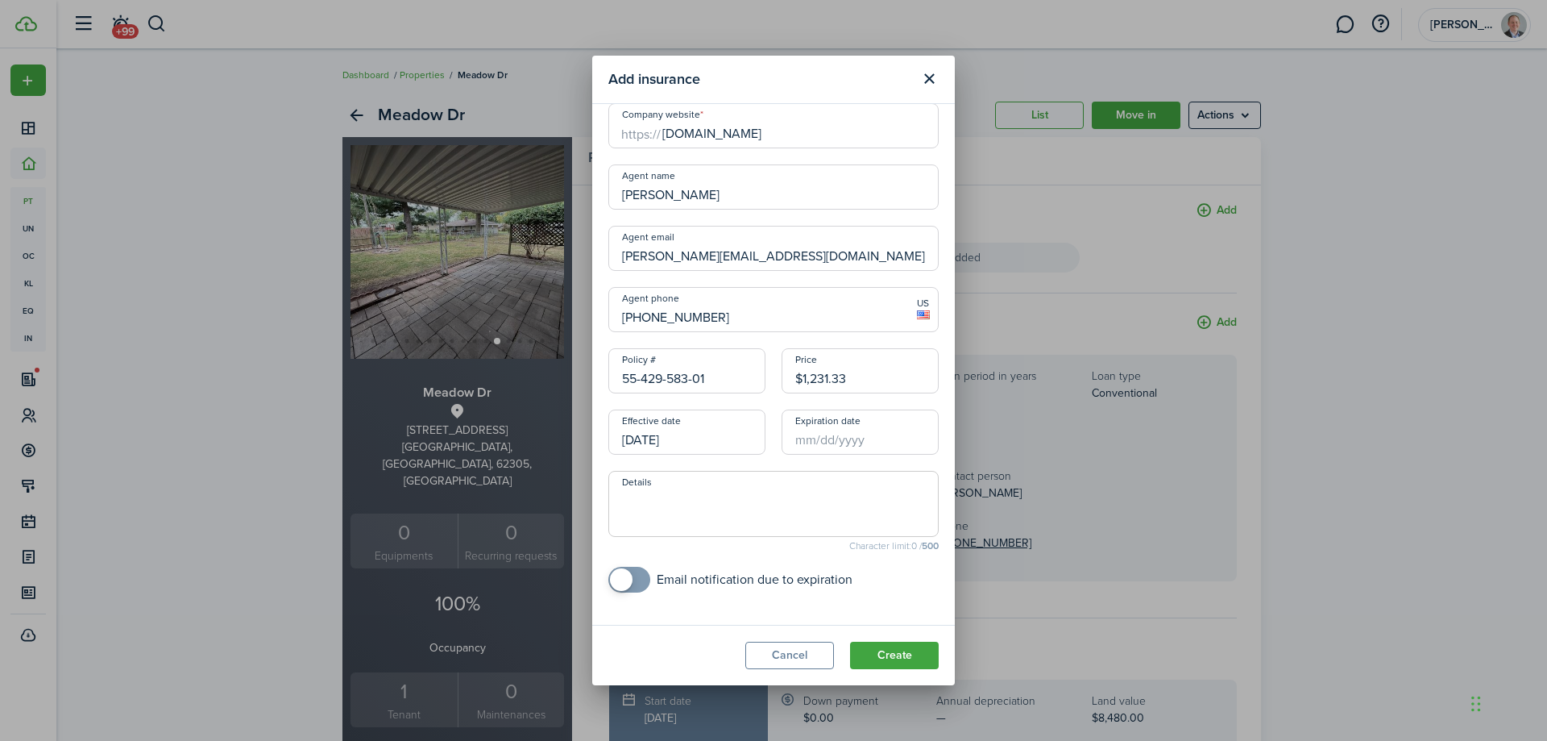
click at [829, 432] on input "Expiration date" at bounding box center [860, 431] width 157 height 45
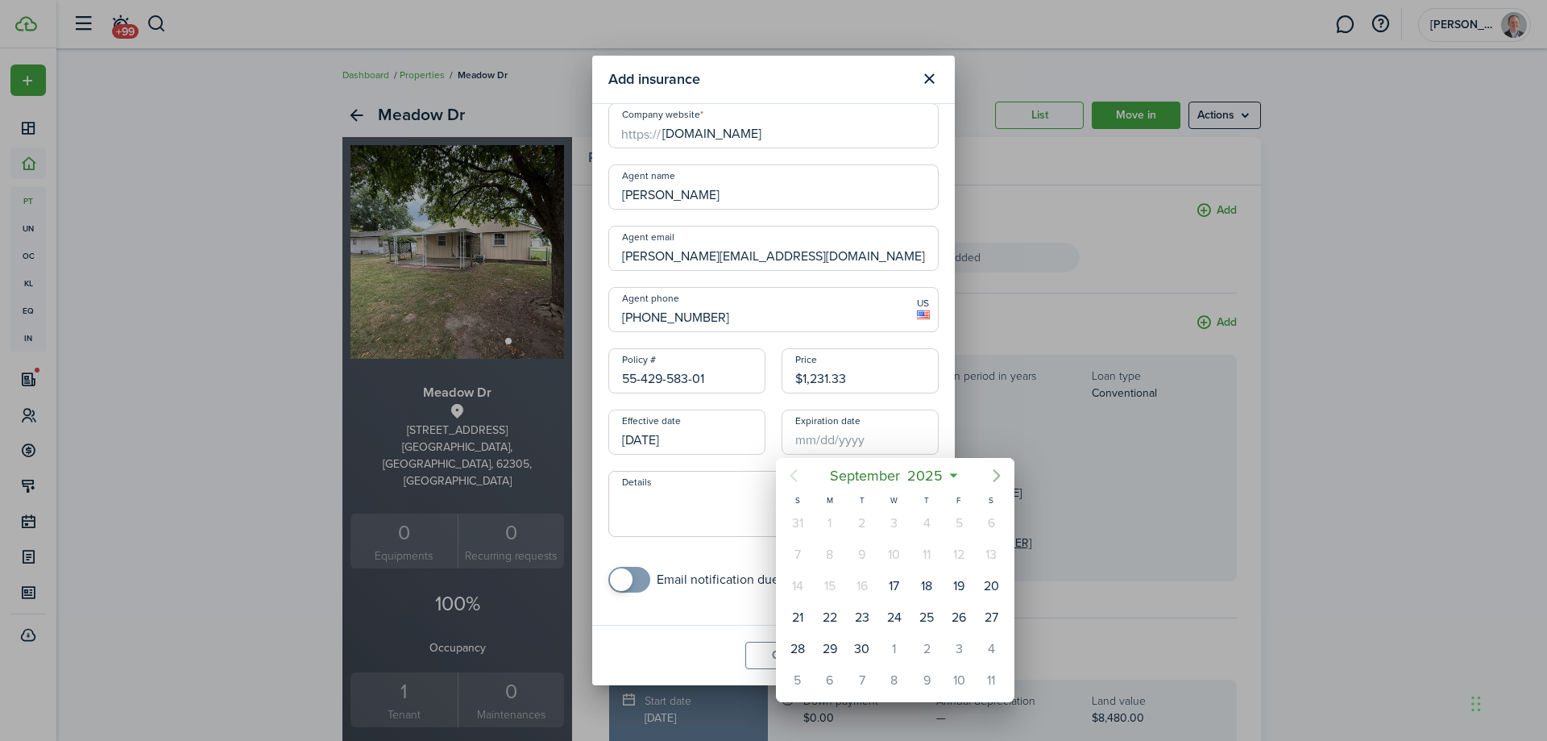
click at [992, 475] on icon "Next page" at bounding box center [996, 475] width 19 height 19
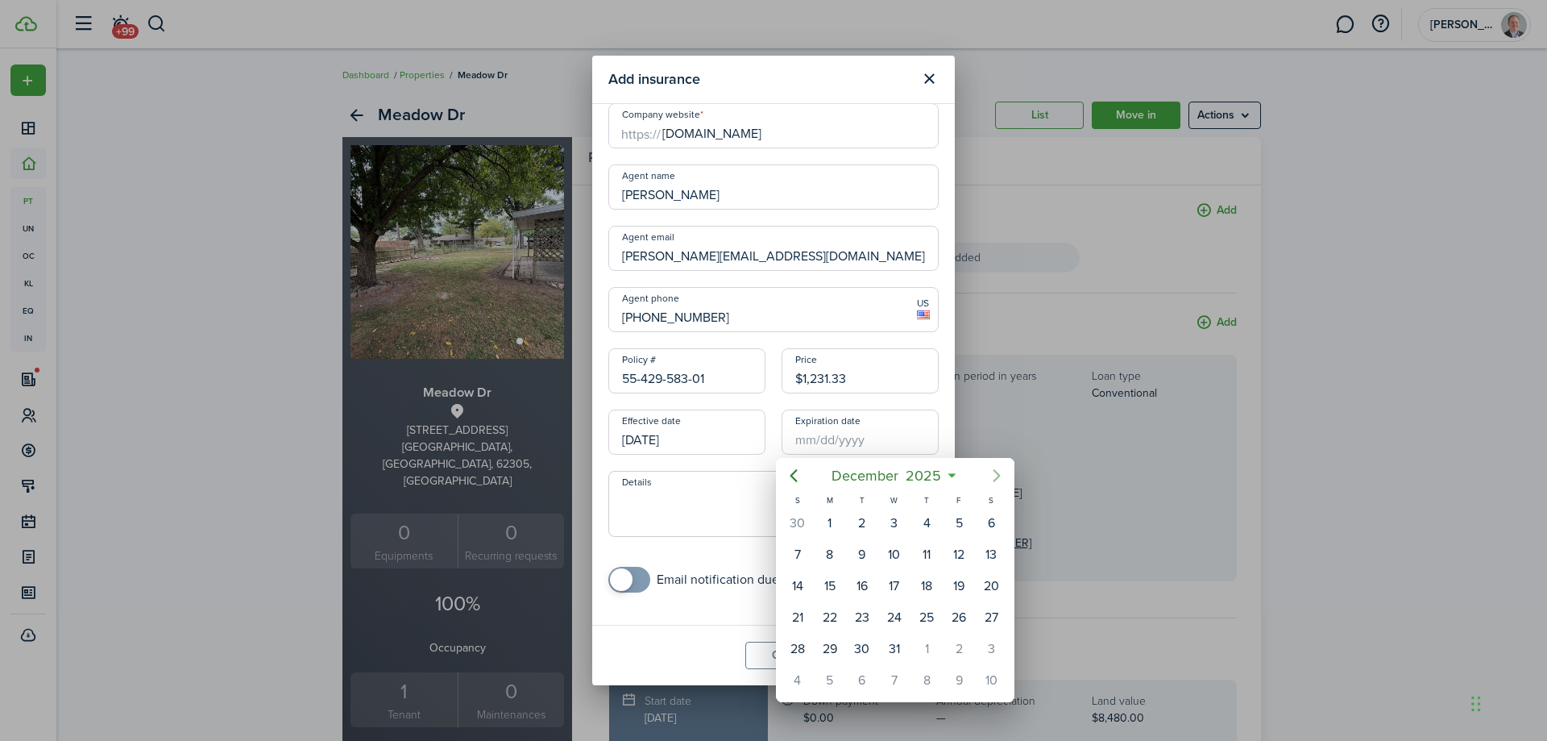
click at [992, 475] on icon "Next page" at bounding box center [996, 475] width 19 height 19
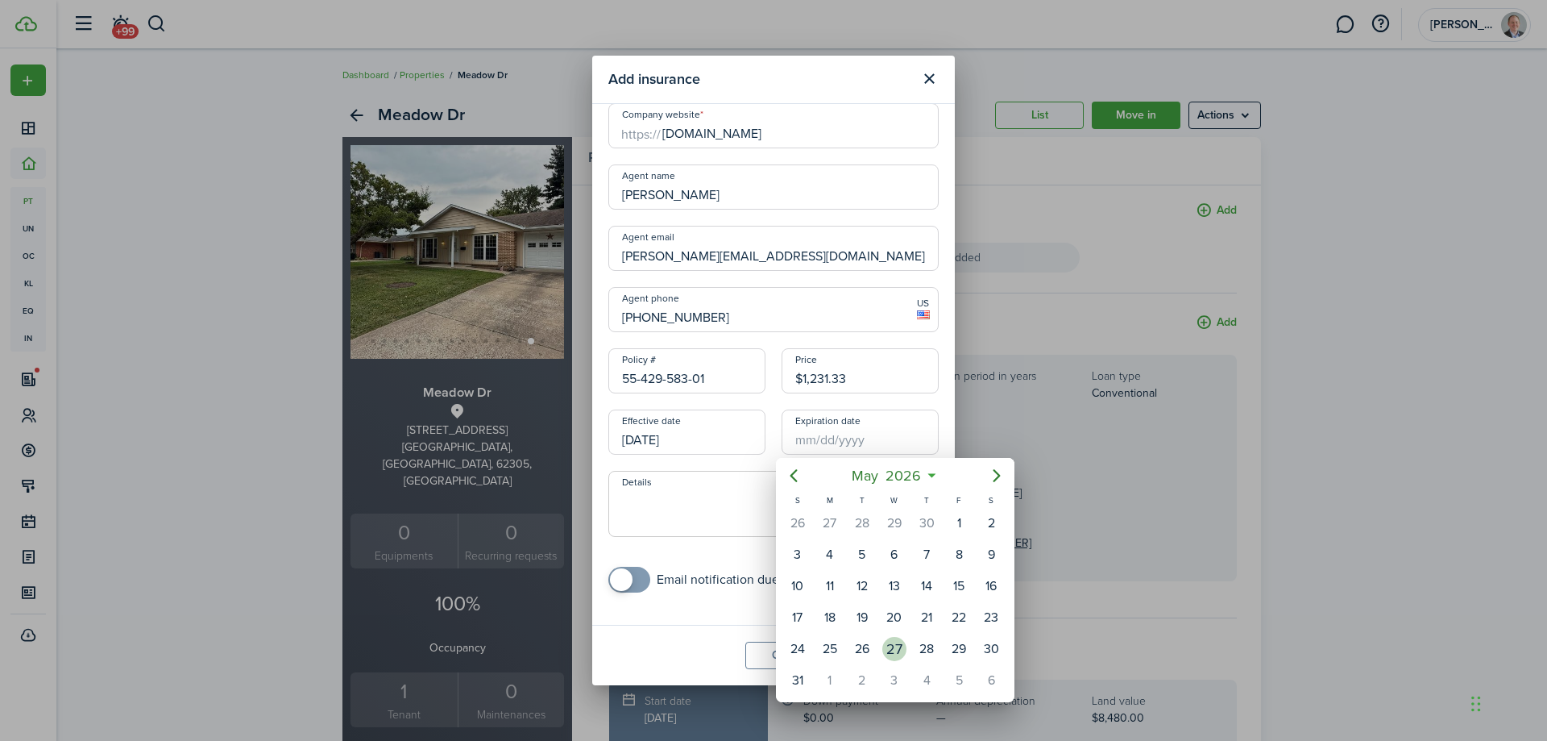
click at [899, 644] on div "27" at bounding box center [894, 649] width 24 height 24
type input "[DATE]"
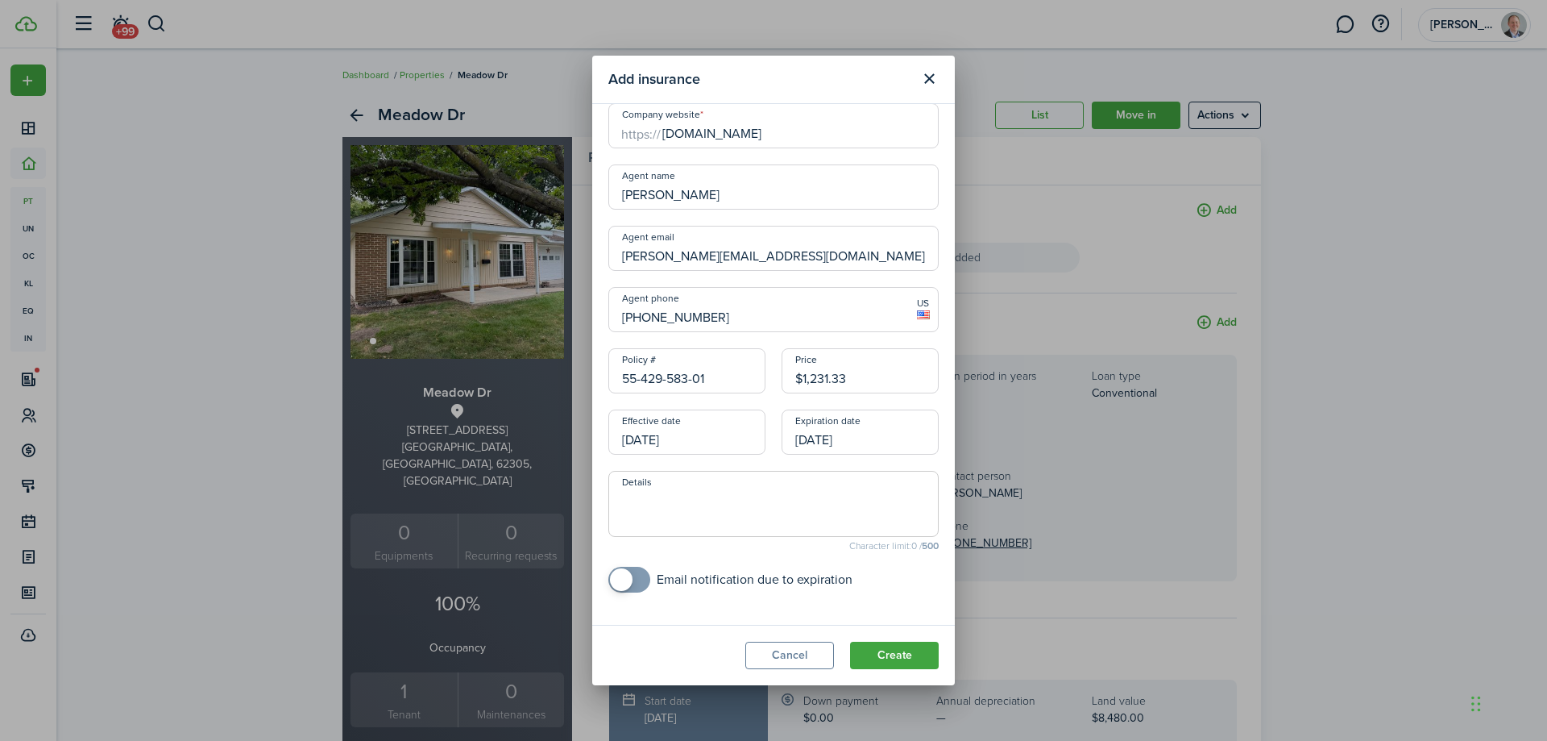
drag, startPoint x: 857, startPoint y: 378, endPoint x: 667, endPoint y: 364, distance: 189.9
click at [666, 364] on div "Company name Auto-Owners Insurance https:// Company website [DOMAIN_NAME] Agent…" at bounding box center [773, 325] width 347 height 567
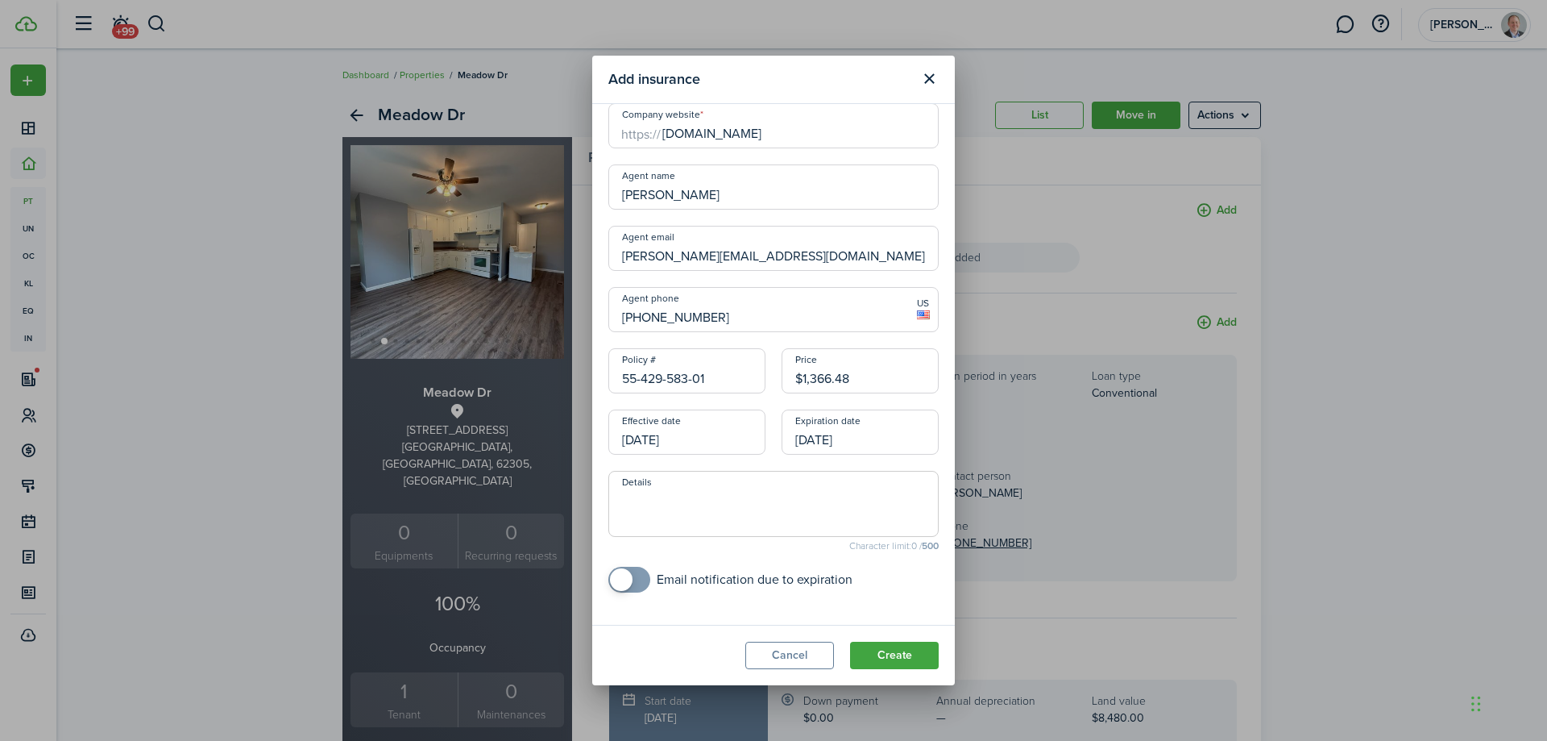
type input "$1,366.48"
click at [714, 465] on div "Company name Auto-Owners Insurance https:// Company website [DOMAIN_NAME] Agent…" at bounding box center [773, 325] width 347 height 567
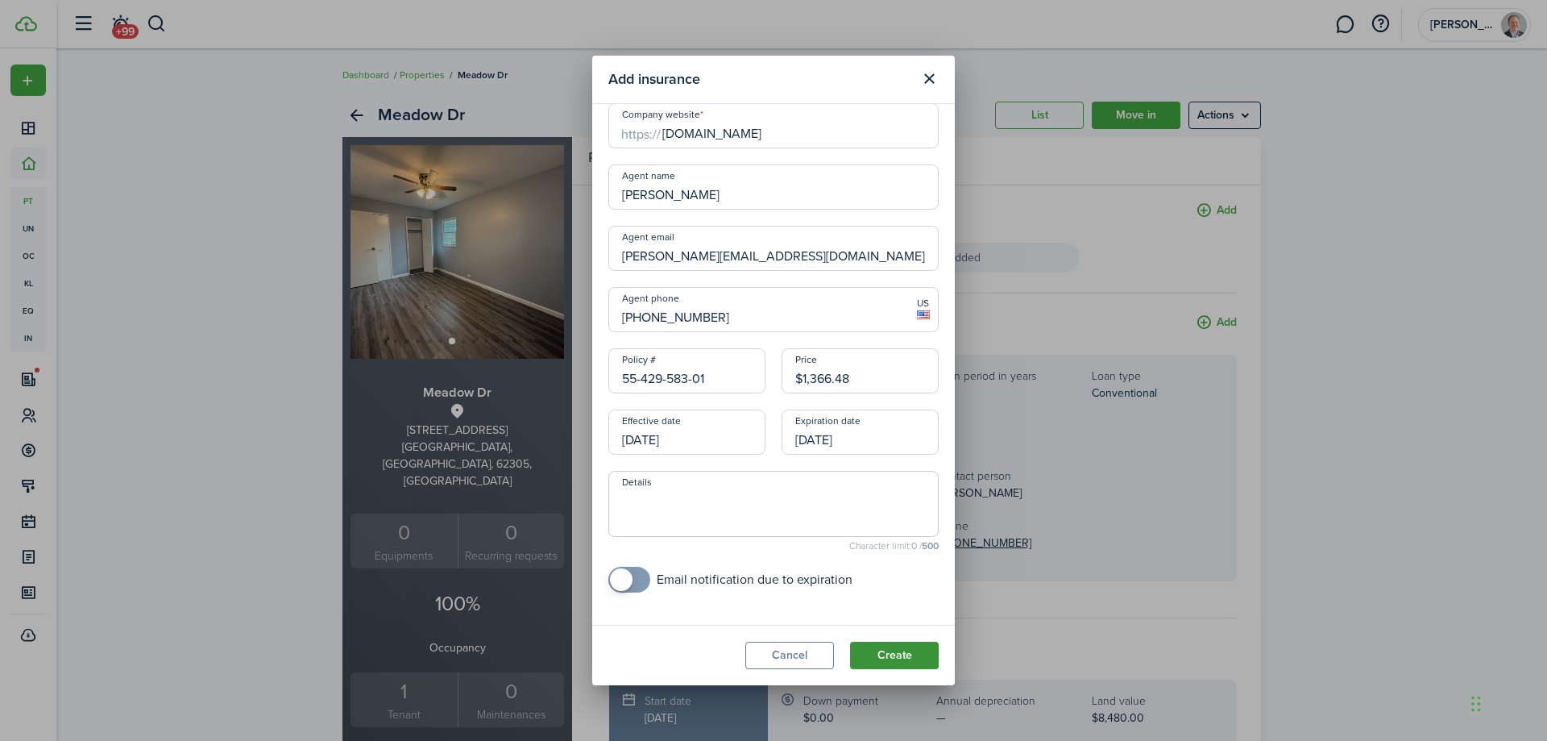
click at [886, 648] on button "Create" at bounding box center [894, 654] width 89 height 27
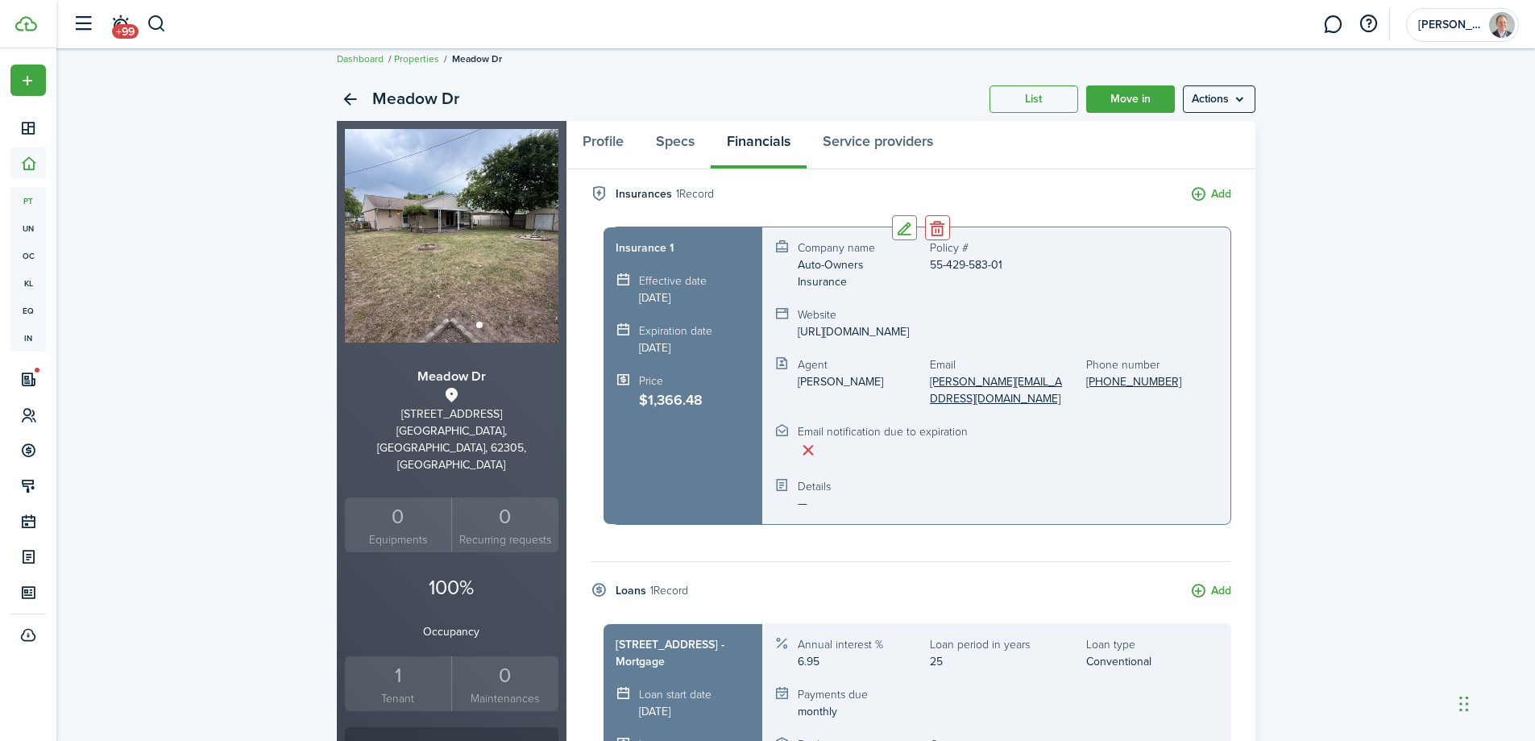
scroll to position [0, 0]
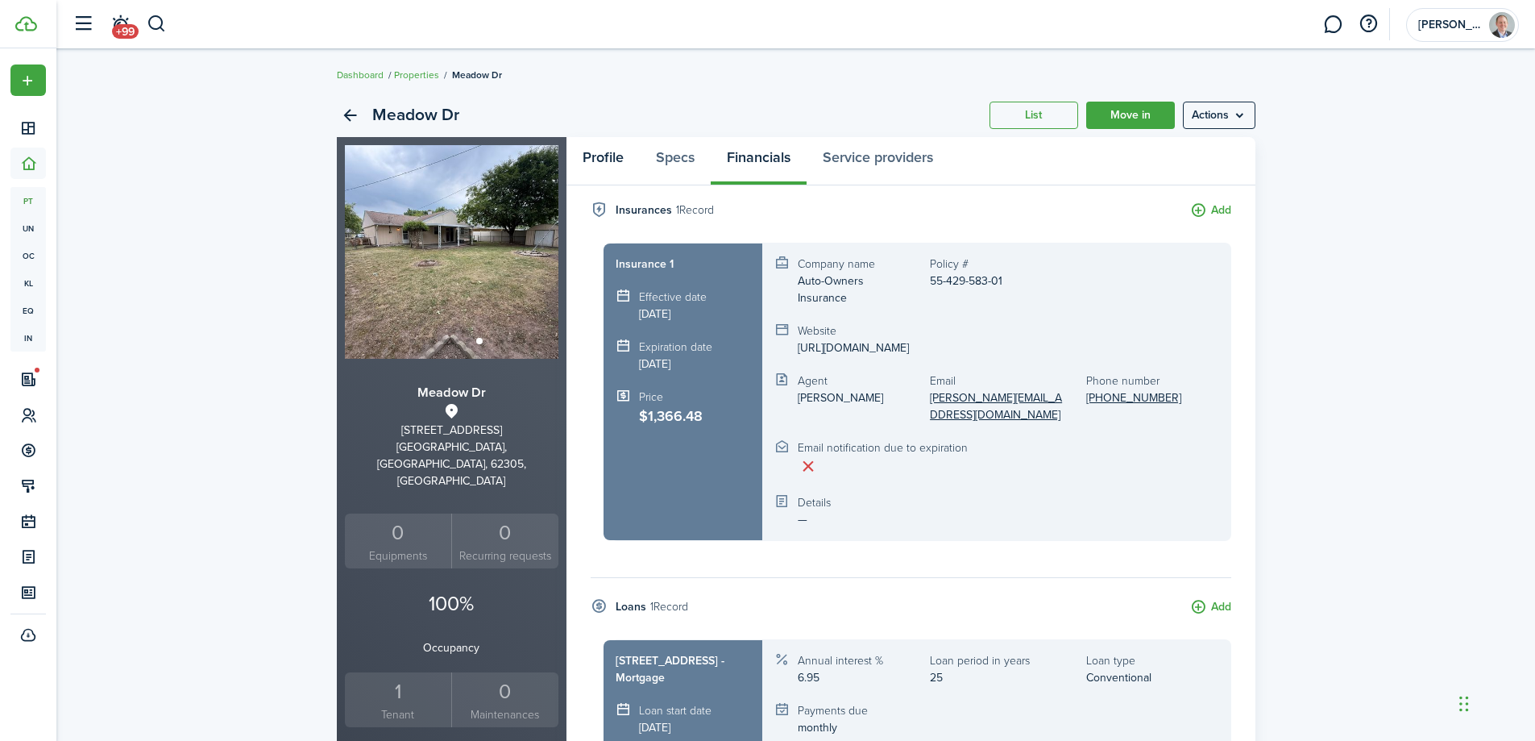
click at [596, 152] on link "Profile" at bounding box center [603, 161] width 73 height 48
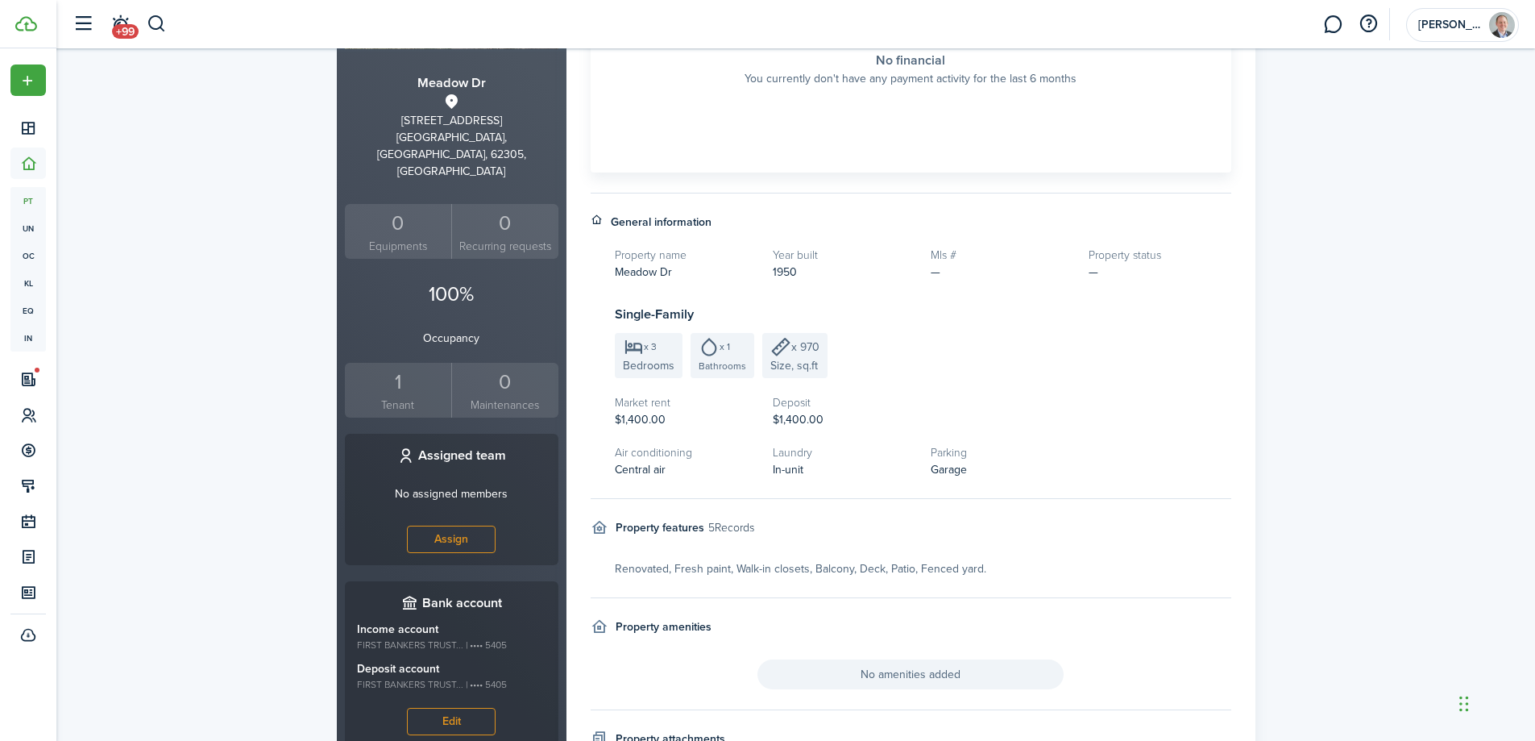
scroll to position [322, 0]
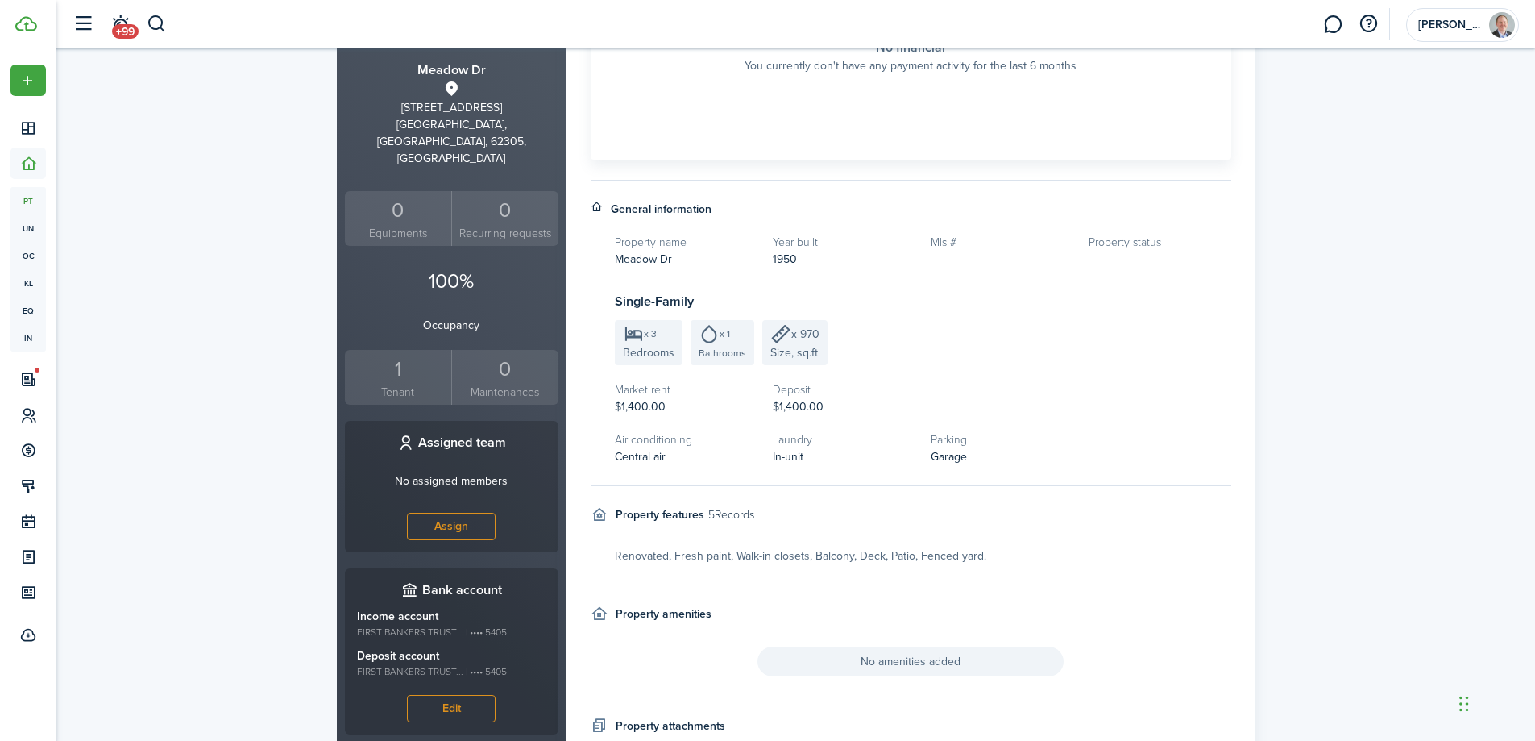
click at [802, 347] on span "Size, sq.ft" at bounding box center [794, 352] width 48 height 17
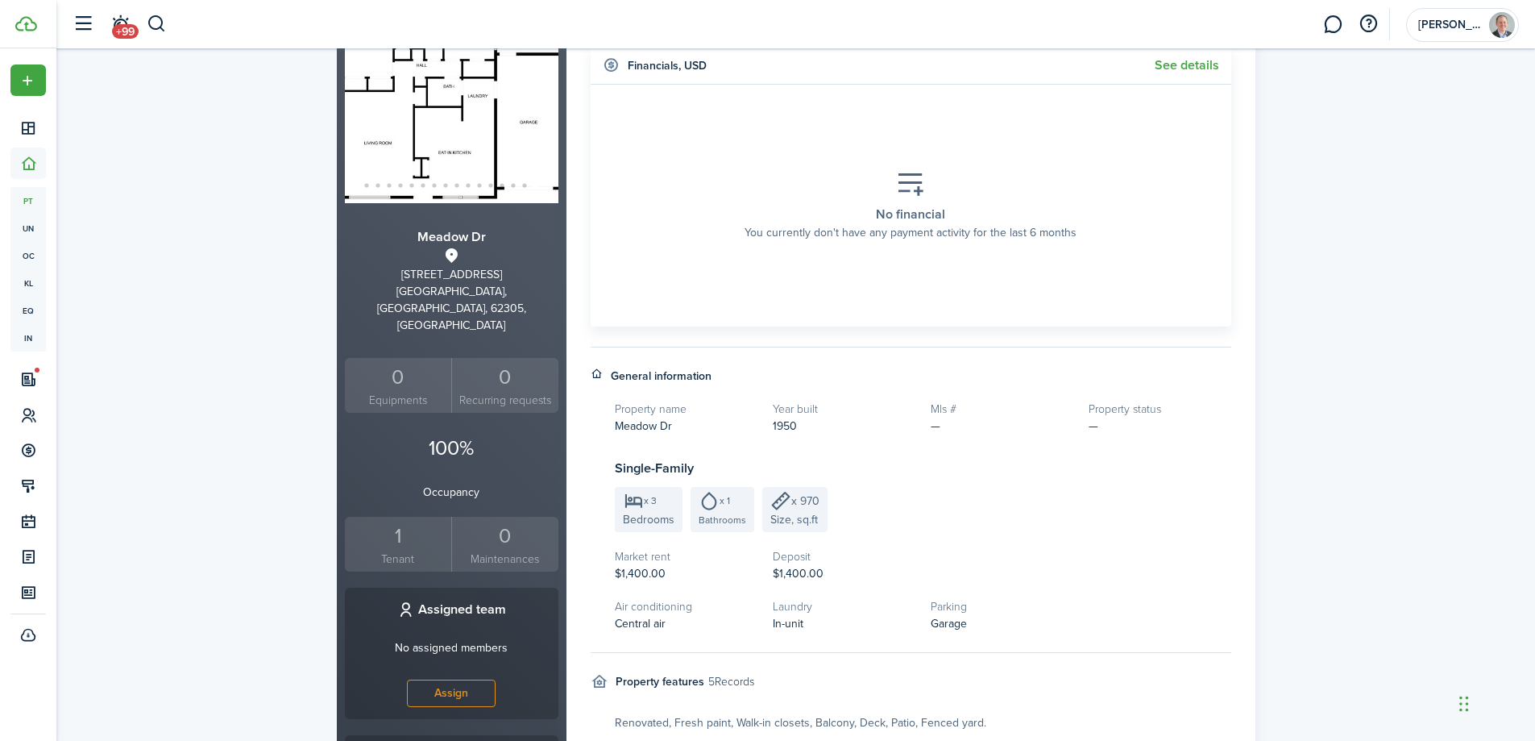
scroll to position [0, 0]
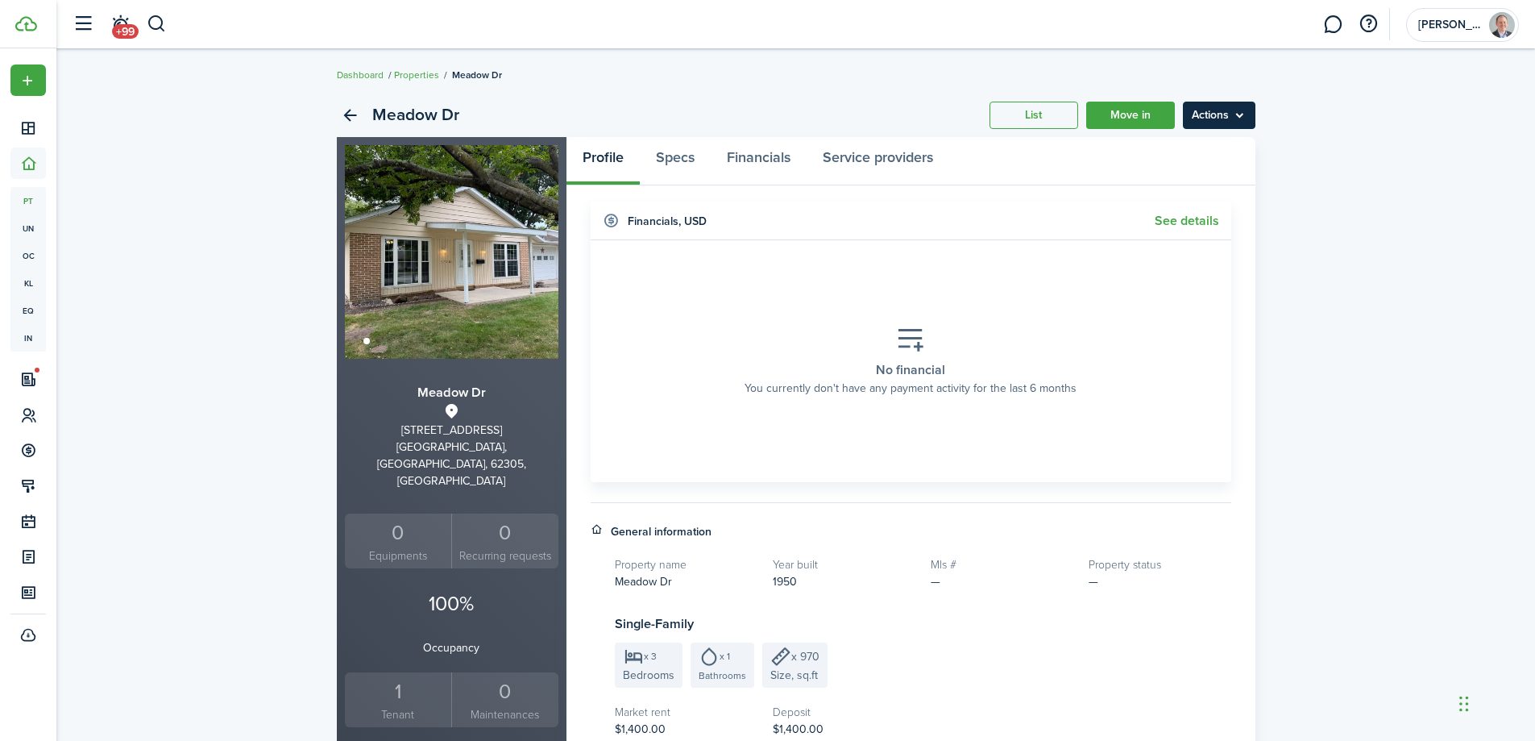
click at [1223, 118] on menu-btn "Actions" at bounding box center [1219, 115] width 73 height 27
click at [1190, 145] on link "Edit property" at bounding box center [1185, 150] width 141 height 27
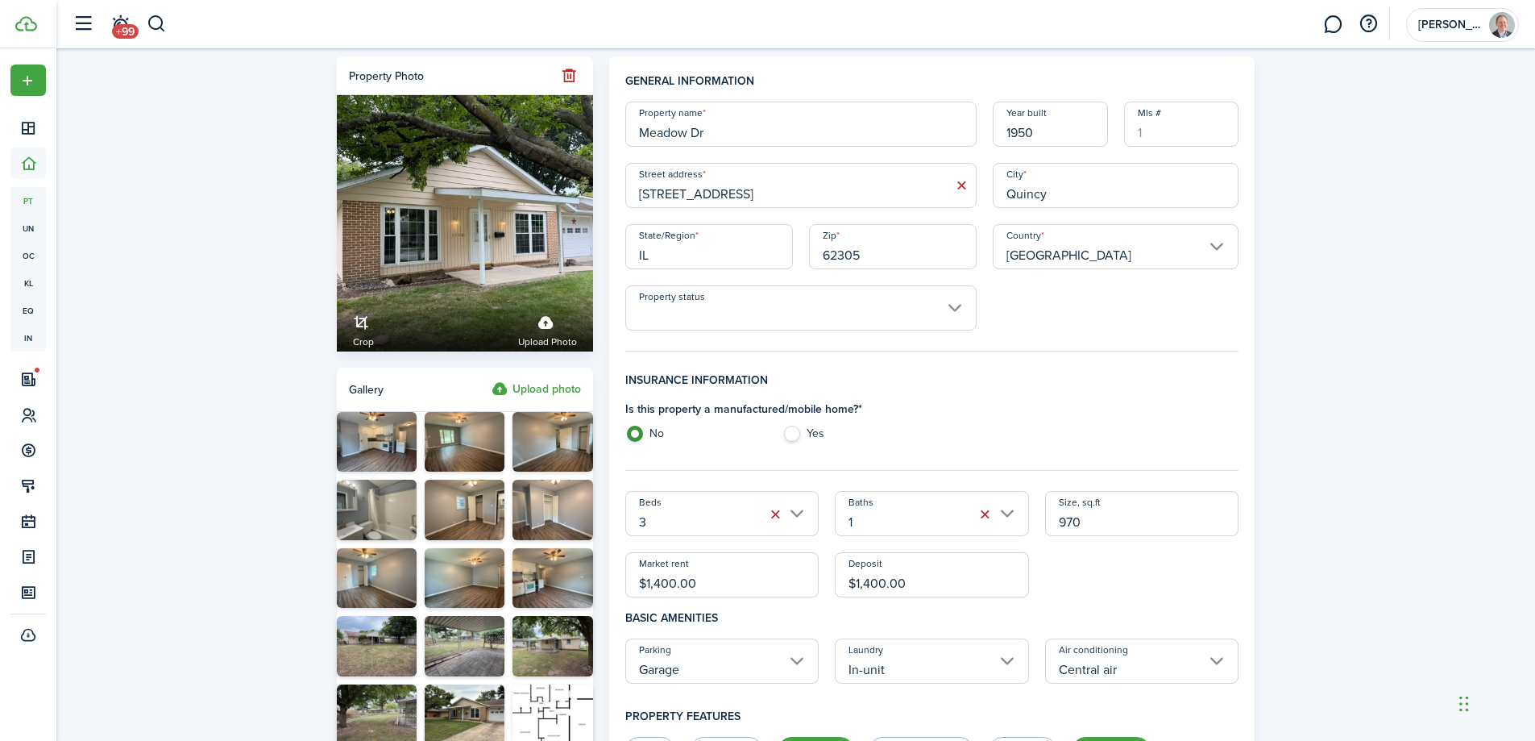
click at [1046, 137] on input "1950" at bounding box center [1050, 124] width 115 height 45
click at [901, 300] on input "Property status" at bounding box center [800, 307] width 351 height 45
type input "1970"
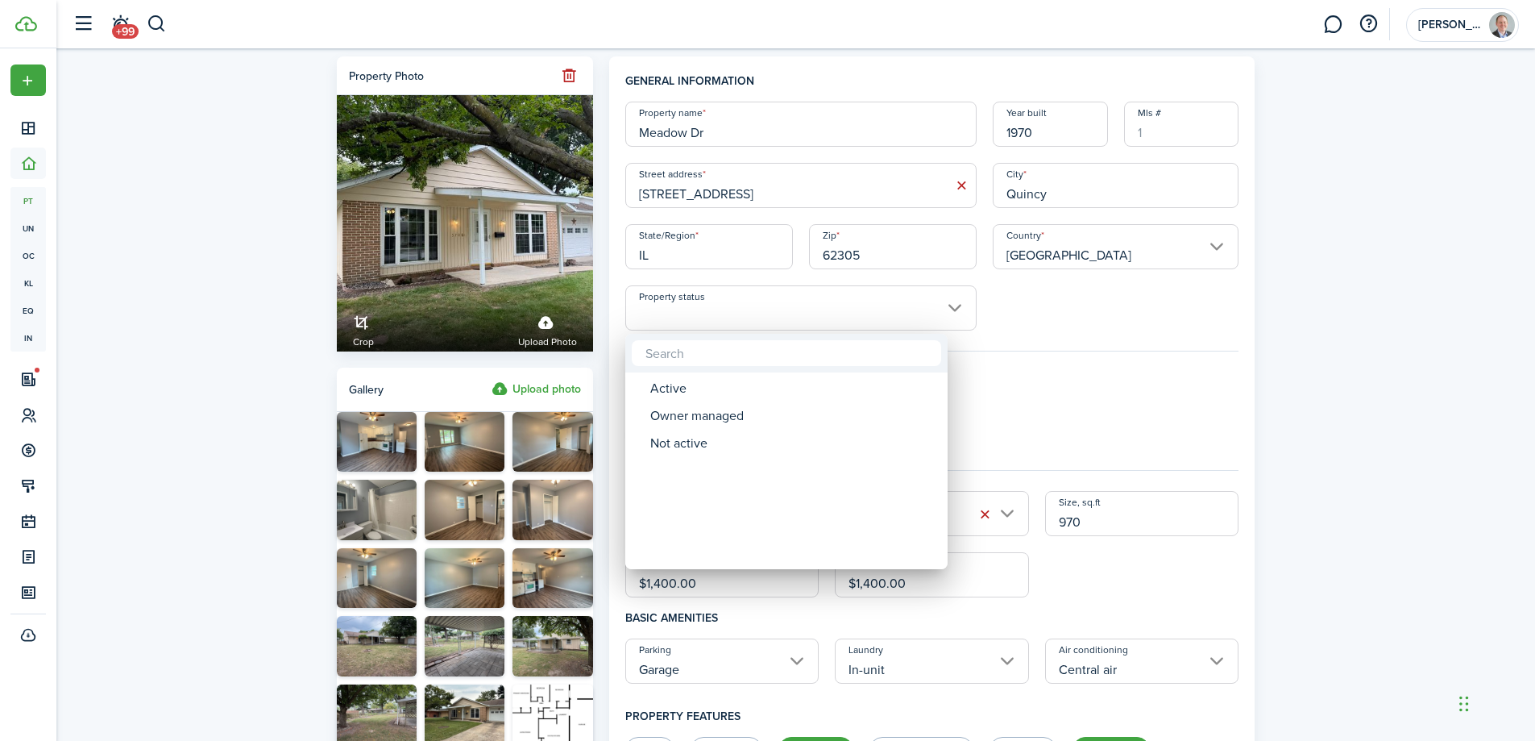
click at [901, 300] on div at bounding box center [767, 370] width 1793 height 998
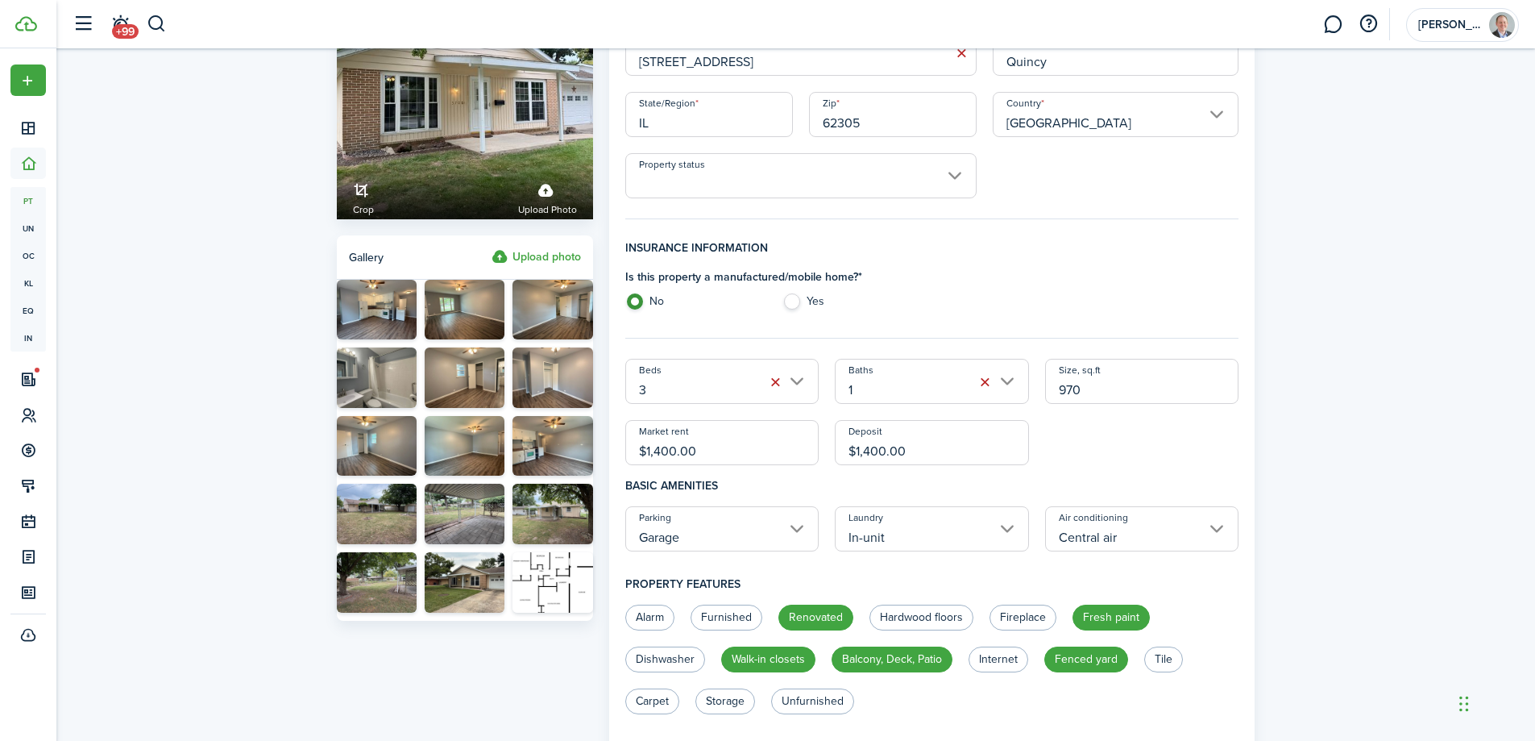
scroll to position [161, 0]
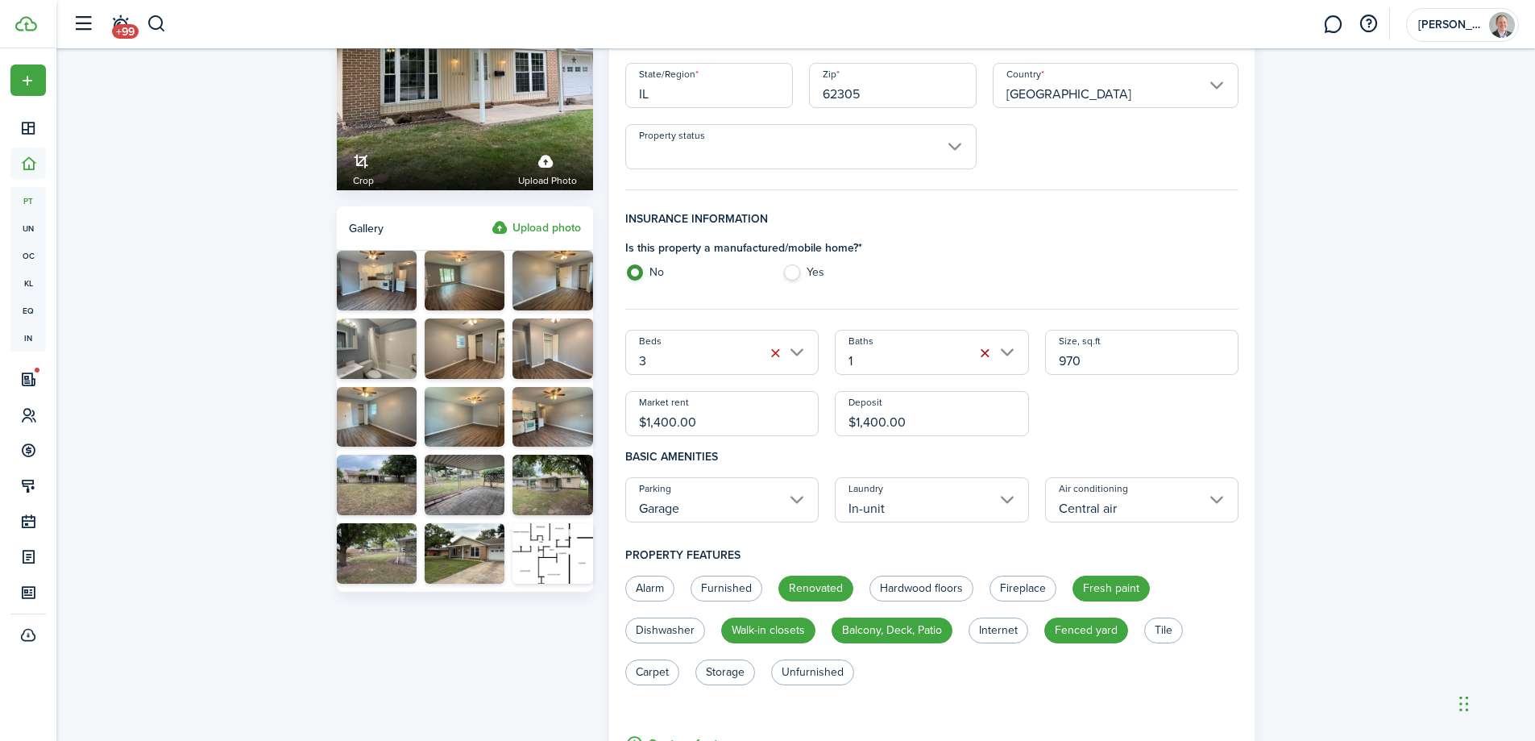
drag, startPoint x: 1123, startPoint y: 364, endPoint x: 979, endPoint y: 363, distance: 143.5
click at [979, 363] on div "Beds 3 Baths 1 Size, sq.ft 970 Market rent $1,400.00 Deposit $1,400.00" at bounding box center [932, 383] width 630 height 106
type input "1,087"
click at [1157, 434] on div "Beds 3 Baths 1 Size, sq.ft 1,087 Market rent $1,400.00 Deposit $1,400.00" at bounding box center [932, 383] width 630 height 106
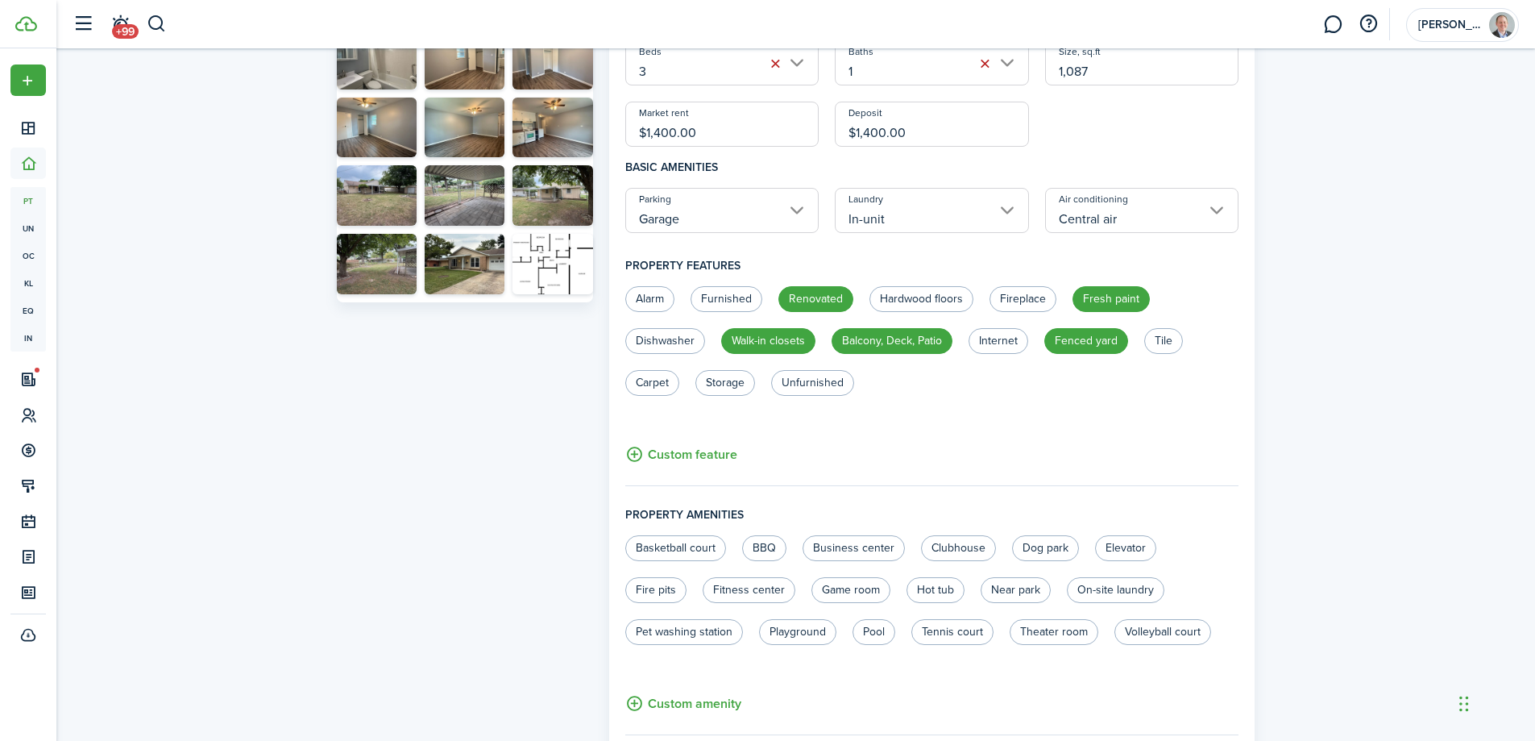
scroll to position [484, 0]
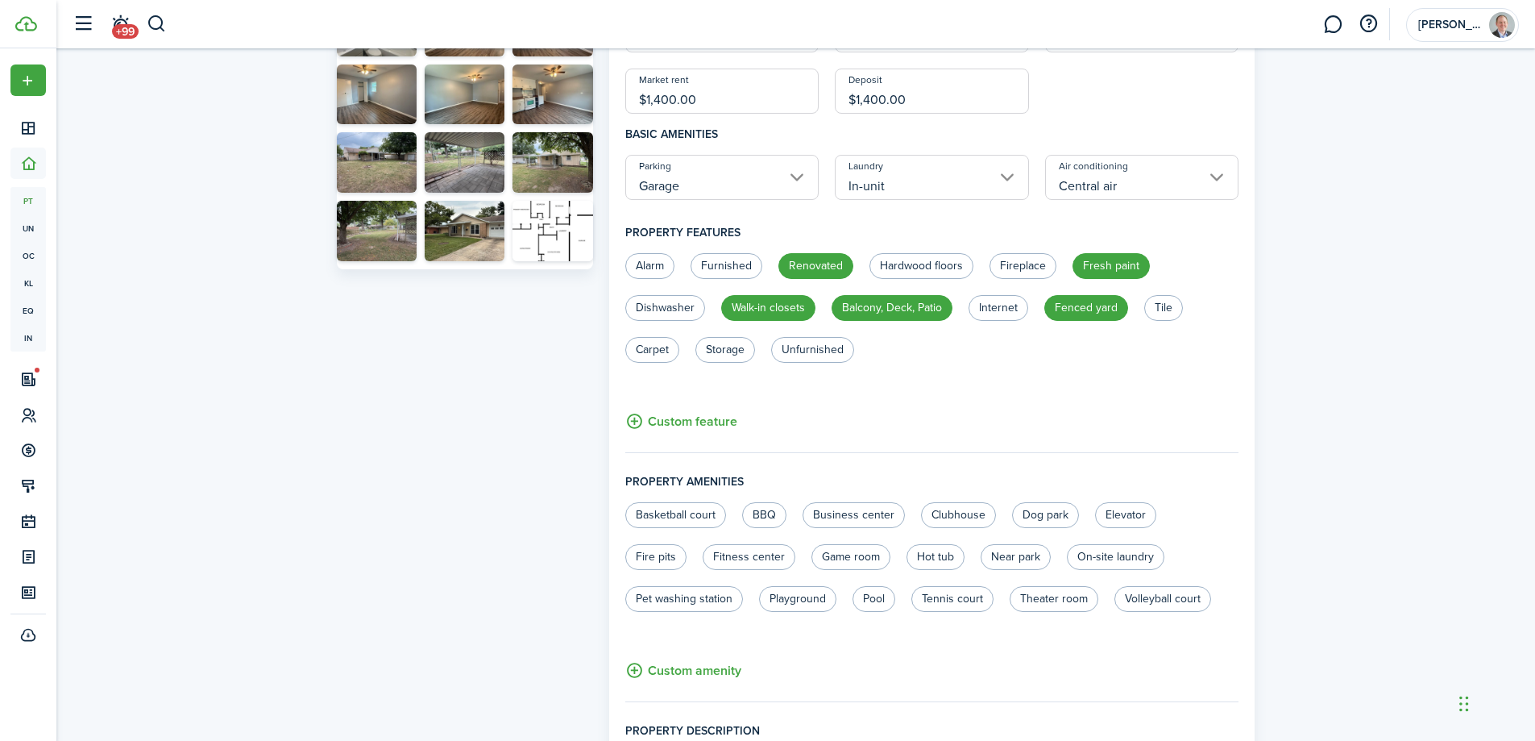
click at [522, 381] on div "Property photo Crop Upload photo Gallery Upload photo" at bounding box center [465, 377] width 272 height 1608
click at [806, 354] on label "Unfurnished" at bounding box center [812, 350] width 83 height 26
radio input "true"
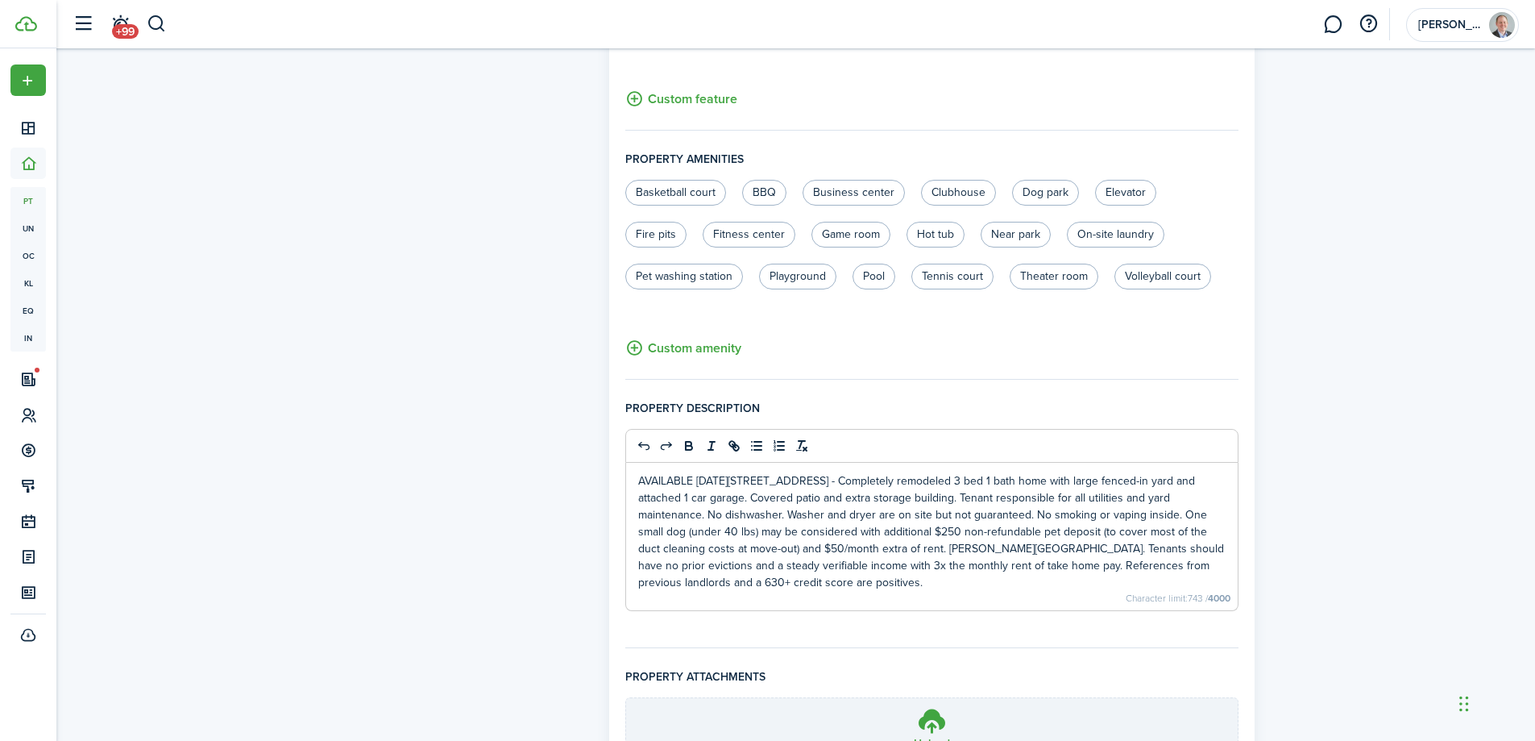
scroll to position [886, 0]
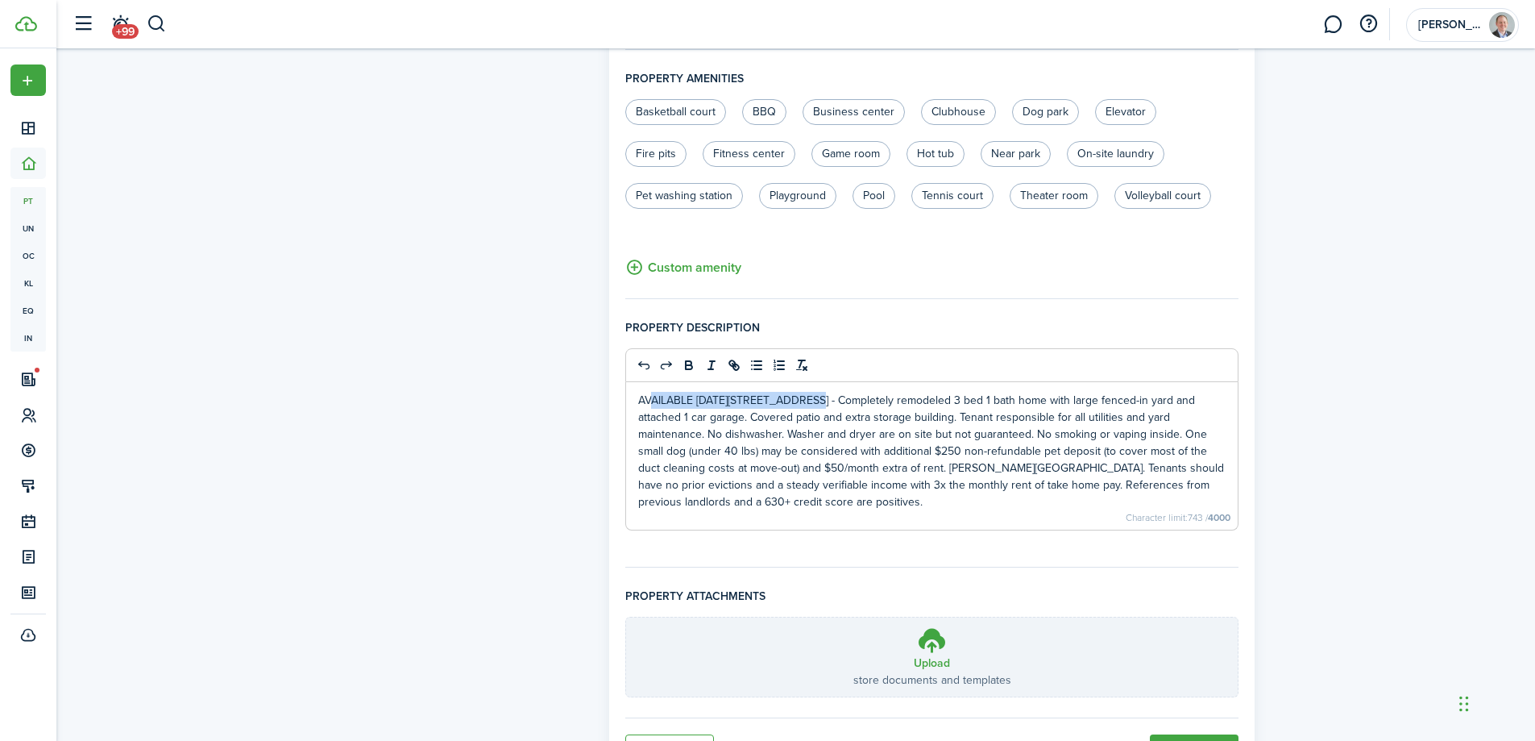
drag, startPoint x: 817, startPoint y: 401, endPoint x: 648, endPoint y: 399, distance: 169.2
click at [651, 399] on p "AVAILABLE [DATE][STREET_ADDRESS] - Completely remodeled 3 bed 1 bath home with …" at bounding box center [932, 451] width 588 height 118
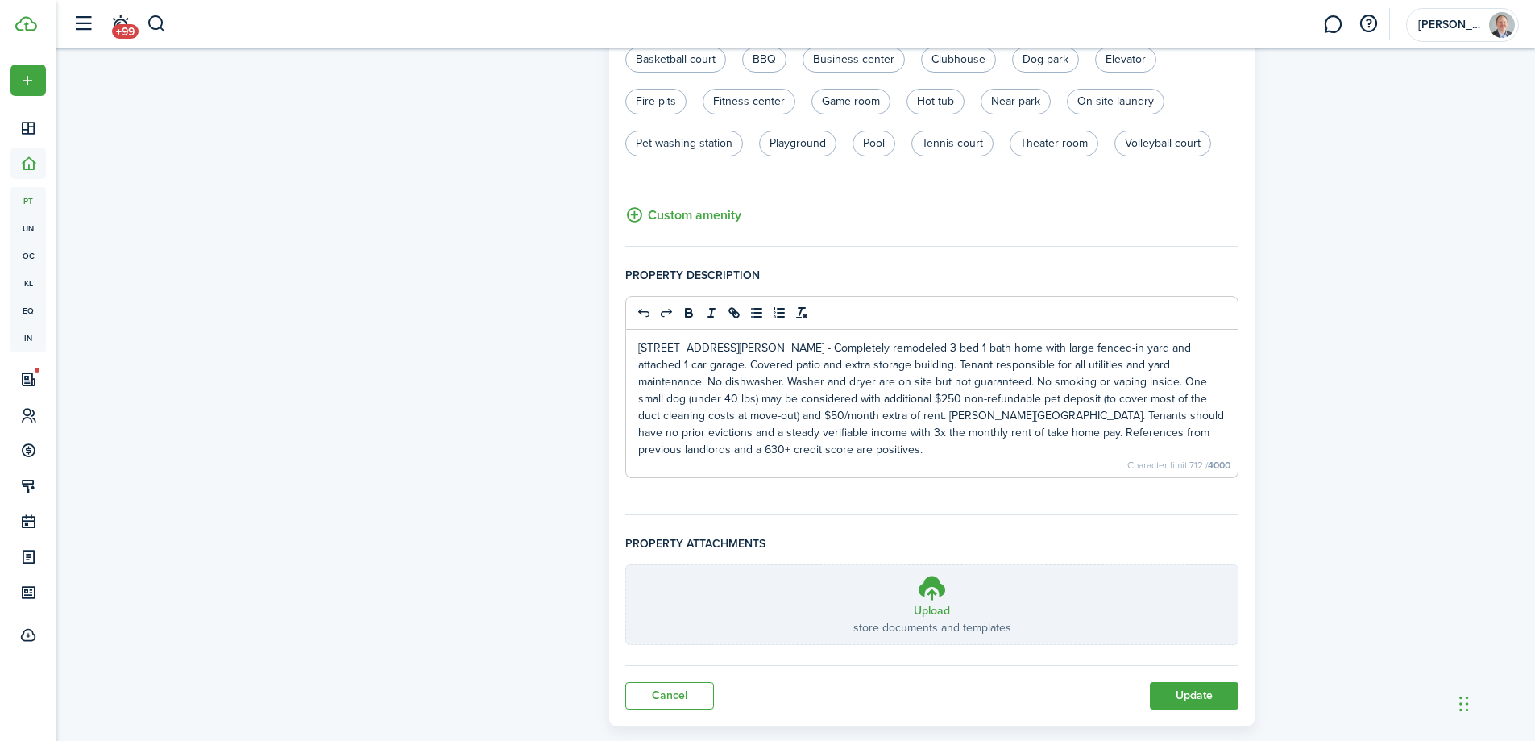
scroll to position [968, 0]
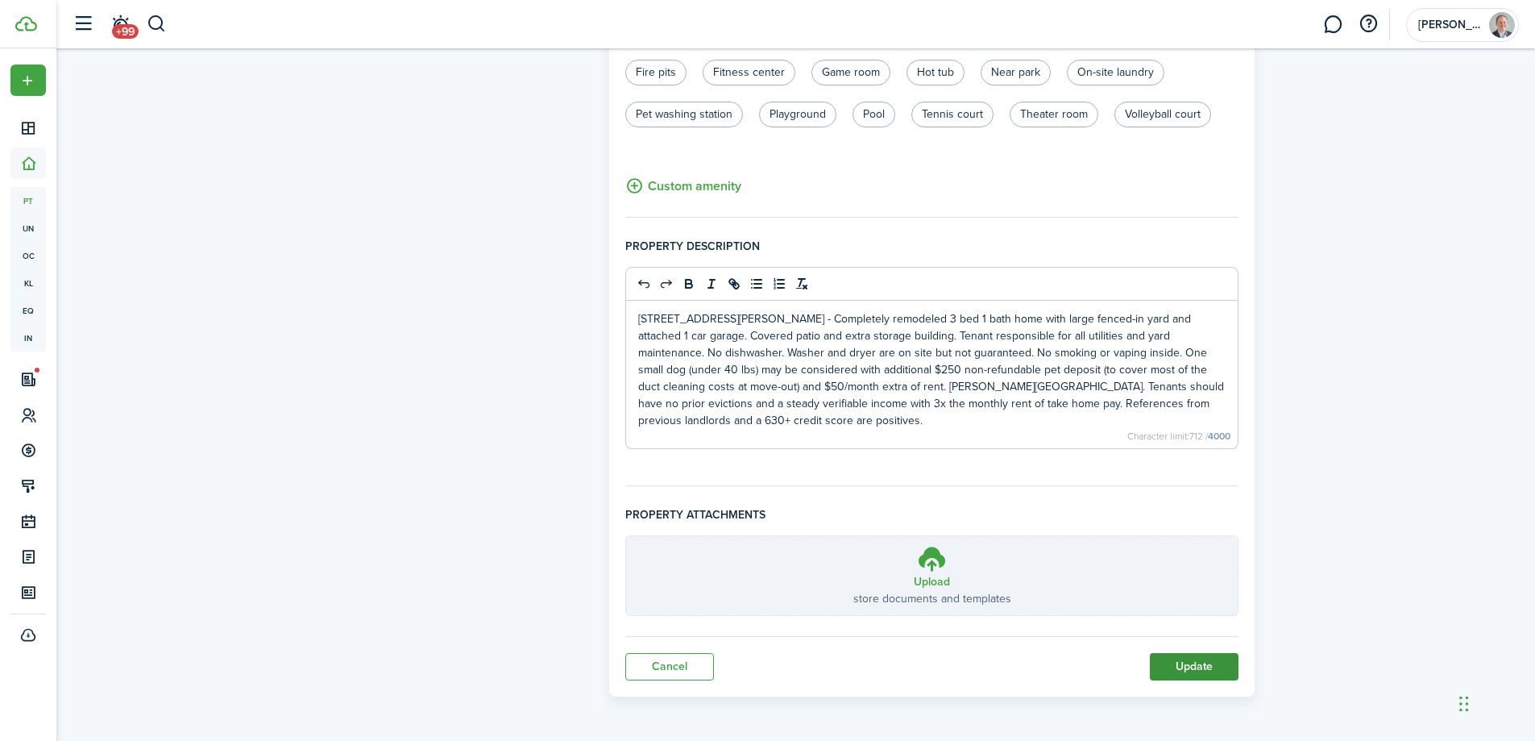
click at [1218, 669] on button "Update" at bounding box center [1194, 666] width 89 height 27
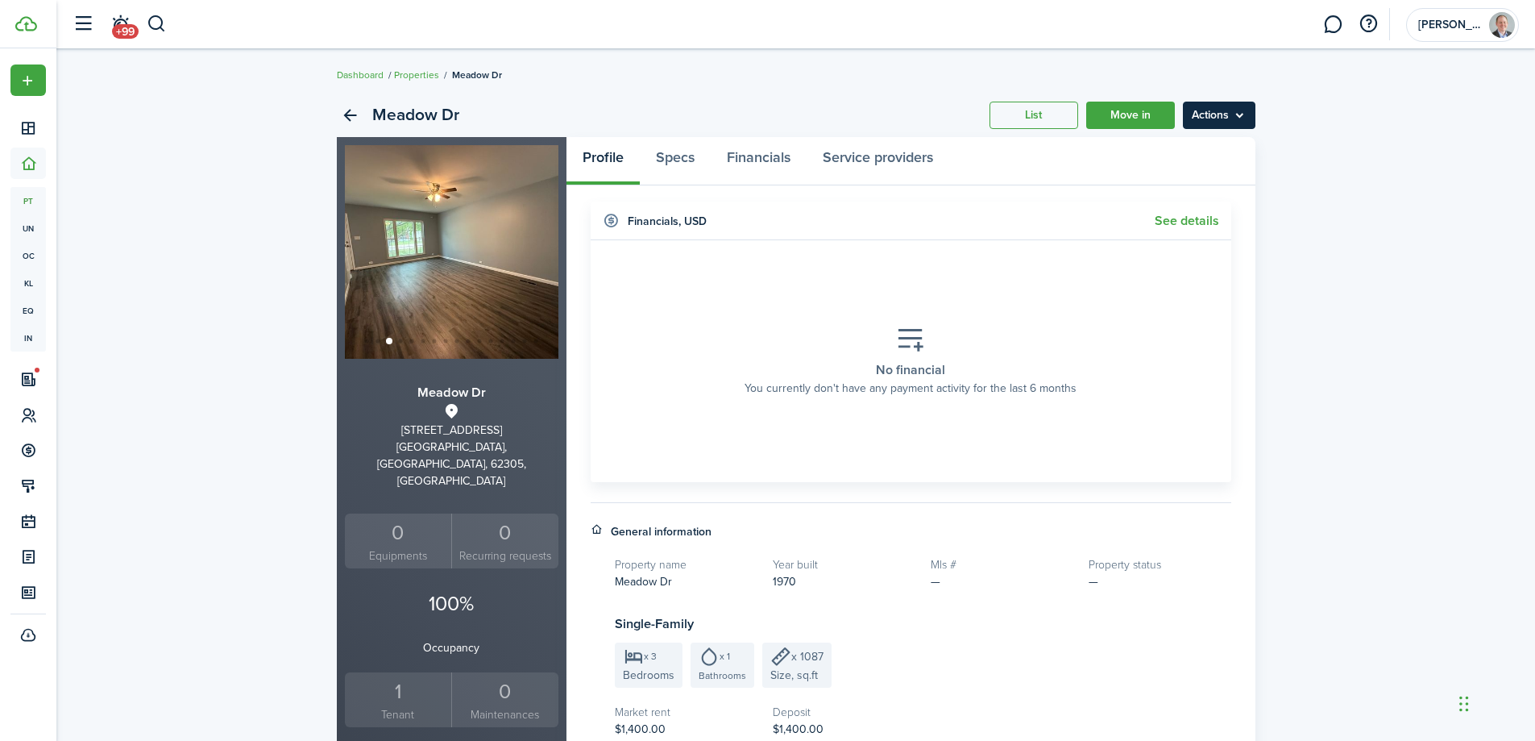
click at [1232, 116] on menu-btn "Actions" at bounding box center [1219, 115] width 73 height 27
click at [676, 158] on link "Specs" at bounding box center [675, 161] width 71 height 48
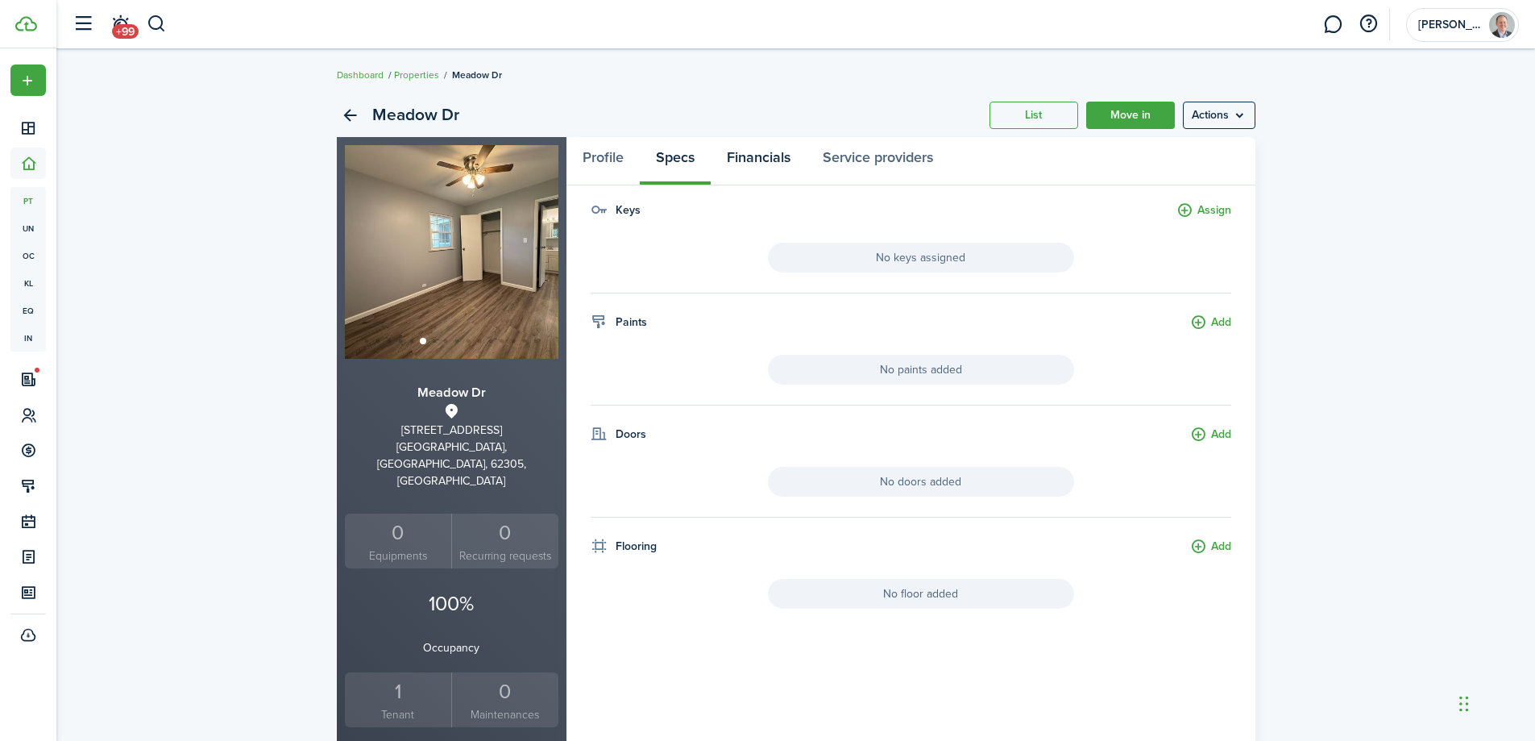
click at [745, 169] on link "Financials" at bounding box center [759, 161] width 96 height 48
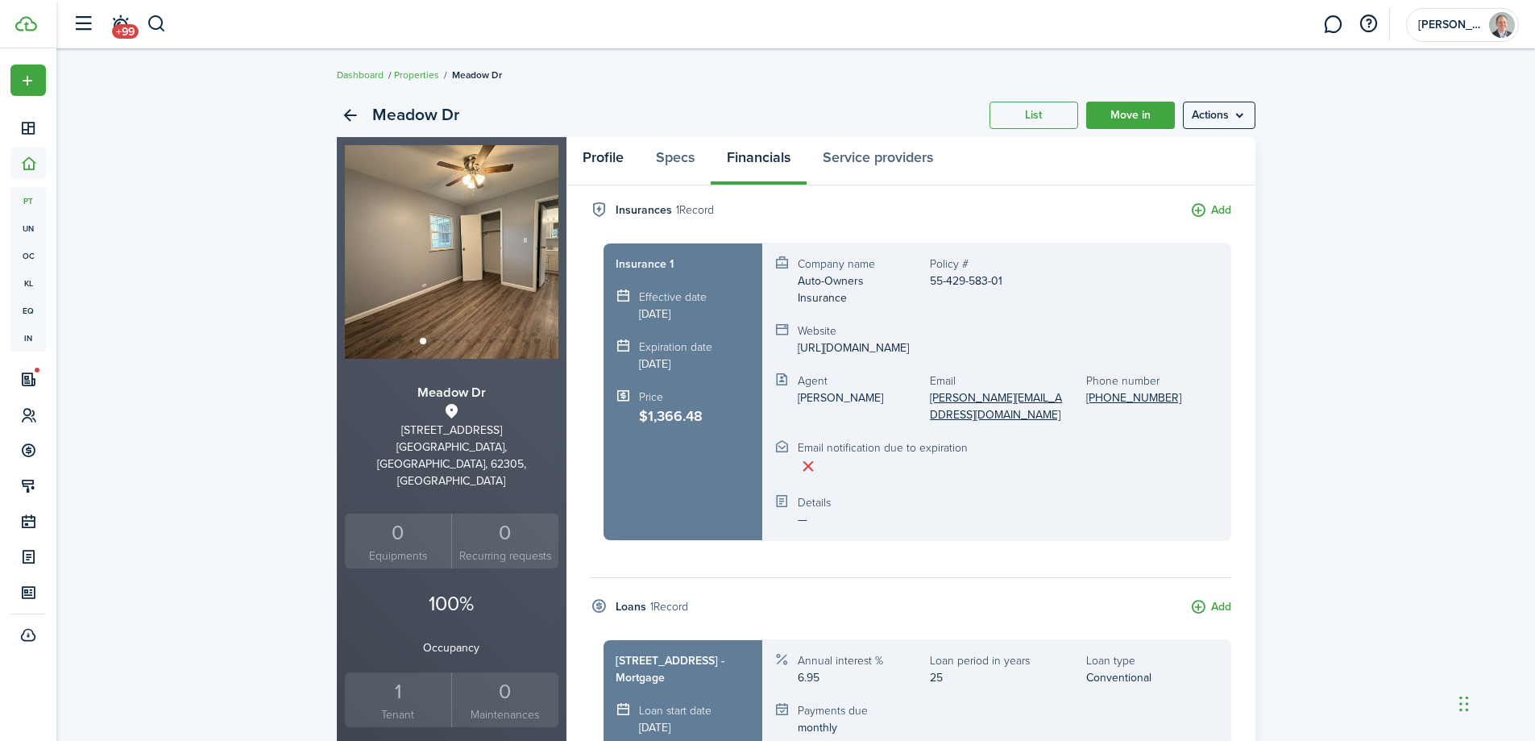
click at [604, 158] on link "Profile" at bounding box center [603, 161] width 73 height 48
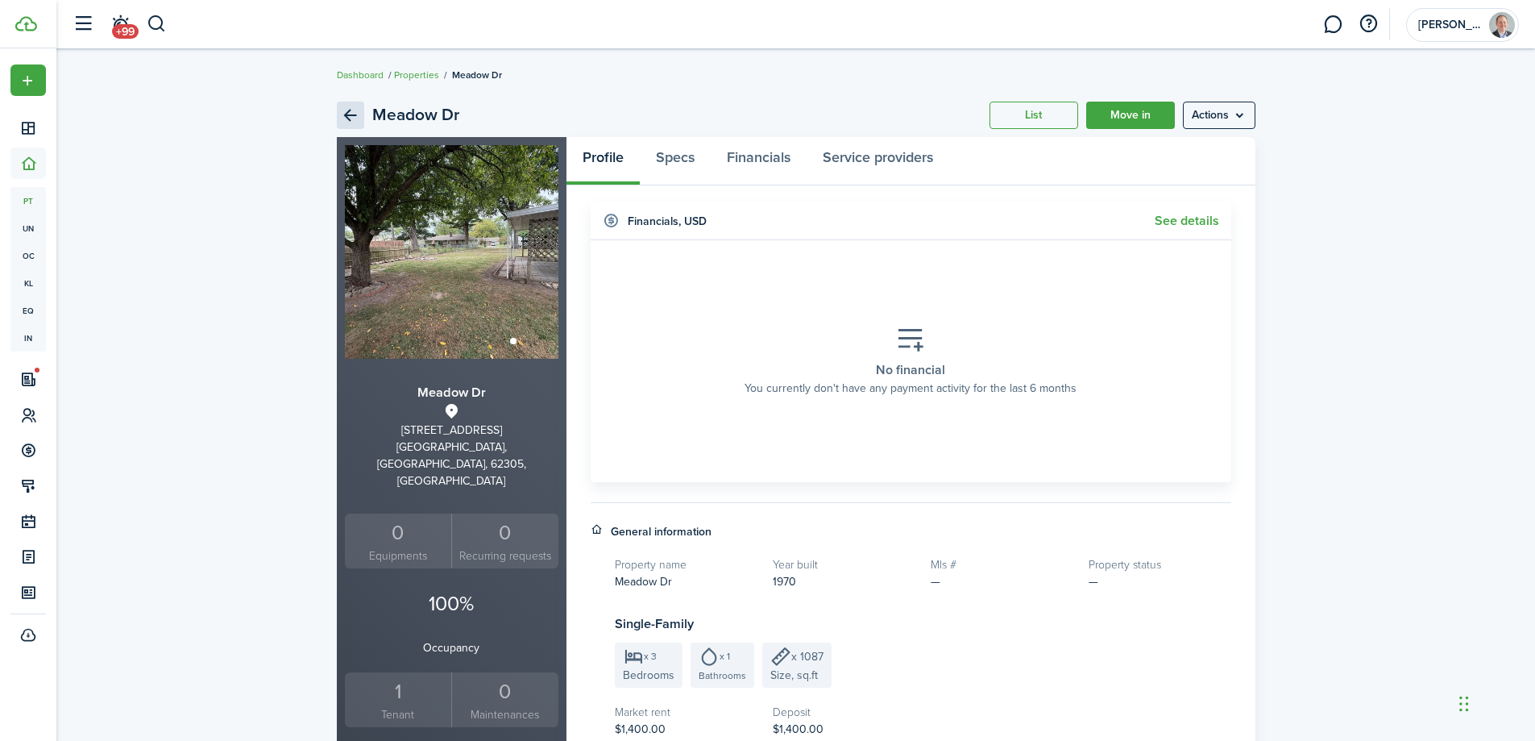
click at [347, 114] on link "Back" at bounding box center [350, 115] width 27 height 27
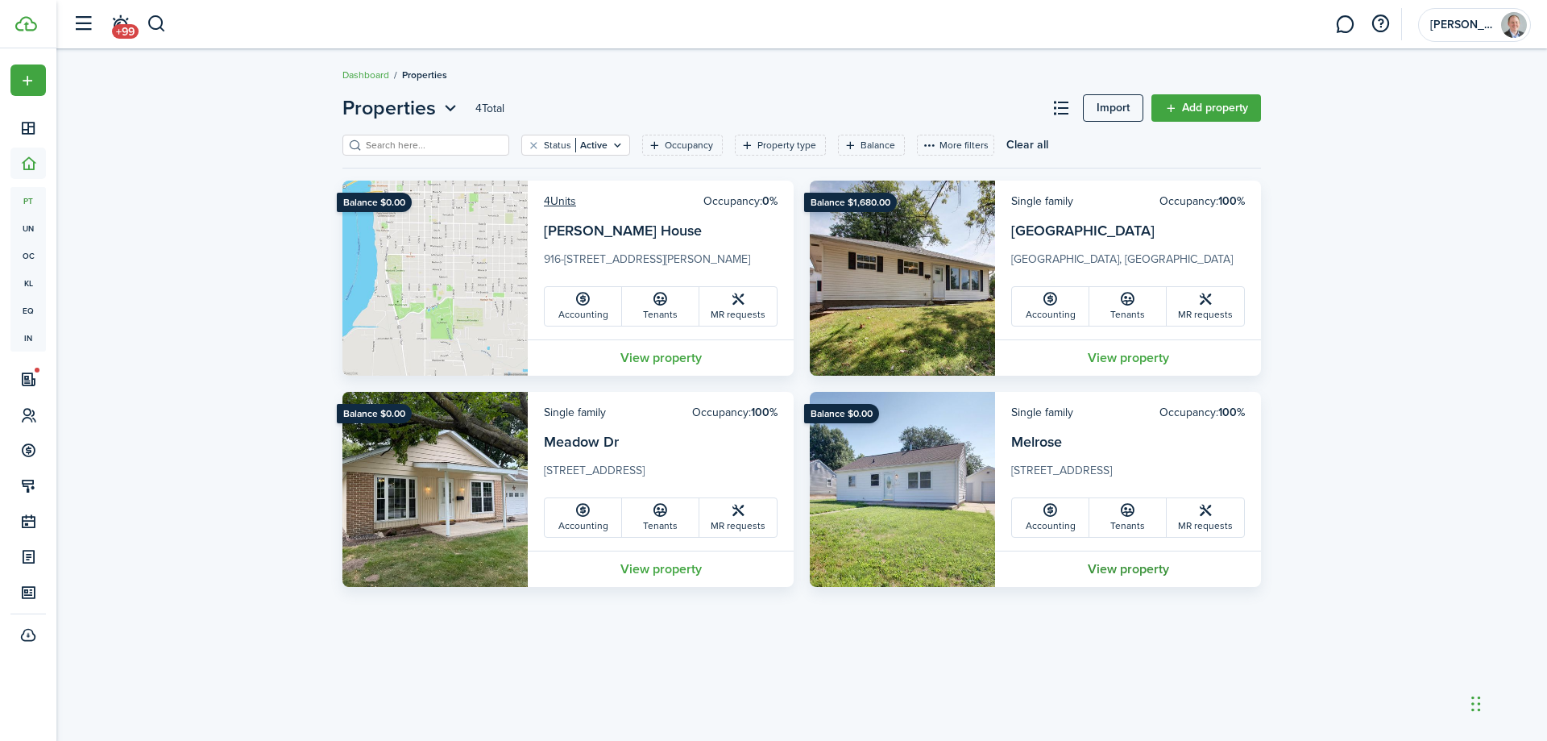
click at [1126, 571] on link "View property" at bounding box center [1128, 568] width 266 height 36
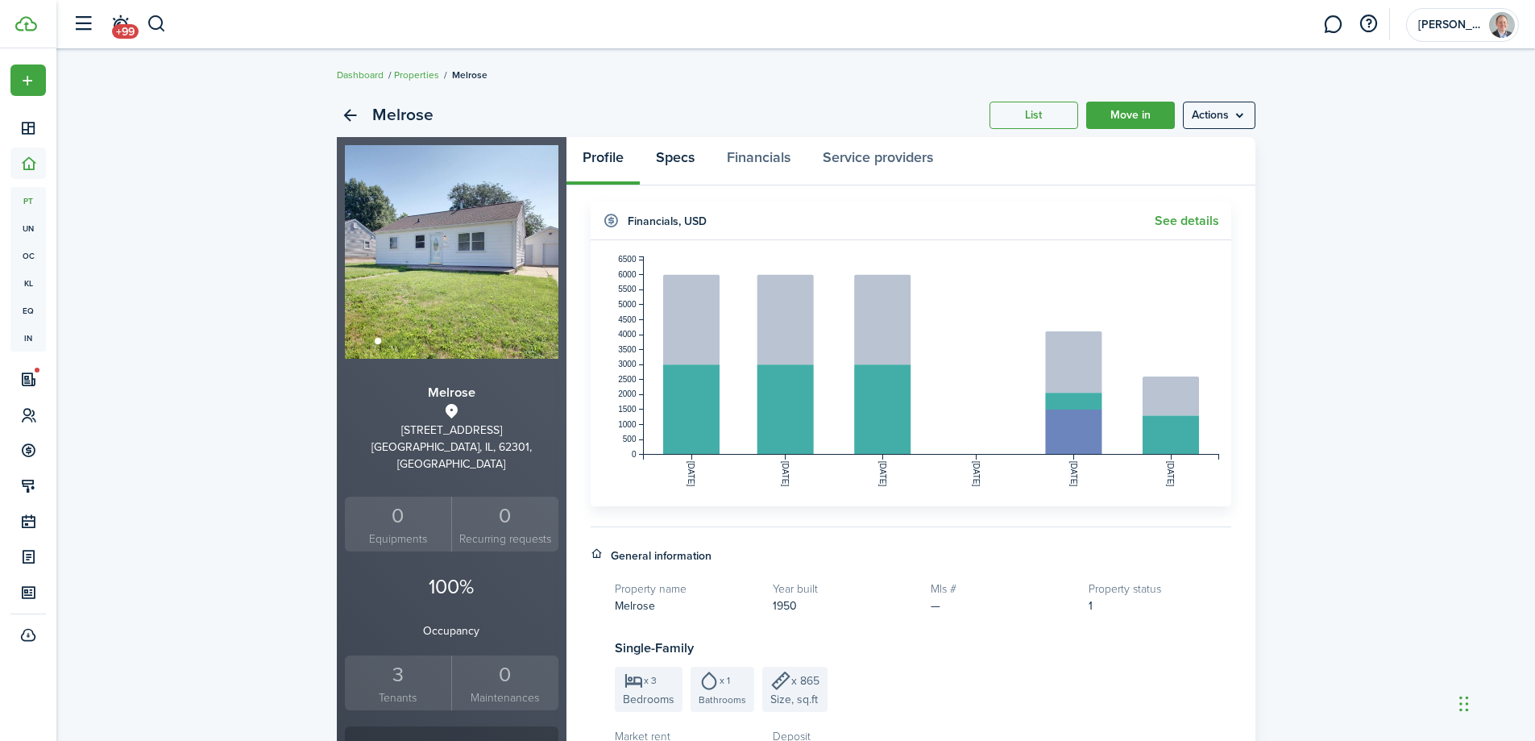
click at [672, 156] on link "Specs" at bounding box center [675, 161] width 71 height 48
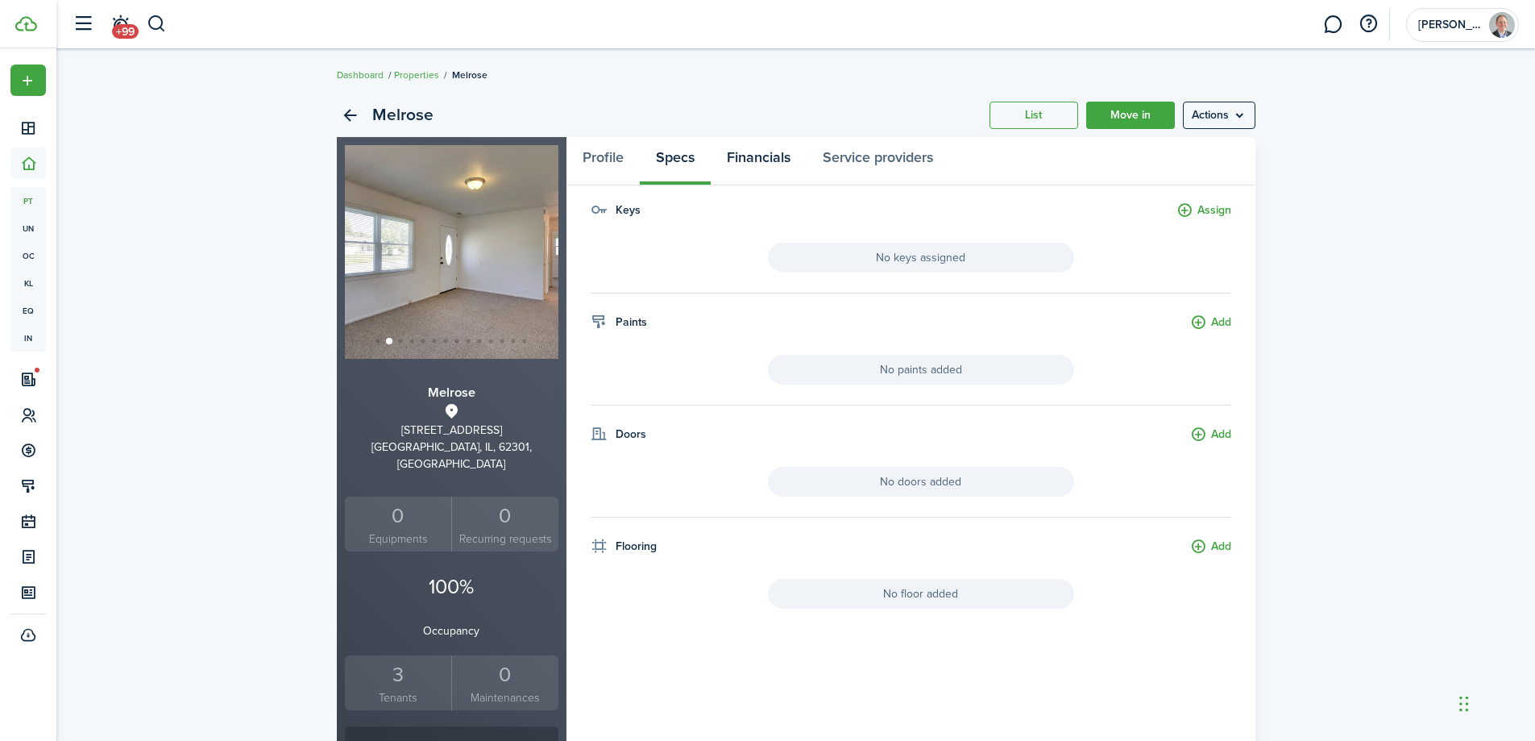
click at [783, 158] on link "Financials" at bounding box center [759, 161] width 96 height 48
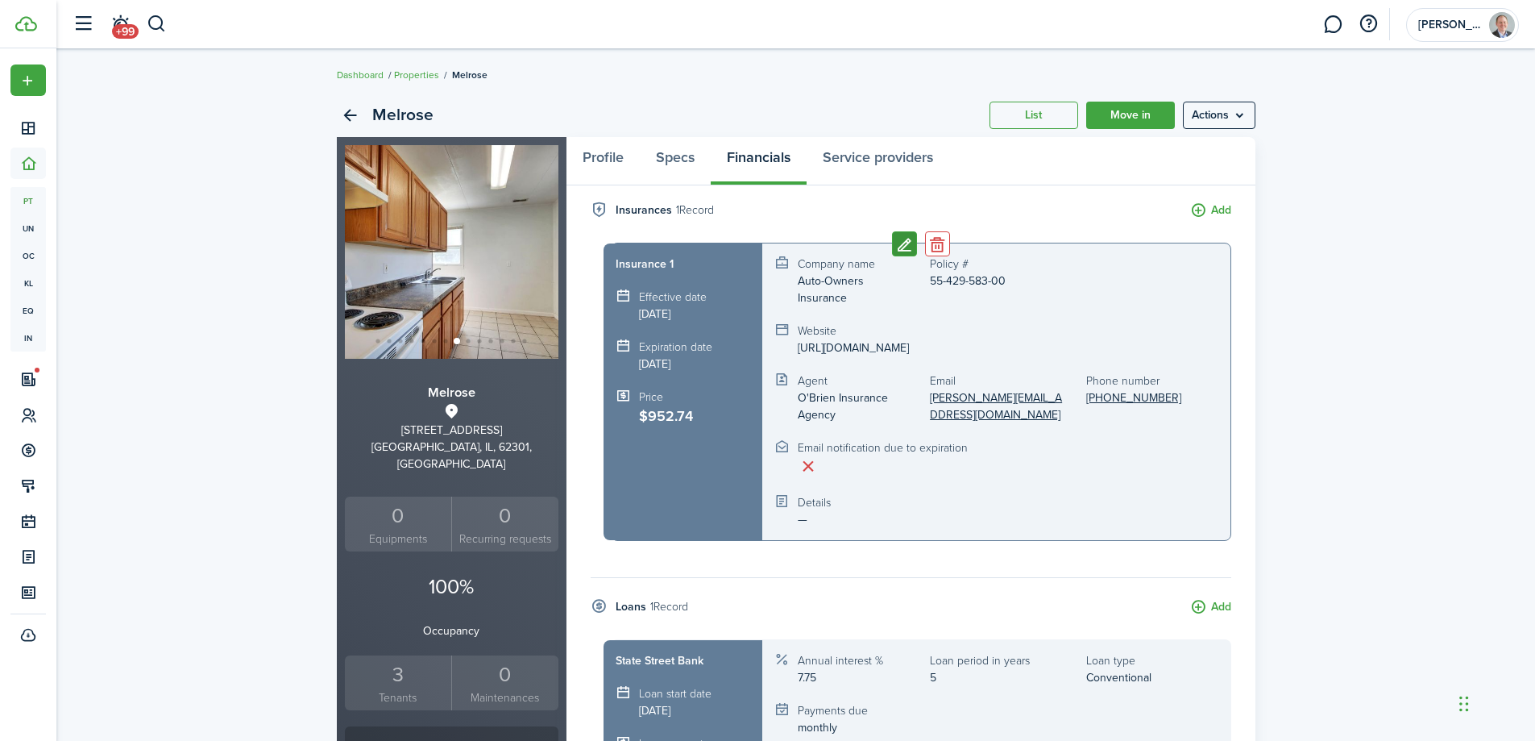
click at [903, 247] on button "Edit" at bounding box center [904, 243] width 25 height 25
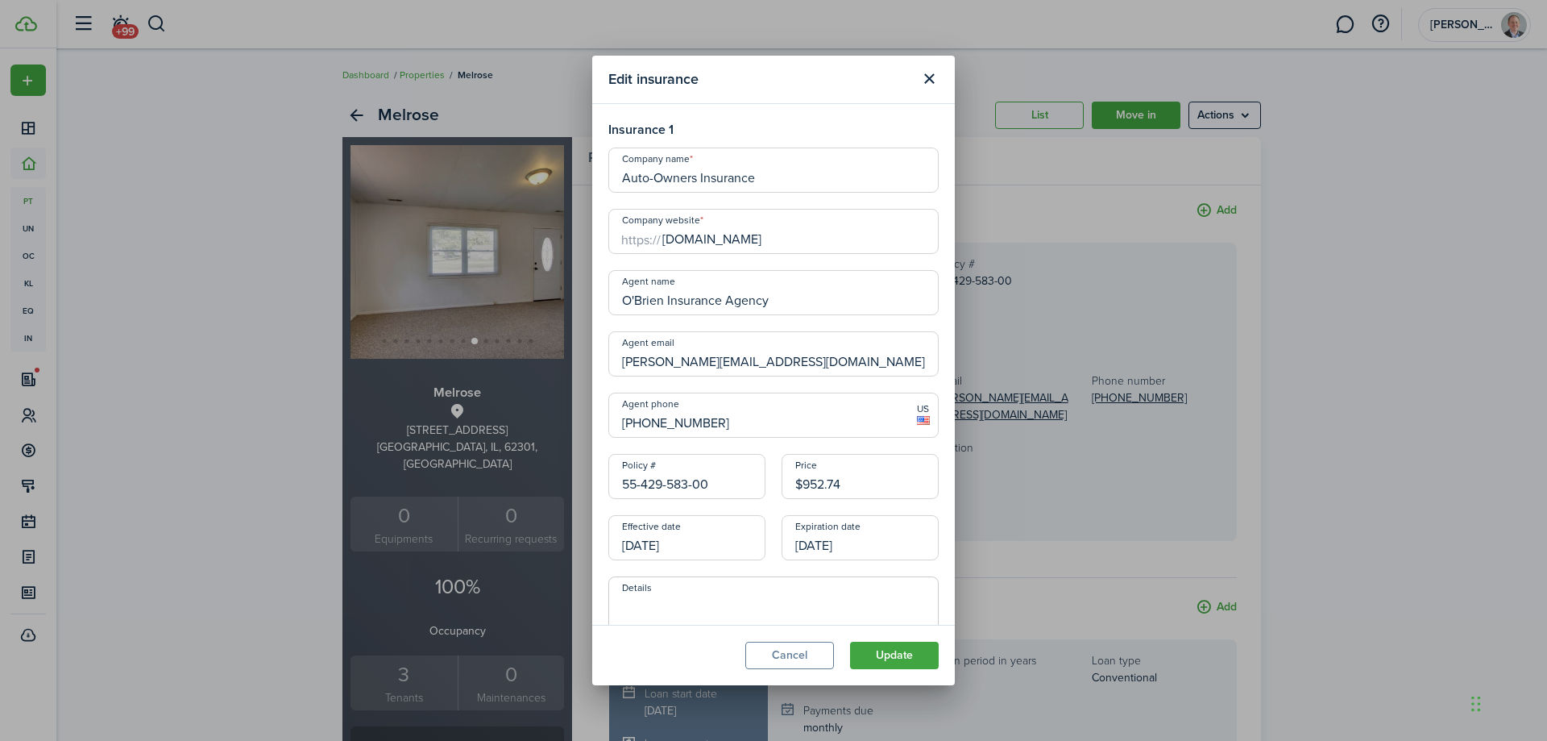
drag, startPoint x: 853, startPoint y: 490, endPoint x: 748, endPoint y: 490, distance: 104.8
click at [748, 490] on div "Company name Auto-Owners Insurance https:// Company website [DOMAIN_NAME] Agent…" at bounding box center [773, 430] width 347 height 567
paste input "1,102.0"
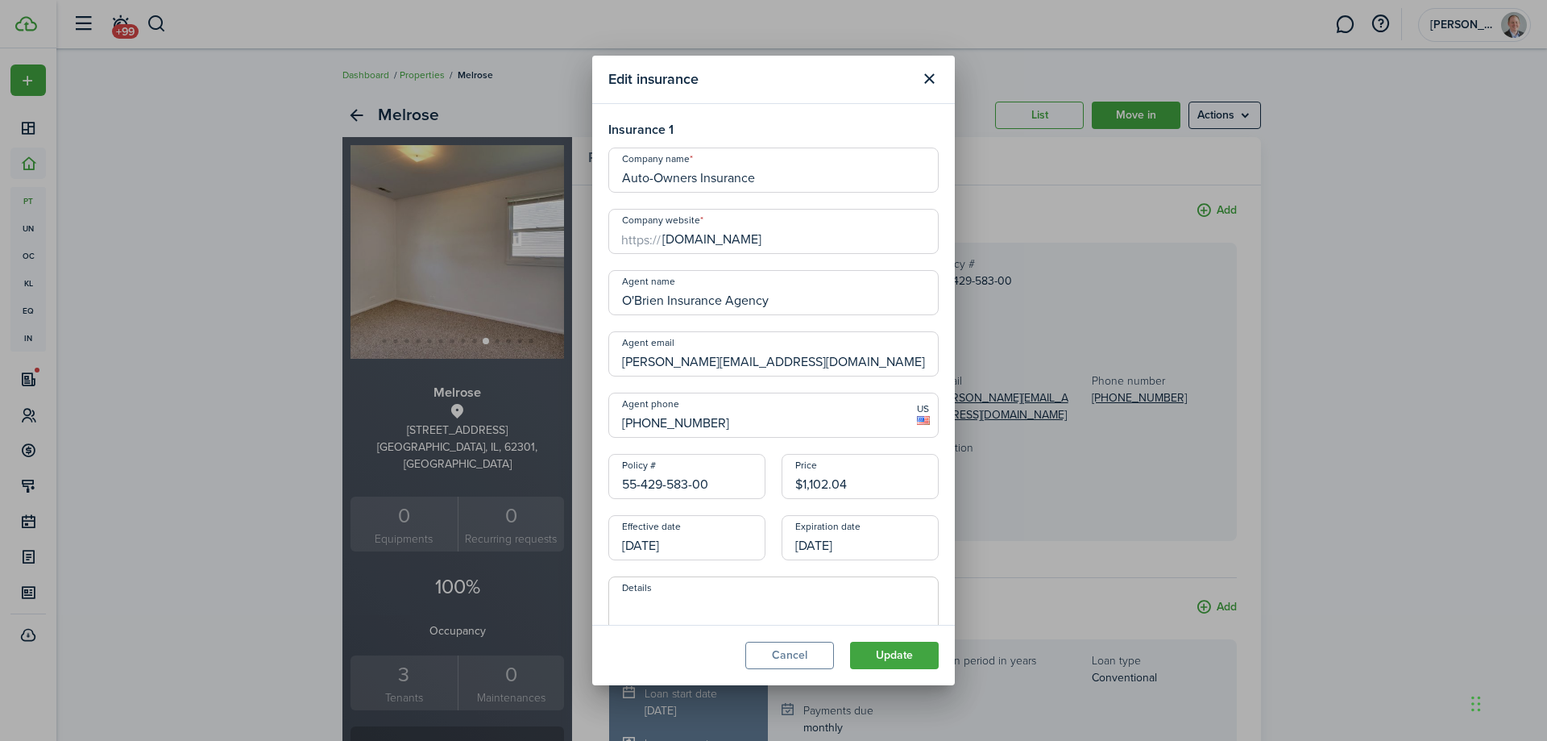
type input "$1,102.04"
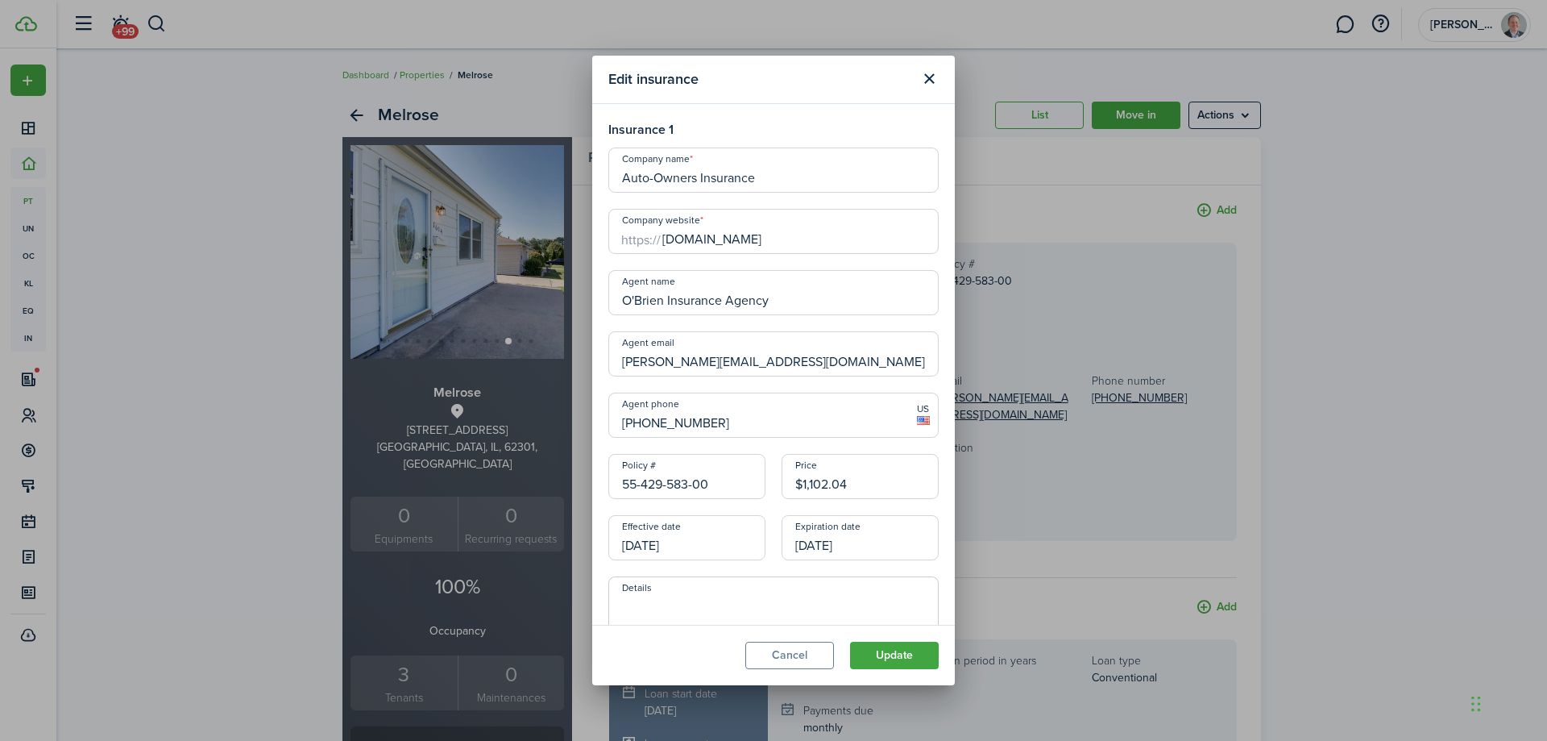
click at [704, 542] on input "[DATE]" at bounding box center [686, 537] width 157 height 45
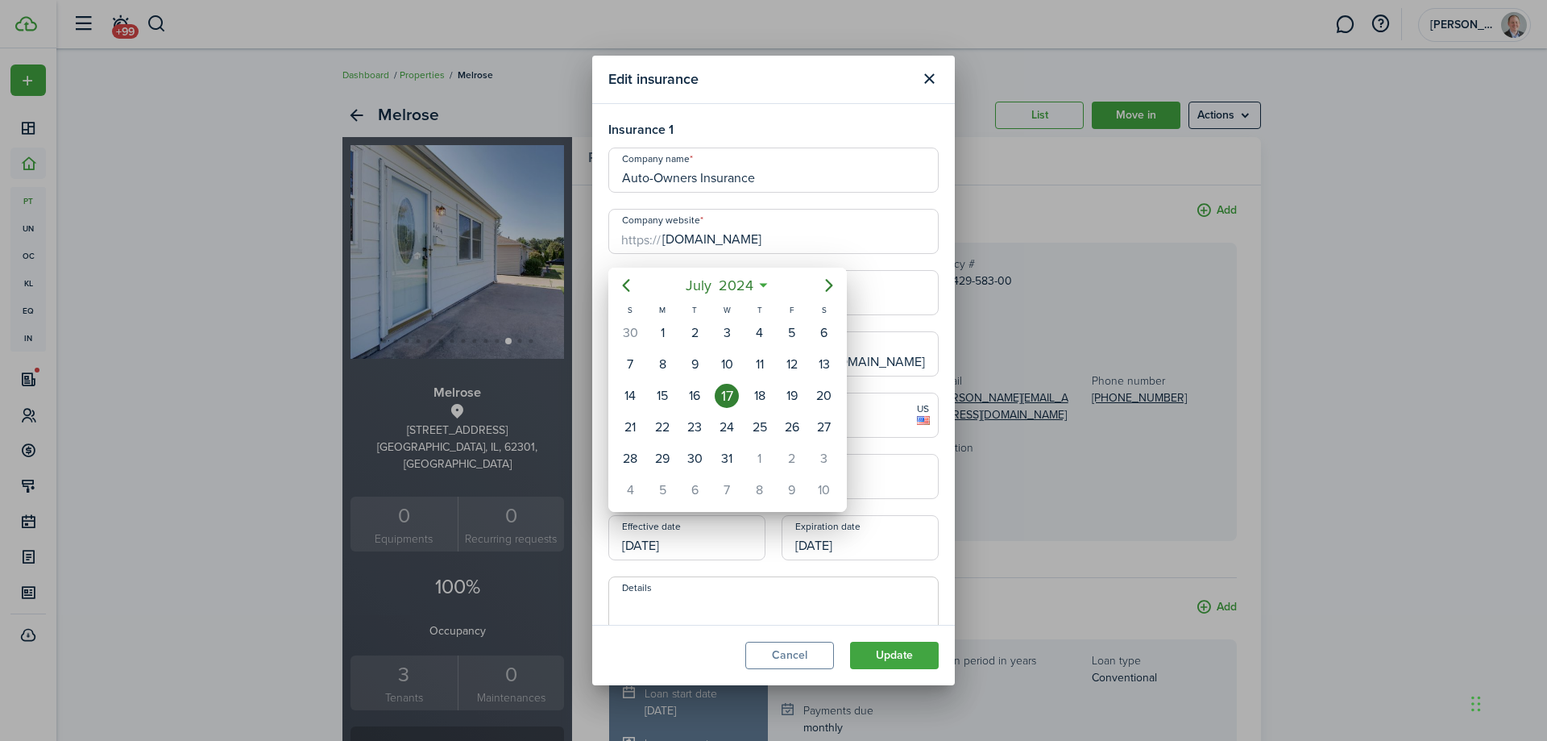
click at [767, 283] on icon at bounding box center [763, 285] width 17 height 16
click at [763, 283] on icon at bounding box center [763, 285] width 17 height 16
click at [762, 283] on mbsc-button "[DATE]" at bounding box center [719, 285] width 88 height 29
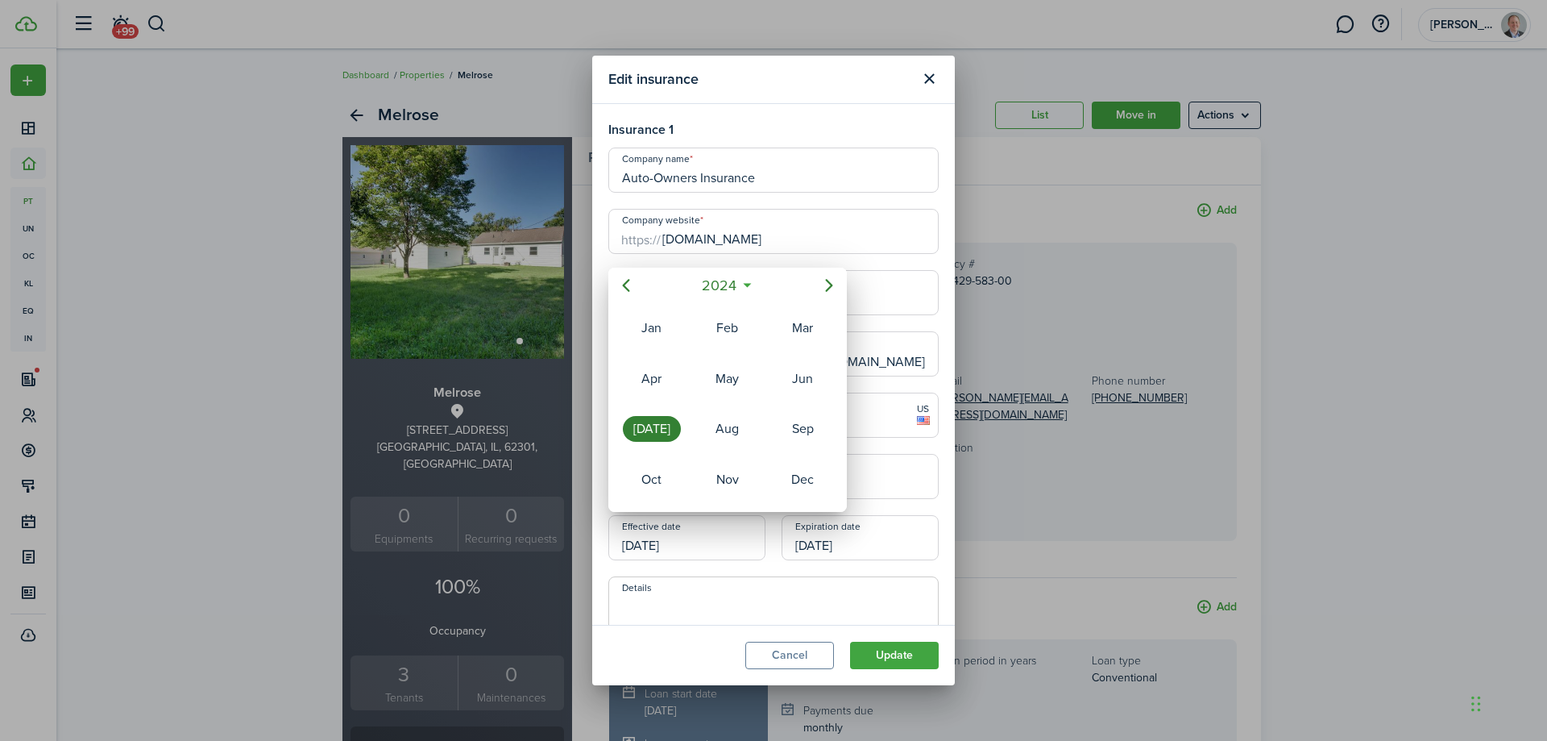
click at [745, 283] on mbsc-button "2024" at bounding box center [719, 285] width 55 height 29
click at [726, 434] on div "2025" at bounding box center [728, 429] width 58 height 26
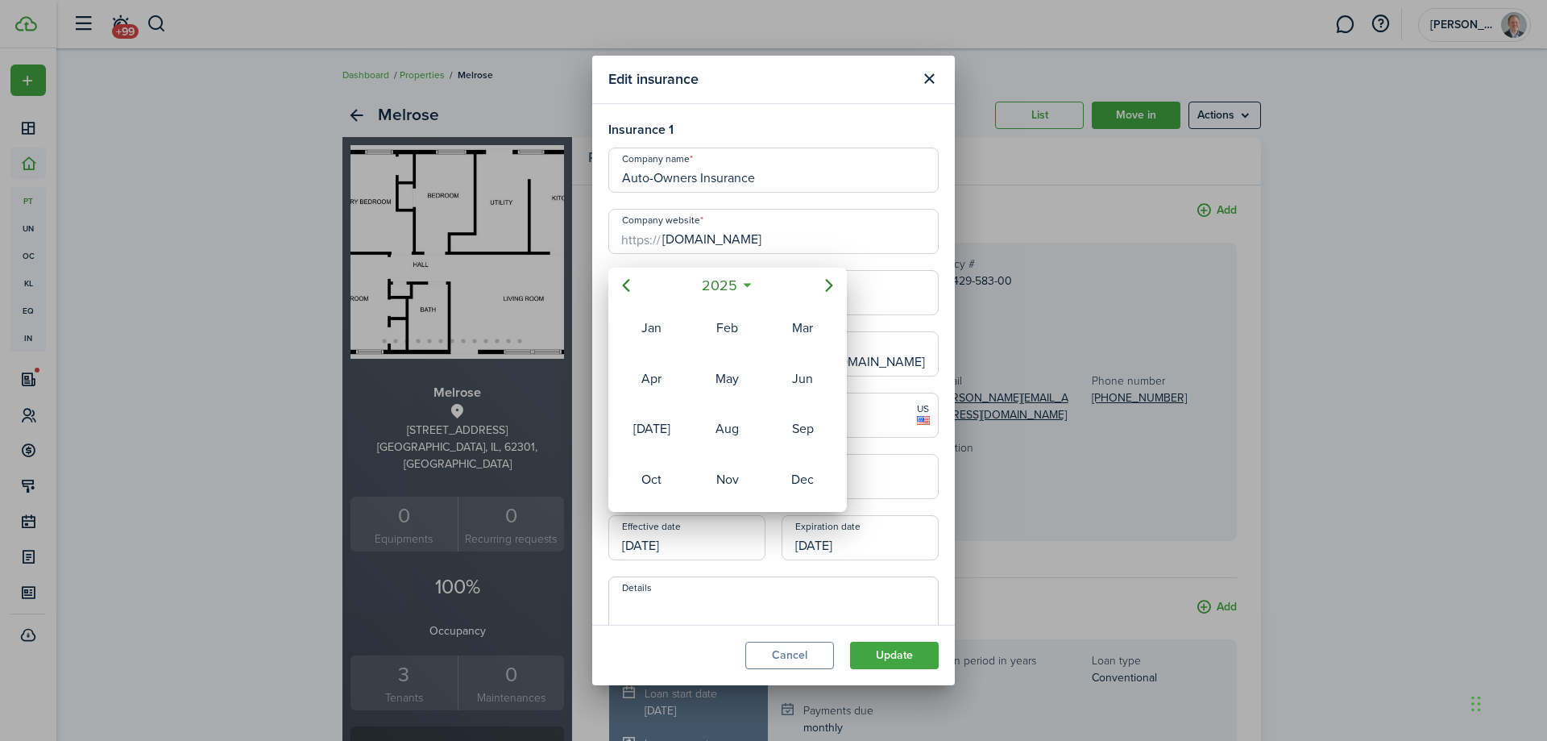
click at [702, 545] on div at bounding box center [773, 370] width 1805 height 998
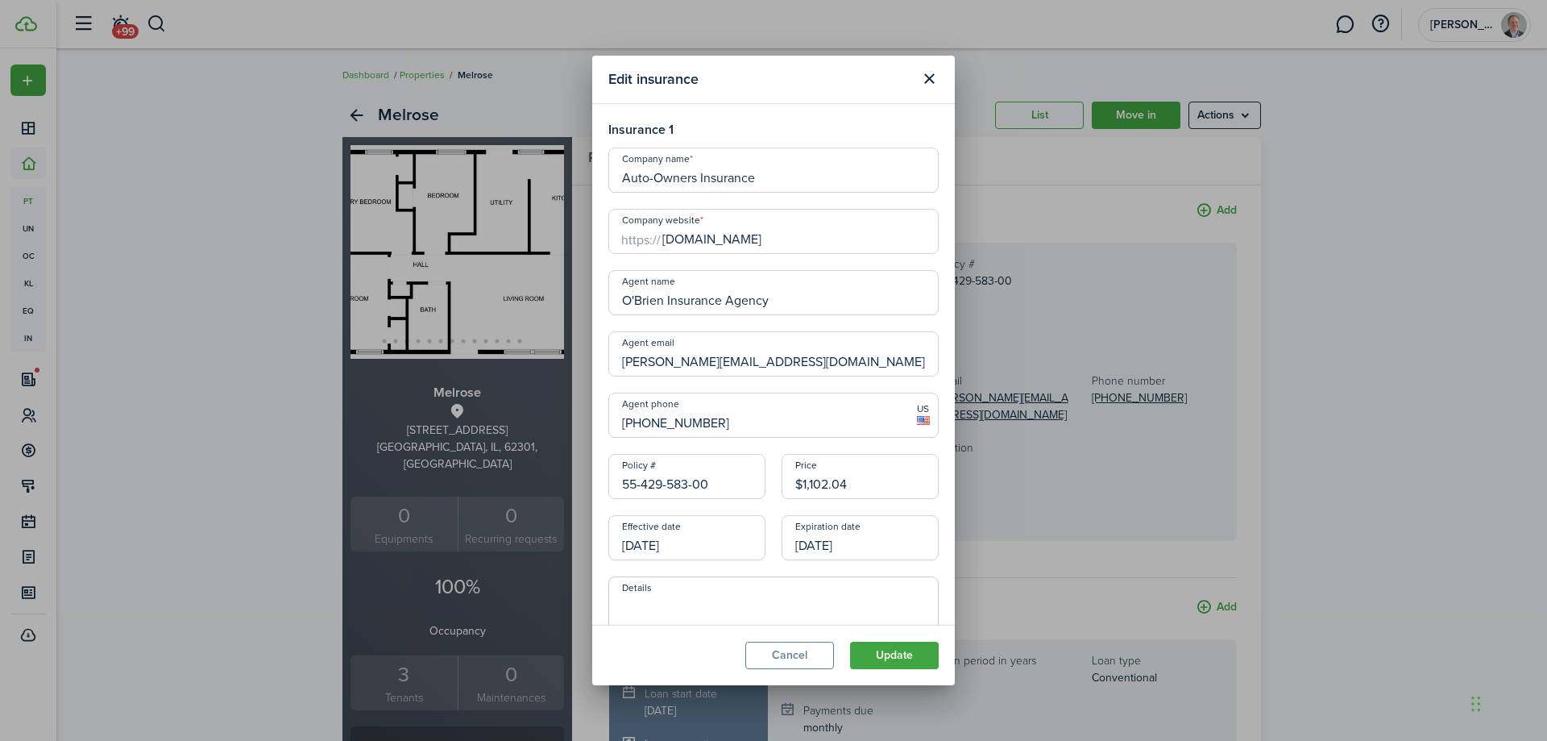
click at [726, 550] on input "[DATE]" at bounding box center [686, 537] width 157 height 45
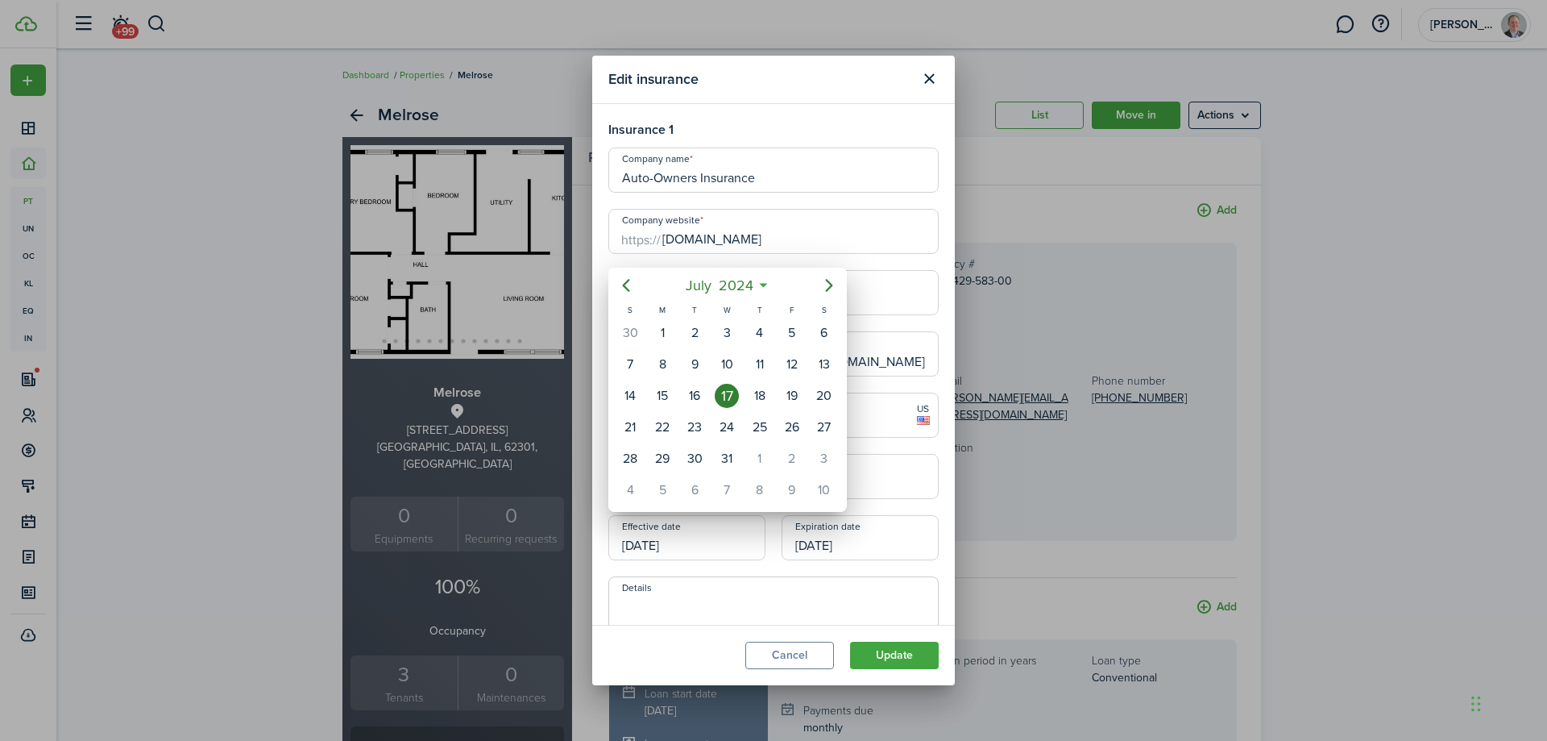
click at [704, 521] on div at bounding box center [773, 370] width 1805 height 998
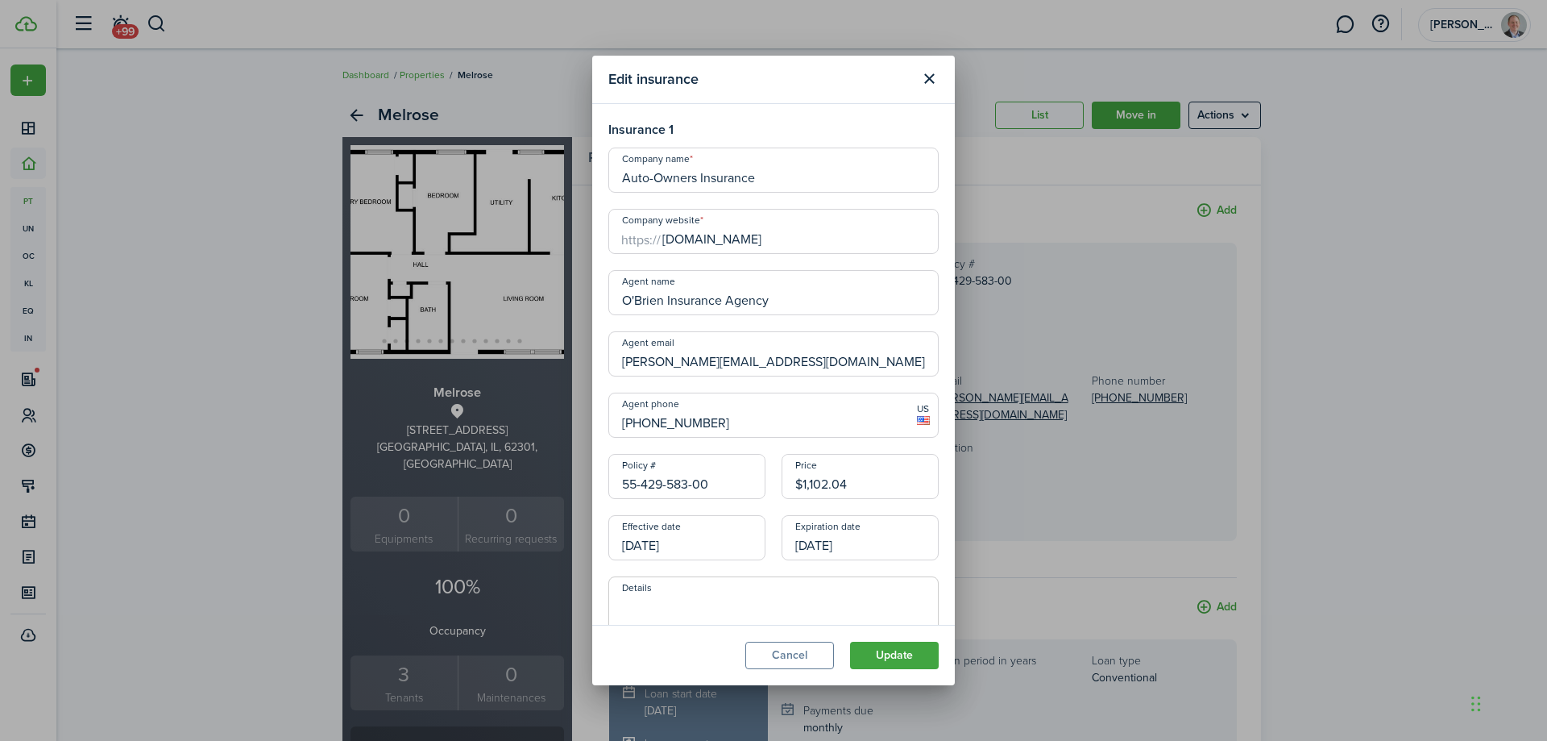
click at [715, 551] on input "[DATE]" at bounding box center [686, 537] width 157 height 45
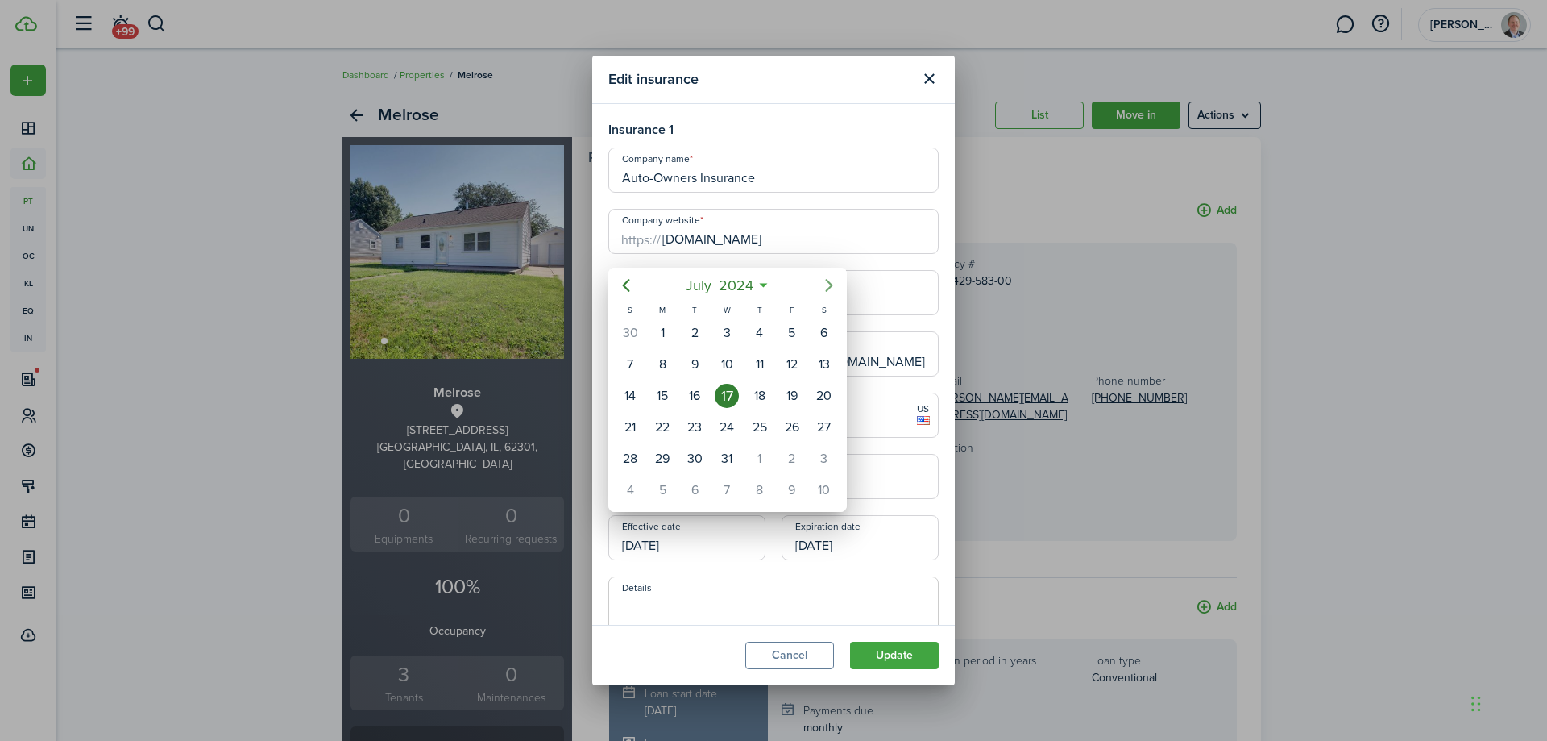
click at [828, 293] on icon "Next page" at bounding box center [829, 285] width 19 height 19
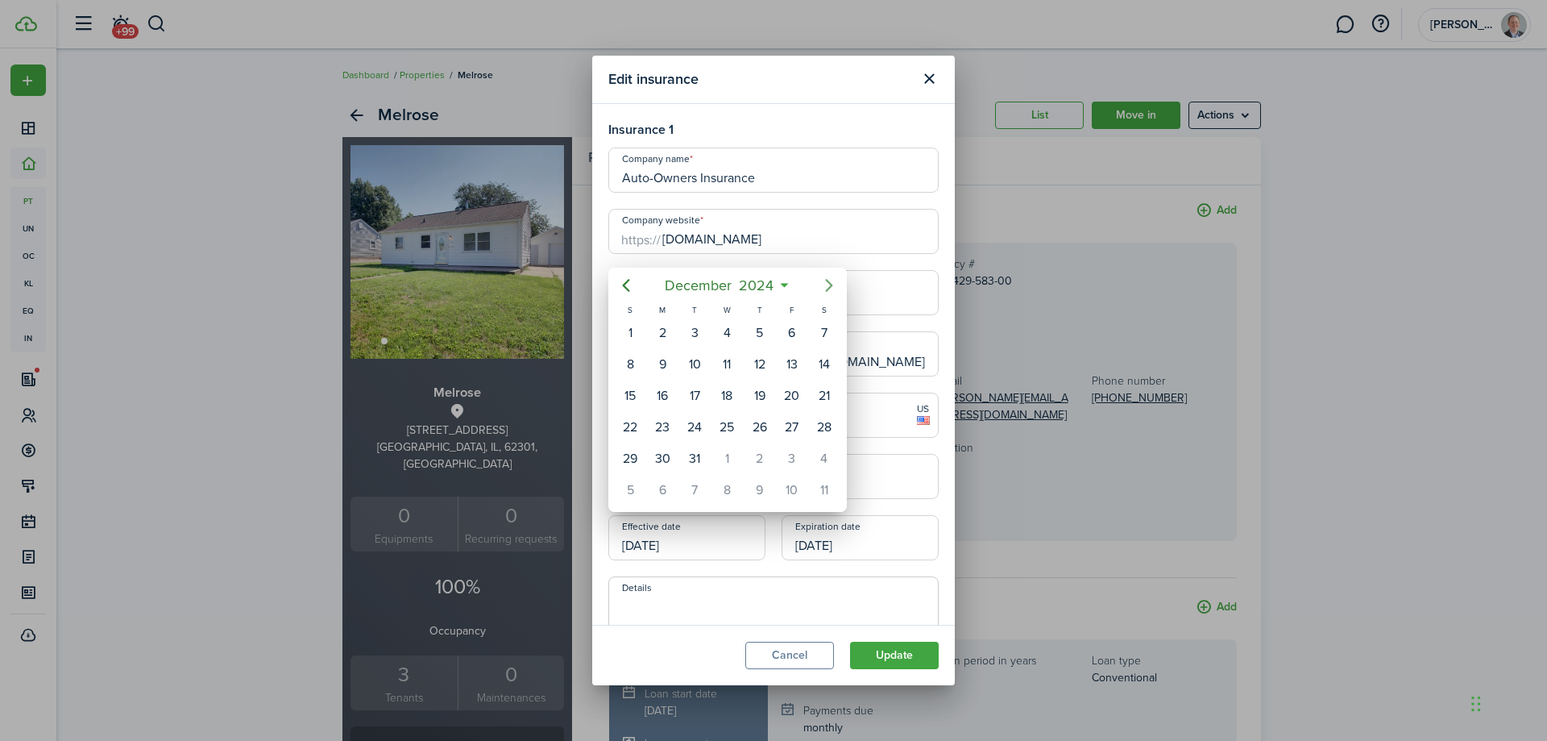
click at [828, 293] on icon "Next page" at bounding box center [829, 285] width 19 height 19
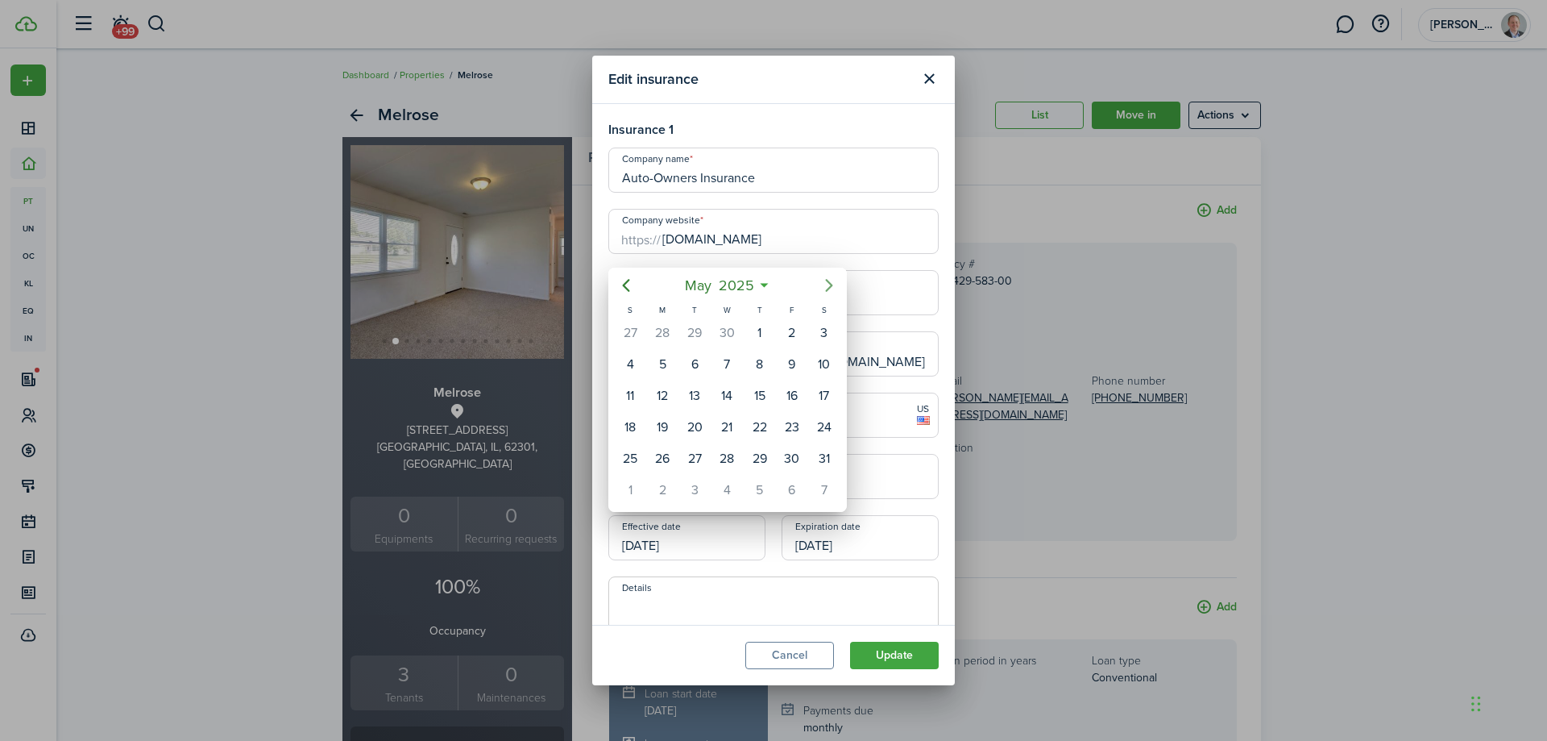
click at [828, 293] on icon "Next page" at bounding box center [829, 285] width 19 height 19
click at [755, 390] on div "17" at bounding box center [760, 396] width 24 height 24
type input "[DATE]"
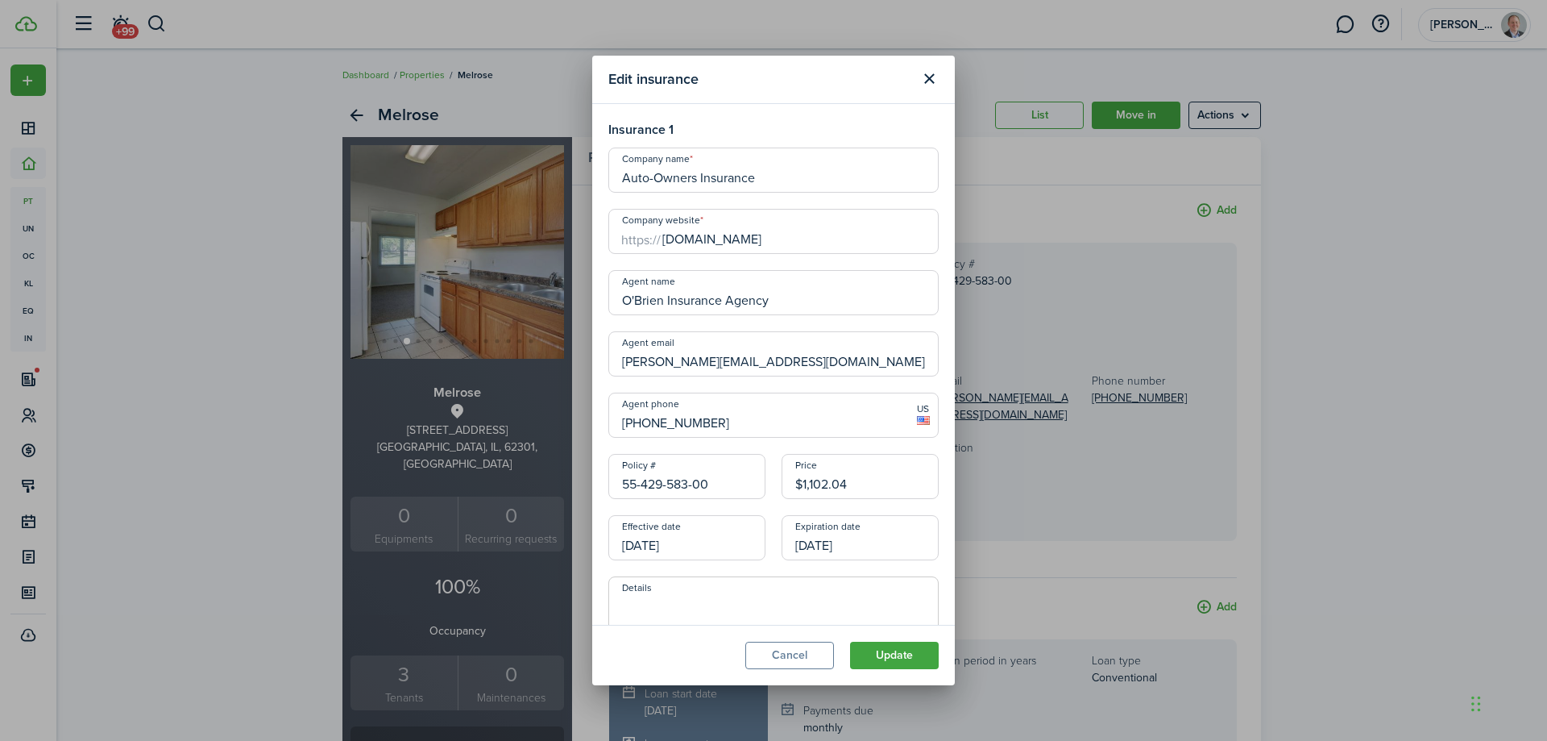
click at [869, 548] on input "[DATE]" at bounding box center [860, 537] width 157 height 45
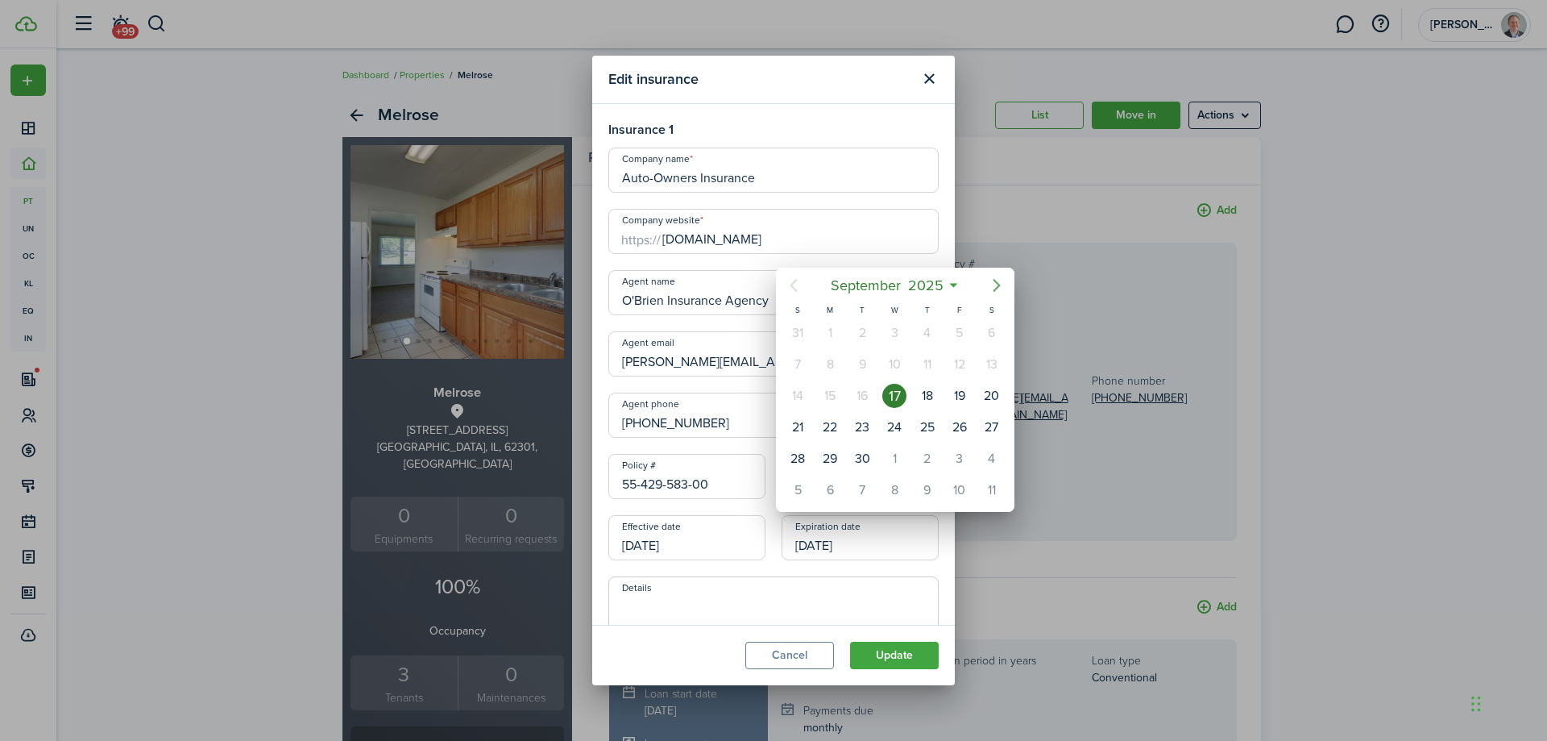
click at [1000, 289] on icon "Next page" at bounding box center [996, 285] width 19 height 19
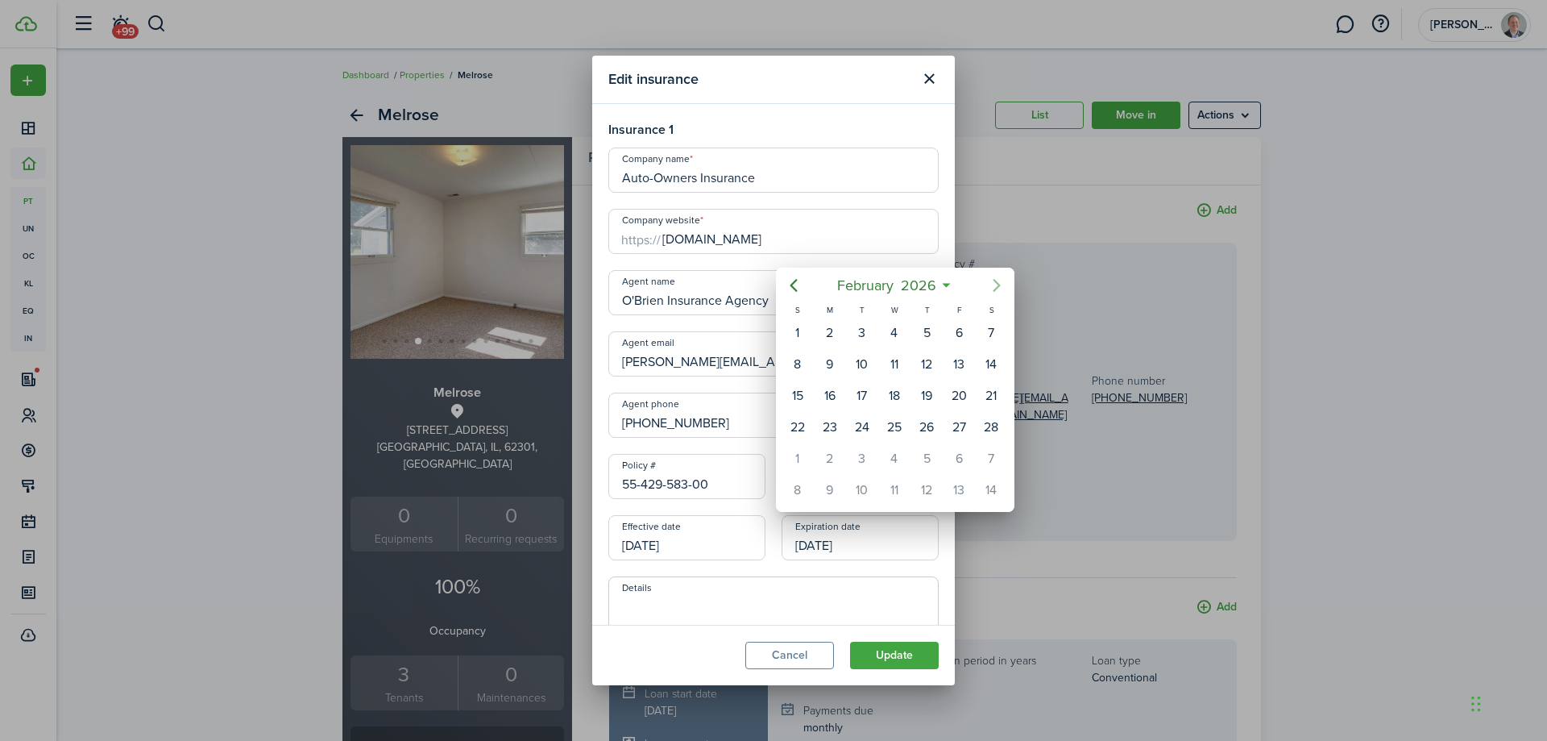
click at [1000, 289] on icon "Next page" at bounding box center [996, 285] width 19 height 19
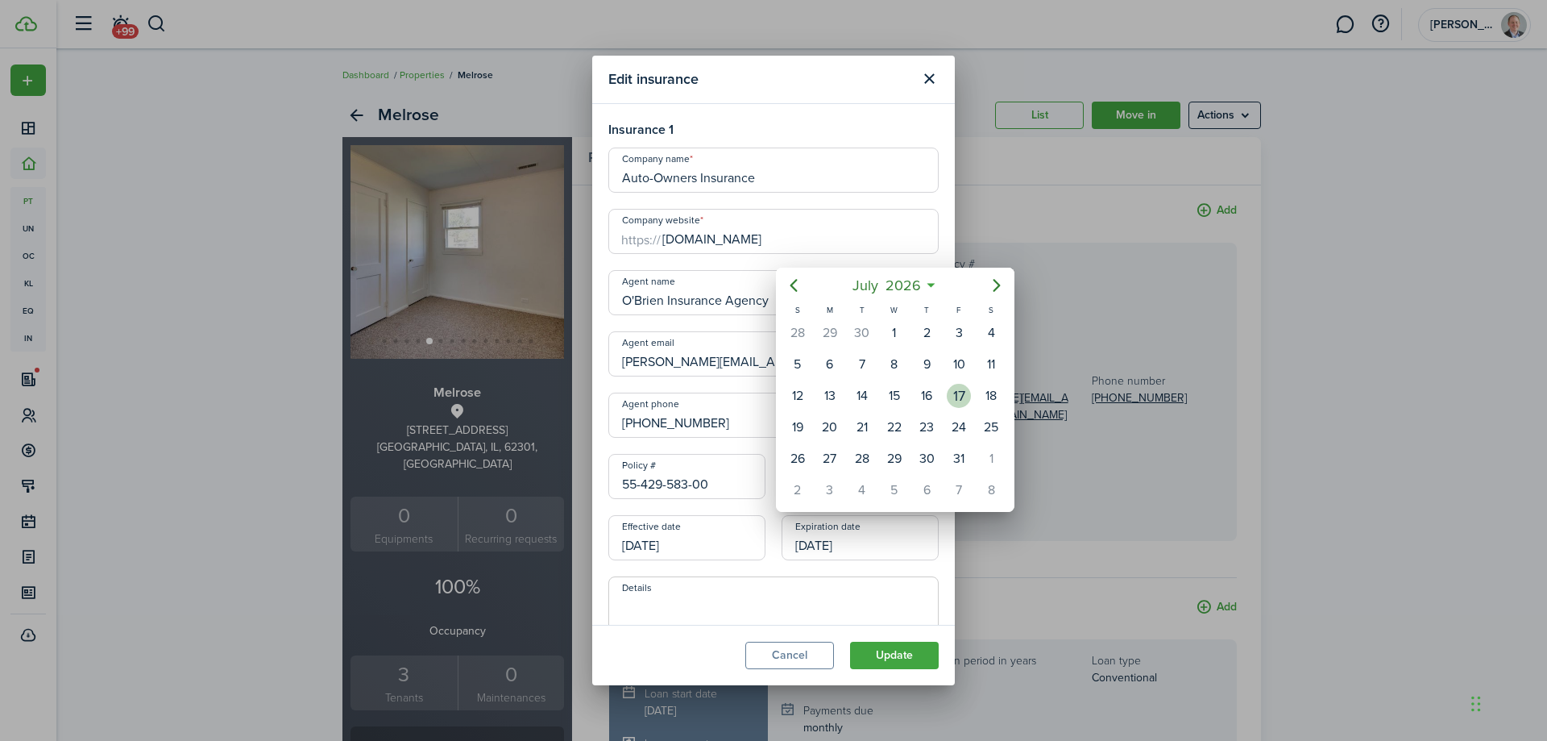
click at [964, 392] on div "17" at bounding box center [959, 396] width 24 height 24
type input "[DATE]"
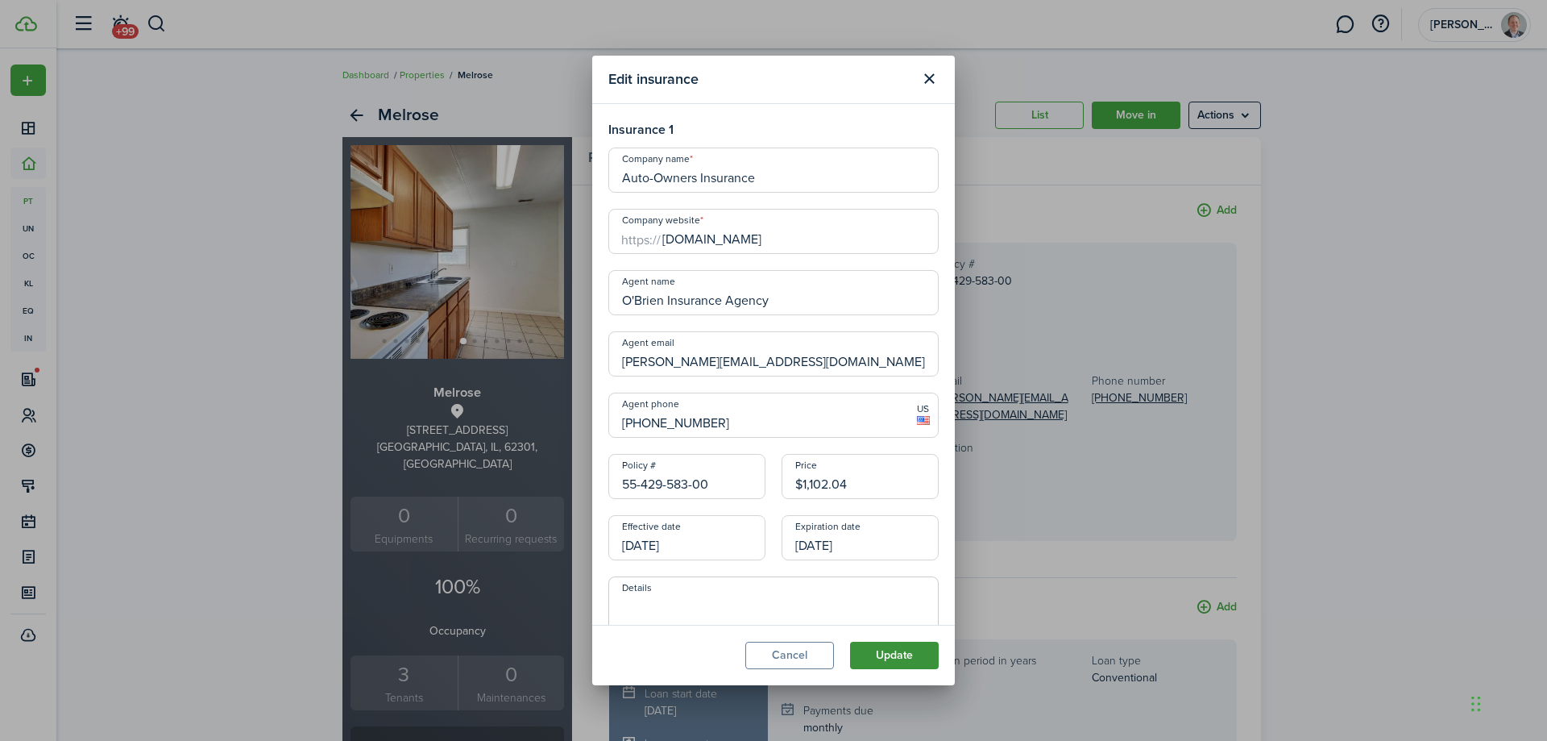
click at [897, 652] on button "Update" at bounding box center [894, 654] width 89 height 27
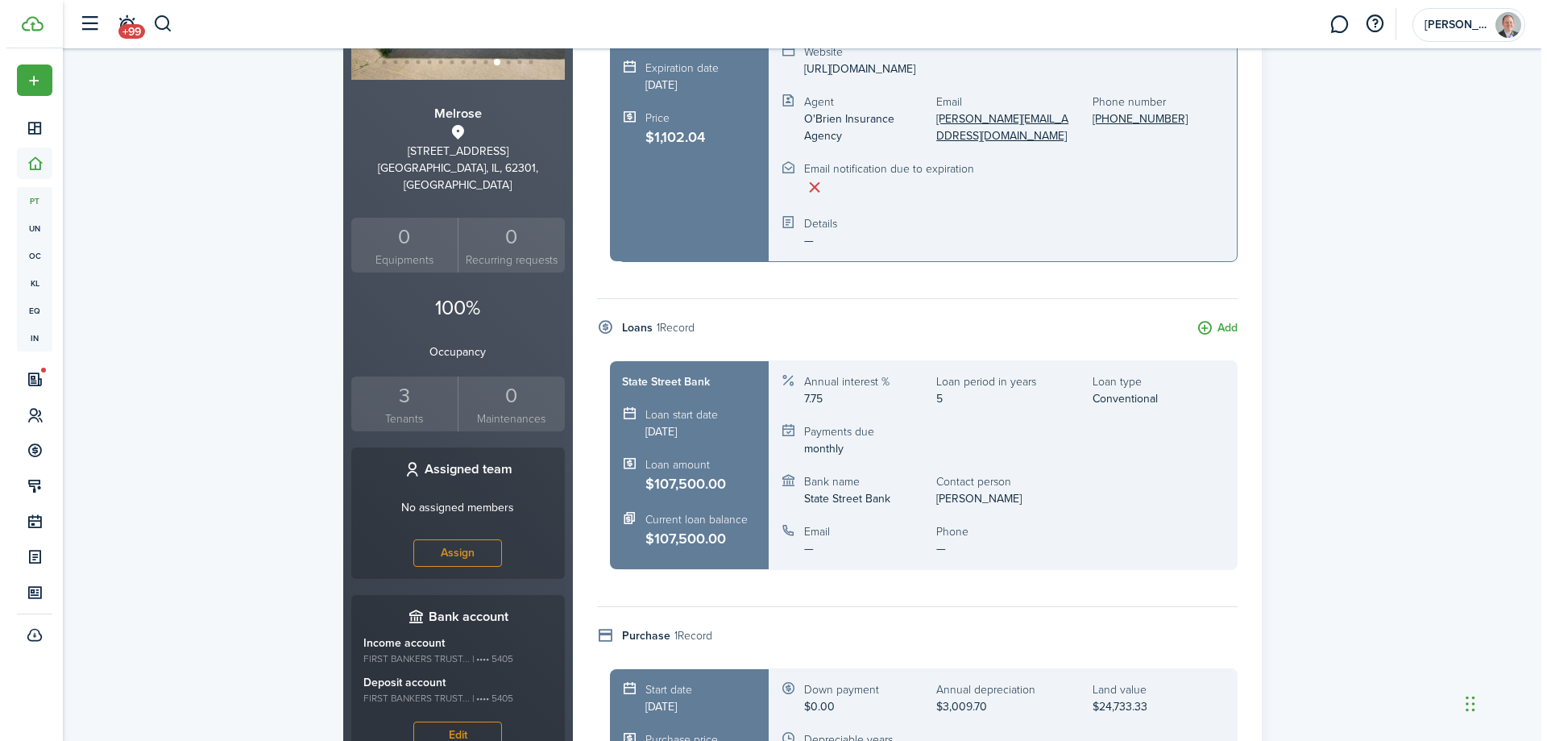
scroll to position [510, 0]
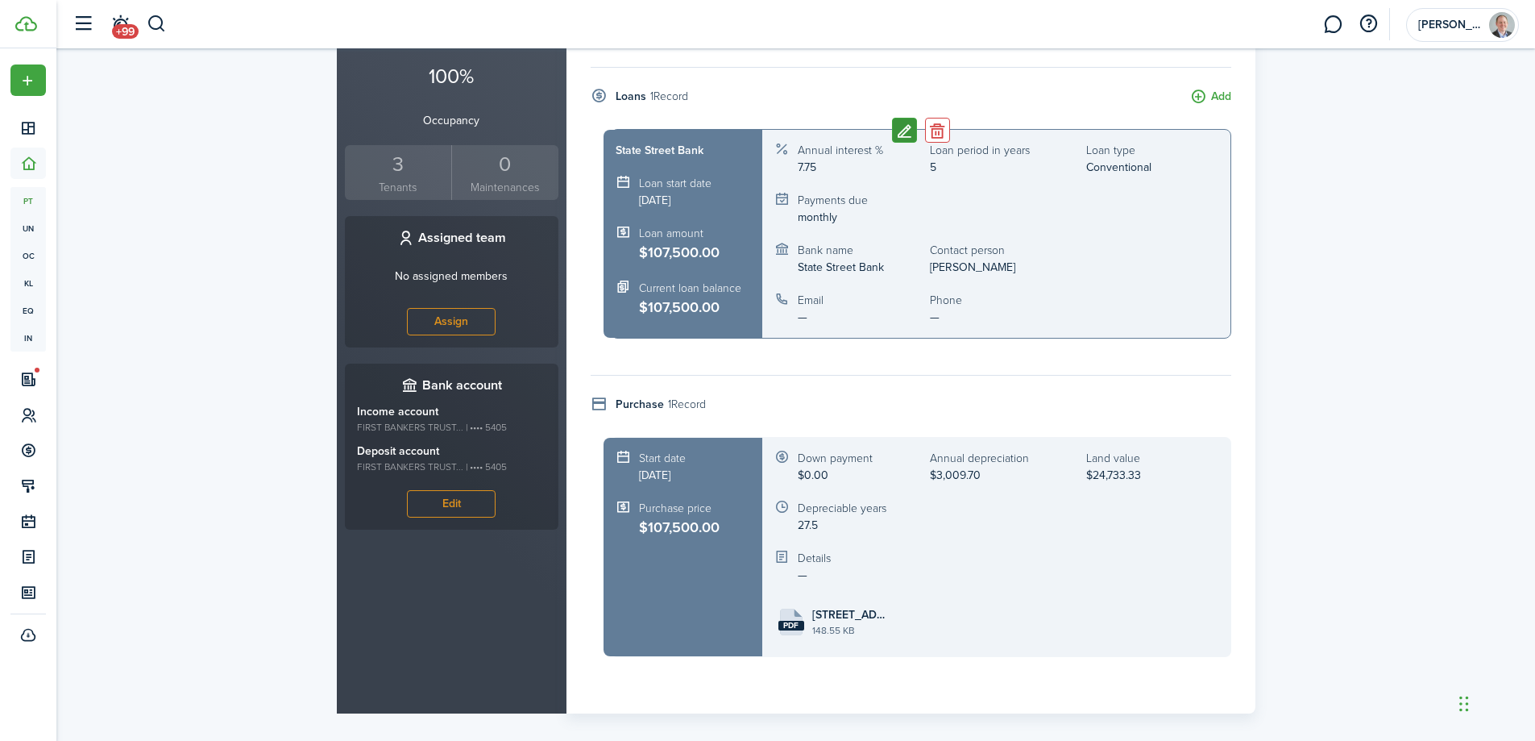
click at [907, 118] on button "Edit" at bounding box center [904, 130] width 25 height 25
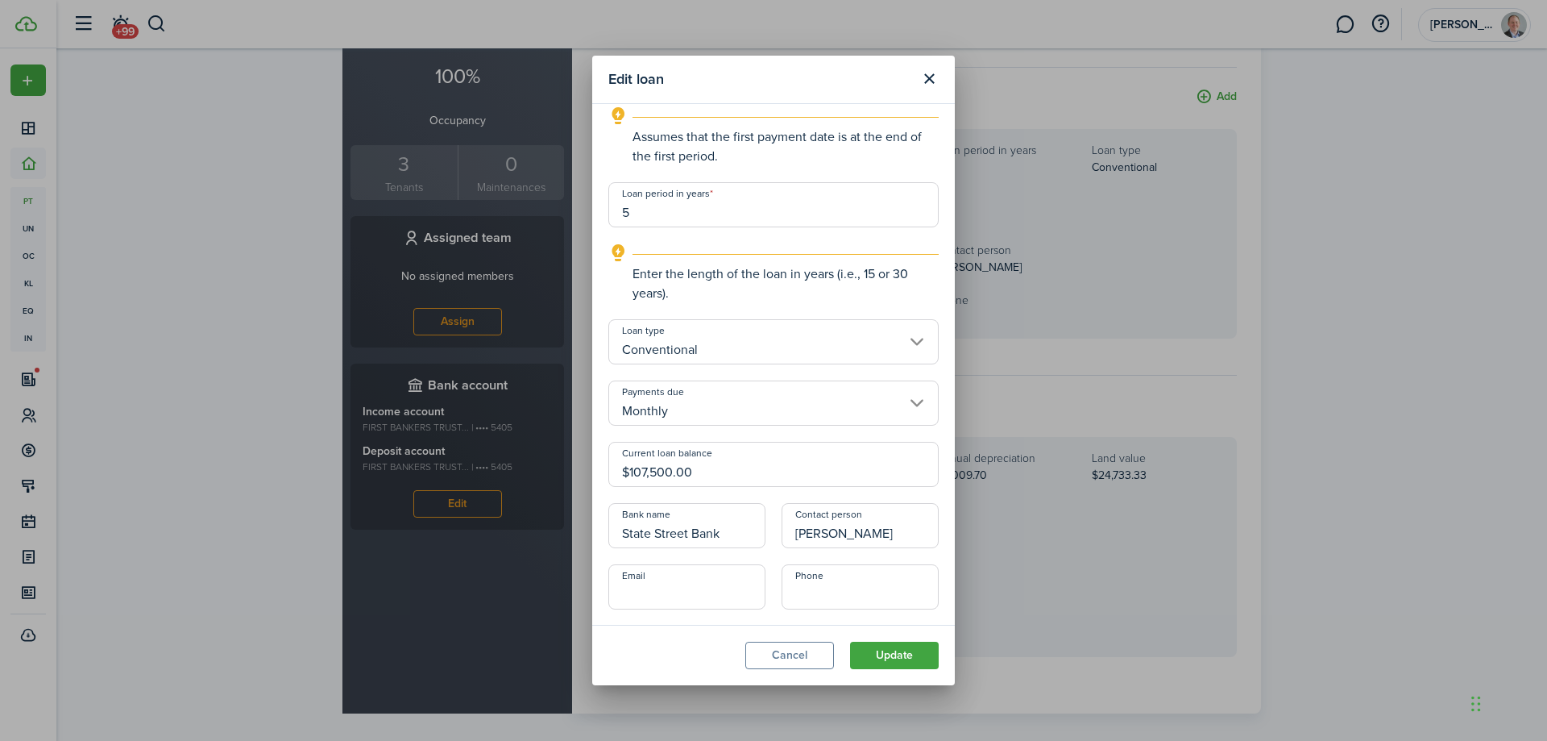
scroll to position [419, 0]
click at [804, 597] on input "+1" at bounding box center [860, 585] width 157 height 45
paste input "[PHONE_NUMBER]"
type input "[PHONE_NUMBER]"
click at [710, 598] on input "Email" at bounding box center [686, 585] width 157 height 45
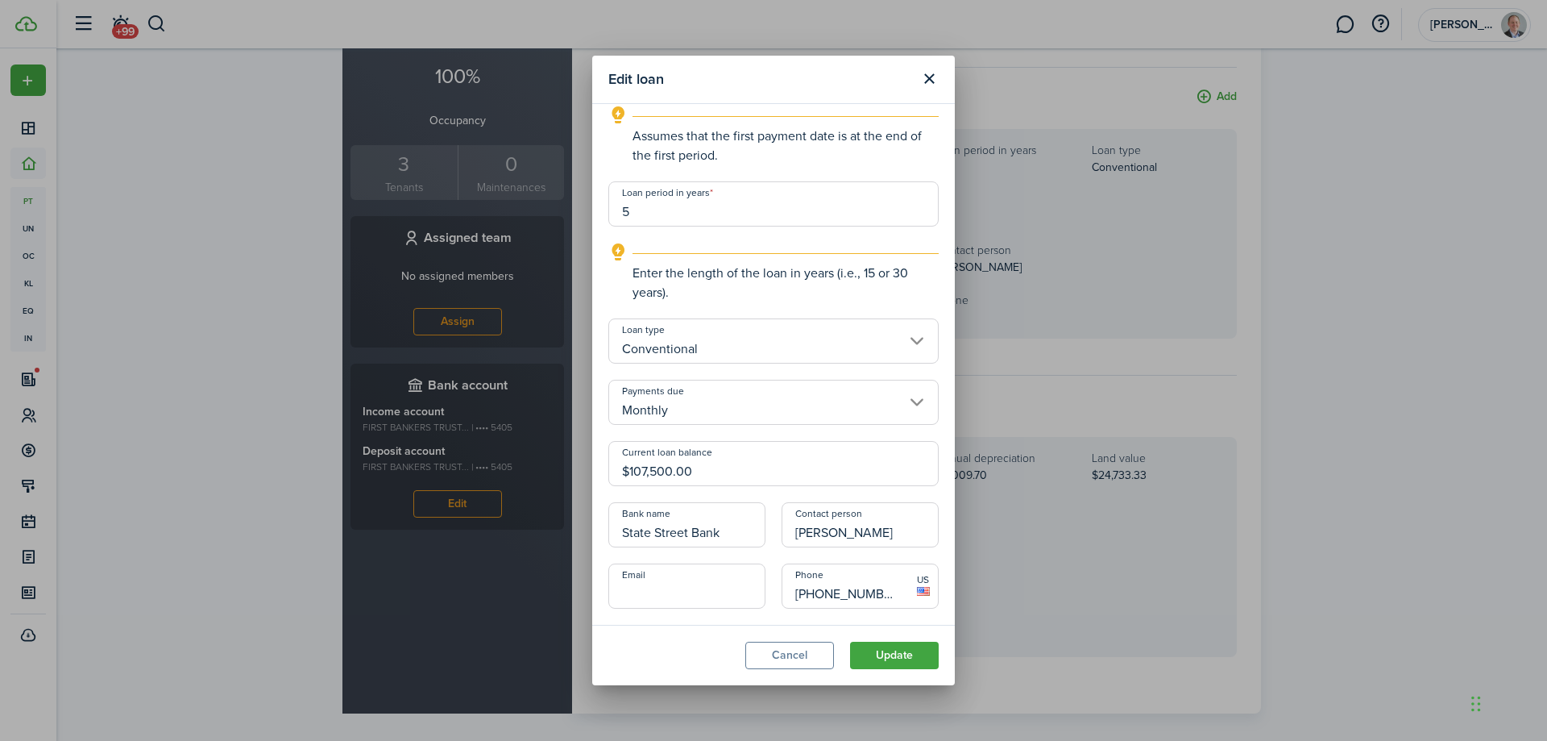
paste input "[EMAIL_ADDRESS][DOMAIN_NAME]"
type input "[EMAIL_ADDRESS][DOMAIN_NAME]"
click at [902, 658] on button "Update" at bounding box center [894, 654] width 89 height 27
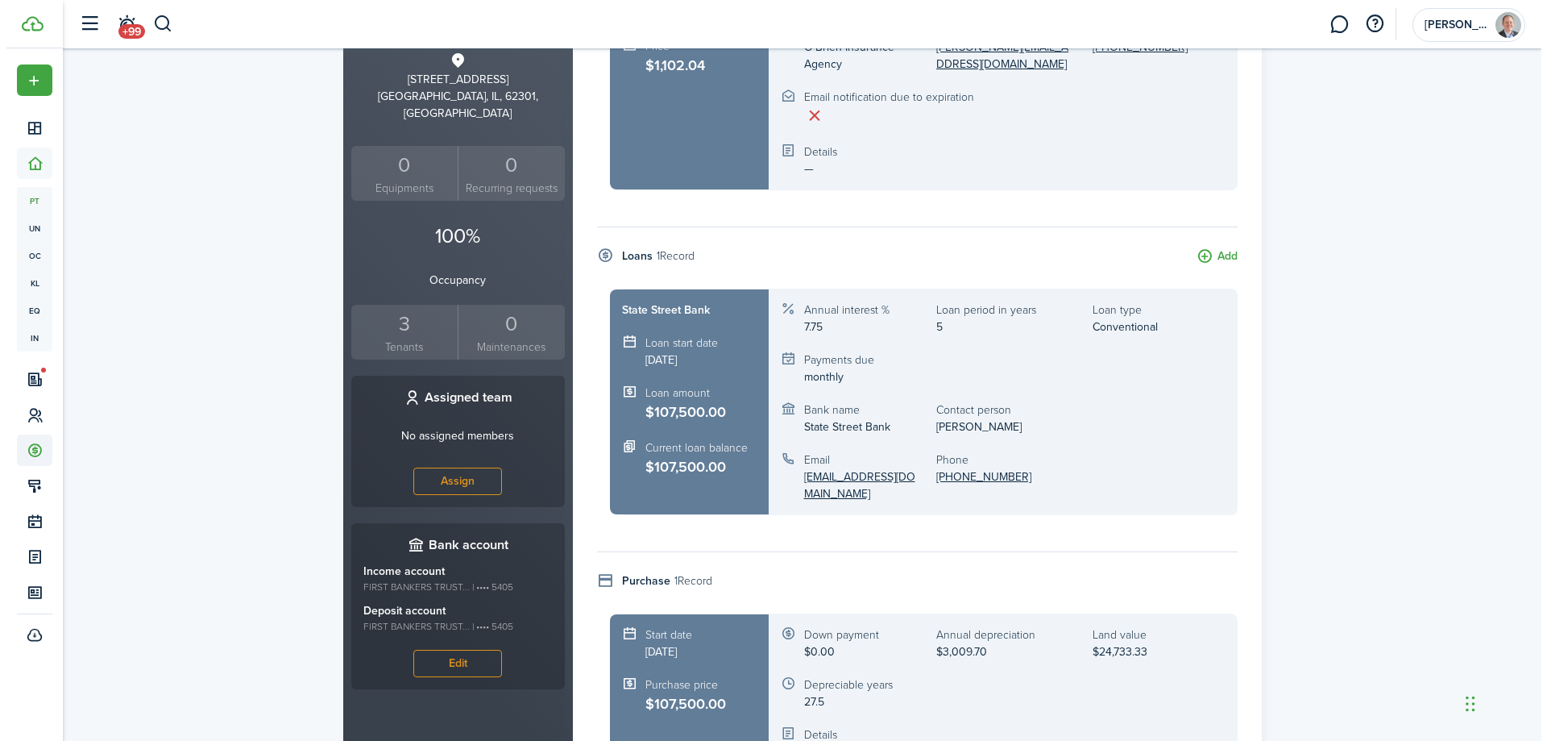
scroll to position [510, 0]
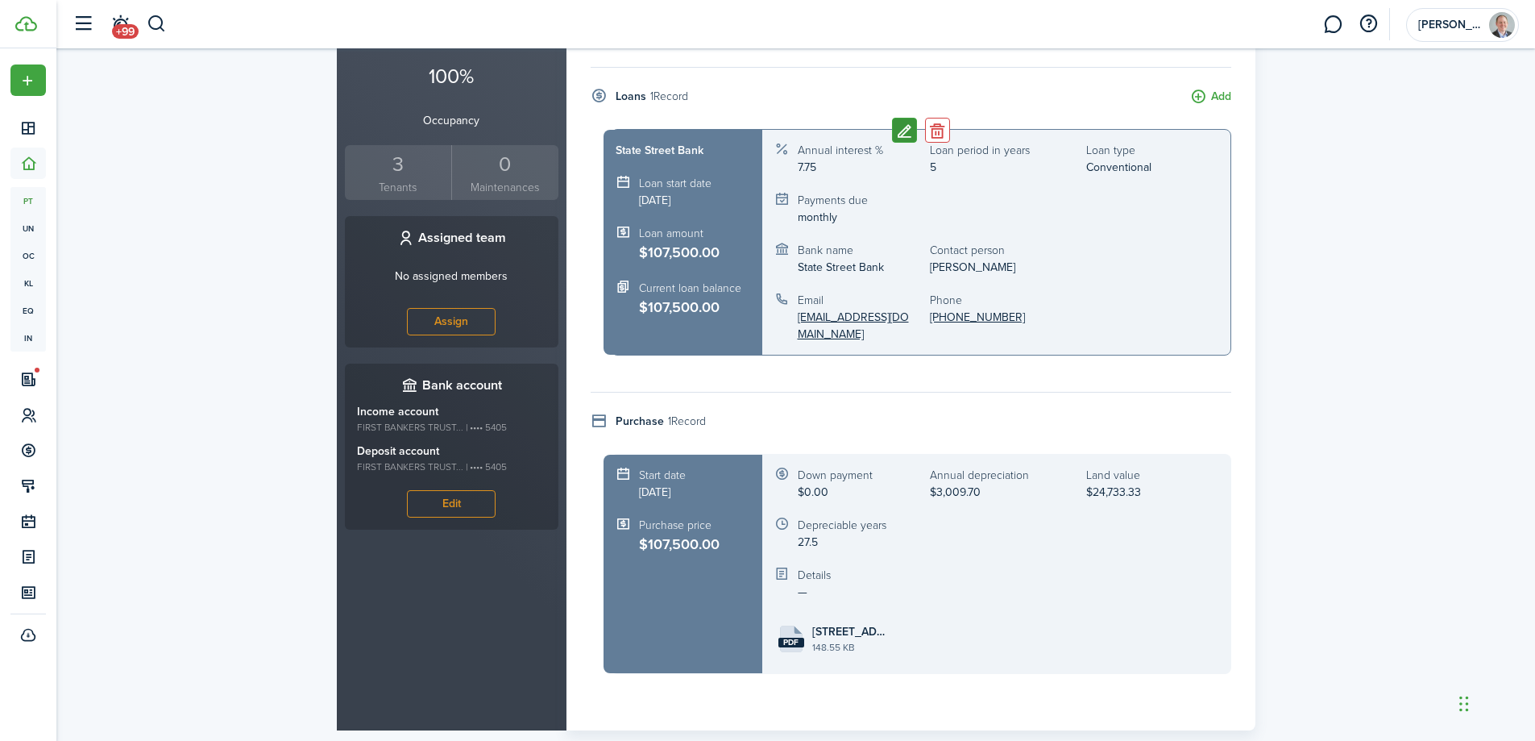
click at [897, 118] on button "Edit" at bounding box center [904, 130] width 25 height 25
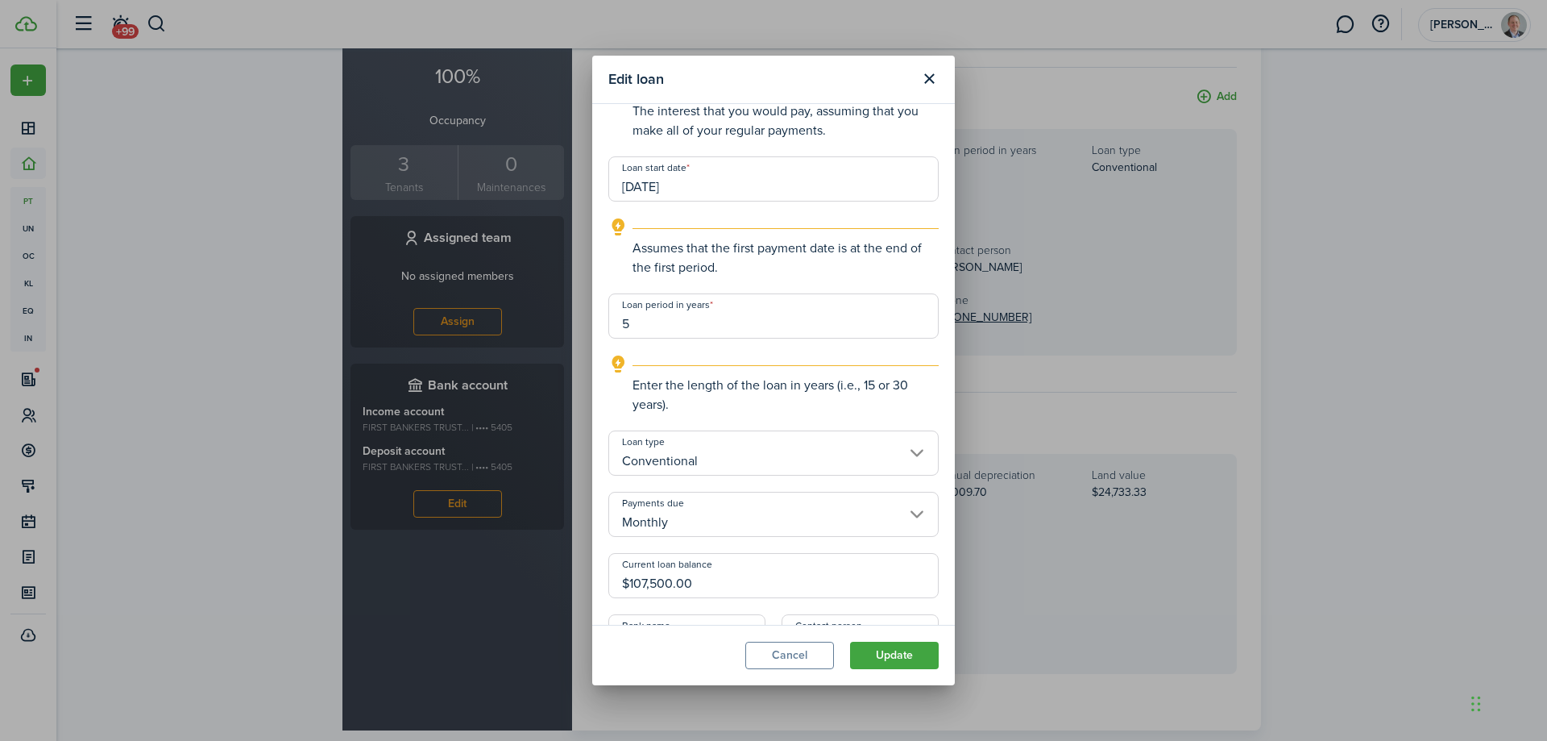
scroll to position [322, 0]
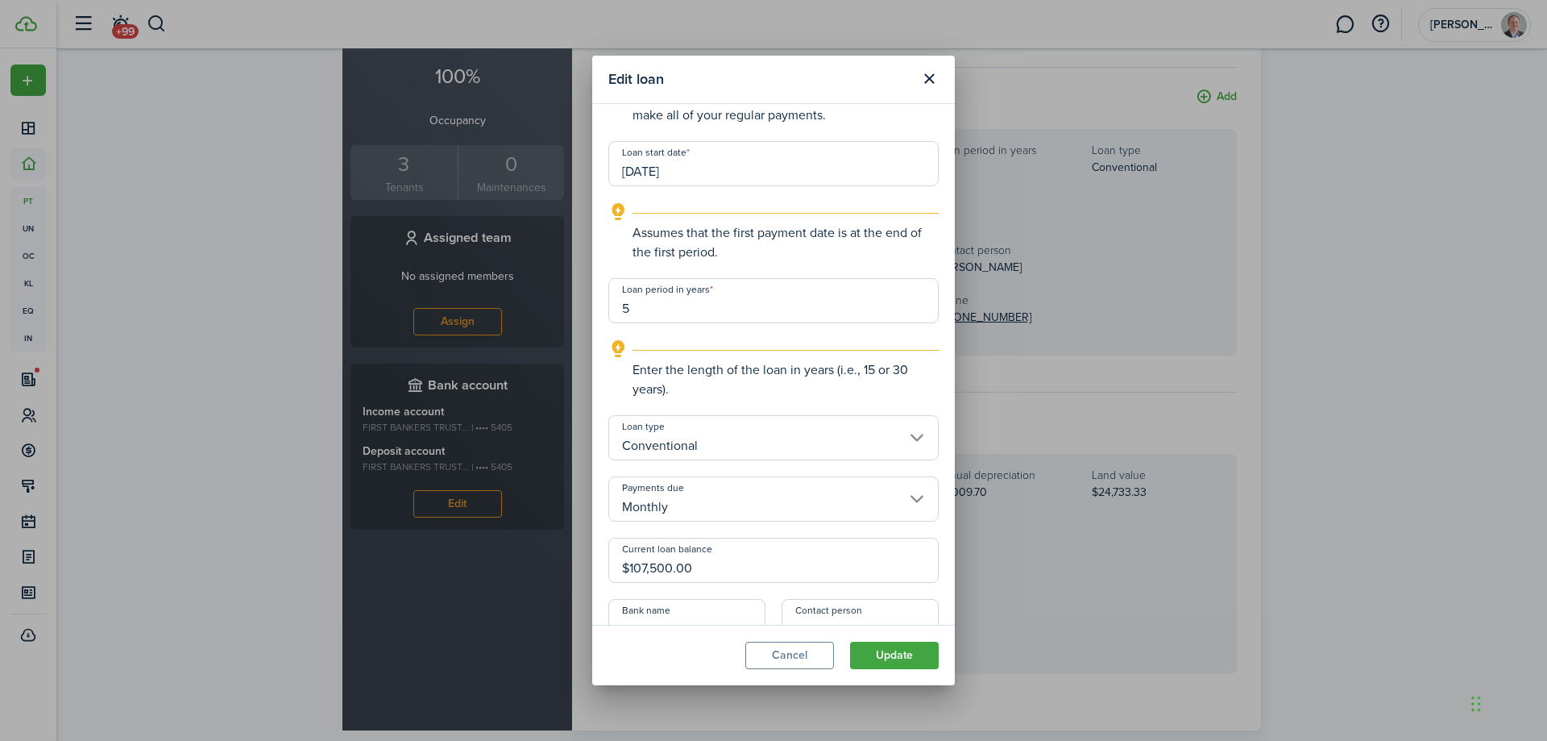
drag, startPoint x: 646, startPoint y: 309, endPoint x: 516, endPoint y: 286, distance: 132.5
click at [517, 286] on div "Edit loan Property loan information Title State Street Bank Loan amount $107,50…" at bounding box center [773, 370] width 1547 height 741
type input "25"
click at [869, 654] on button "Update" at bounding box center [894, 654] width 89 height 27
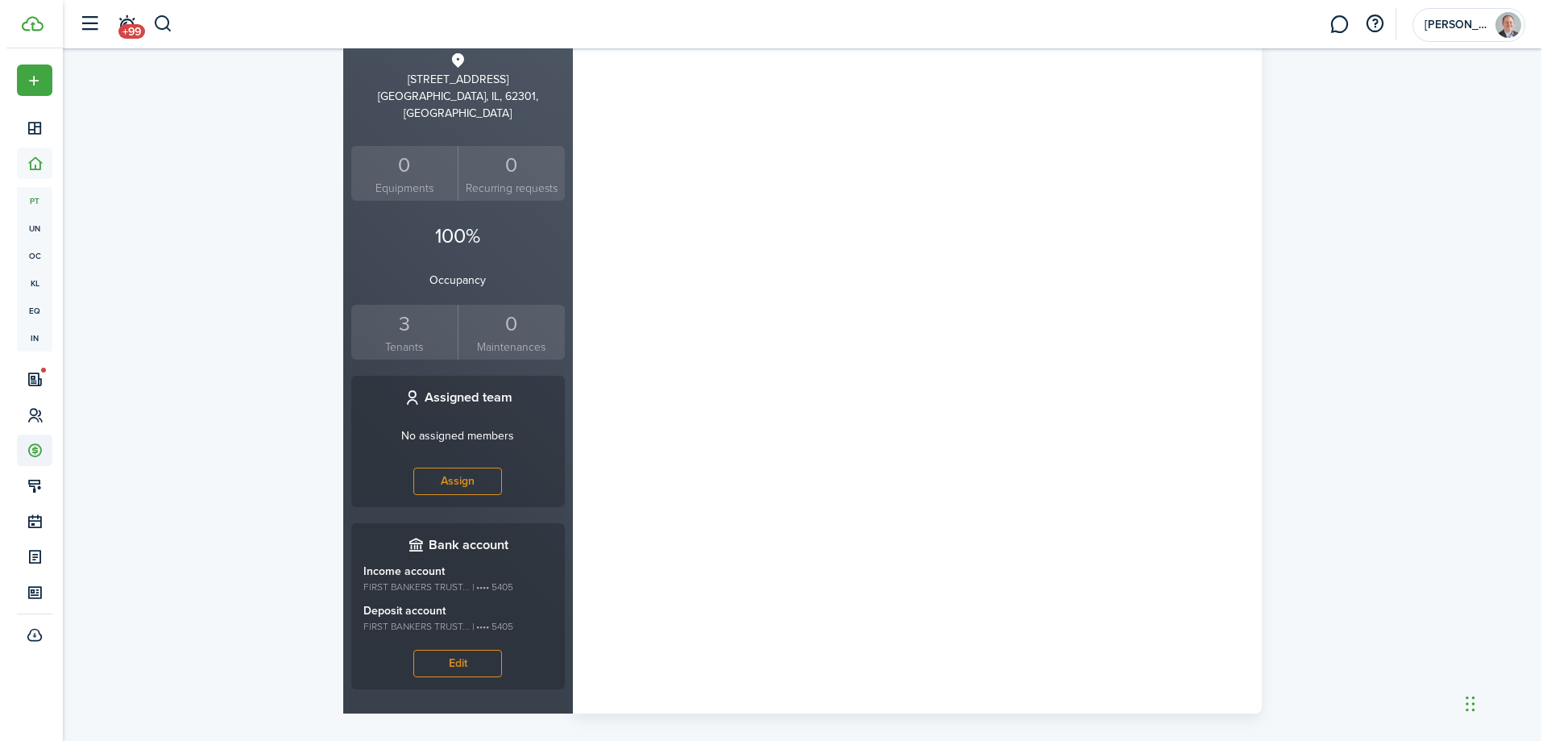
scroll to position [510, 0]
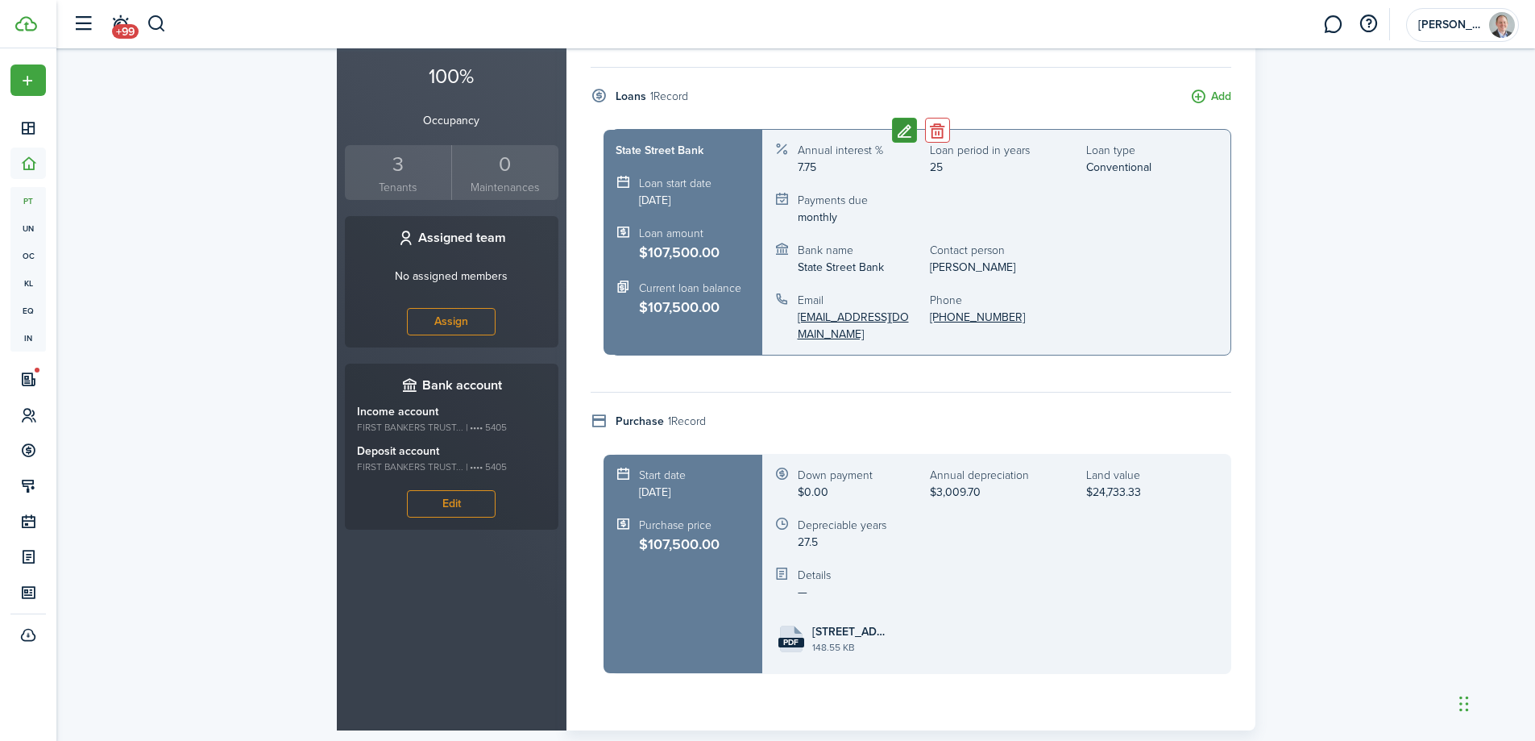
click at [910, 118] on button "Edit" at bounding box center [904, 130] width 25 height 25
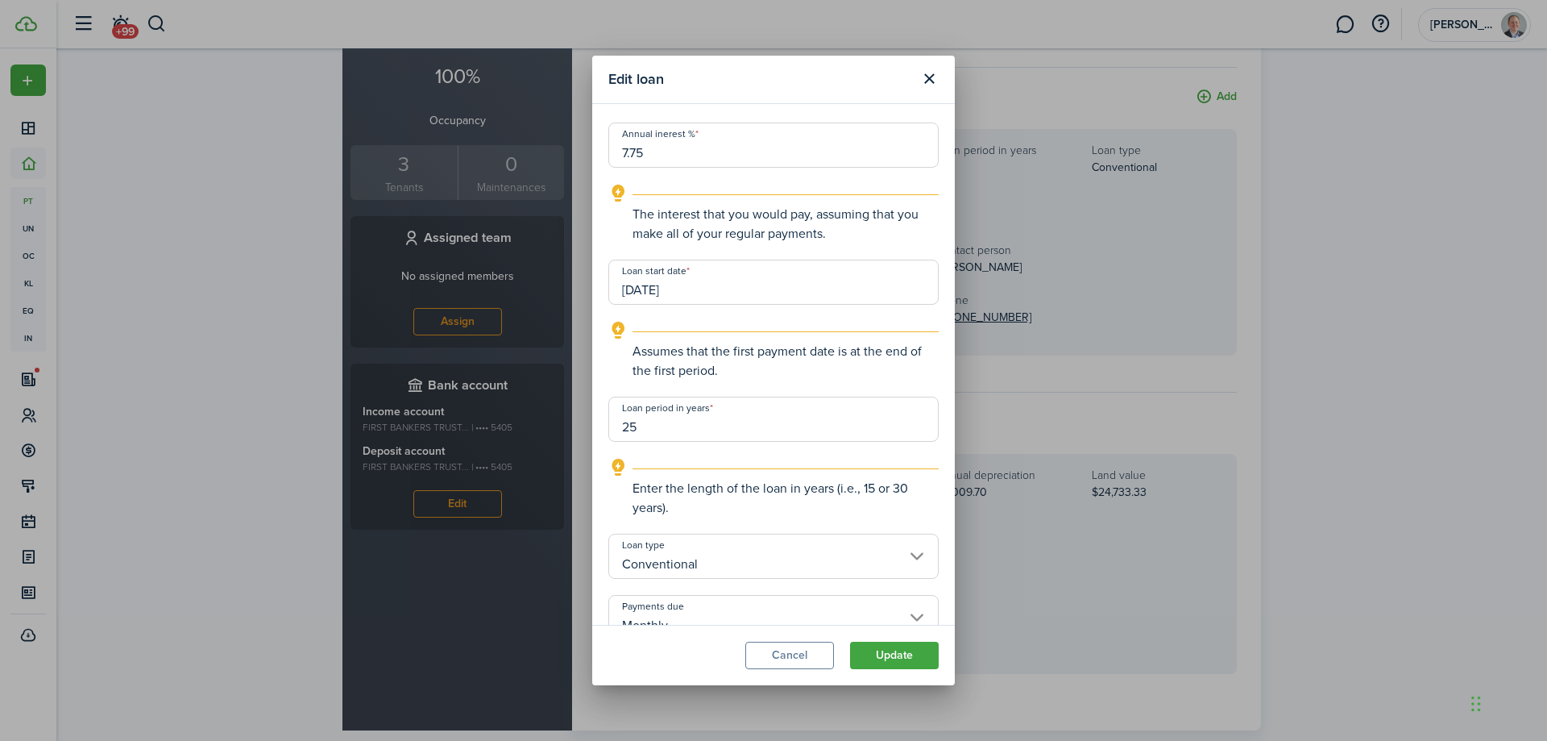
scroll to position [242, 0]
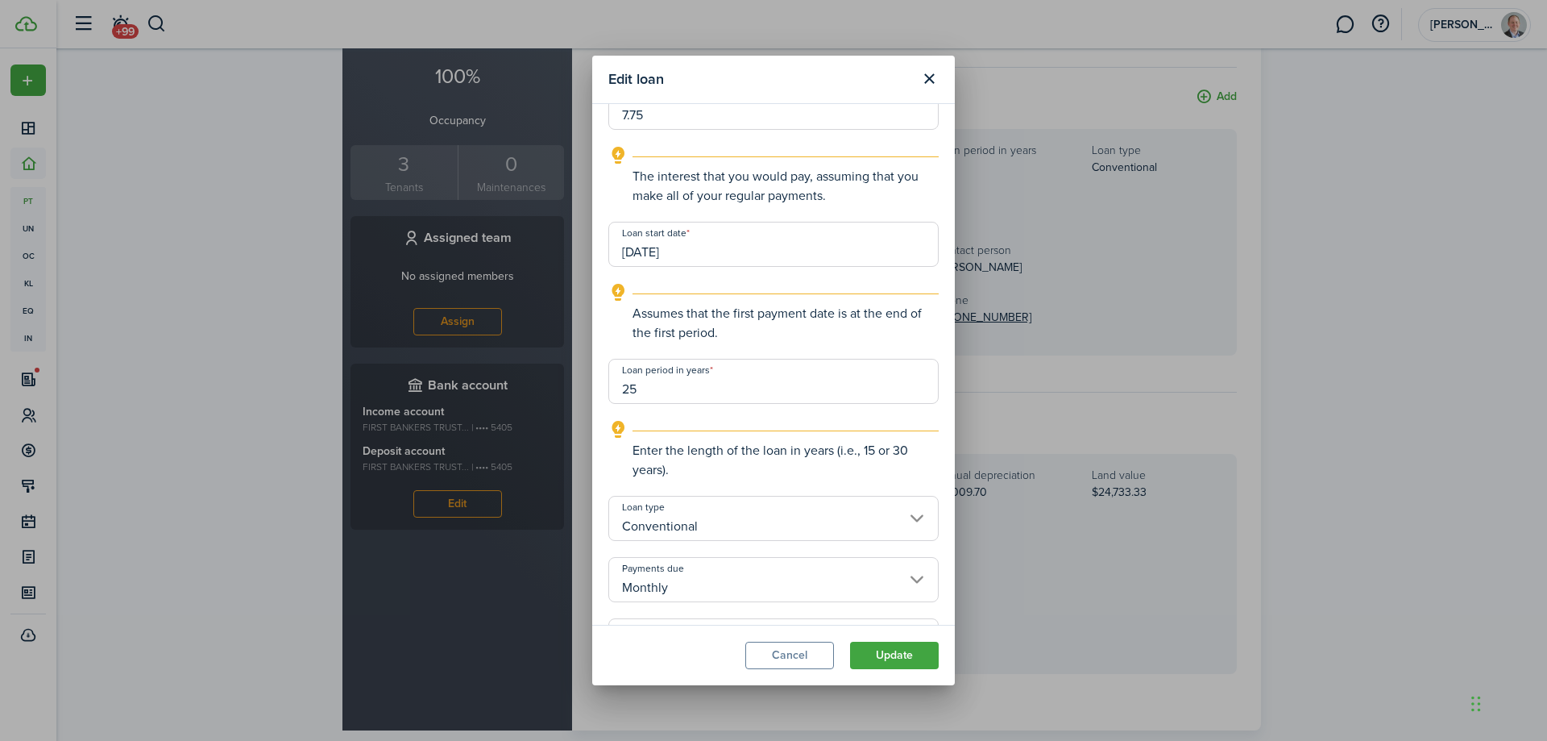
drag, startPoint x: 679, startPoint y: 384, endPoint x: 532, endPoint y: 383, distance: 147.5
click at [508, 384] on div "Edit loan Property loan information Title State Street Bank Loan amount $107,50…" at bounding box center [773, 370] width 1547 height 741
type input "5"
click at [883, 650] on button "Update" at bounding box center [894, 654] width 89 height 27
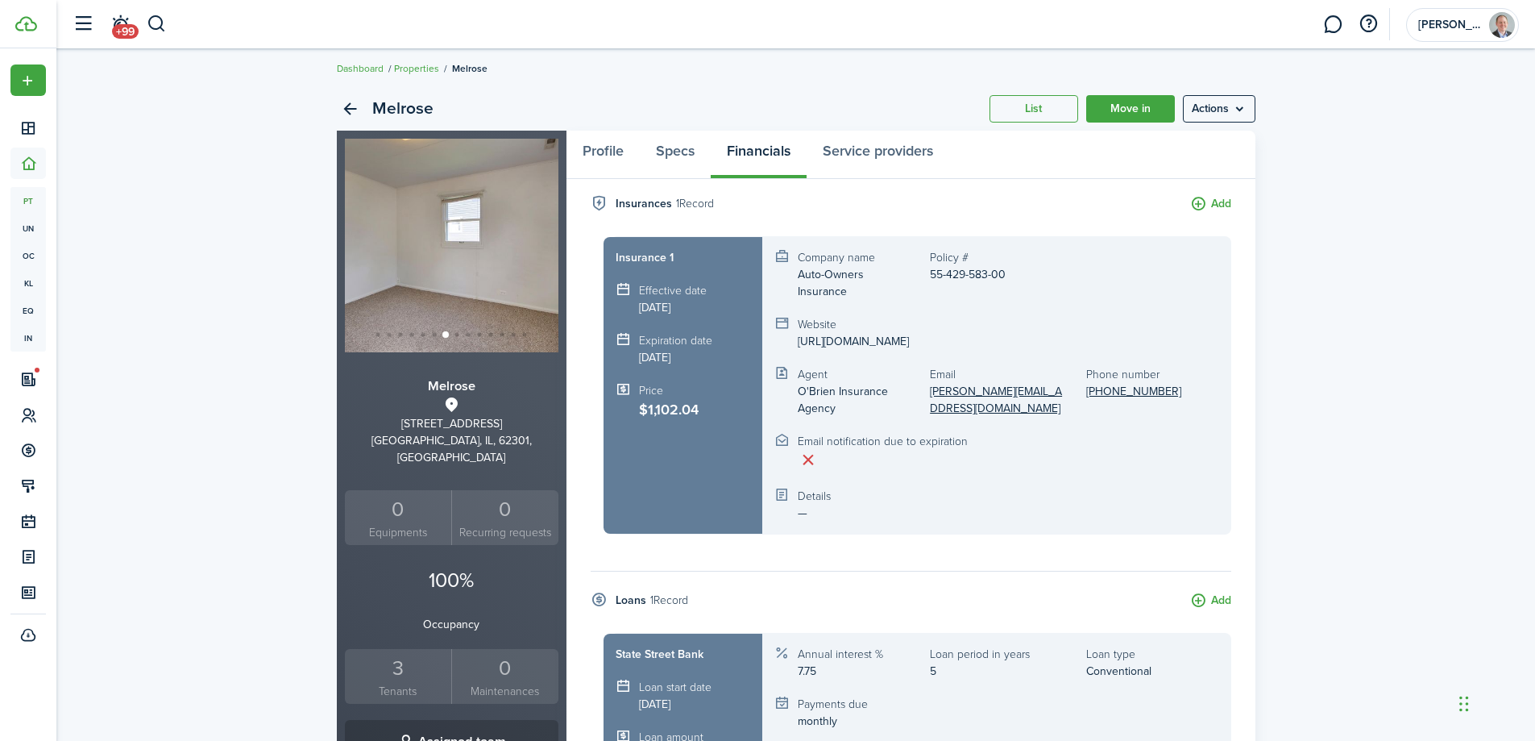
scroll to position [0, 0]
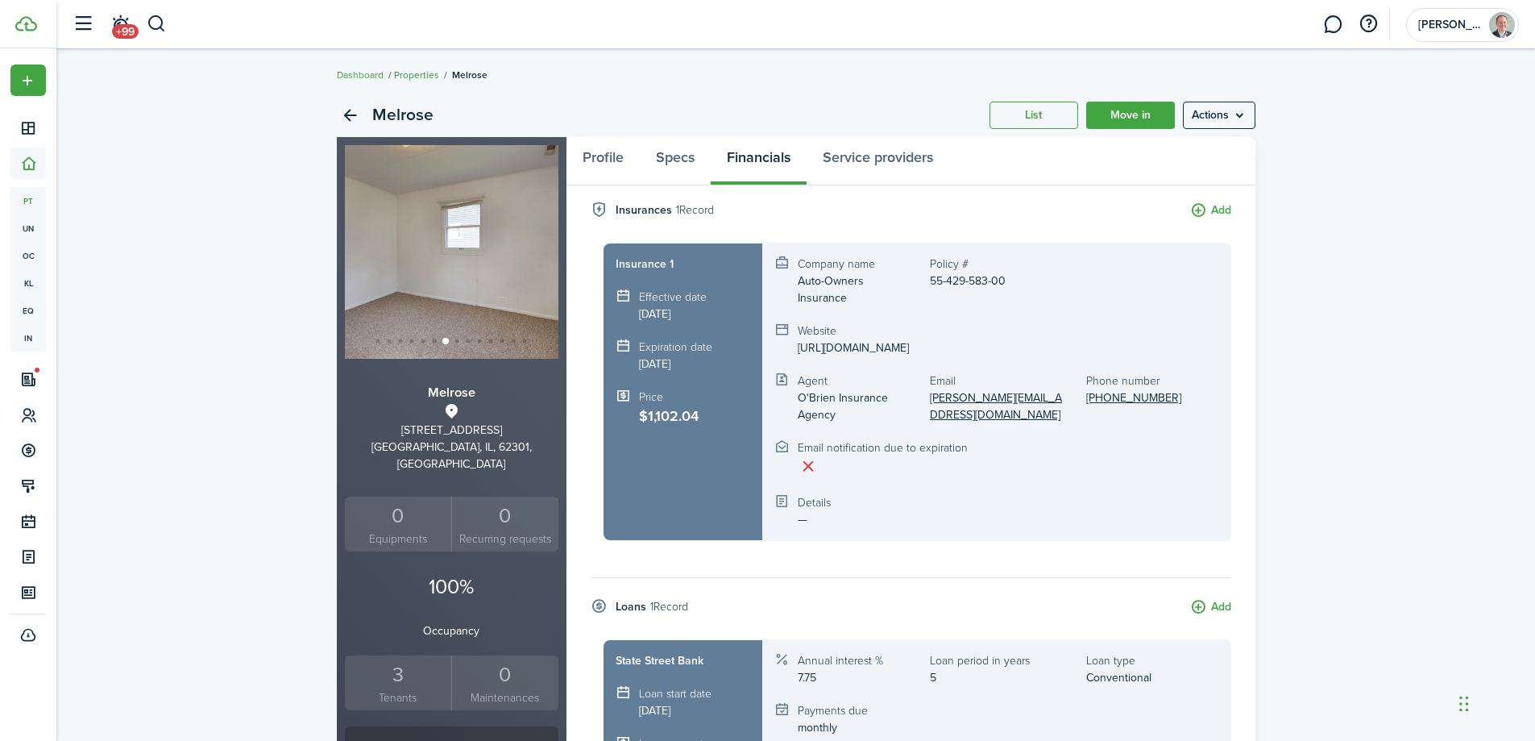
click at [421, 76] on link "Properties" at bounding box center [416, 75] width 45 height 15
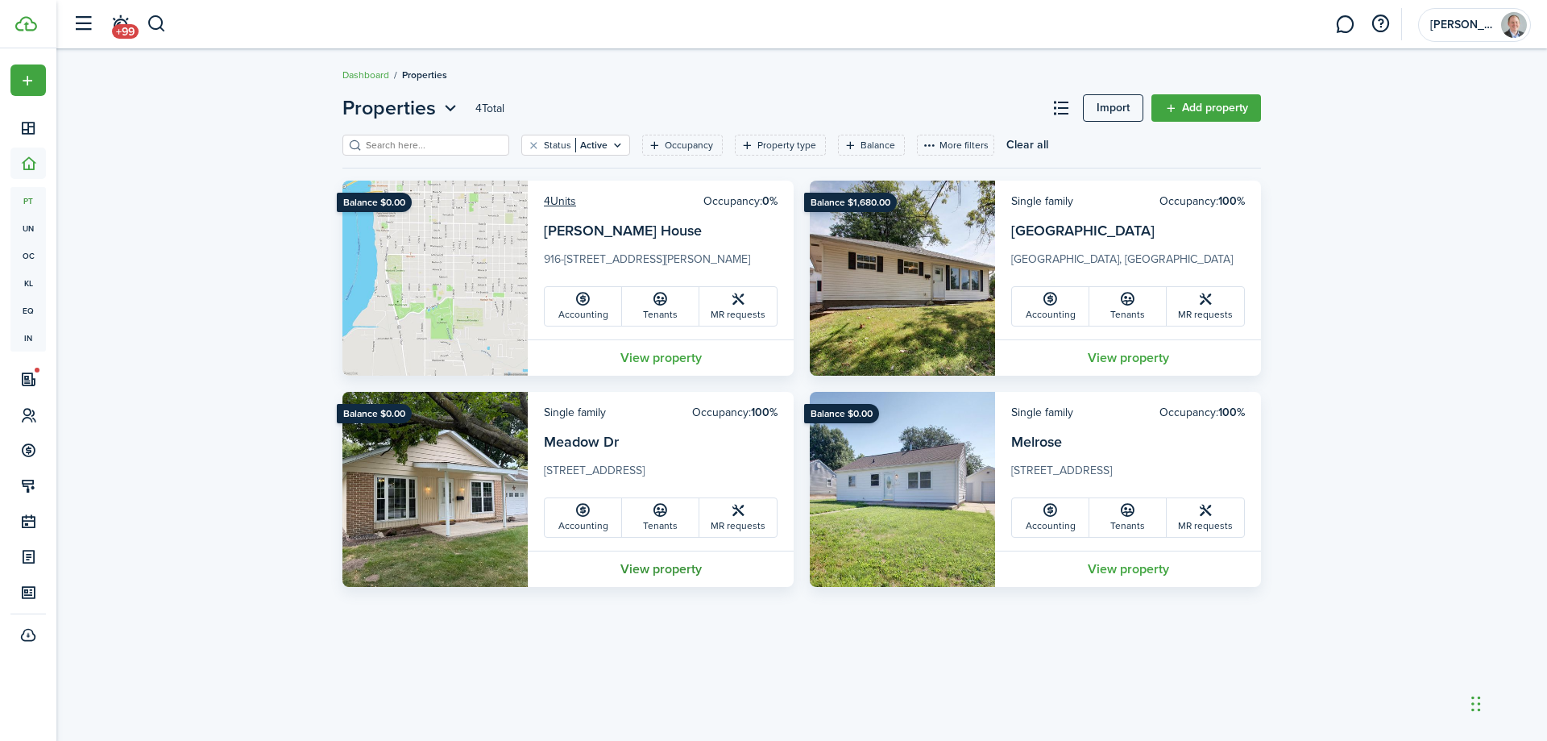
click at [671, 563] on link "View property" at bounding box center [661, 568] width 266 height 36
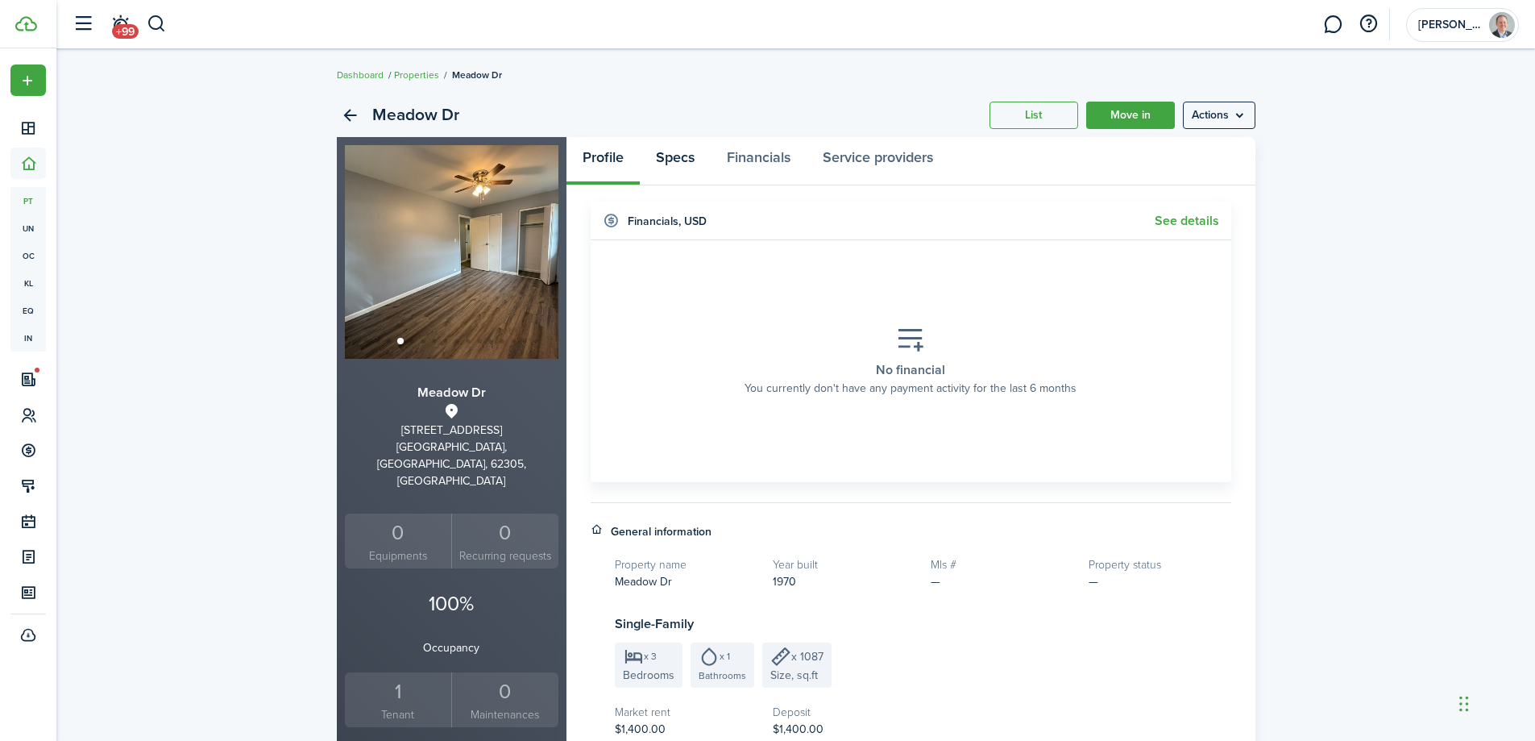
click at [683, 172] on link "Specs" at bounding box center [675, 161] width 71 height 48
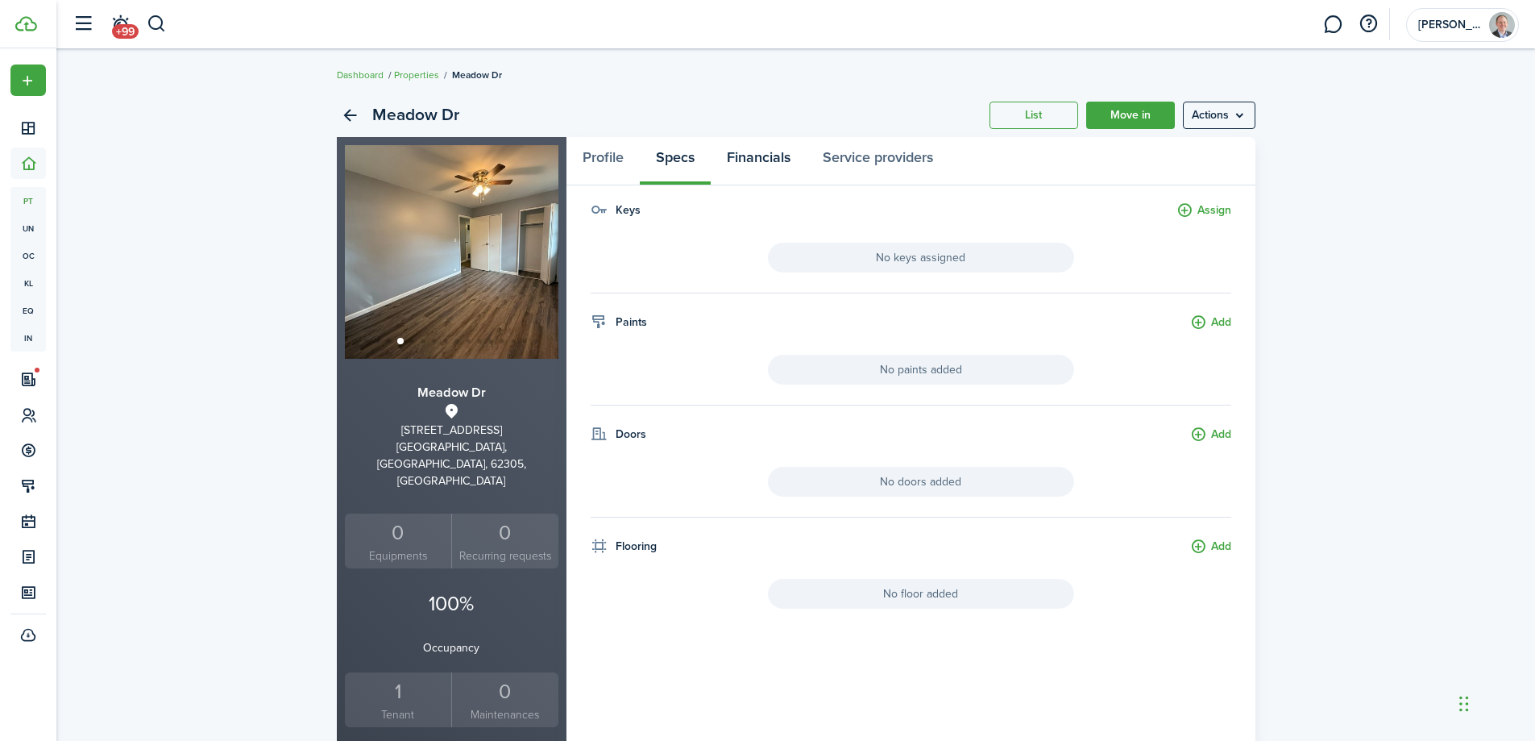
click at [737, 165] on link "Financials" at bounding box center [759, 161] width 96 height 48
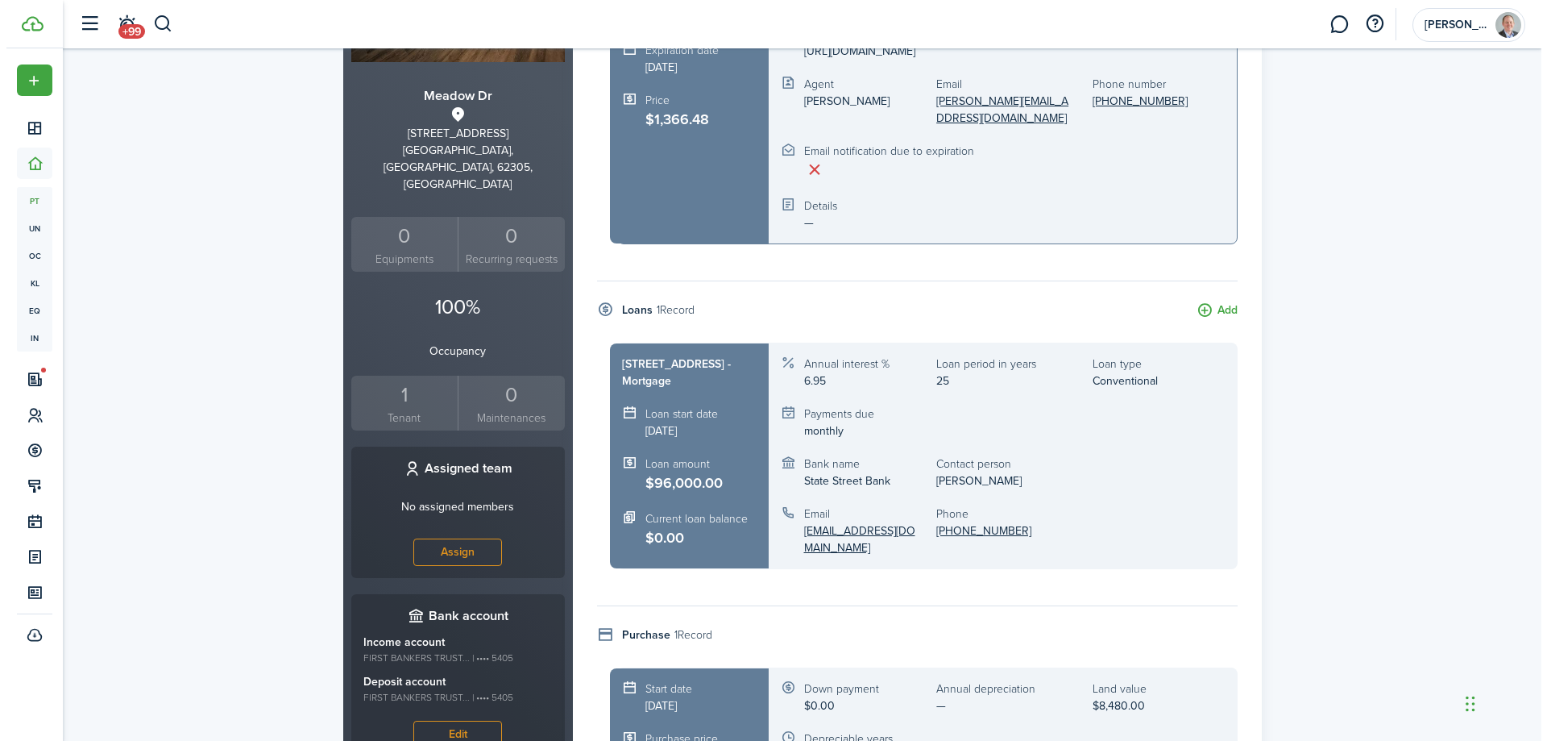
scroll to position [450, 0]
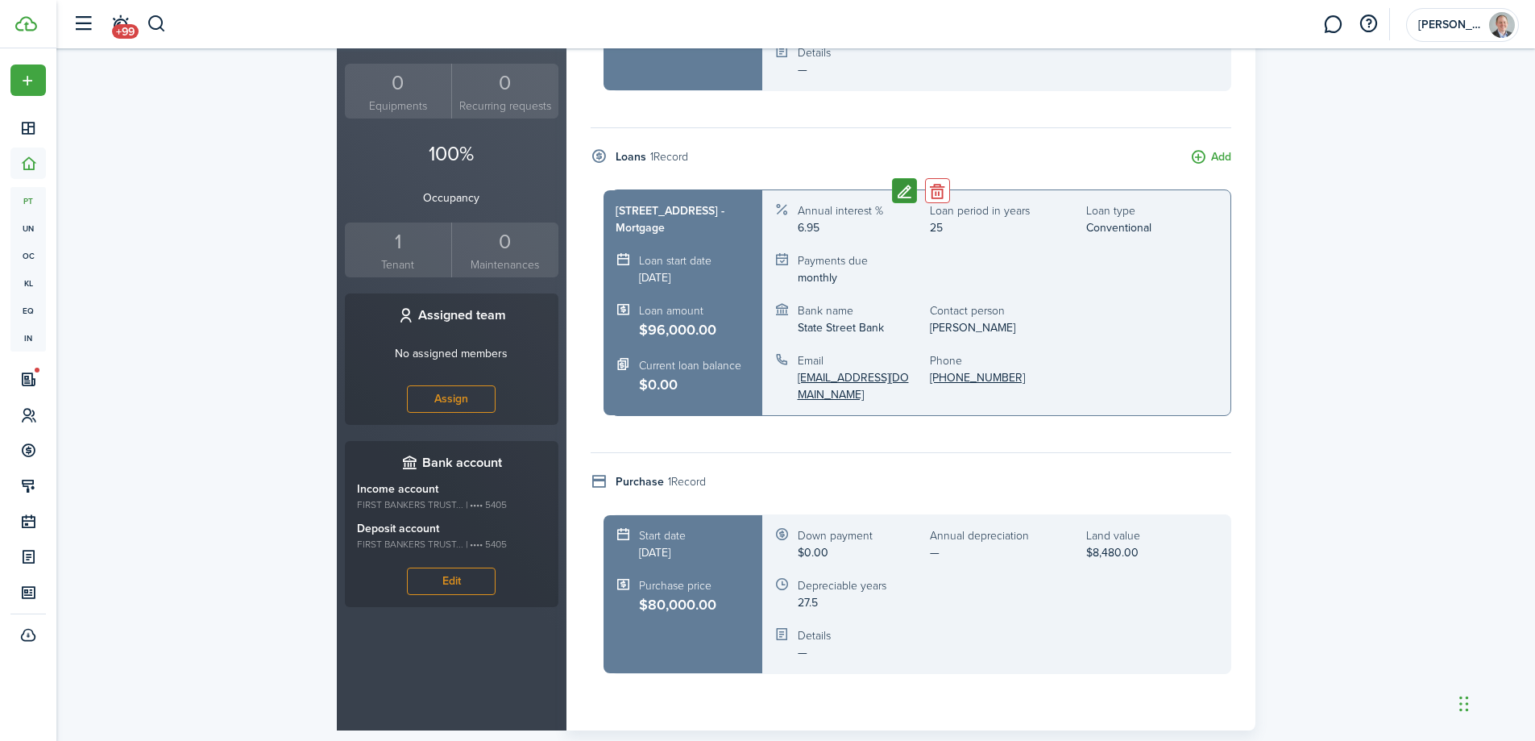
click at [904, 178] on button "Edit" at bounding box center [904, 190] width 25 height 25
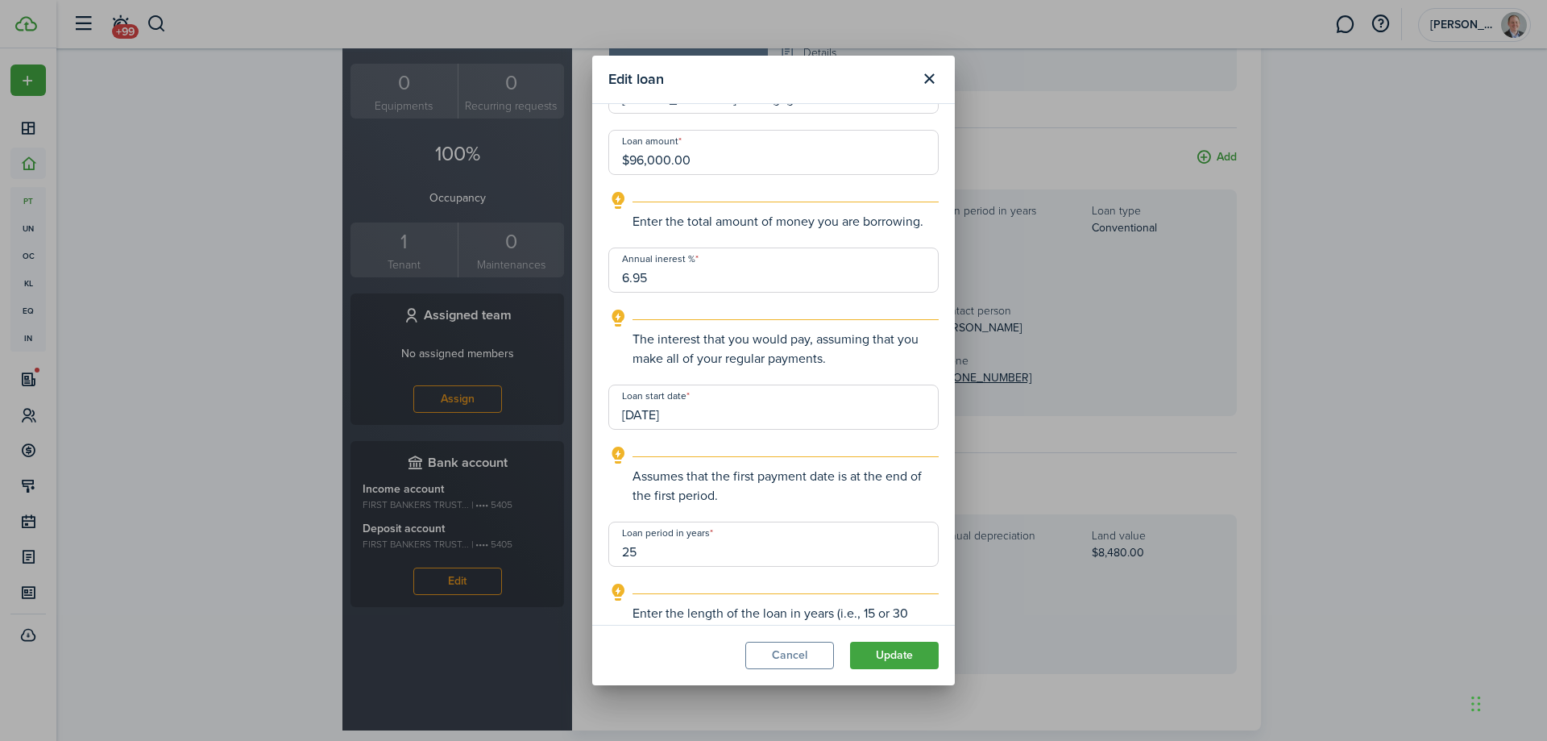
scroll to position [322, 0]
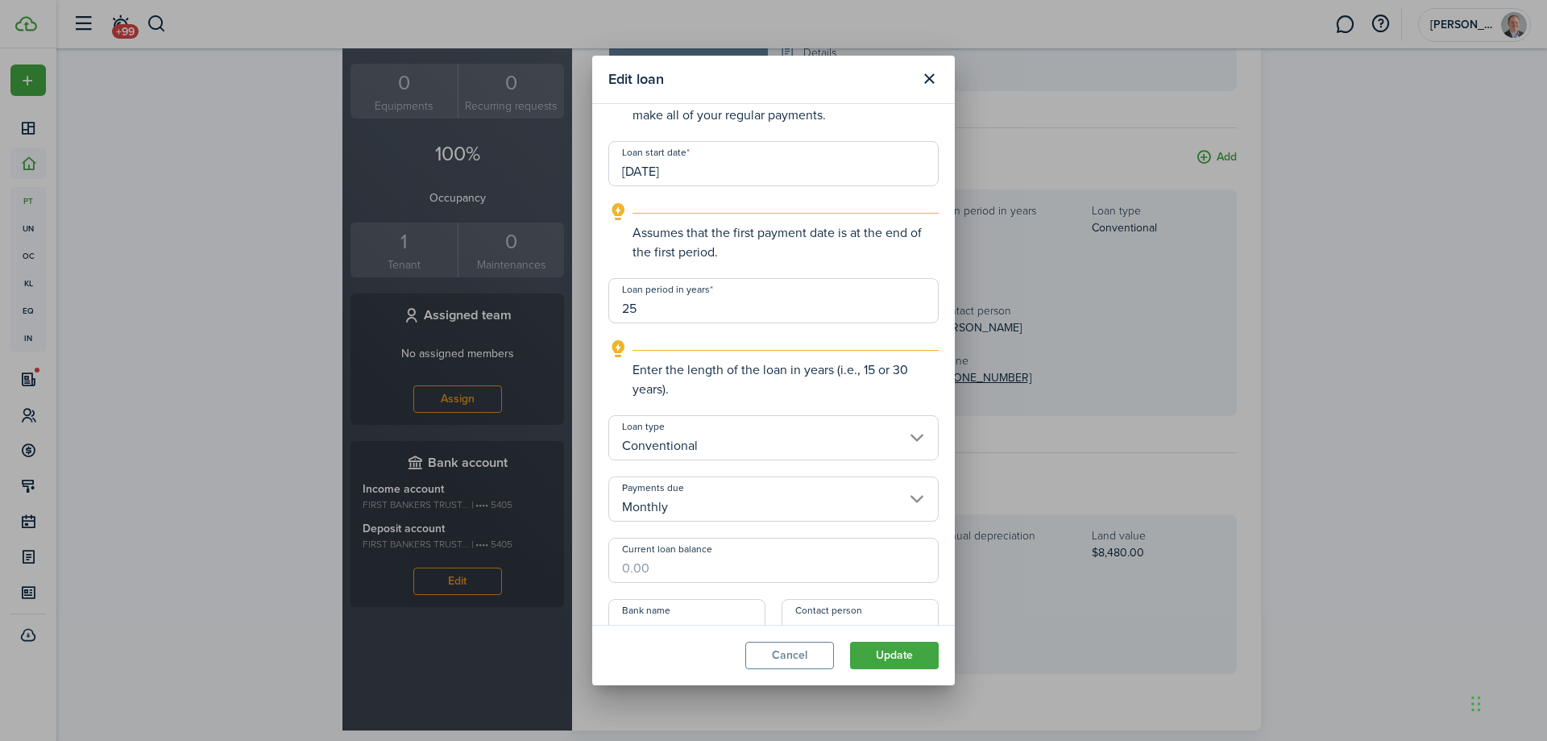
drag, startPoint x: 592, startPoint y: 309, endPoint x: 519, endPoint y: 315, distance: 73.6
click at [504, 309] on div "Edit loan Property loan information Title [STREET_ADDRESS] - Mortgage Loan amou…" at bounding box center [773, 370] width 1547 height 741
type input "5"
click at [905, 658] on button "Update" at bounding box center [894, 654] width 89 height 27
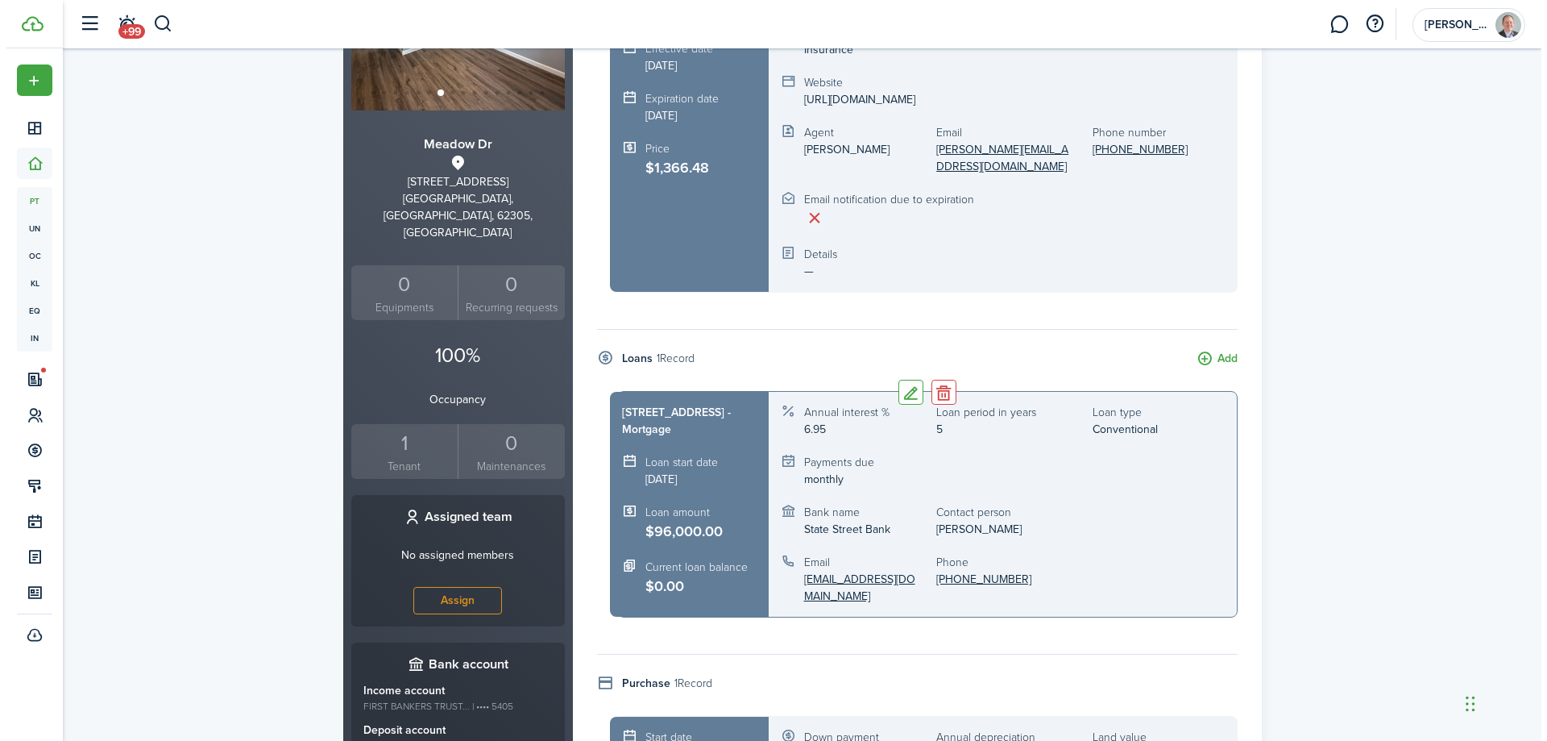
scroll to position [0, 0]
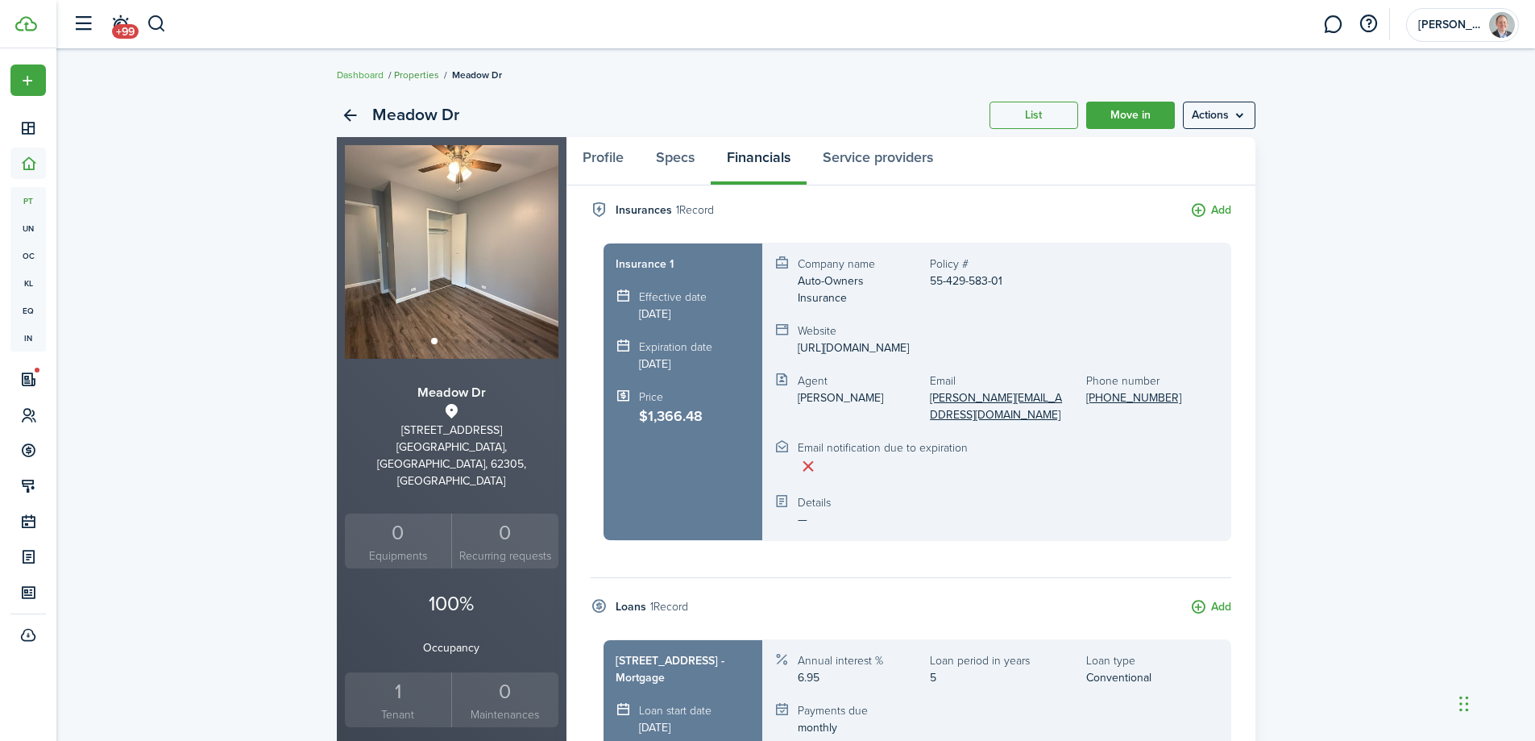
click at [418, 73] on link "Properties" at bounding box center [416, 75] width 45 height 15
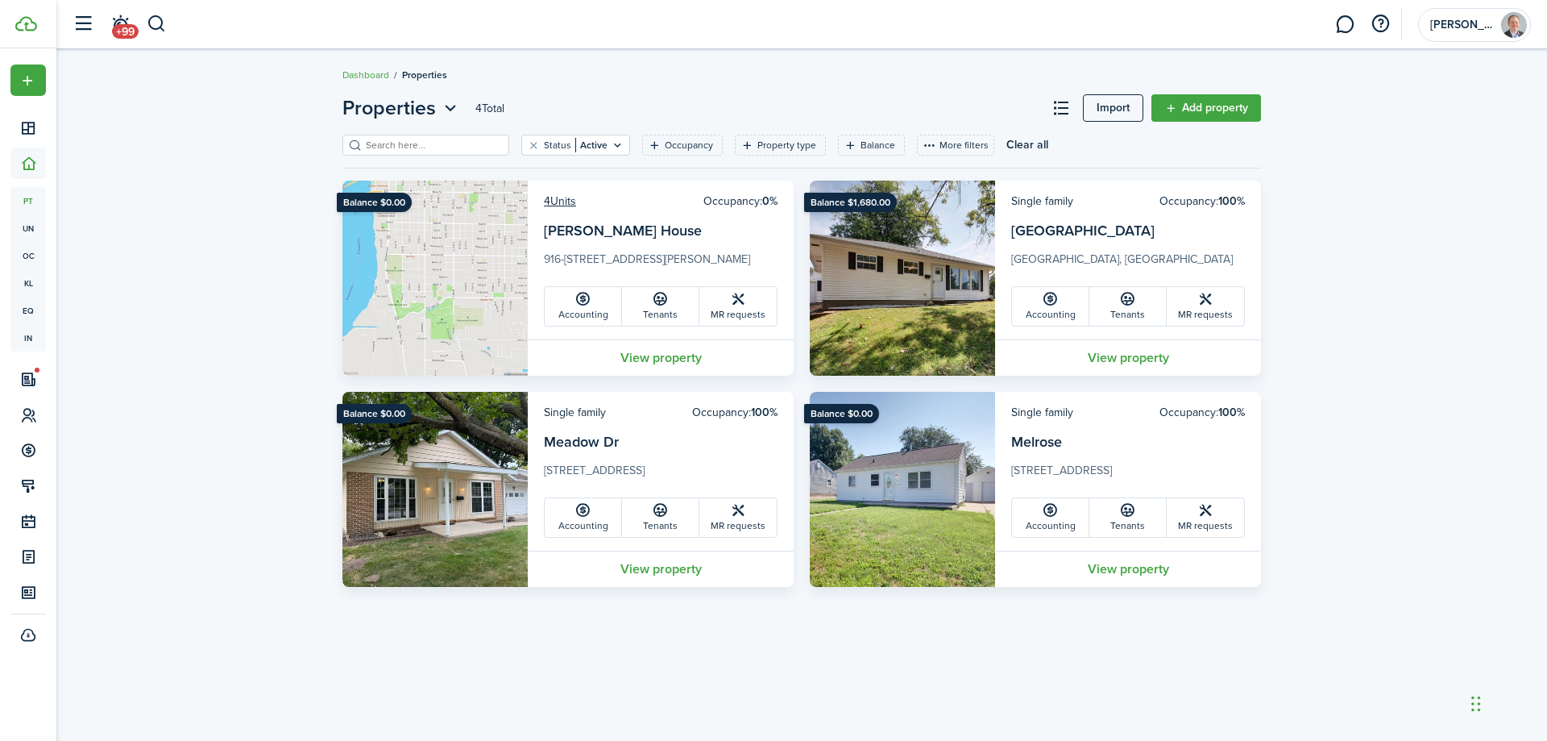
click at [917, 260] on img at bounding box center [902, 278] width 185 height 195
click at [1103, 355] on link "View property" at bounding box center [1128, 357] width 266 height 36
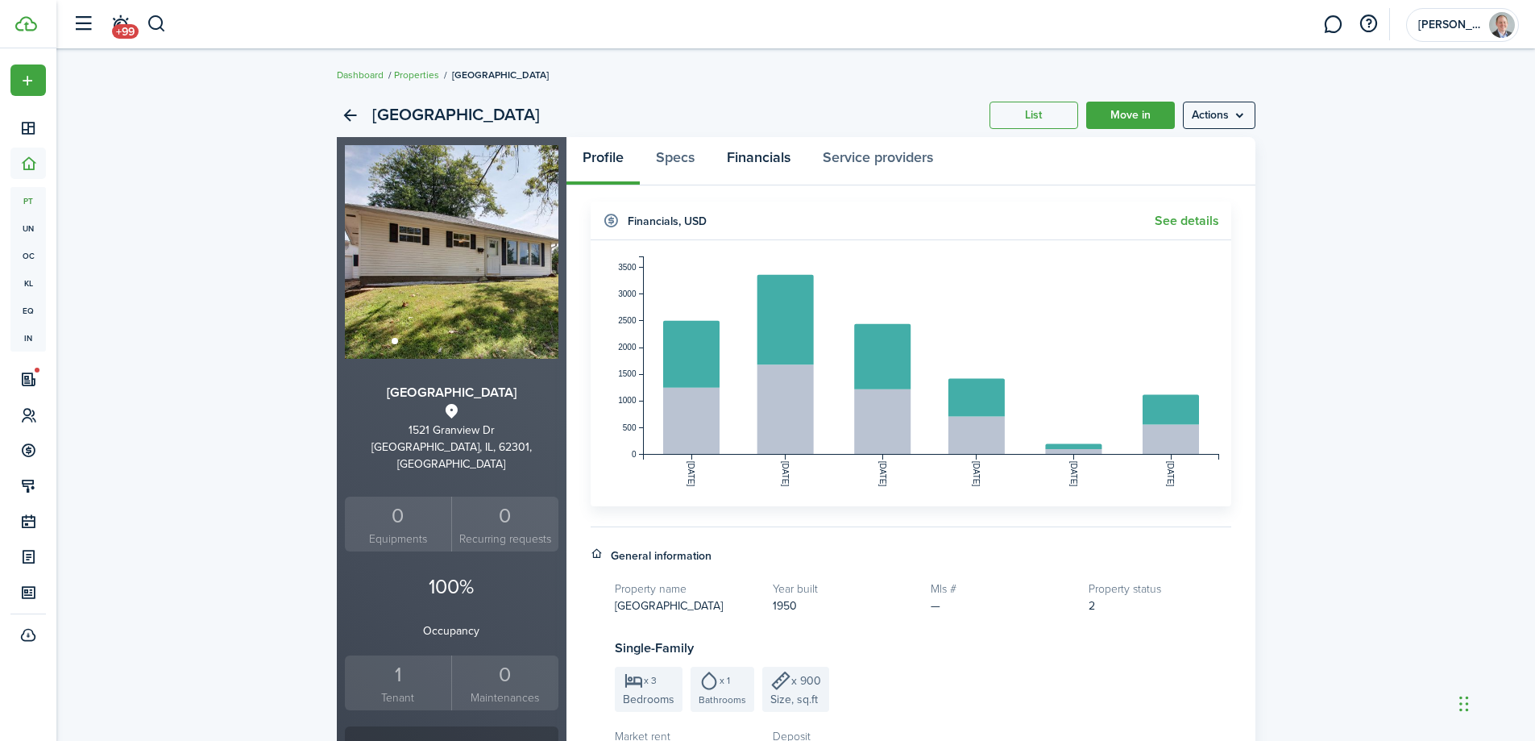
click at [770, 164] on link "Financials" at bounding box center [759, 161] width 96 height 48
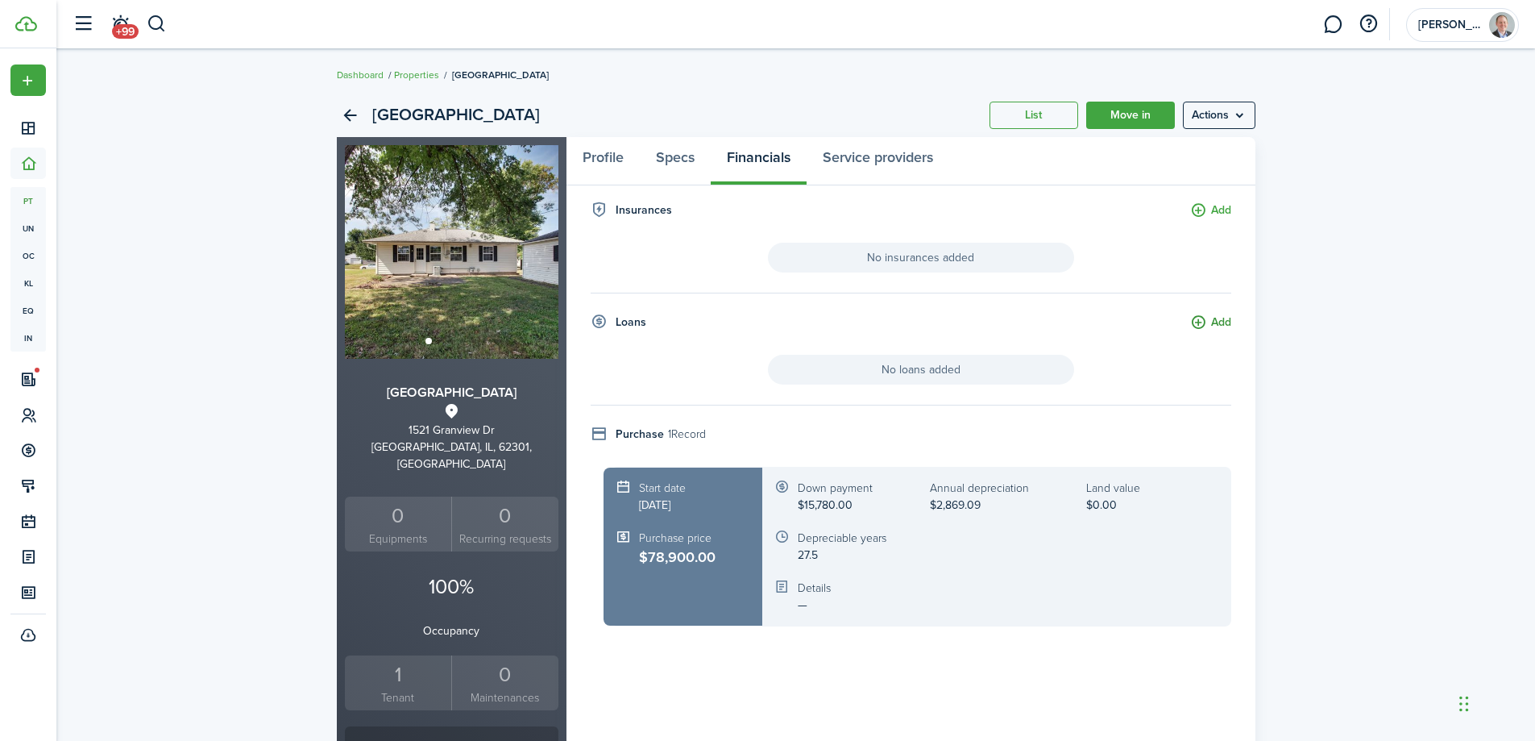
click at [1206, 323] on button "Add" at bounding box center [1210, 322] width 41 height 19
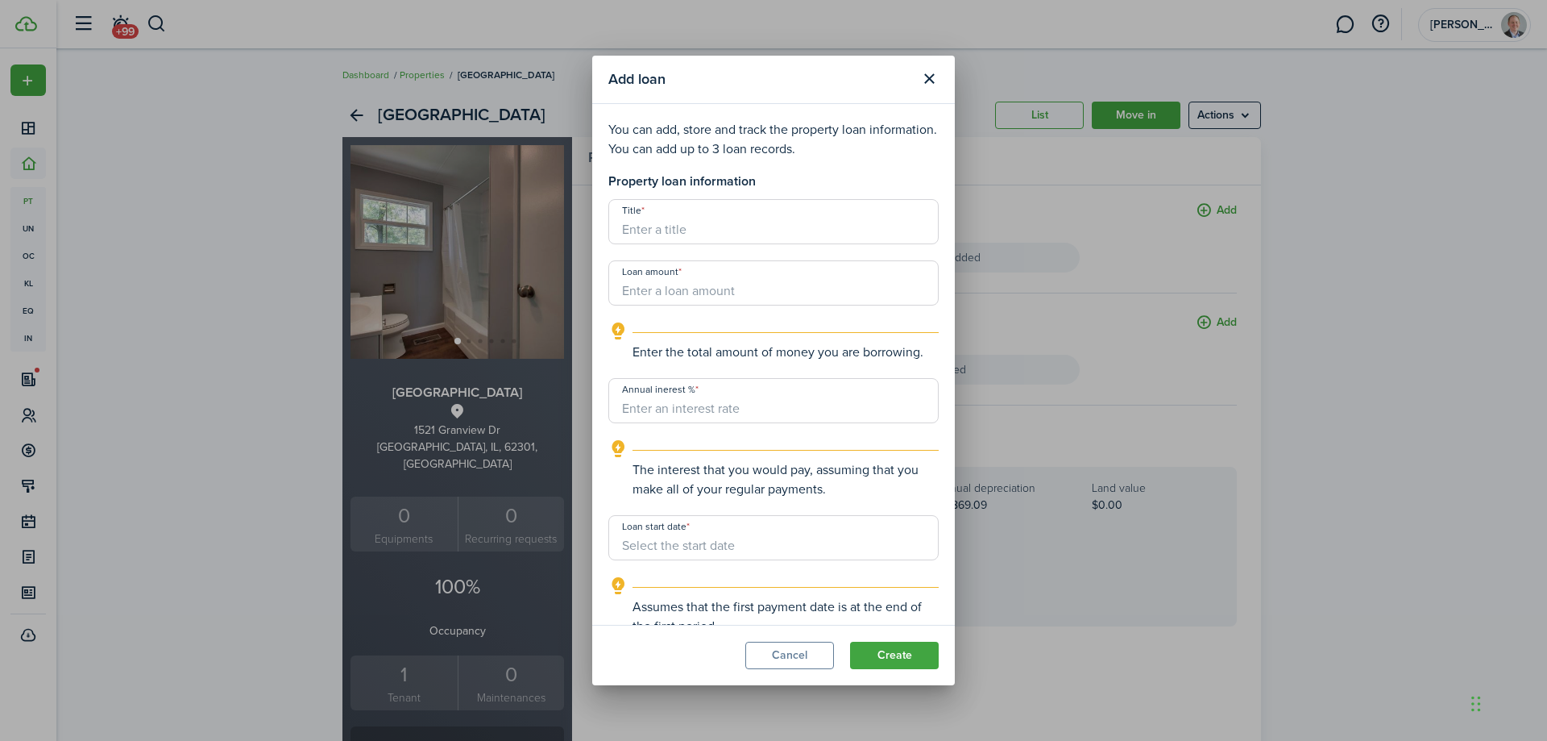
click at [789, 413] on input "Annual inerest %" at bounding box center [773, 400] width 330 height 45
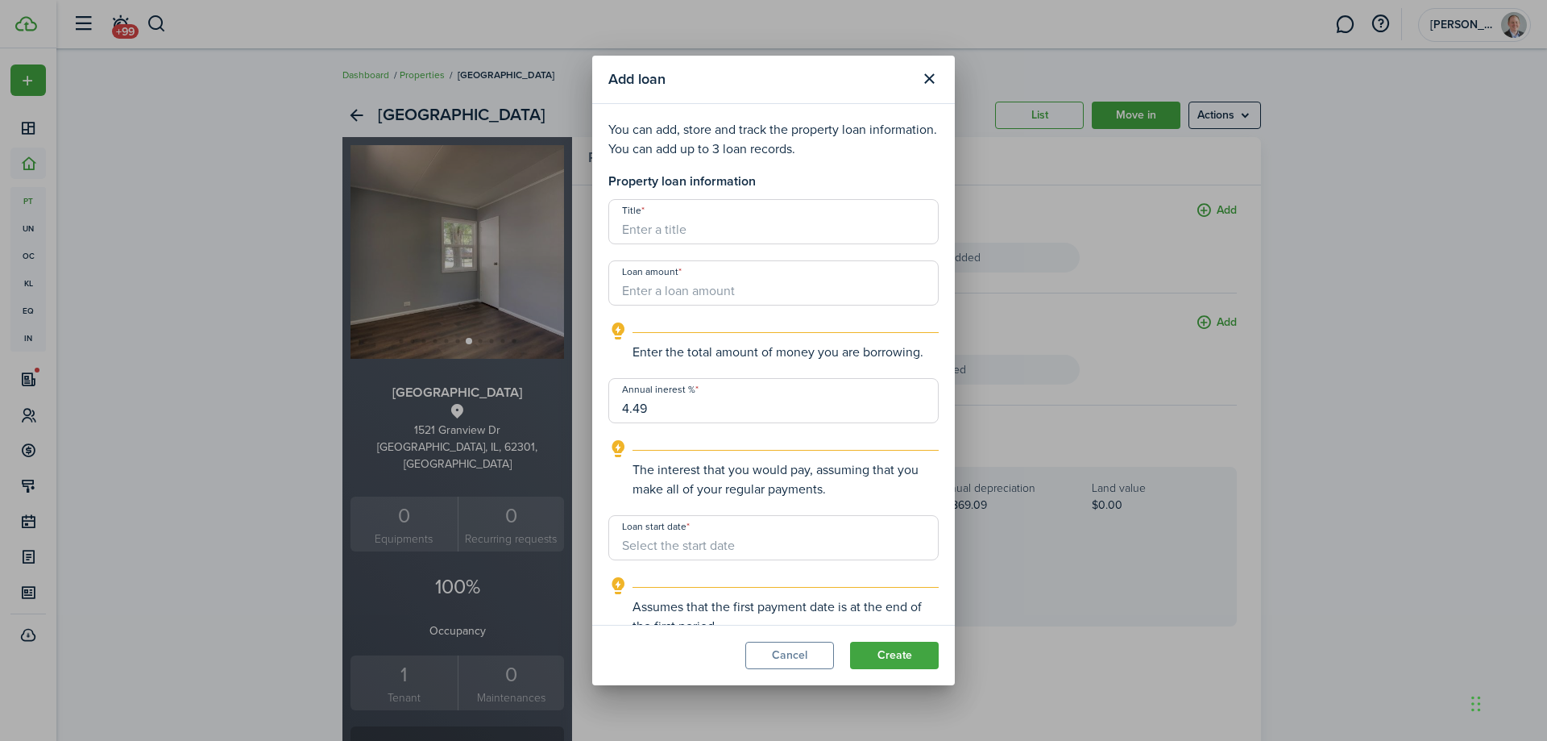
type input "4.49"
click at [767, 289] on input "Loan amount" at bounding box center [773, 282] width 330 height 45
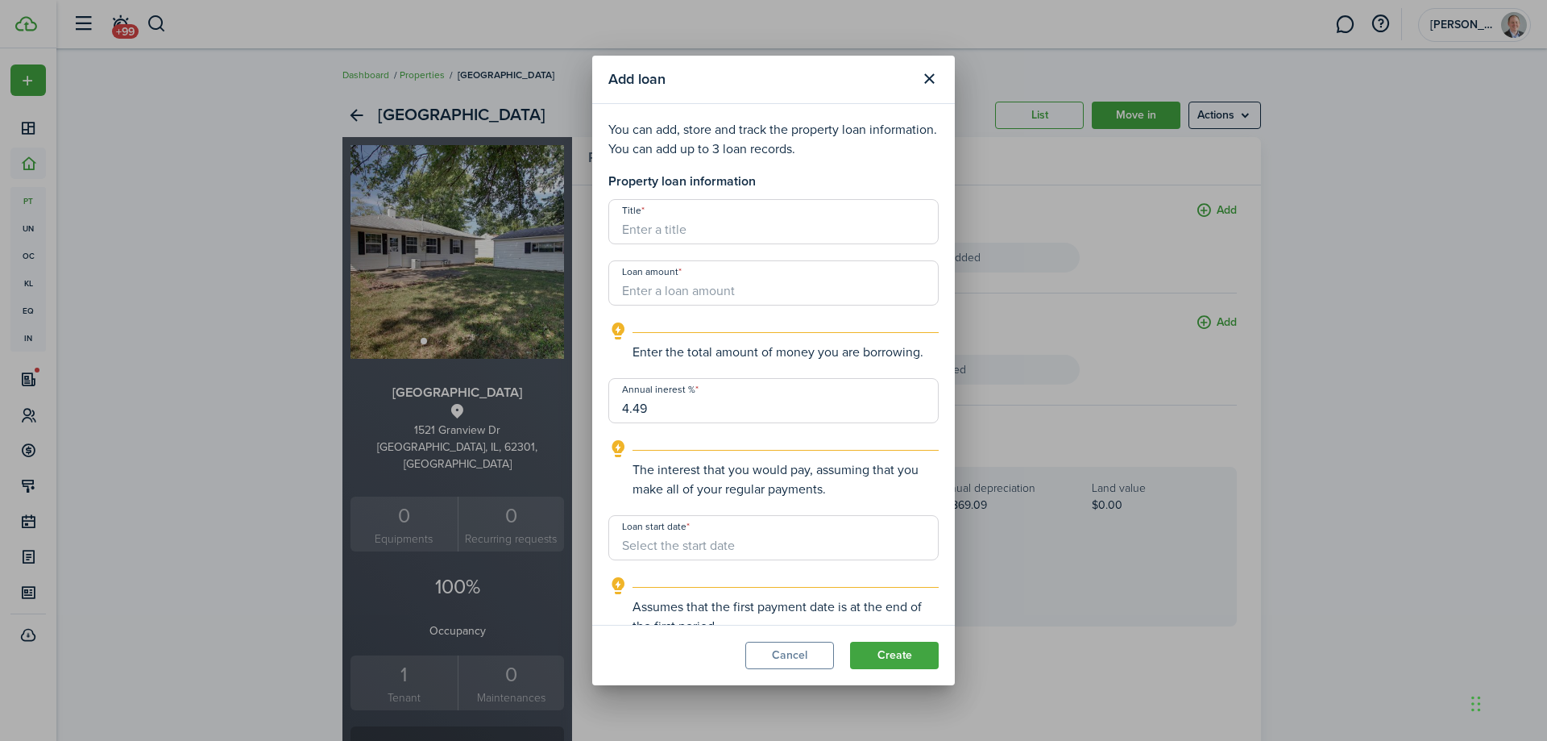
click at [750, 233] on input "Title" at bounding box center [773, 221] width 330 height 45
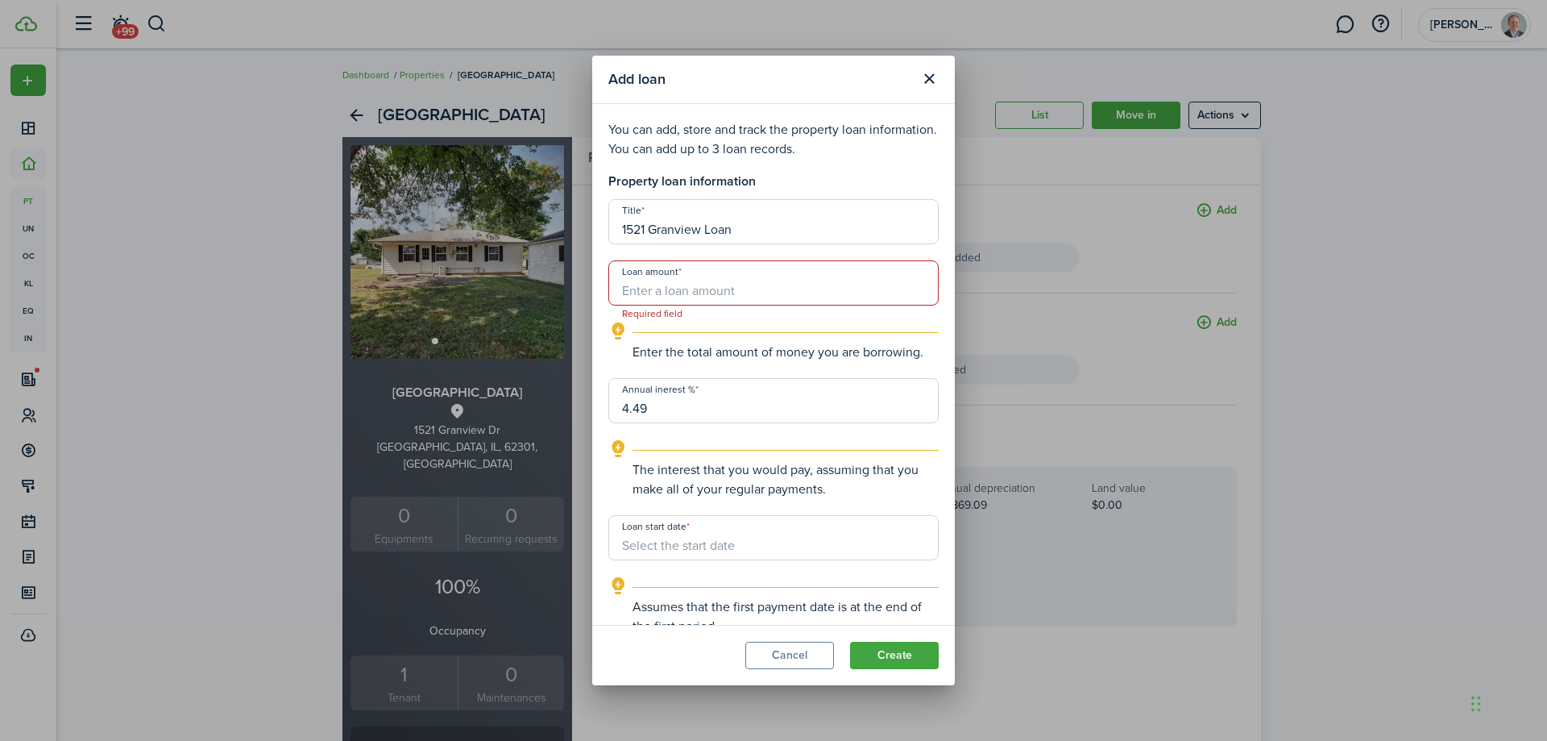
type input "1521 Granview Loan"
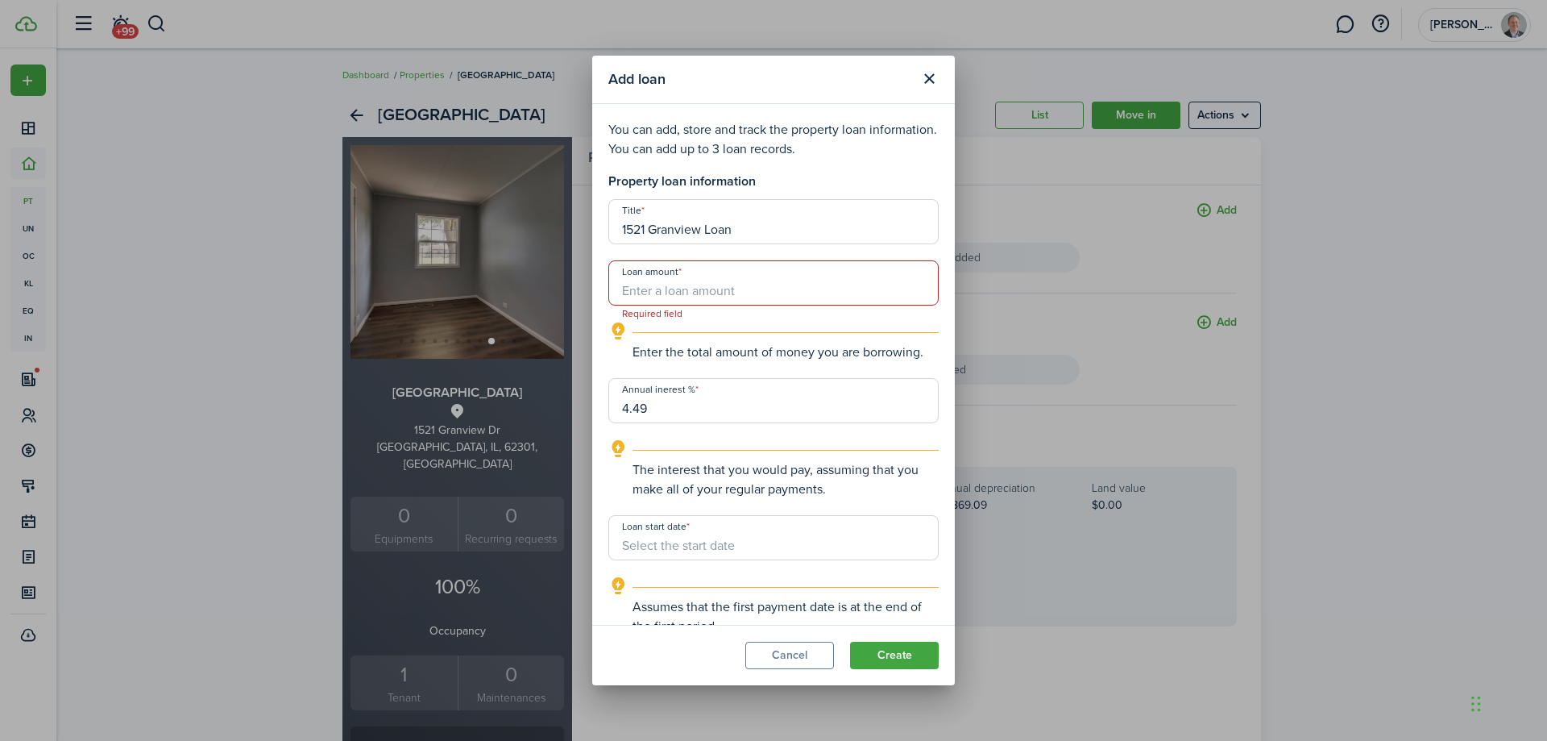
click at [694, 292] on input "Loan amount" at bounding box center [773, 282] width 330 height 45
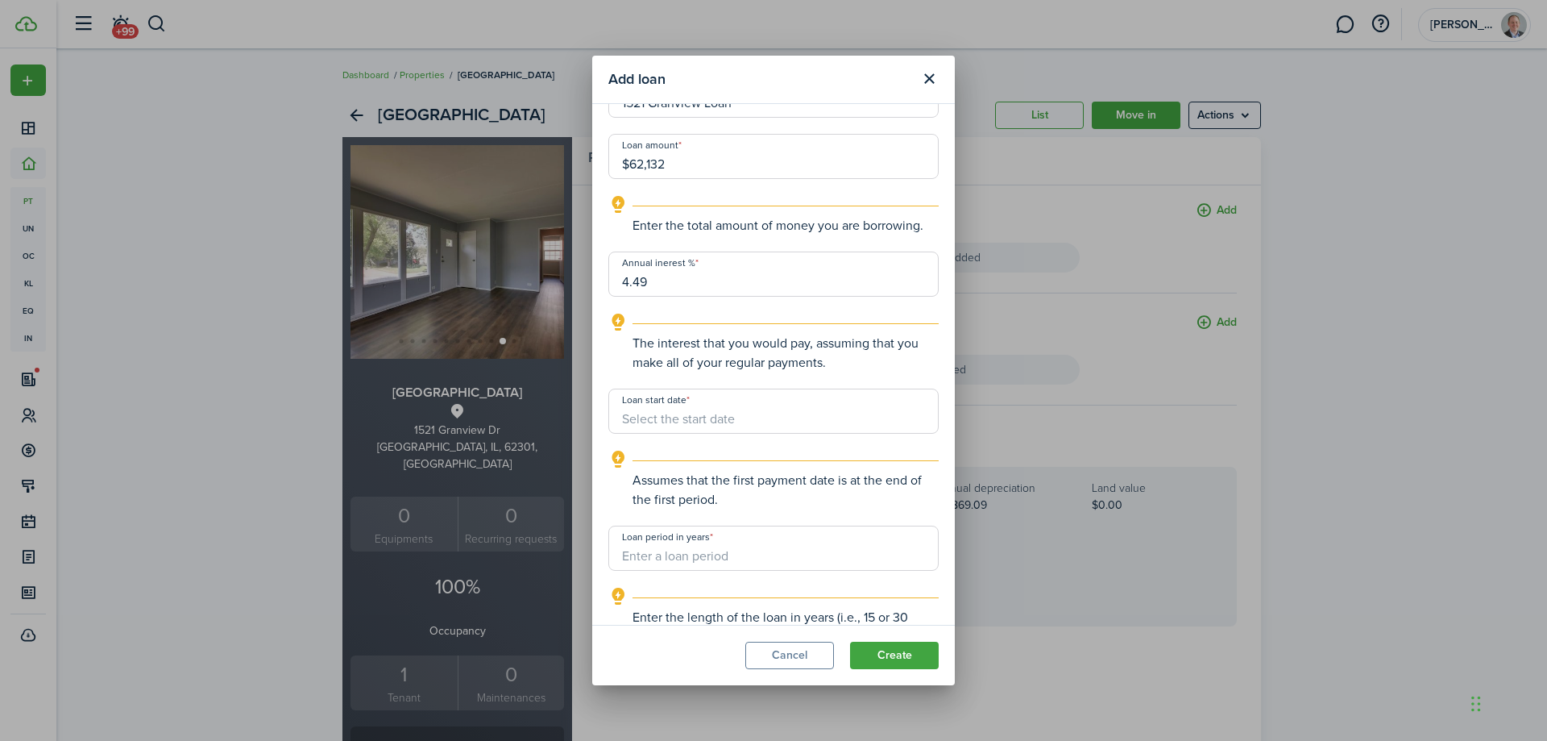
scroll to position [161, 0]
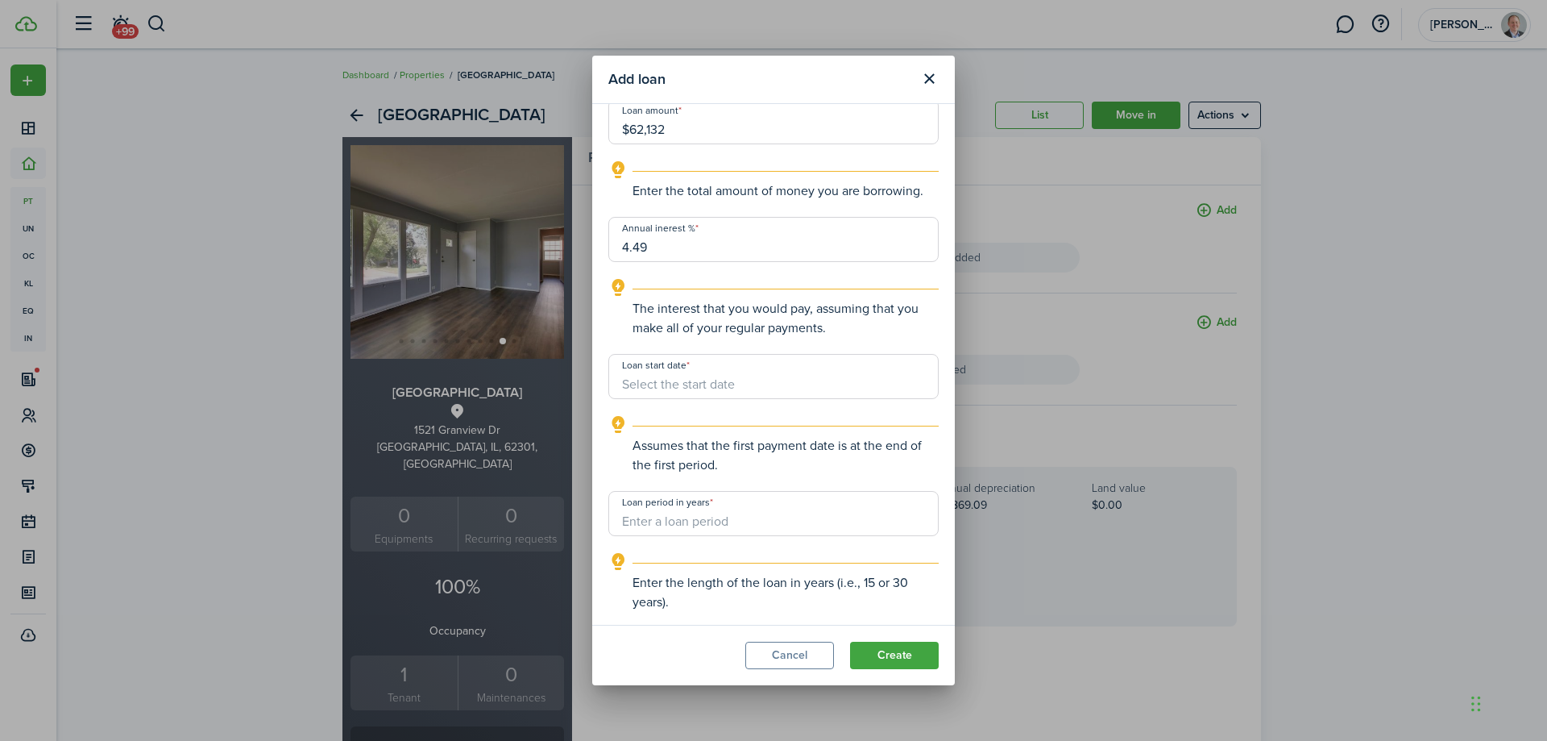
click at [716, 383] on input "Loan start date" at bounding box center [773, 376] width 330 height 45
type input "$62,132.00"
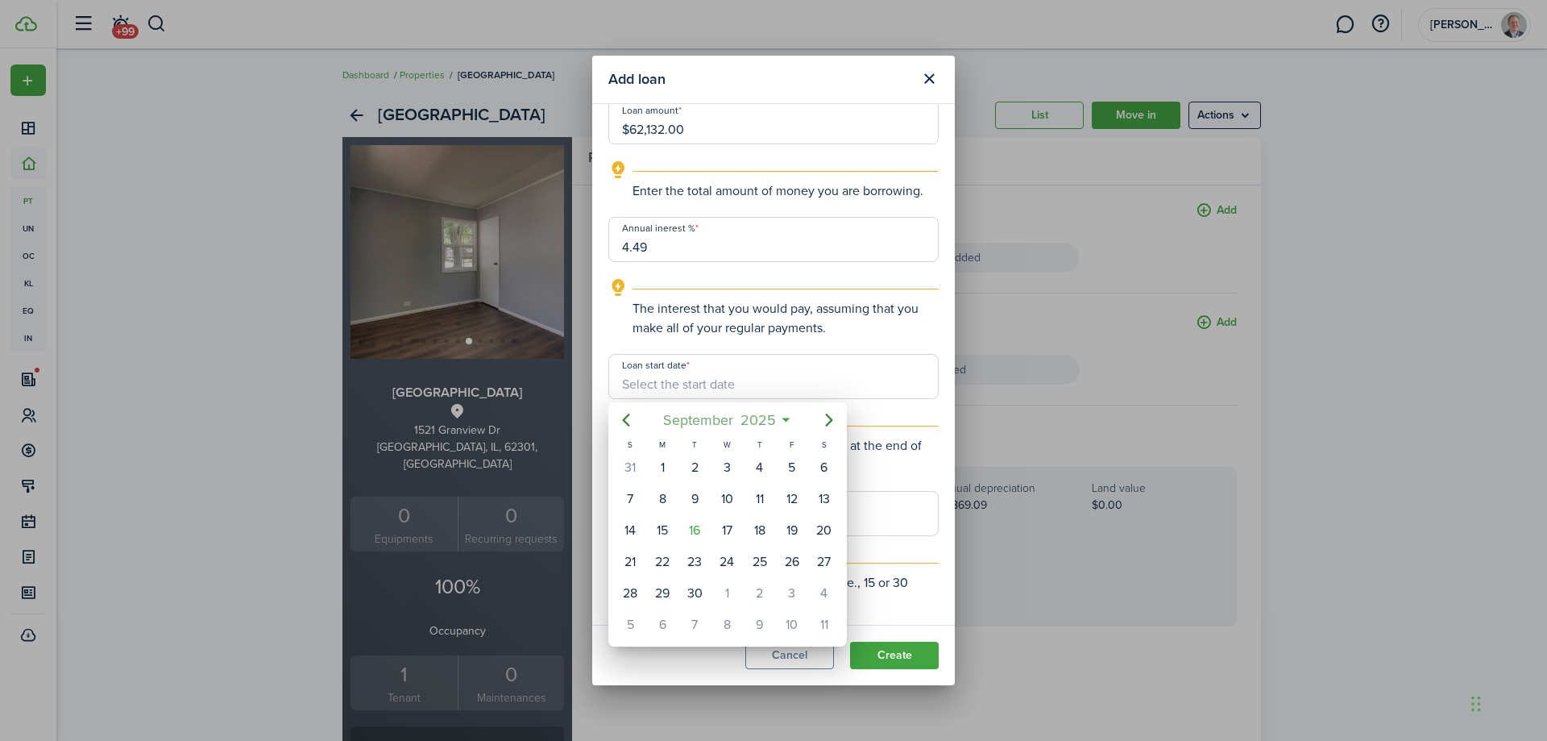
click at [782, 422] on mbsc-button "[DATE]" at bounding box center [719, 419] width 133 height 29
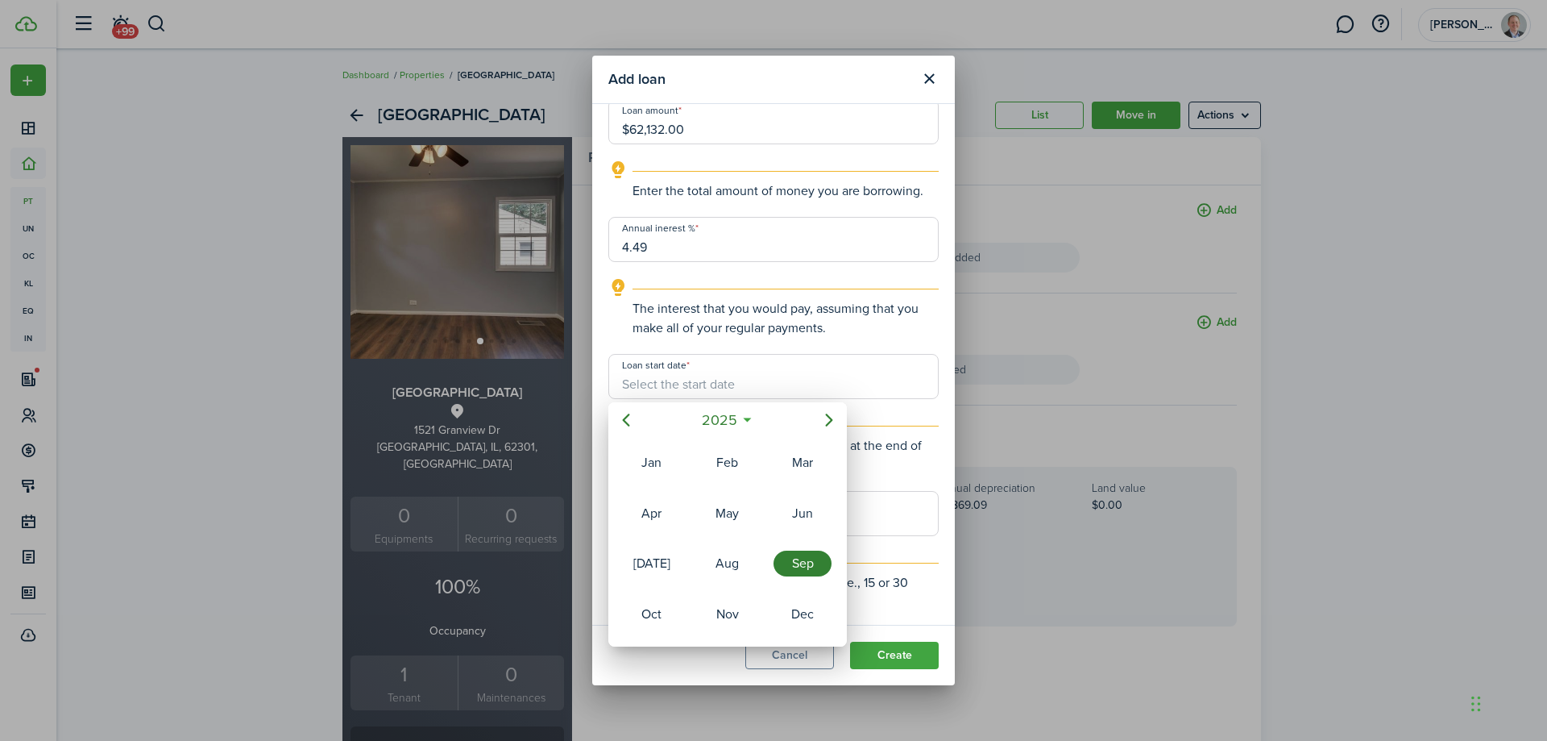
click at [748, 416] on icon at bounding box center [747, 420] width 17 height 16
click at [749, 417] on span "2025" at bounding box center [758, 419] width 43 height 29
click at [747, 419] on icon at bounding box center [747, 420] width 17 height 16
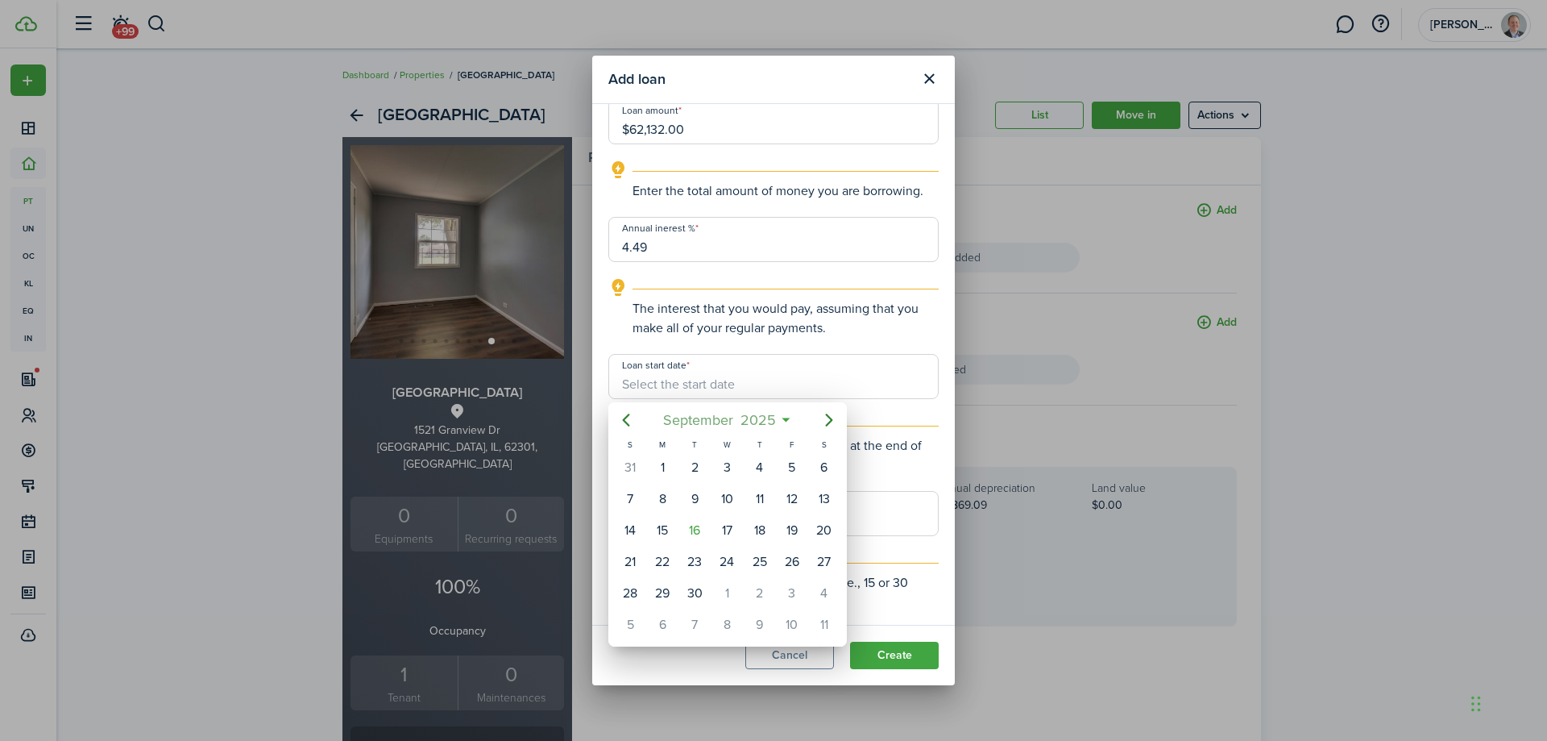
click at [749, 419] on span "2025" at bounding box center [758, 419] width 43 height 29
click at [628, 417] on icon "Previous page" at bounding box center [626, 419] width 7 height 13
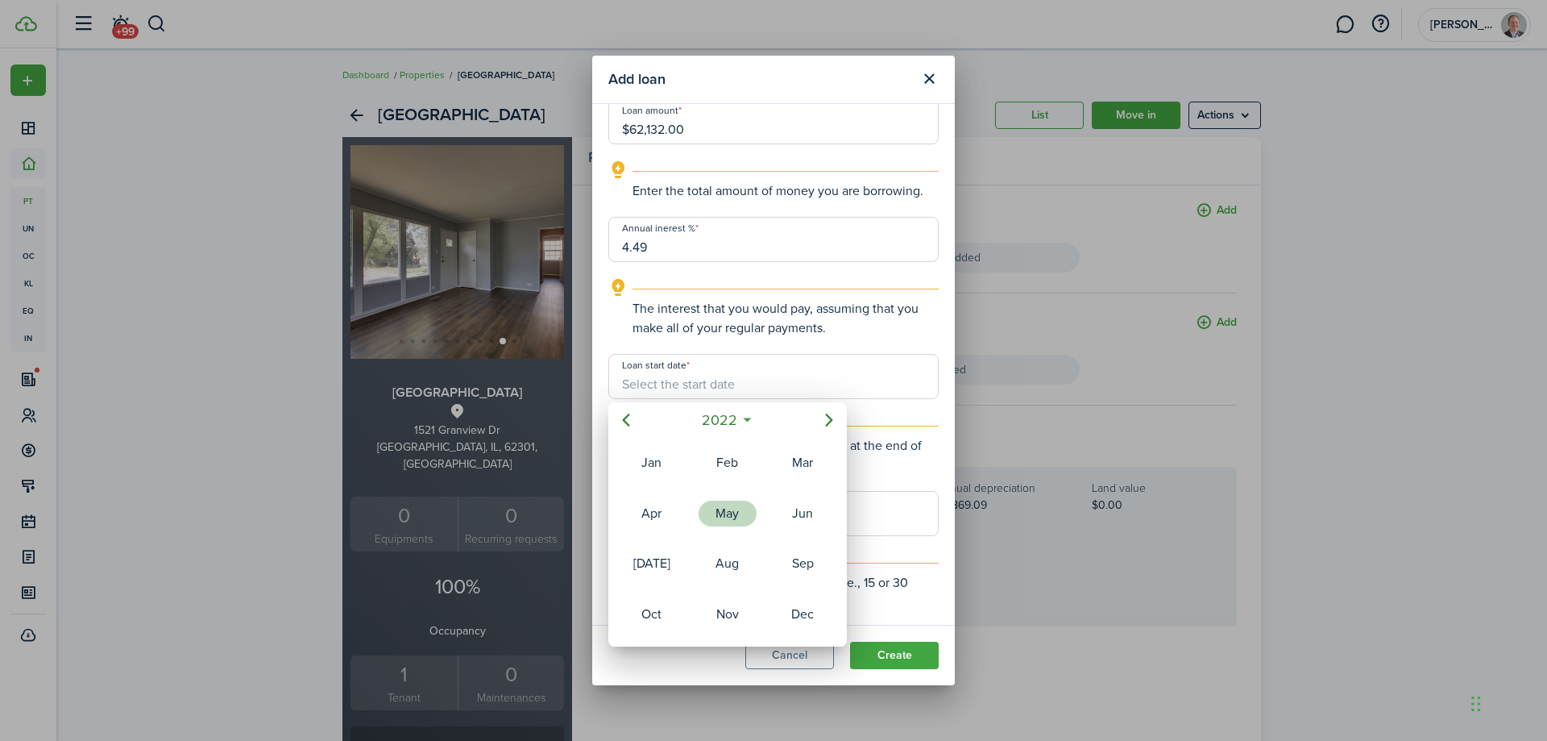
click at [724, 503] on div "May" at bounding box center [728, 513] width 58 height 26
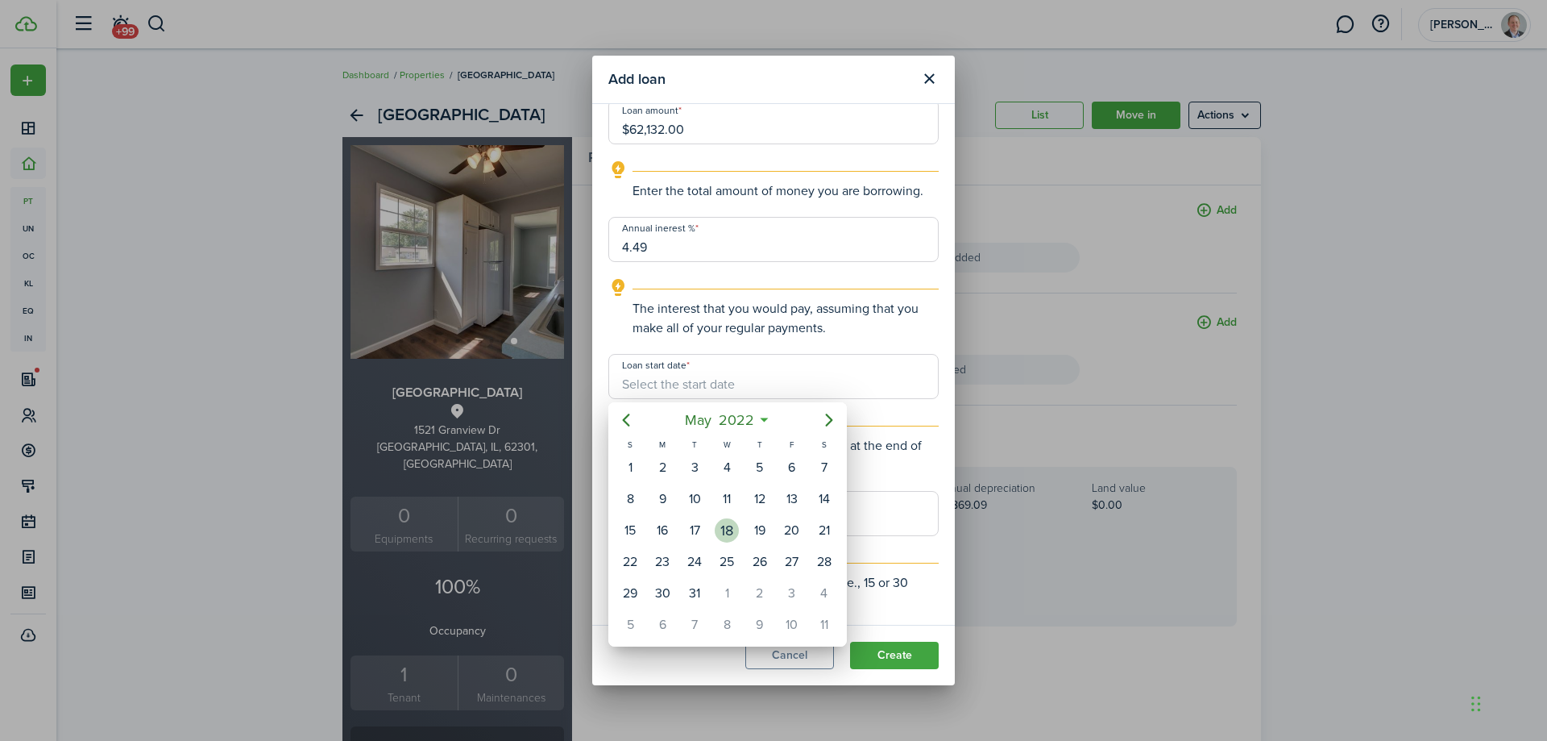
click at [721, 527] on div "18" at bounding box center [727, 530] width 24 height 24
type input "[DATE]"
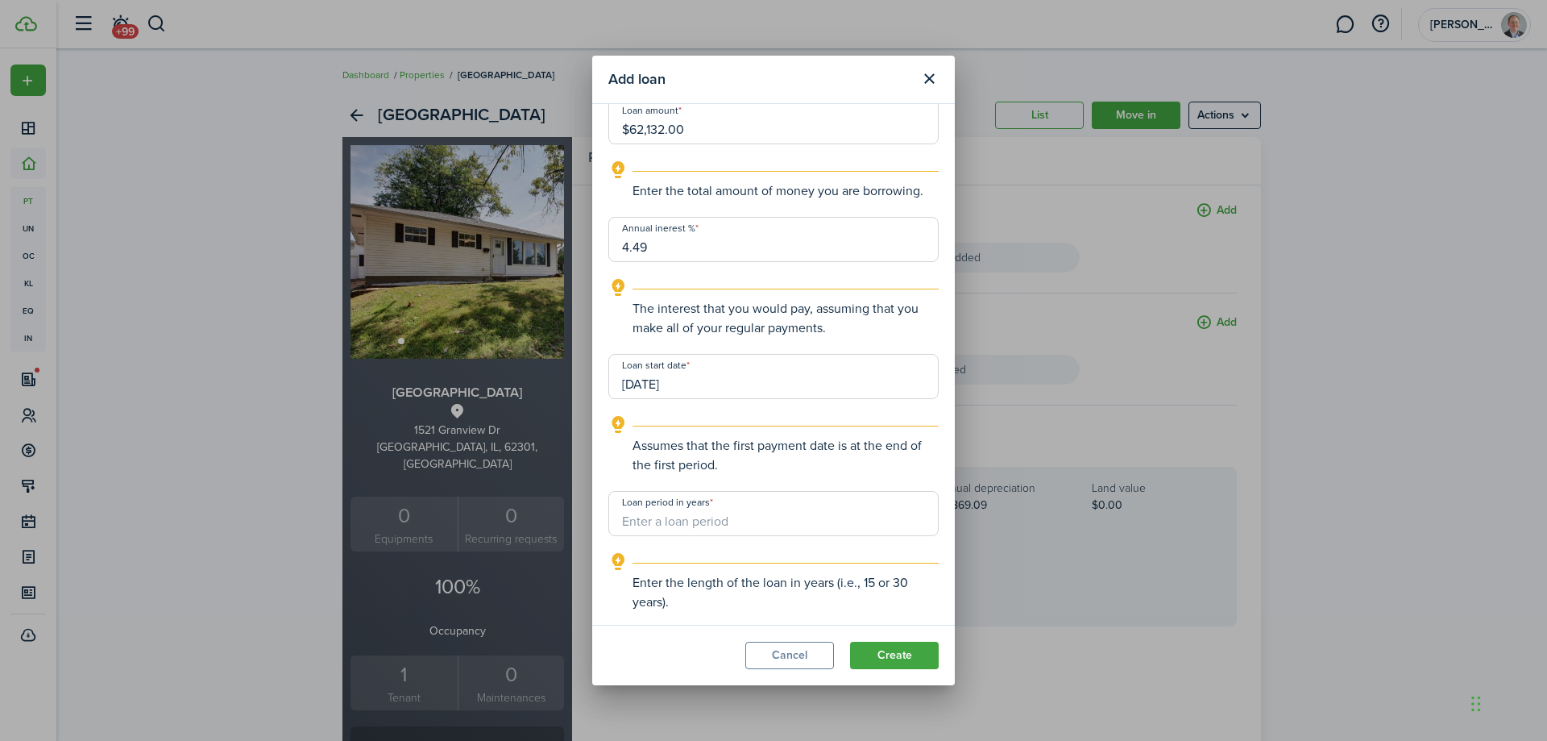
click at [720, 520] on input "Loan period in years" at bounding box center [773, 513] width 330 height 45
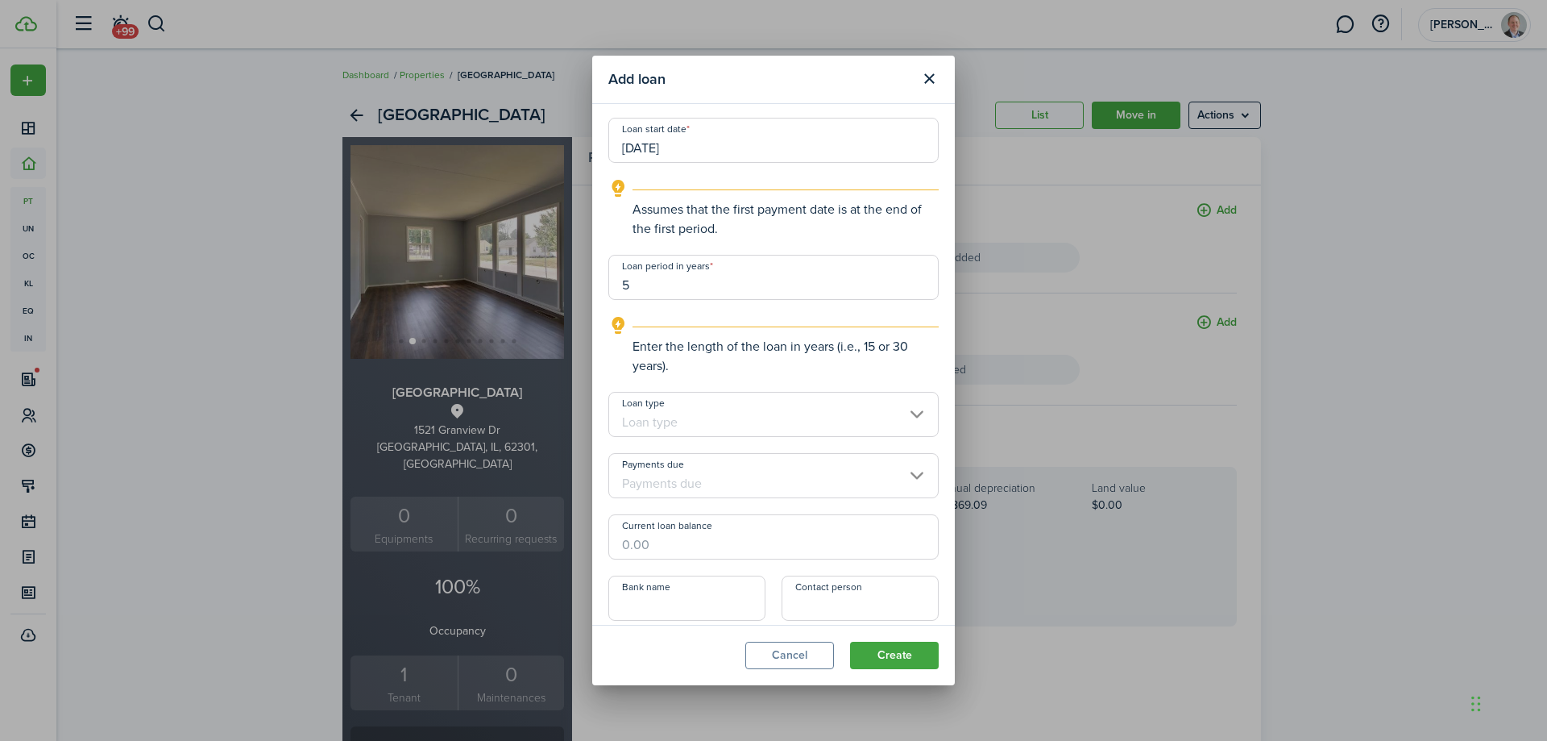
scroll to position [403, 0]
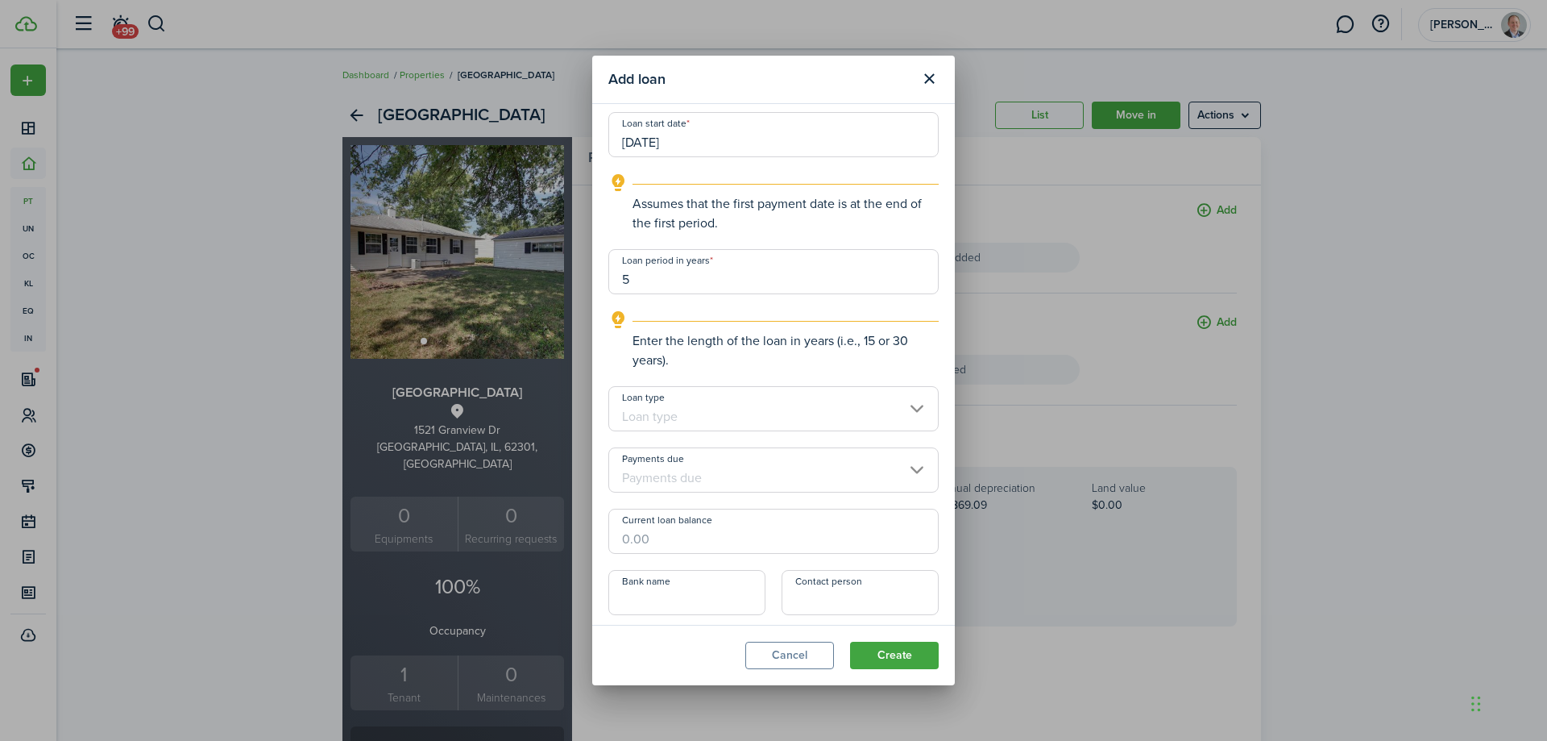
click at [754, 418] on input "Loan type" at bounding box center [773, 408] width 330 height 45
type input "5"
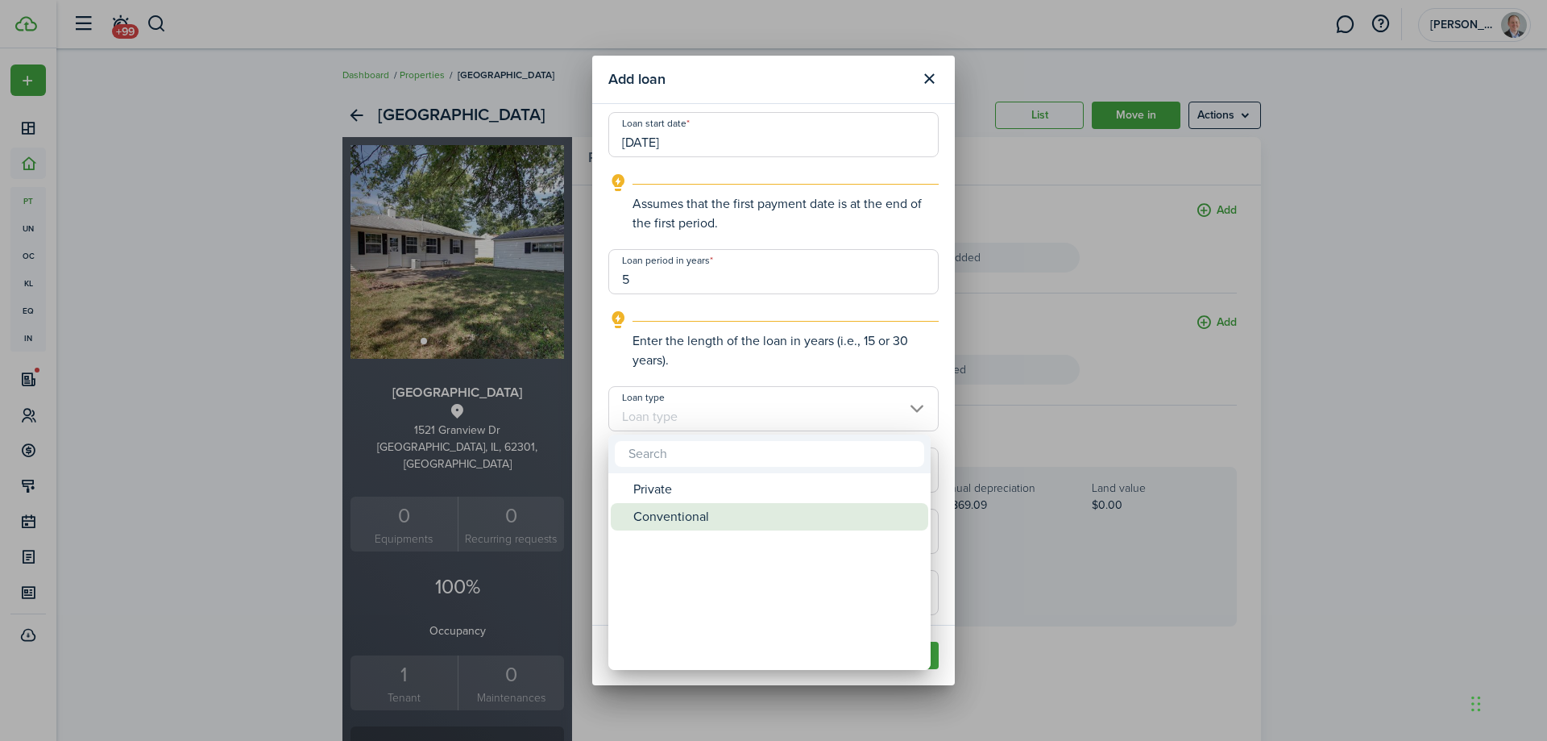
click at [702, 517] on div "Conventional" at bounding box center [775, 516] width 285 height 27
type input "Conventional"
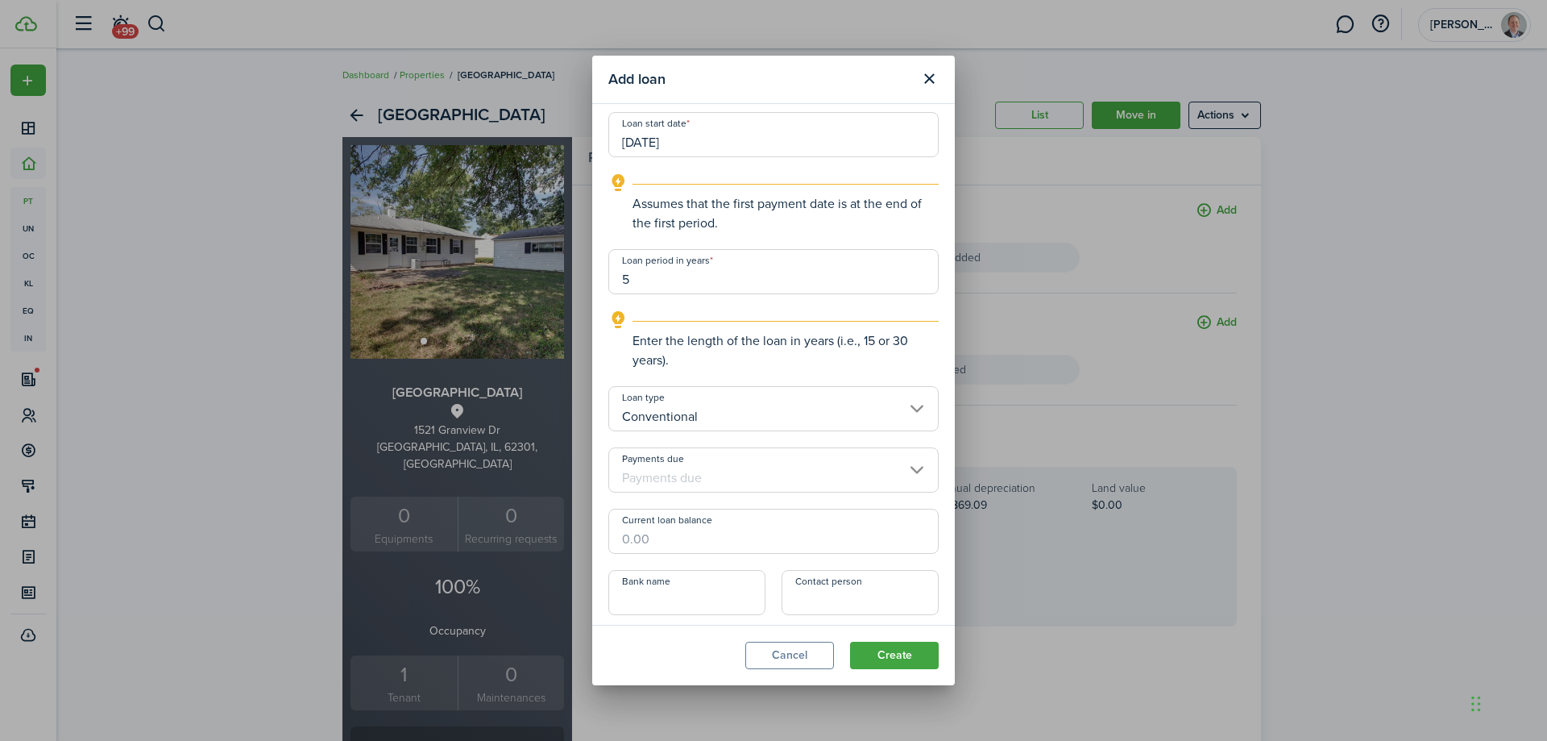
click at [726, 479] on input "Payments due" at bounding box center [773, 469] width 330 height 45
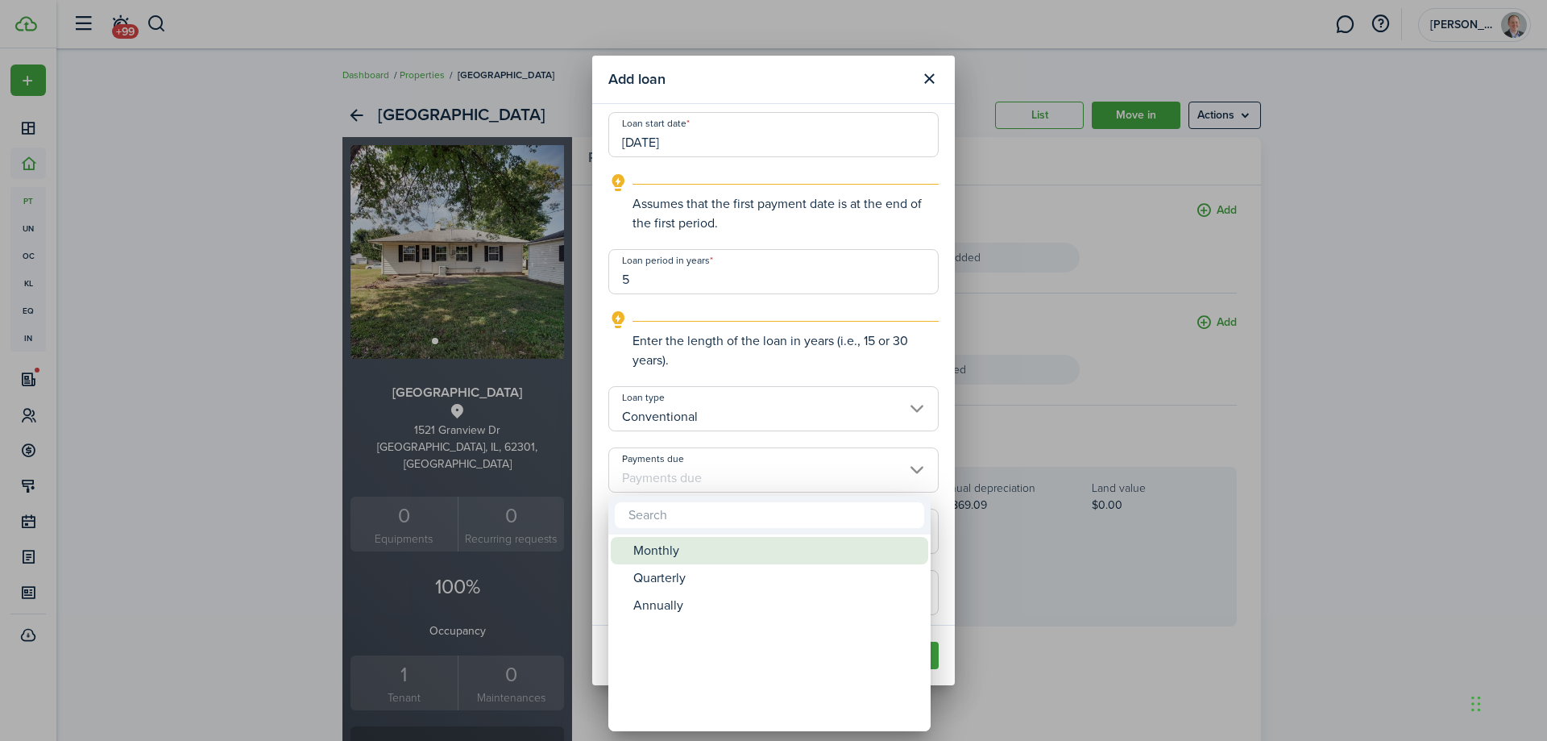
click at [680, 556] on div "Monthly" at bounding box center [775, 550] width 285 height 27
type input "Monthly"
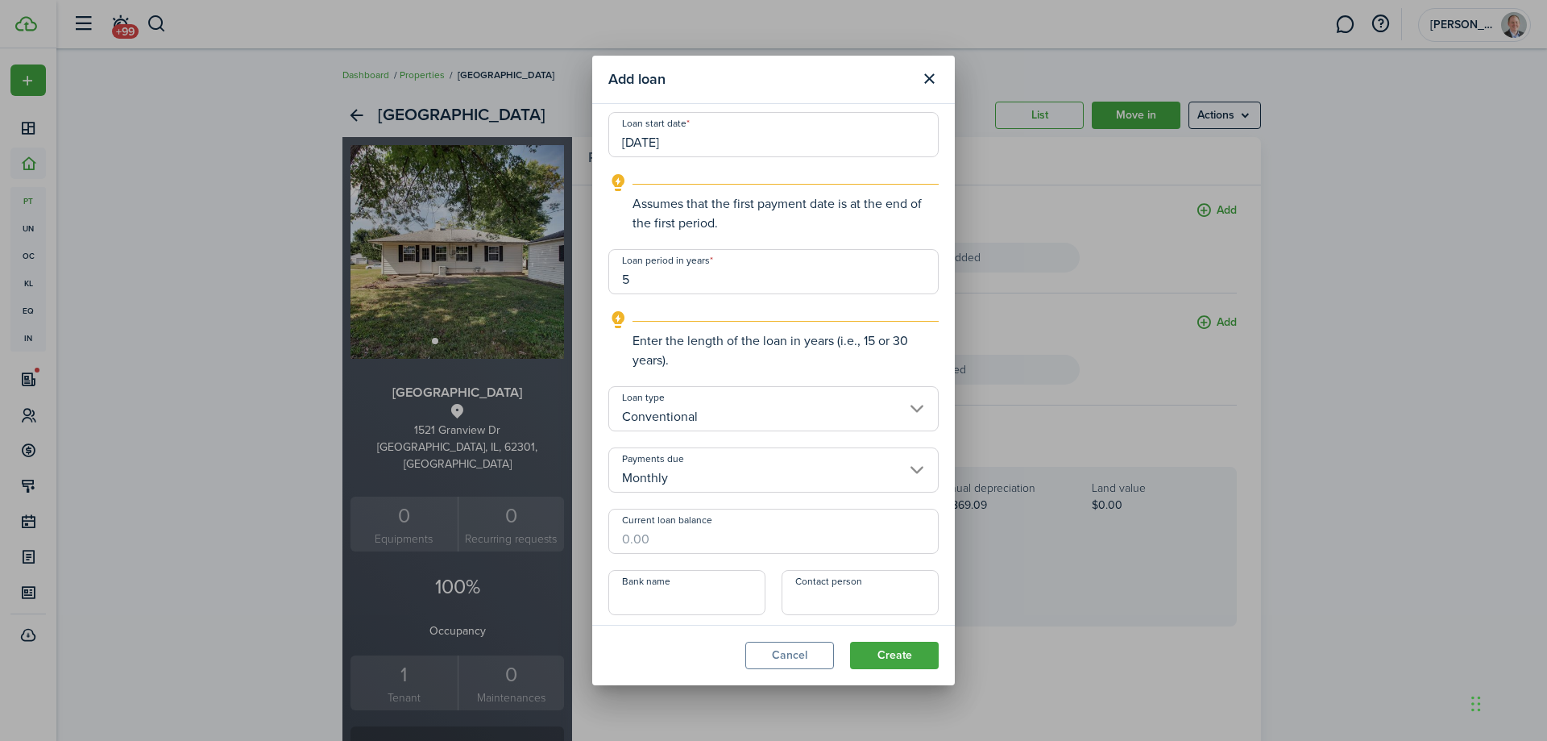
click at [691, 538] on input "Current loan balance" at bounding box center [773, 531] width 330 height 45
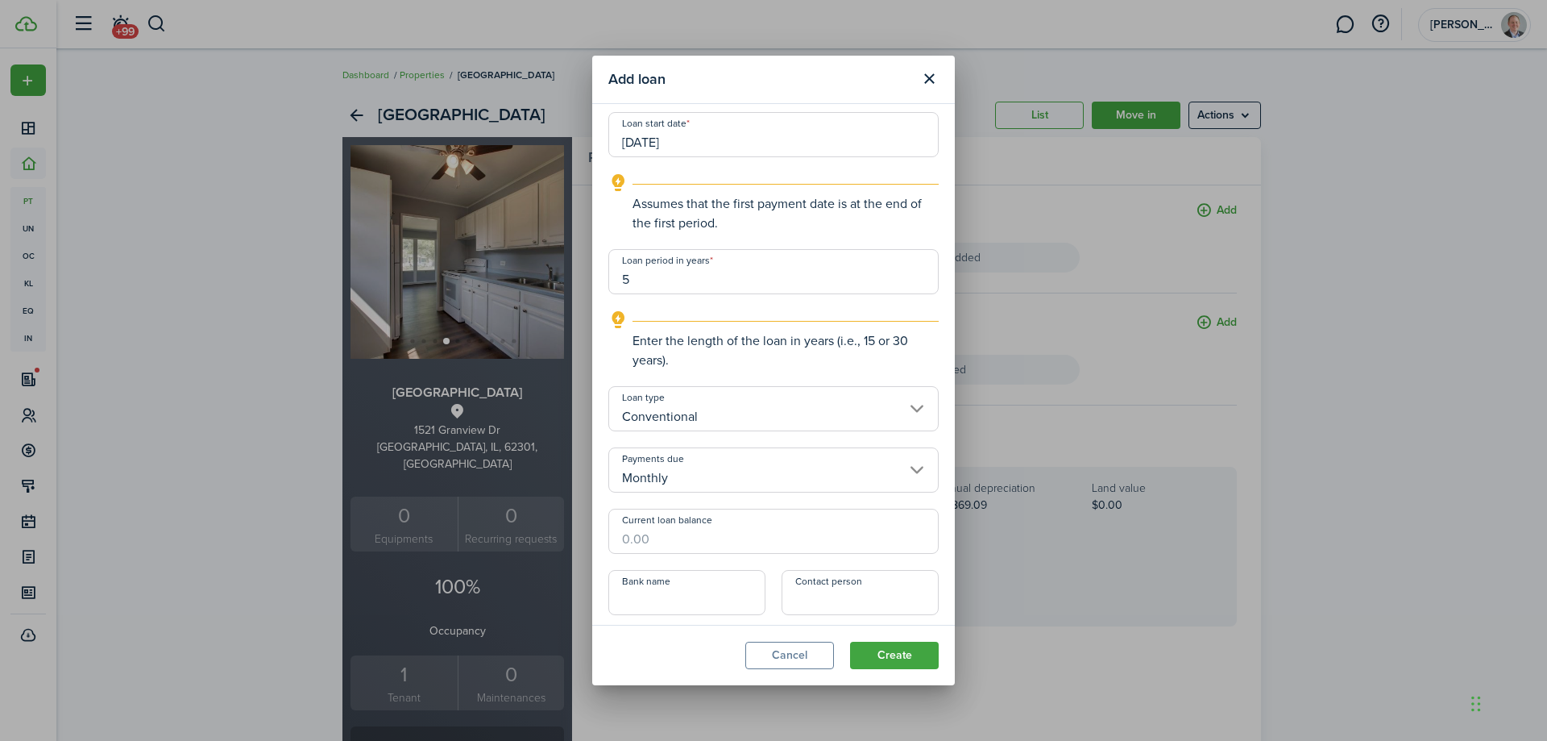
click at [732, 537] on input "Current loan balance" at bounding box center [773, 531] width 330 height 45
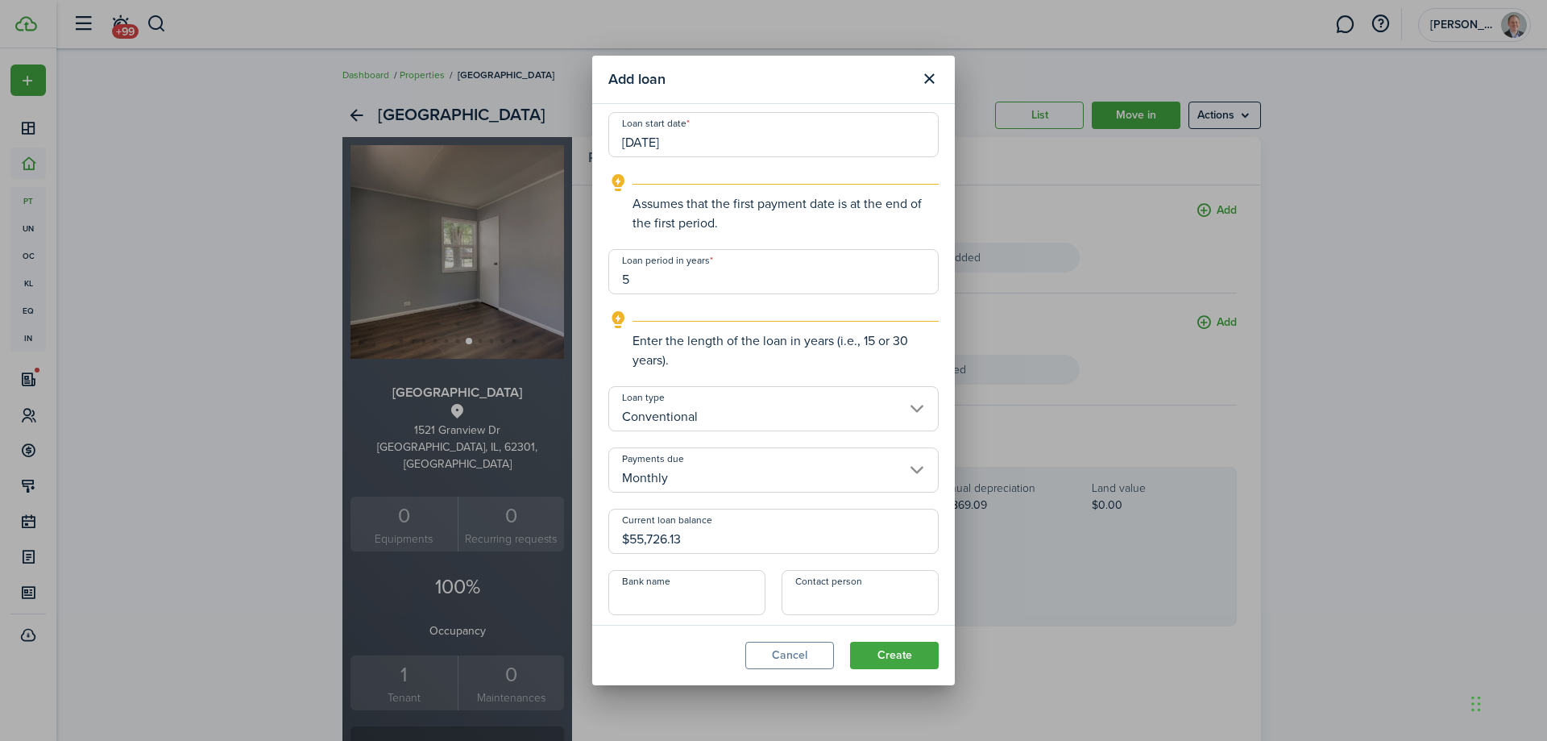
type input "$55,726.13"
click at [708, 611] on input "Bank name" at bounding box center [686, 592] width 157 height 45
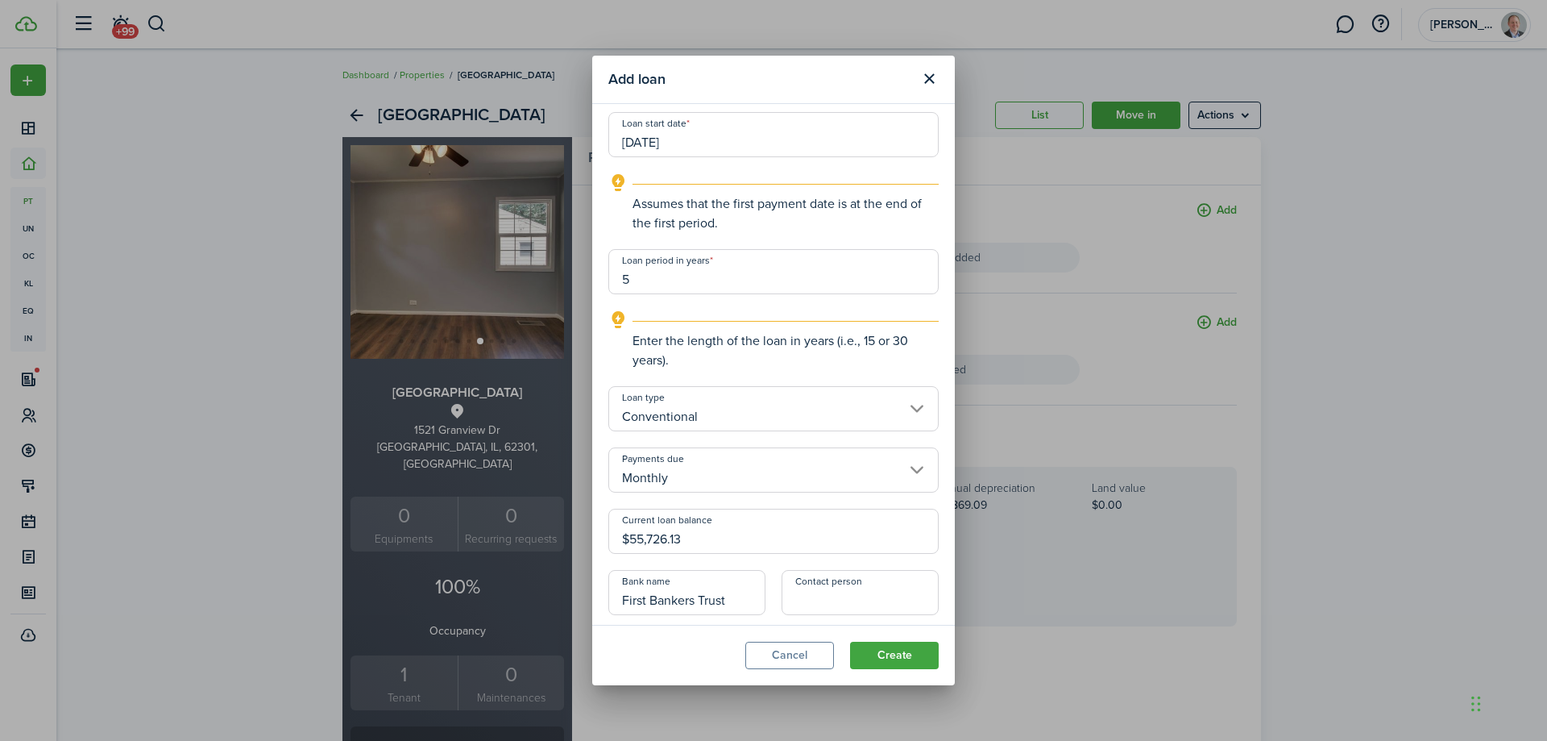
type input "First Bankers Trust"
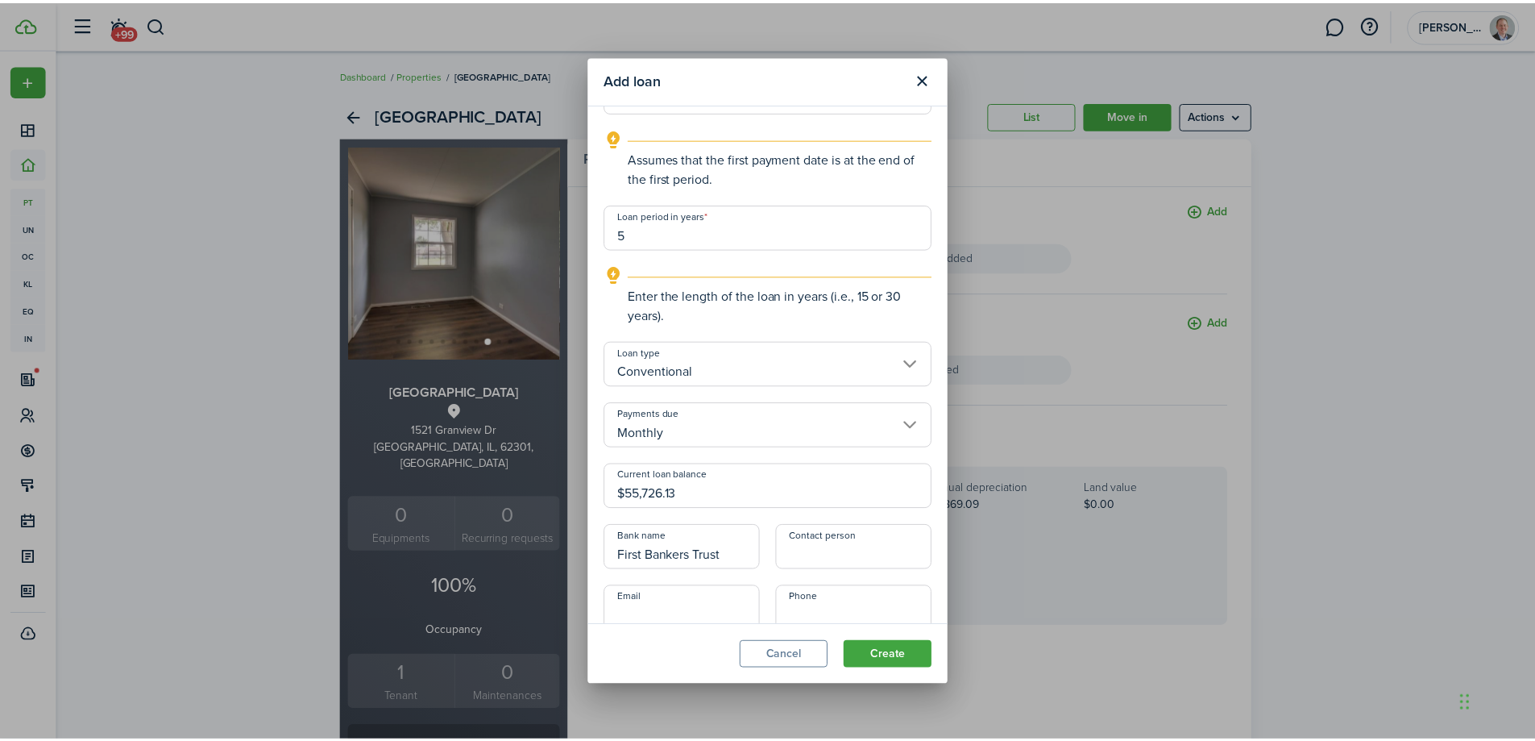
scroll to position [471, 0]
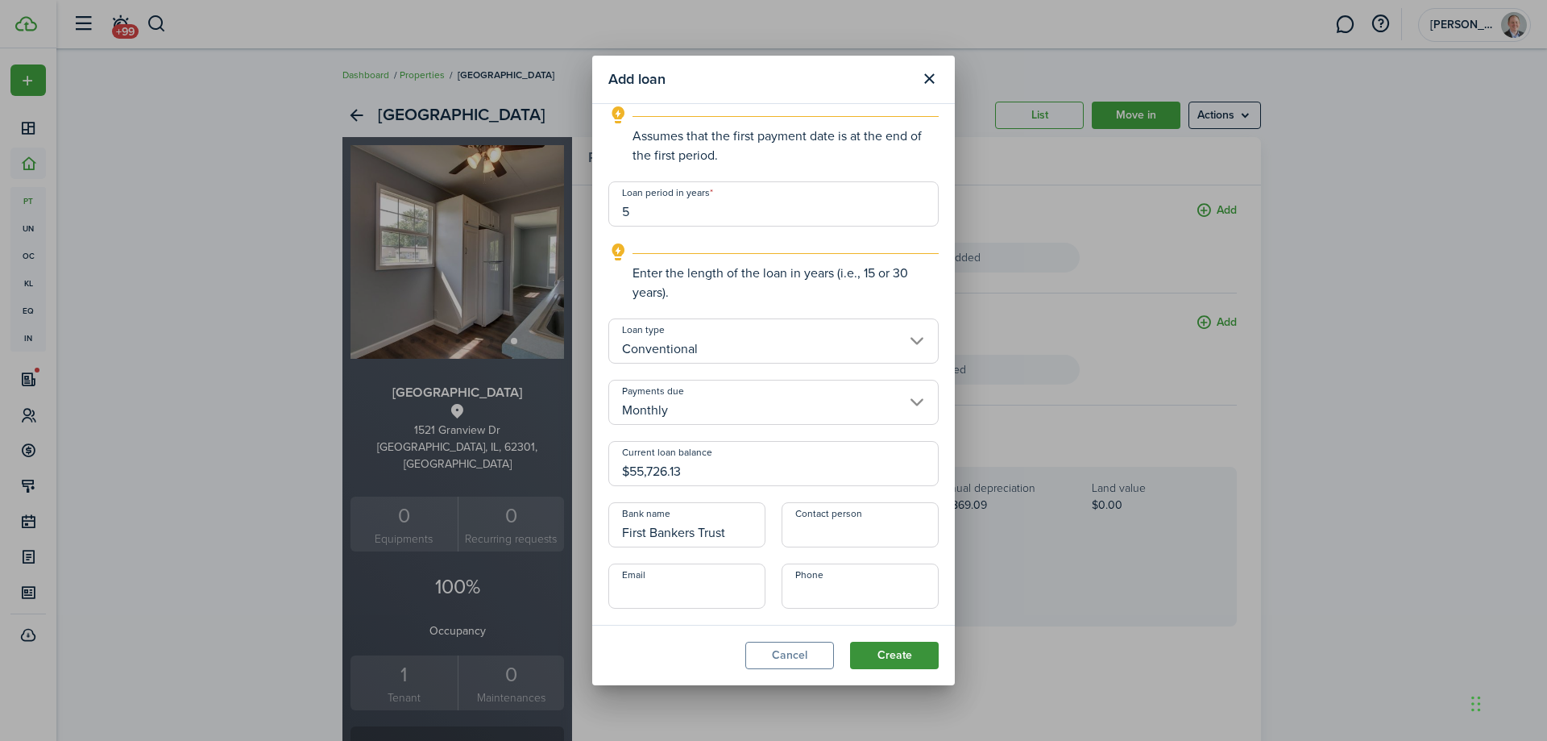
click at [874, 657] on button "Create" at bounding box center [894, 654] width 89 height 27
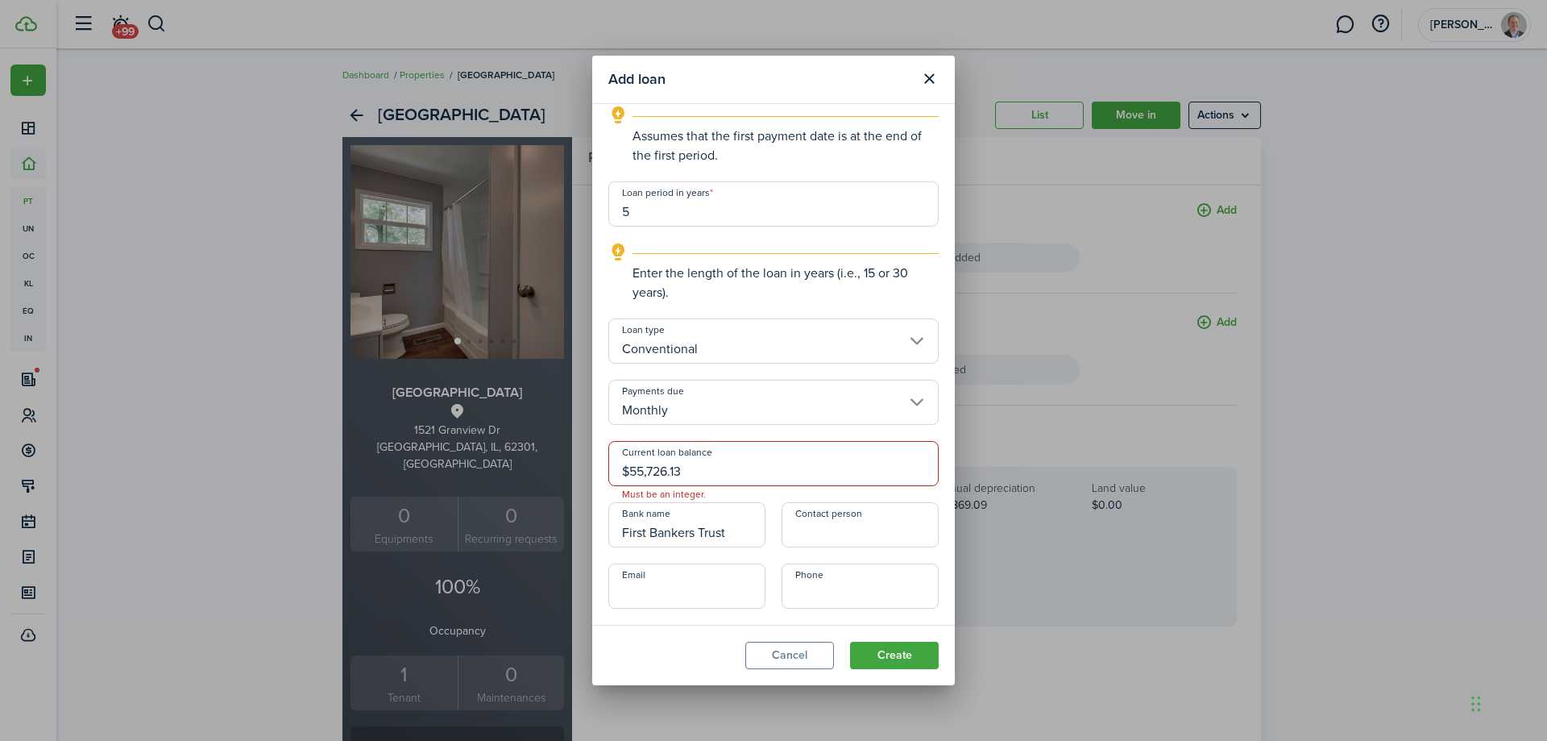
click at [704, 470] on input "$55,726.13" at bounding box center [773, 463] width 330 height 45
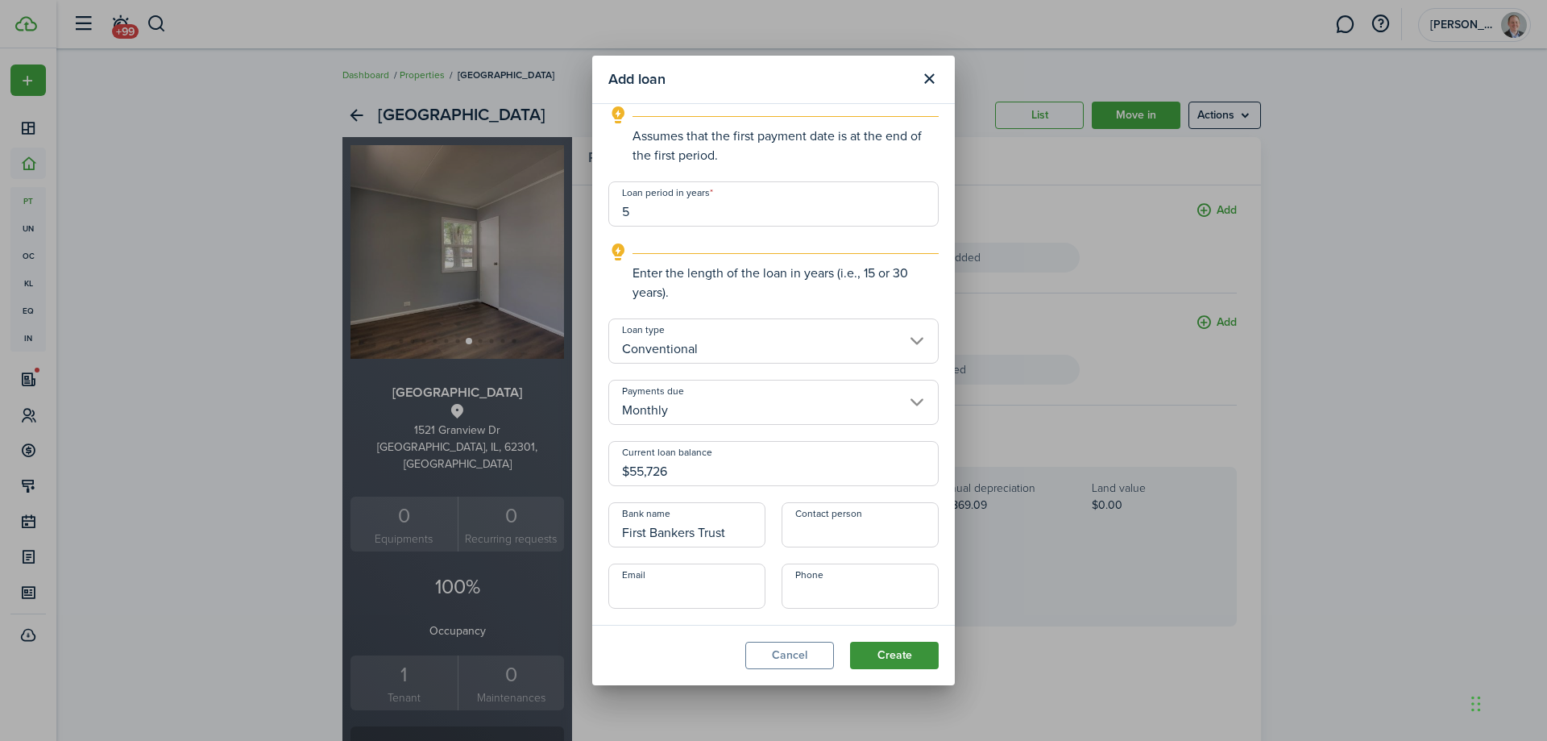
type input "$55,726.00"
click at [886, 648] on button "Create" at bounding box center [894, 654] width 89 height 27
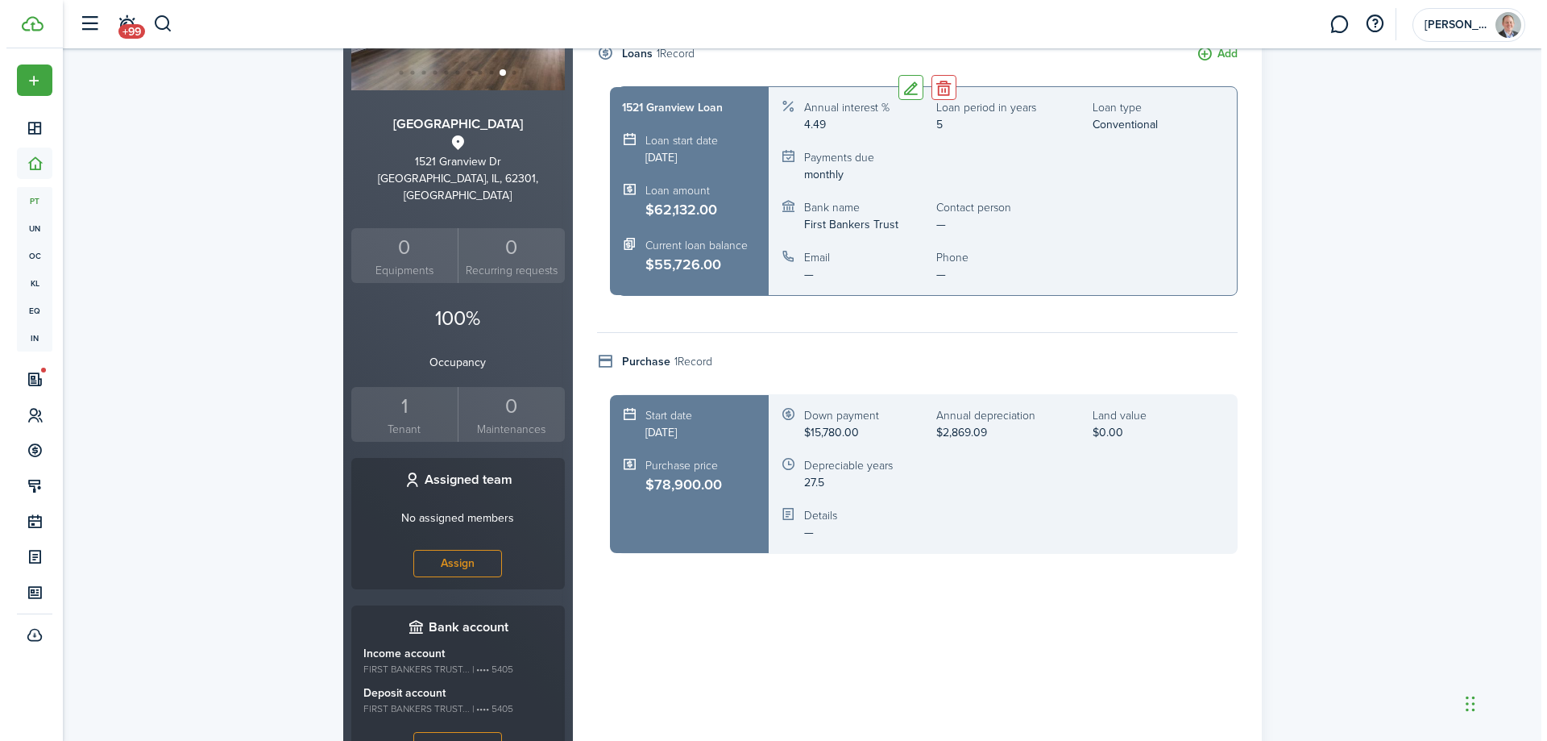
scroll to position [242, 0]
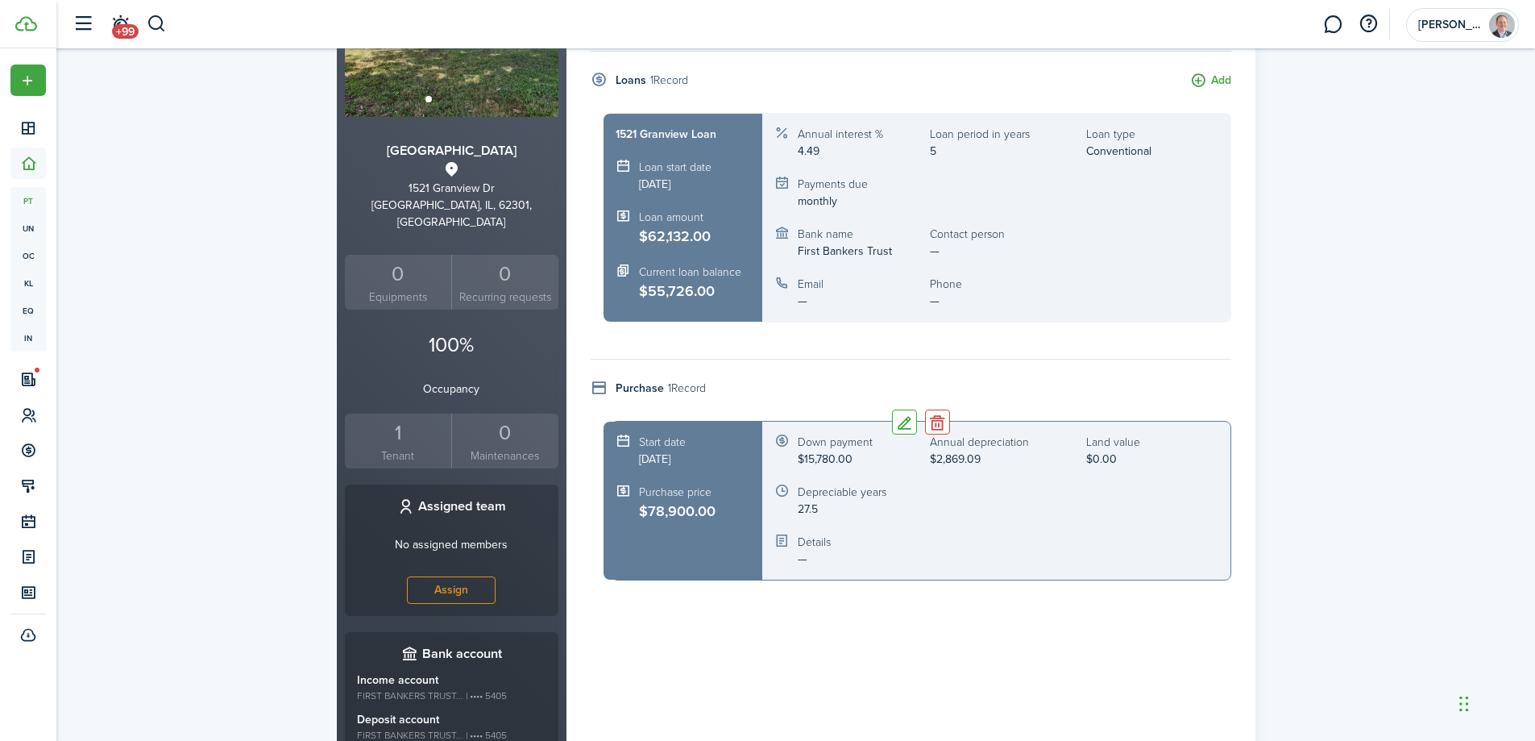
click at [1109, 459] on p "$0.00" at bounding box center [1113, 458] width 54 height 17
click at [907, 427] on button "Edit" at bounding box center [904, 421] width 25 height 25
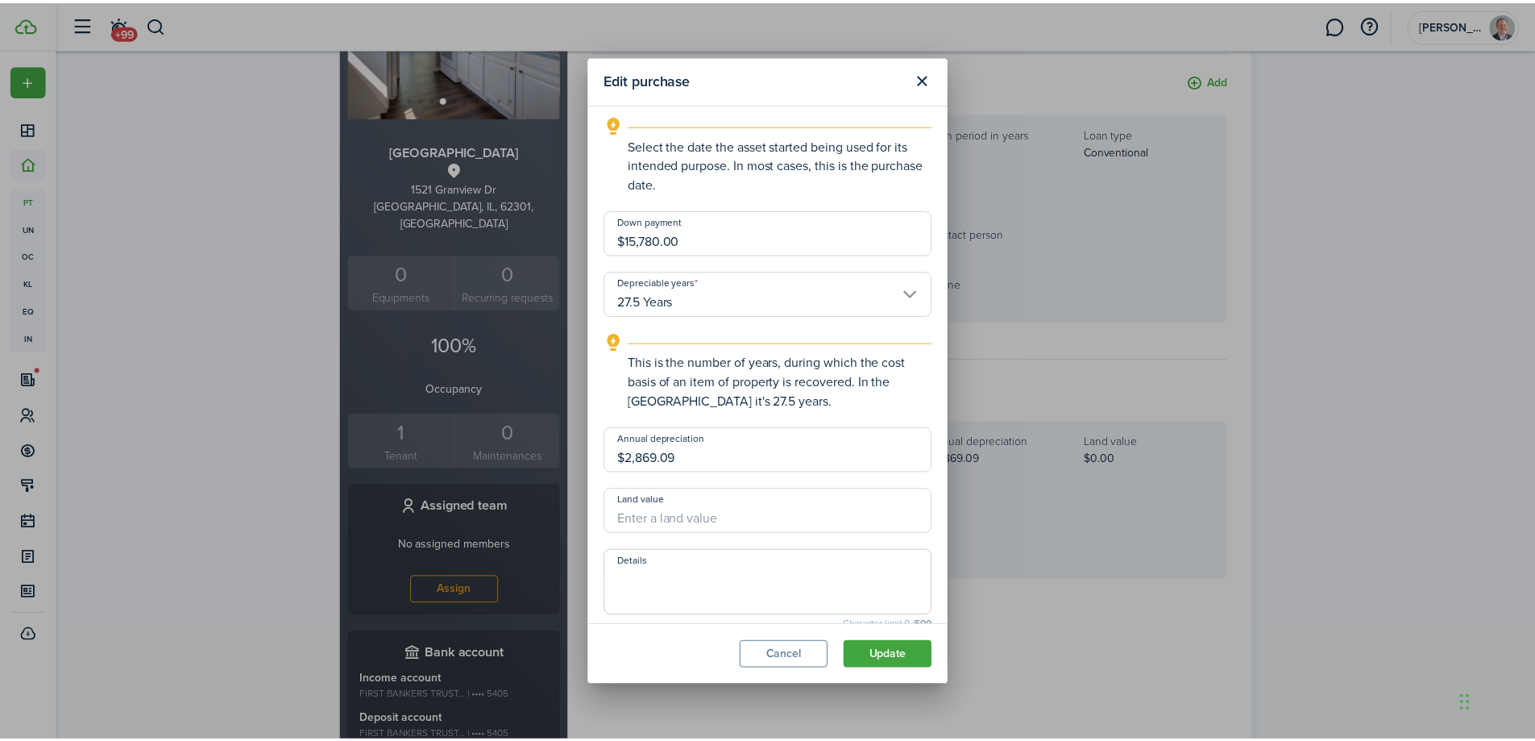
scroll to position [292, 0]
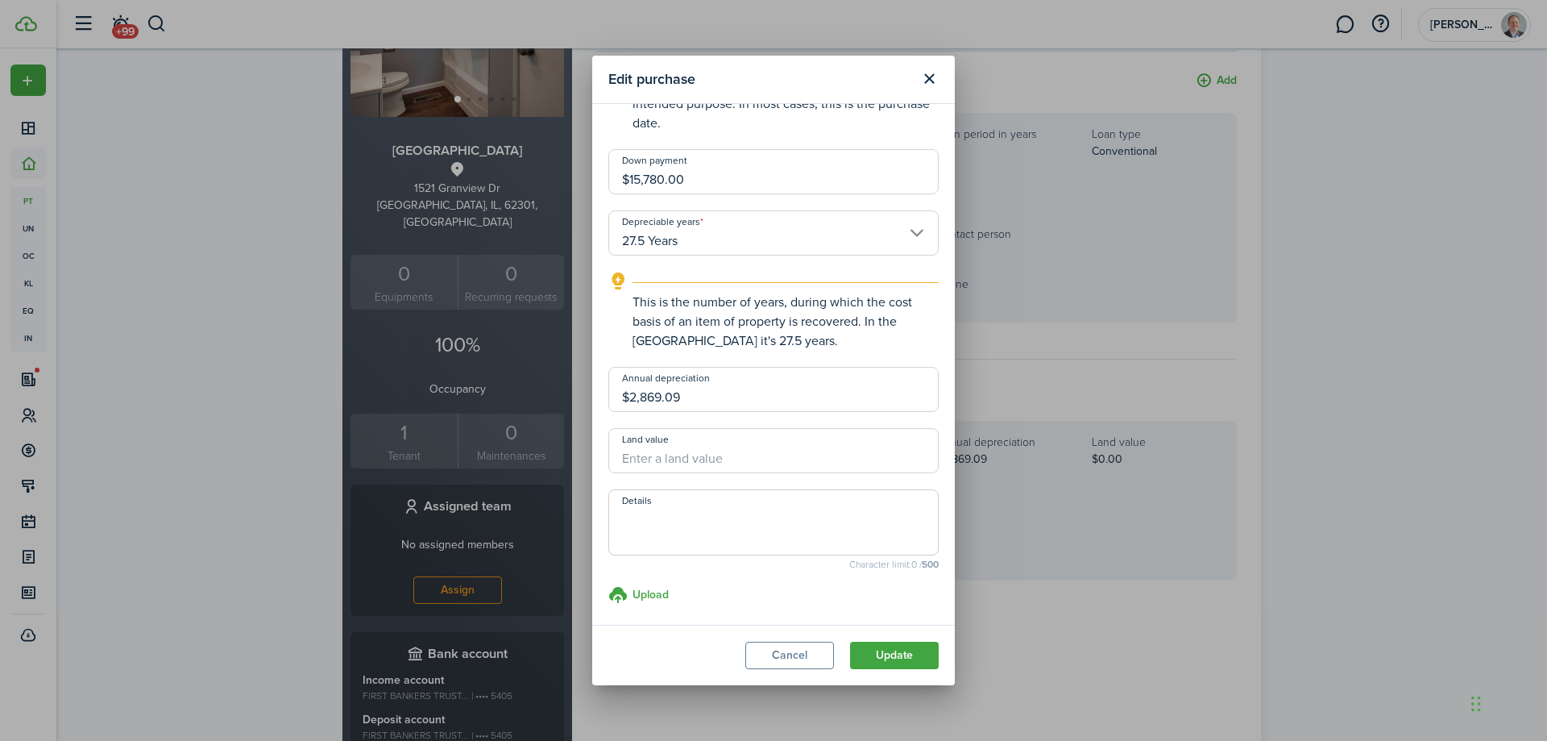
click at [701, 457] on input "Land value" at bounding box center [773, 450] width 330 height 45
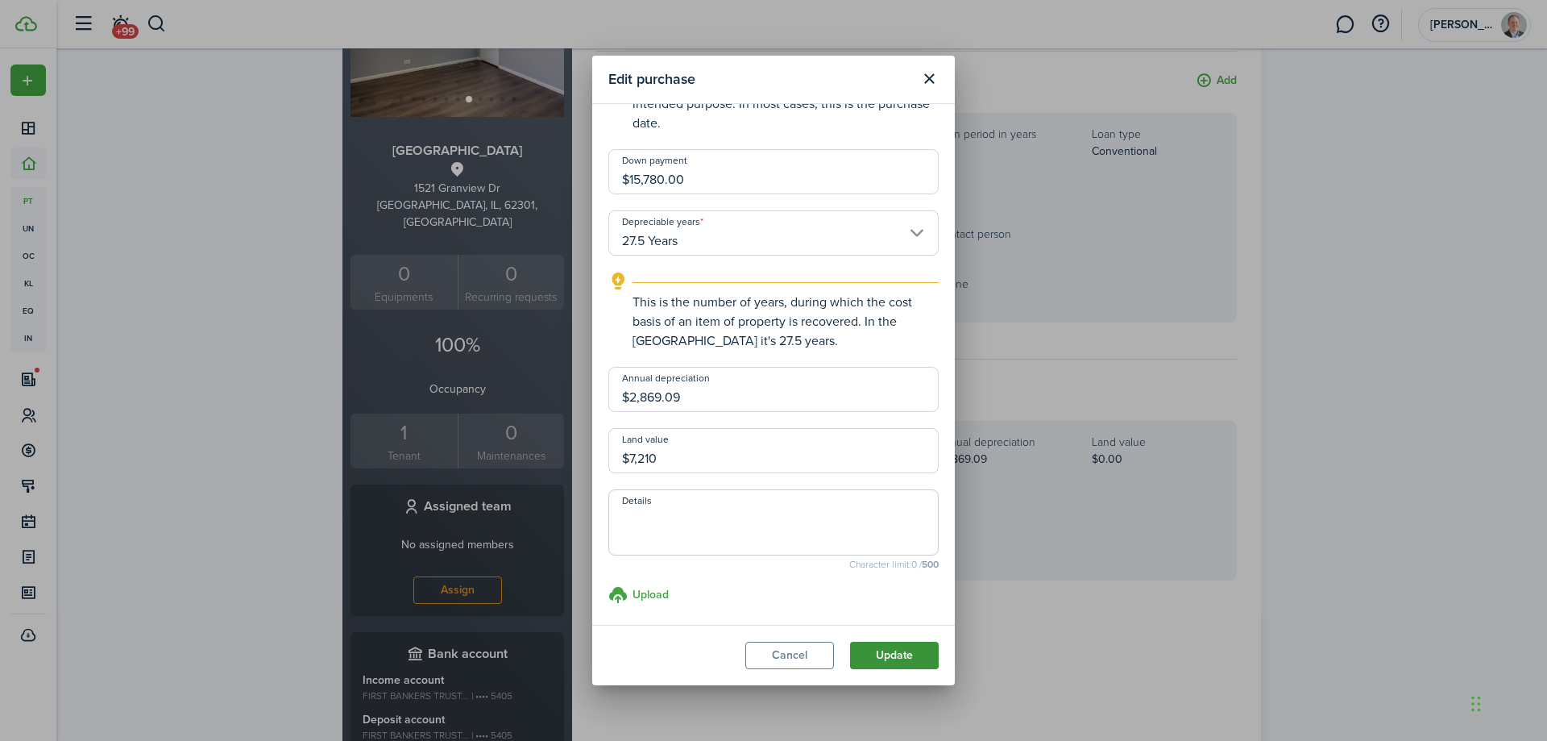
type input "$7,210.00"
click at [880, 657] on button "Update" at bounding box center [894, 654] width 89 height 27
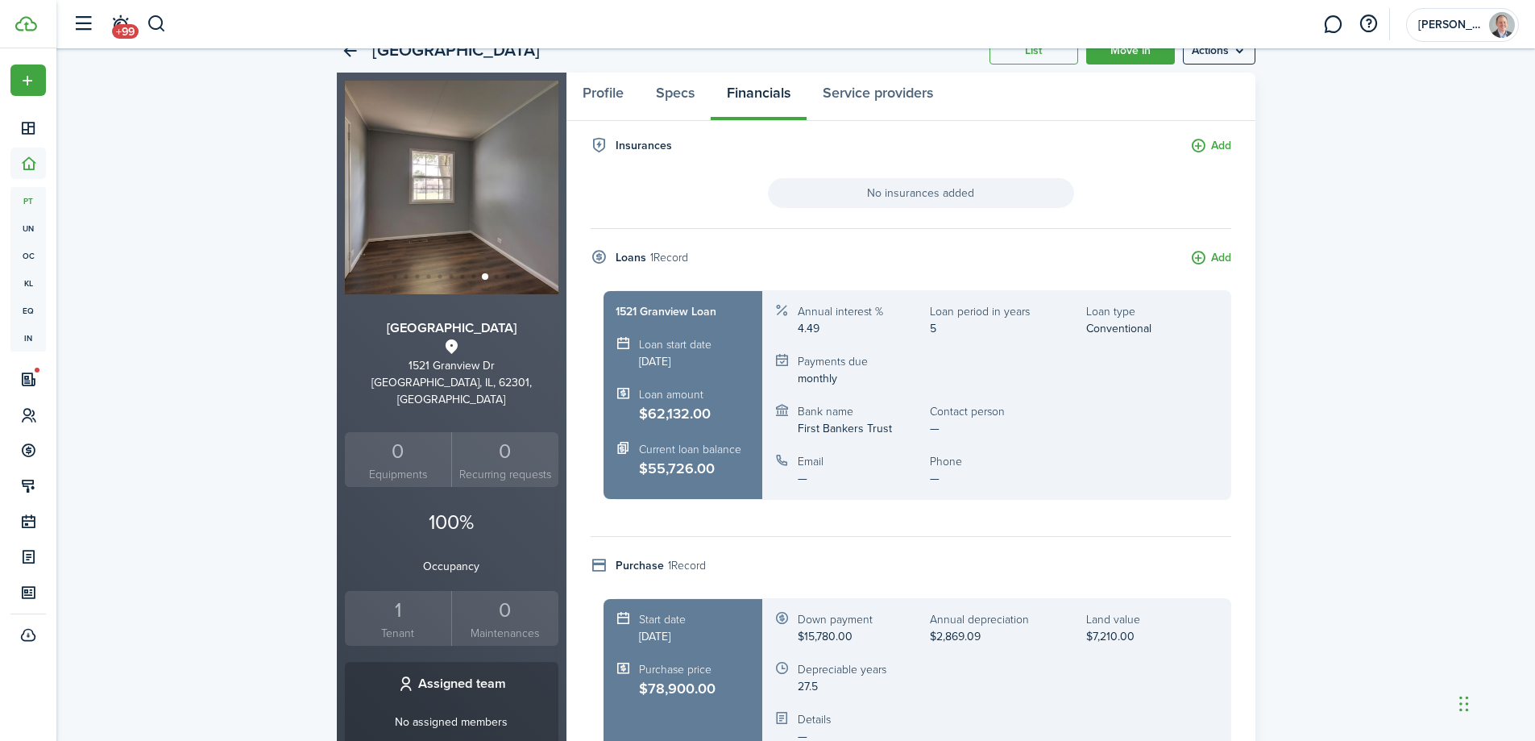
scroll to position [0, 0]
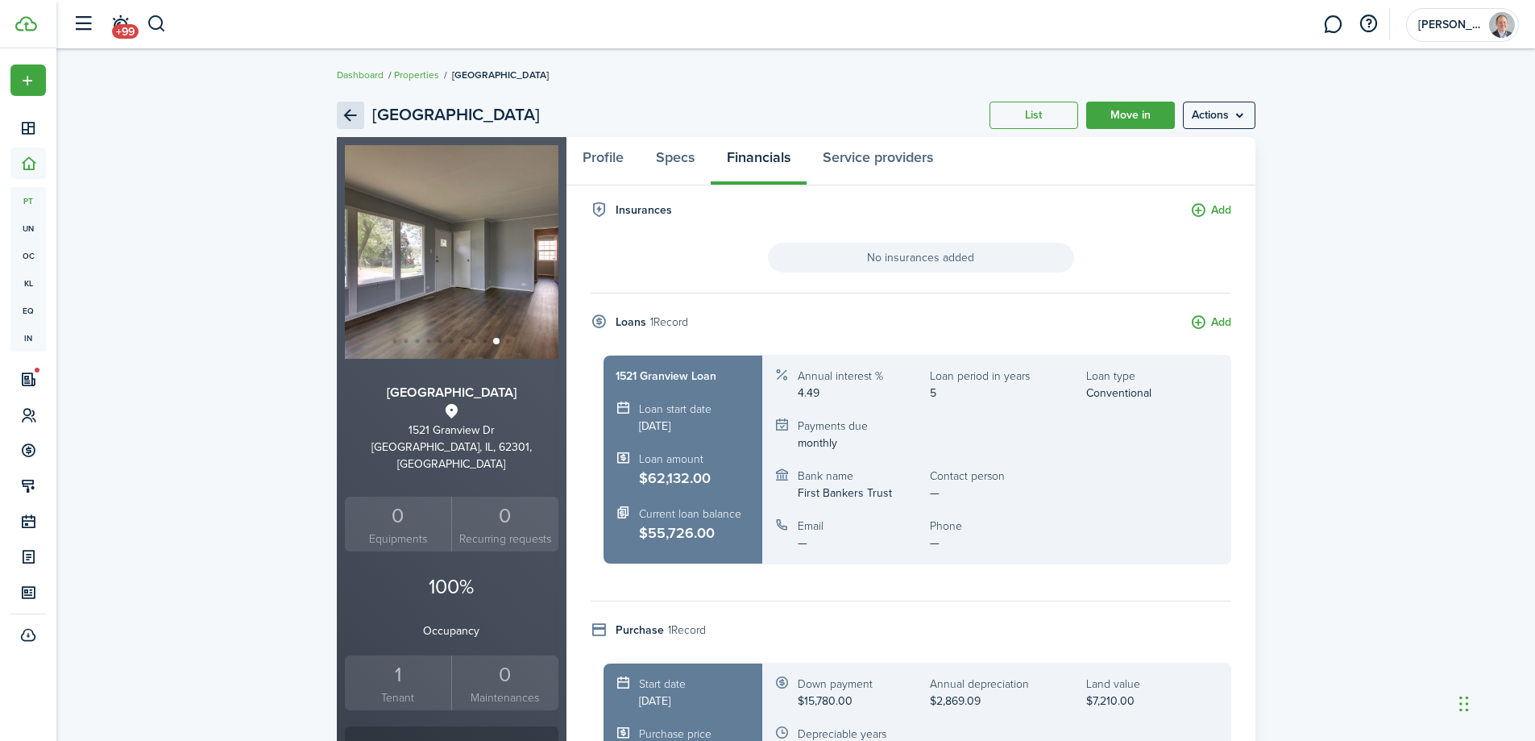
click at [351, 112] on link "Back" at bounding box center [350, 115] width 27 height 27
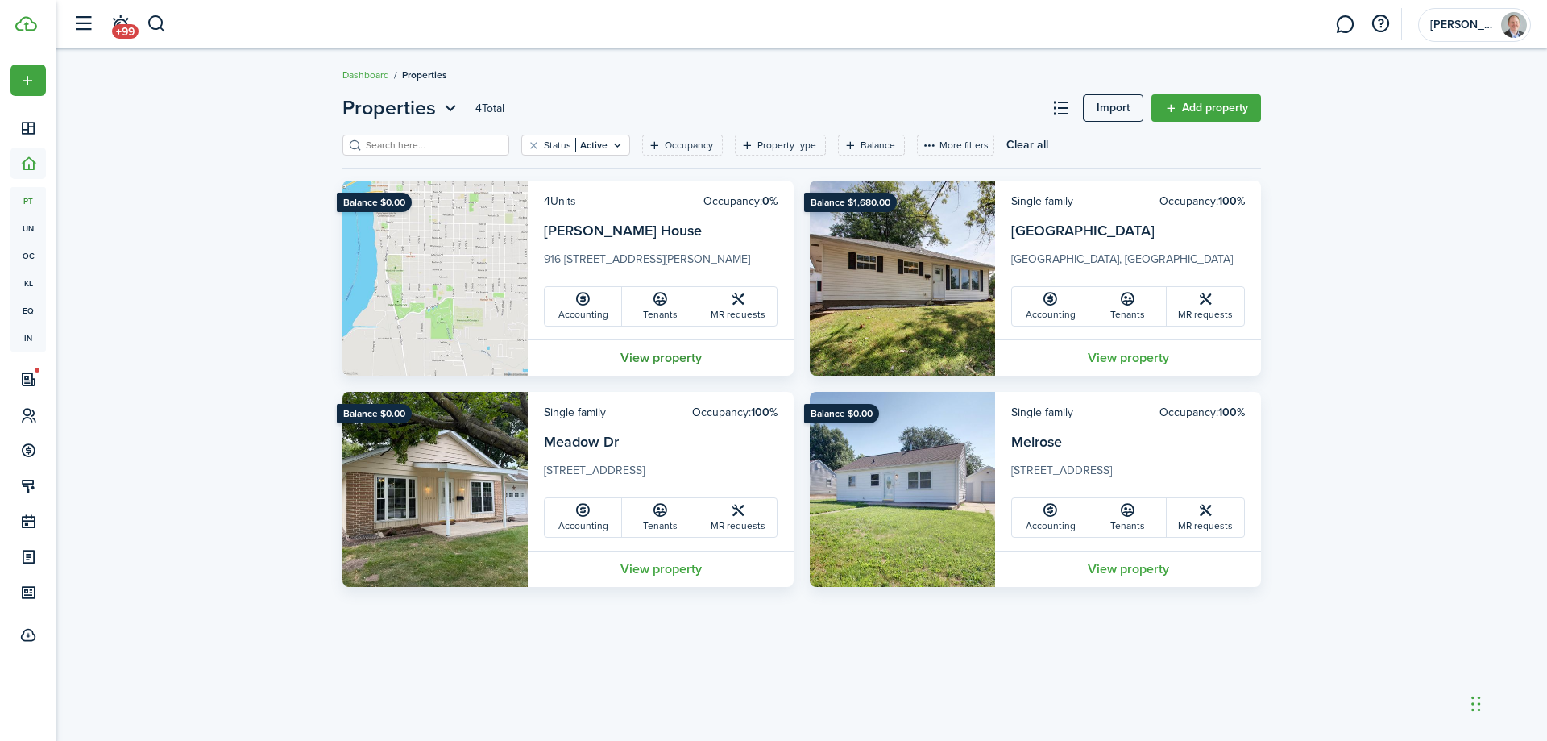
click at [637, 355] on link "View property" at bounding box center [661, 357] width 266 height 36
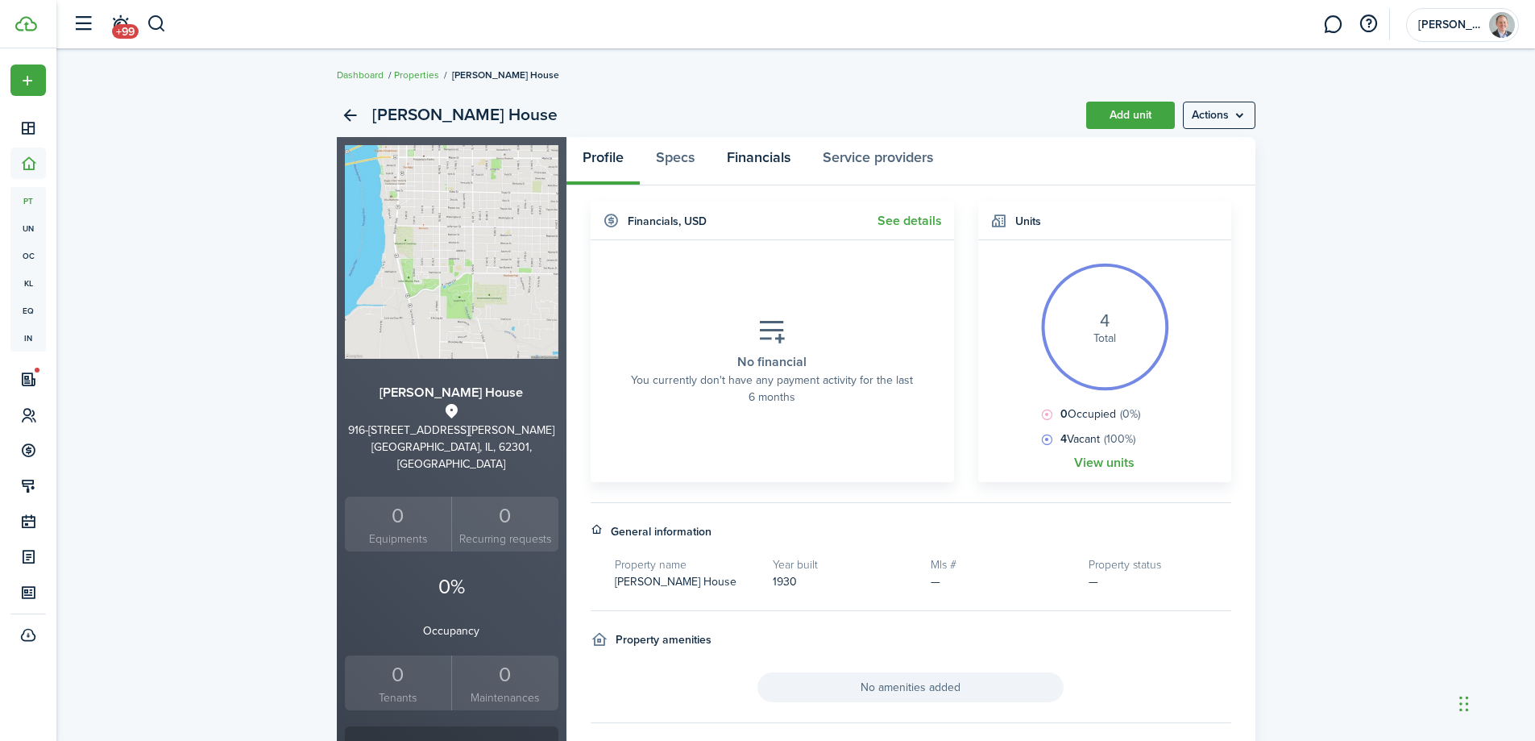
click at [751, 156] on link "Financials" at bounding box center [759, 161] width 96 height 48
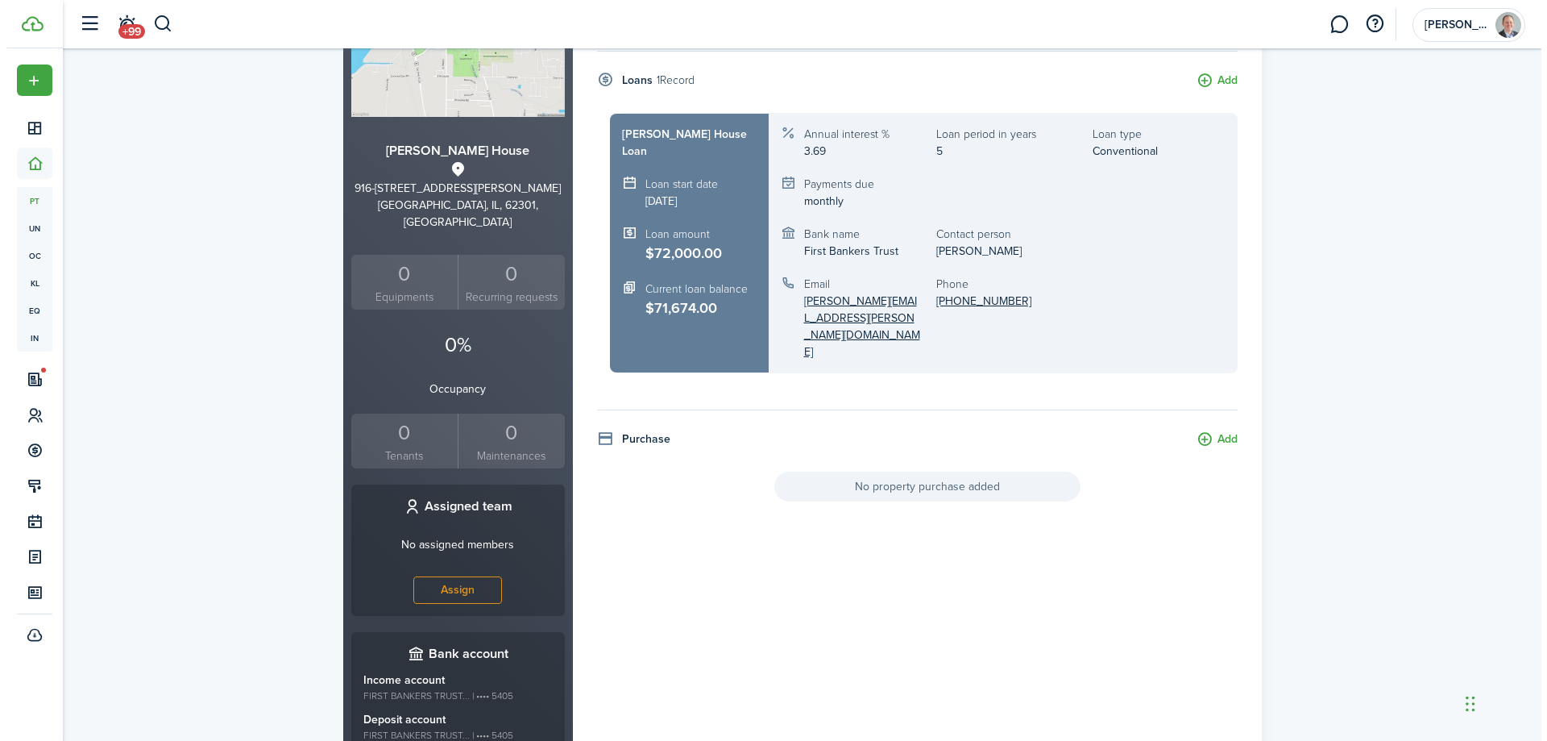
scroll to position [161, 0]
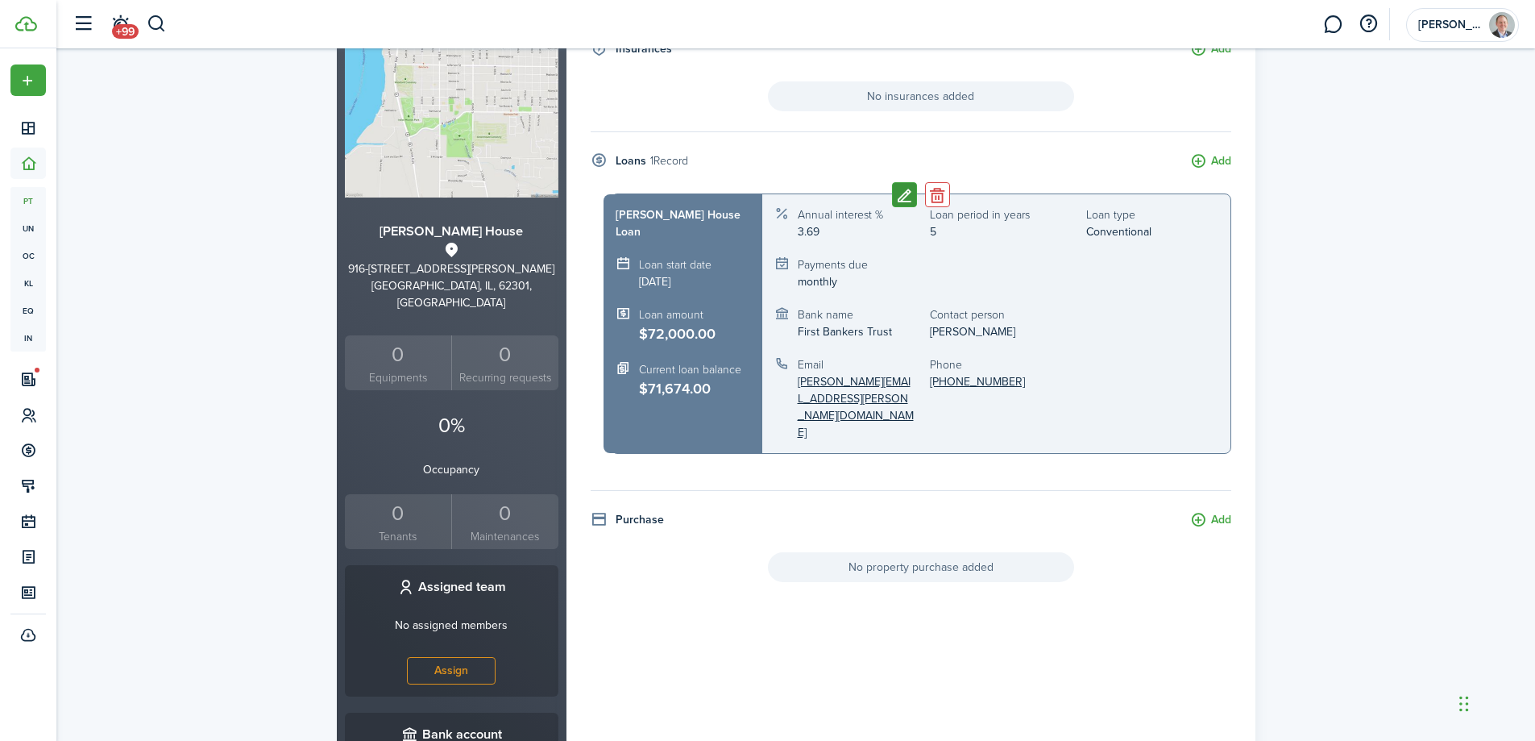
click at [910, 195] on button "Edit" at bounding box center [904, 194] width 25 height 25
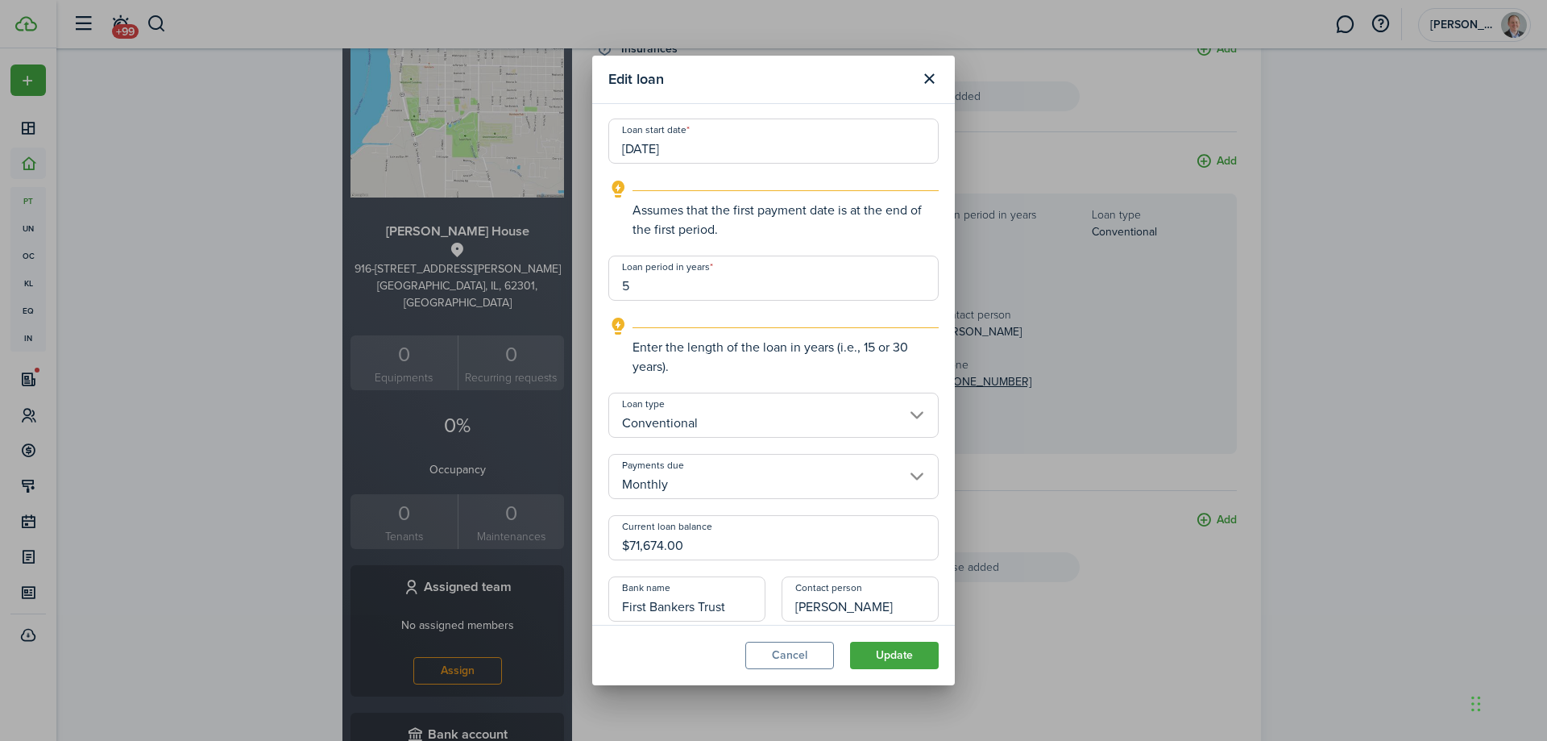
scroll to position [403, 0]
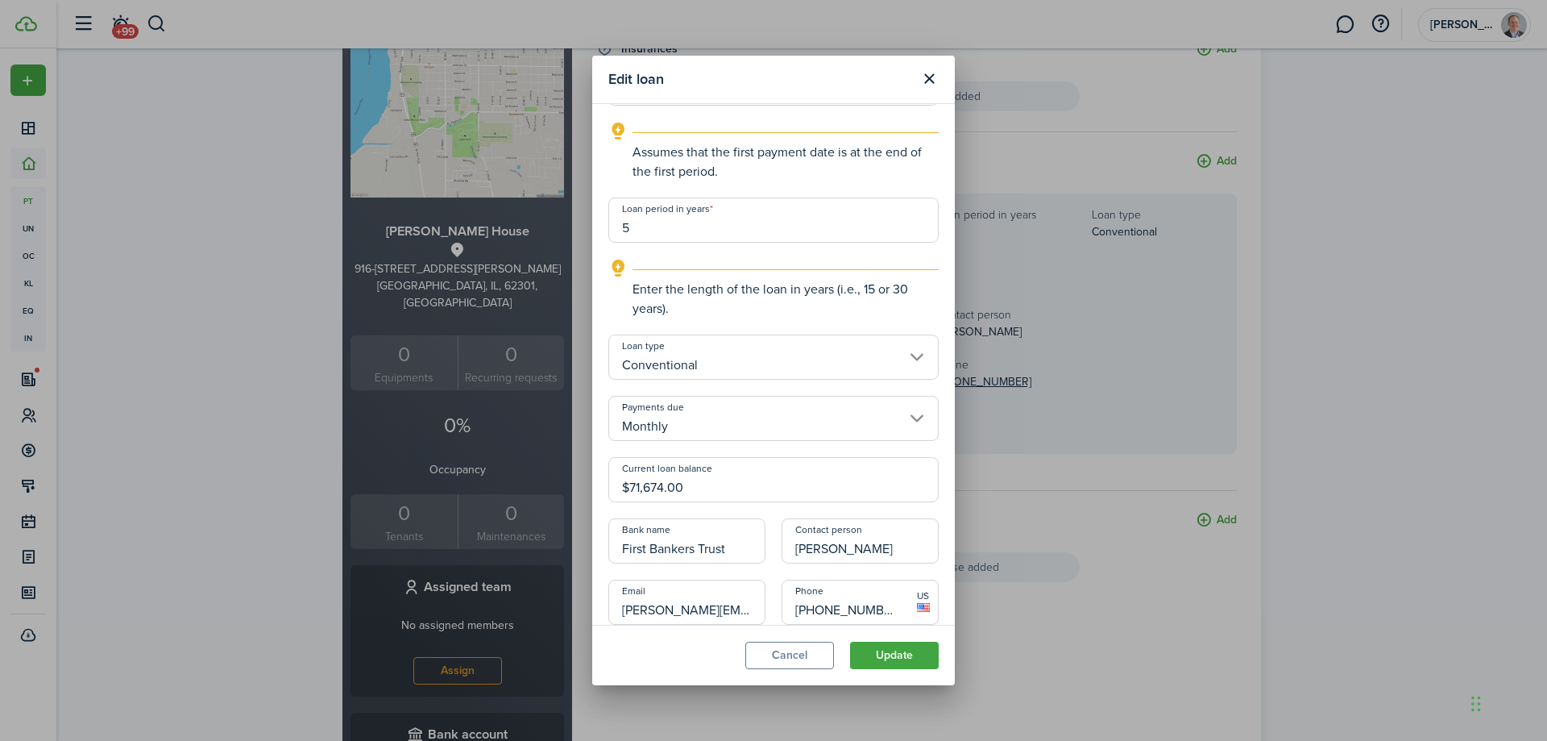
drag, startPoint x: 689, startPoint y: 490, endPoint x: 563, endPoint y: 488, distance: 125.7
click at [563, 488] on div "Edit loan Property loan information Title [PERSON_NAME] House Loan Loan amount …" at bounding box center [773, 370] width 1547 height 741
paste input "62,464"
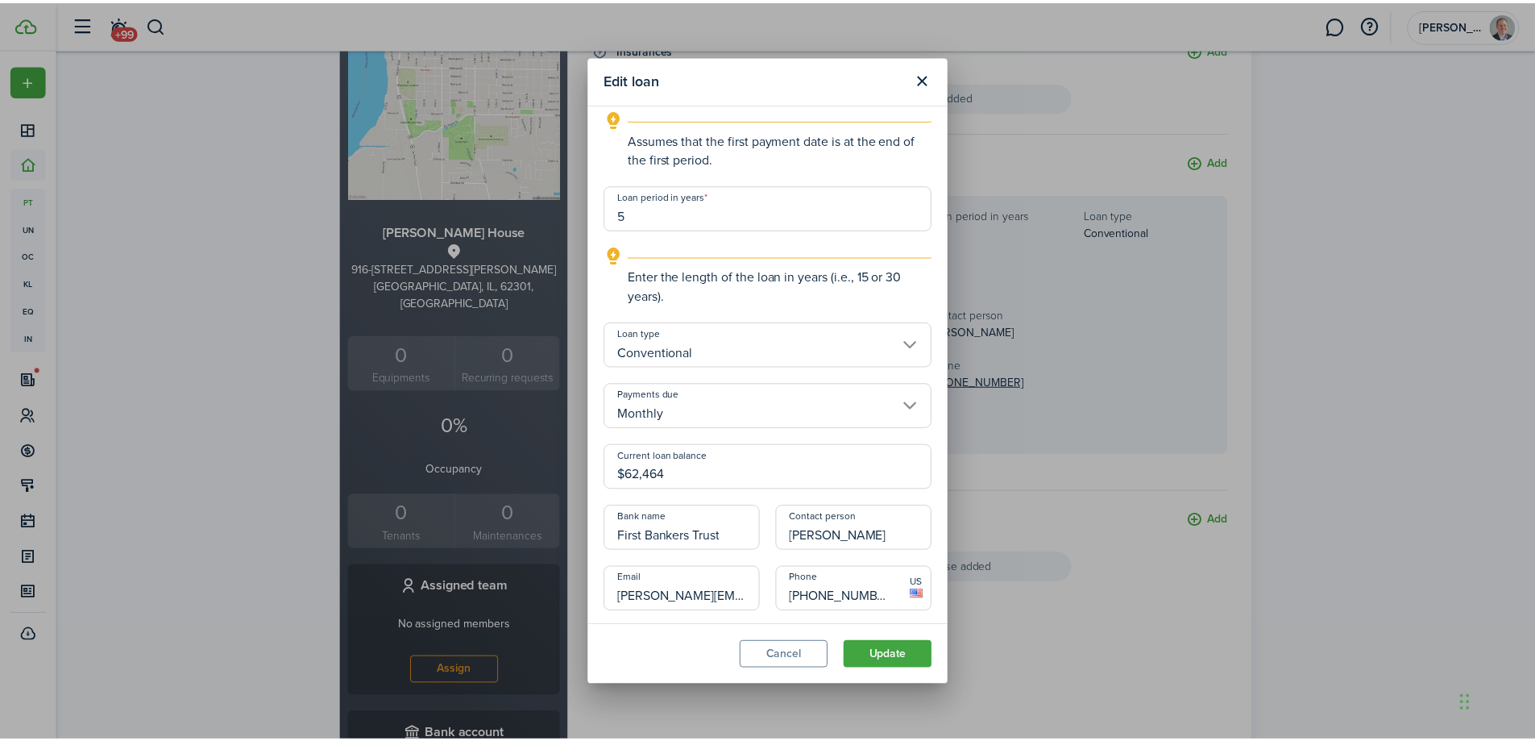
scroll to position [419, 0]
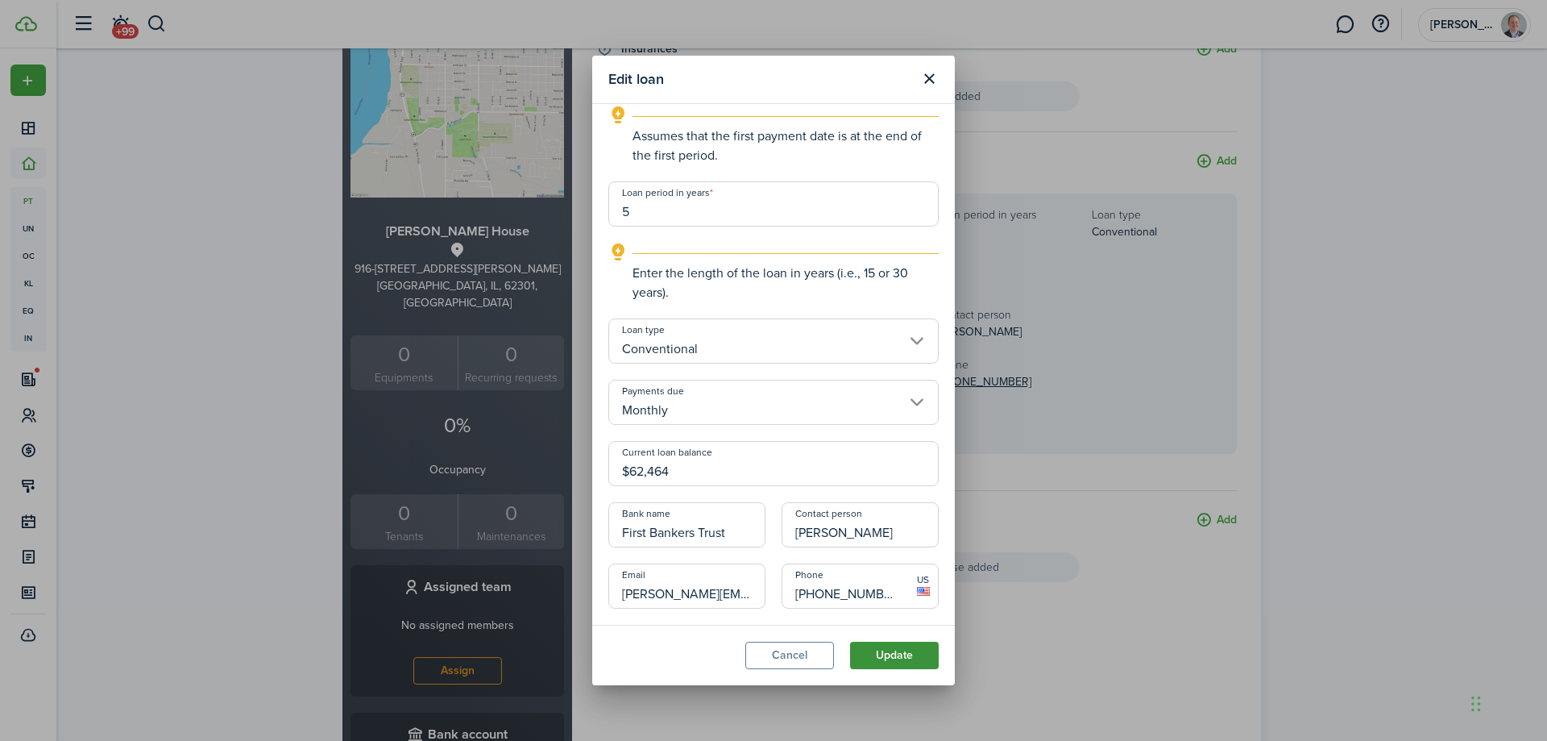
type input "$62,464.00"
click at [883, 654] on button "Update" at bounding box center [894, 654] width 89 height 27
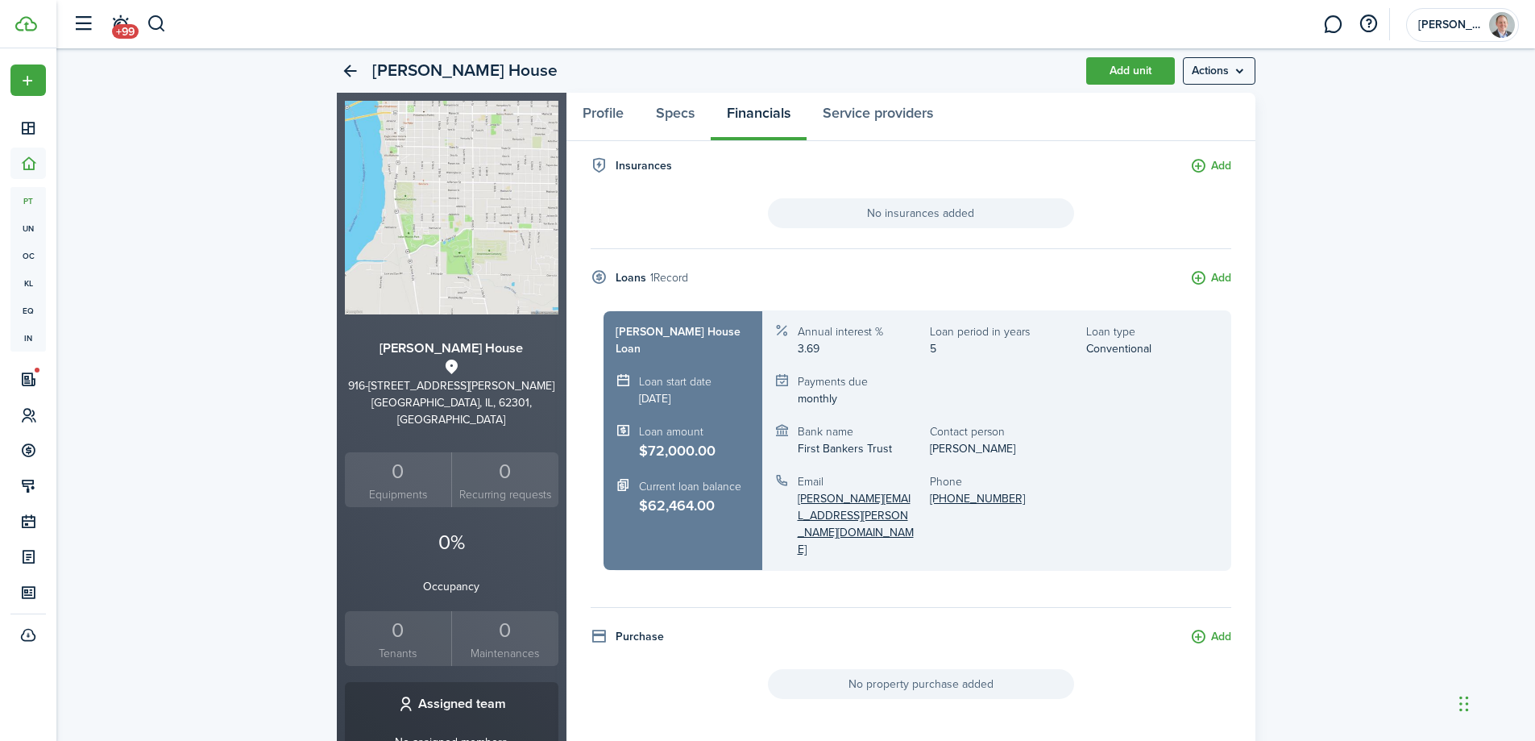
scroll to position [81, 0]
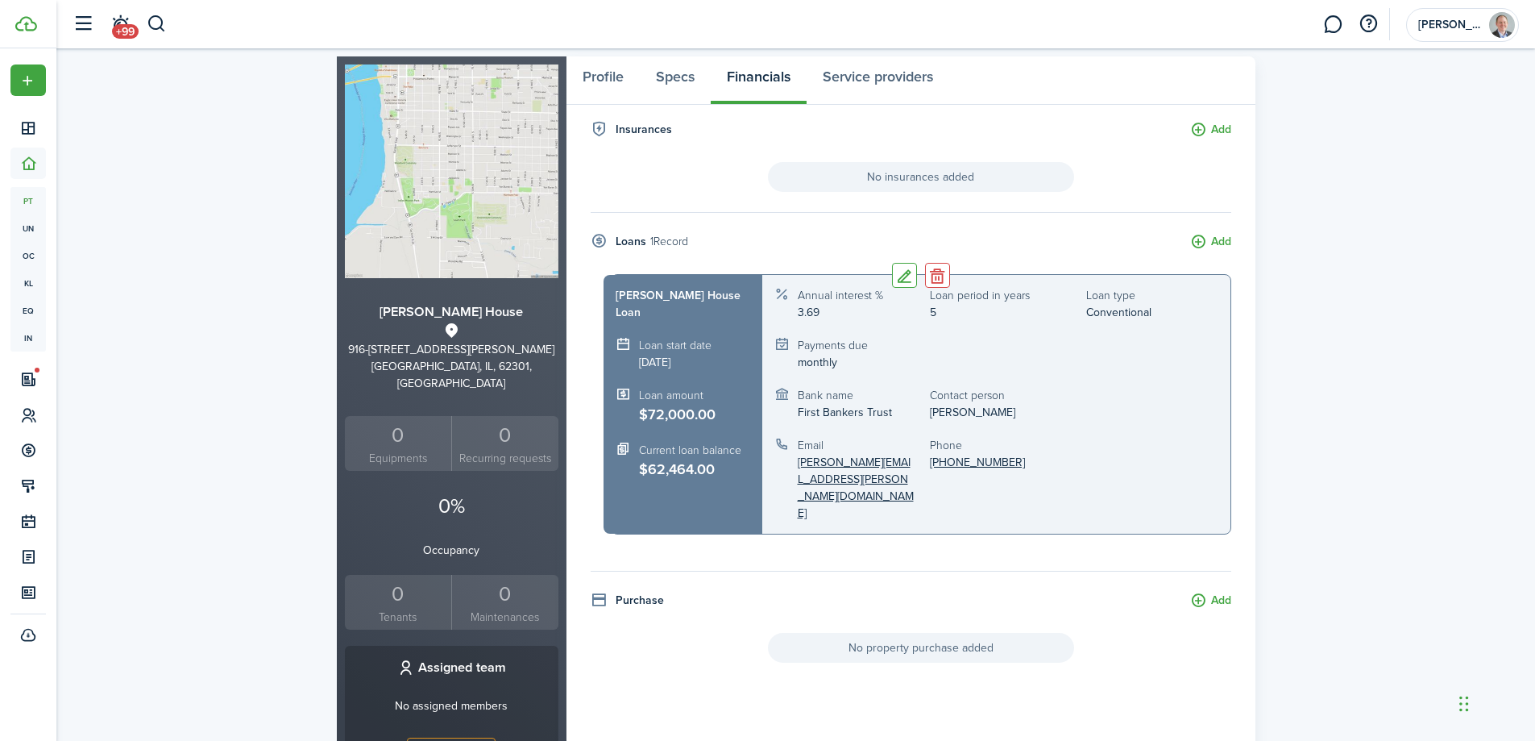
drag, startPoint x: 939, startPoint y: 475, endPoint x: 928, endPoint y: 406, distance: 70.2
click at [928, 406] on div "Annual interest % 3.69 Loan period in years 5 Loan type Conventional Payments d…" at bounding box center [1000, 404] width 476 height 259
copy div "[PERSON_NAME] Email [PERSON_NAME][EMAIL_ADDRESS][PERSON_NAME][DOMAIN_NAME] Phon…"
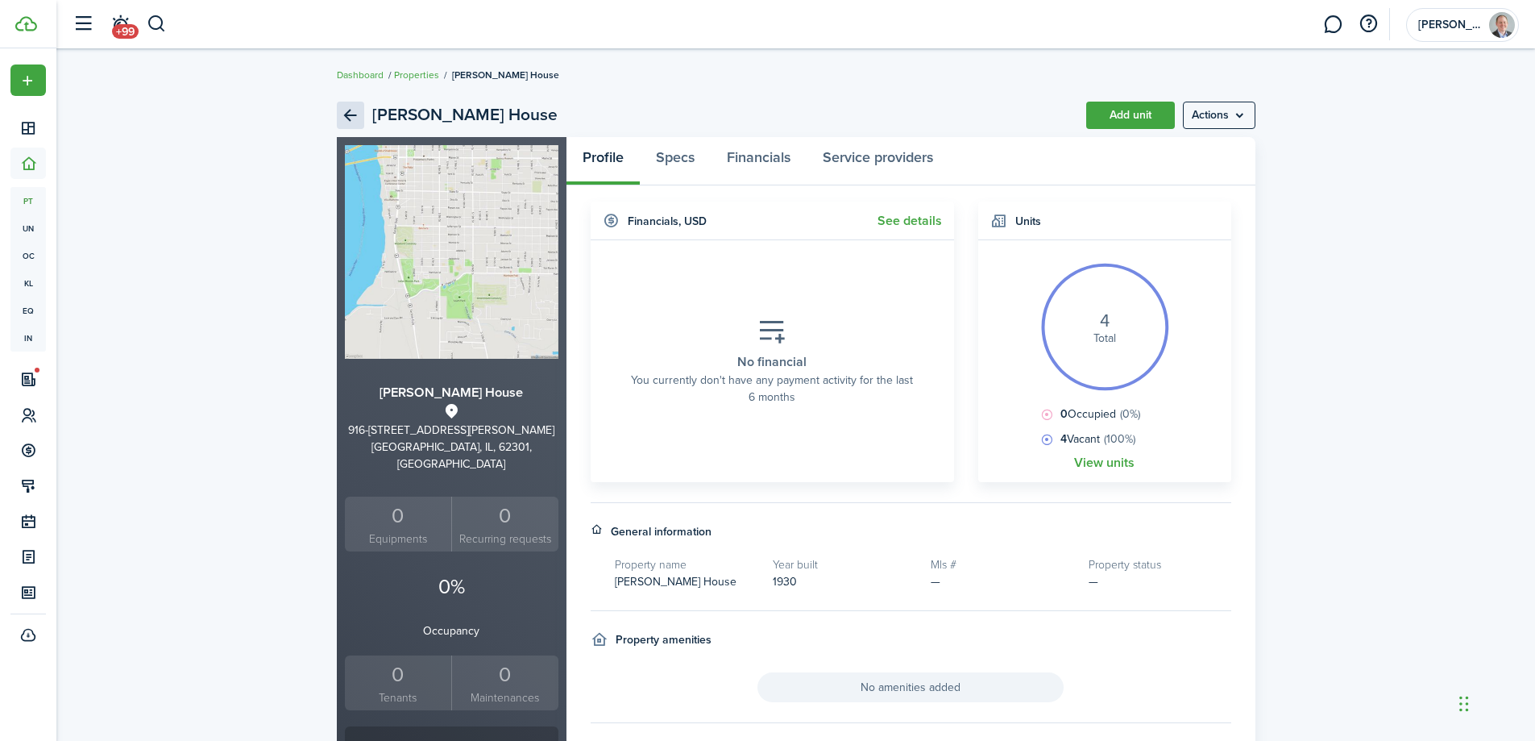
click at [344, 114] on link "Back" at bounding box center [350, 115] width 27 height 27
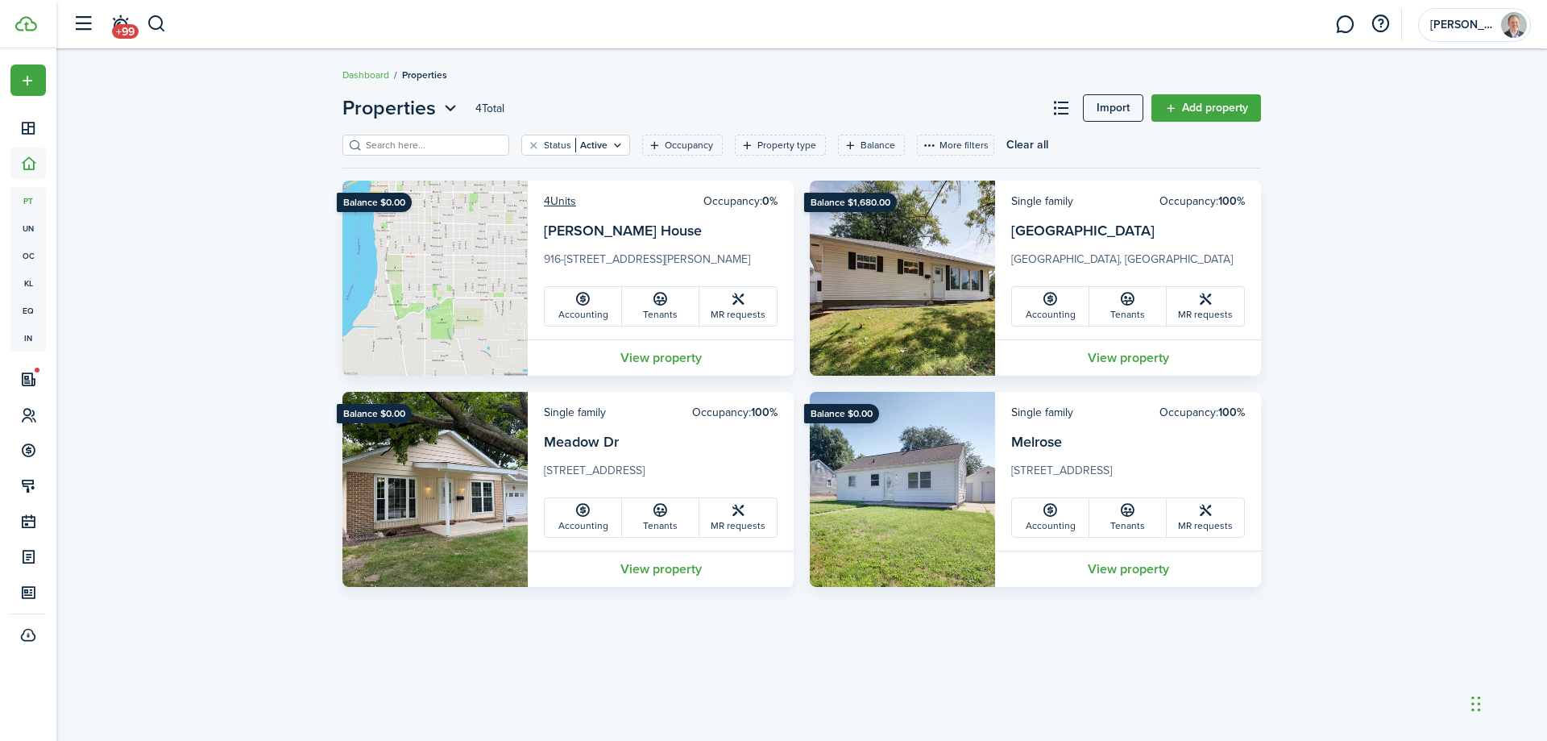
click at [915, 263] on img at bounding box center [902, 278] width 185 height 195
click at [1115, 359] on link "View property" at bounding box center [1128, 357] width 266 height 36
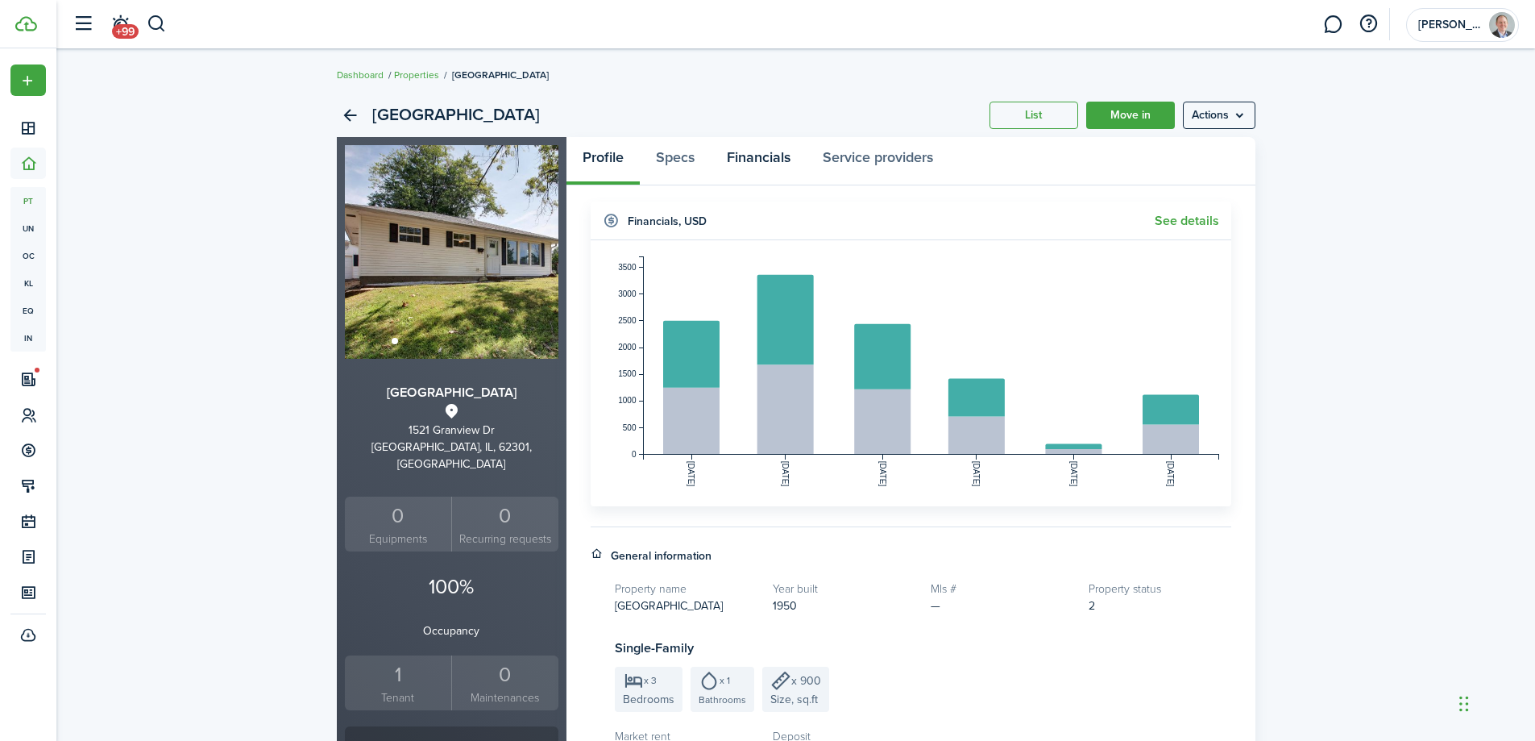
click at [770, 152] on link "Financials" at bounding box center [759, 161] width 96 height 48
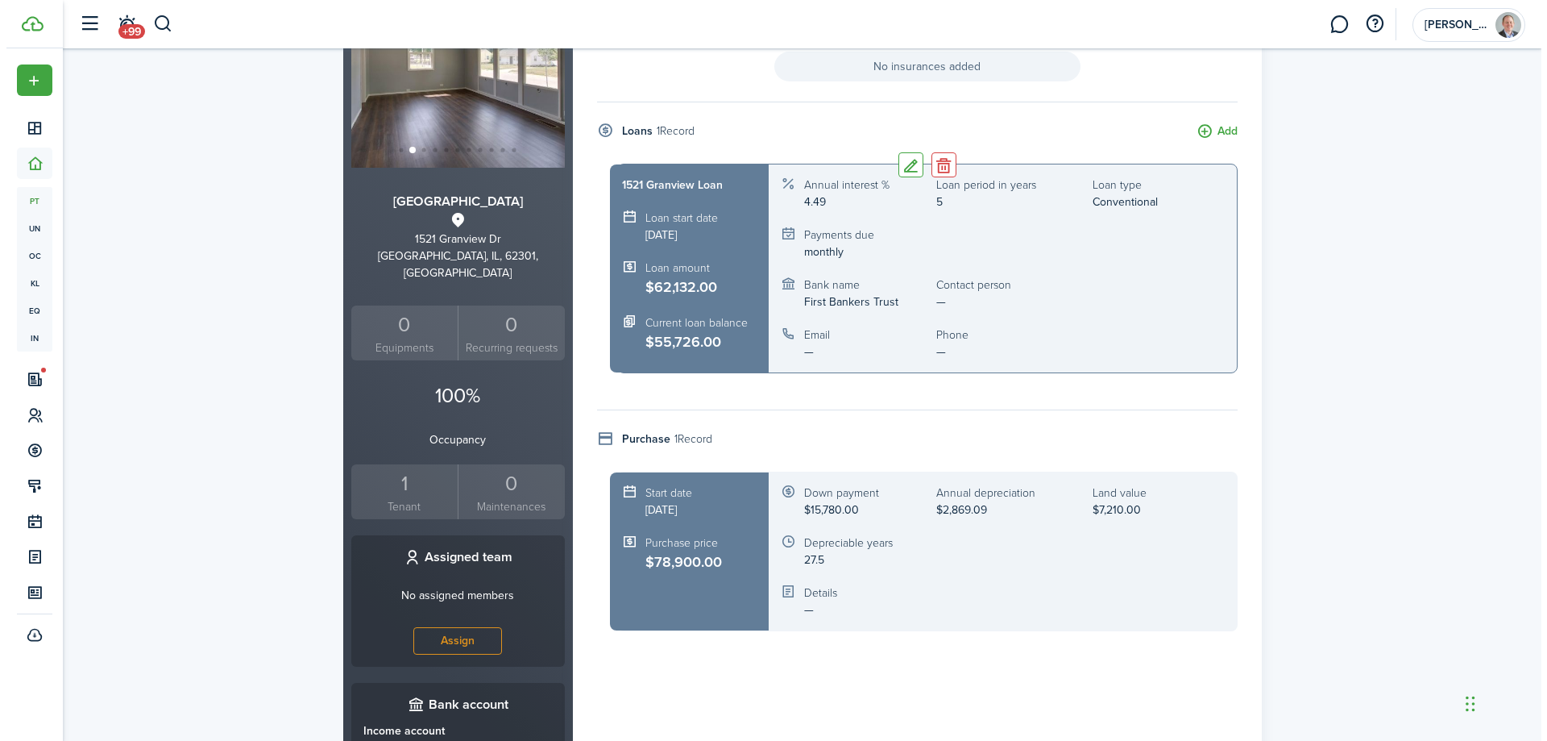
scroll to position [189, 0]
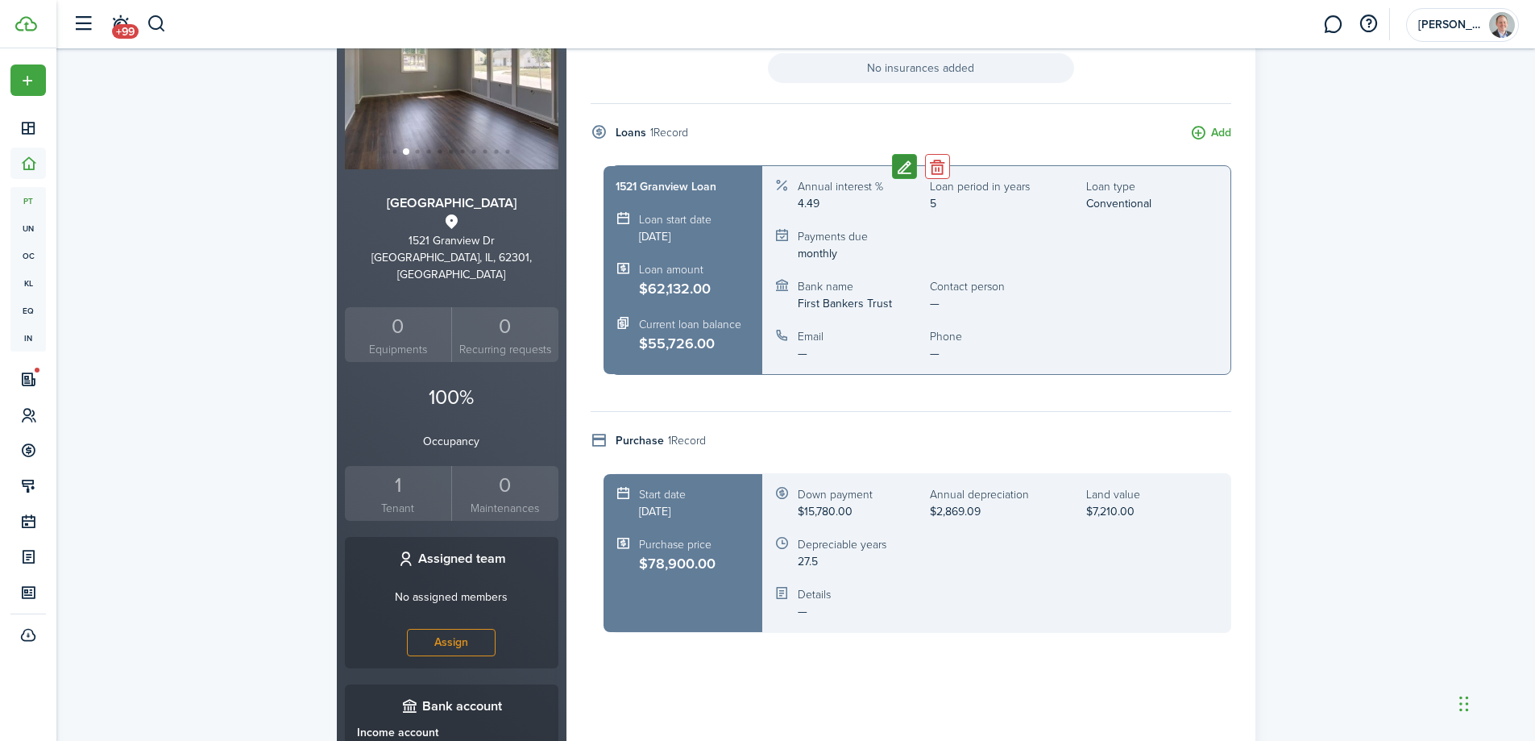
click at [898, 168] on button "Edit" at bounding box center [904, 166] width 25 height 25
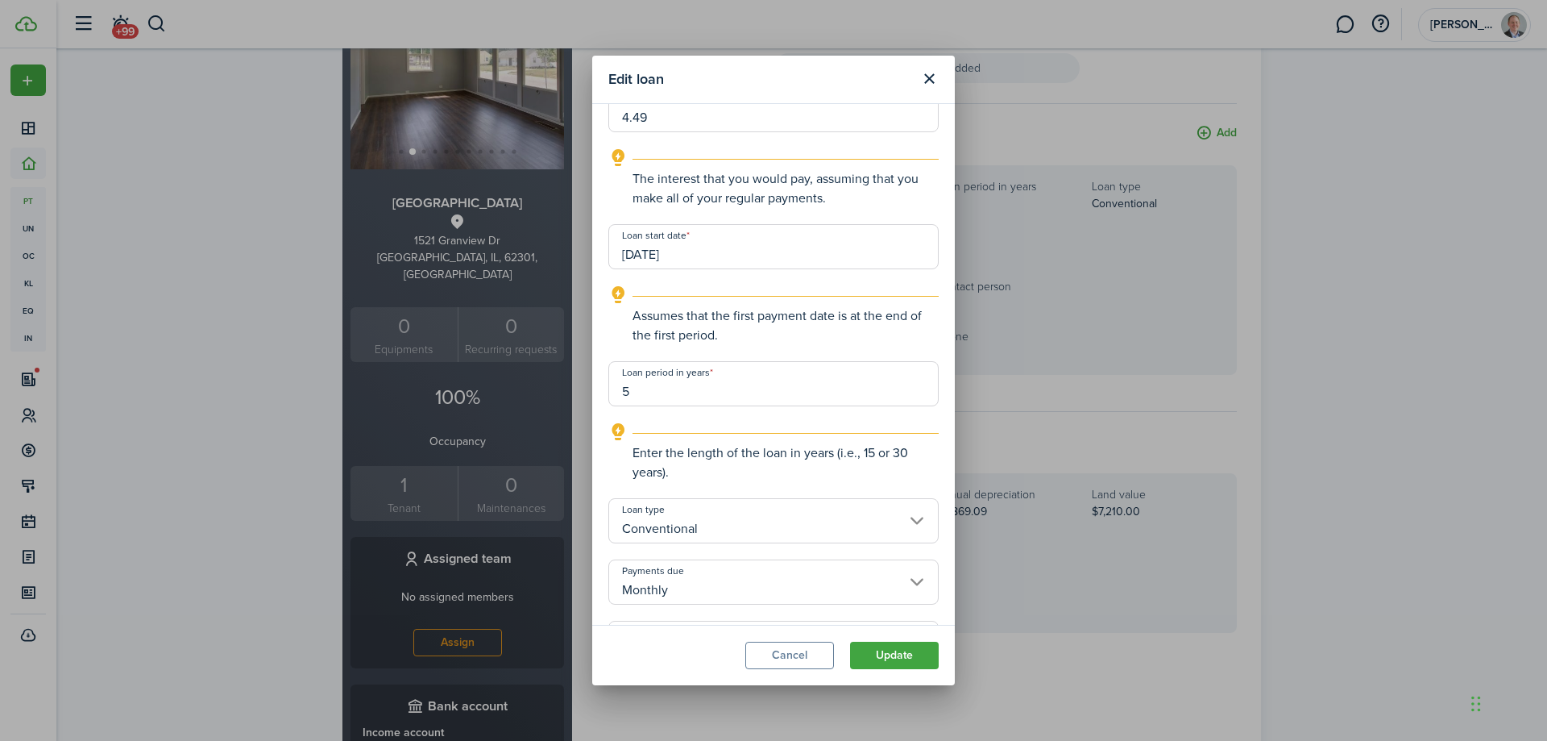
scroll to position [419, 0]
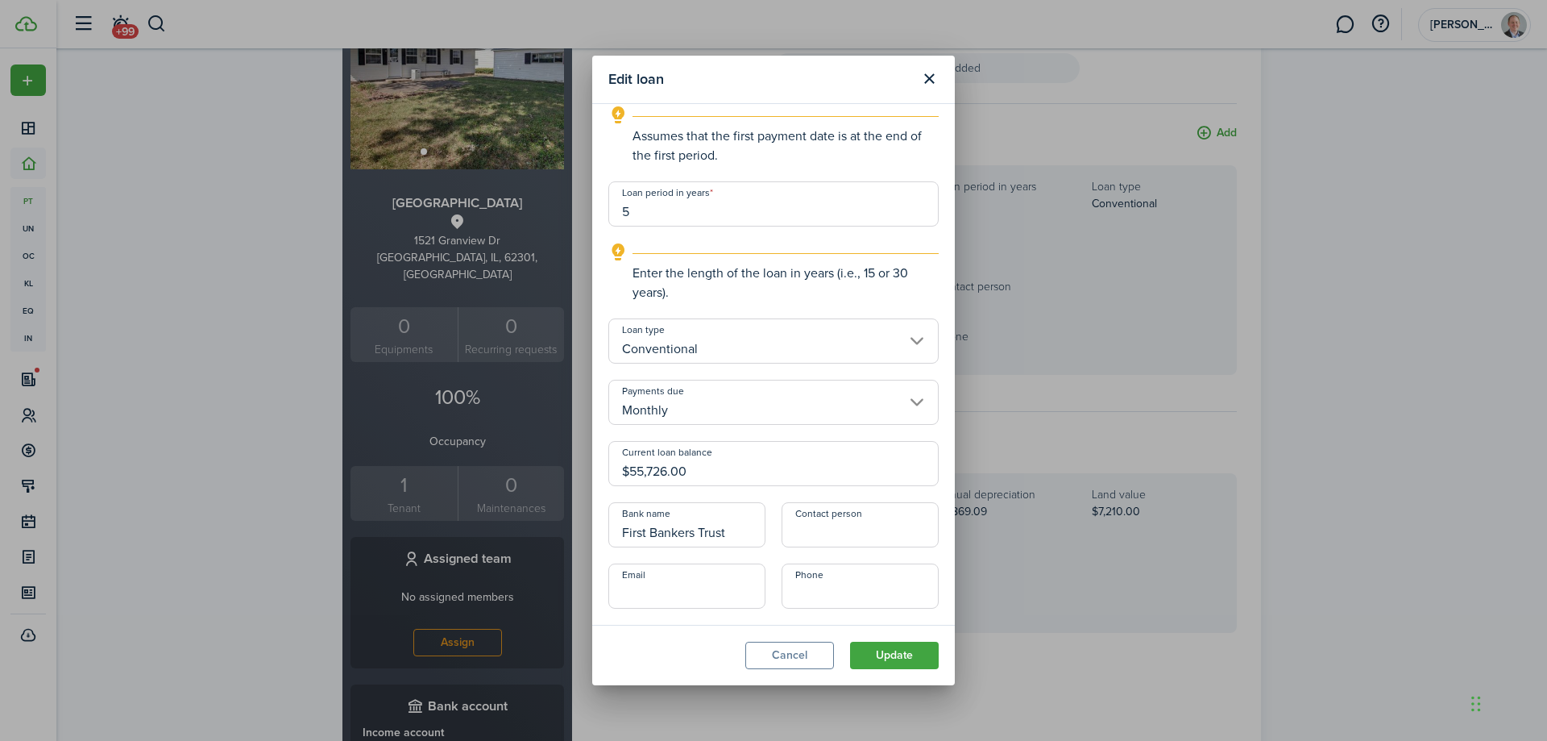
click at [813, 530] on input "Contact person" at bounding box center [860, 524] width 157 height 45
paste input "[PERSON_NAME] Email [PERSON_NAME][EMAIL_ADDRESS][PERSON_NAME][DOMAIN_NAME] Phon…"
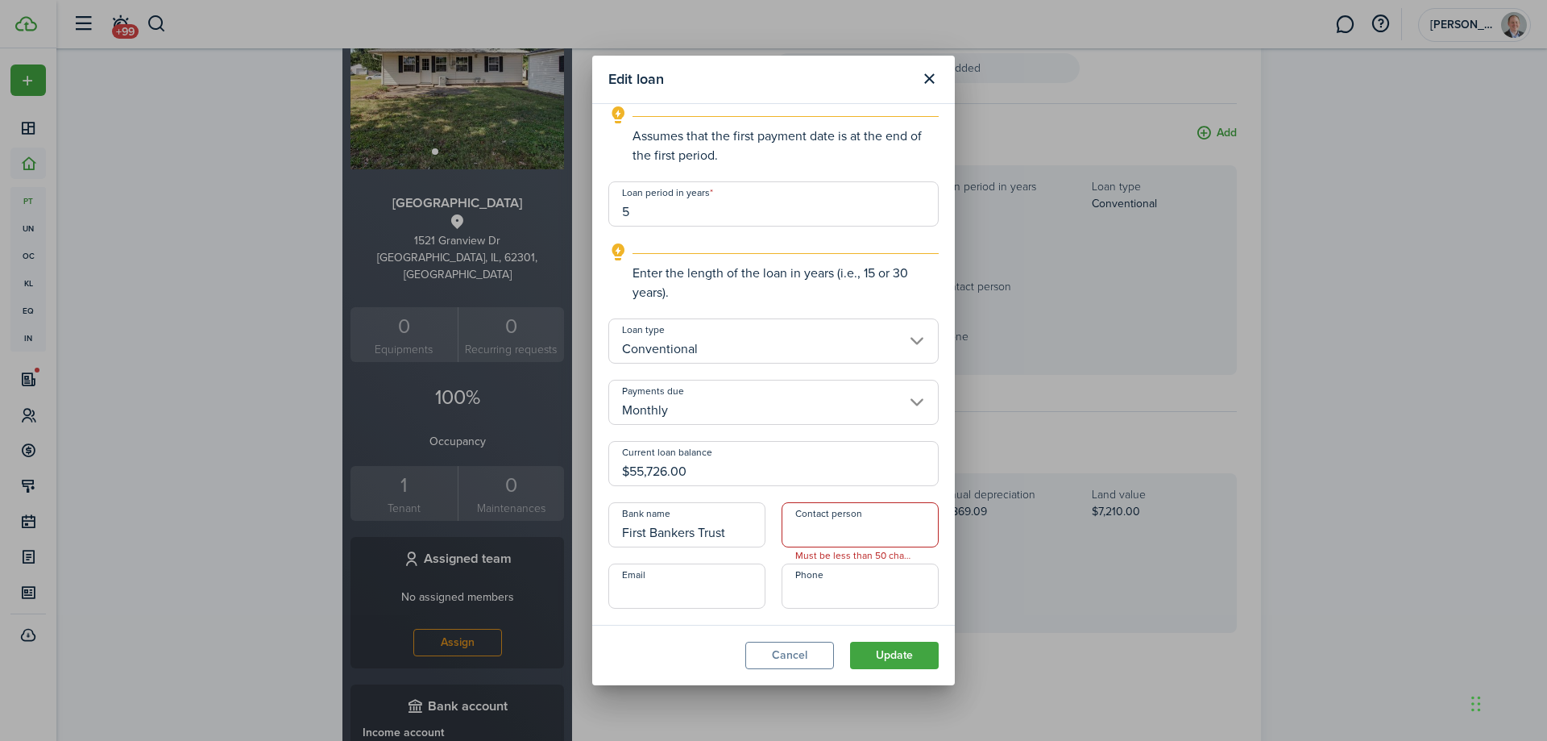
type input "[PERSON_NAME] Email [PERSON_NAME][EMAIL_ADDRESS][PERSON_NAME][DOMAIN_NAME] Phon…"
click at [829, 595] on input "+1" at bounding box center [860, 585] width 157 height 45
paste input "[PHONE_NUMBER]"
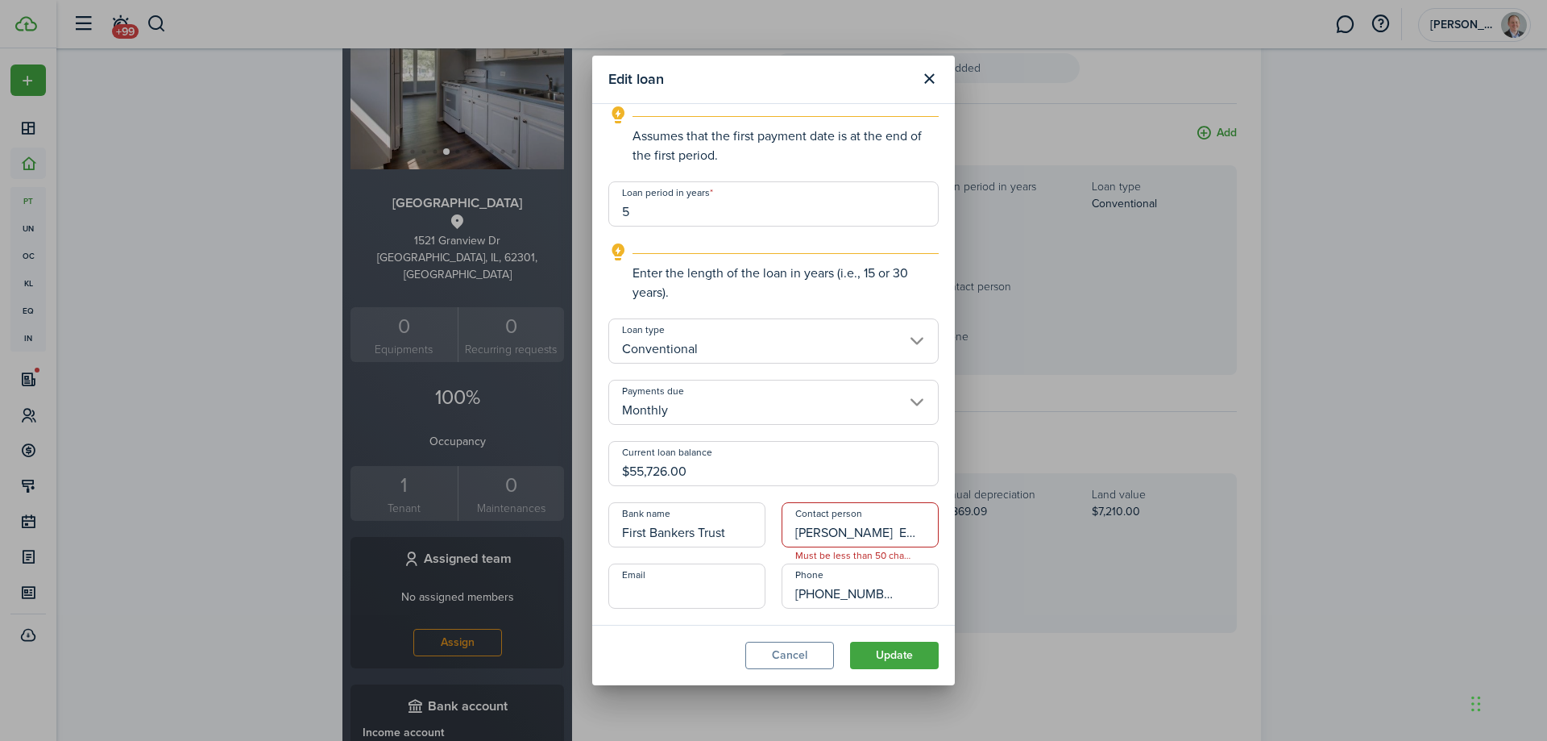
drag, startPoint x: 867, startPoint y: 593, endPoint x: 742, endPoint y: 593, distance: 124.9
click at [742, 593] on div "Title 1521 Granview Loan Loan amount $62,132.00 Enter the total amount of money…" at bounding box center [773, 168] width 347 height 880
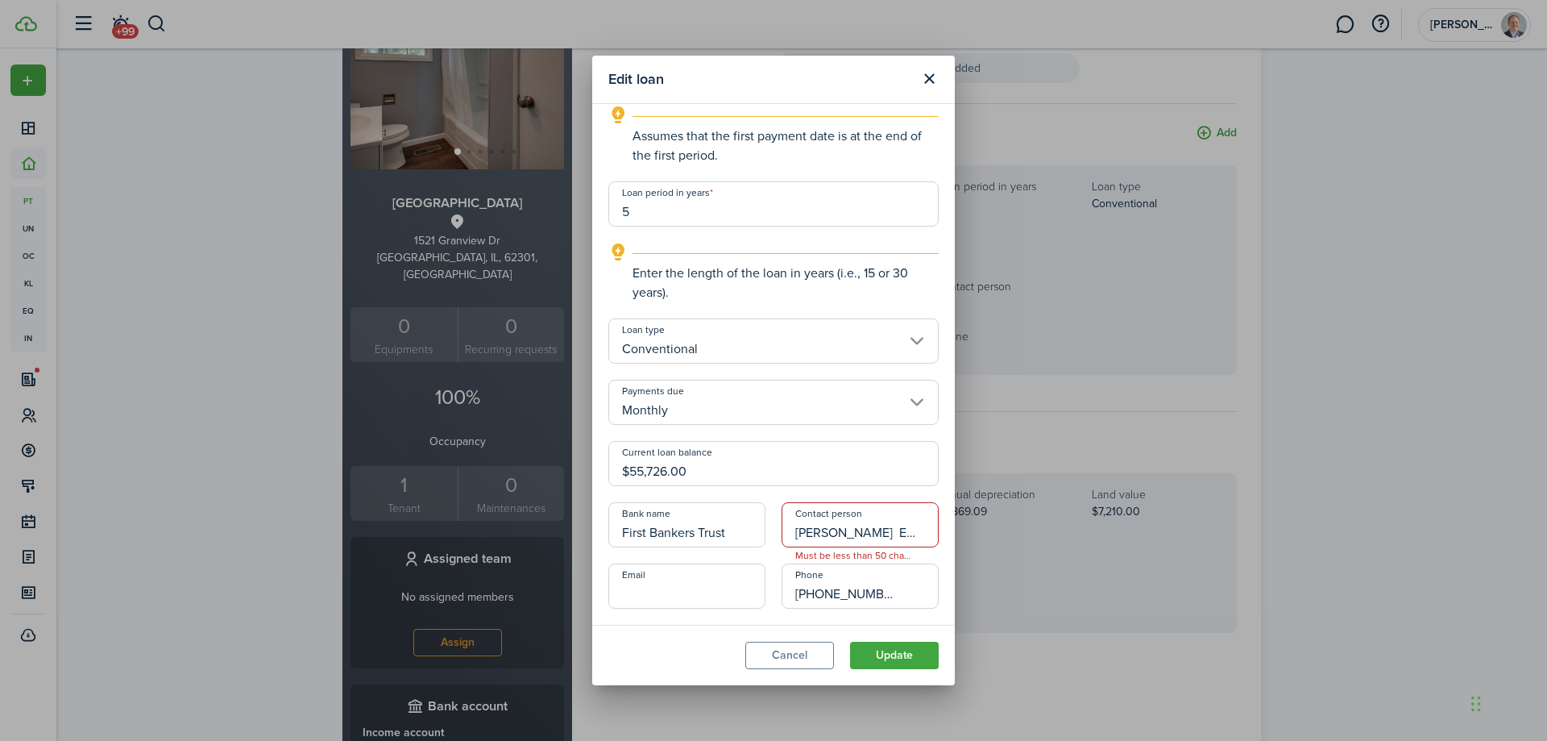
paste input "[PHONE_NUMBER]"
type input "[PHONE_NUMBER]"
click at [876, 533] on input "[PERSON_NAME] Email [PERSON_NAME][EMAIL_ADDRESS][PERSON_NAME][DOMAIN_NAME] Phon…" at bounding box center [860, 524] width 157 height 45
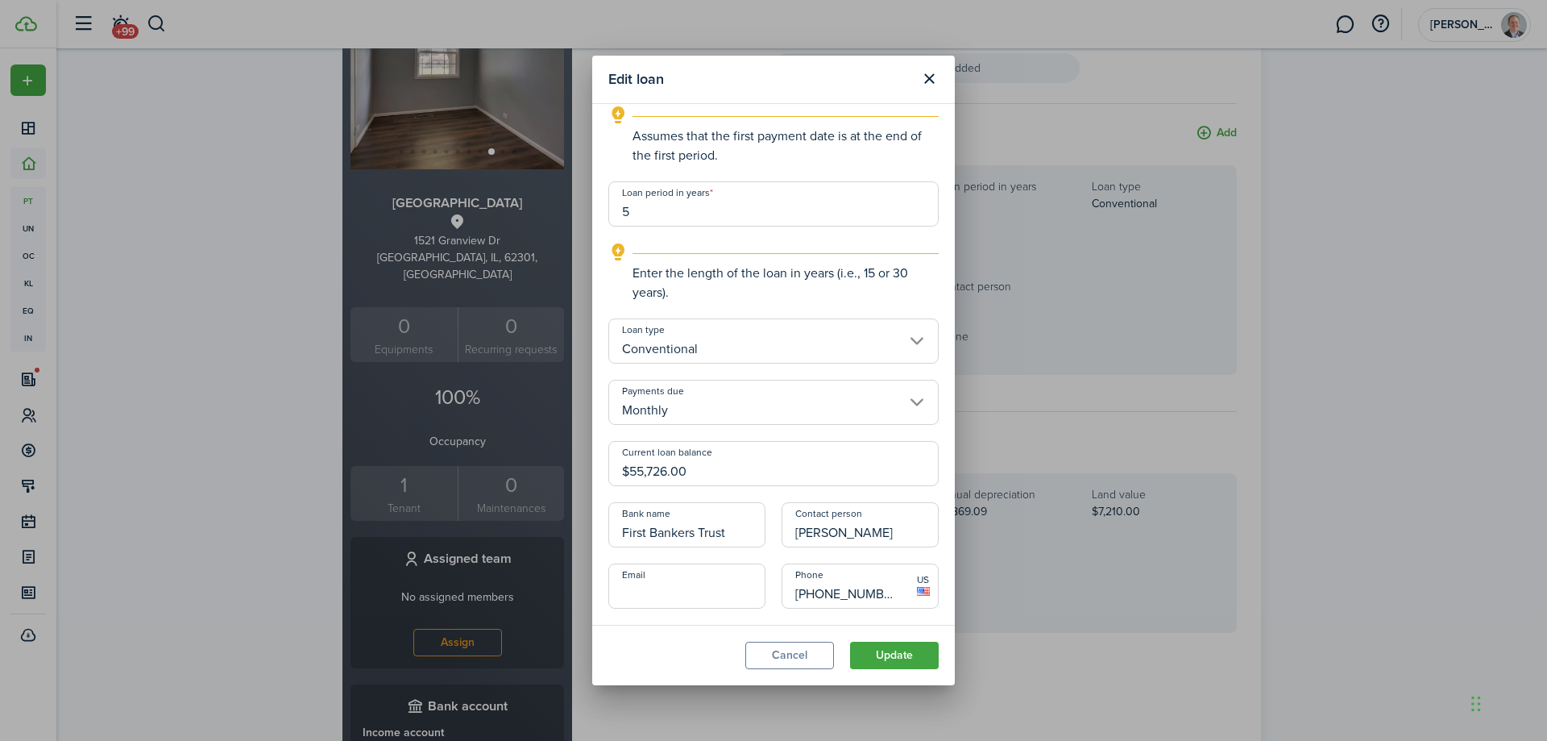
type input "[PERSON_NAME]"
paste input "[PERSON_NAME][EMAIL_ADDRESS][PERSON_NAME][DOMAIN_NAME]"
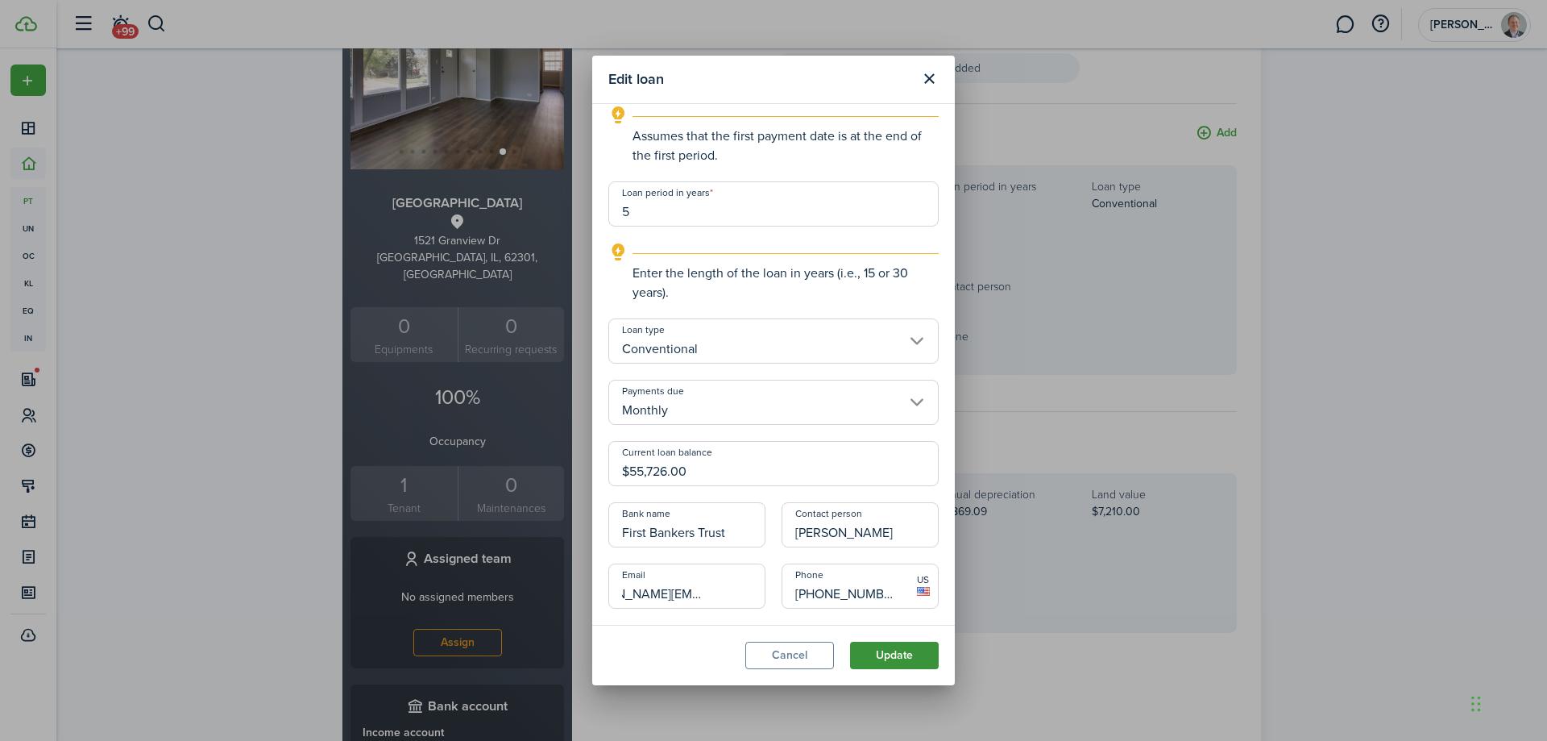
type input "[PERSON_NAME][EMAIL_ADDRESS][PERSON_NAME][DOMAIN_NAME]"
click at [913, 657] on button "Update" at bounding box center [894, 654] width 89 height 27
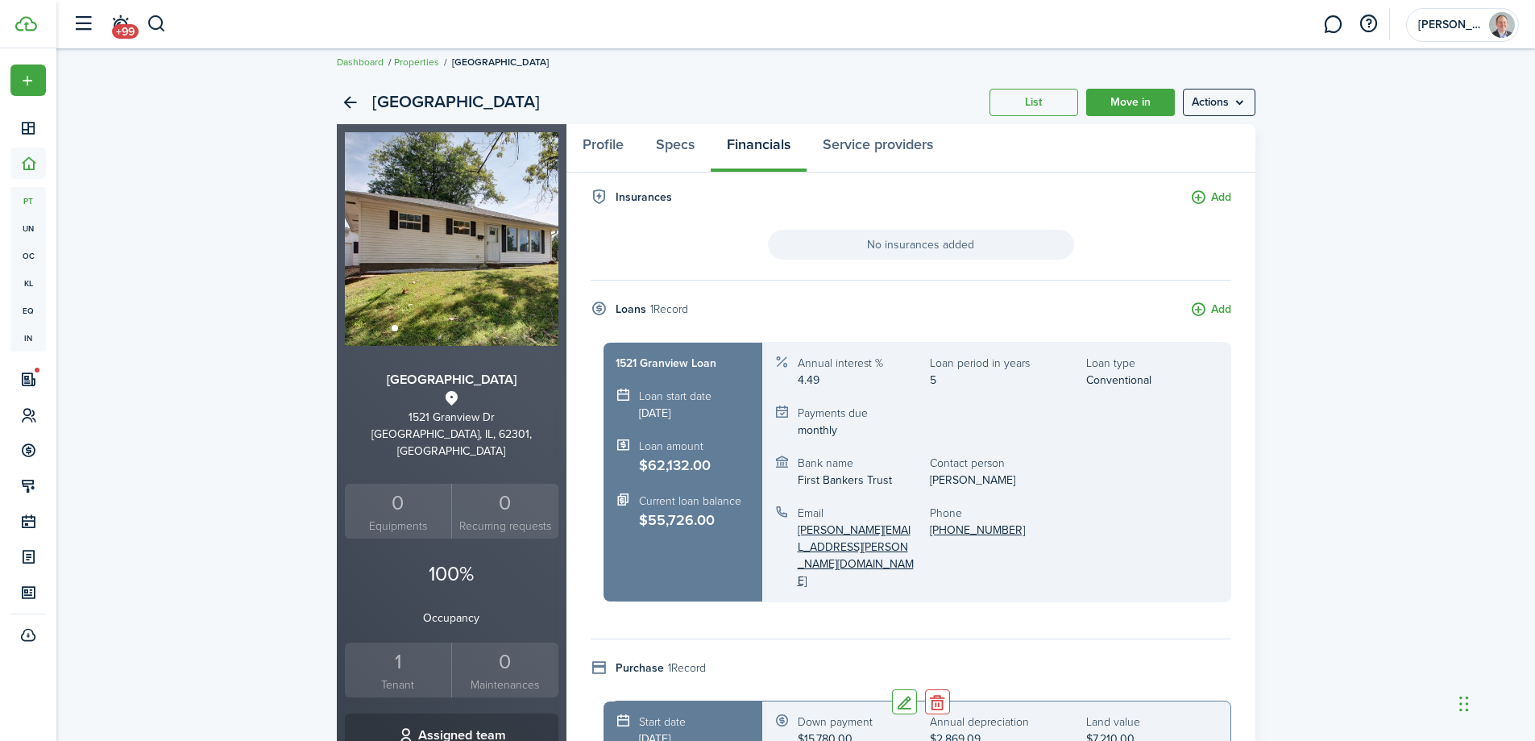
scroll to position [0, 0]
